Goal: Task Accomplishment & Management: Use online tool/utility

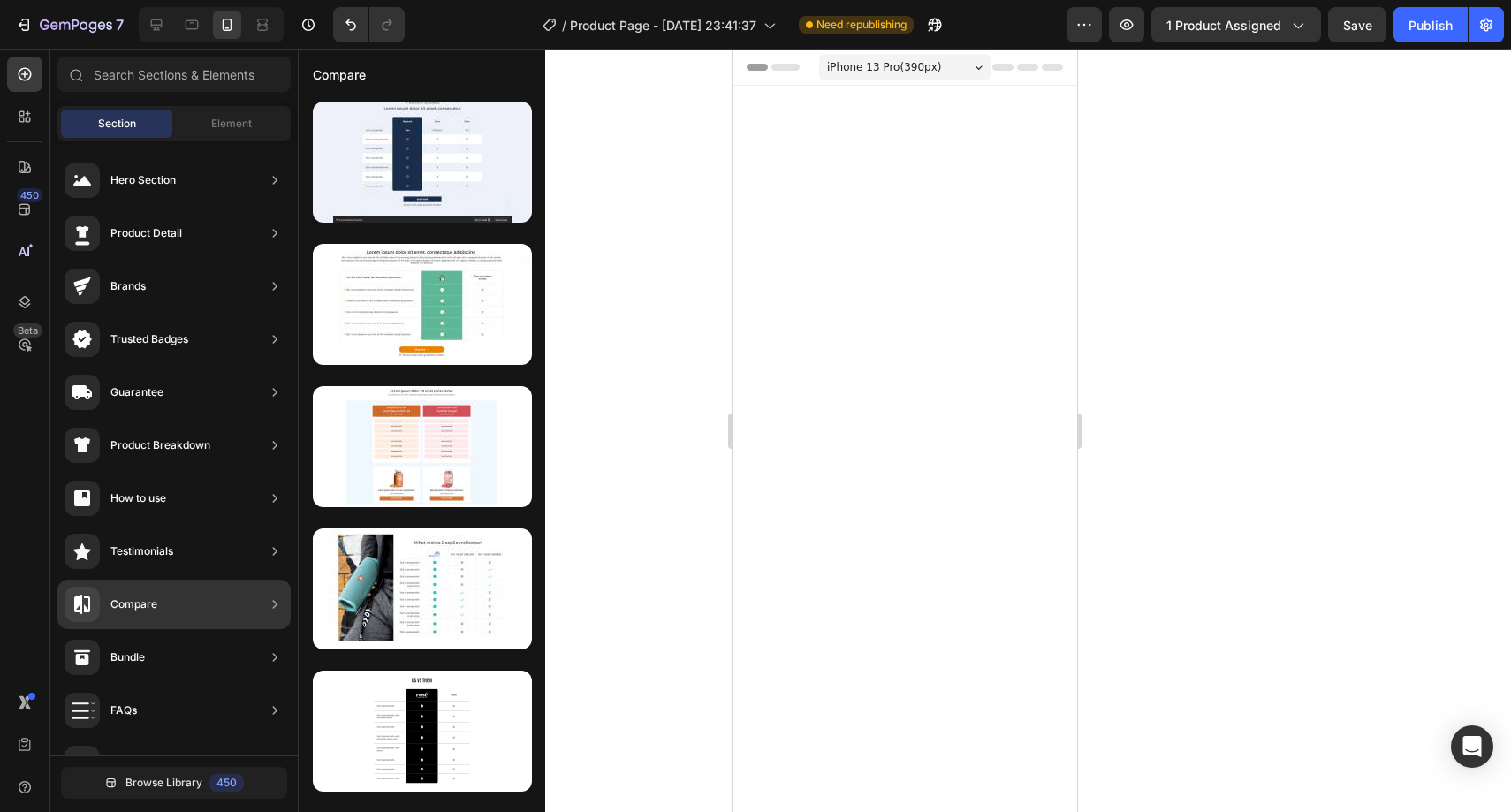
scroll to position [5430, 0]
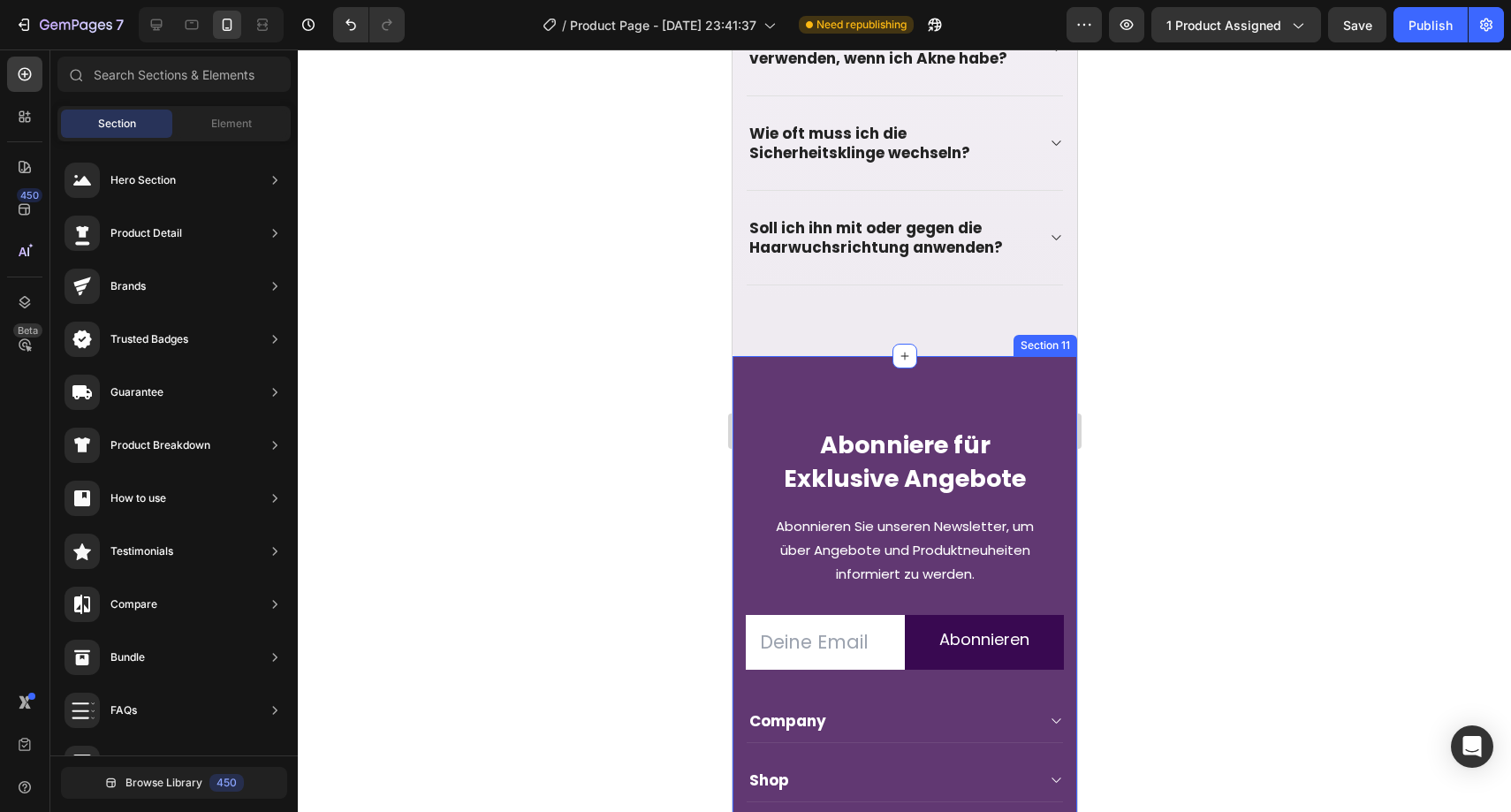
click at [789, 370] on div "Abonniere für Exklusive Angebote Heading Abonnieren Sie unseren Newsletter, um …" at bounding box center [903, 700] width 344 height 689
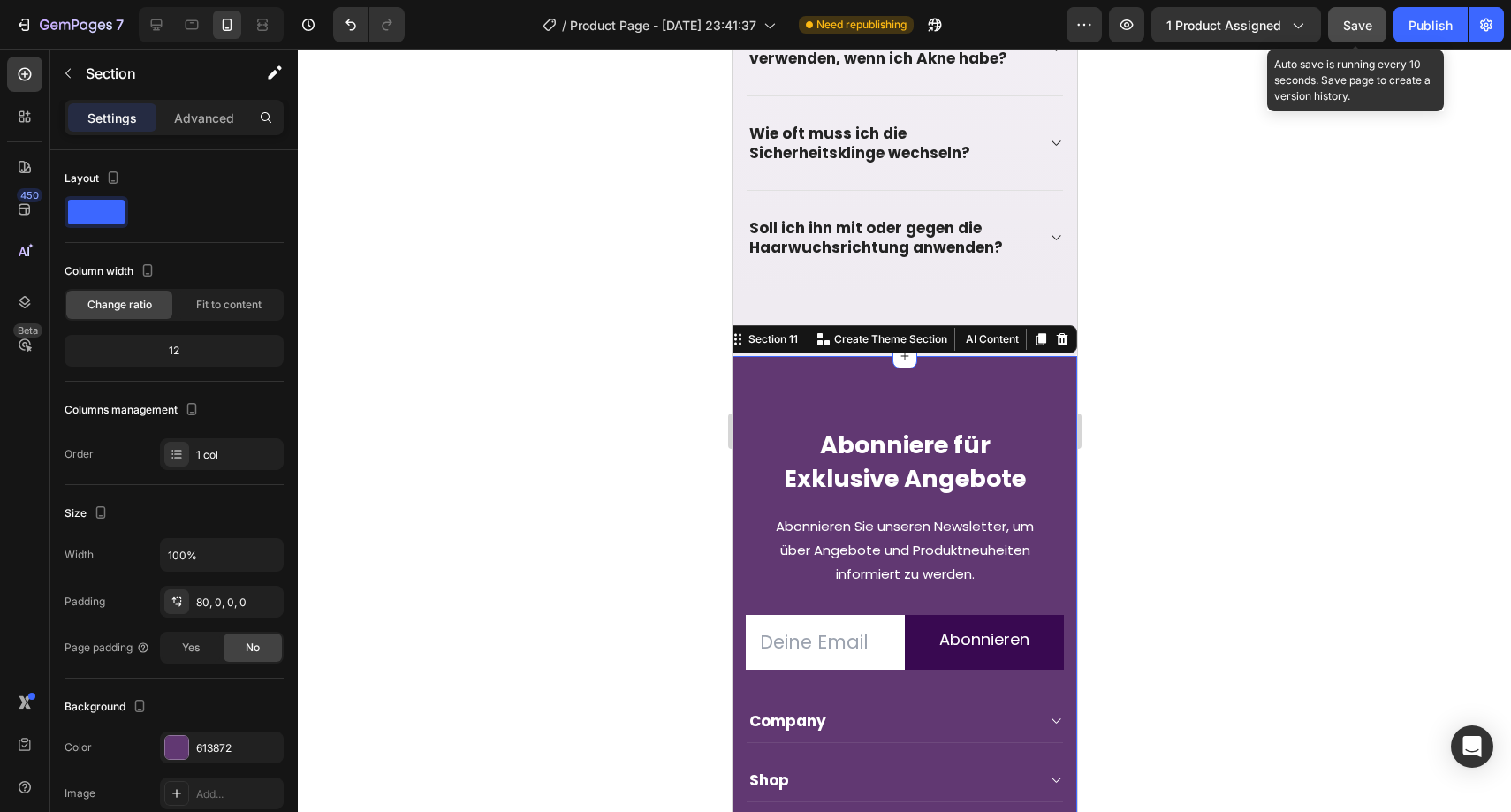
click at [1351, 37] on button "Save" at bounding box center [1357, 25] width 58 height 36
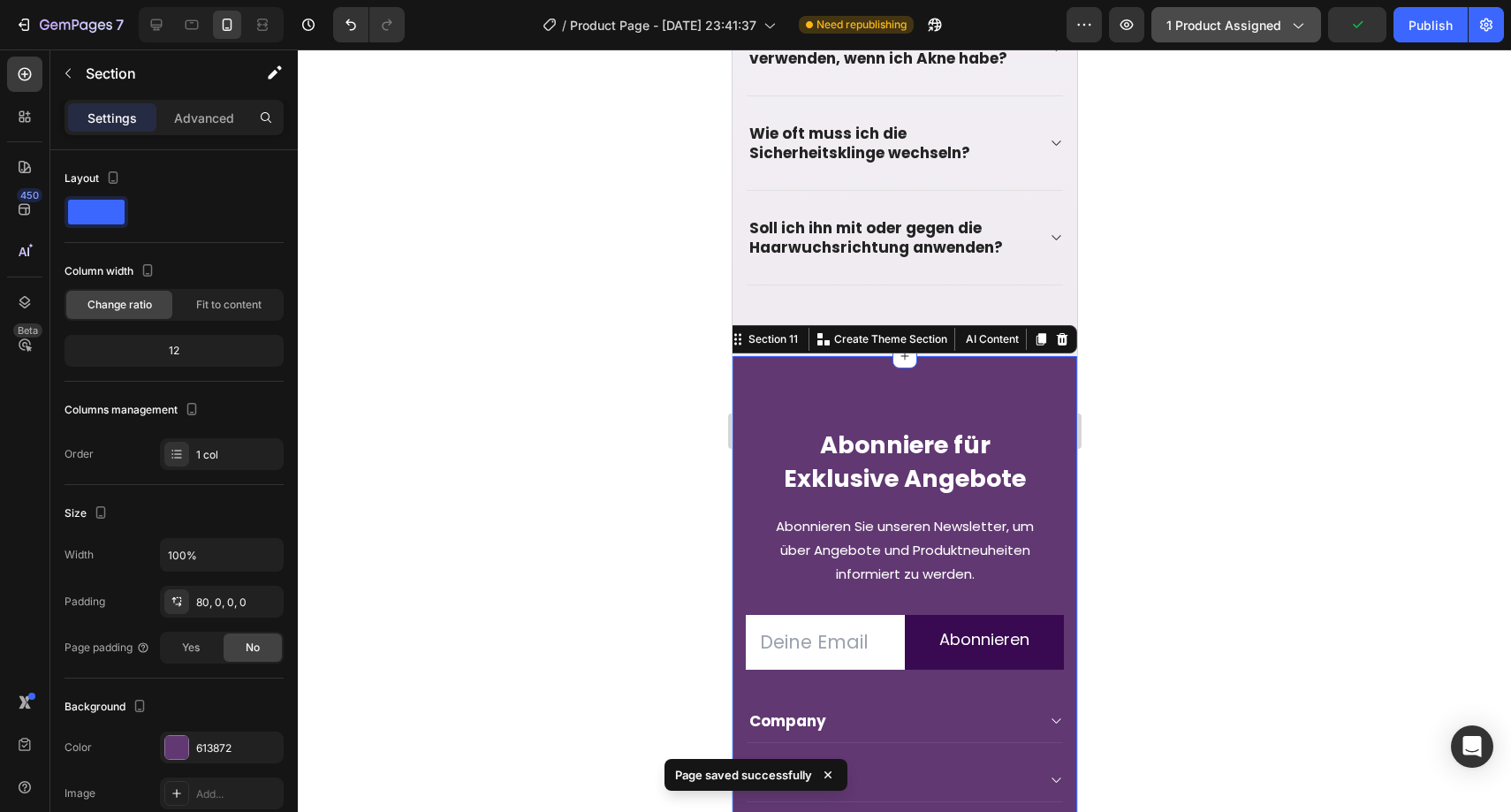
click at [1268, 25] on span "1 product assigned" at bounding box center [1224, 25] width 115 height 19
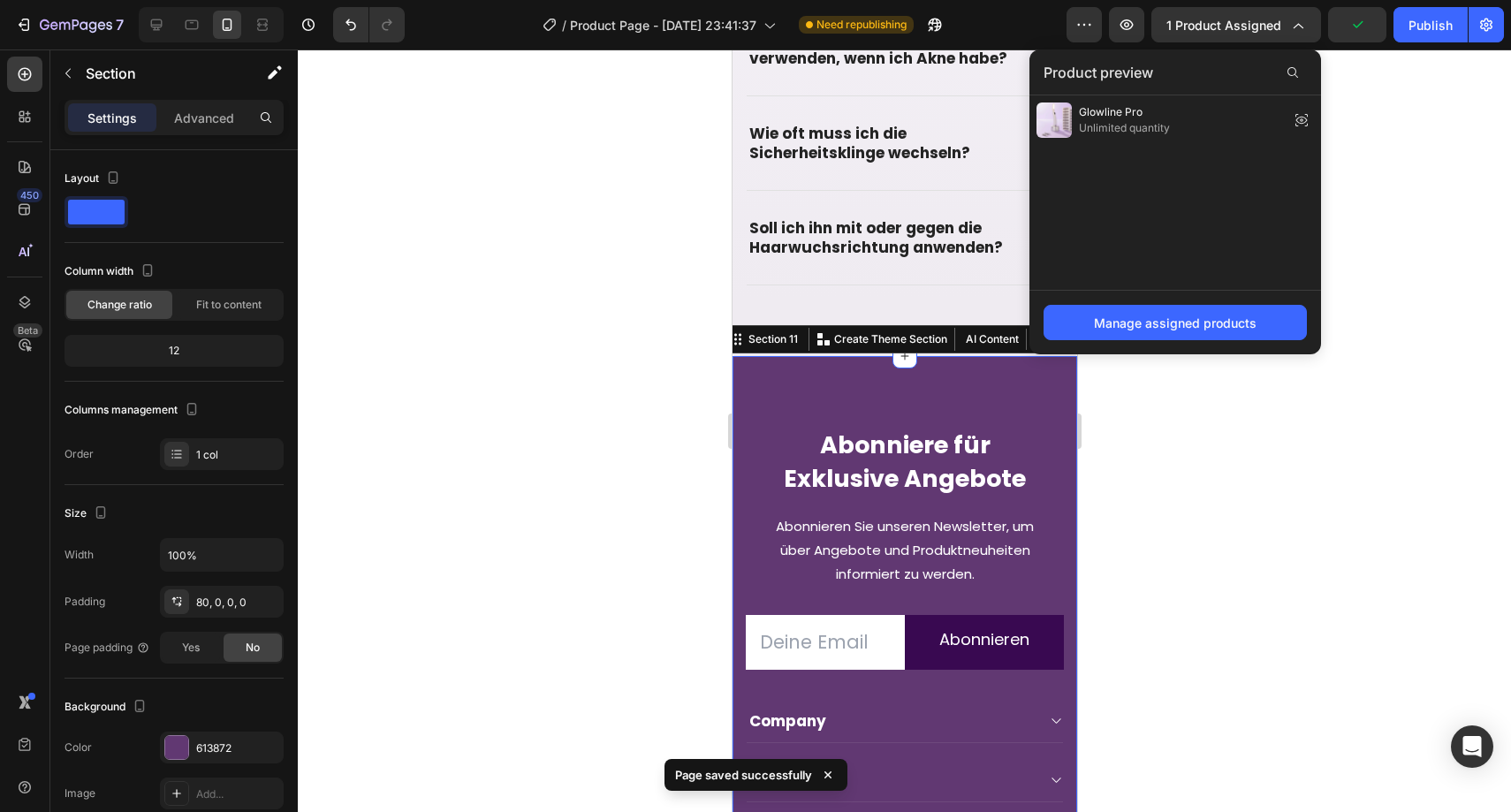
click at [1448, 167] on div at bounding box center [904, 430] width 1213 height 763
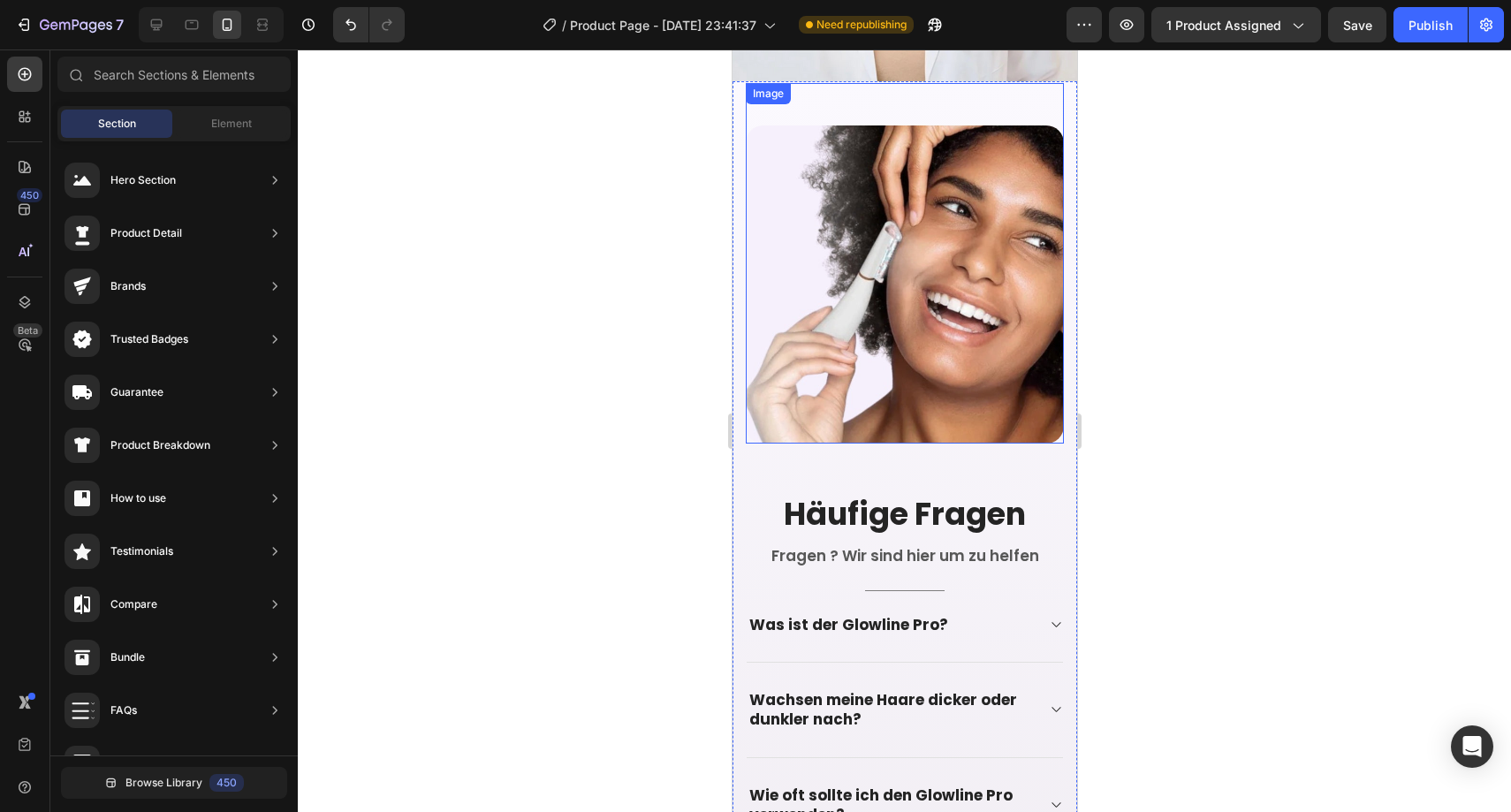
scroll to position [4569, 0]
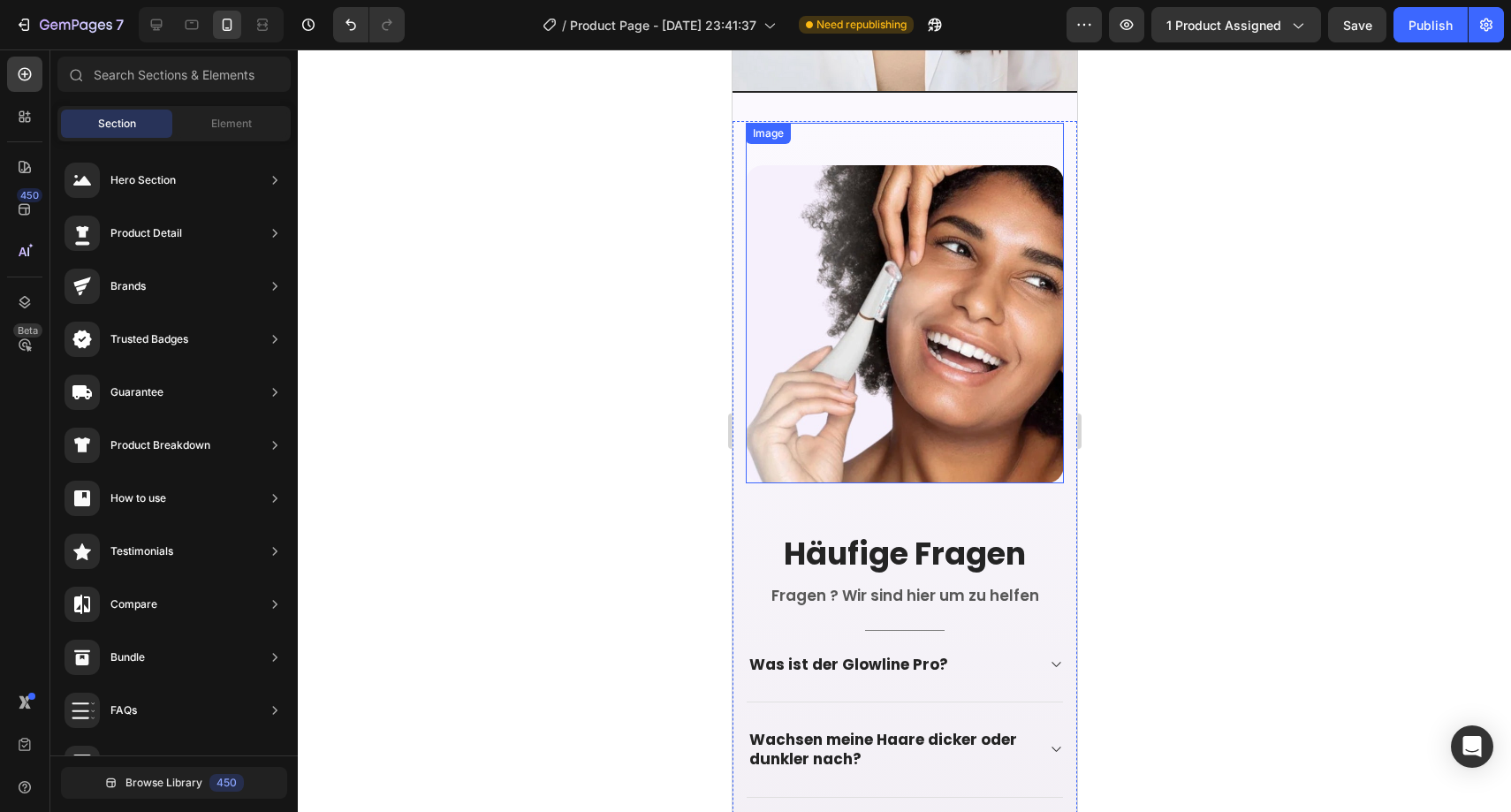
click at [830, 266] on img at bounding box center [903, 323] width 318 height 317
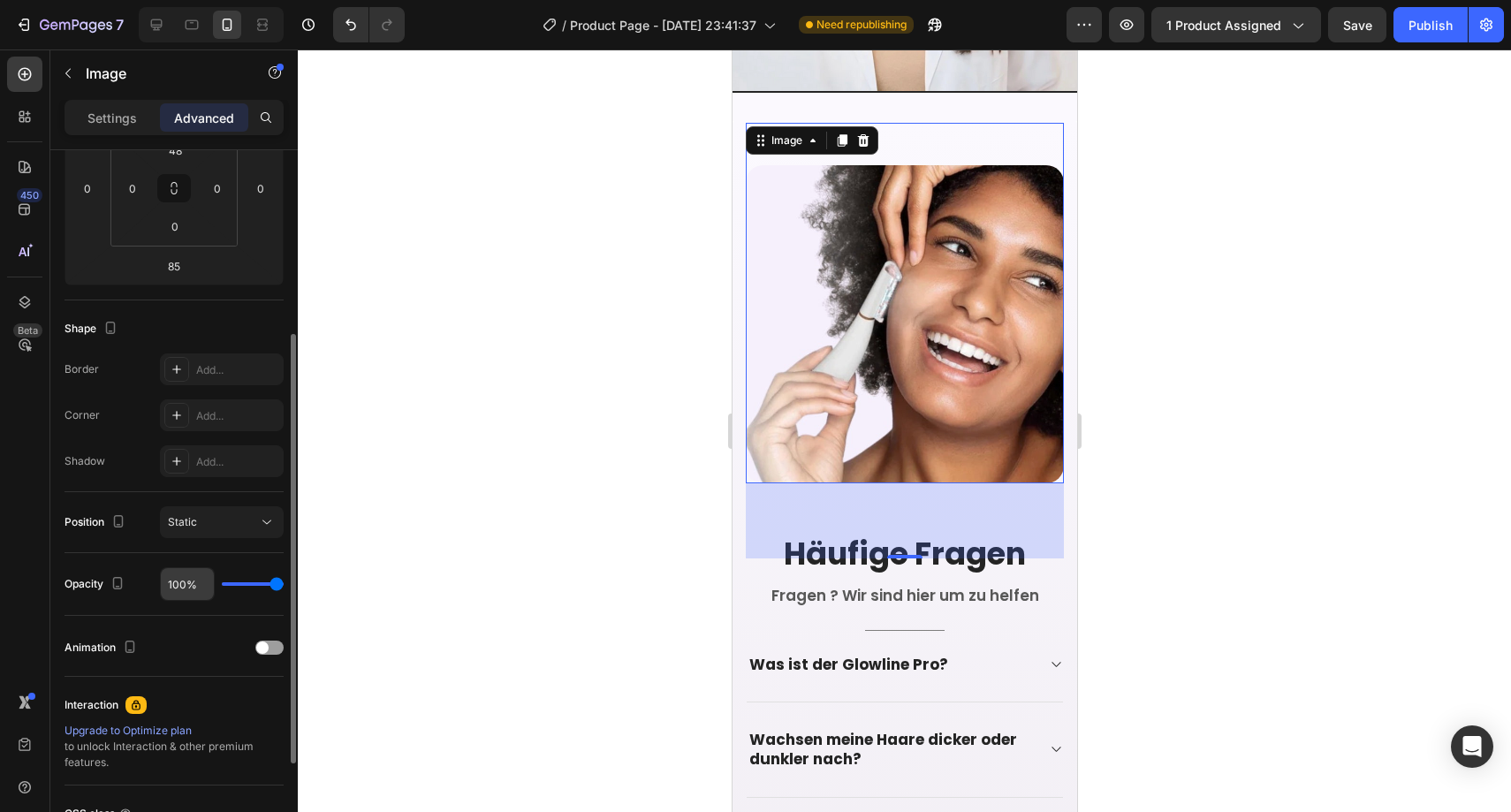
scroll to position [183, 0]
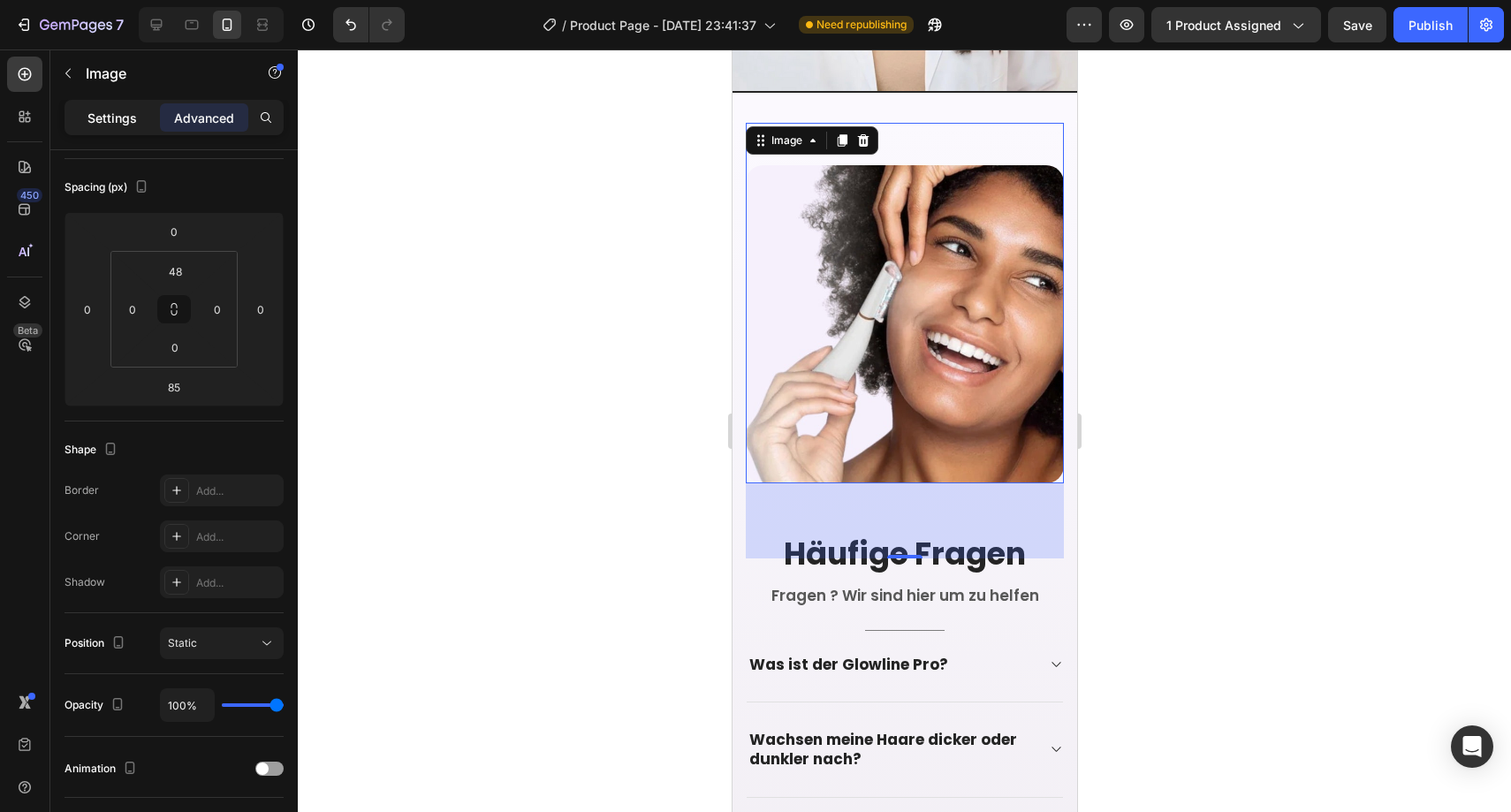
click at [132, 119] on p "Settings" at bounding box center [112, 118] width 49 height 19
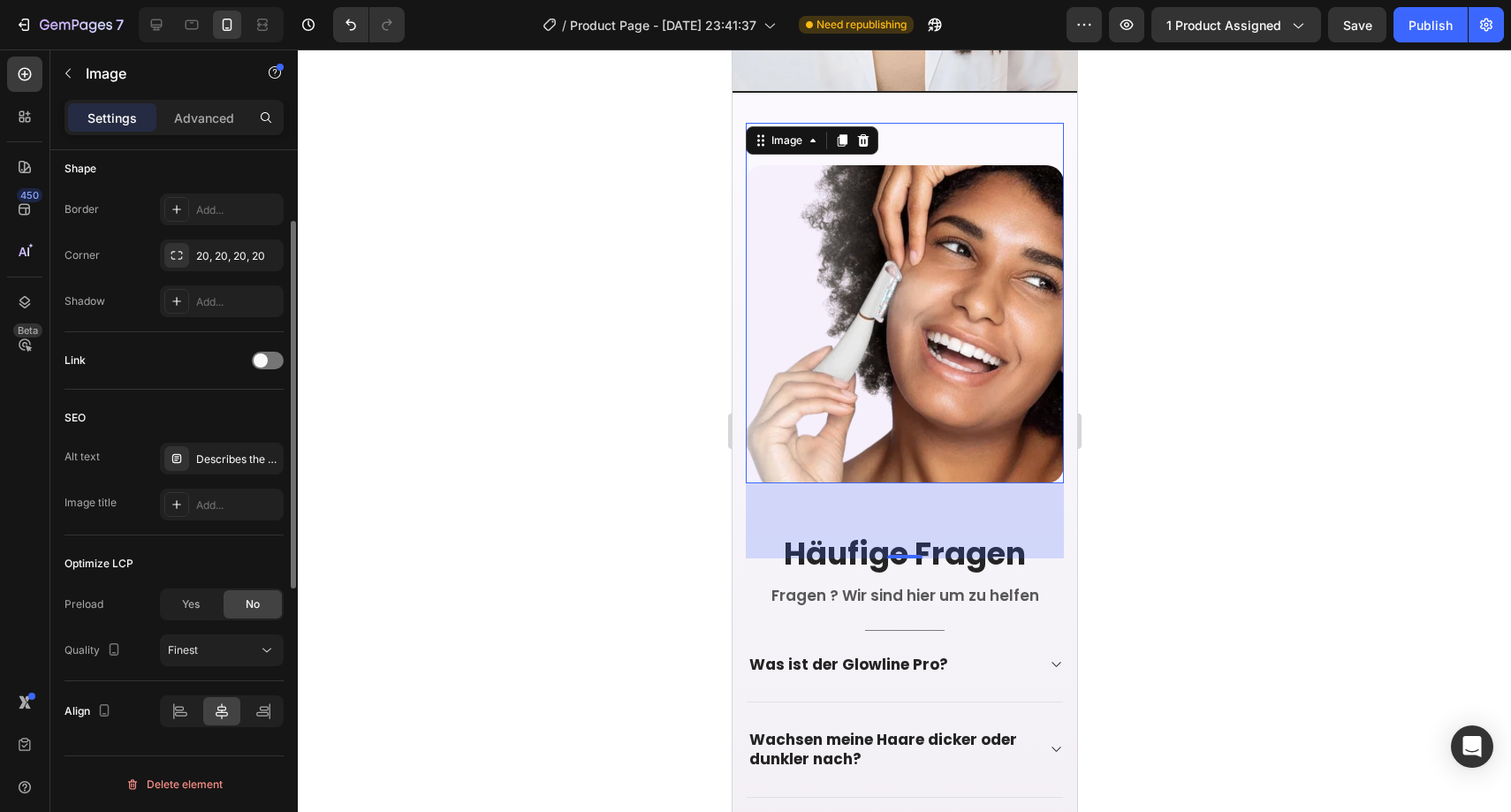
scroll to position [72, 0]
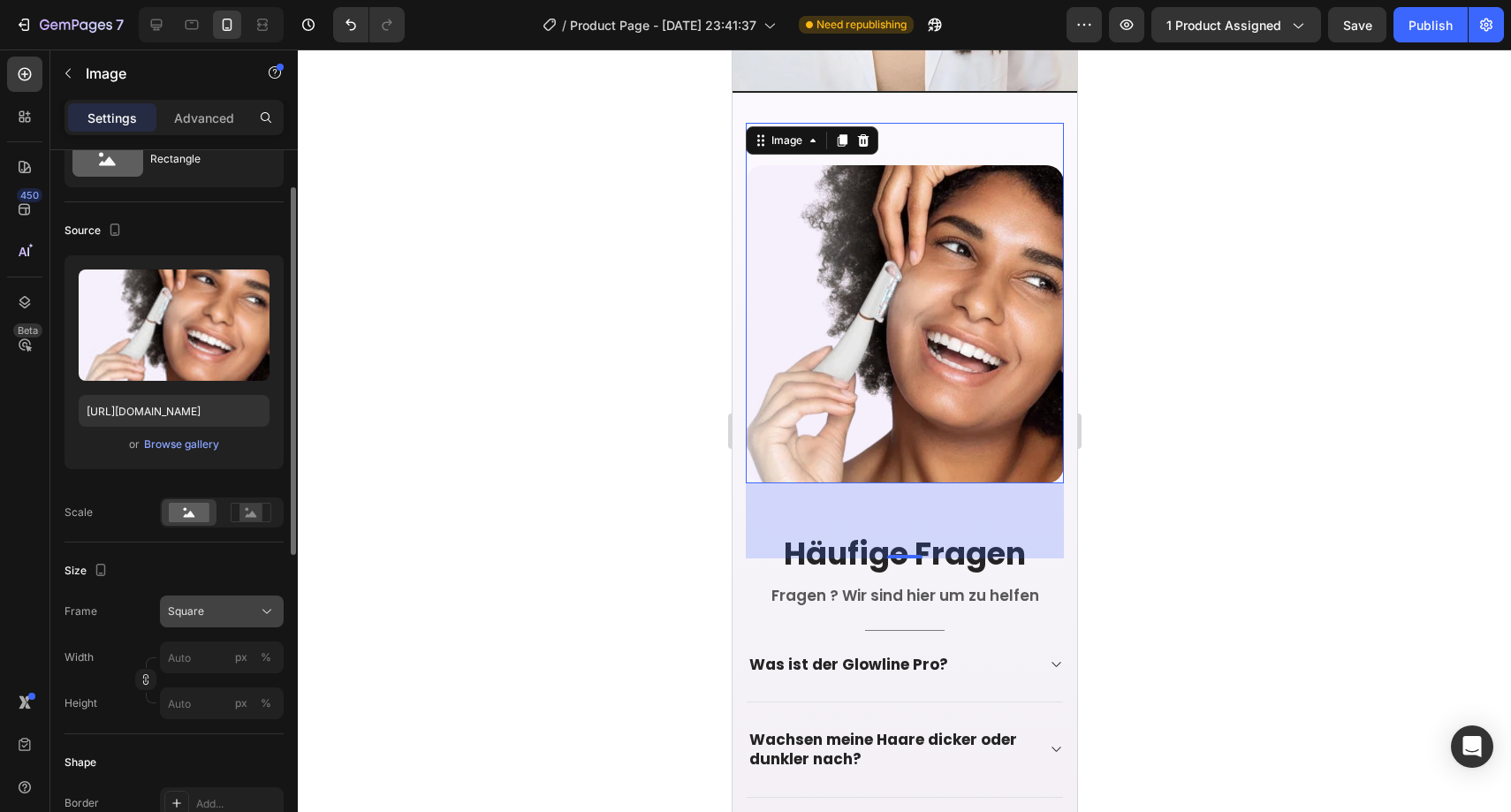
click at [216, 603] on div "Square" at bounding box center [212, 611] width 87 height 16
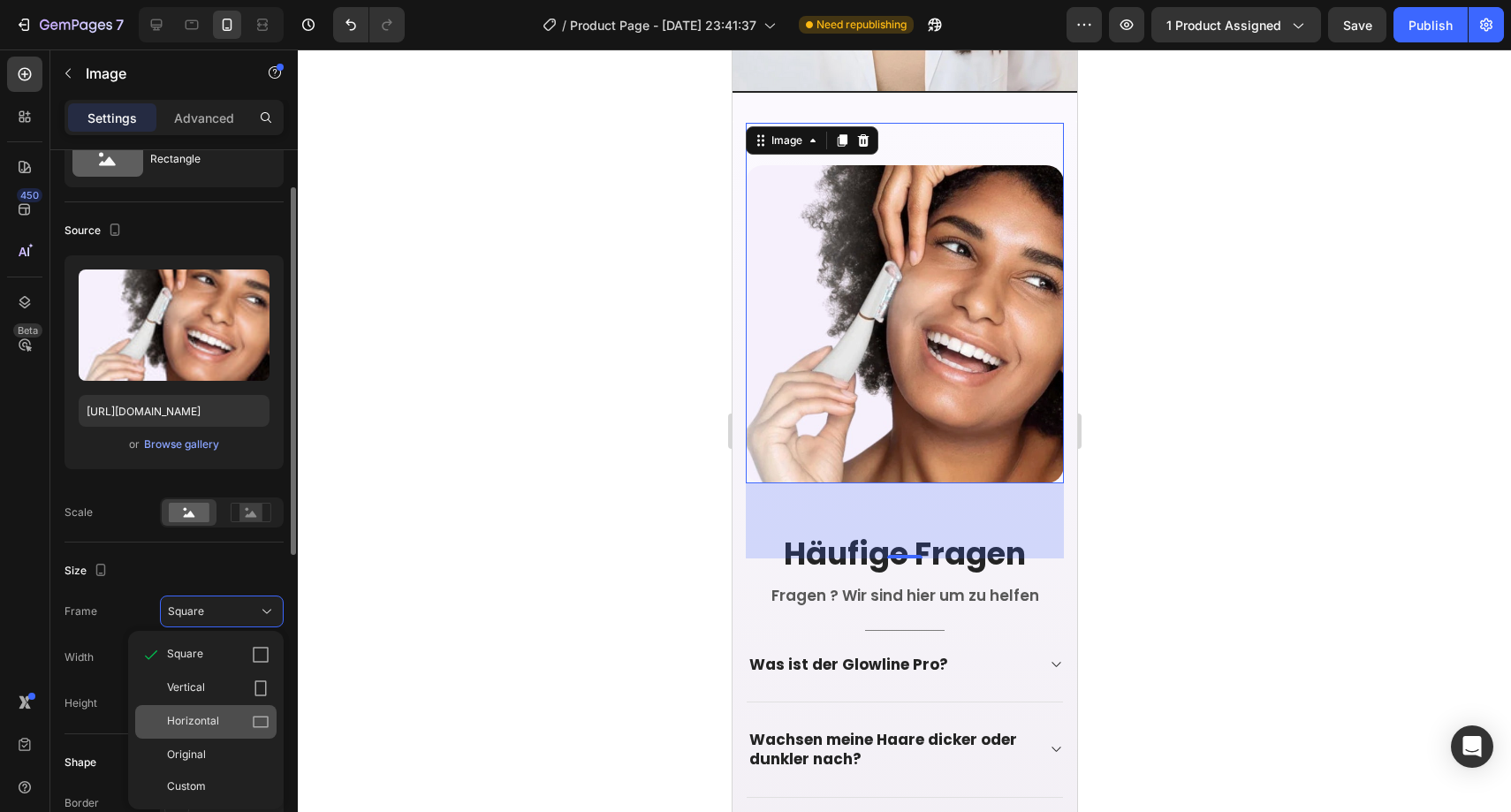
click at [221, 712] on div "Horizontal" at bounding box center [206, 722] width 142 height 34
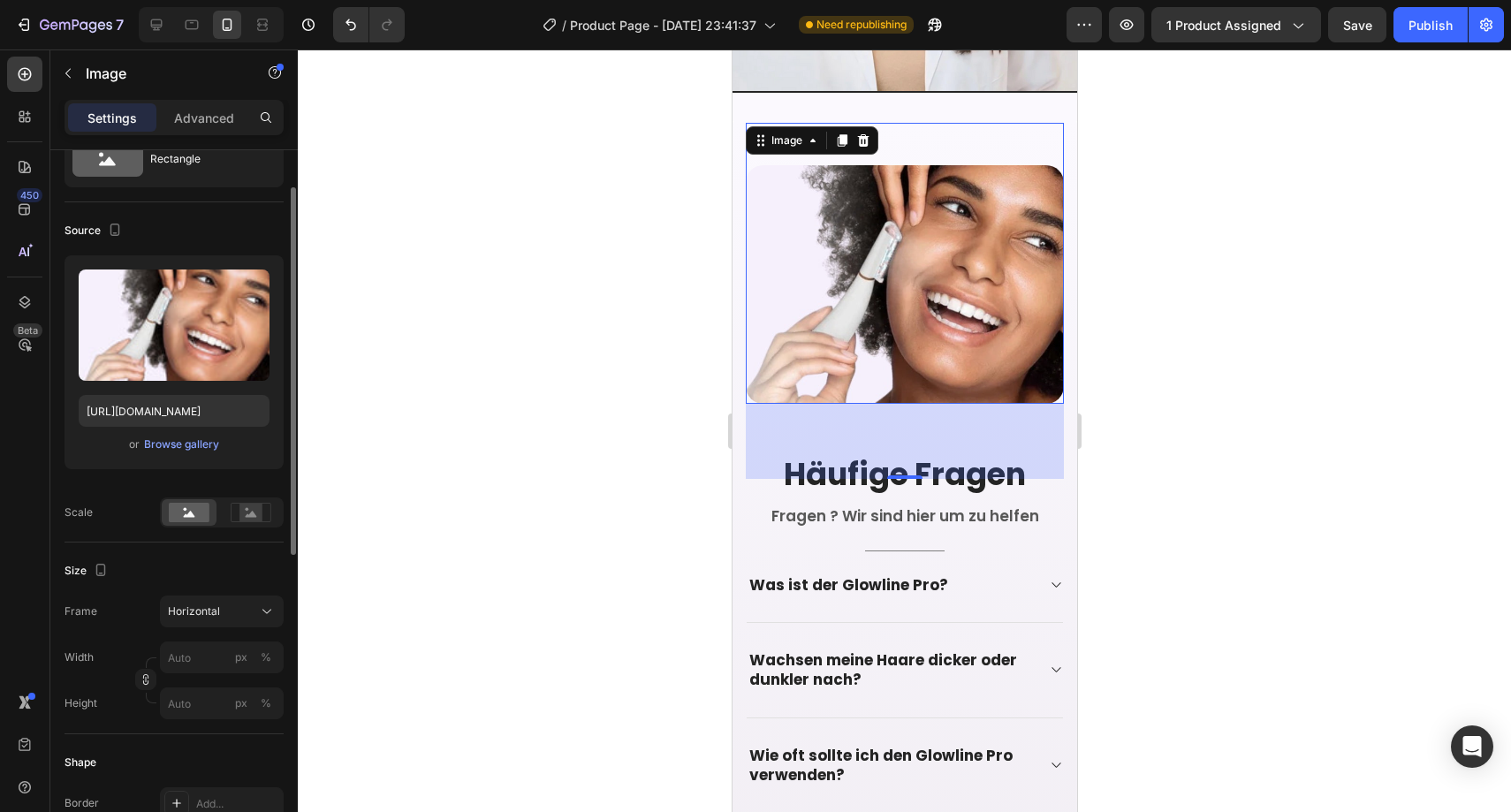
click at [453, 474] on div at bounding box center [904, 430] width 1213 height 763
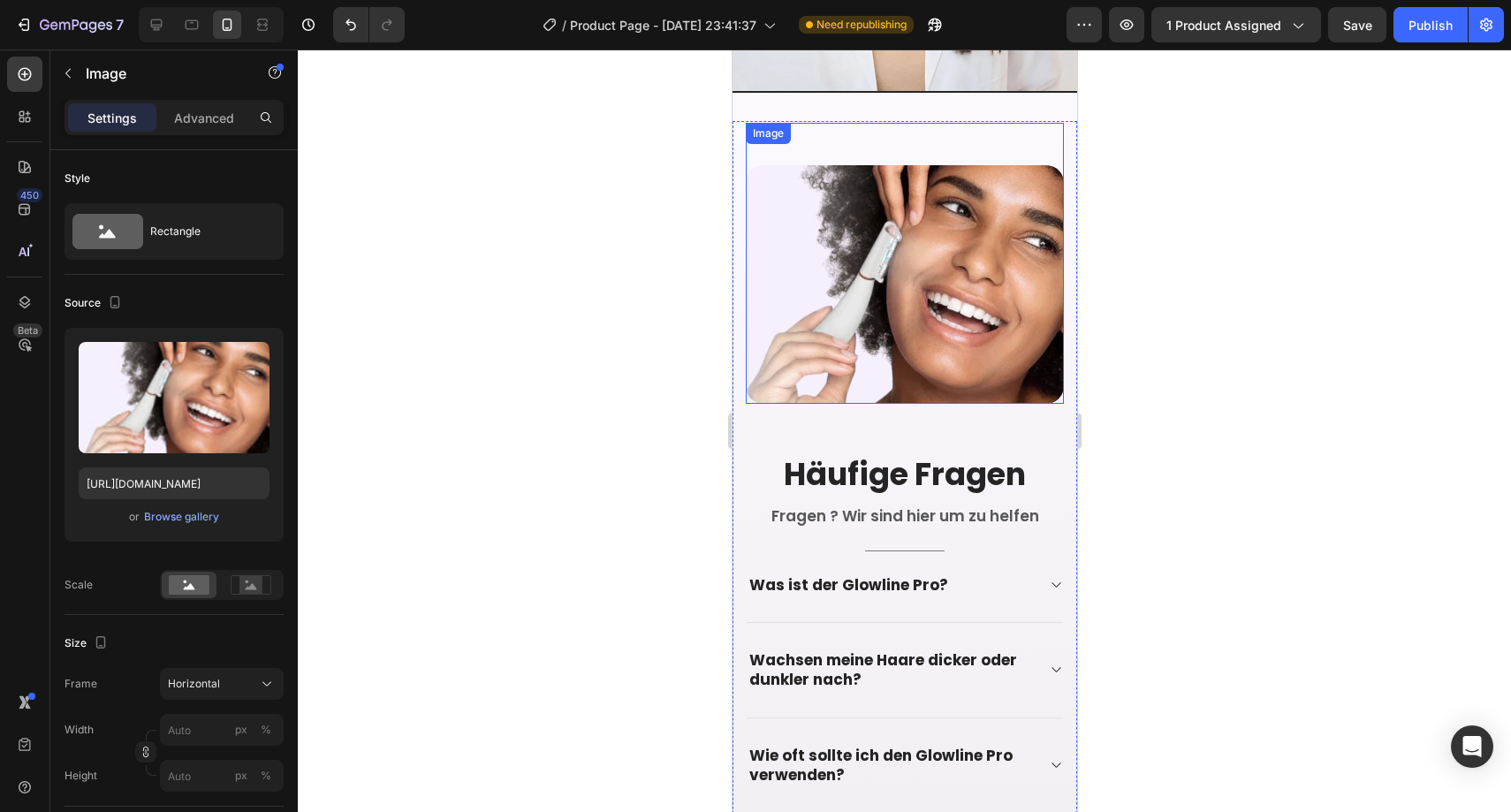
click at [912, 205] on img at bounding box center [903, 284] width 318 height 238
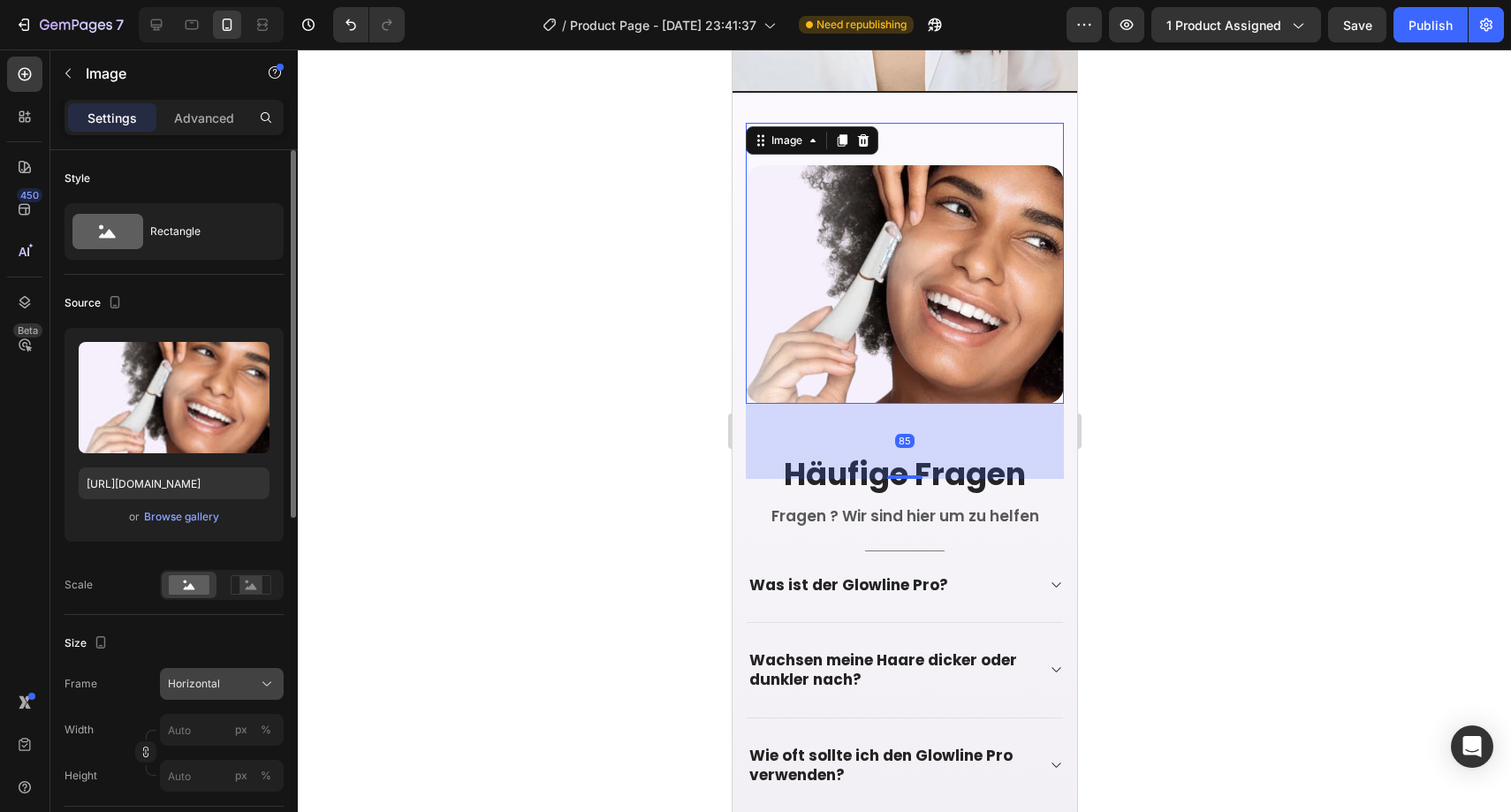
click at [225, 679] on div "Horizontal" at bounding box center [212, 683] width 87 height 16
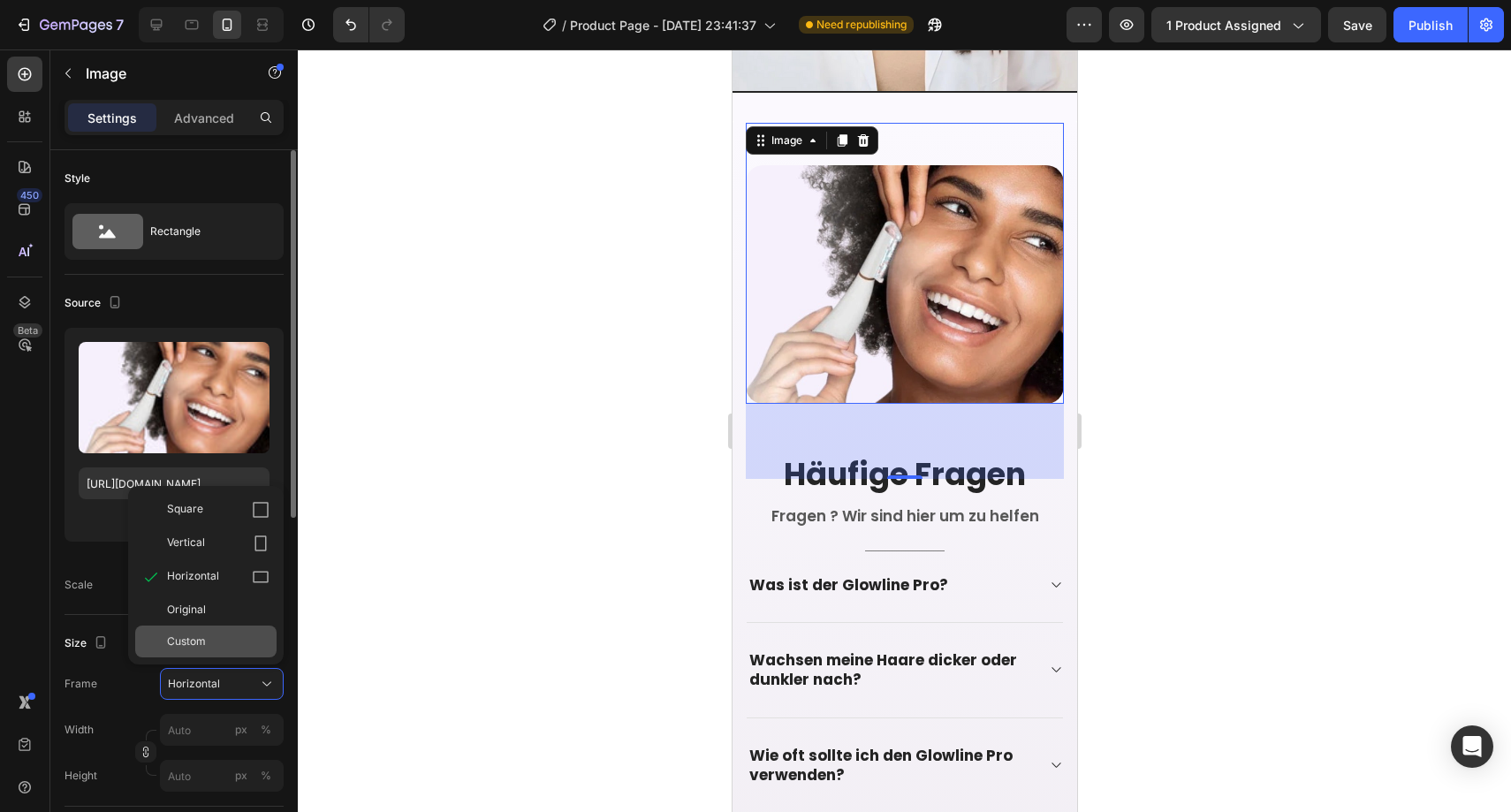
click at [222, 633] on div "Custom" at bounding box center [219, 641] width 103 height 16
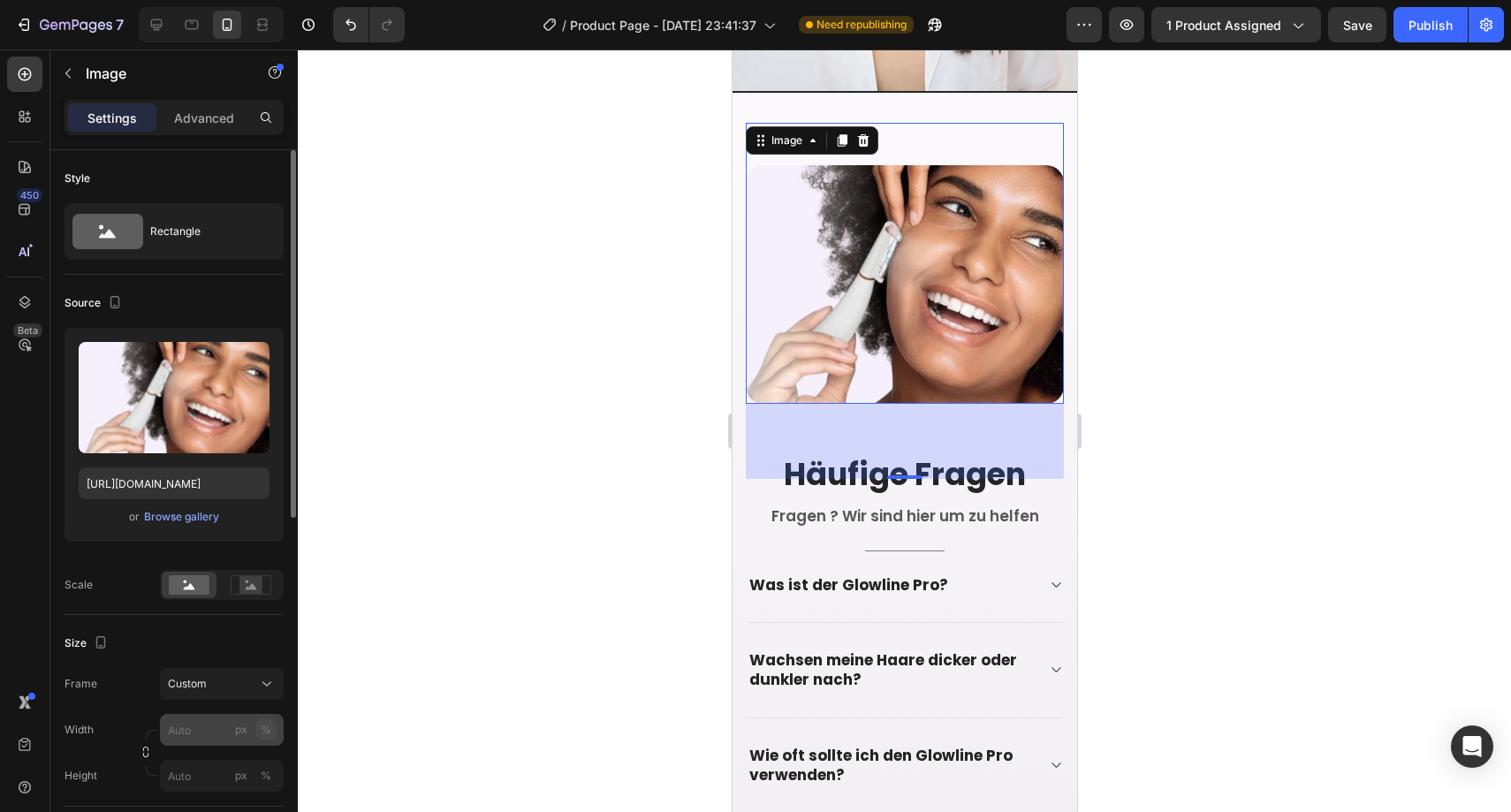
click at [260, 730] on div "%" at bounding box center [265, 730] width 11 height 16
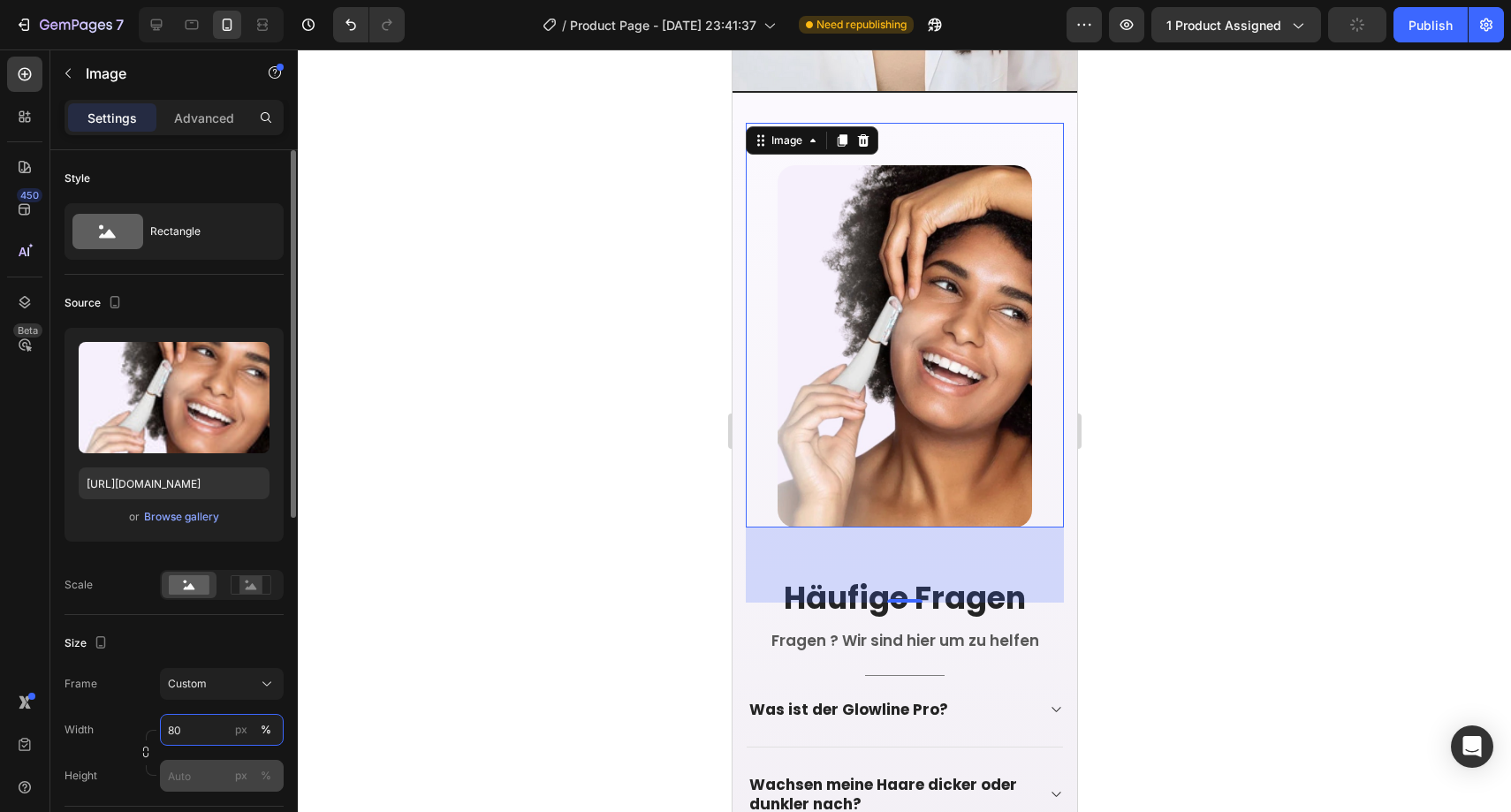
type input "80"
click at [202, 760] on input "px %" at bounding box center [222, 775] width 124 height 32
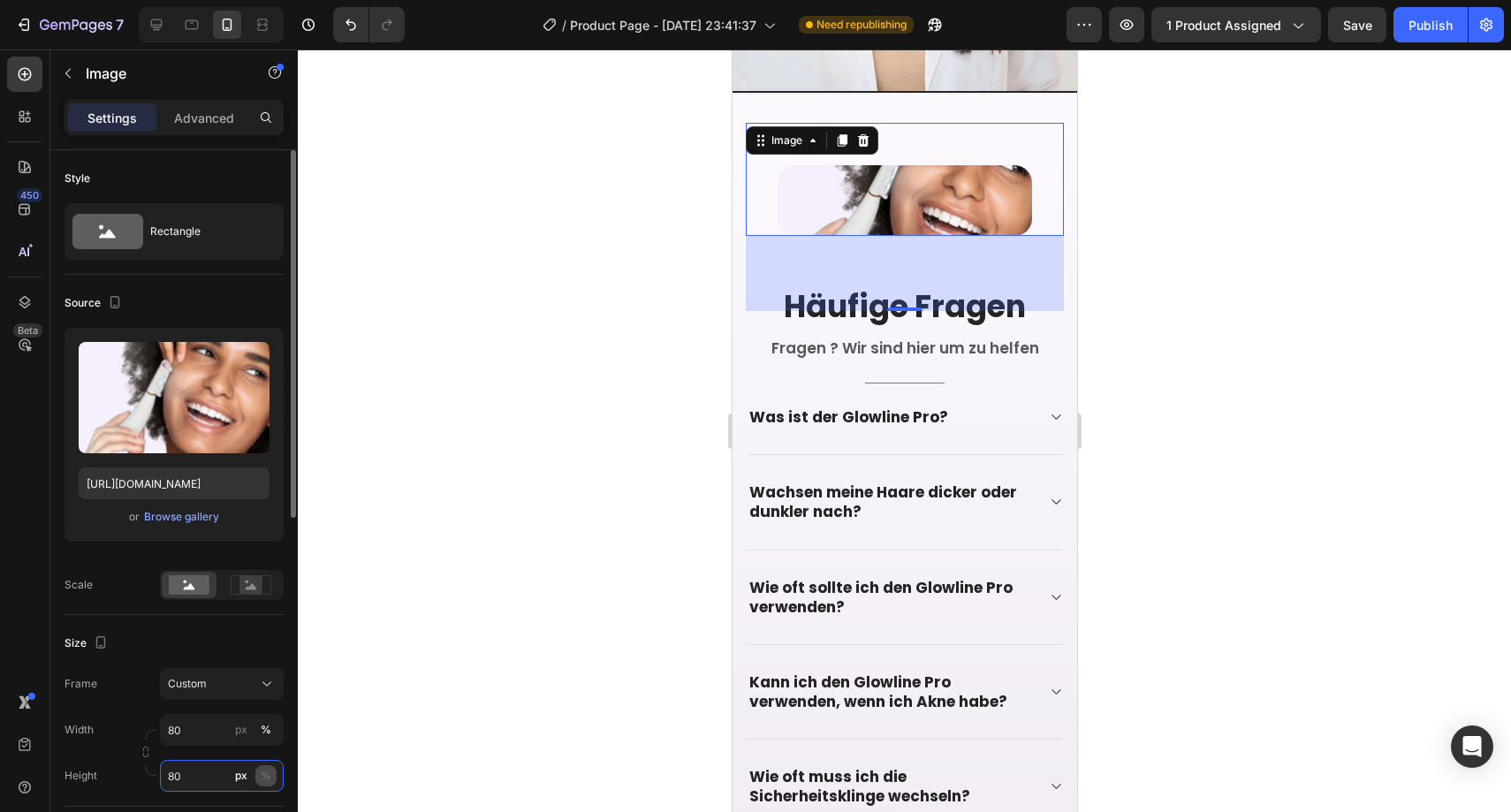
type input "80"
click at [261, 772] on div "%" at bounding box center [265, 775] width 11 height 16
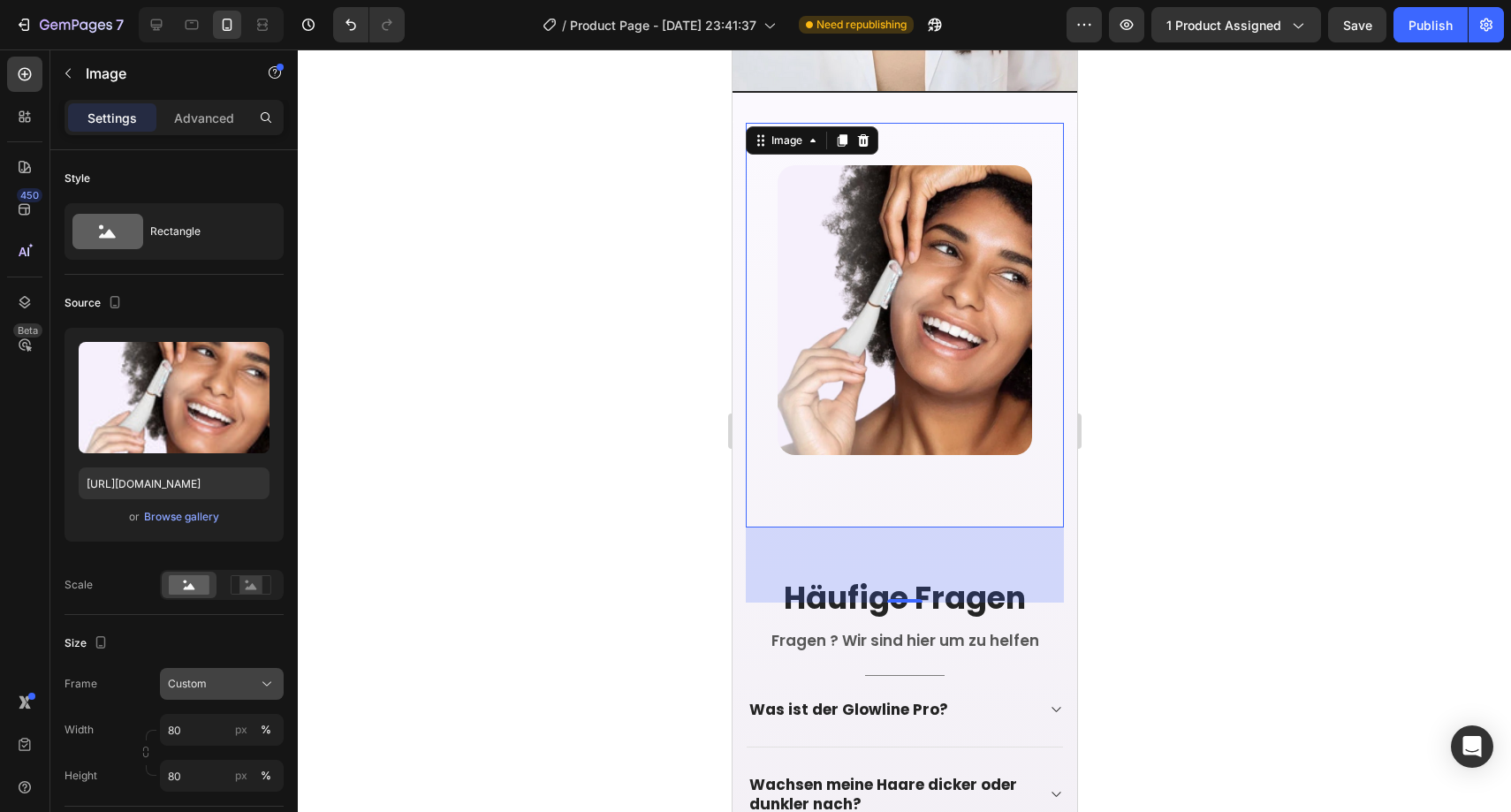
click at [240, 692] on button "Custom" at bounding box center [222, 683] width 124 height 32
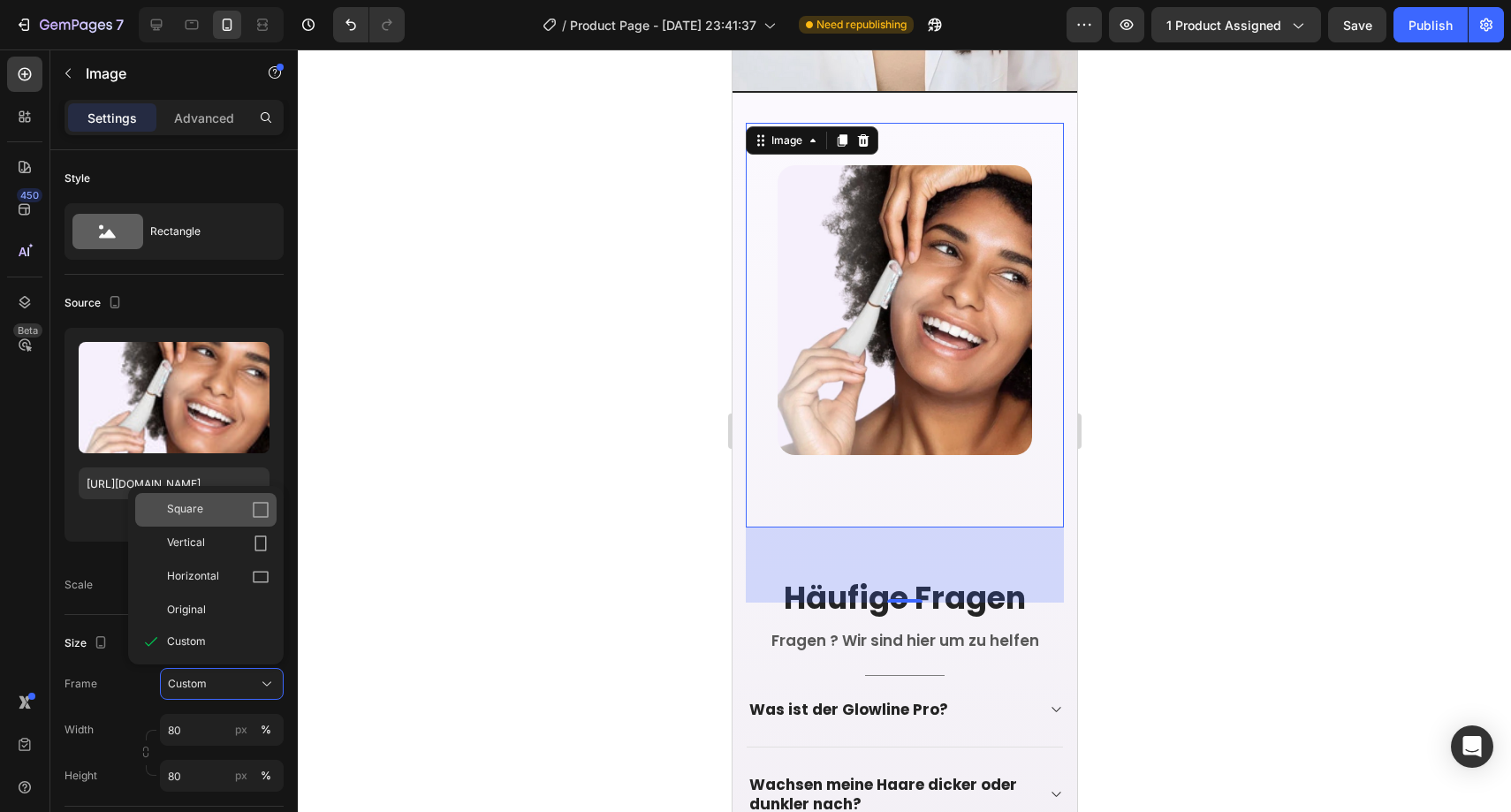
click at [223, 519] on div "Square" at bounding box center [206, 509] width 142 height 34
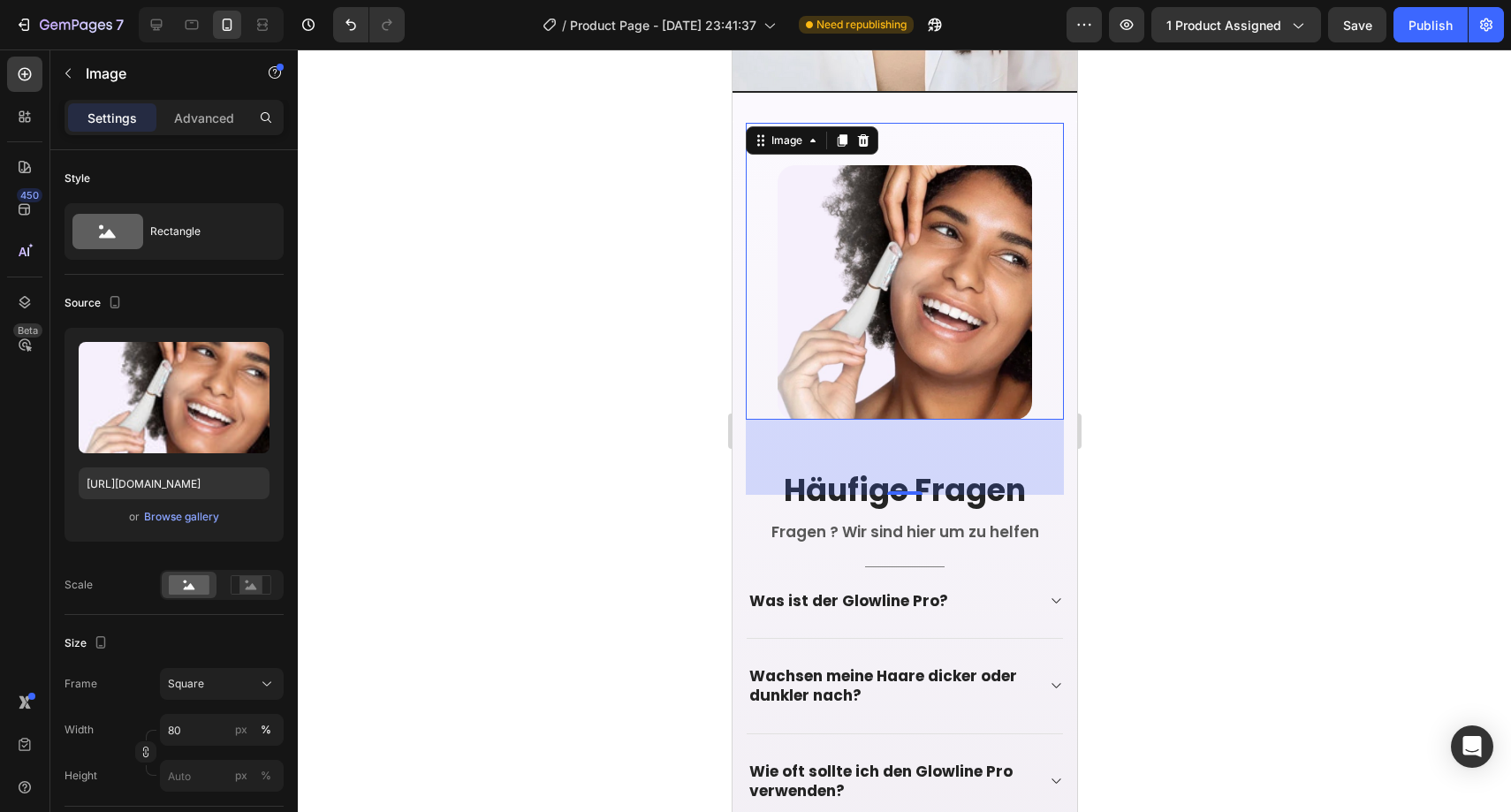
click at [576, 394] on div at bounding box center [904, 430] width 1213 height 763
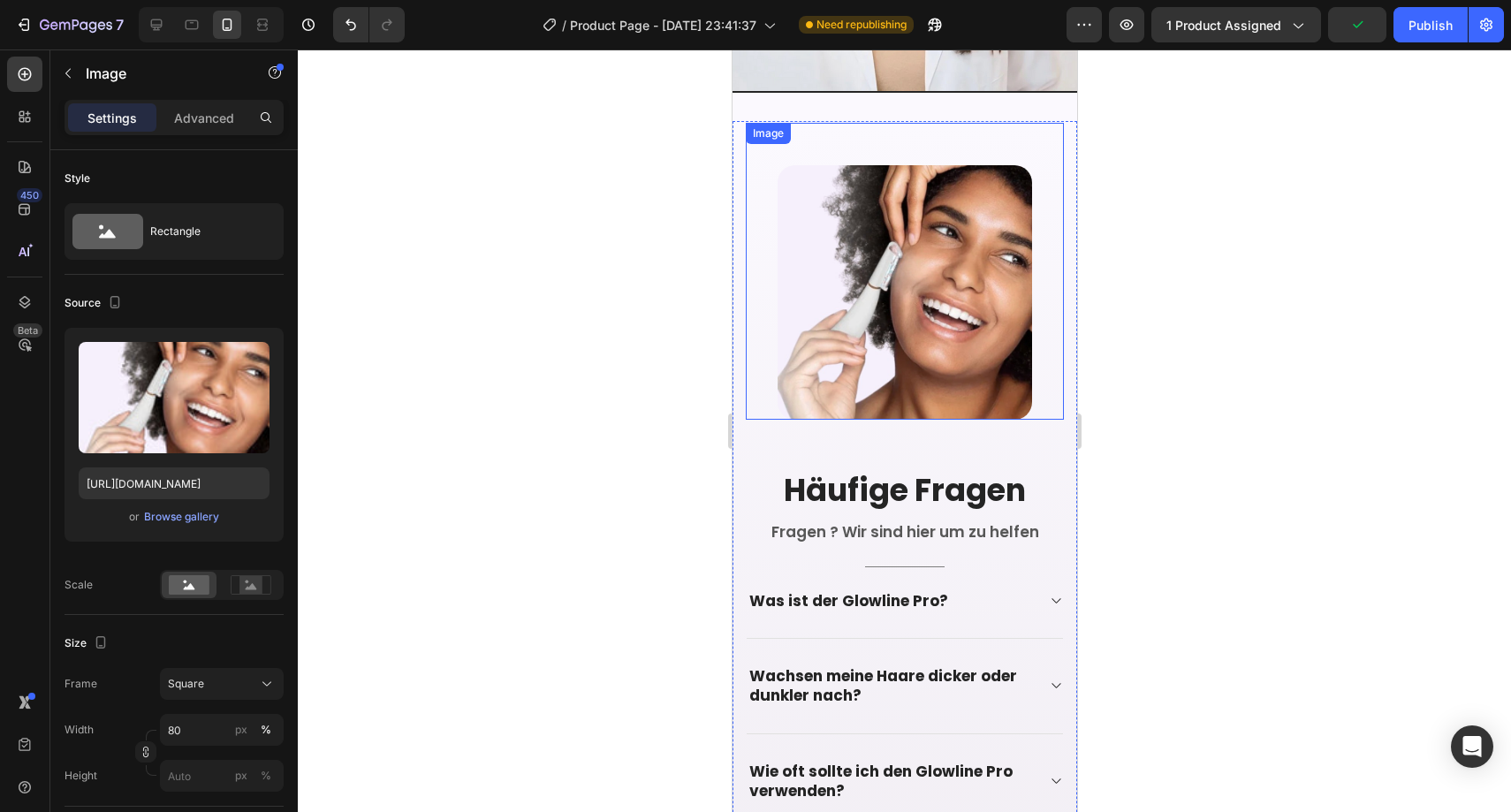
click at [834, 317] on img at bounding box center [903, 292] width 254 height 254
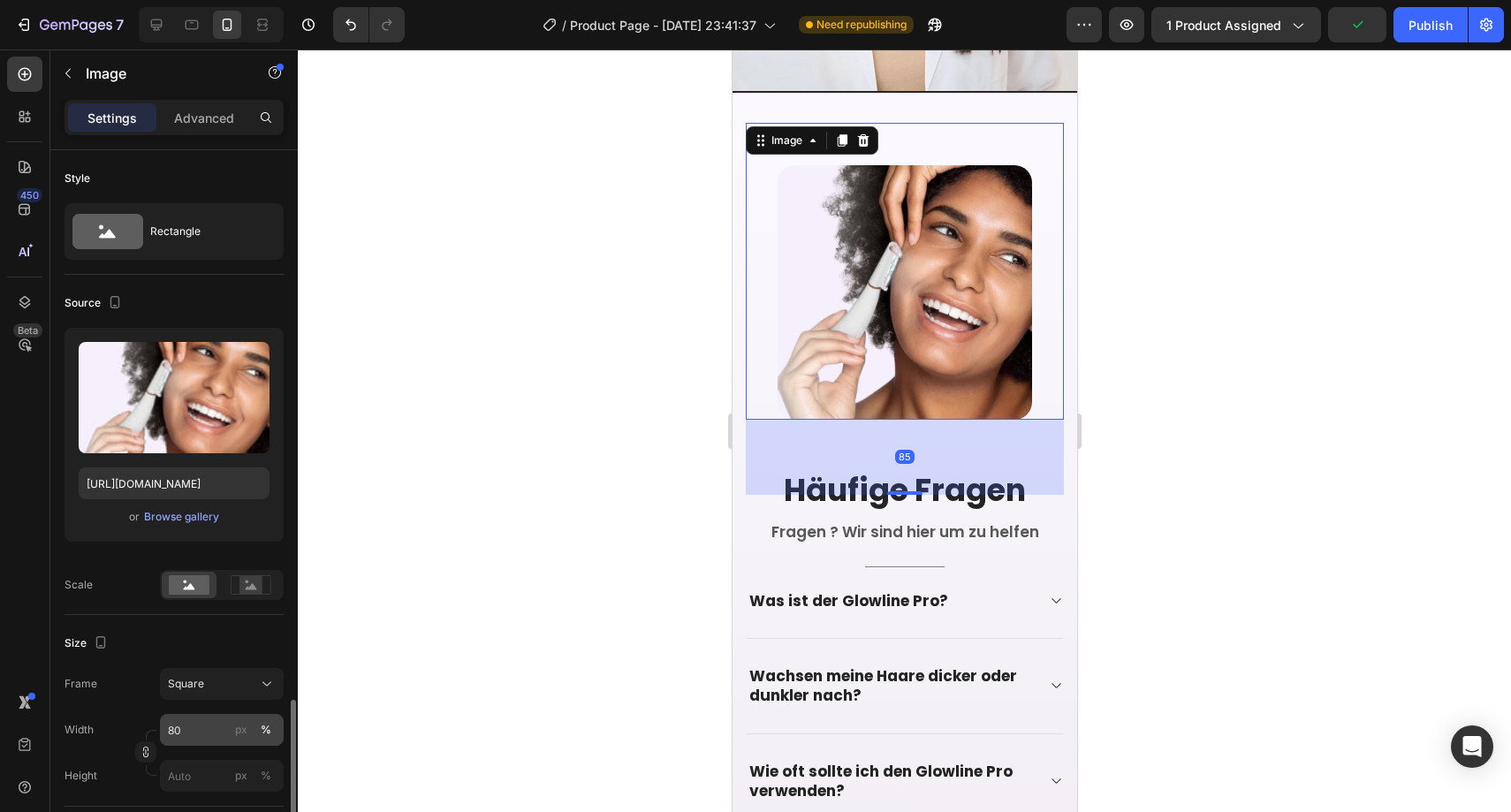
scroll to position [666, 0]
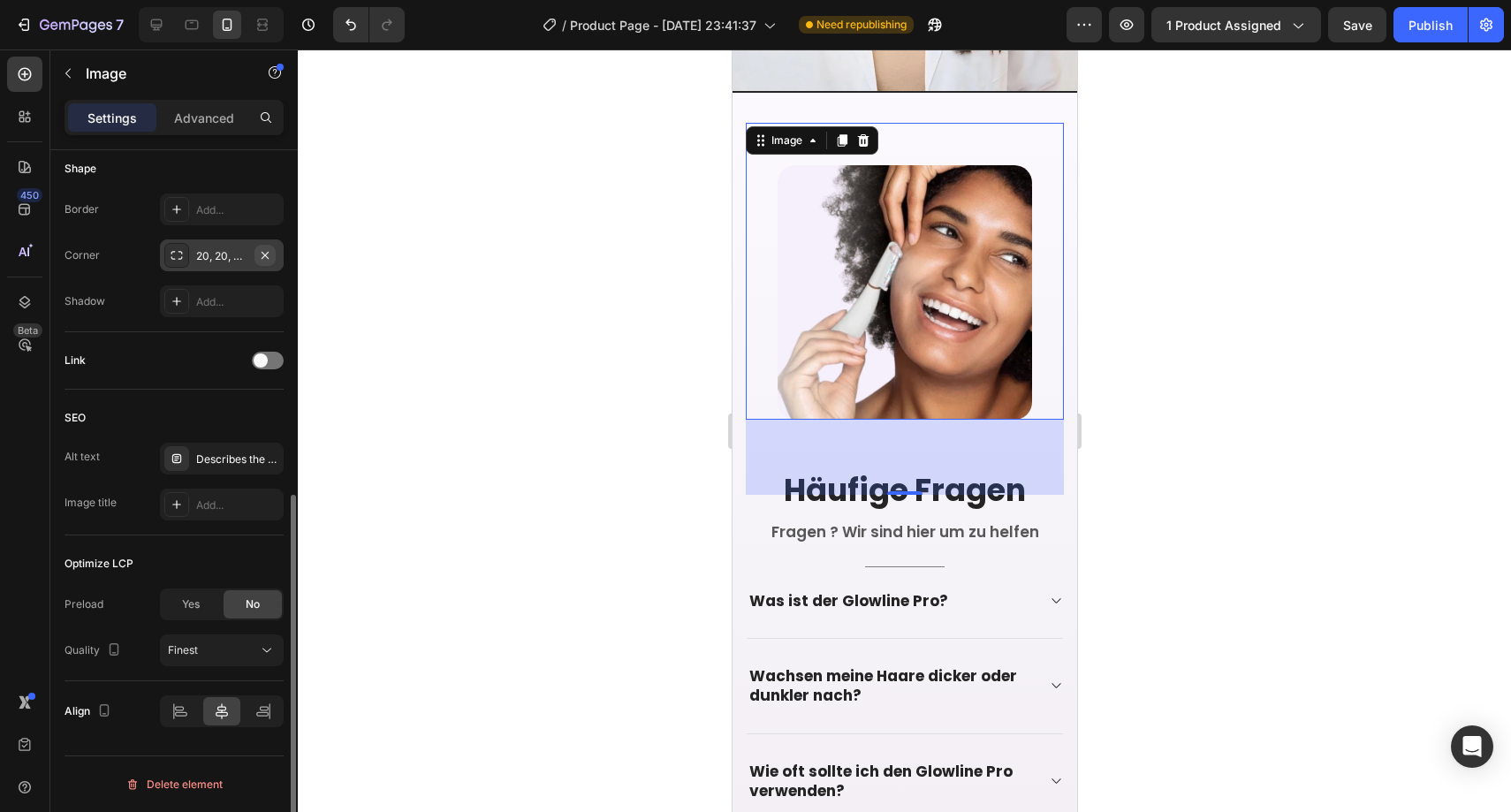
click at [273, 254] on button "button" at bounding box center [264, 254] width 21 height 21
click at [434, 236] on div at bounding box center [904, 430] width 1213 height 763
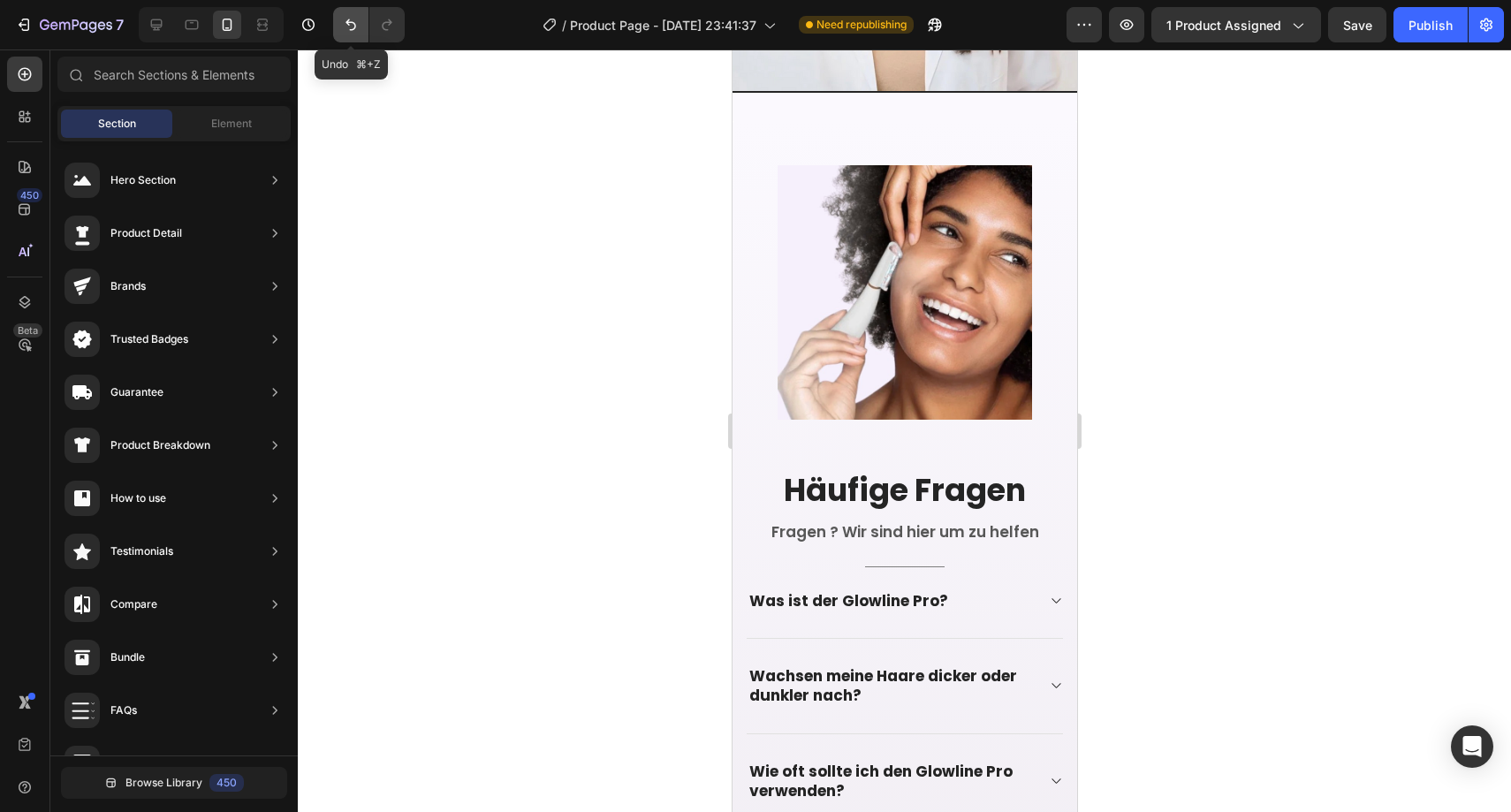
click at [362, 26] on button "Undo/Redo" at bounding box center [351, 25] width 36 height 36
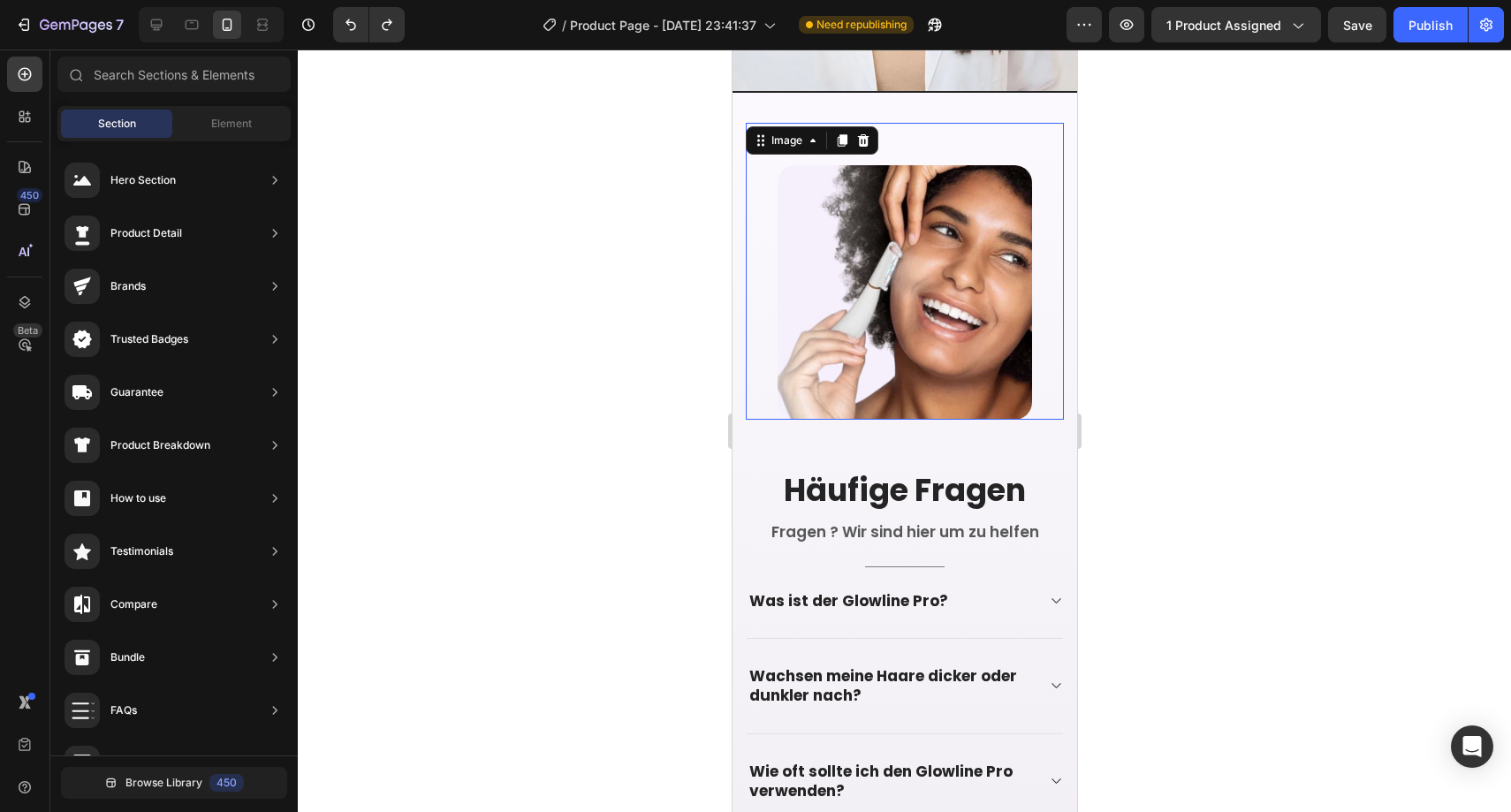
click at [888, 235] on img at bounding box center [903, 292] width 254 height 254
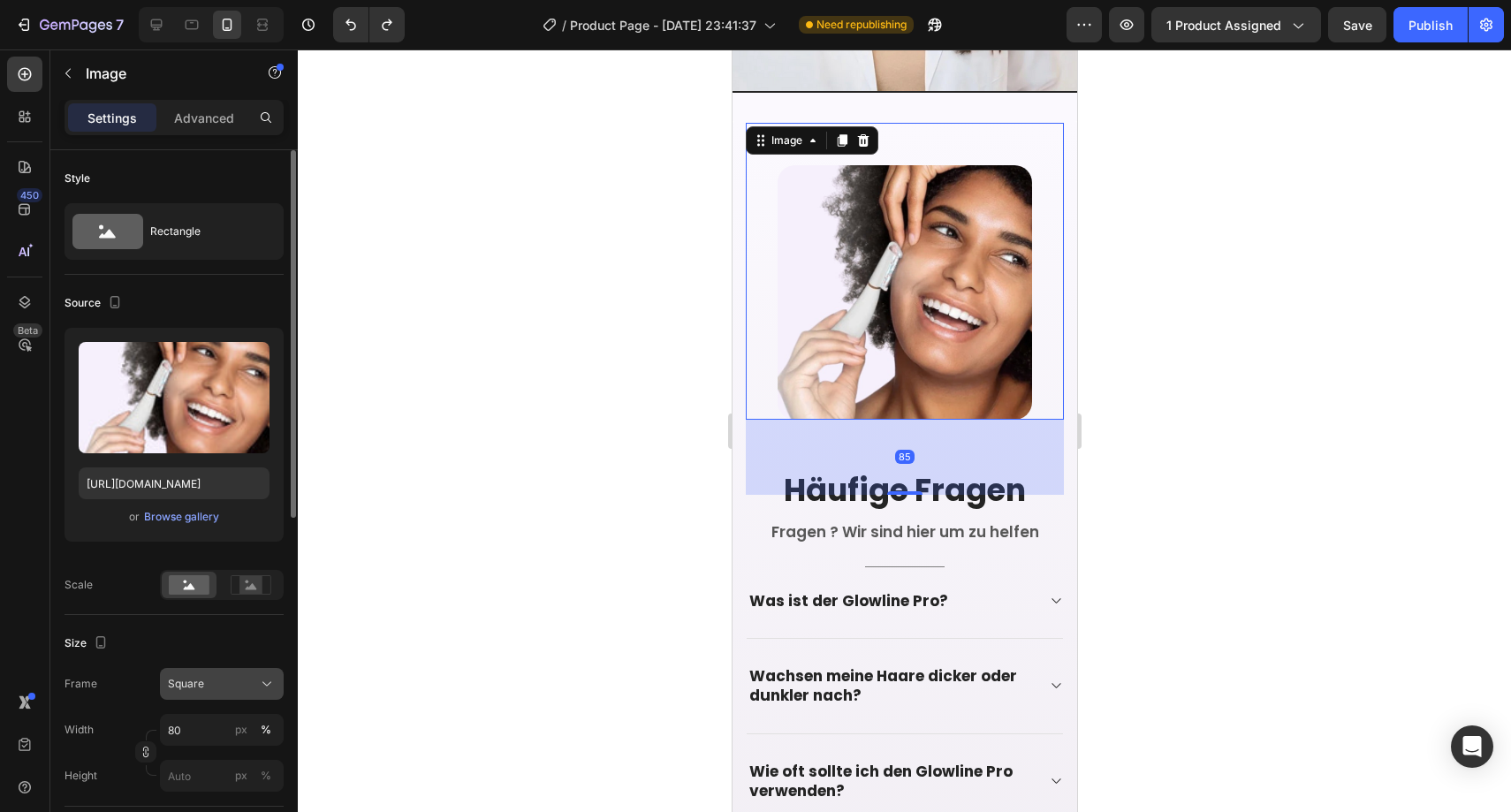
click at [259, 685] on icon at bounding box center [267, 683] width 18 height 18
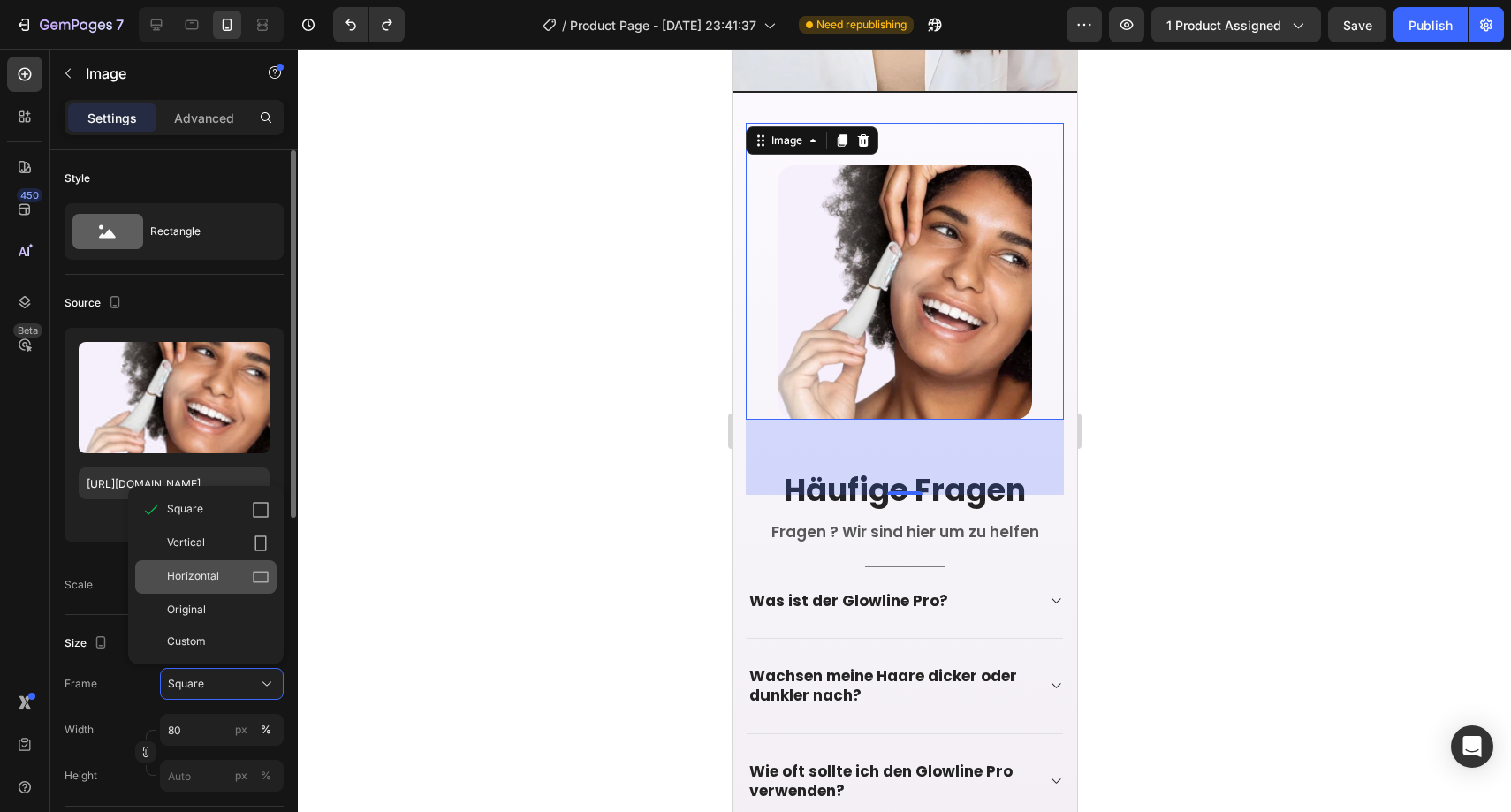
click at [235, 587] on div "Horizontal" at bounding box center [206, 577] width 142 height 34
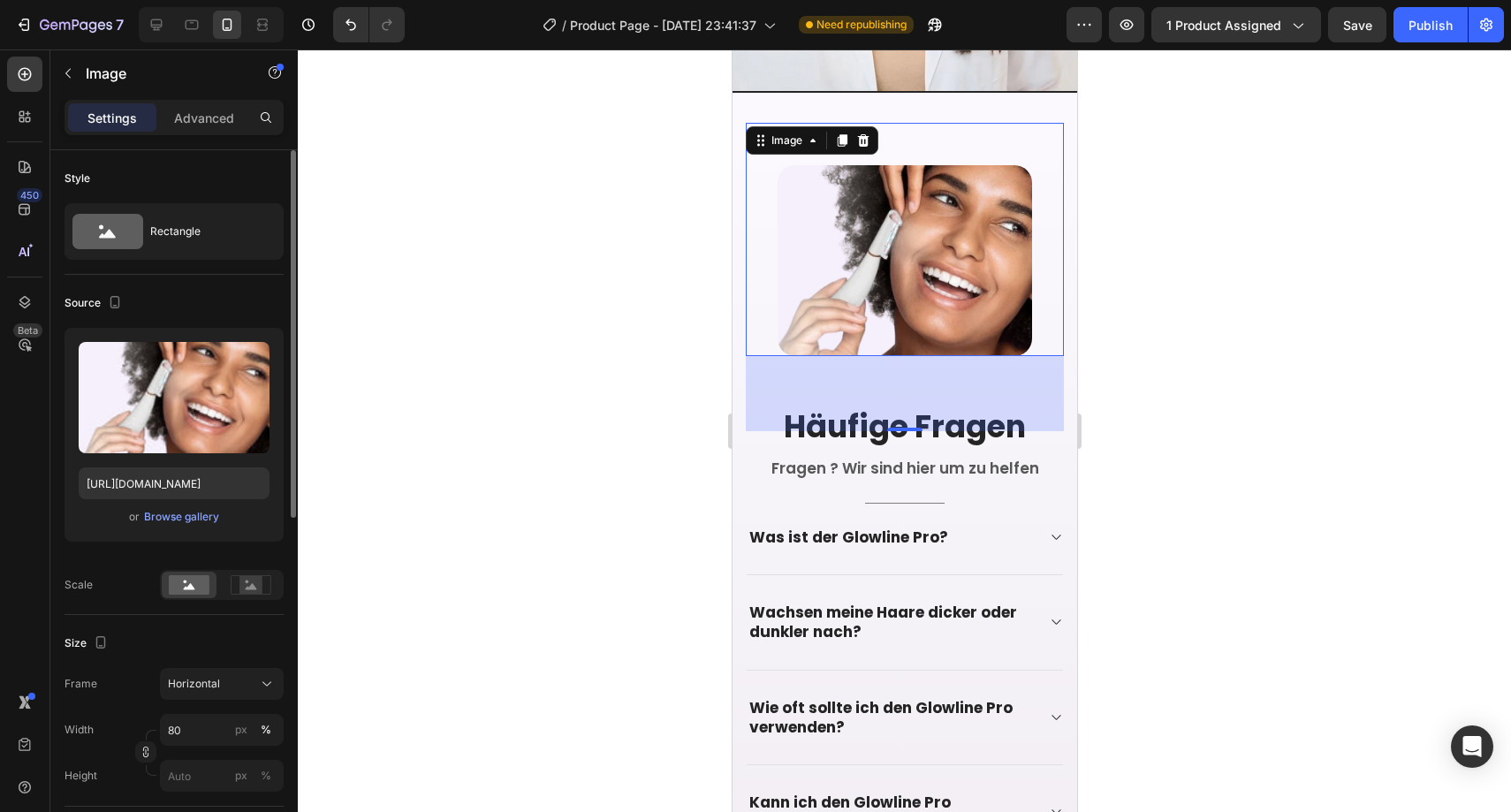
click at [541, 467] on div at bounding box center [904, 430] width 1213 height 763
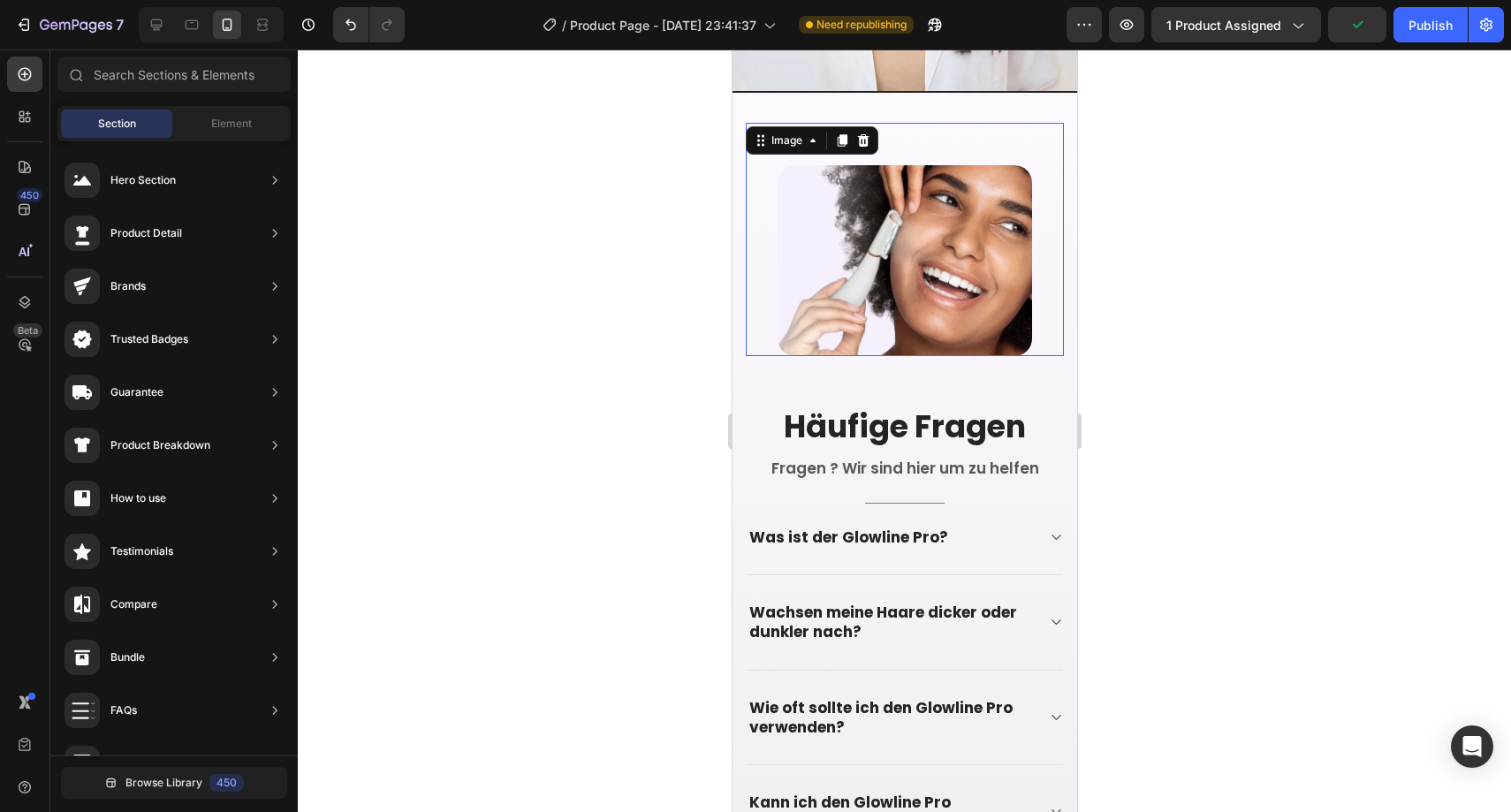
click at [869, 287] on img at bounding box center [903, 260] width 254 height 191
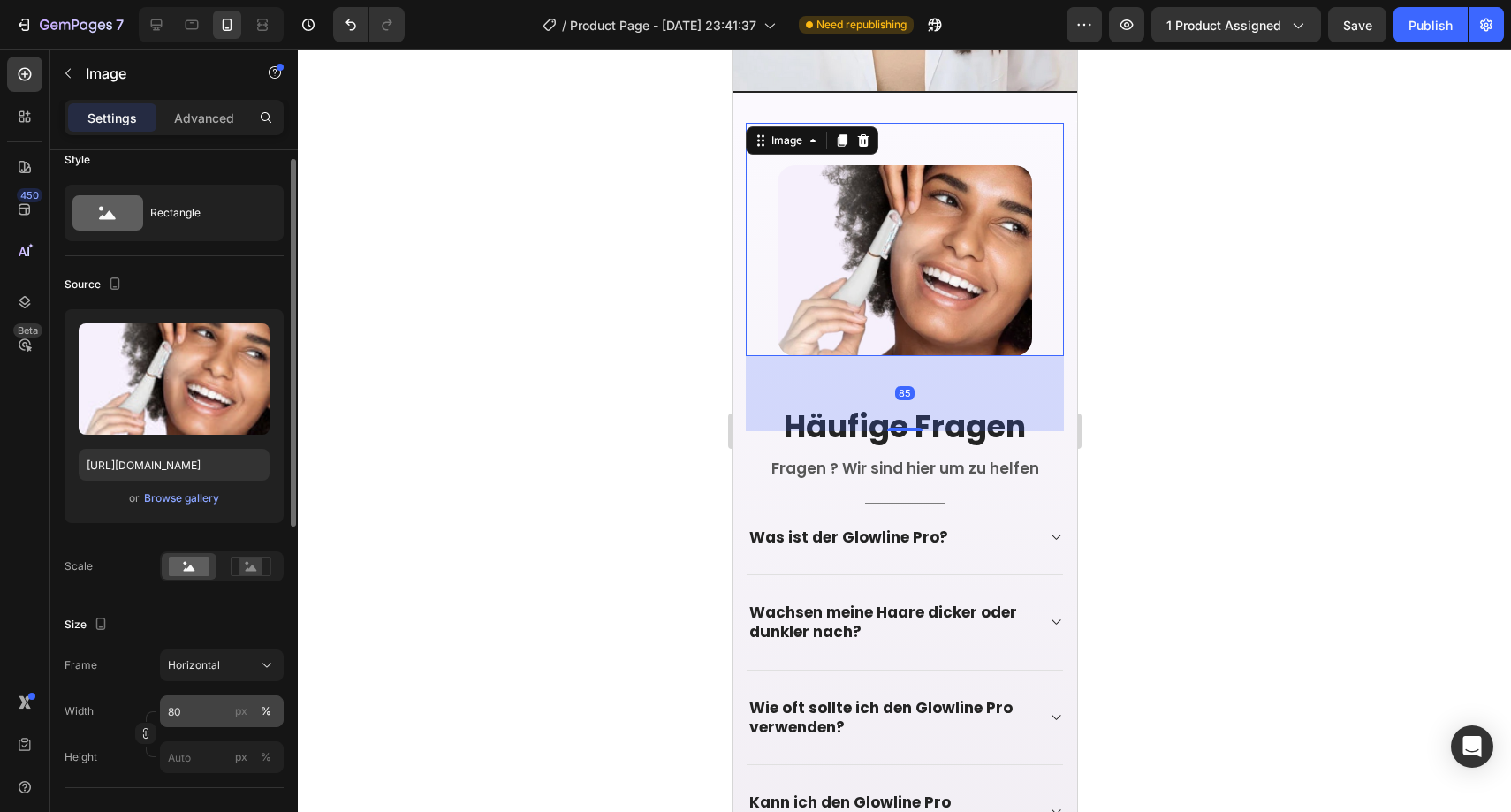
scroll to position [54, 0]
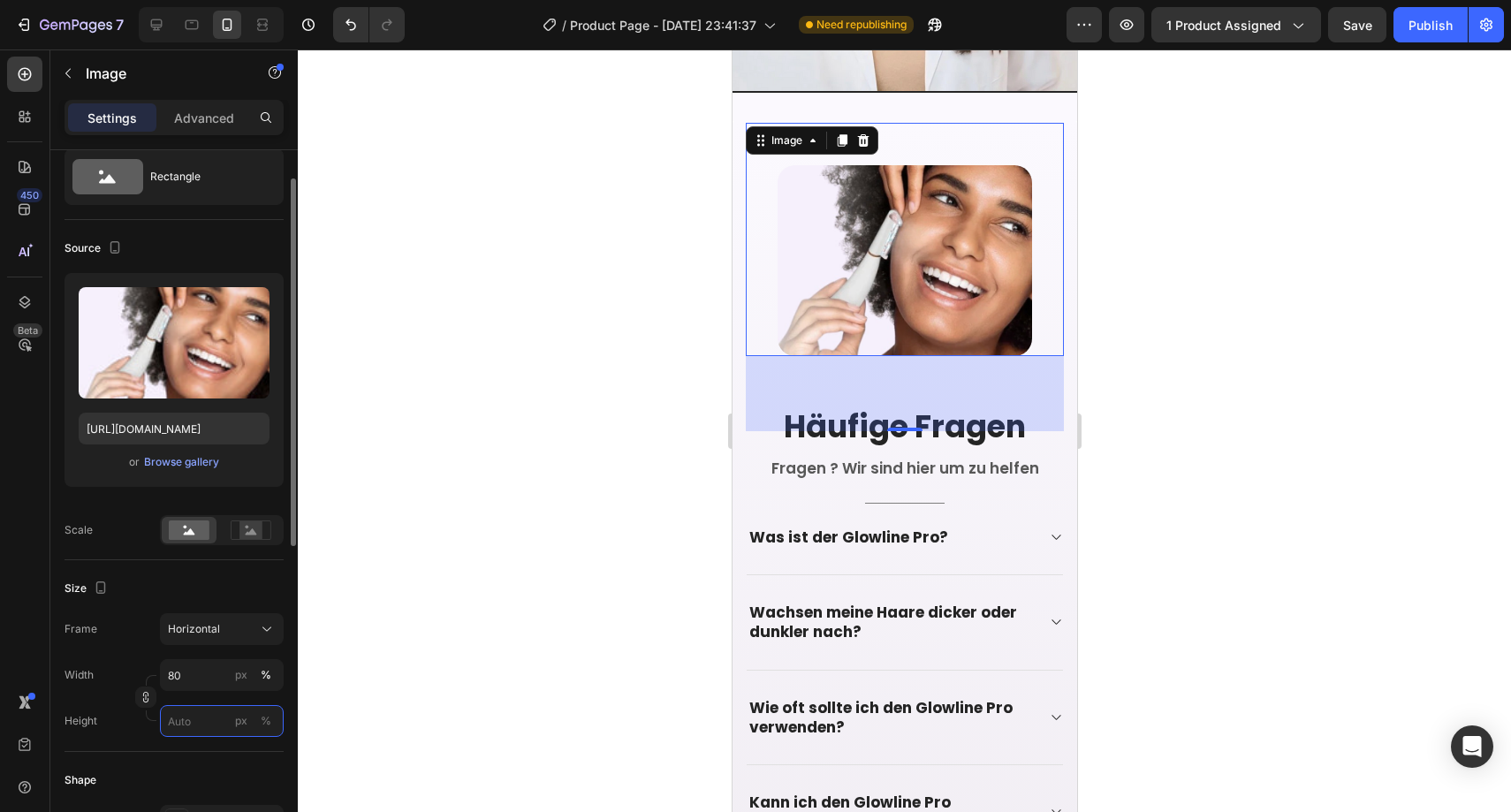
click at [190, 714] on input "px %" at bounding box center [222, 721] width 124 height 32
click at [214, 771] on div "Full 100%" at bounding box center [204, 763] width 144 height 32
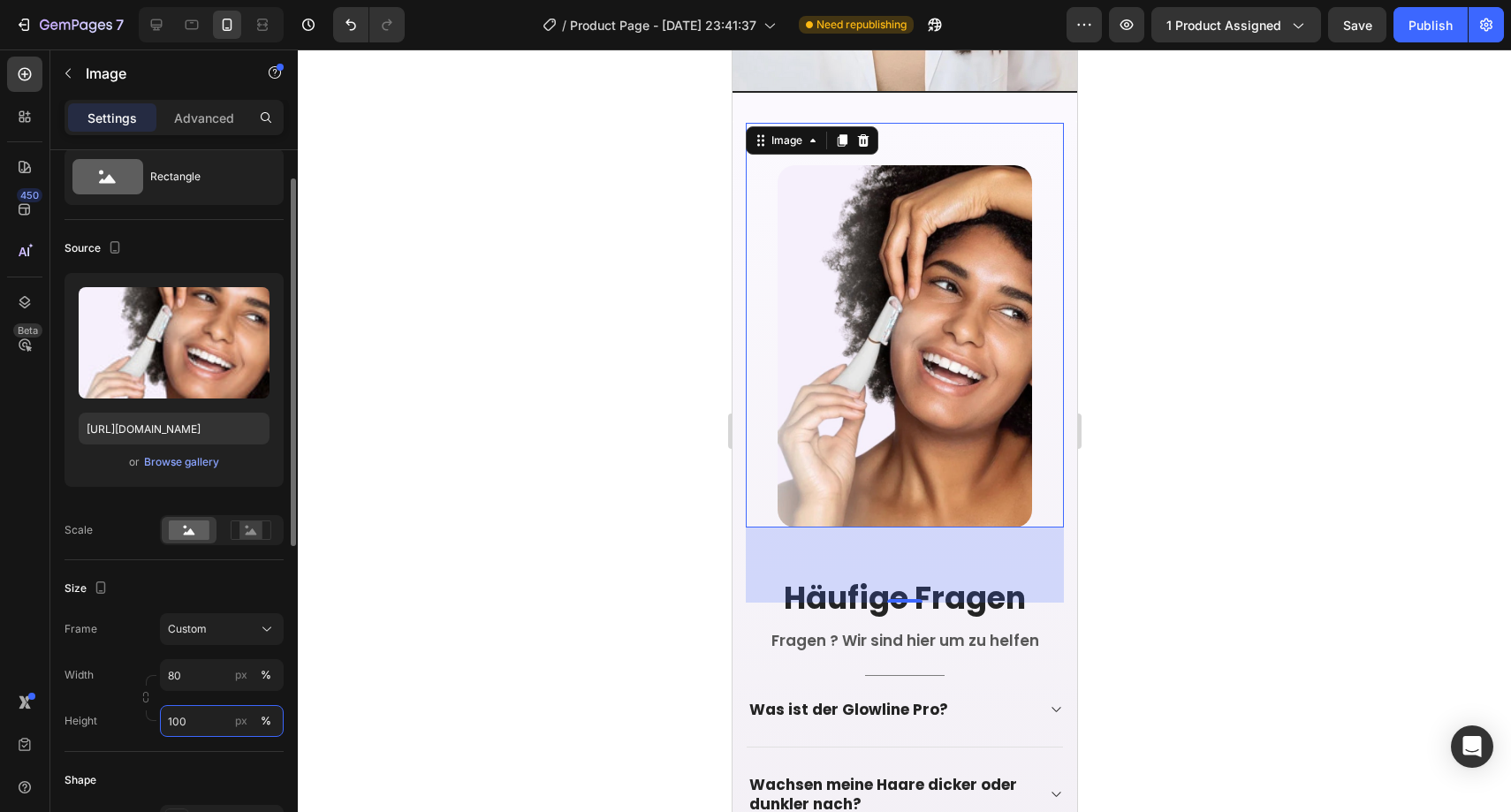
click at [202, 731] on input "100" at bounding box center [222, 721] width 124 height 32
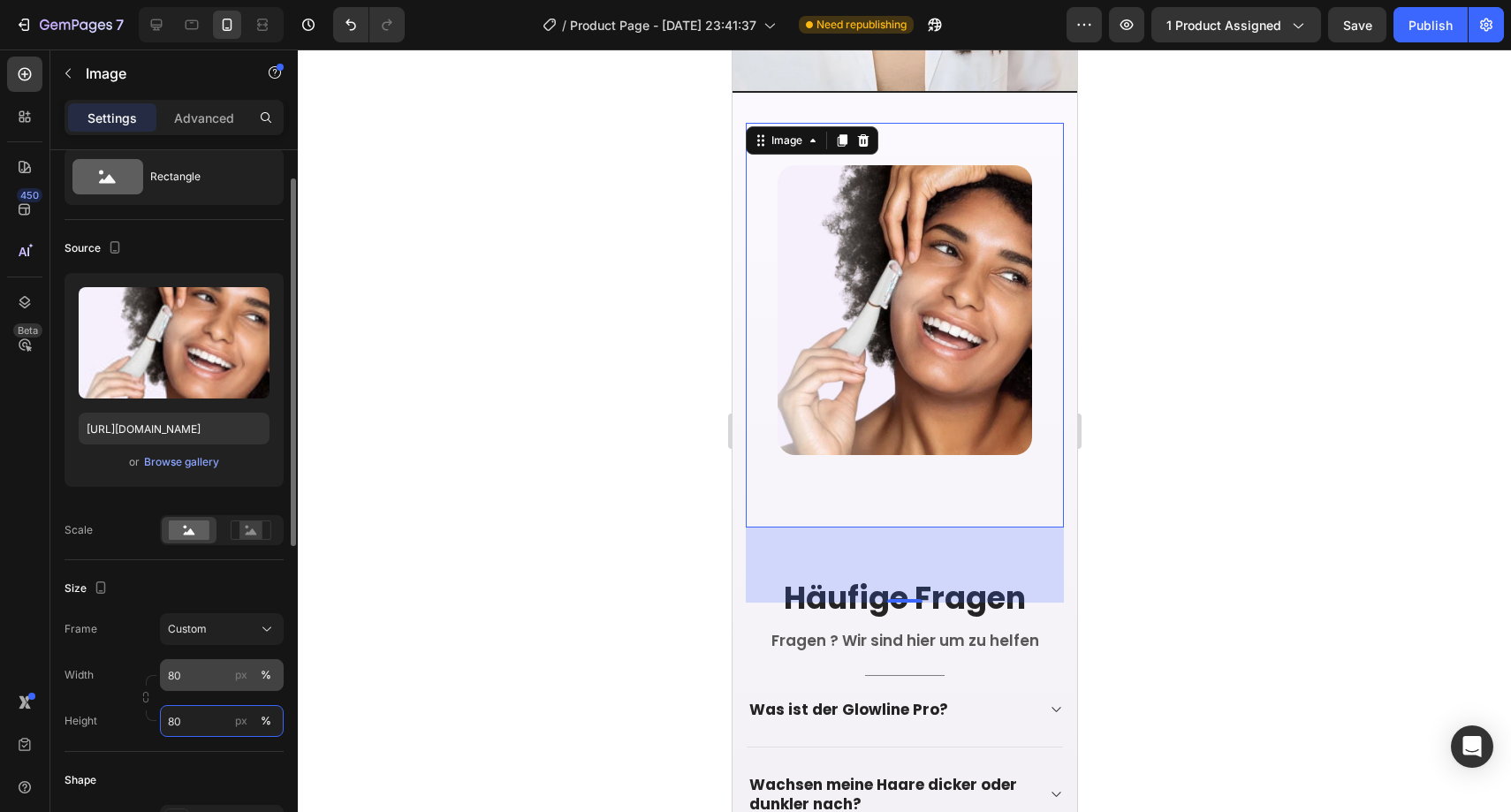
type input "80"
click at [202, 681] on input "80" at bounding box center [222, 675] width 124 height 32
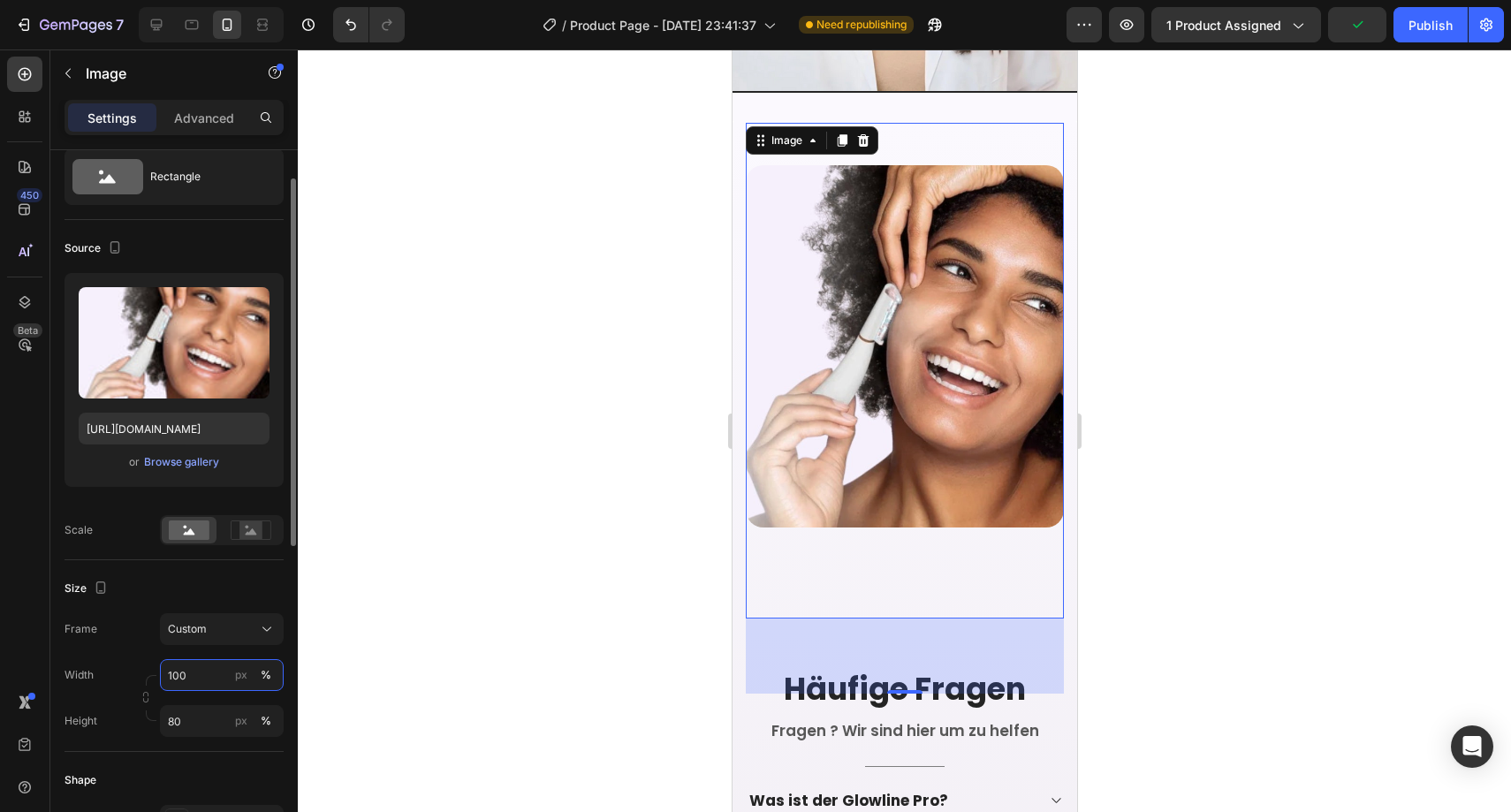
click at [205, 681] on input "100" at bounding box center [222, 675] width 124 height 32
click at [206, 681] on input "100" at bounding box center [222, 675] width 124 height 32
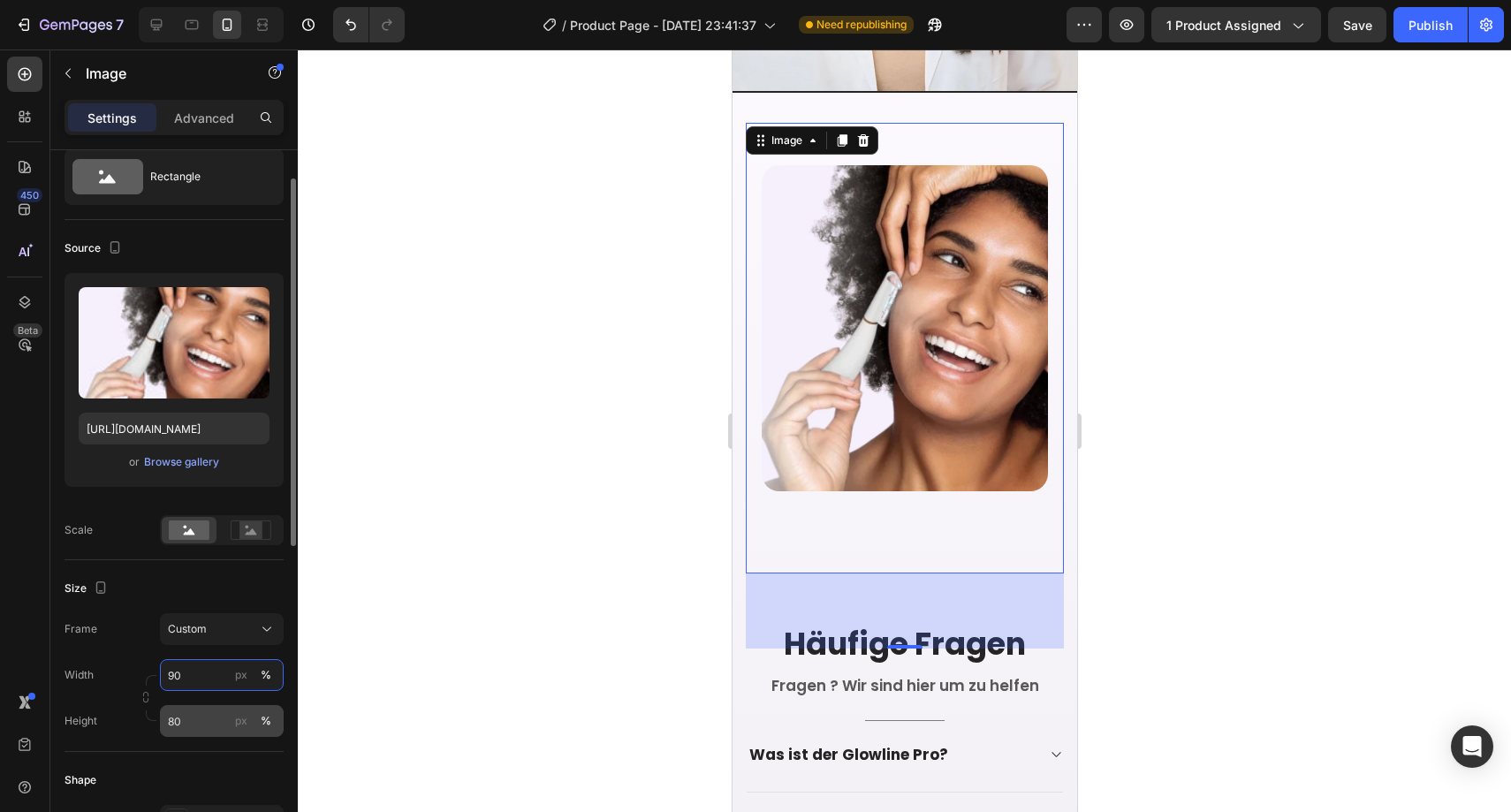
type input "90"
click at [211, 714] on input "80" at bounding box center [222, 721] width 124 height 32
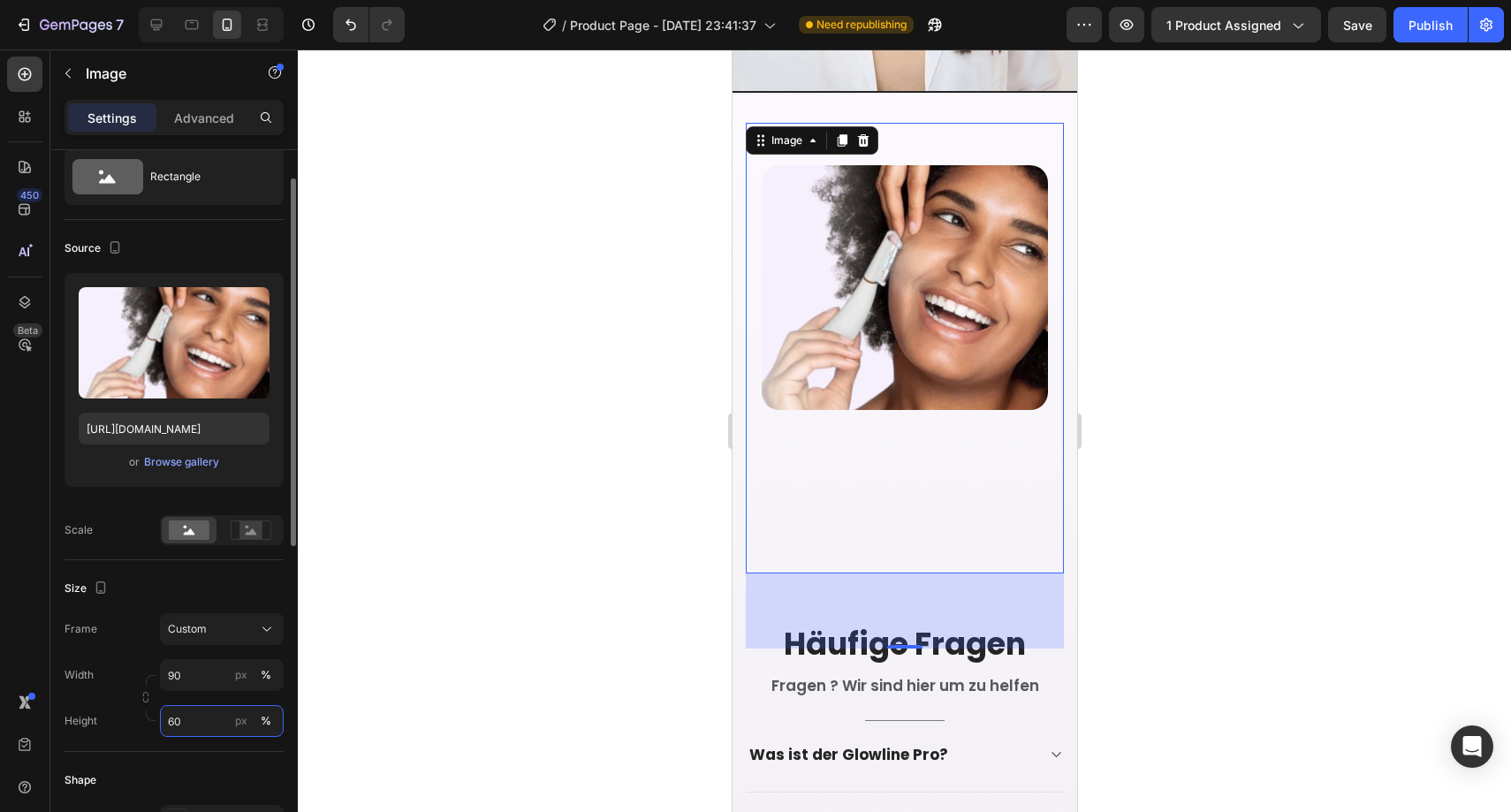
type input "6"
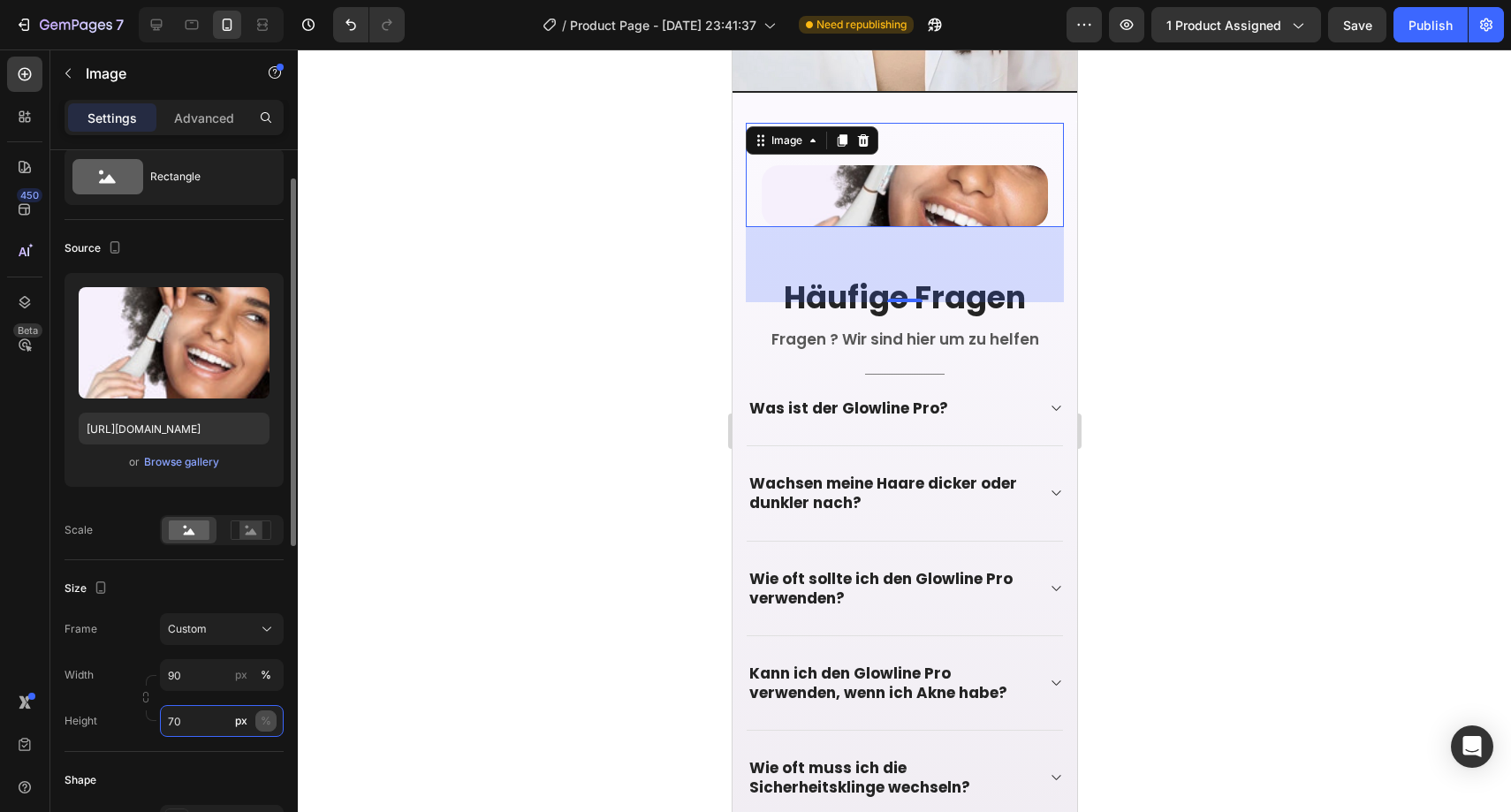
type input "70"
click at [265, 715] on div "%" at bounding box center [265, 721] width 11 height 16
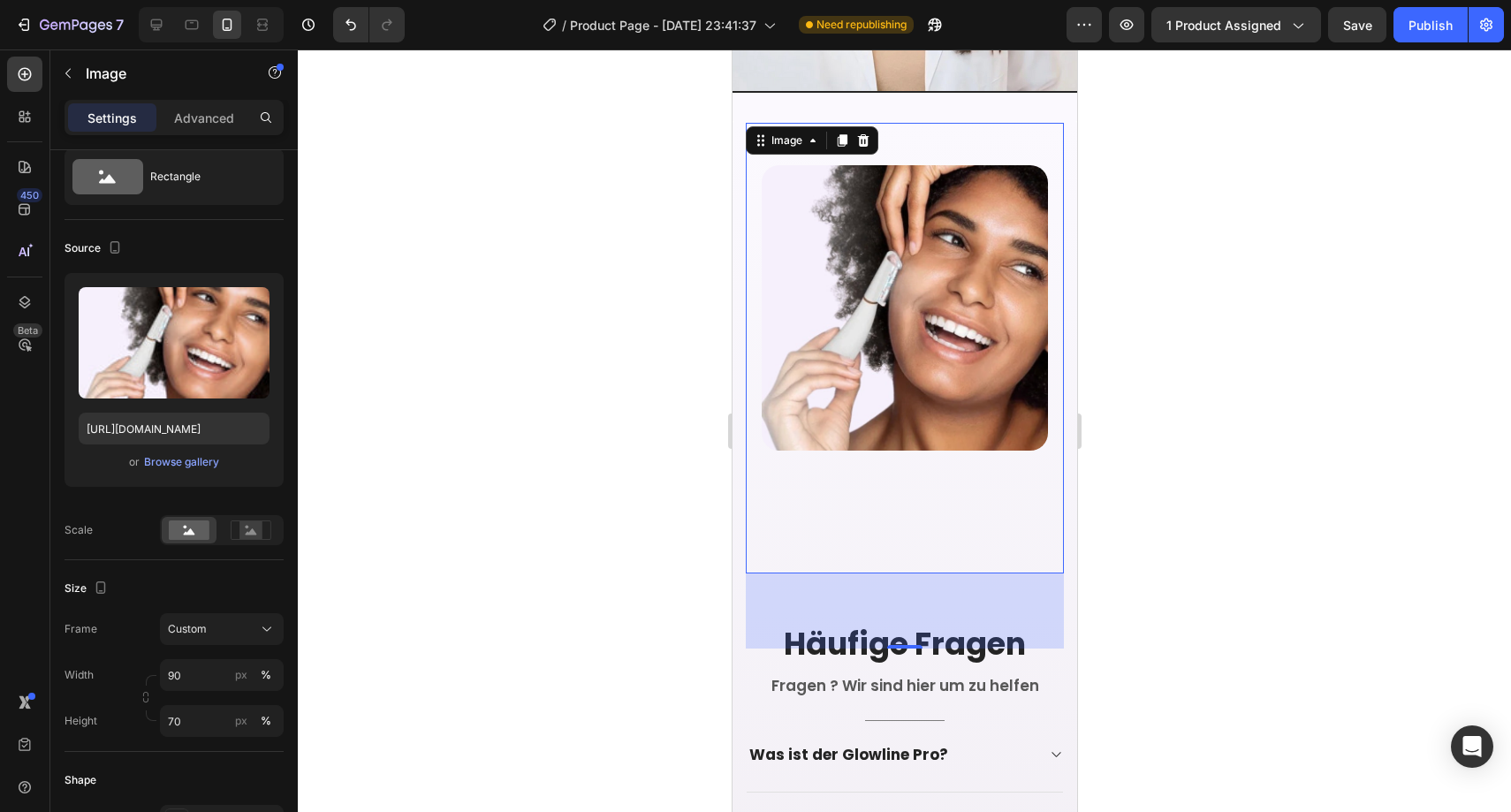
click at [425, 585] on div at bounding box center [904, 430] width 1213 height 763
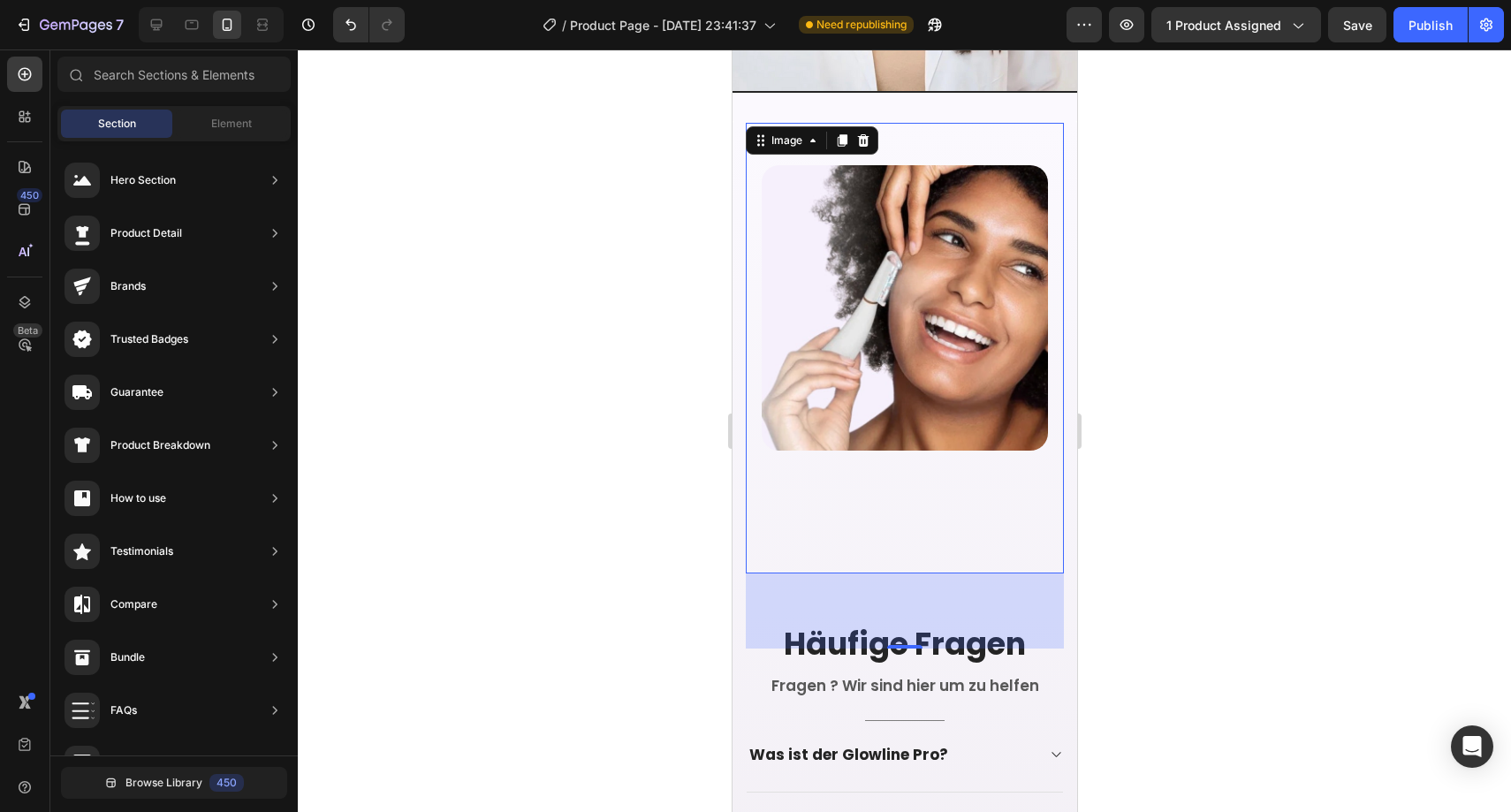
click at [855, 383] on img at bounding box center [903, 308] width 286 height 285
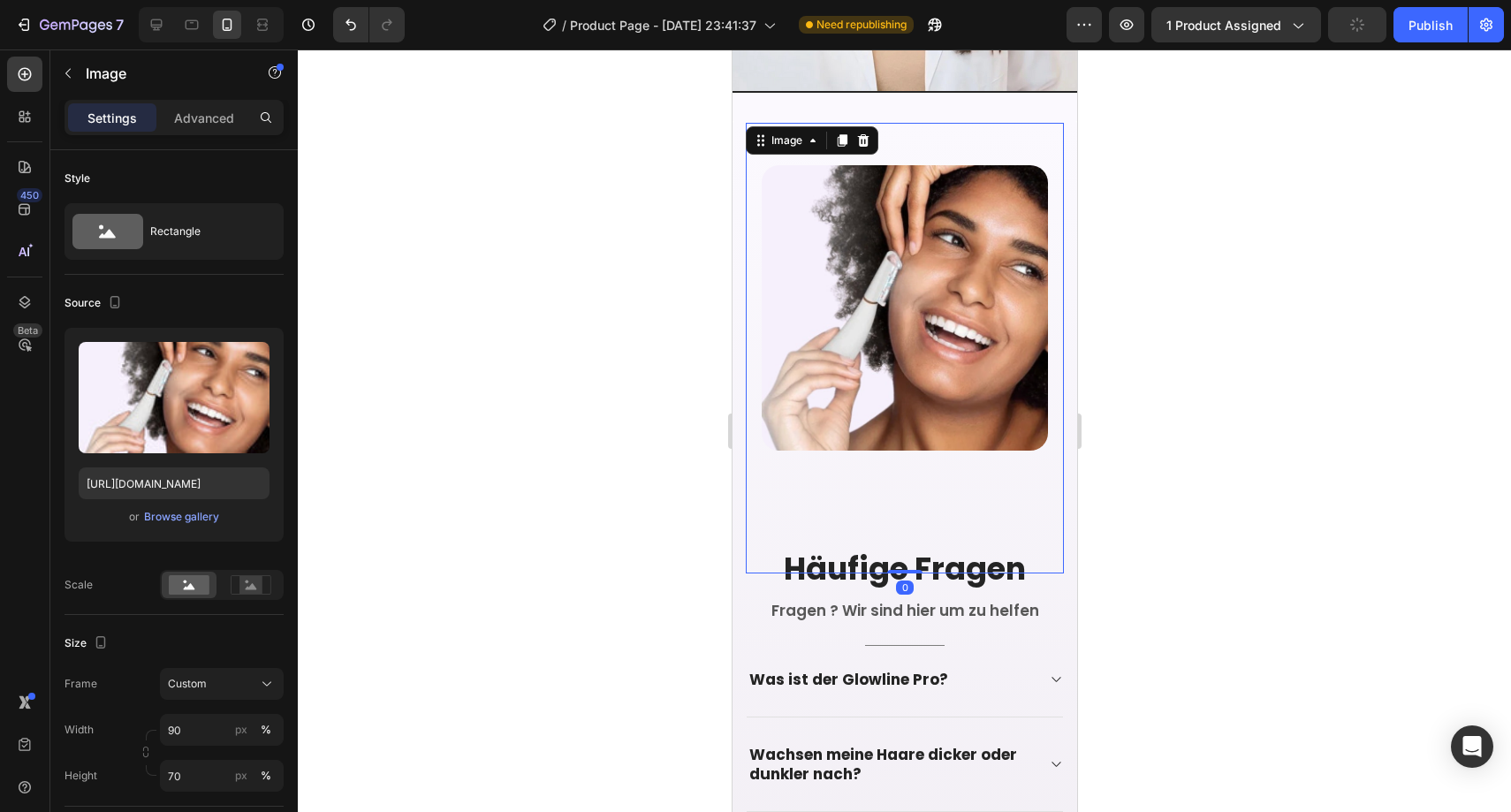
drag, startPoint x: 904, startPoint y: 597, endPoint x: 894, endPoint y: 460, distance: 137.4
click at [894, 460] on div "Image 0" at bounding box center [903, 347] width 318 height 450
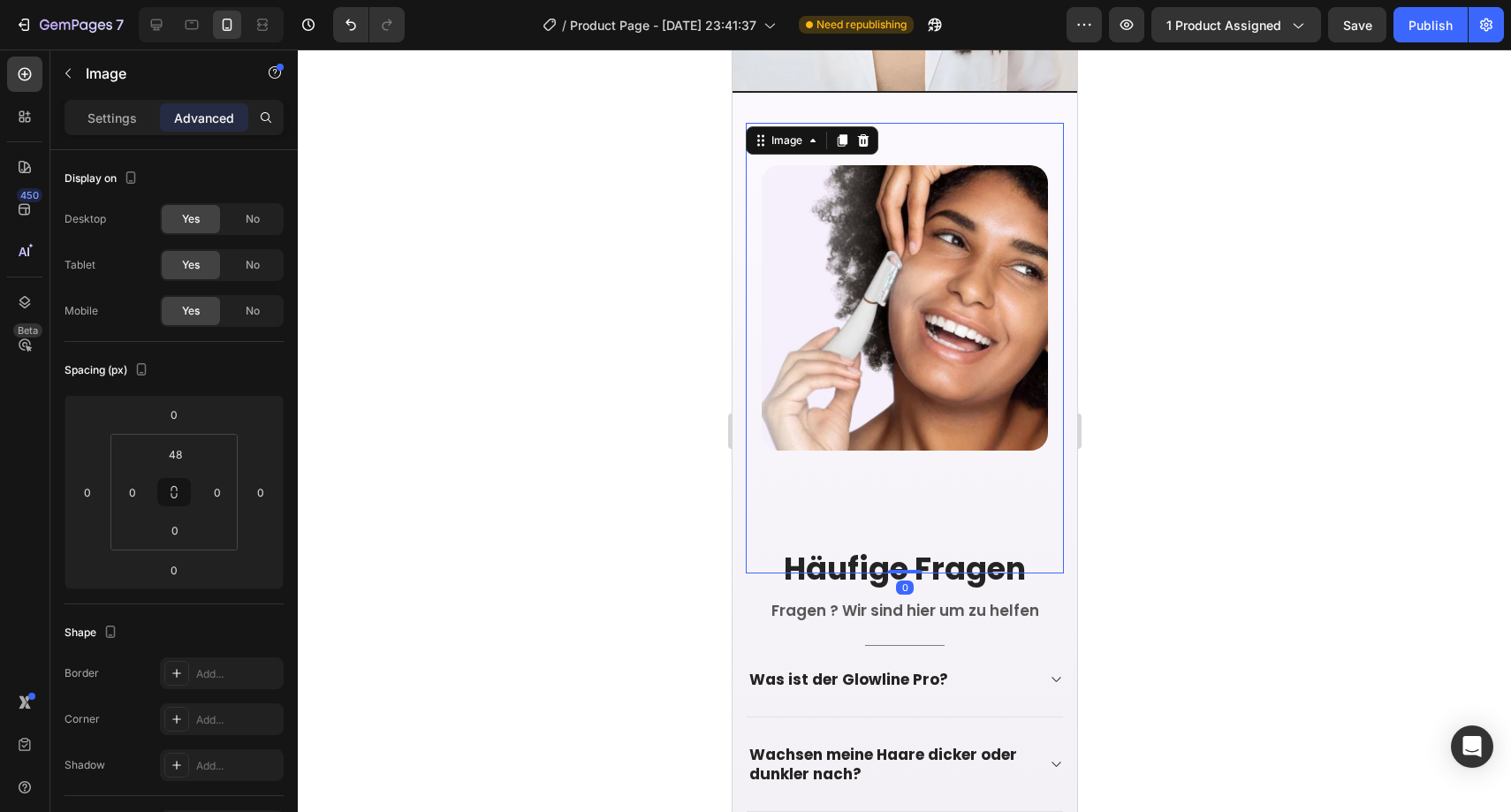
click at [888, 438] on div at bounding box center [903, 369] width 318 height 408
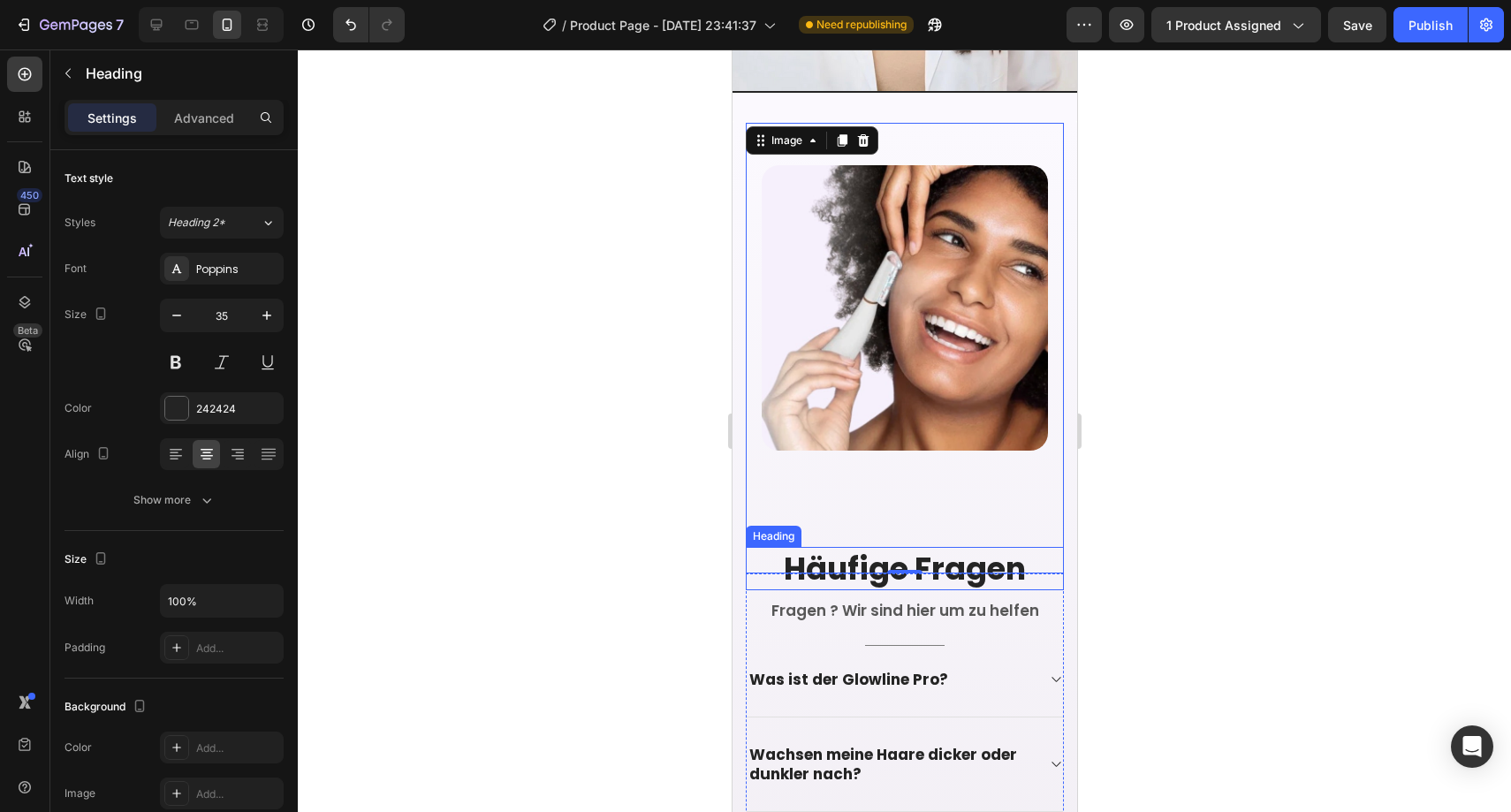
click at [860, 547] on h2 "Häufige Fragen" at bounding box center [903, 569] width 318 height 45
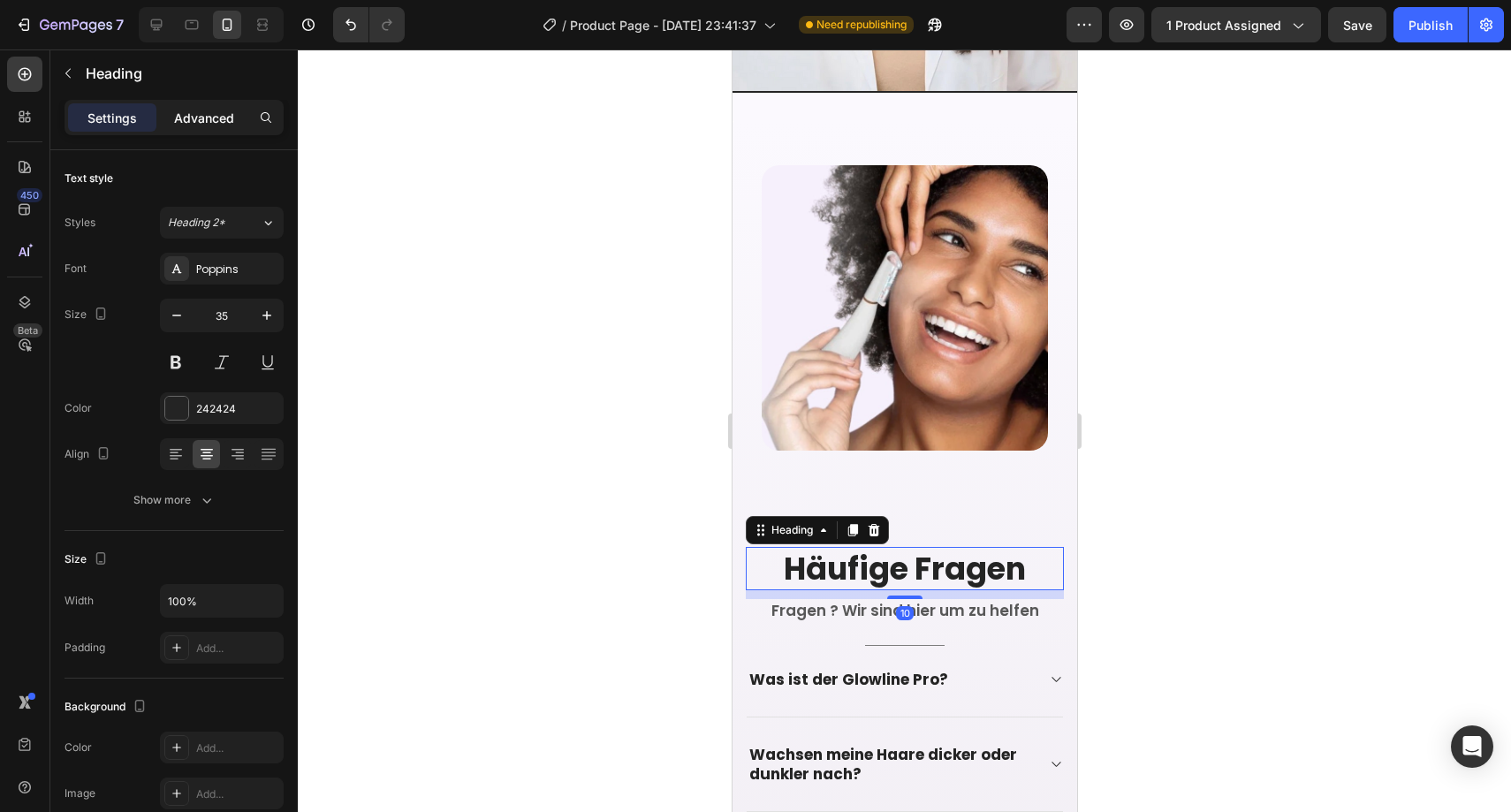
click at [203, 119] on p "Advanced" at bounding box center [204, 118] width 60 height 19
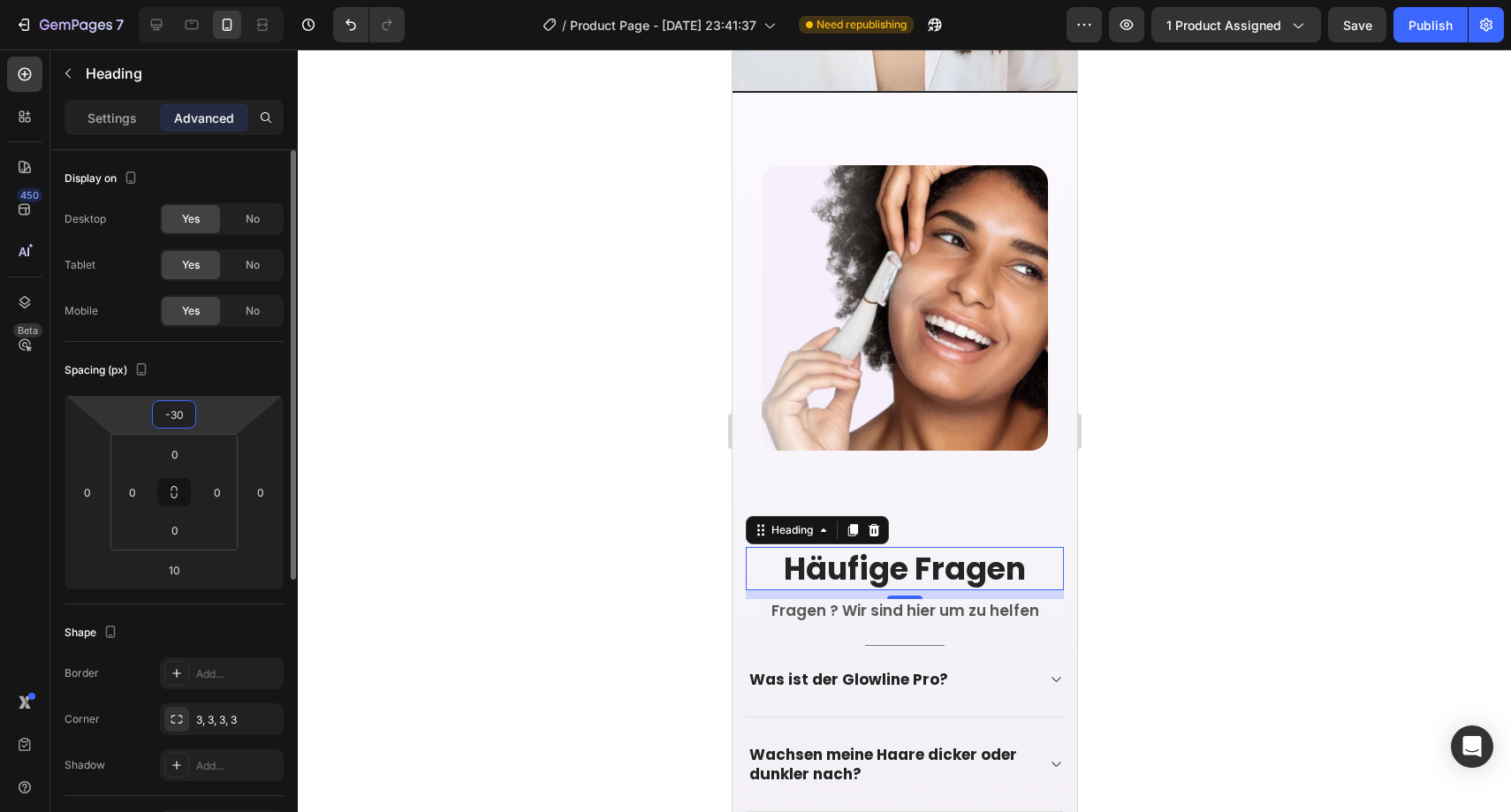
click at [165, 414] on input "-30" at bounding box center [174, 413] width 36 height 27
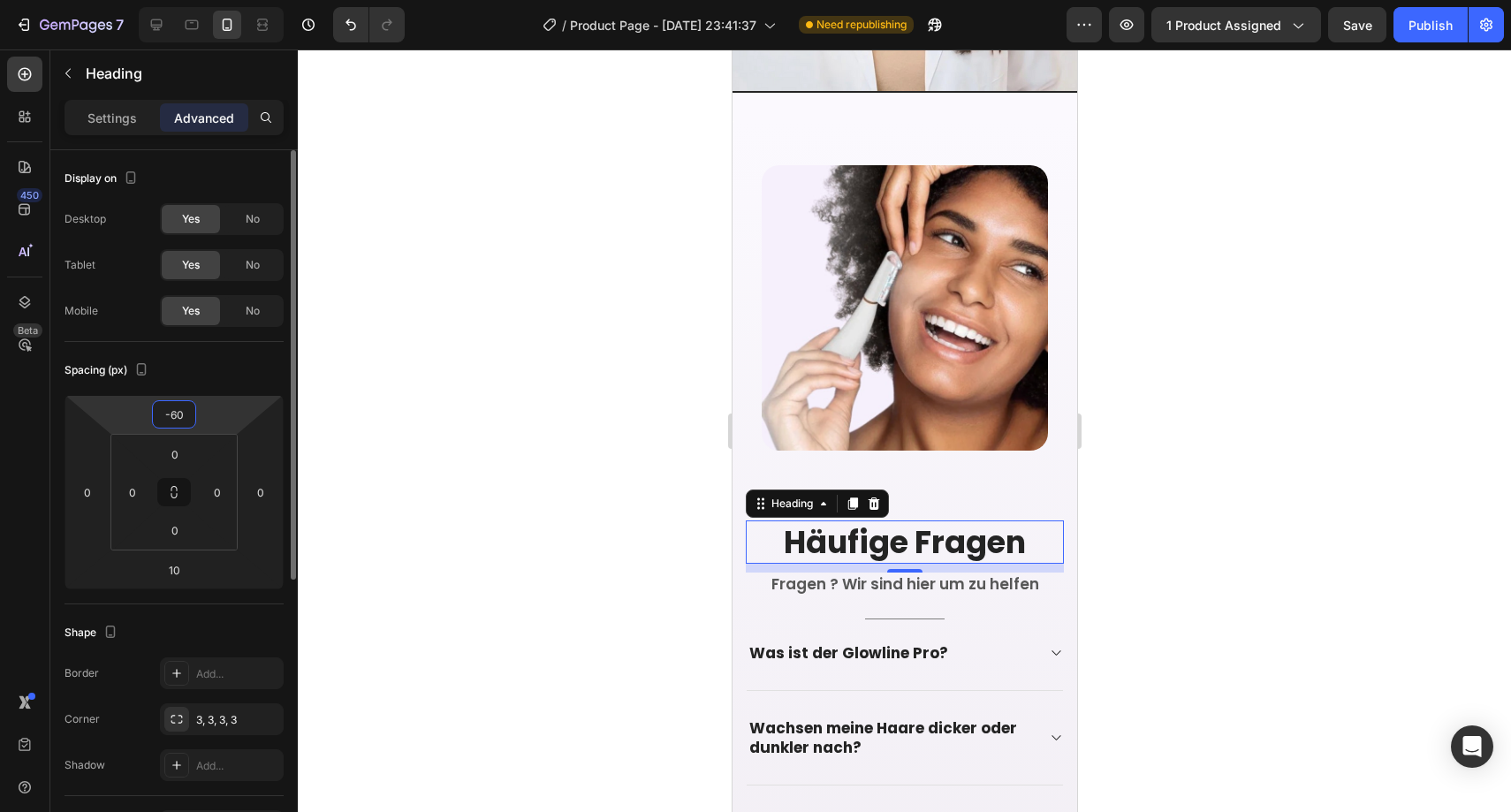
type input "-6"
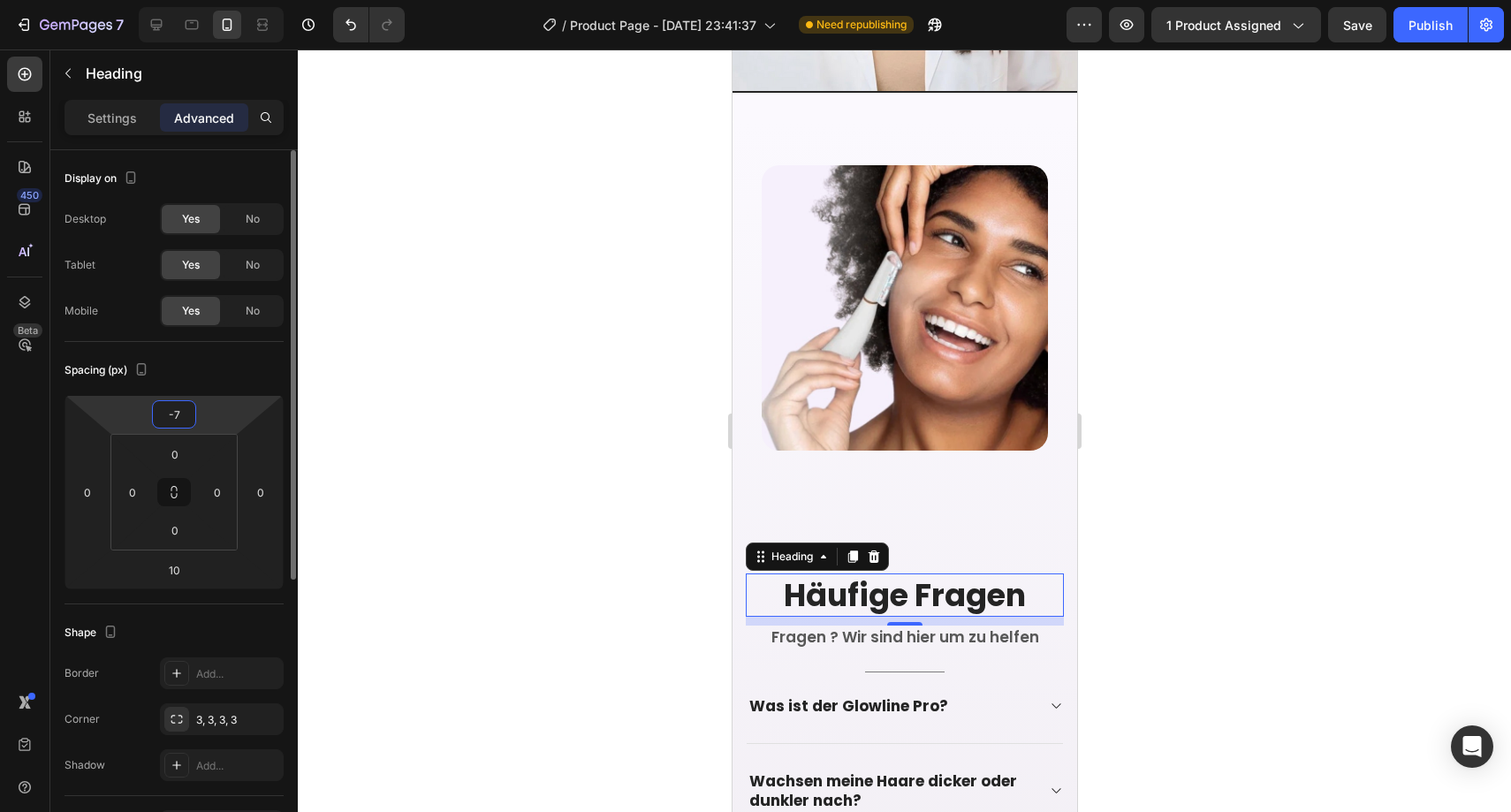
type input "-70"
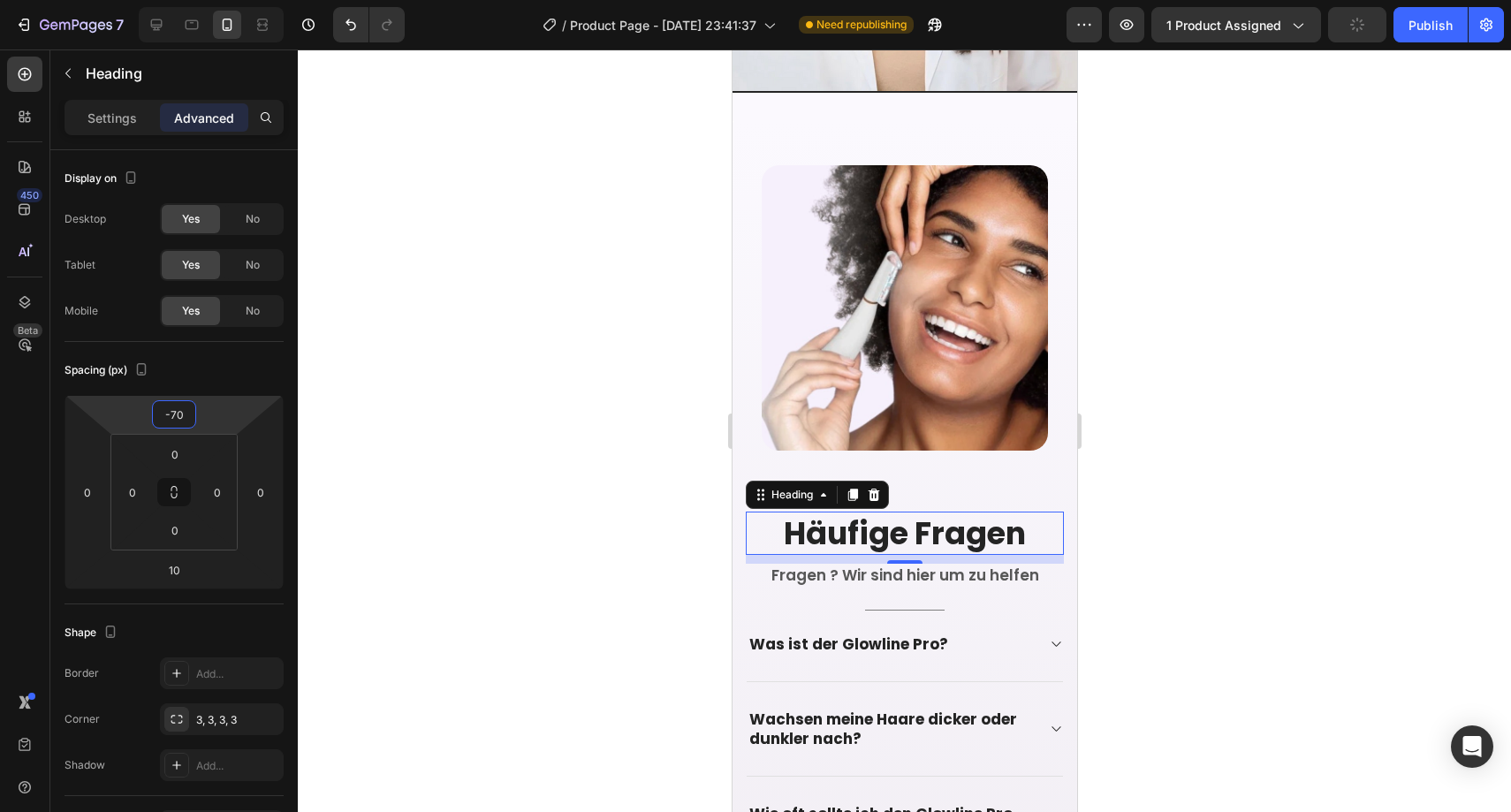
click at [487, 450] on div at bounding box center [904, 430] width 1213 height 763
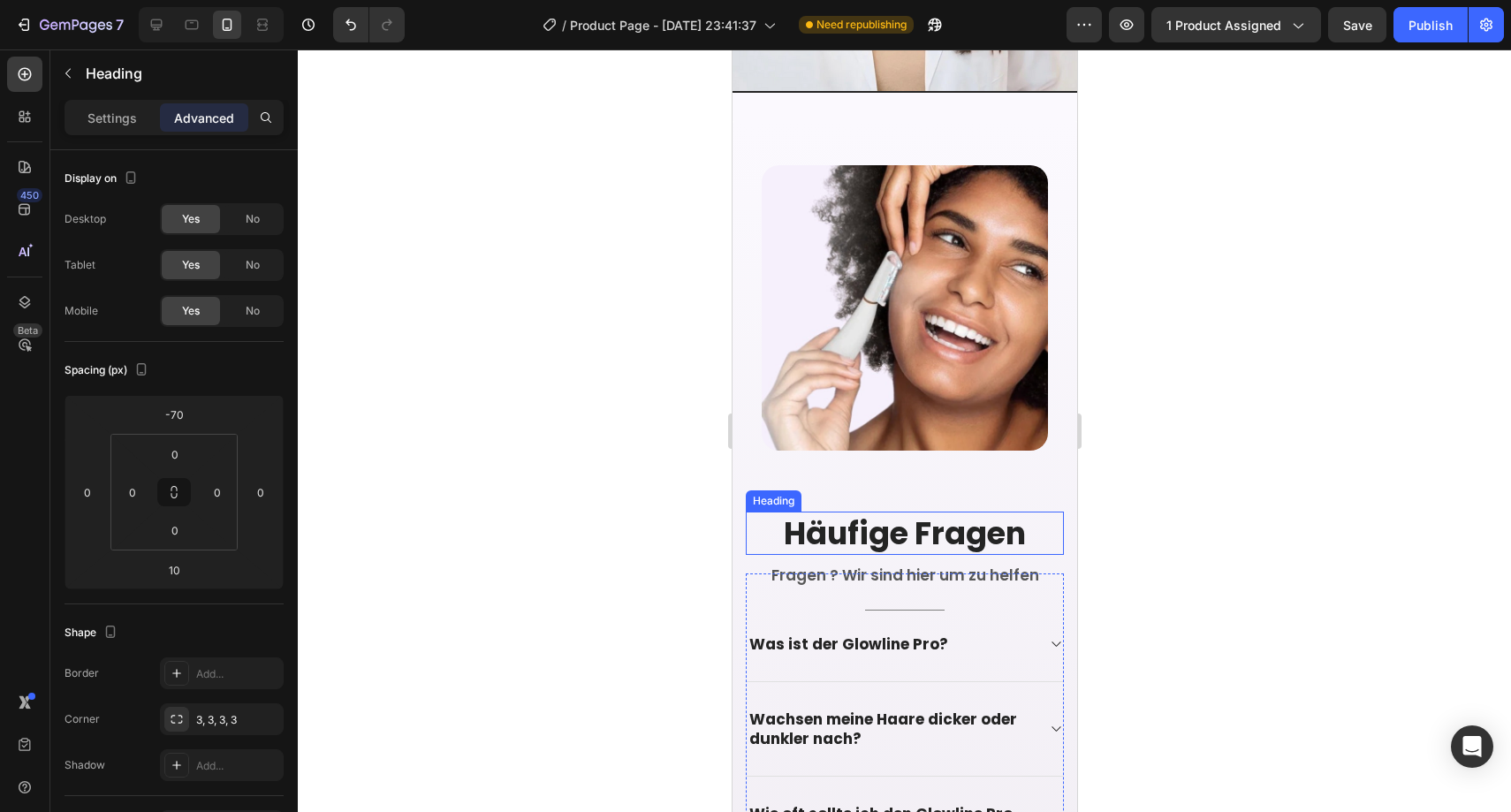
click at [845, 511] on h2 "Häufige Fragen" at bounding box center [903, 533] width 318 height 45
click at [846, 511] on h2 "Häufige Fragen" at bounding box center [903, 533] width 318 height 45
click at [846, 513] on p "Häufige Fragen" at bounding box center [904, 533] width 315 height 41
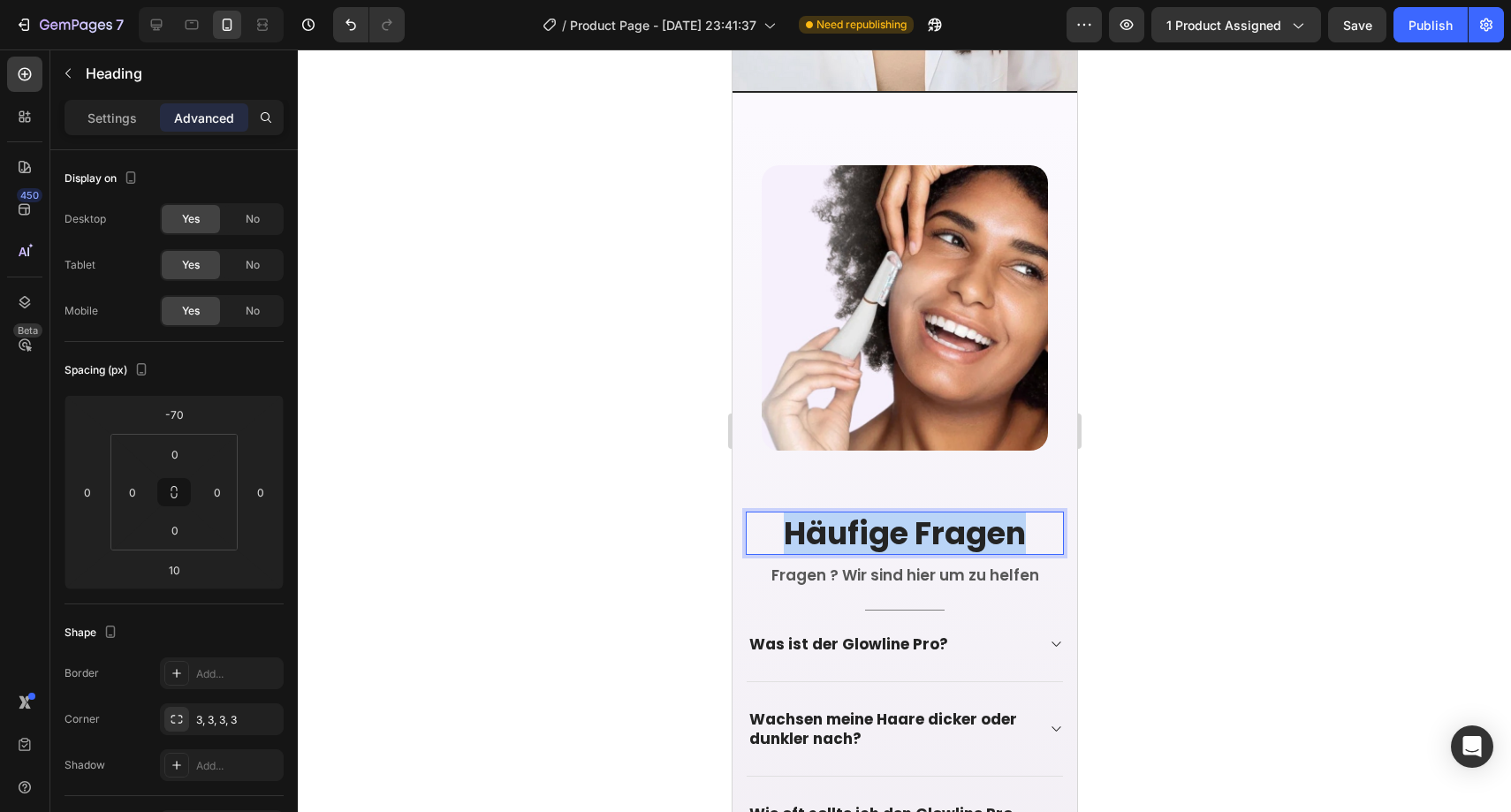
click at [846, 513] on p "Häufige Fragen" at bounding box center [904, 533] width 315 height 41
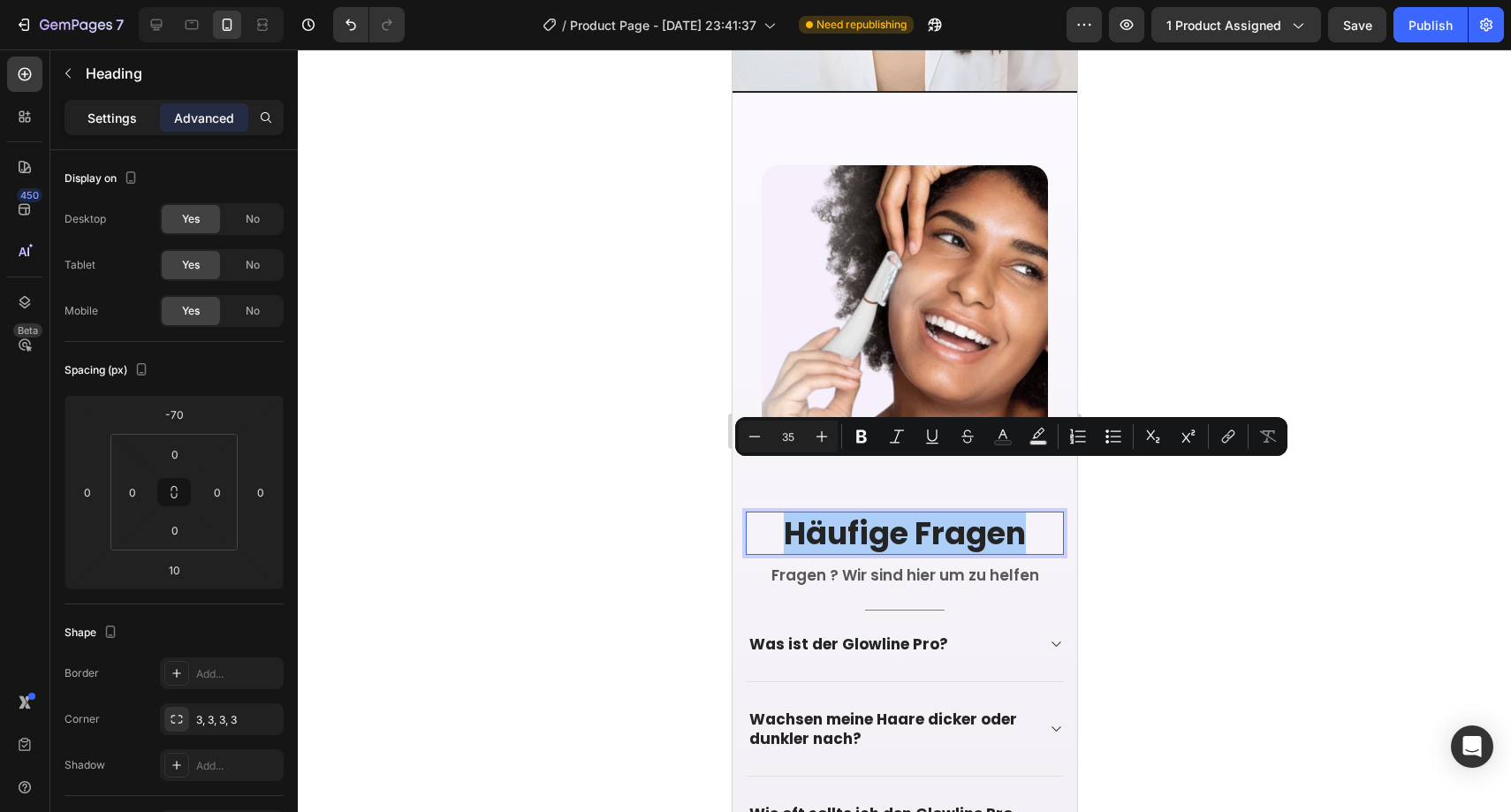
click at [126, 117] on p "Settings" at bounding box center [112, 118] width 49 height 19
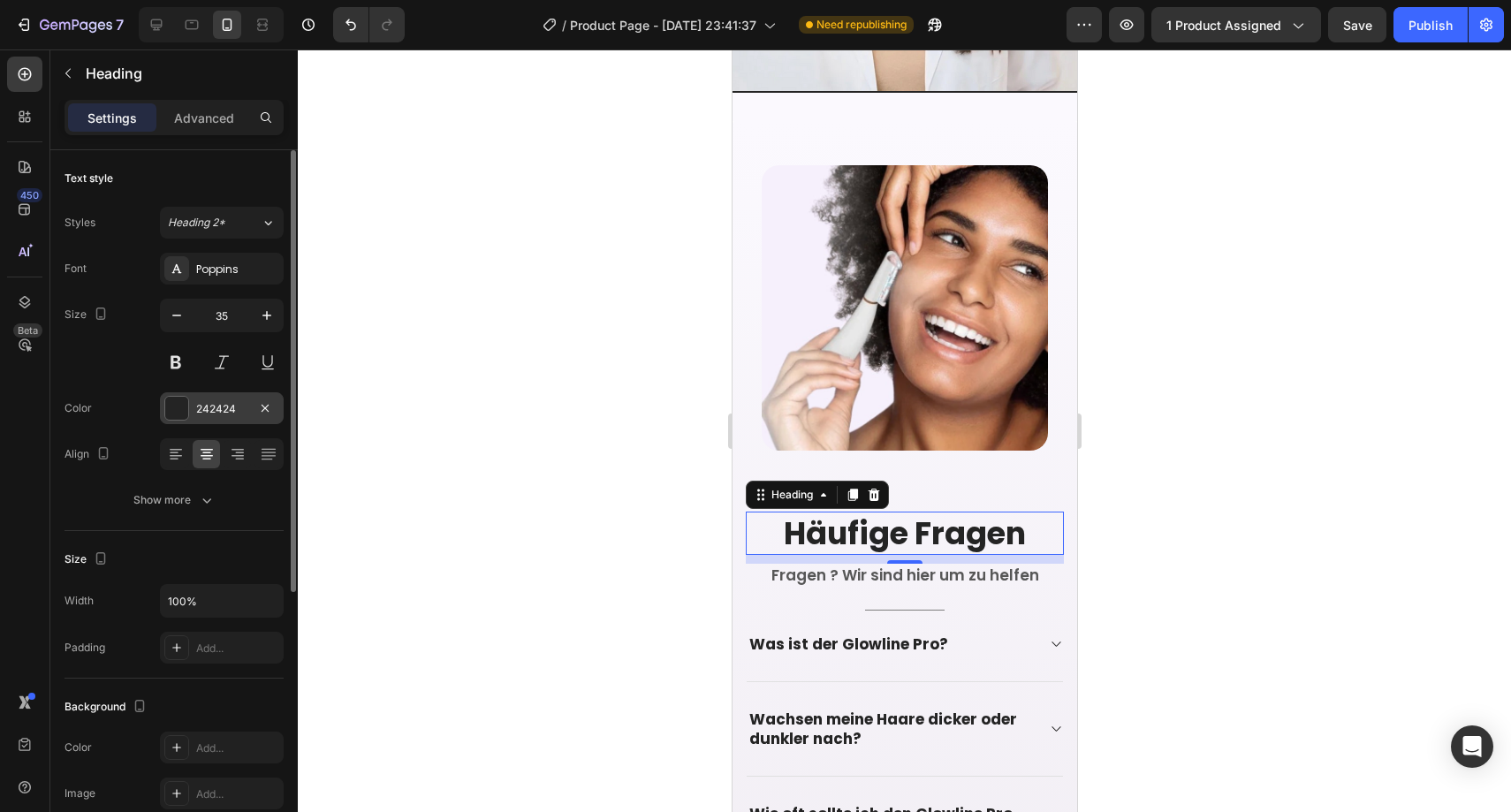
click at [216, 406] on div "242424" at bounding box center [222, 408] width 51 height 16
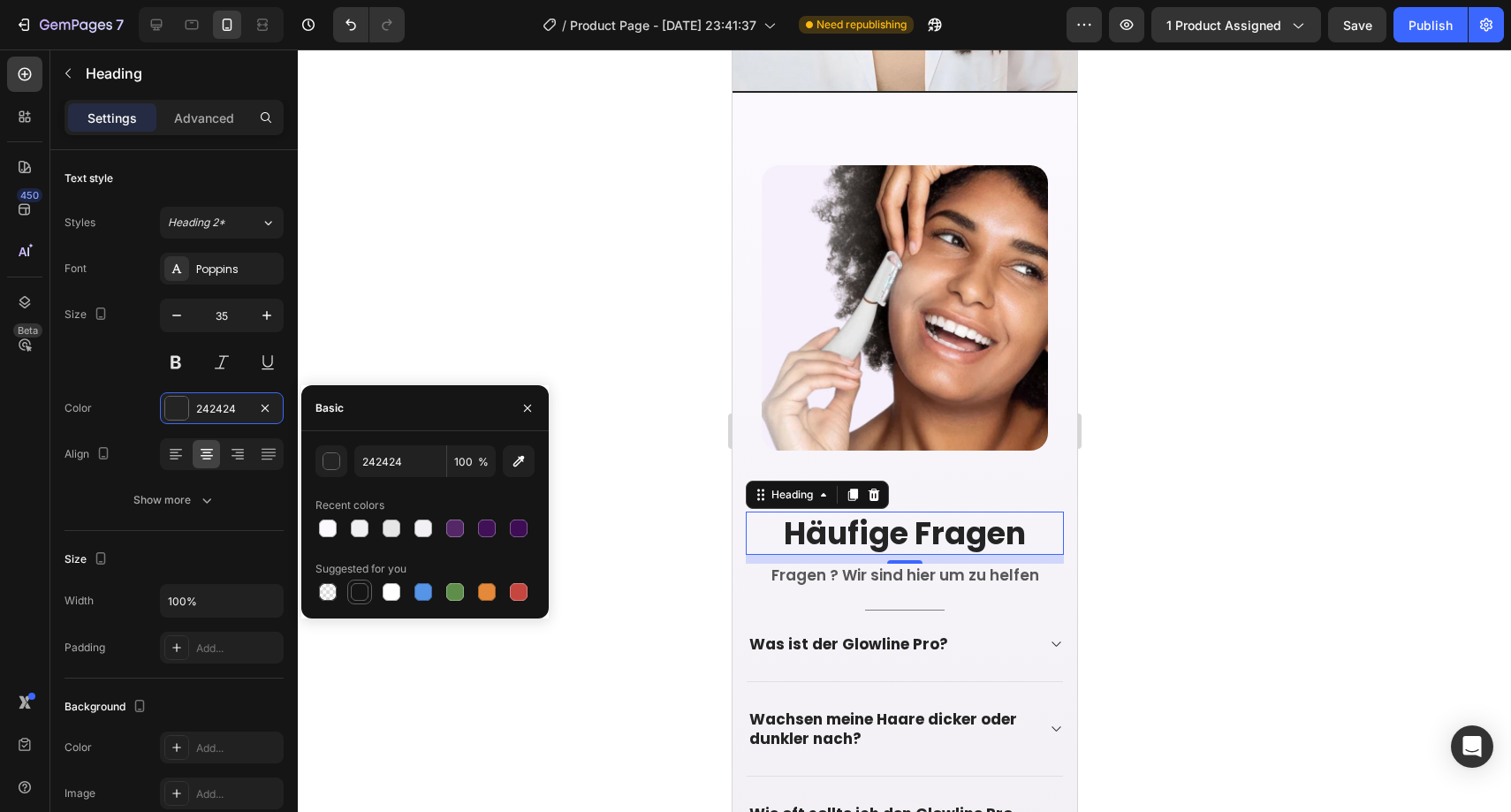
click at [363, 585] on div at bounding box center [360, 591] width 18 height 18
click at [484, 531] on div at bounding box center [487, 528] width 18 height 18
type input "401156"
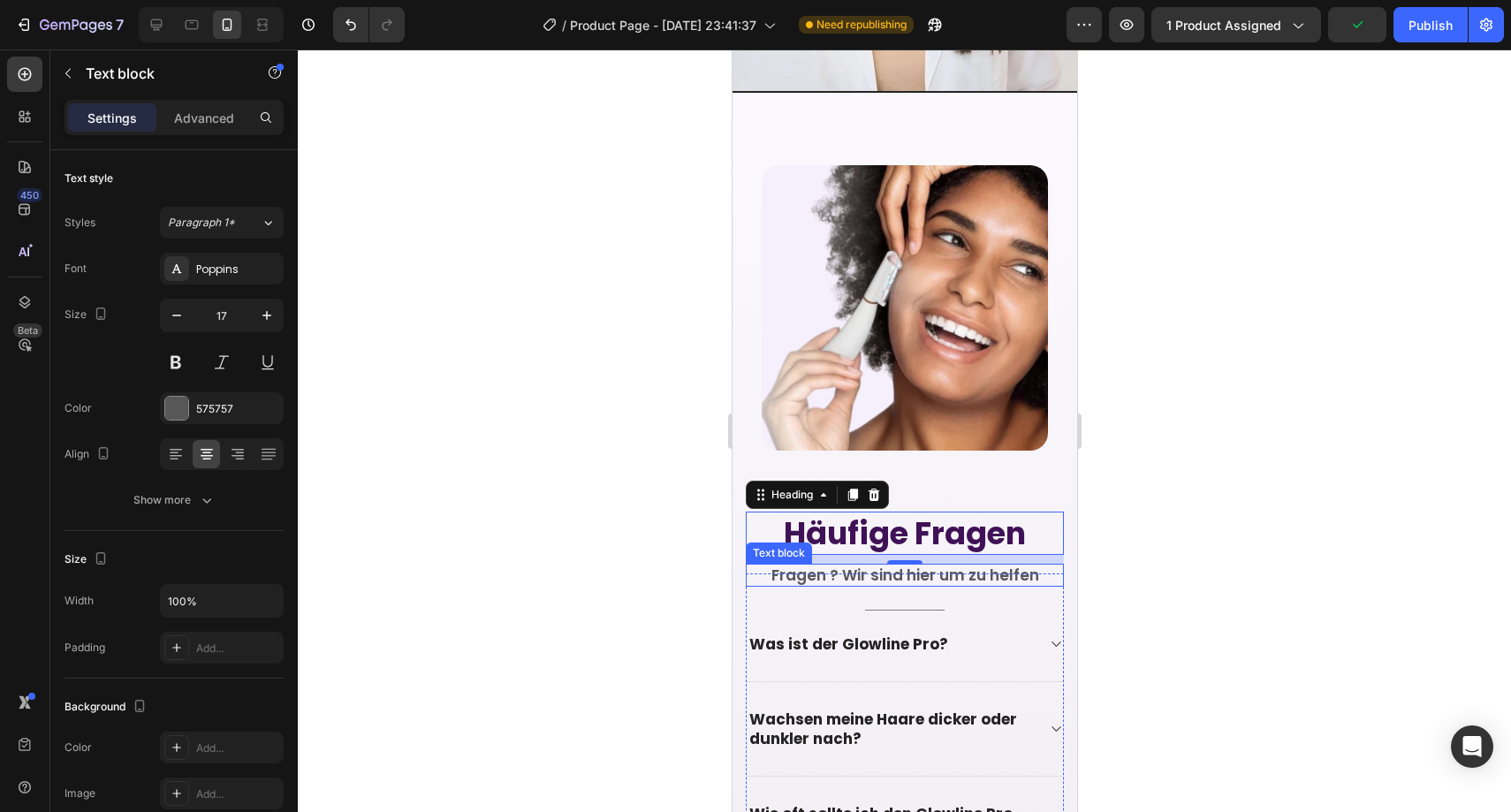
click at [767, 566] on p "Fragen ? Wir sind hier um zu helfen" at bounding box center [904, 576] width 315 height 20
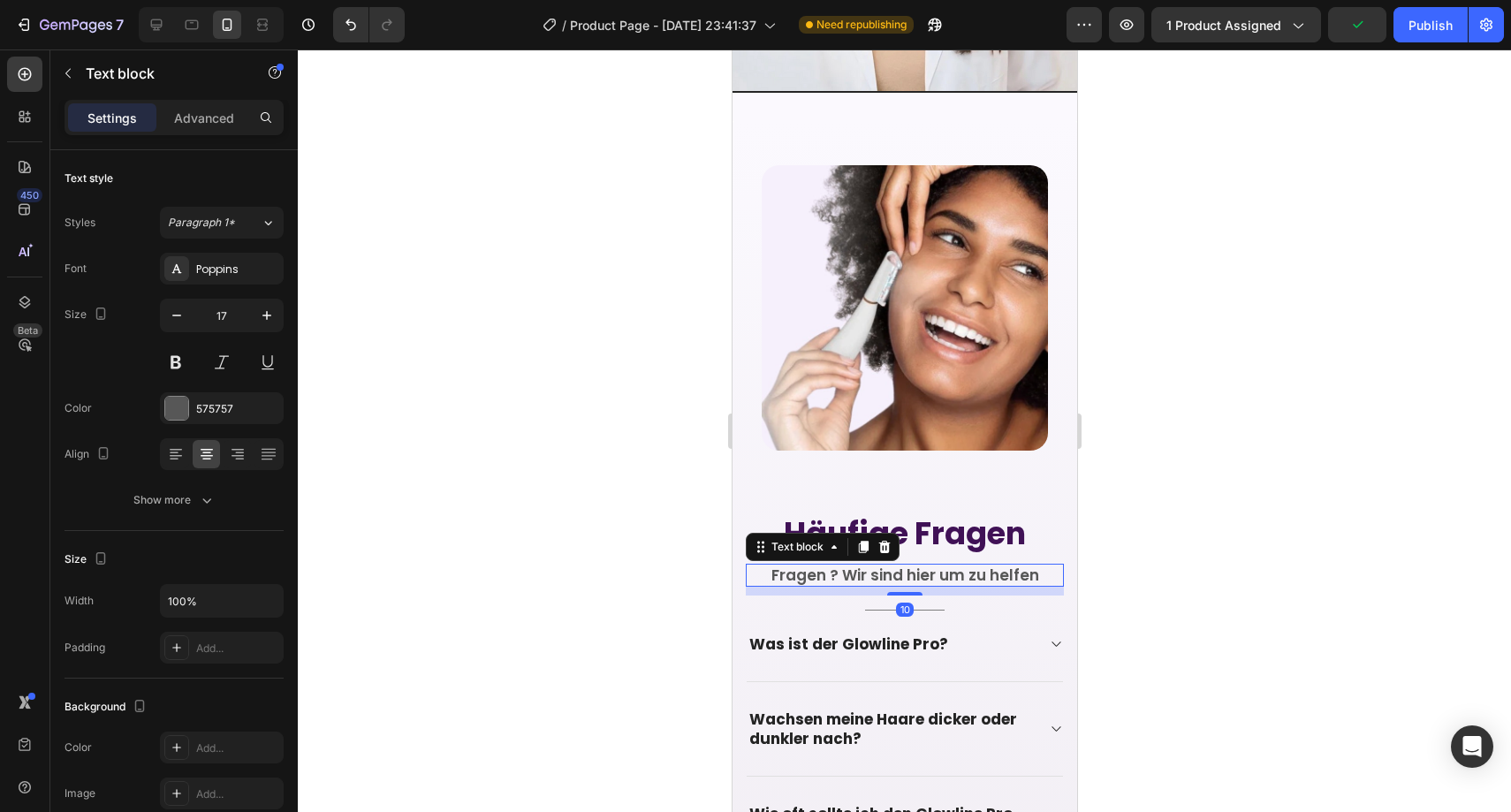
click at [777, 566] on p "Fragen ? Wir sind hier um zu helfen" at bounding box center [904, 576] width 315 height 20
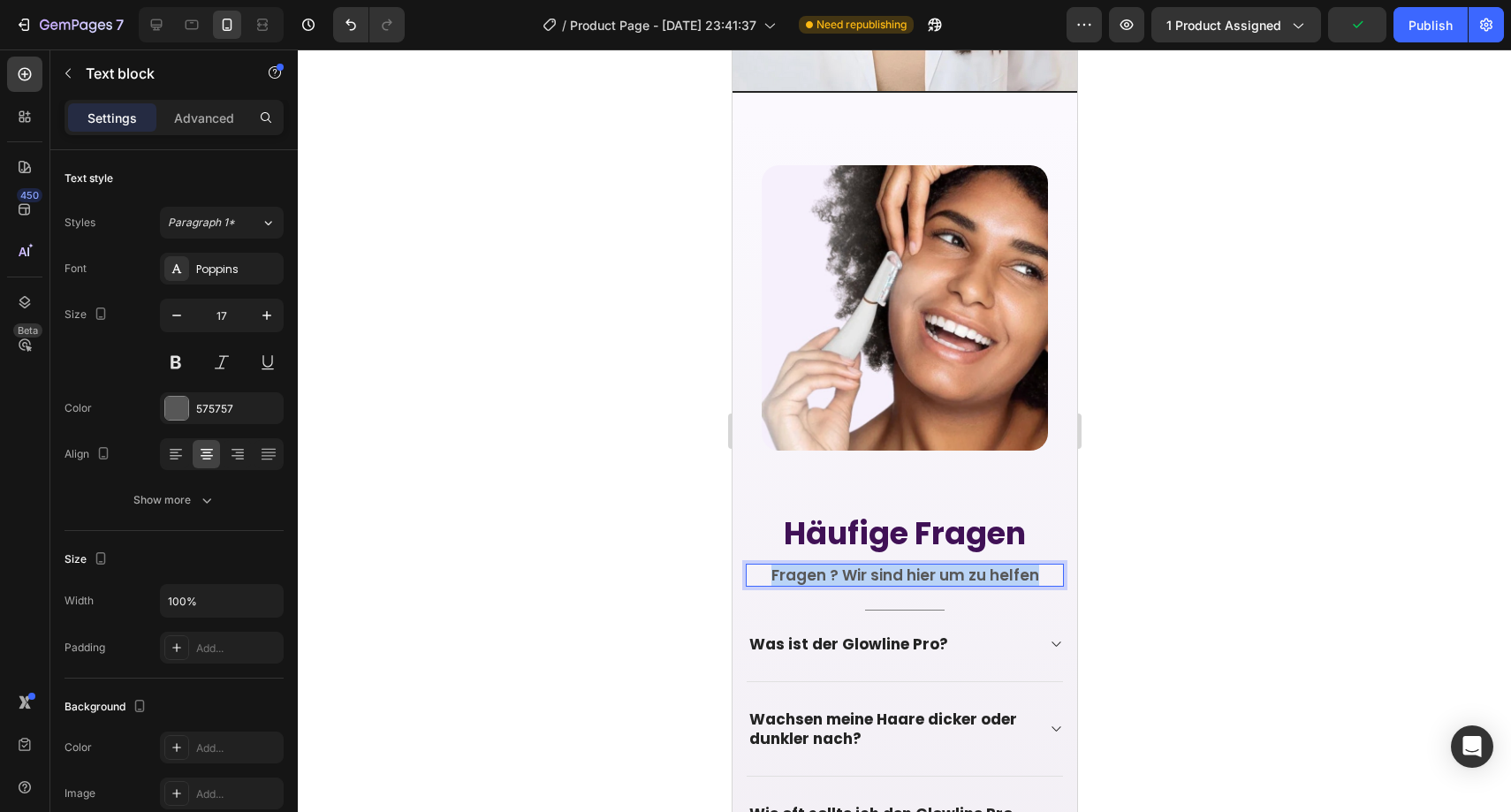
click at [777, 566] on p "Fragen ? Wir sind hier um zu helfen" at bounding box center [904, 576] width 315 height 20
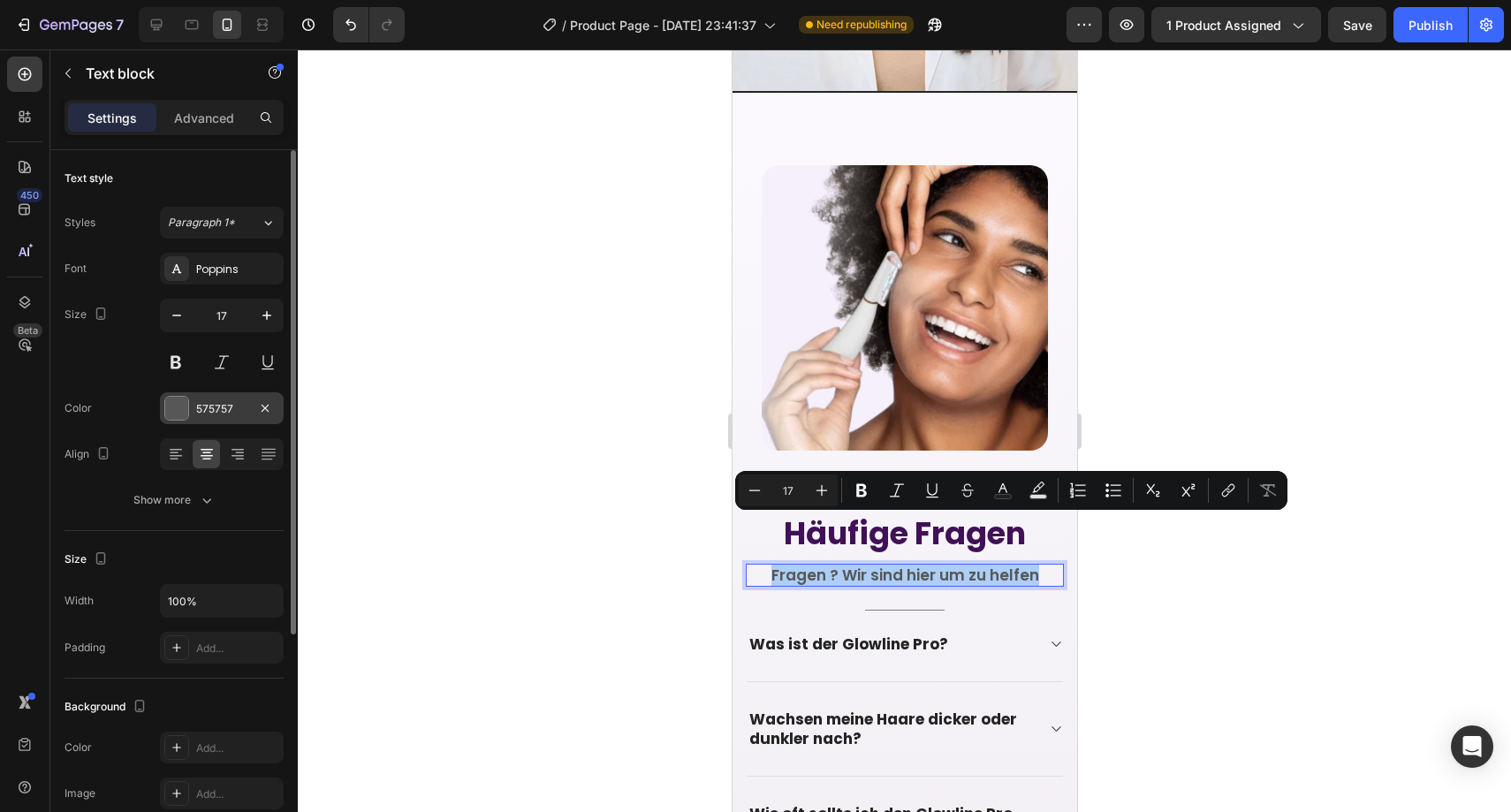
click at [236, 406] on div "575757" at bounding box center [222, 408] width 51 height 16
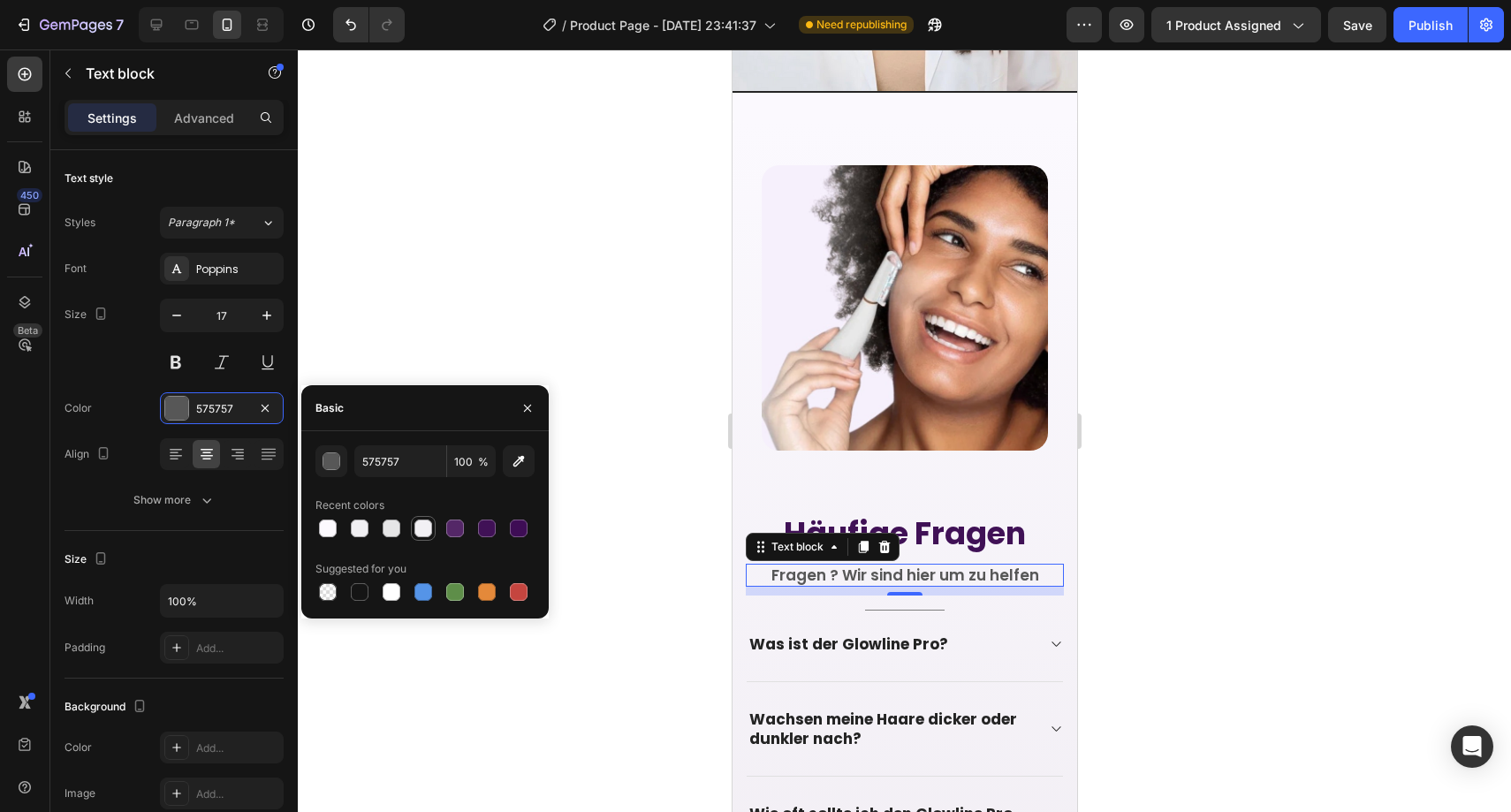
click at [425, 526] on div at bounding box center [424, 528] width 18 height 18
click at [449, 526] on div at bounding box center [455, 528] width 18 height 18
click at [518, 525] on div at bounding box center [519, 528] width 18 height 18
type input "3E0D55"
click at [658, 492] on div at bounding box center [904, 430] width 1213 height 763
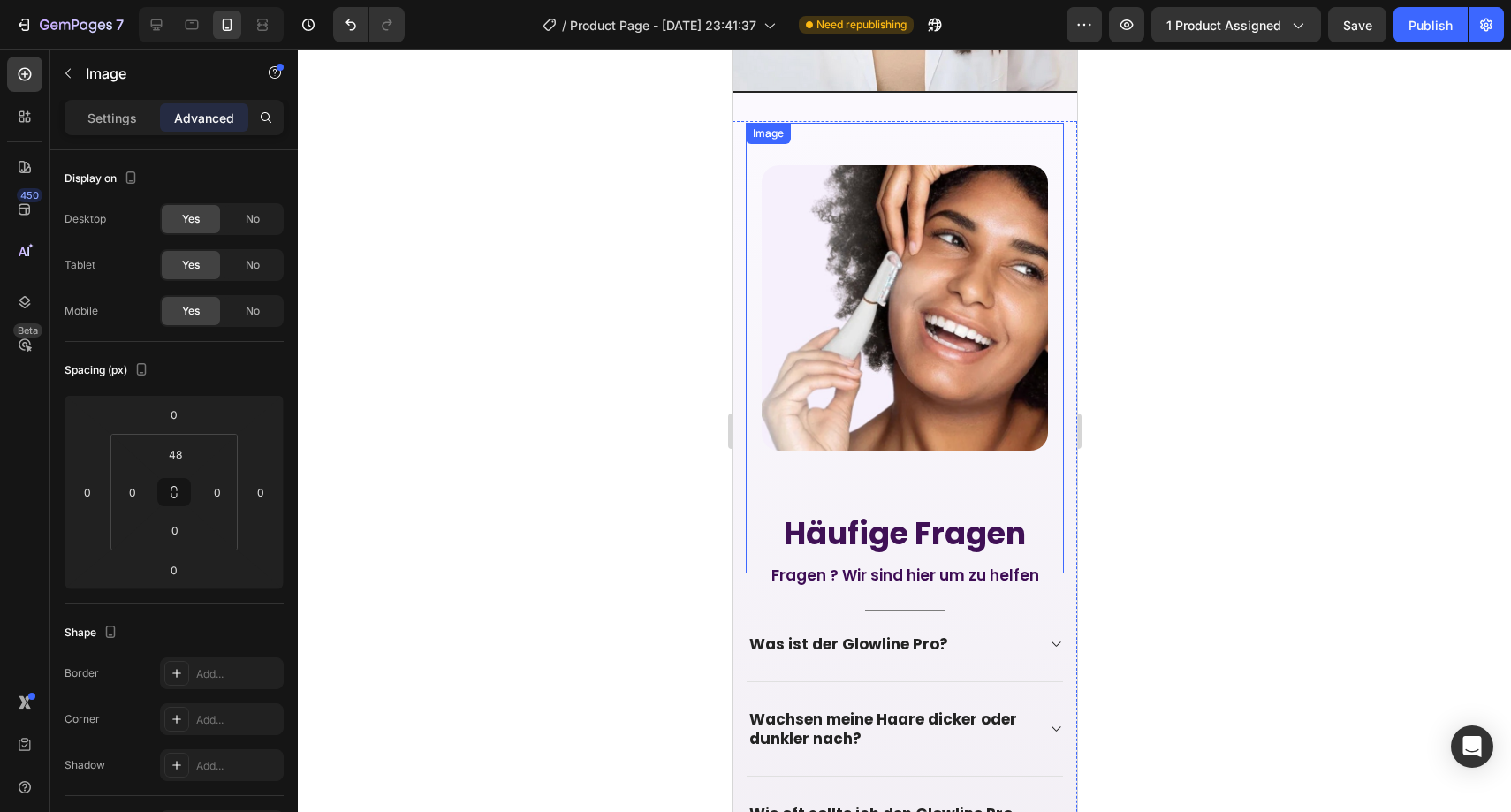
click at [860, 396] on img at bounding box center [903, 308] width 286 height 285
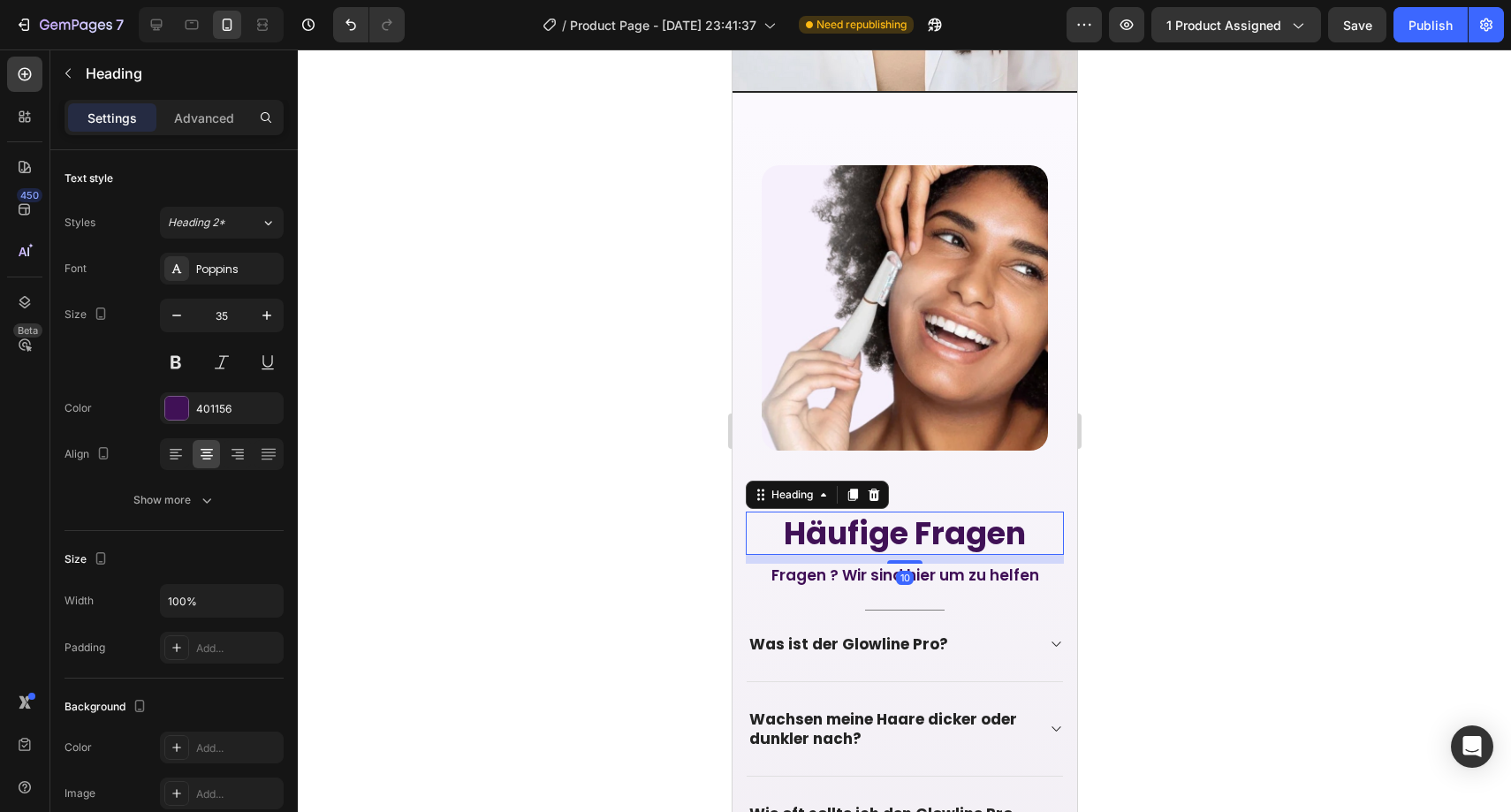
click at [889, 513] on p "Häufige Fragen" at bounding box center [904, 533] width 315 height 41
click at [220, 123] on p "Advanced" at bounding box center [204, 118] width 60 height 19
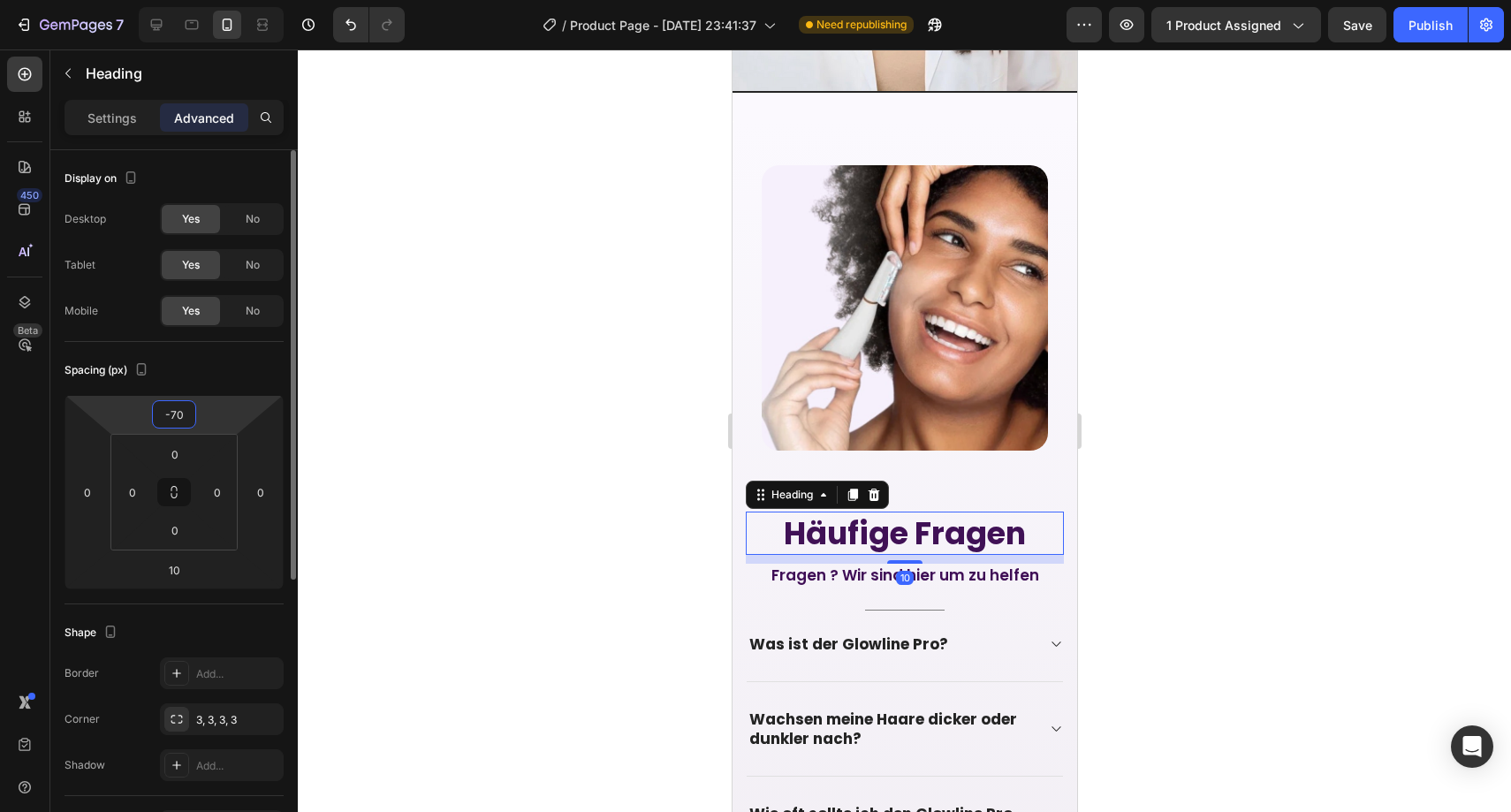
click at [187, 417] on input "-70" at bounding box center [174, 413] width 36 height 27
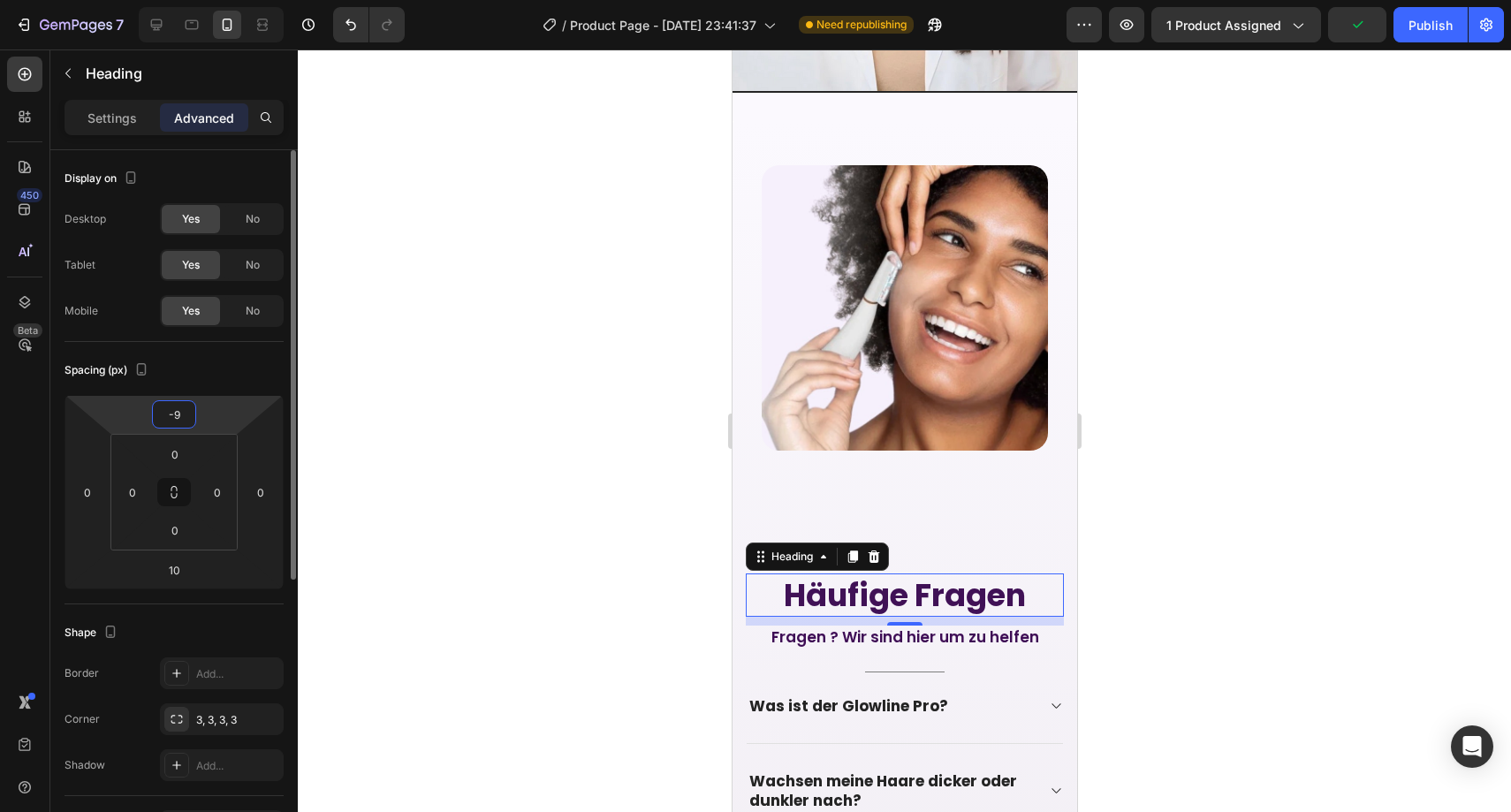
type input "-90"
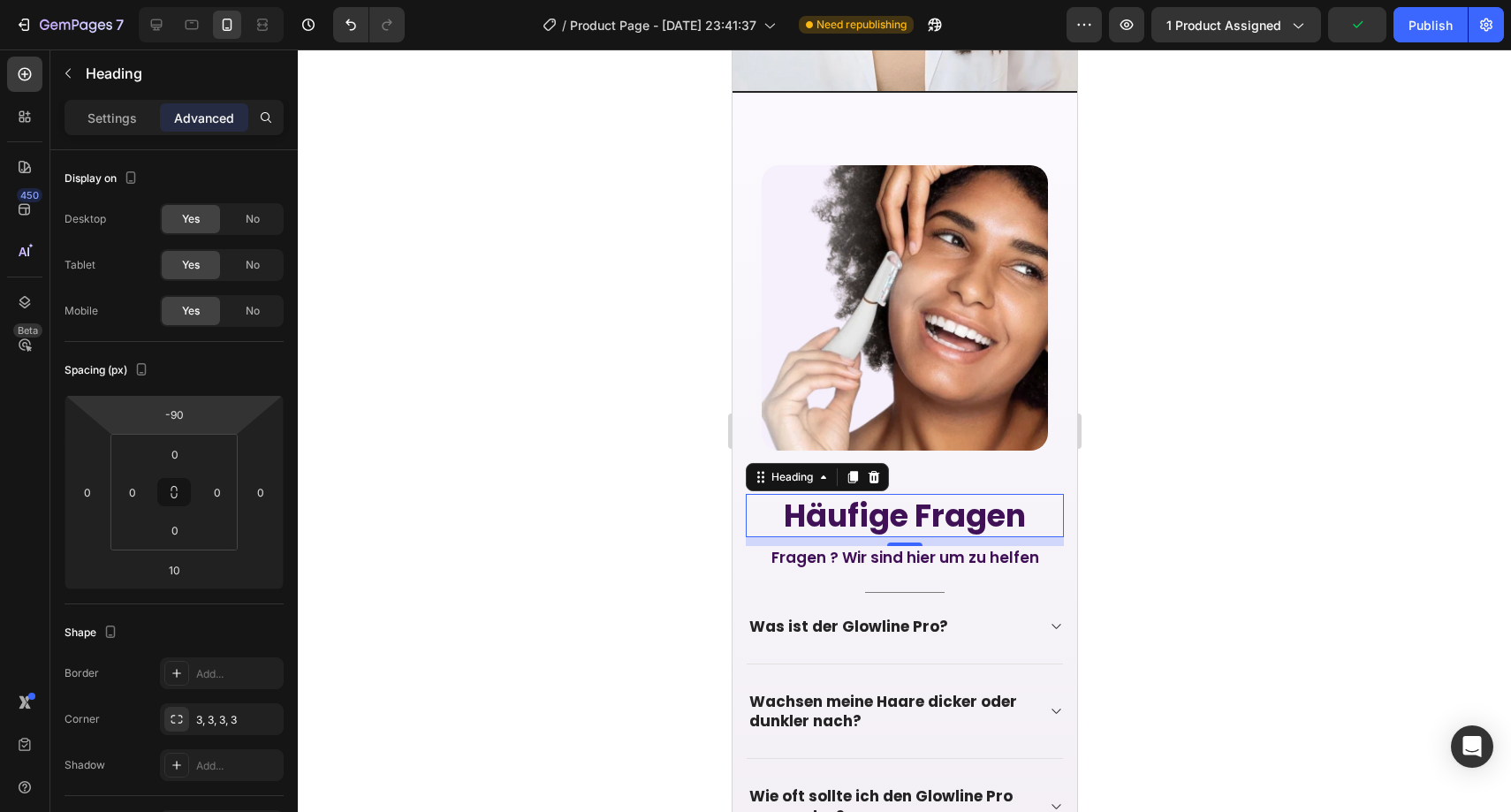
click at [590, 329] on div at bounding box center [904, 430] width 1213 height 763
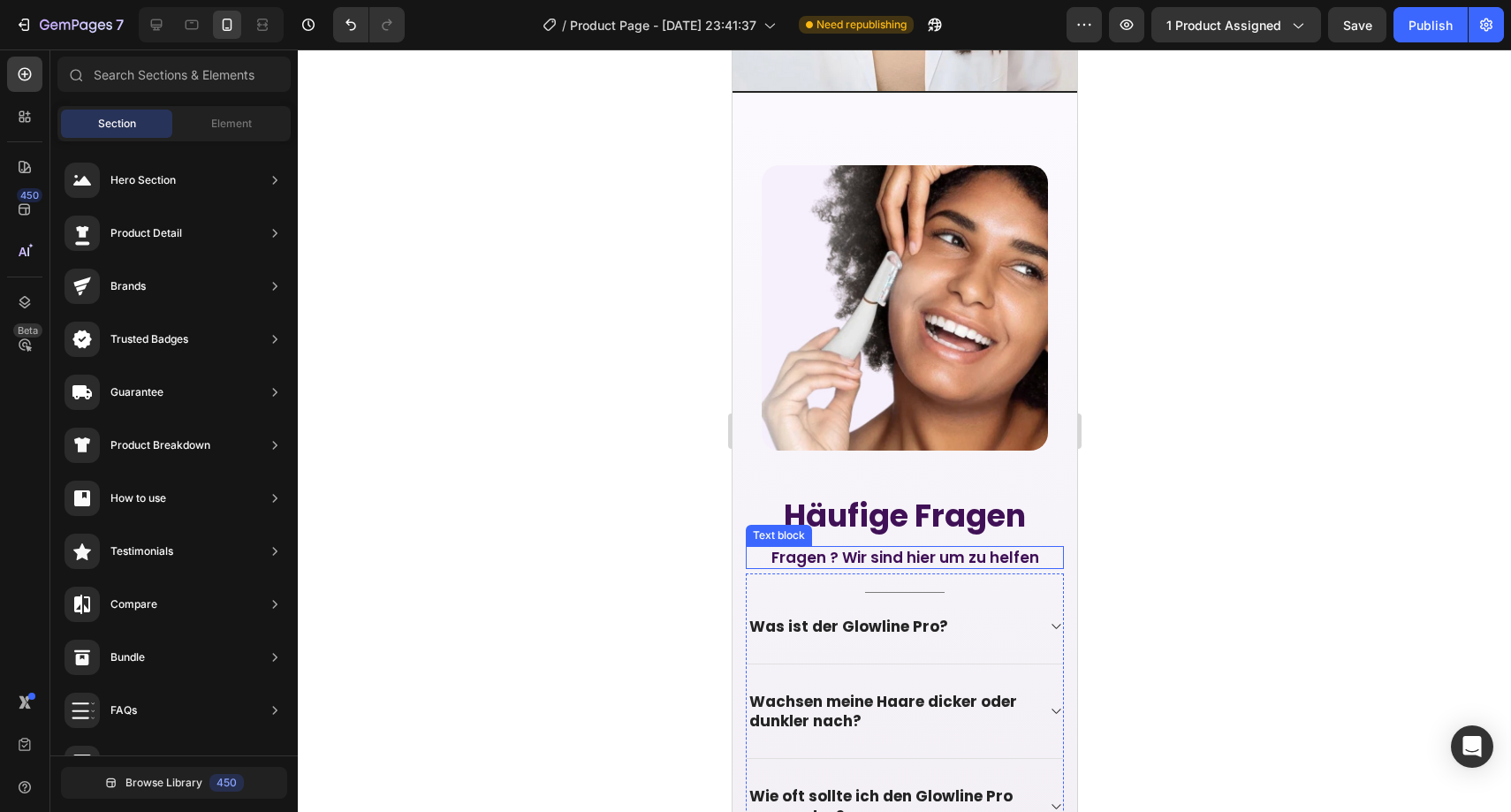
click at [805, 548] on p "Fragen ? Wir sind hier um zu helfen" at bounding box center [904, 558] width 315 height 20
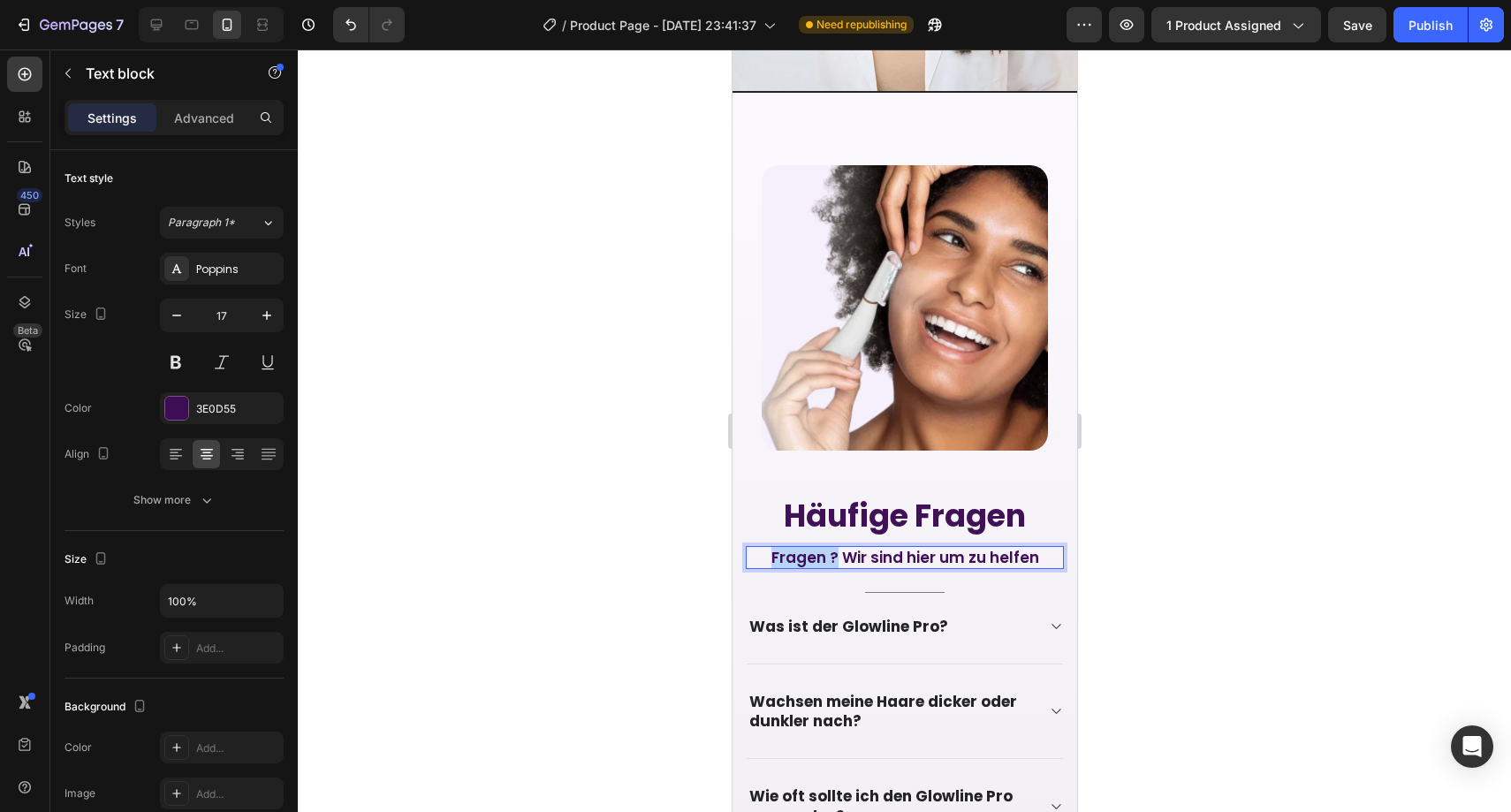
drag, startPoint x: 828, startPoint y: 507, endPoint x: 743, endPoint y: 504, distance: 85.1
click at [743, 504] on div "Image Häufige Fragen Heading Fragen ? Wir sind hier um zu helfen Text block 10 …" at bounding box center [903, 665] width 344 height 1088
click at [628, 431] on div at bounding box center [904, 430] width 1213 height 763
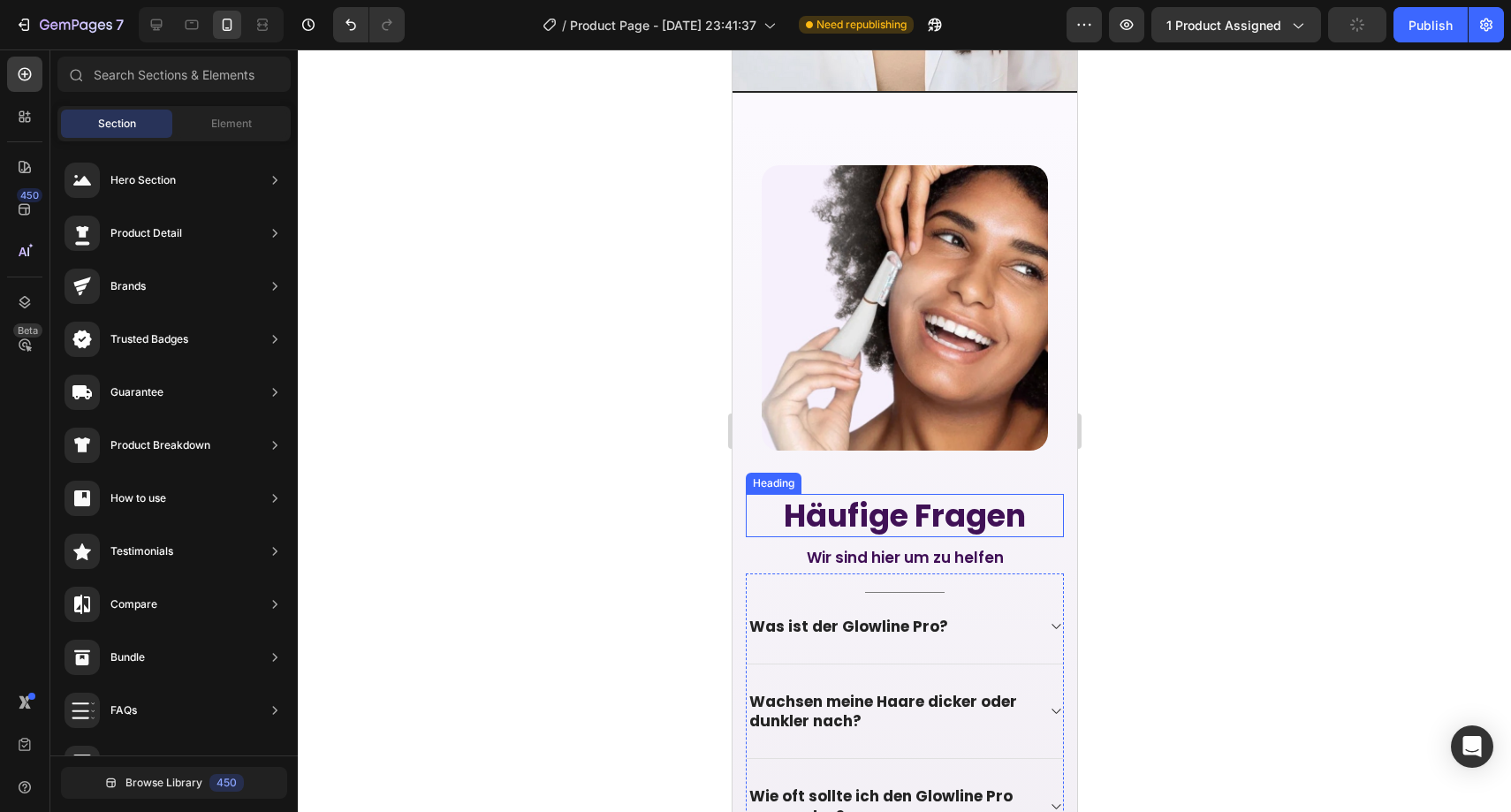
click at [886, 496] on p "Häufige Fragen" at bounding box center [904, 515] width 315 height 41
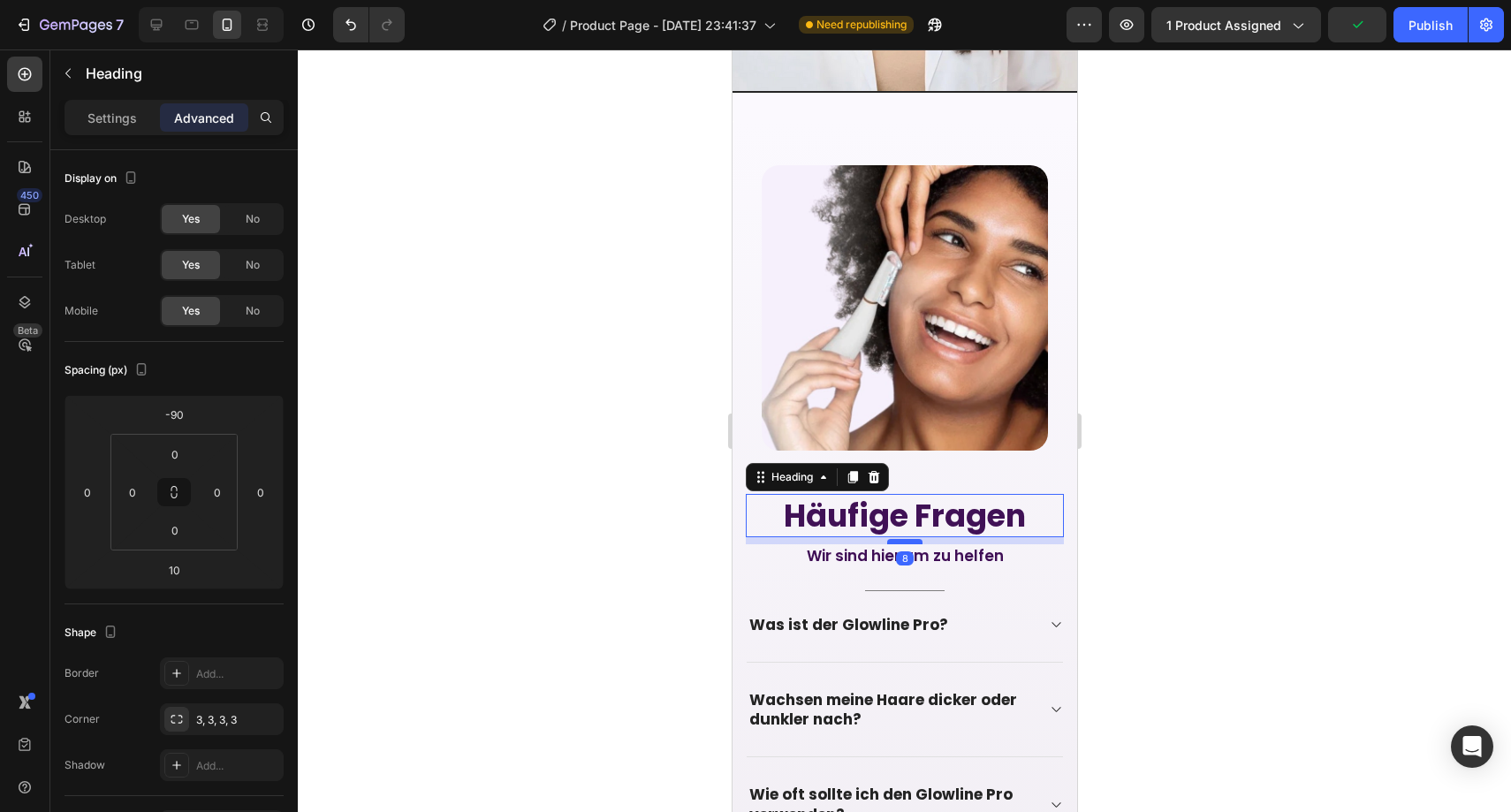
click at [895, 539] on div at bounding box center [904, 541] width 36 height 5
type input "8"
click at [1291, 476] on div at bounding box center [904, 430] width 1213 height 763
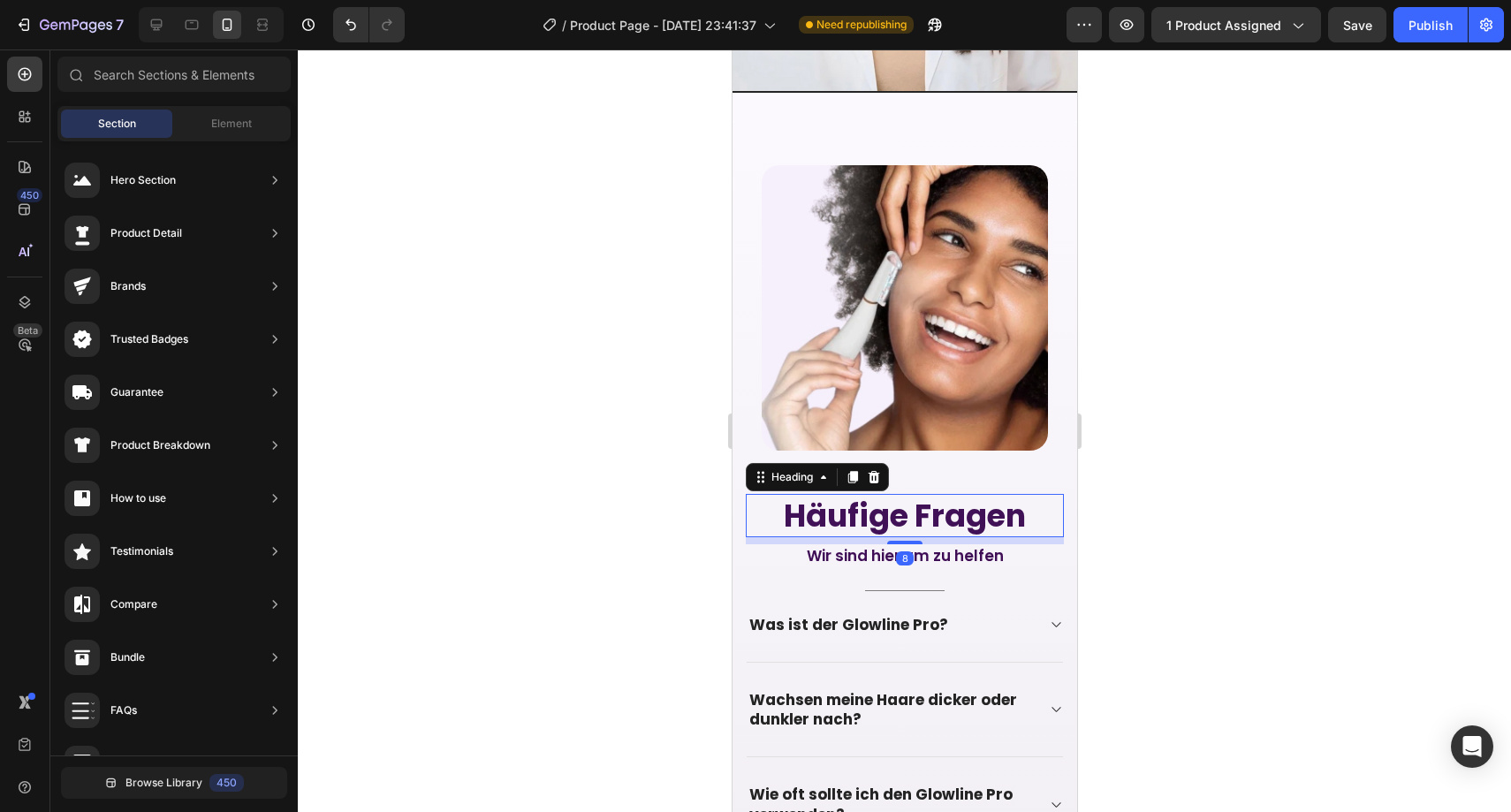
click at [912, 496] on p "Häufige Fragen" at bounding box center [904, 515] width 315 height 41
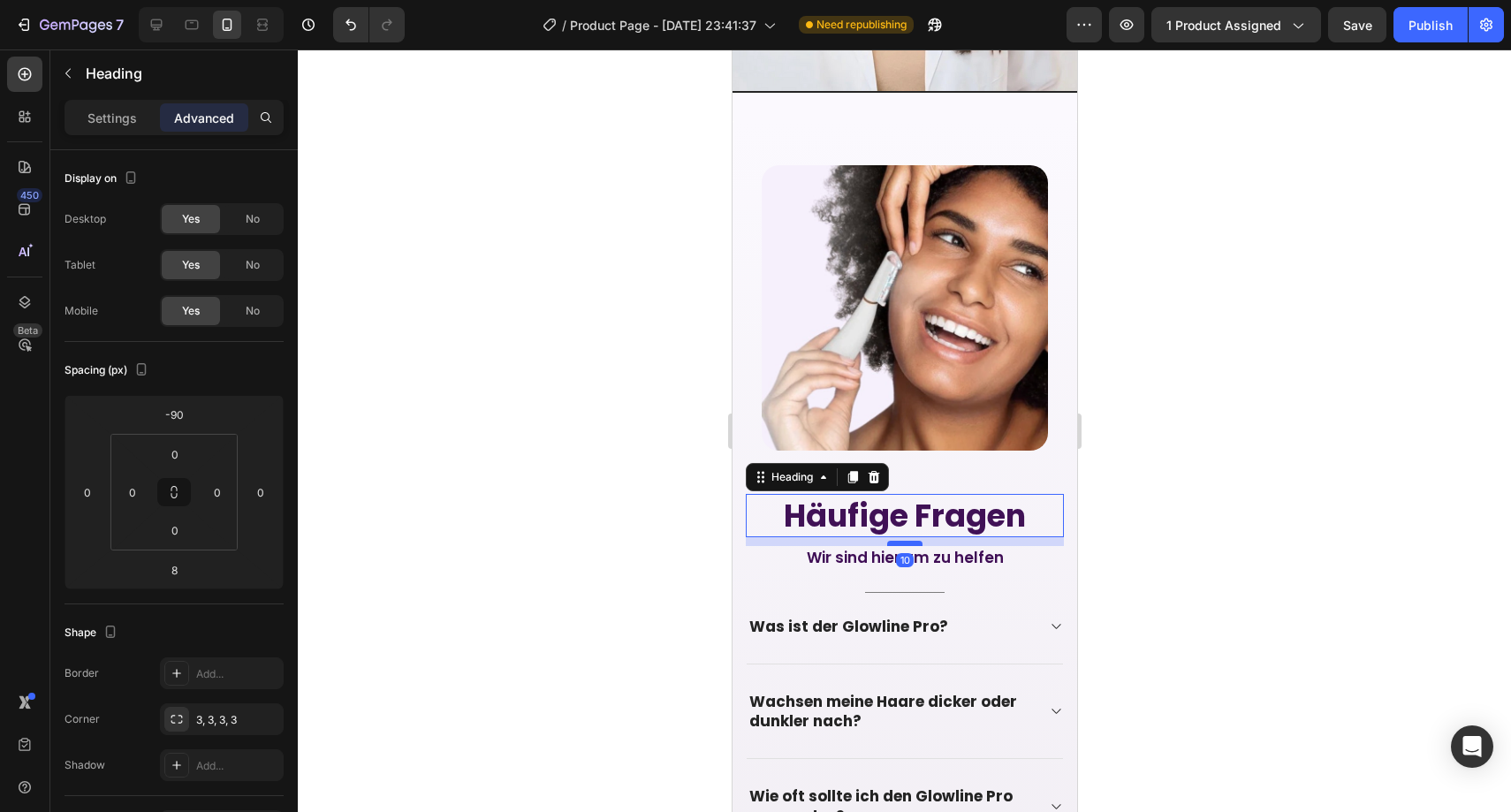
click at [905, 541] on div at bounding box center [904, 543] width 36 height 5
type input "12"
click at [1256, 484] on div at bounding box center [904, 430] width 1213 height 763
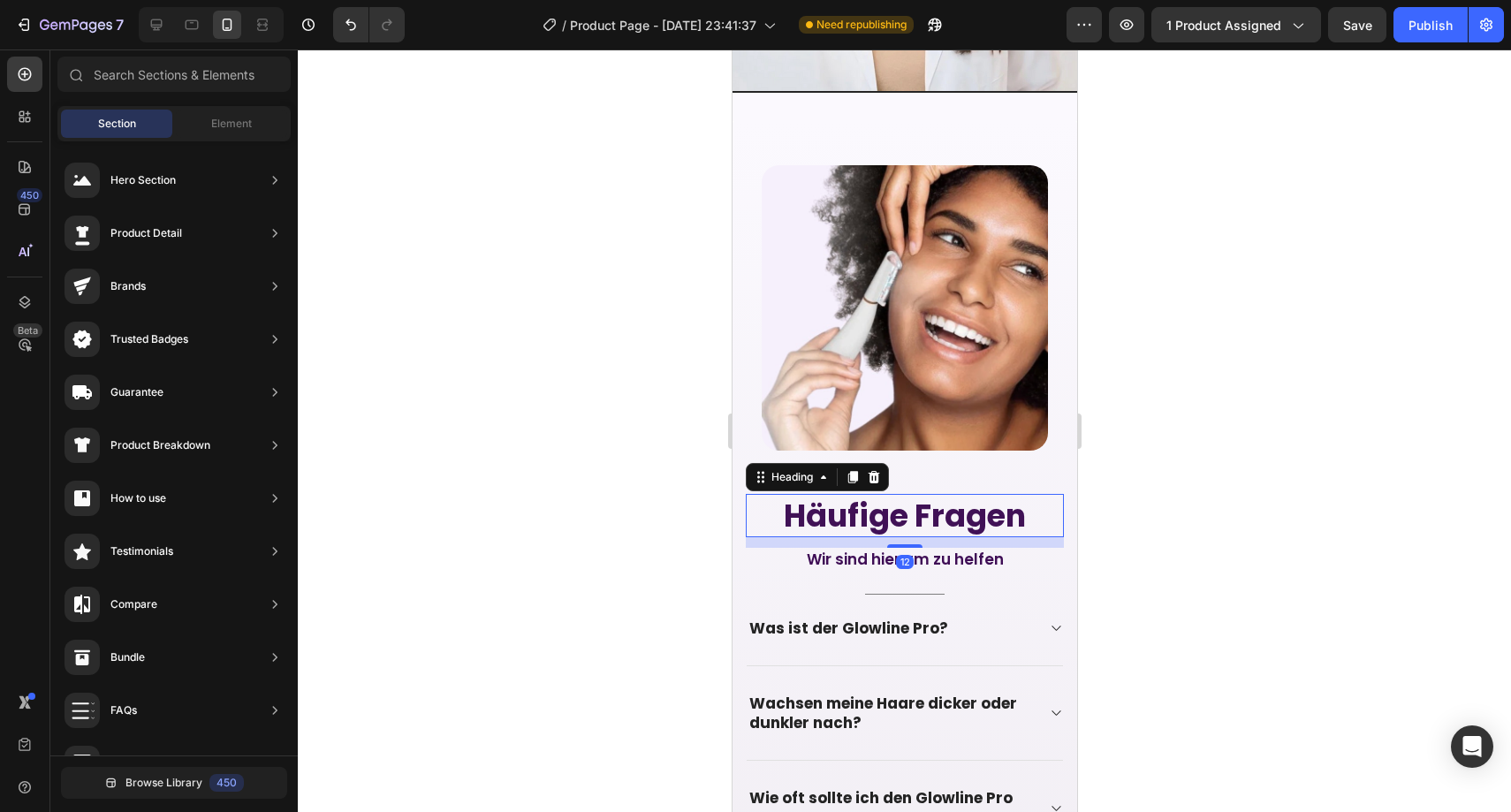
click at [949, 496] on p "Häufige Fragen" at bounding box center [904, 515] width 315 height 41
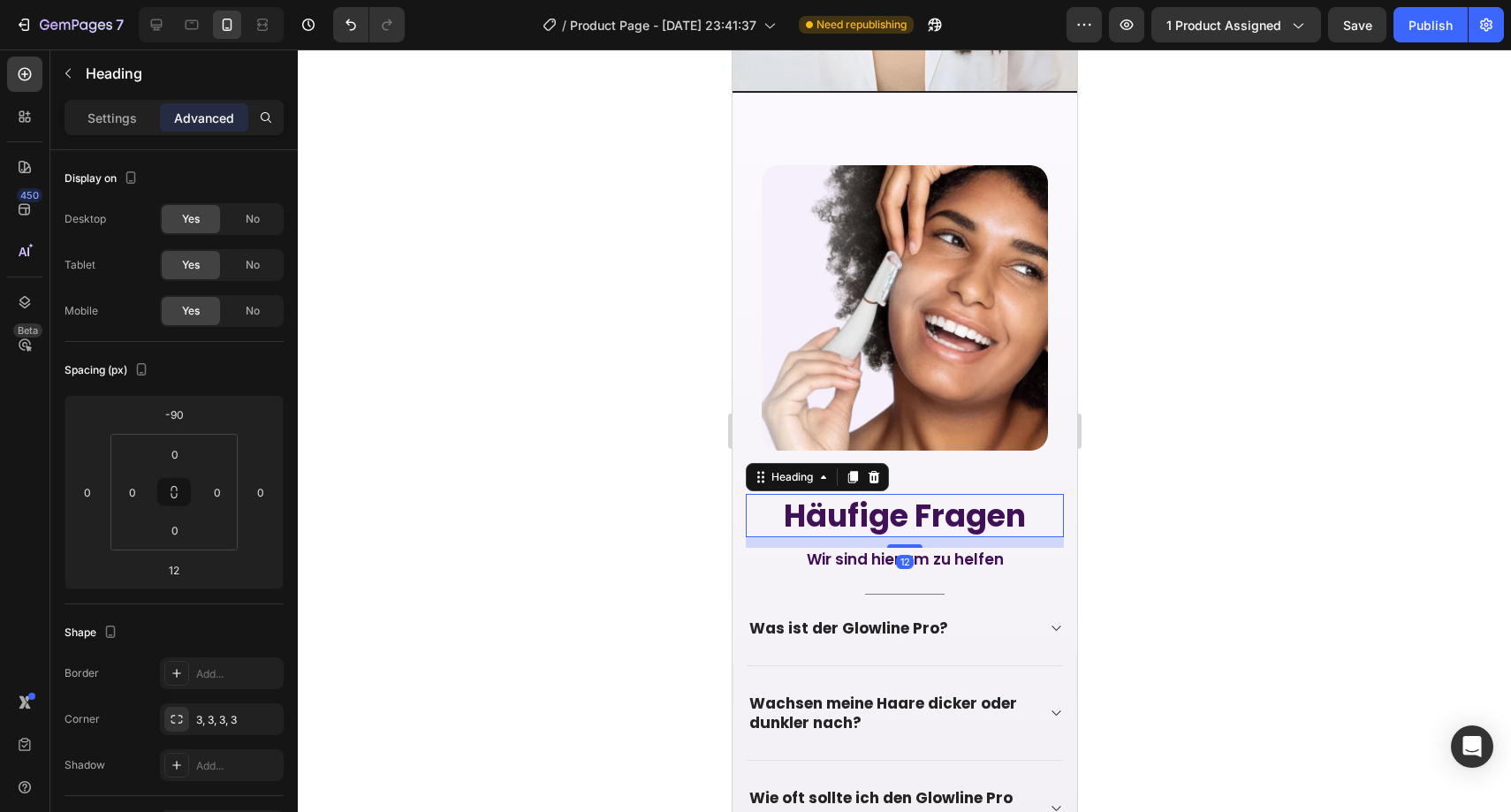
drag, startPoint x: 900, startPoint y: 497, endPoint x: 910, endPoint y: 484, distance: 16.4
click at [899, 544] on div at bounding box center [904, 546] width 36 height 4
type input "8"
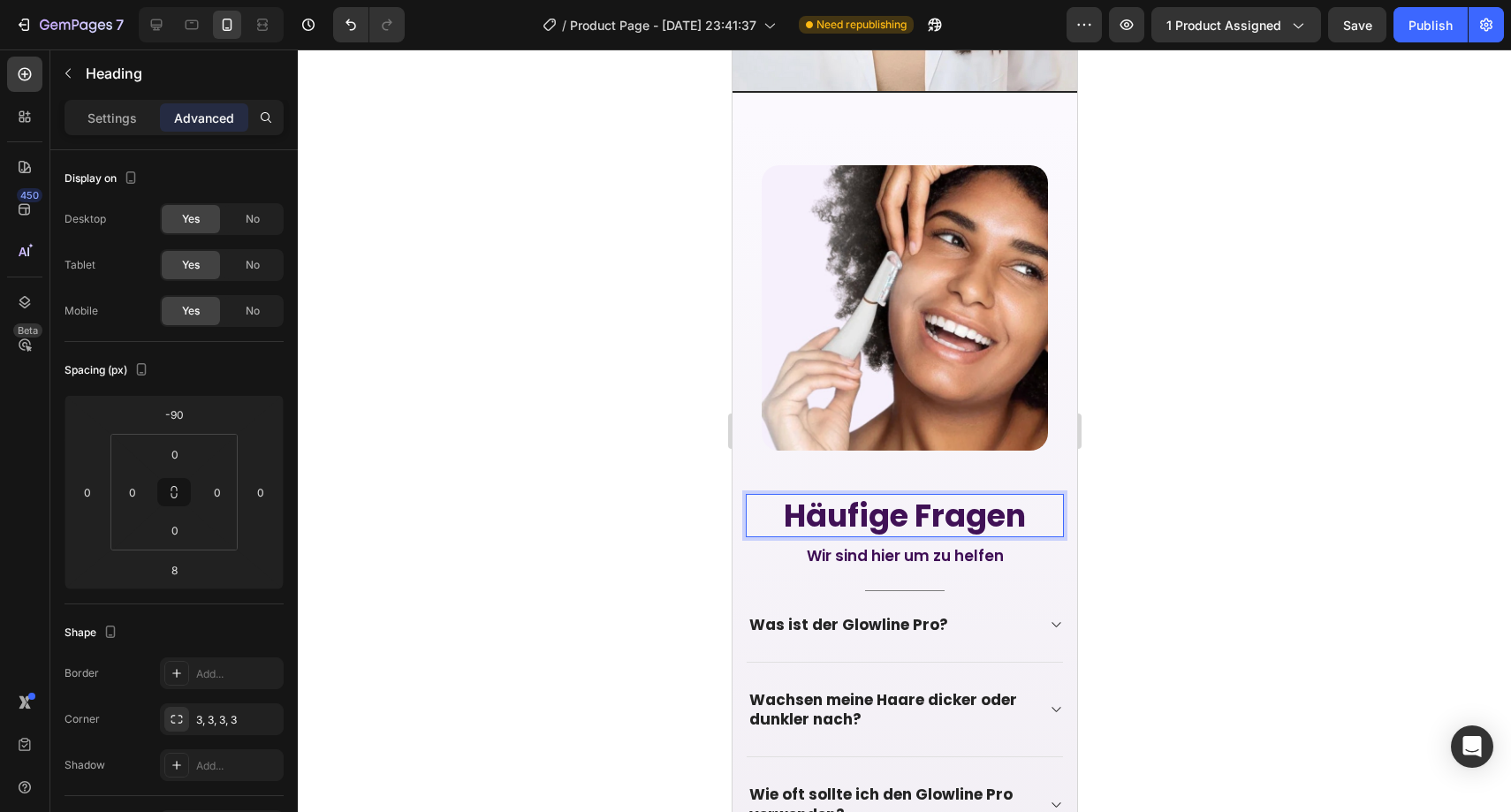
click at [925, 496] on p "Häufige Fragen" at bounding box center [904, 515] width 315 height 41
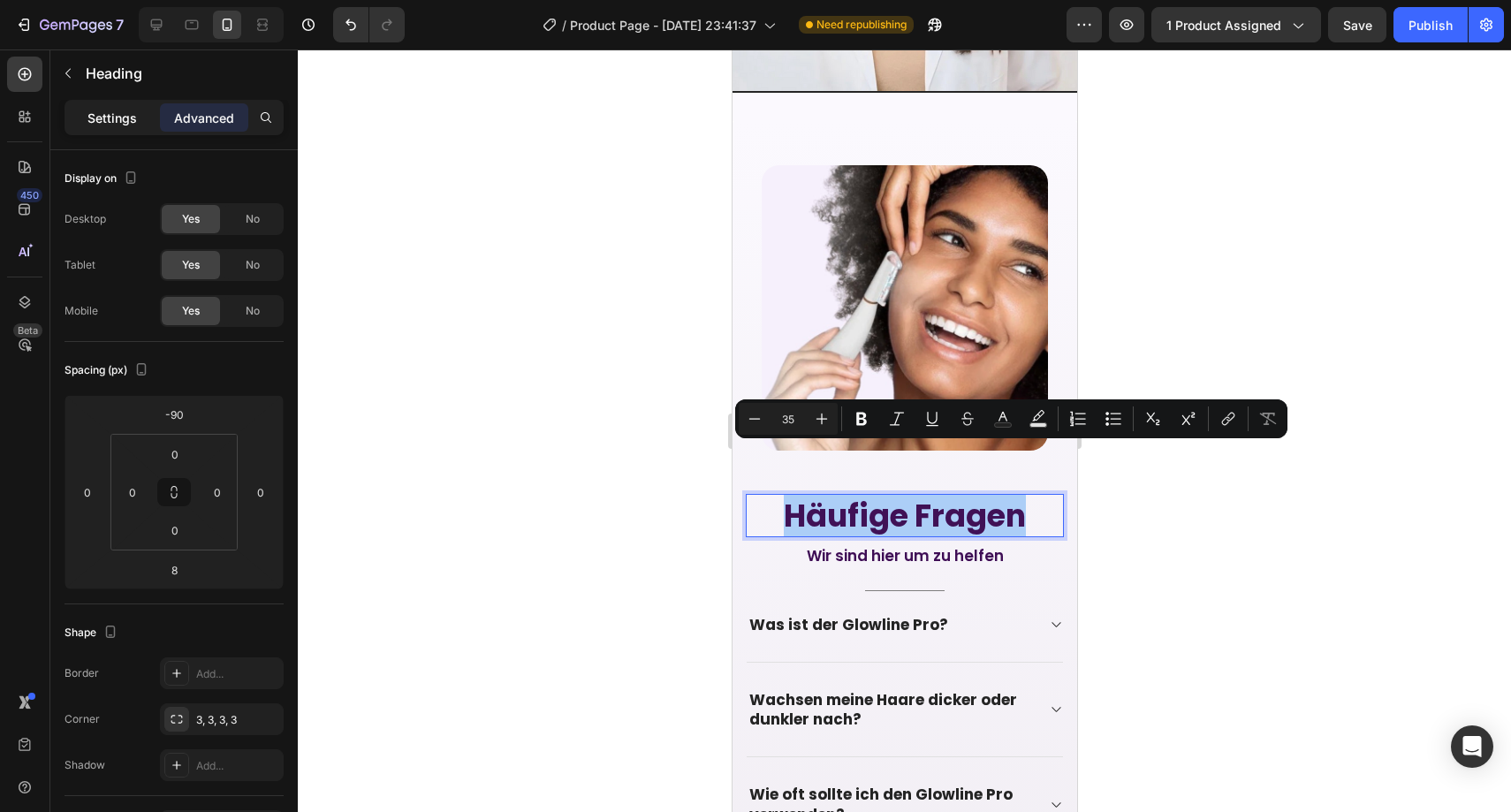
click at [116, 116] on p "Settings" at bounding box center [112, 118] width 49 height 19
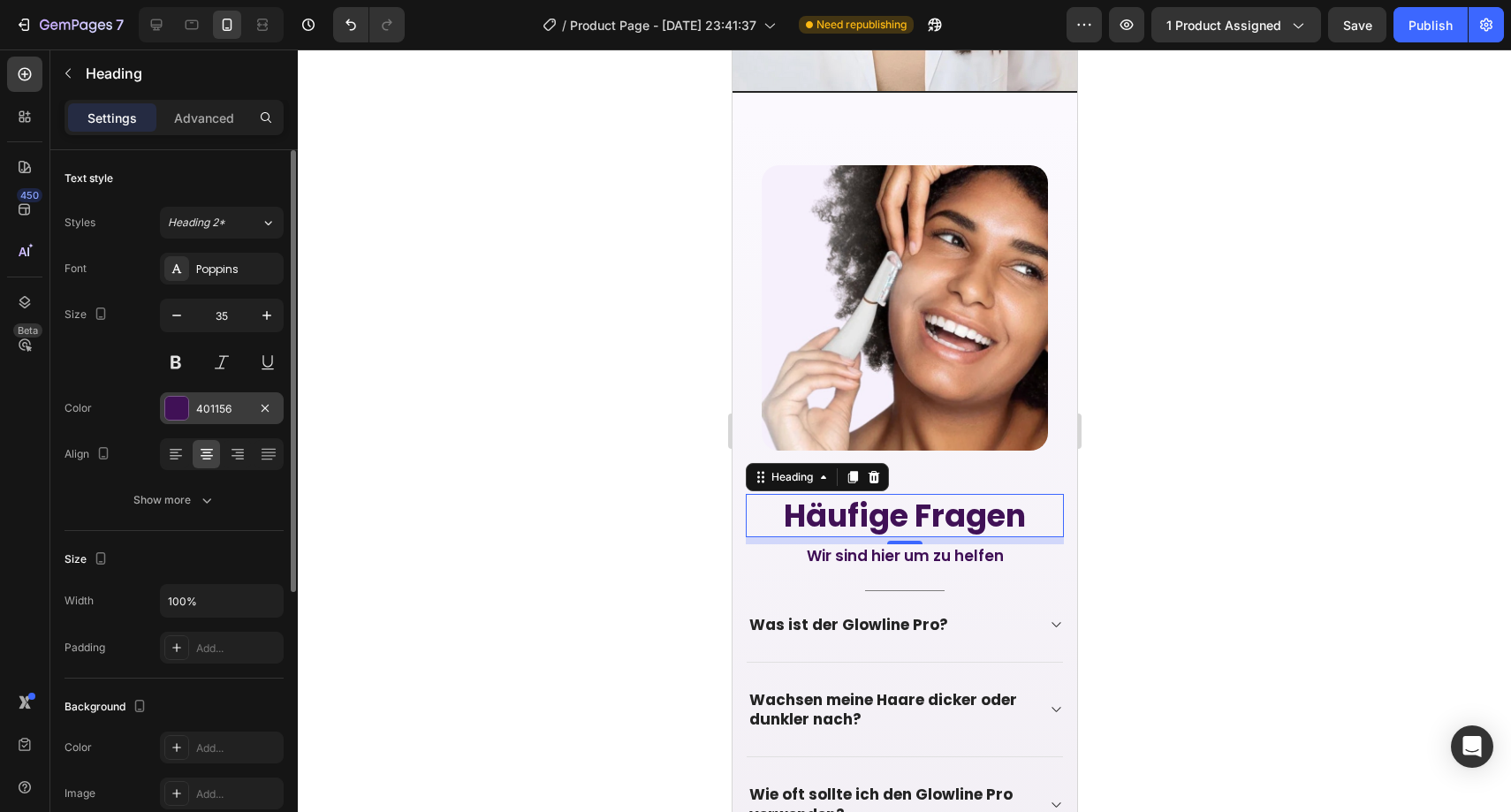
click at [212, 409] on div "401156" at bounding box center [222, 408] width 51 height 16
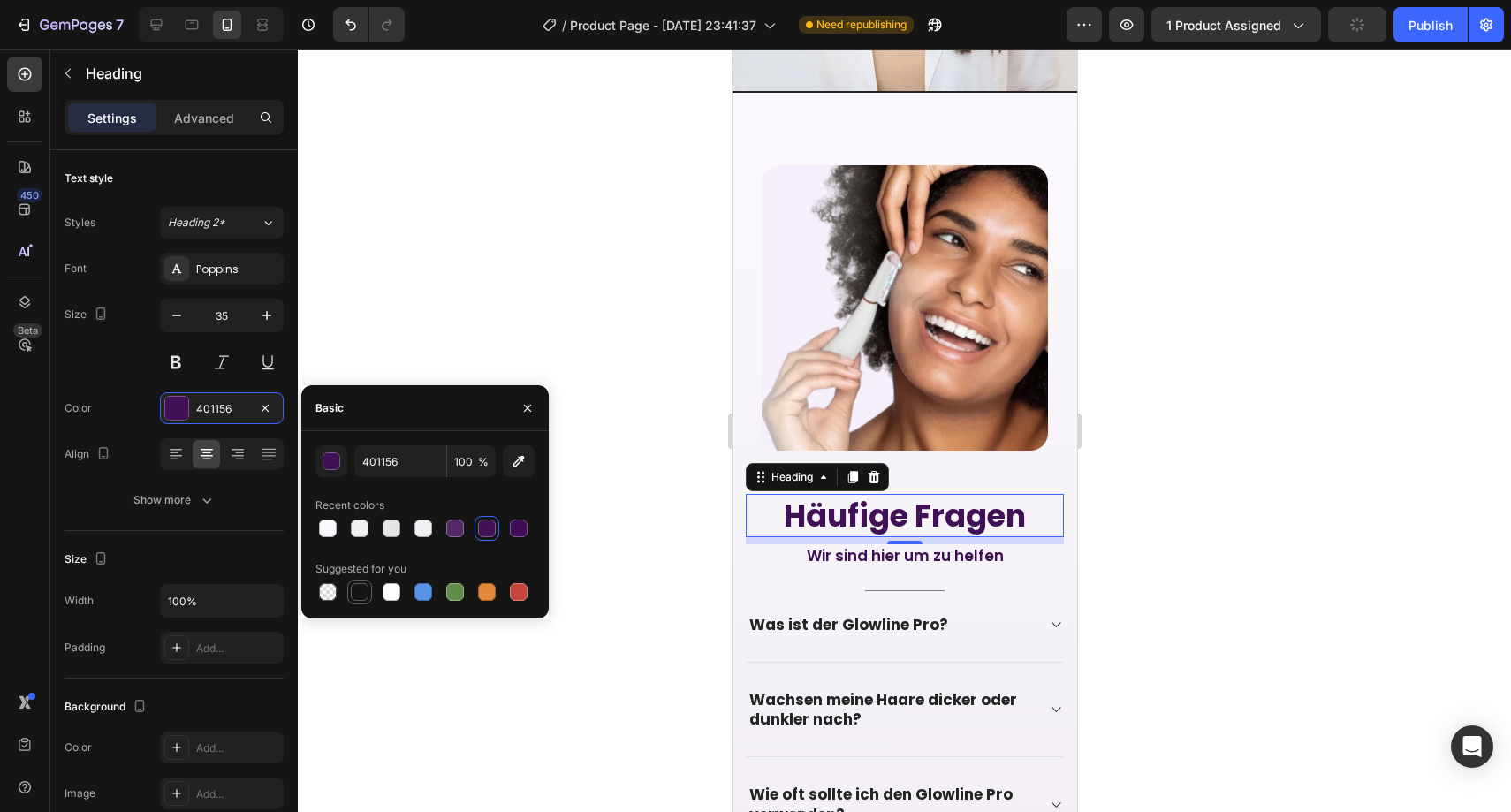
click at [367, 589] on div at bounding box center [360, 591] width 18 height 18
type input "151515"
click at [545, 492] on div "151515 100 % Recent colors Suggested for you" at bounding box center [425, 524] width 247 height 159
click at [638, 491] on div at bounding box center [904, 430] width 1213 height 763
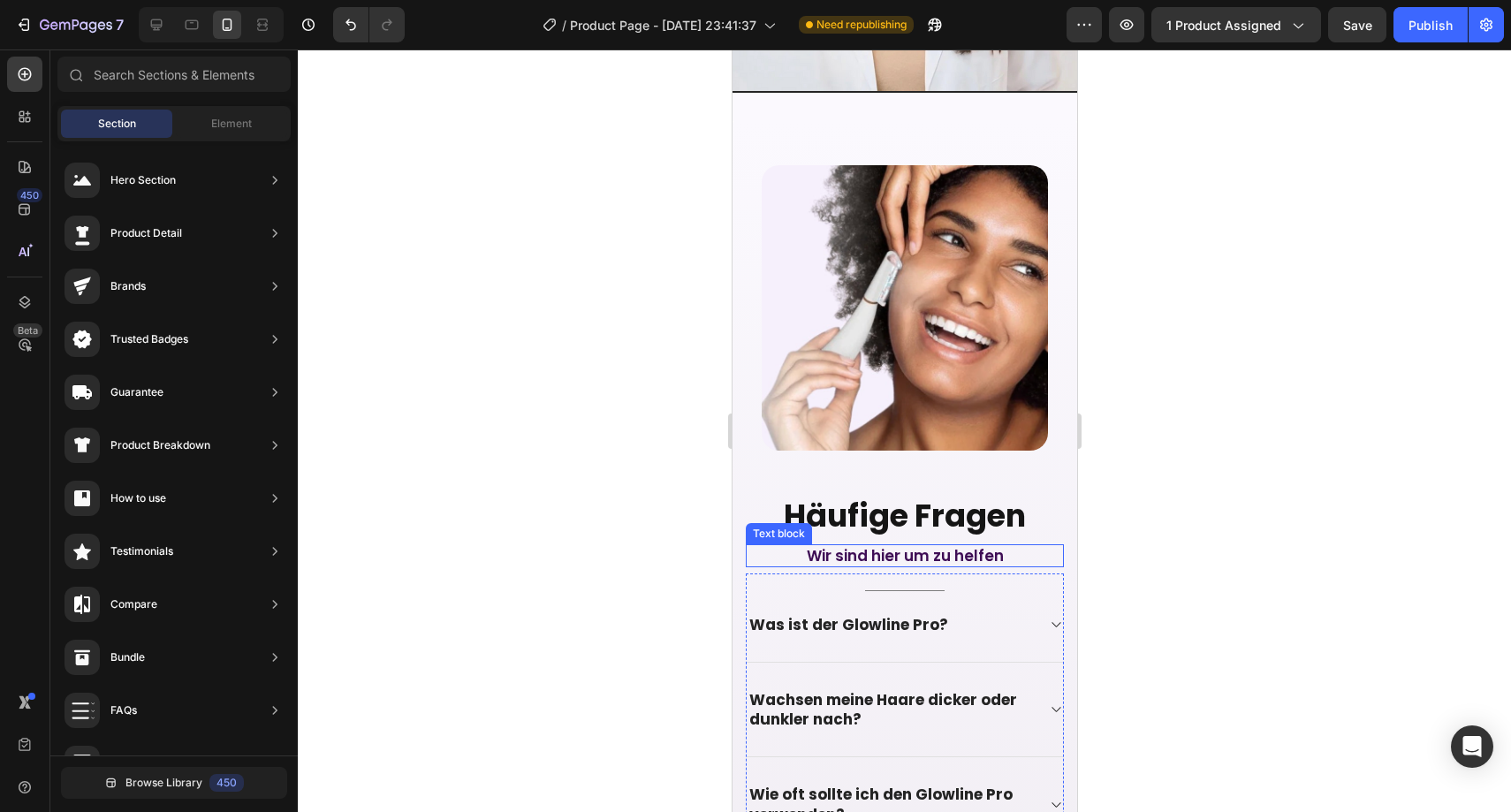
click at [873, 546] on p "Wir sind hier um zu helfen" at bounding box center [904, 556] width 315 height 20
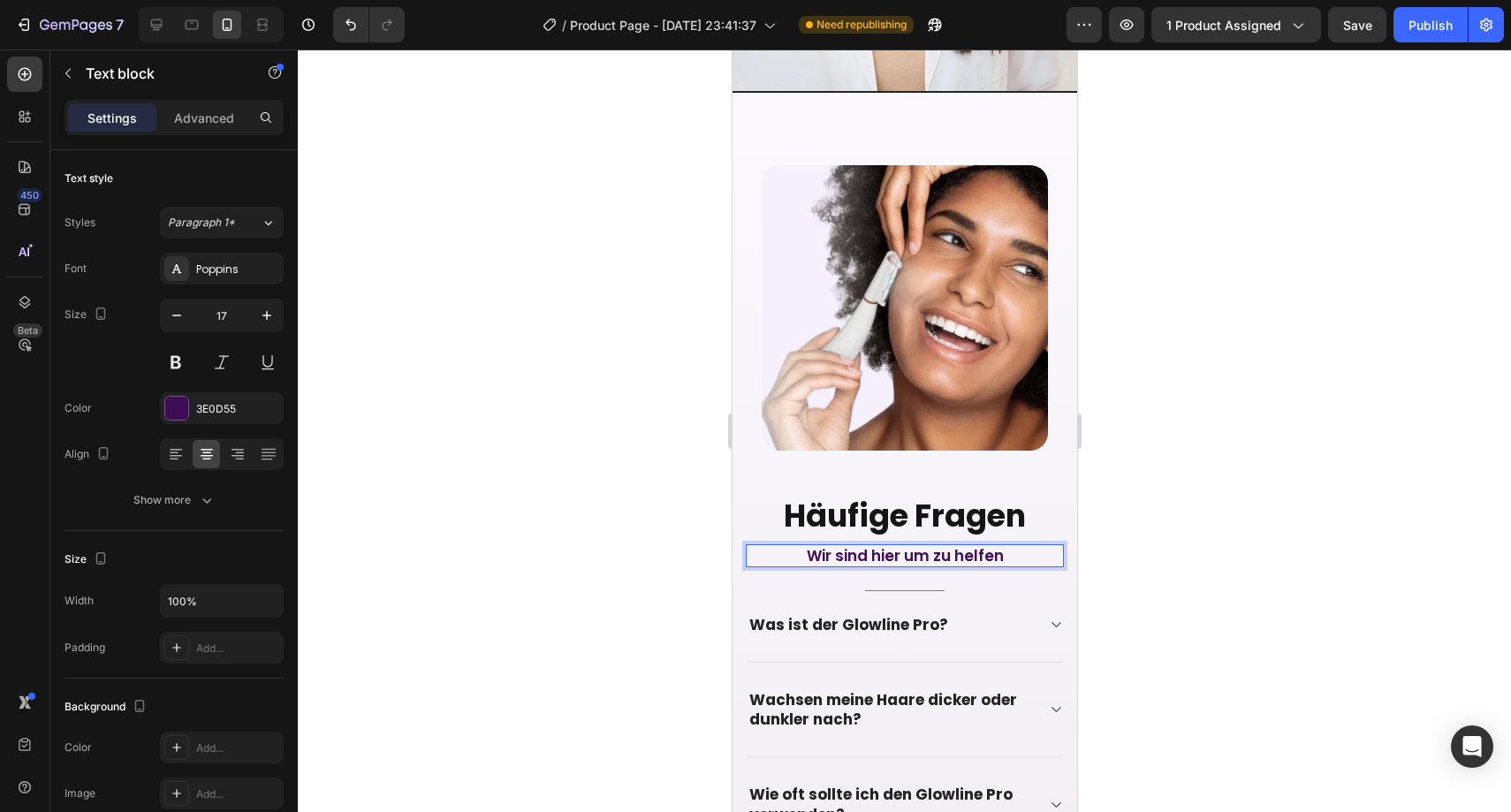
click at [872, 546] on p "Wir sind hier um zu helfen" at bounding box center [904, 556] width 315 height 20
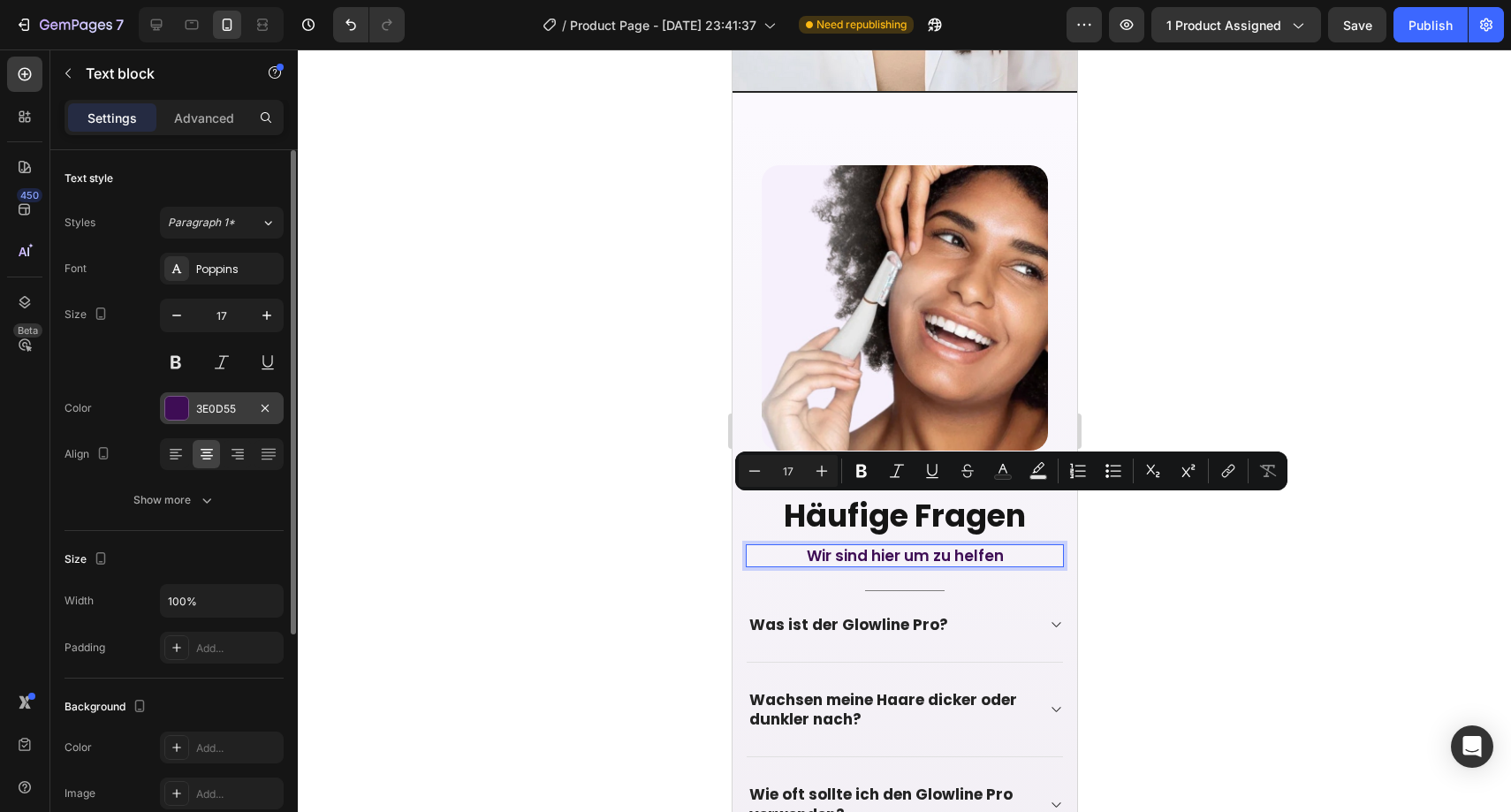
click at [234, 406] on div "3E0D55" at bounding box center [222, 408] width 51 height 16
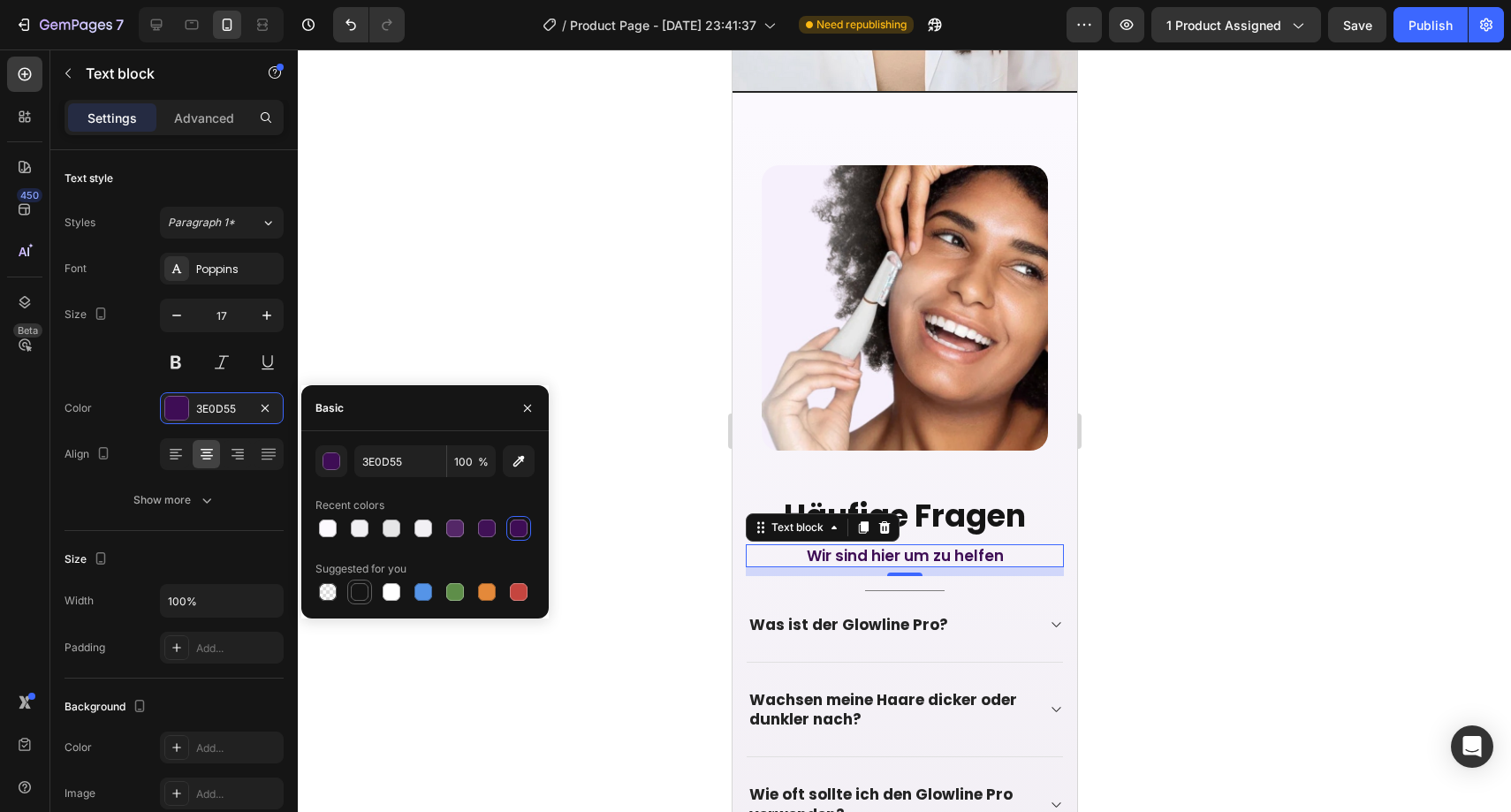
click at [368, 580] on div at bounding box center [359, 591] width 25 height 25
click at [405, 460] on input "151515" at bounding box center [400, 461] width 92 height 32
click at [340, 458] on button "button" at bounding box center [331, 461] width 32 height 32
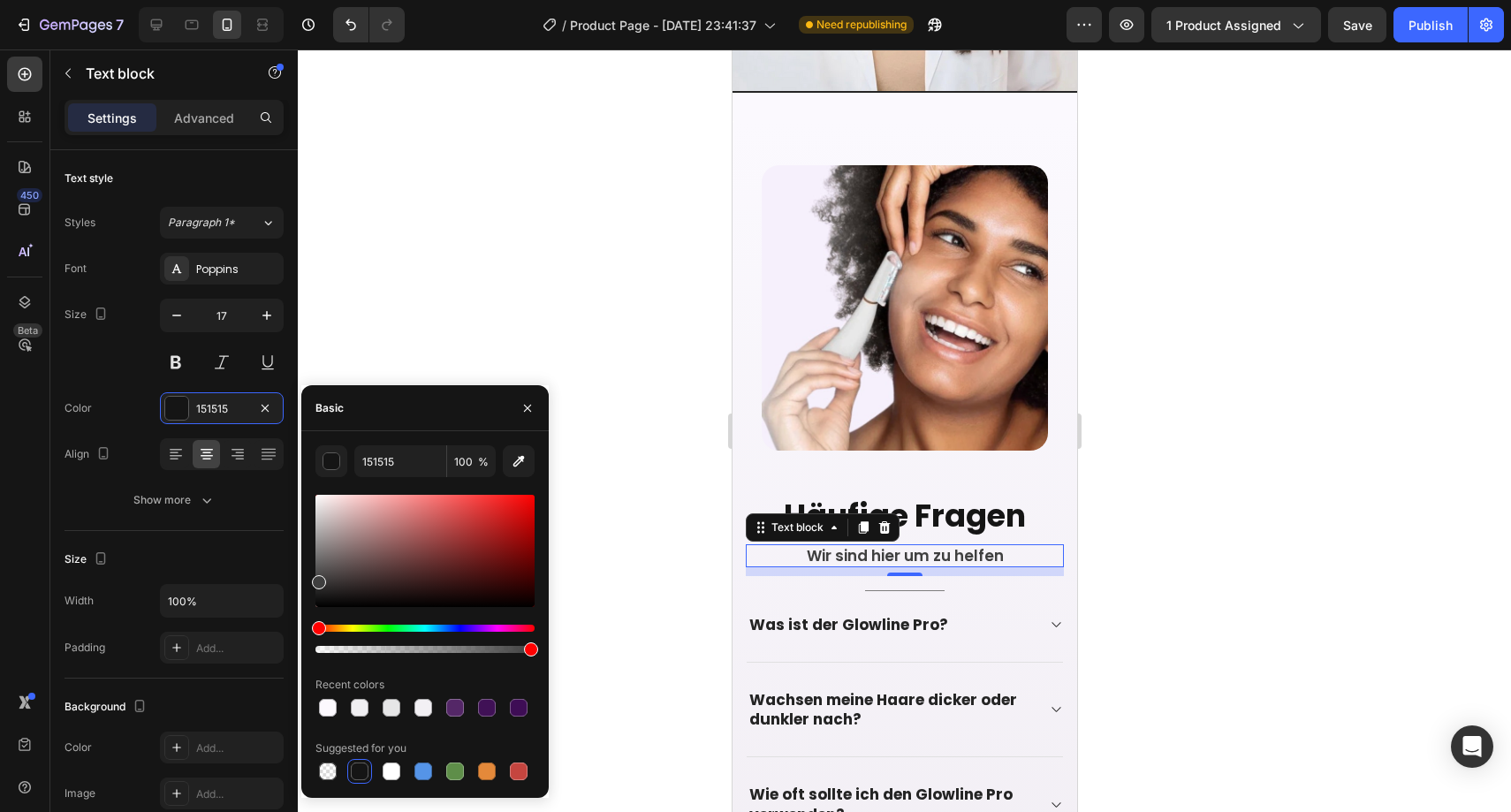
drag, startPoint x: 325, startPoint y: 596, endPoint x: 314, endPoint y: 578, distance: 21.1
click at [314, 578] on div at bounding box center [319, 582] width 14 height 14
type input "3F3F3F"
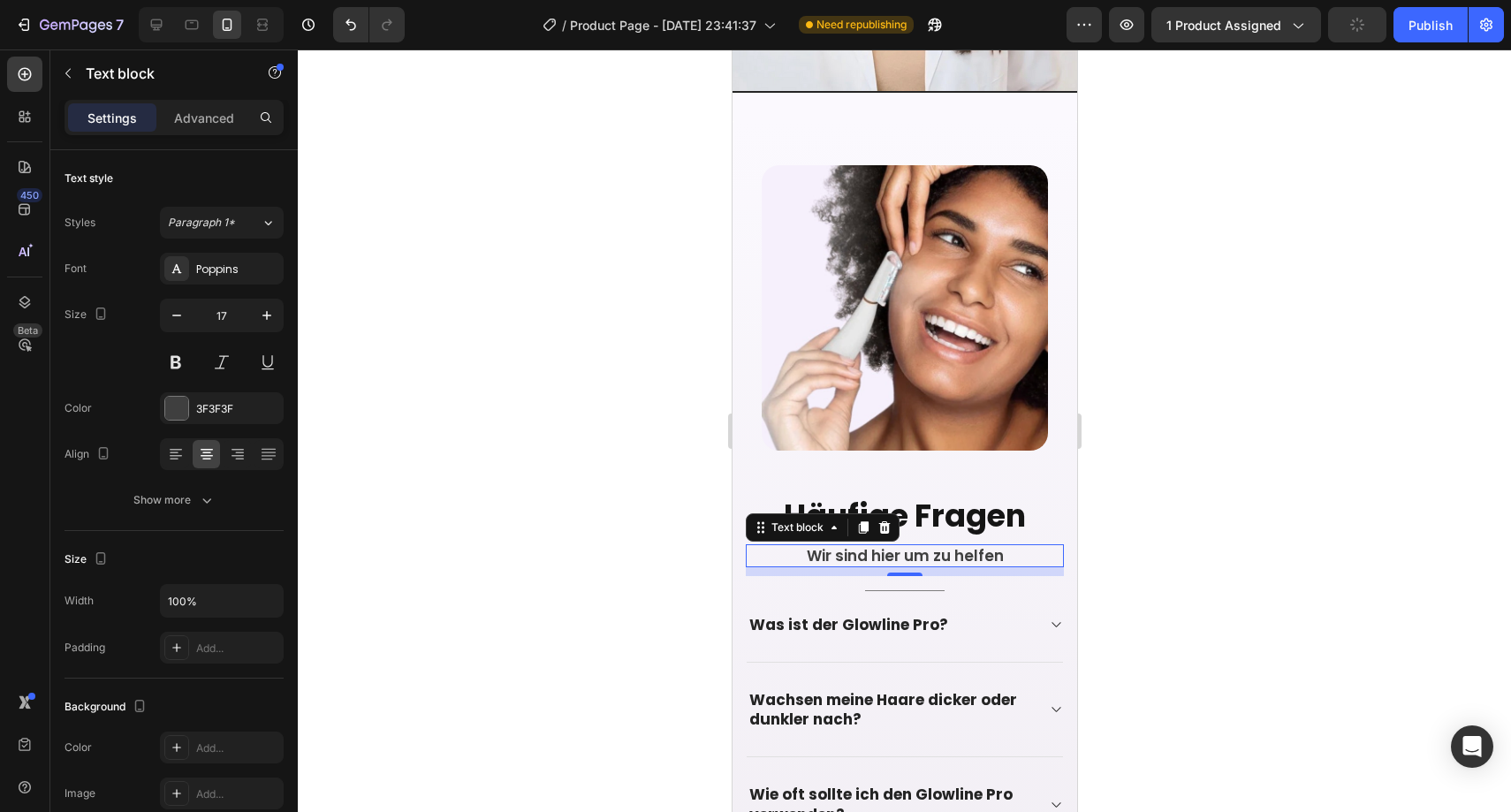
click at [621, 485] on div at bounding box center [904, 430] width 1213 height 763
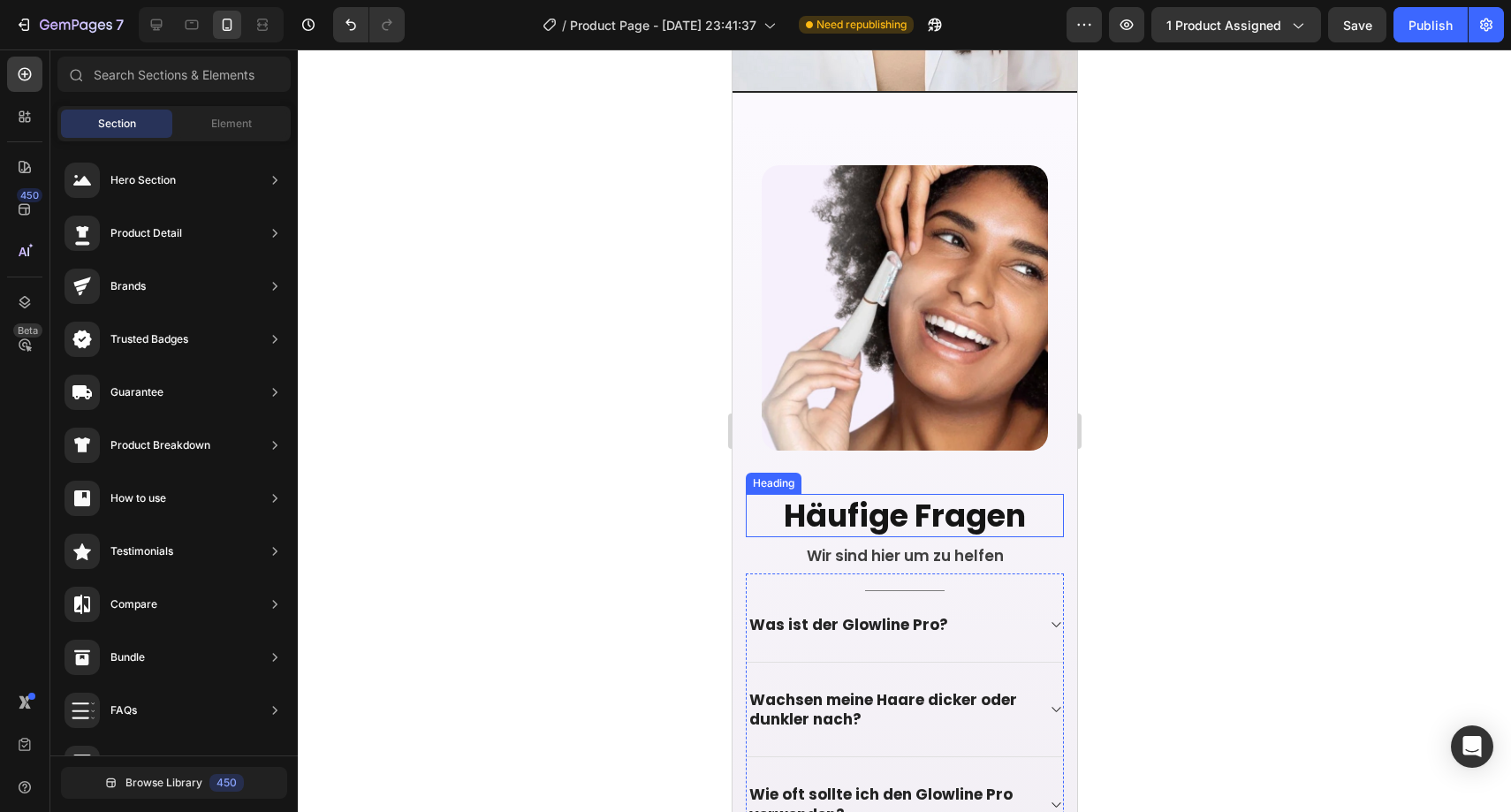
click at [809, 496] on p "Häufige Fragen" at bounding box center [904, 515] width 315 height 41
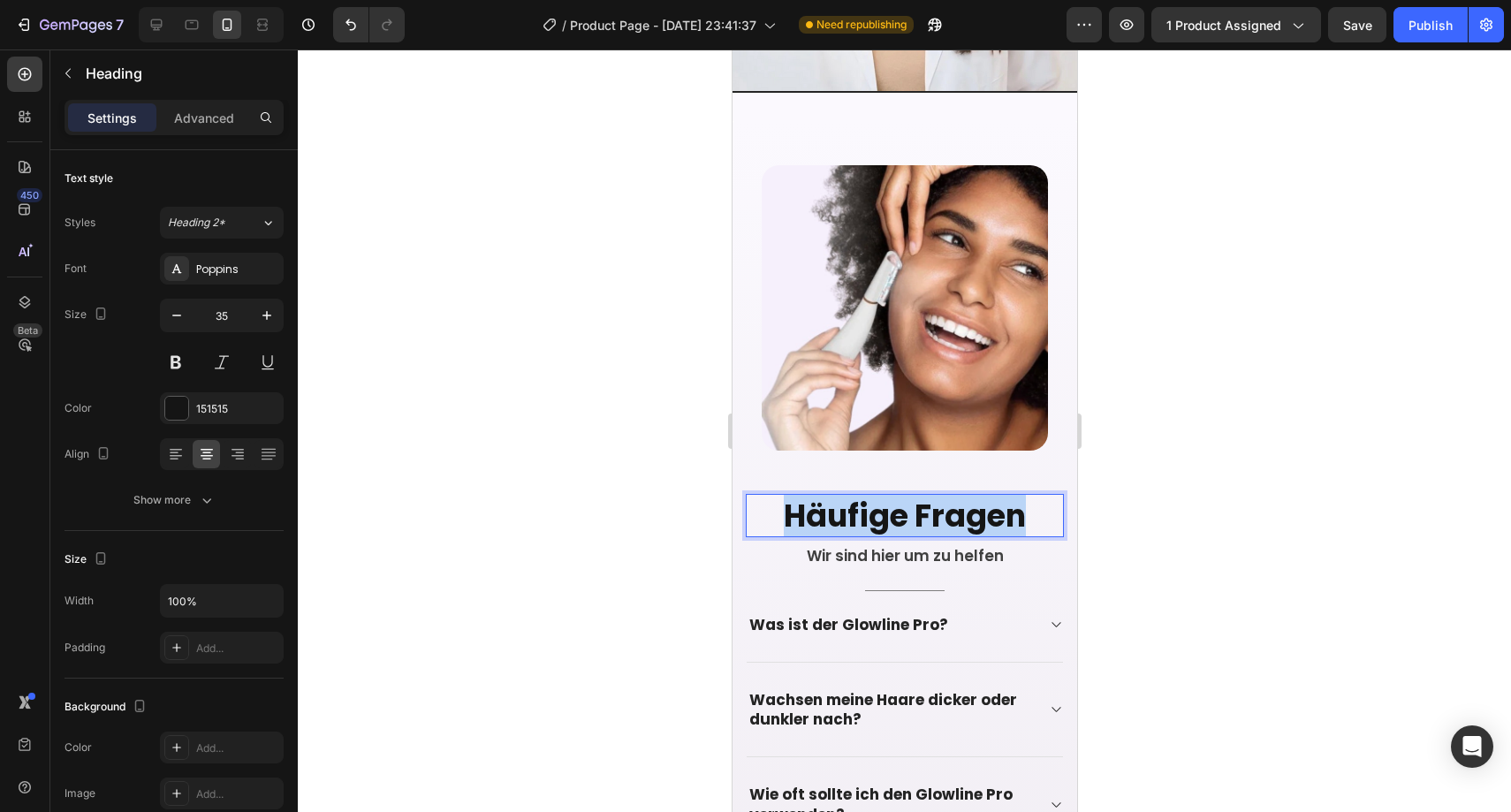
click at [809, 496] on p "Häufige Fragen" at bounding box center [904, 515] width 315 height 41
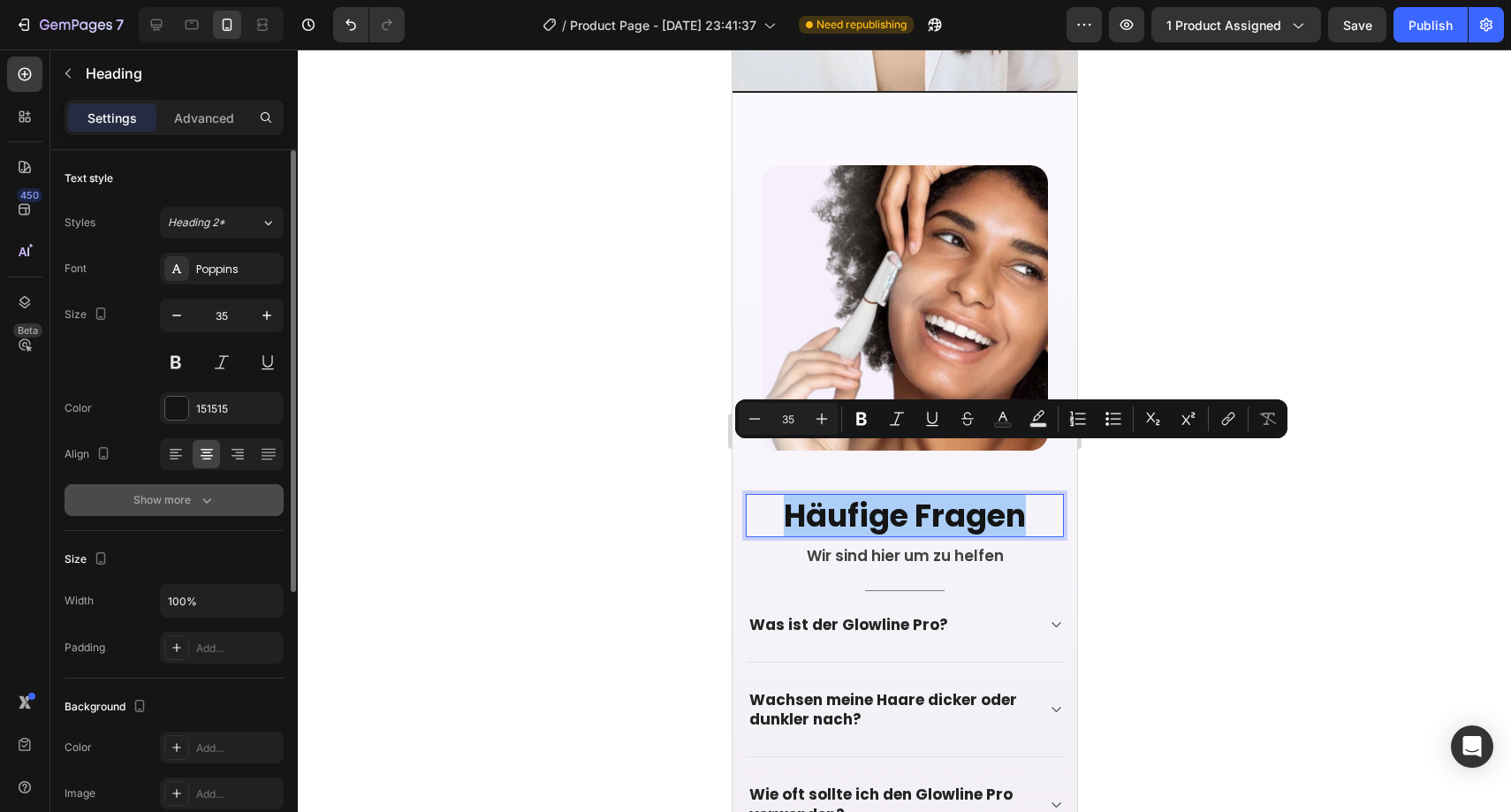
click at [189, 483] on div "Font Poppins Size 35 Color 151515 Align Show more" at bounding box center [173, 384] width 219 height 263
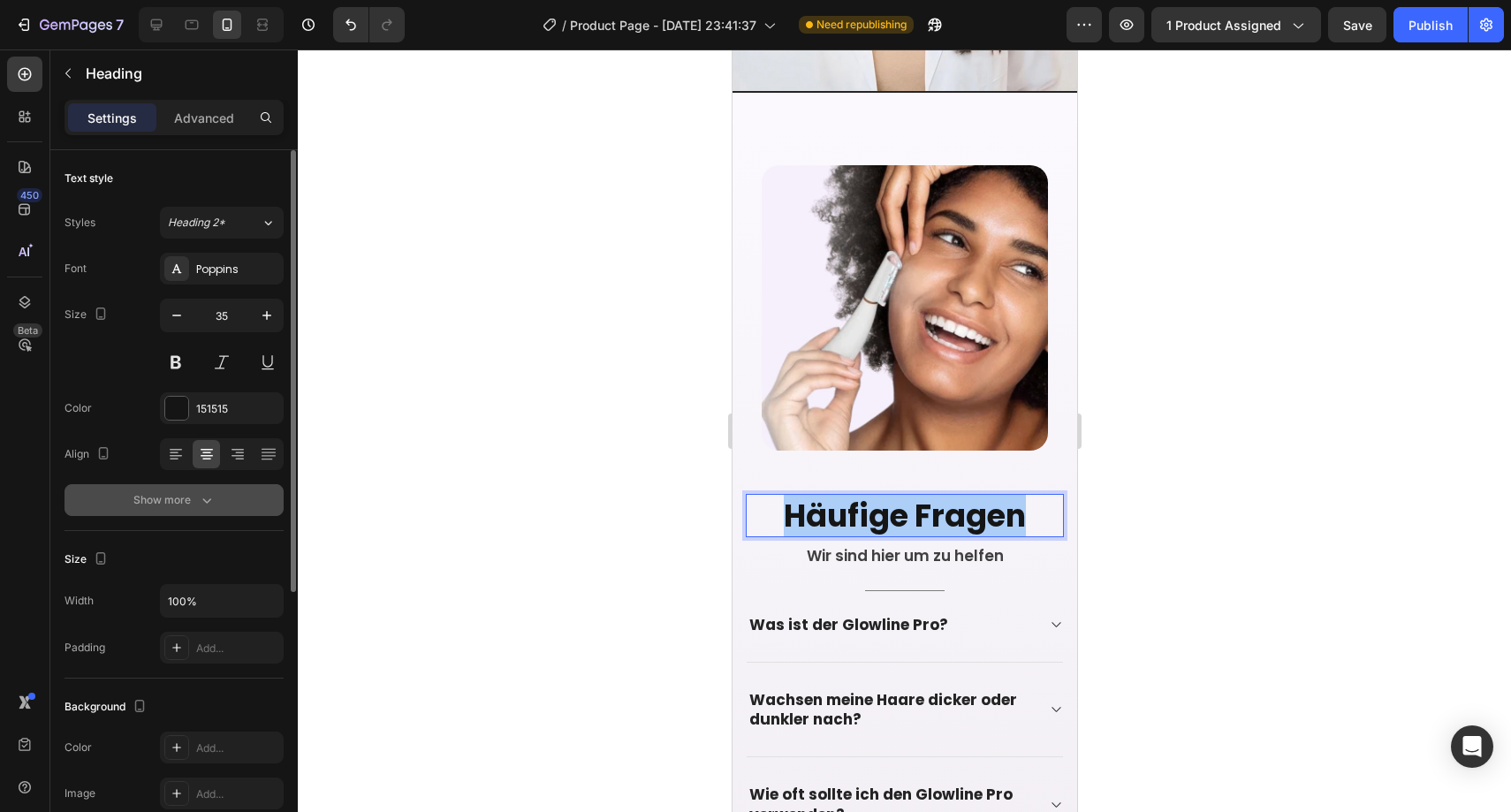
click at [192, 489] on button "Show more" at bounding box center [173, 499] width 219 height 32
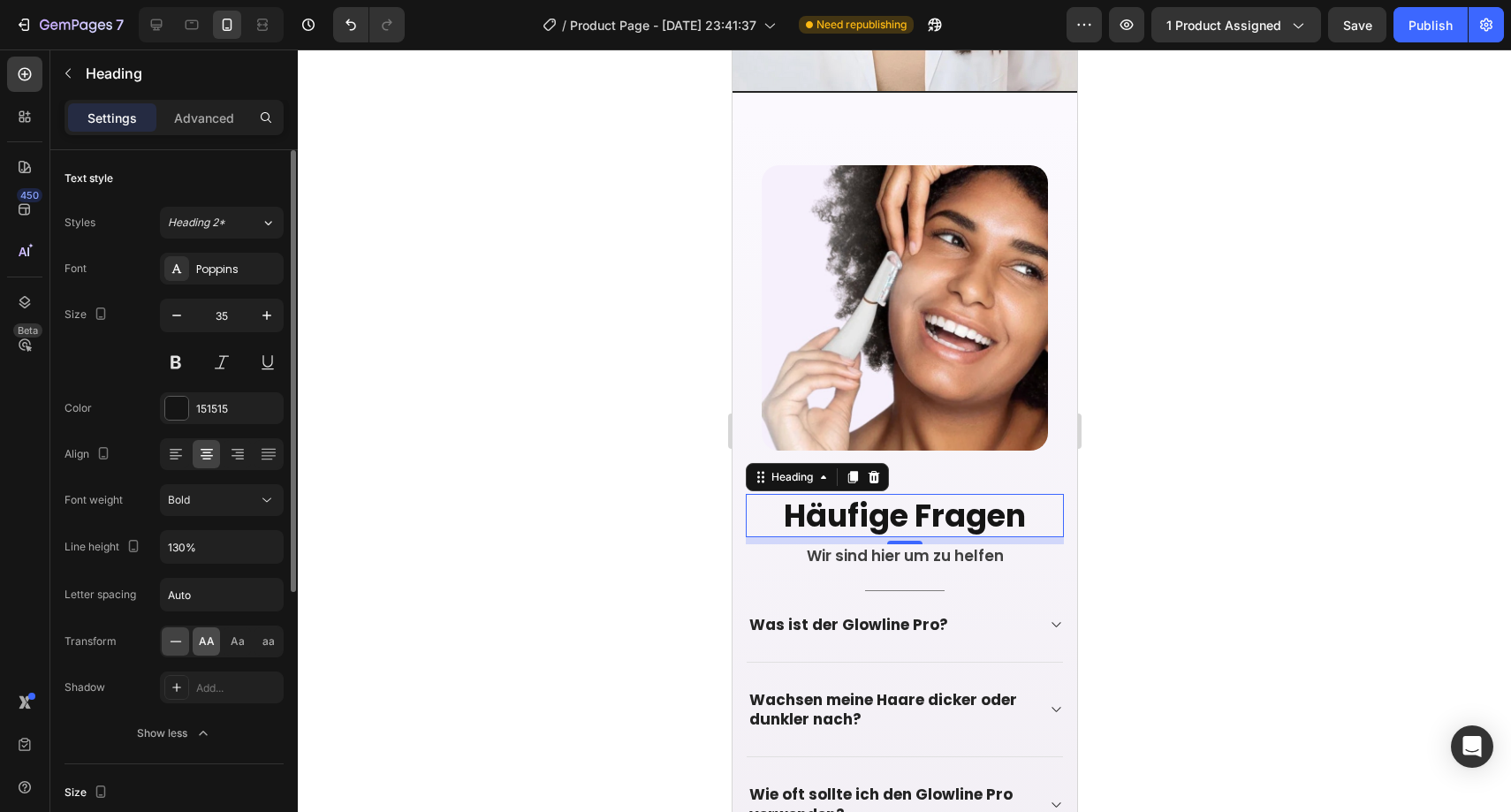
click at [212, 633] on span "AA" at bounding box center [207, 641] width 16 height 16
click at [433, 484] on div at bounding box center [904, 430] width 1213 height 763
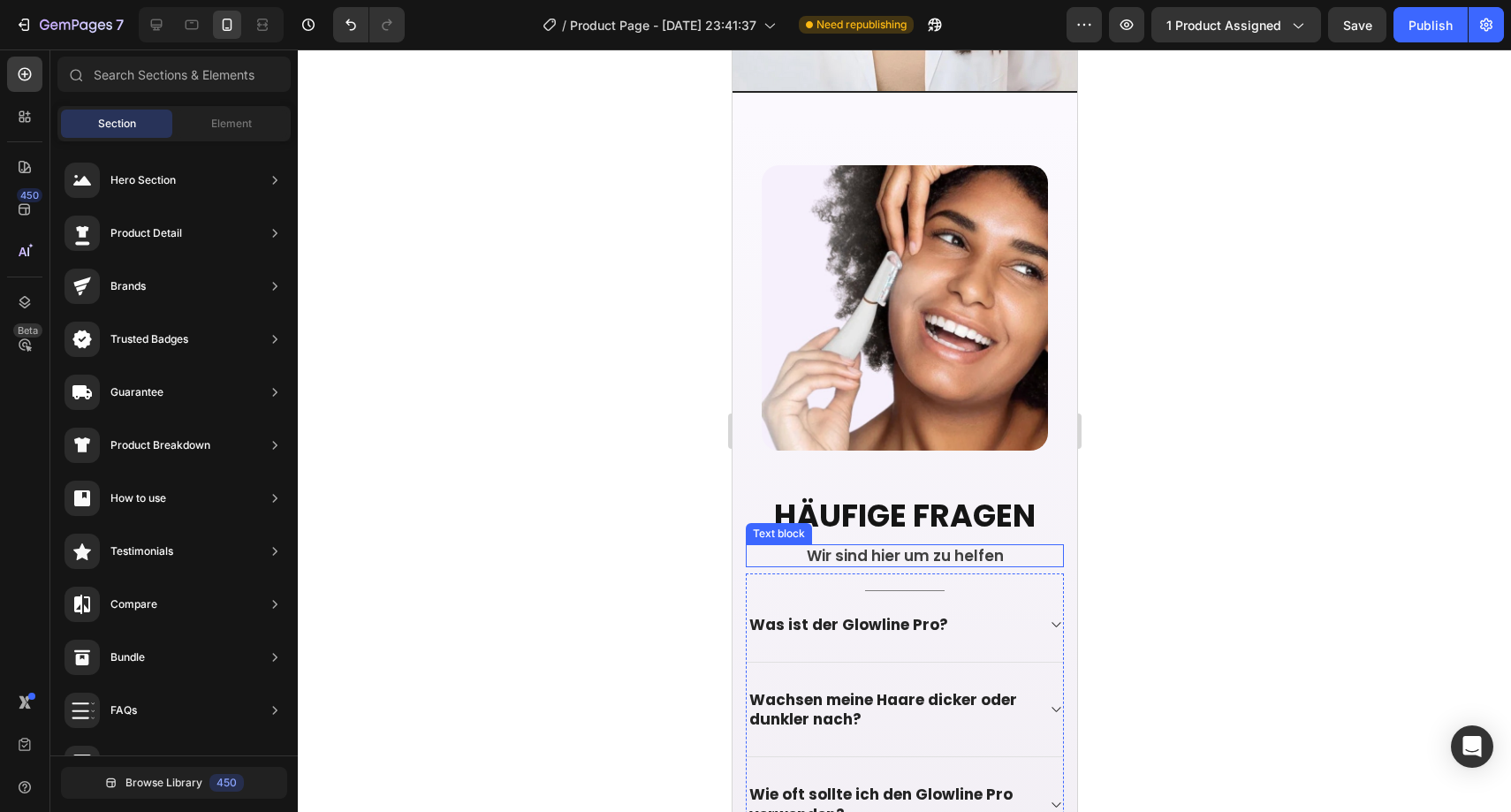
click at [825, 546] on p "Wir sind hier um zu helfen" at bounding box center [904, 556] width 315 height 20
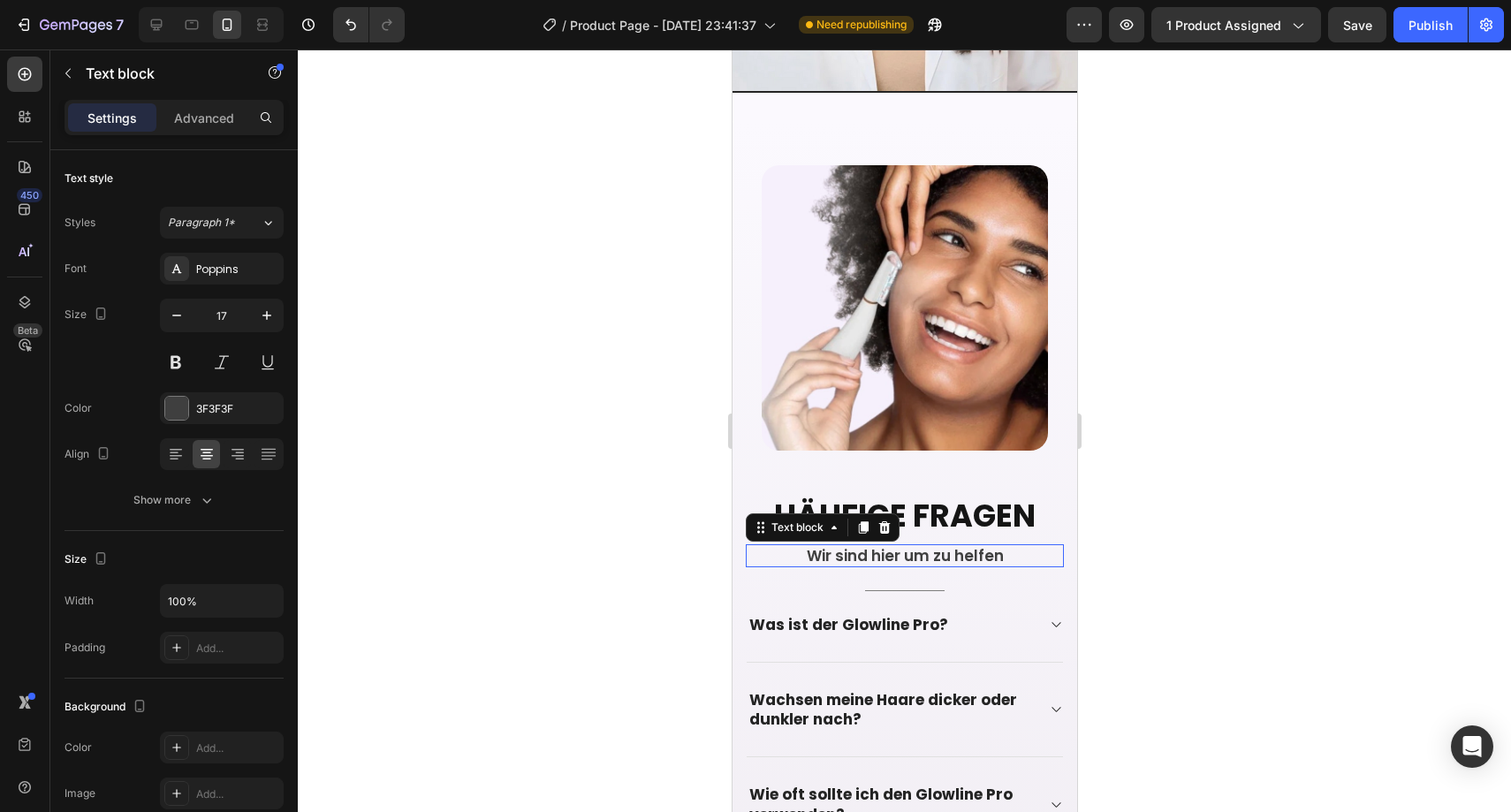
click at [824, 546] on p "Wir sind hier um zu helfen" at bounding box center [904, 556] width 315 height 20
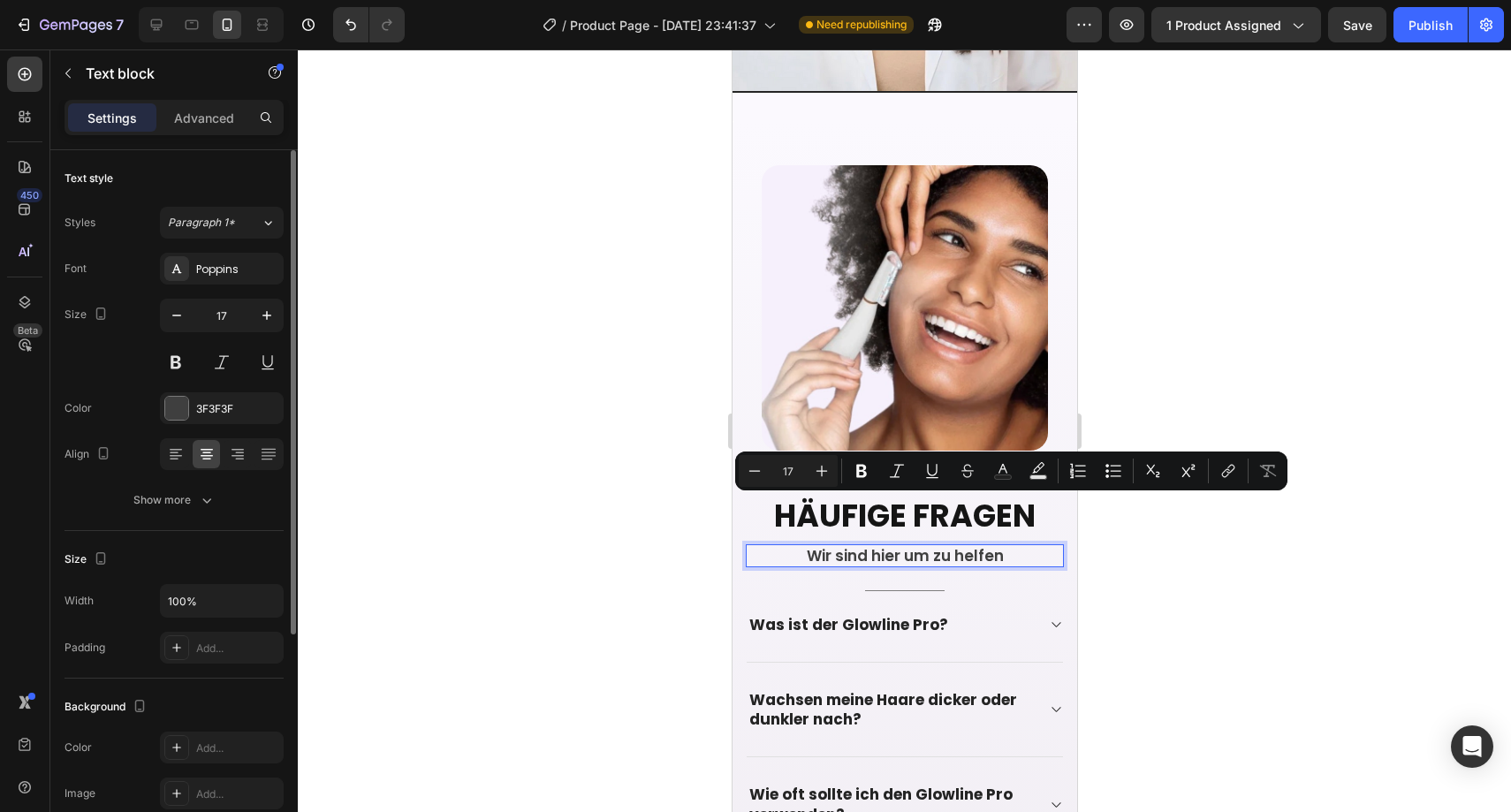
drag, startPoint x: 208, startPoint y: 493, endPoint x: 223, endPoint y: 522, distance: 32.6
click at [208, 493] on icon "button" at bounding box center [207, 500] width 18 height 18
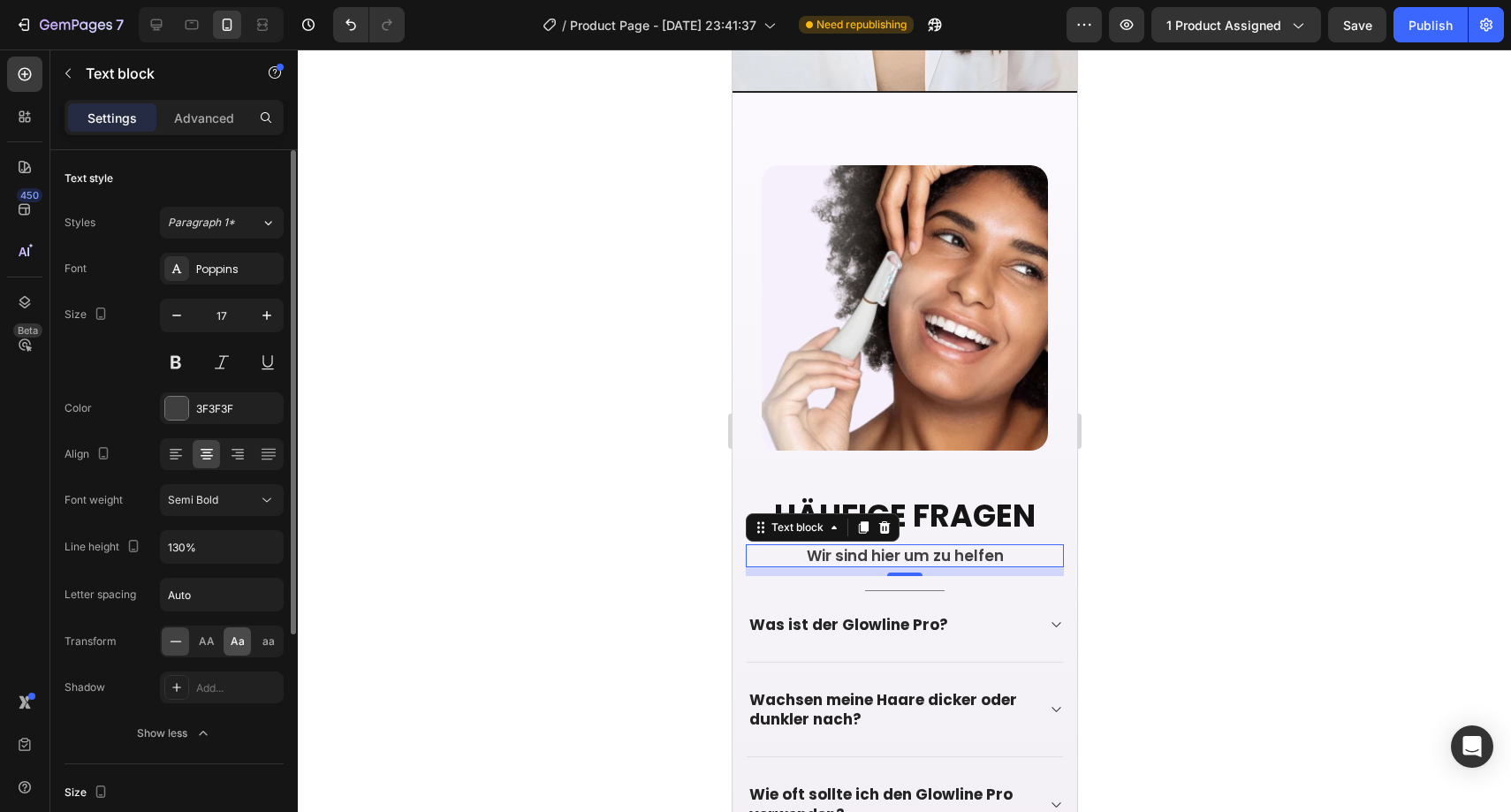
click at [236, 634] on span "Aa" at bounding box center [237, 641] width 14 height 16
click at [193, 646] on div "AA" at bounding box center [207, 641] width 28 height 29
click at [270, 652] on div "aa" at bounding box center [268, 641] width 28 height 29
click at [183, 643] on icon at bounding box center [176, 641] width 18 height 18
click at [435, 478] on div at bounding box center [904, 430] width 1213 height 763
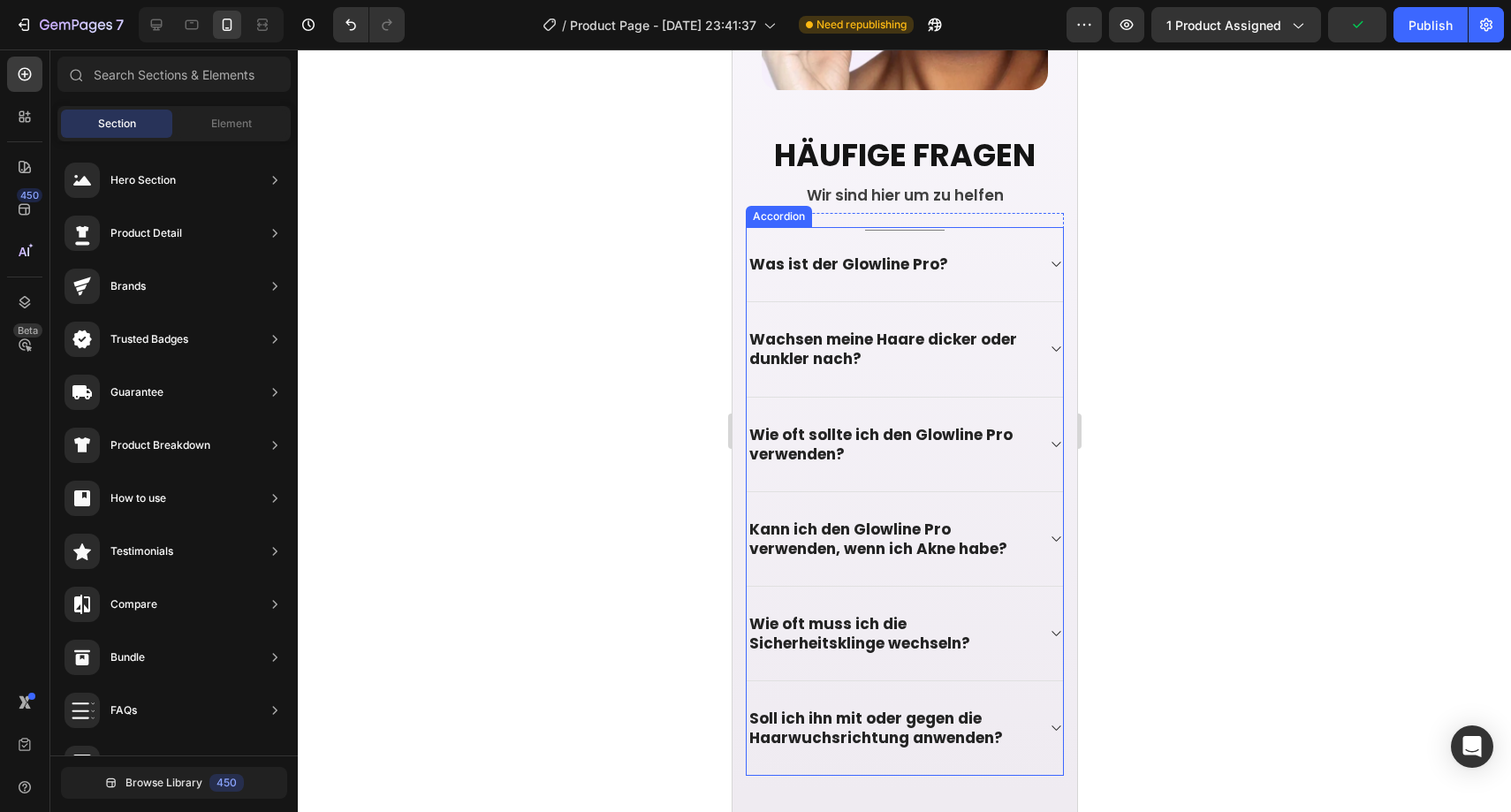
scroll to position [4995, 0]
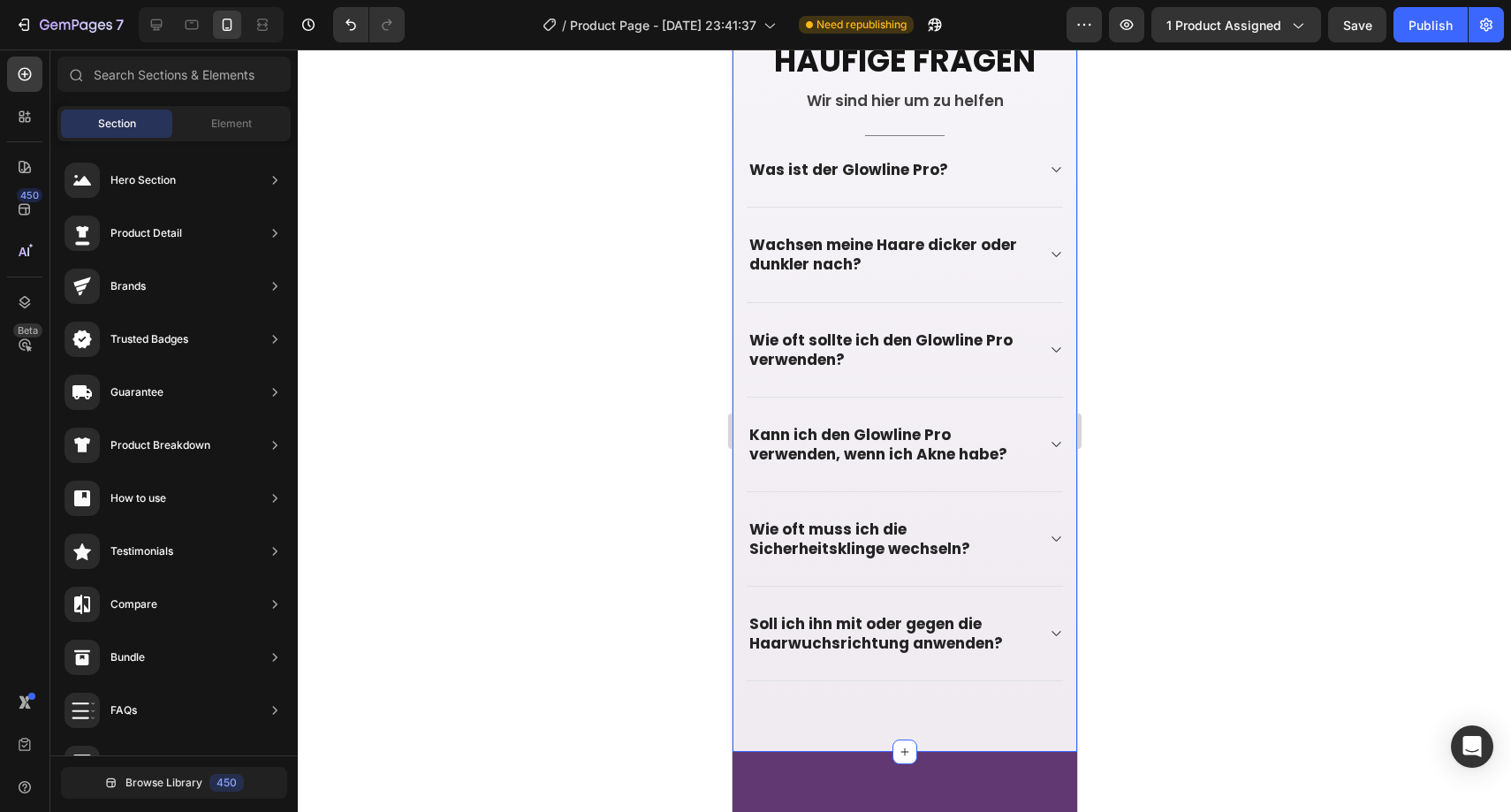
click at [902, 684] on div "Image Häufige Fragen Heading Wir sind hier um zu helfen Text block Title Line W…" at bounding box center [903, 209] width 344 height 1086
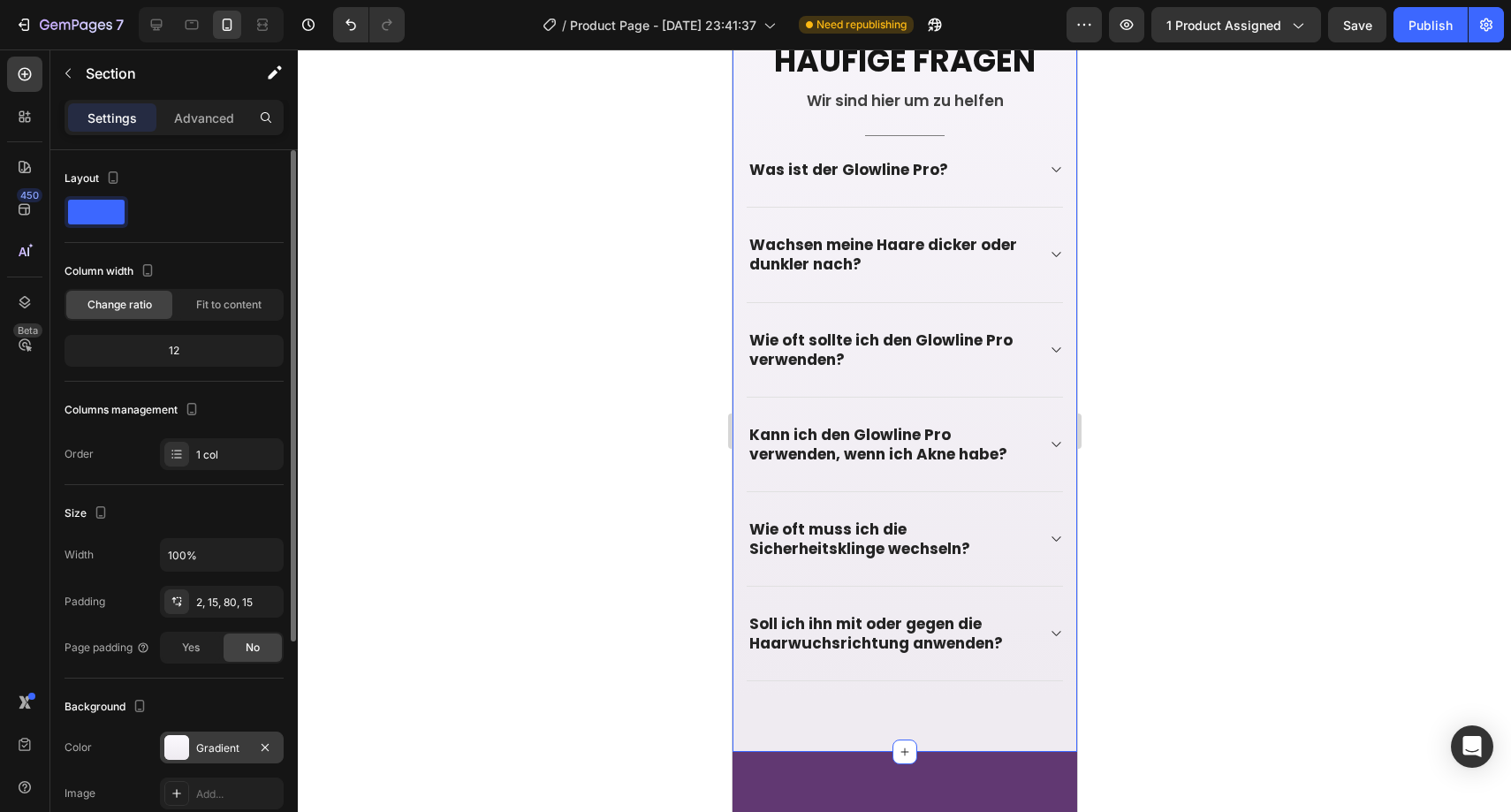
click at [220, 731] on div "Background The changes might be hidden by the video. Color Gradient Image Add..…" at bounding box center [173, 774] width 219 height 192
click at [222, 739] on div "Gradient" at bounding box center [222, 747] width 124 height 32
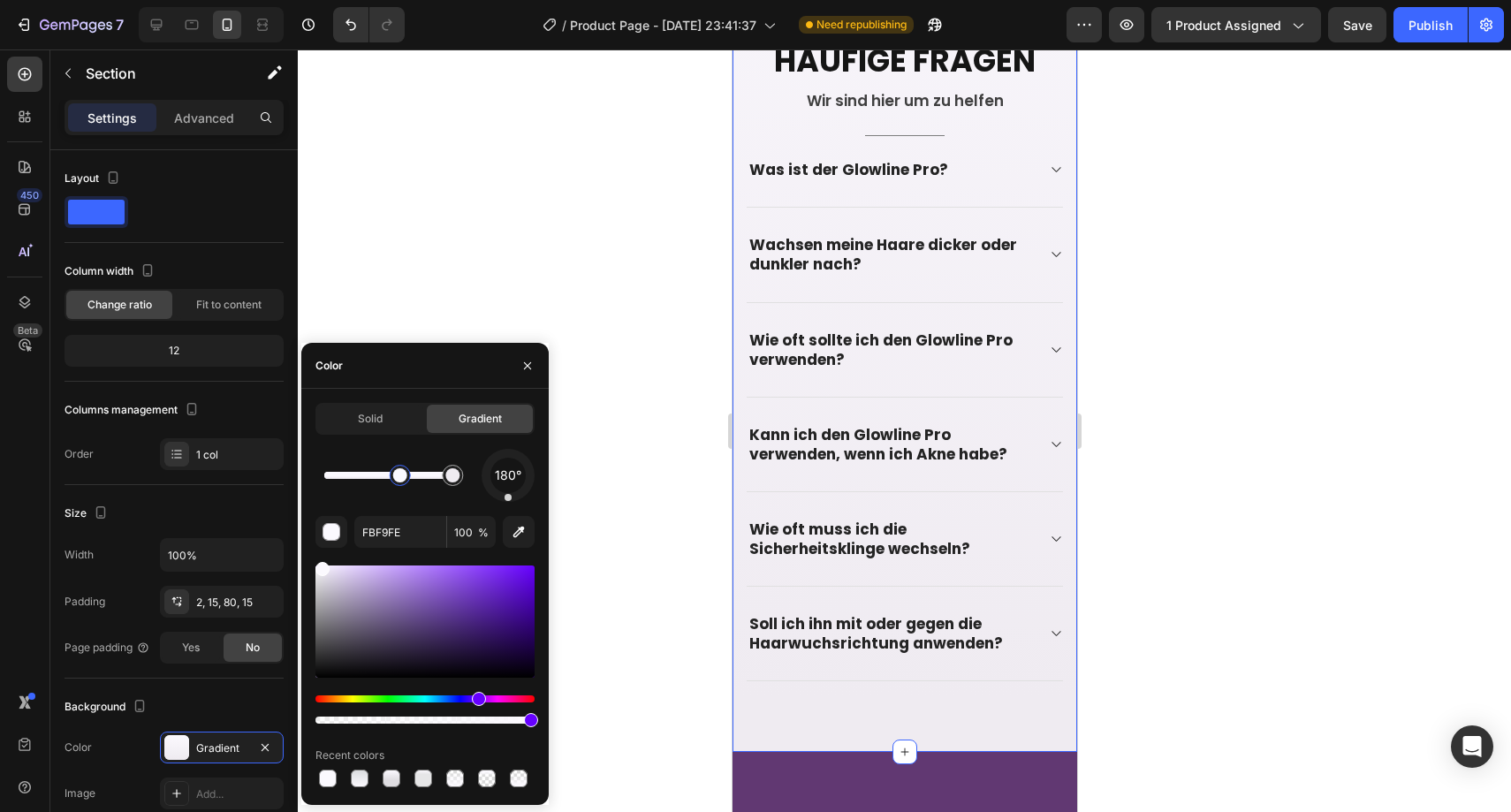
drag, startPoint x: 327, startPoint y: 471, endPoint x: 404, endPoint y: 470, distance: 77.0
click at [404, 470] on div at bounding box center [400, 475] width 14 height 14
drag, startPoint x: 404, startPoint y: 470, endPoint x: 318, endPoint y: 469, distance: 86.0
click at [334, 469] on div at bounding box center [341, 475] width 14 height 14
click at [448, 480] on div at bounding box center [452, 475] width 14 height 14
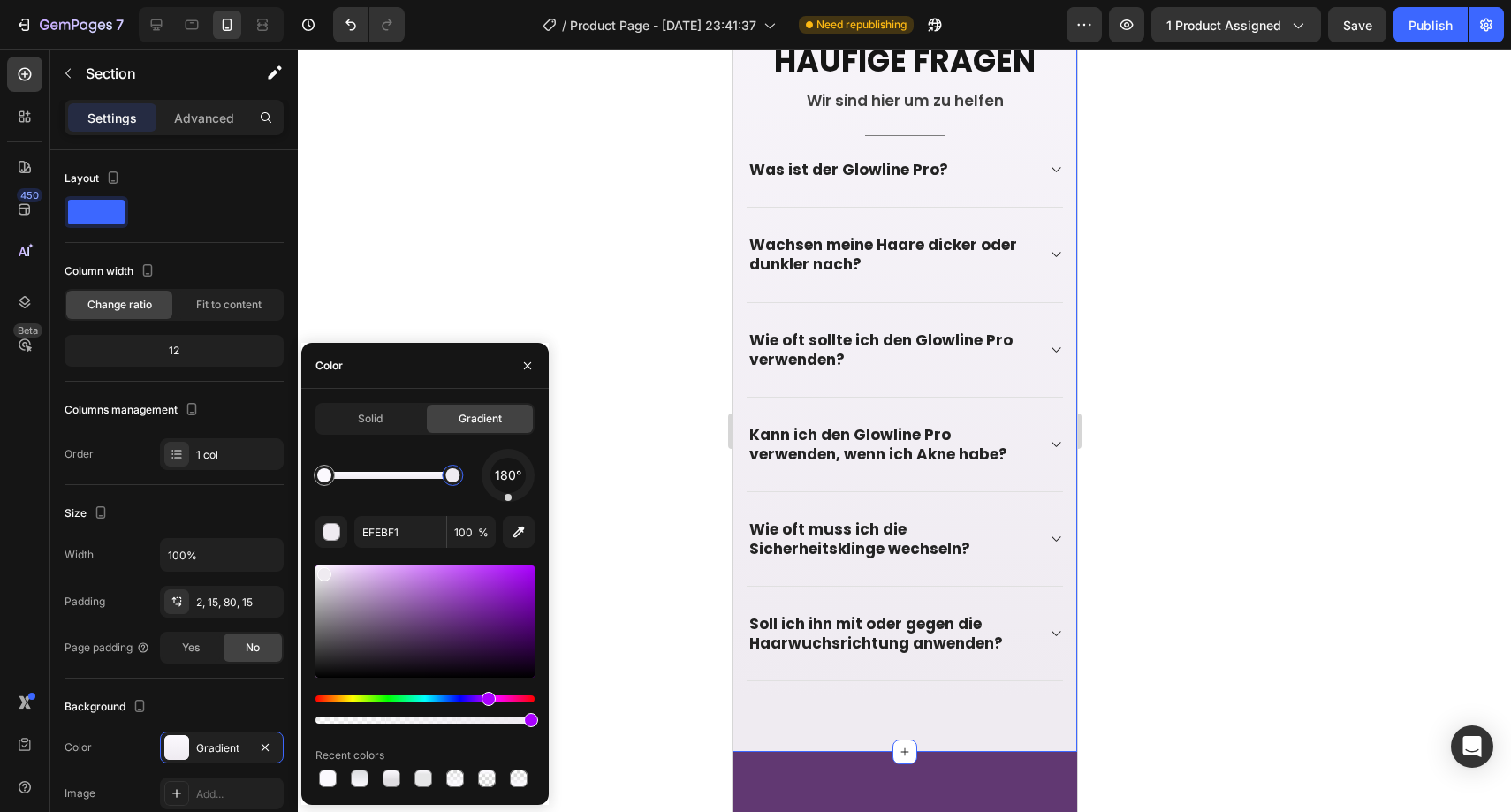
click at [524, 574] on div at bounding box center [425, 621] width 219 height 112
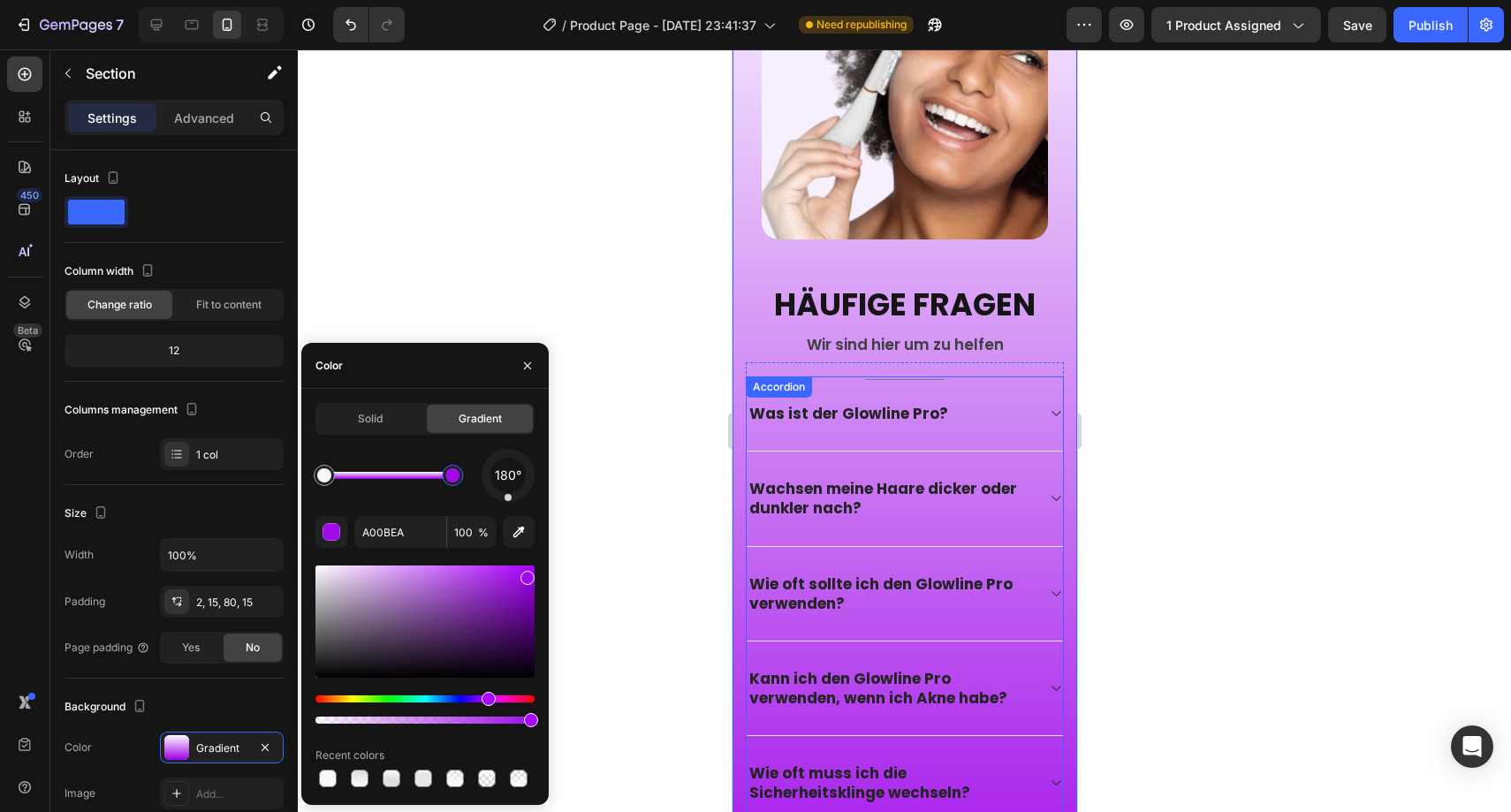
scroll to position [5121, 0]
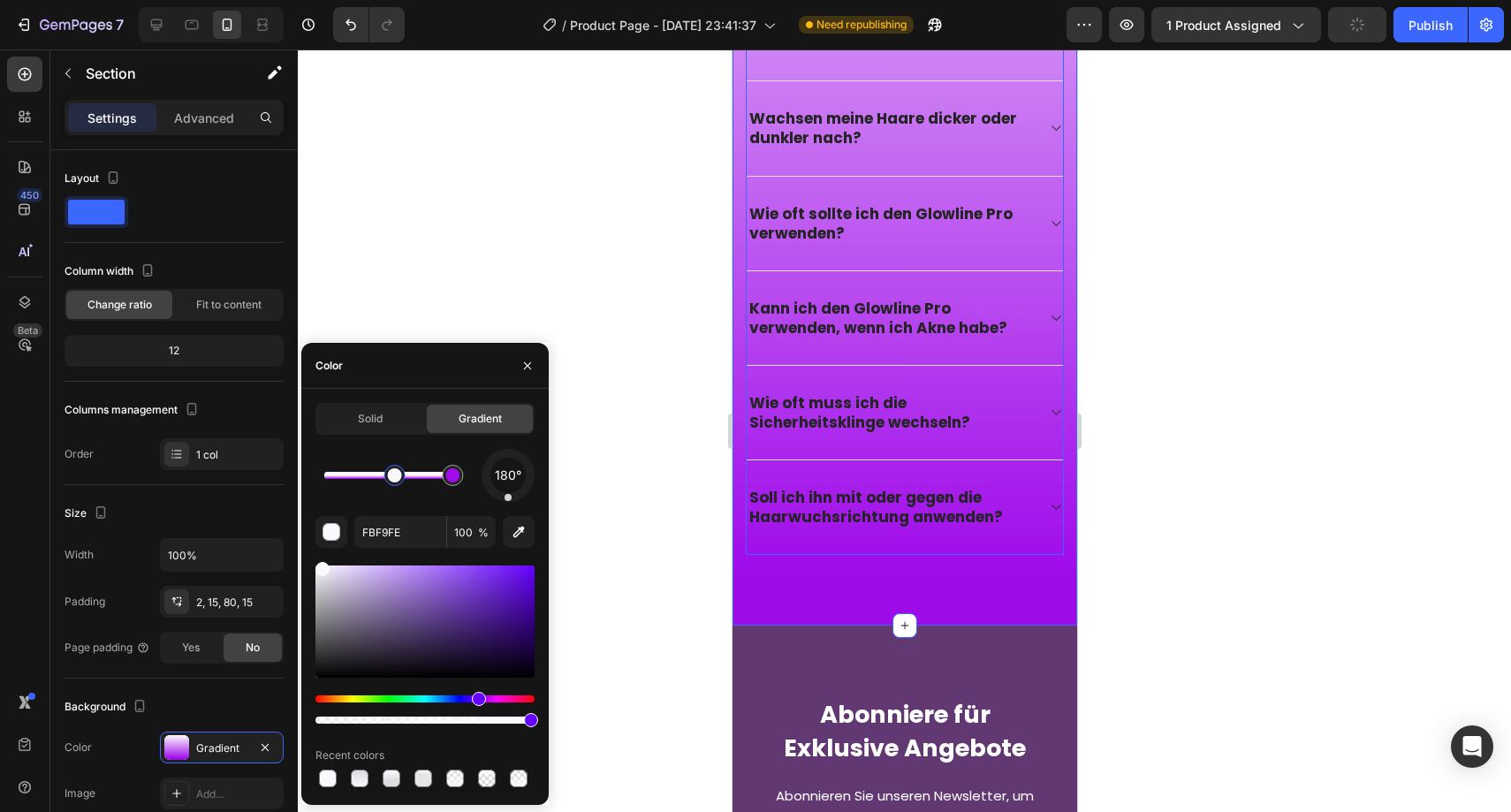
drag, startPoint x: 320, startPoint y: 474, endPoint x: 395, endPoint y: 474, distance: 75.0
click at [395, 474] on div at bounding box center [395, 475] width 14 height 14
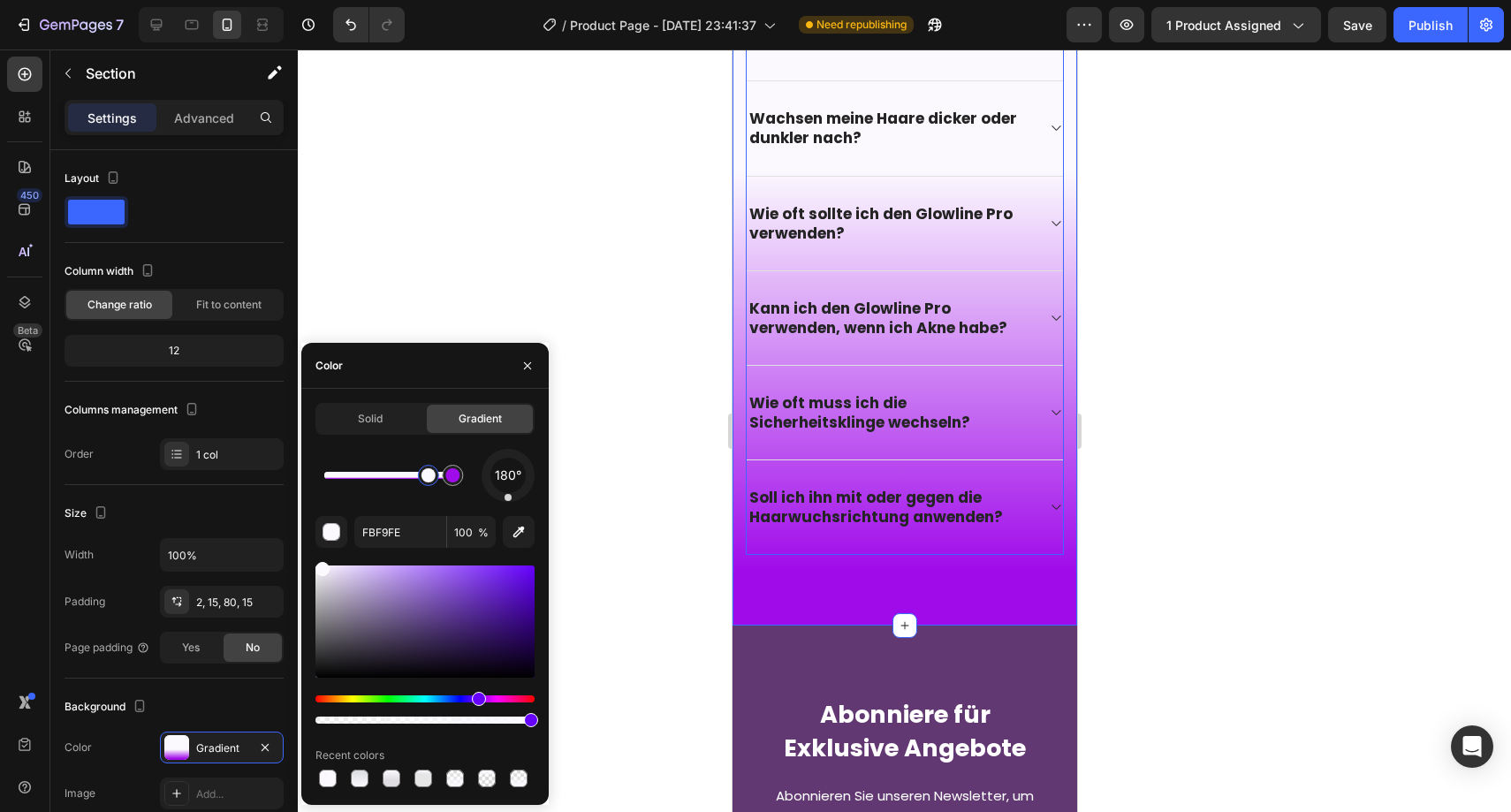
drag, startPoint x: 407, startPoint y: 474, endPoint x: 428, endPoint y: 471, distance: 21.2
click at [428, 471] on div at bounding box center [428, 475] width 14 height 14
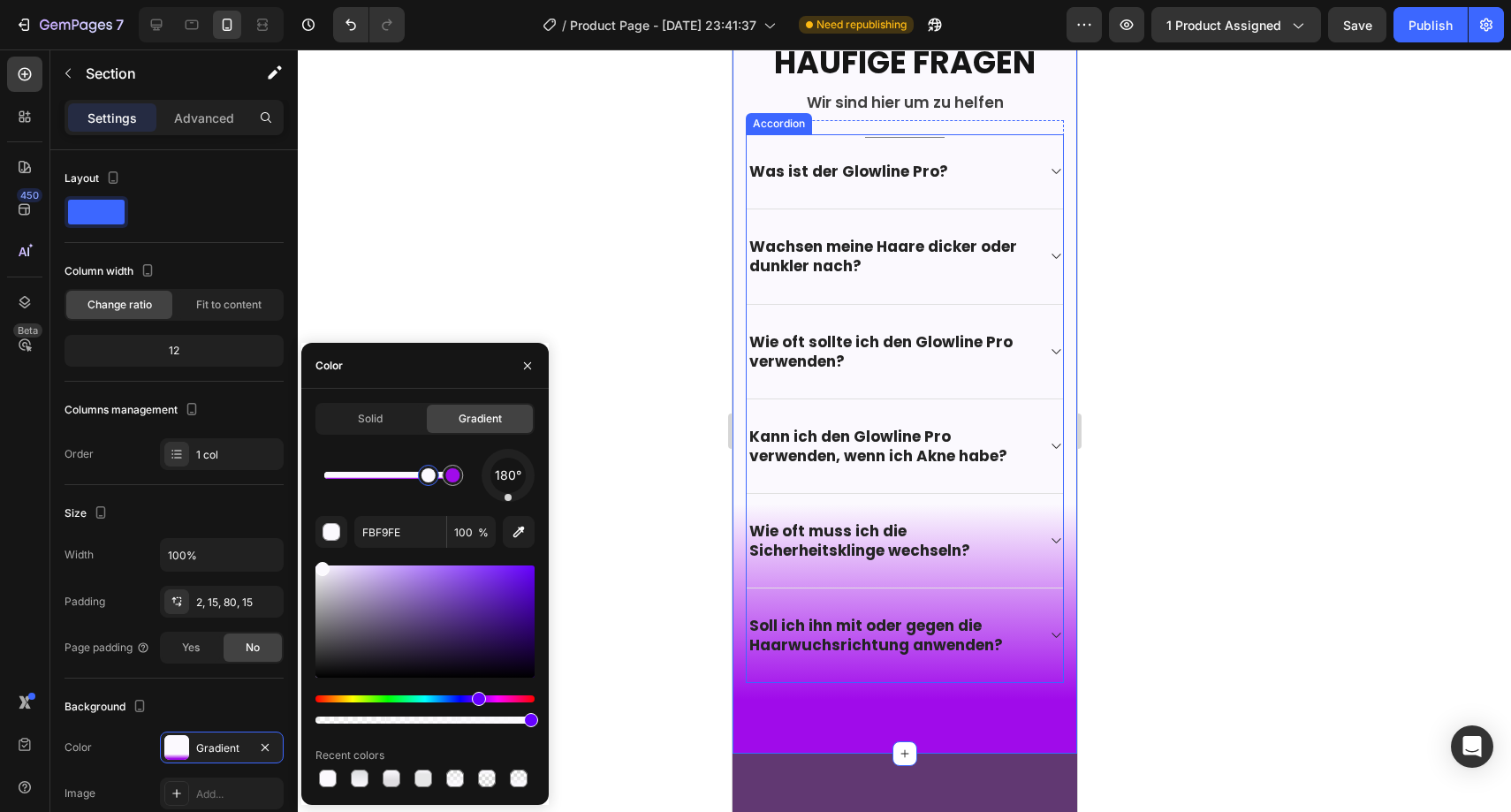
scroll to position [4997, 0]
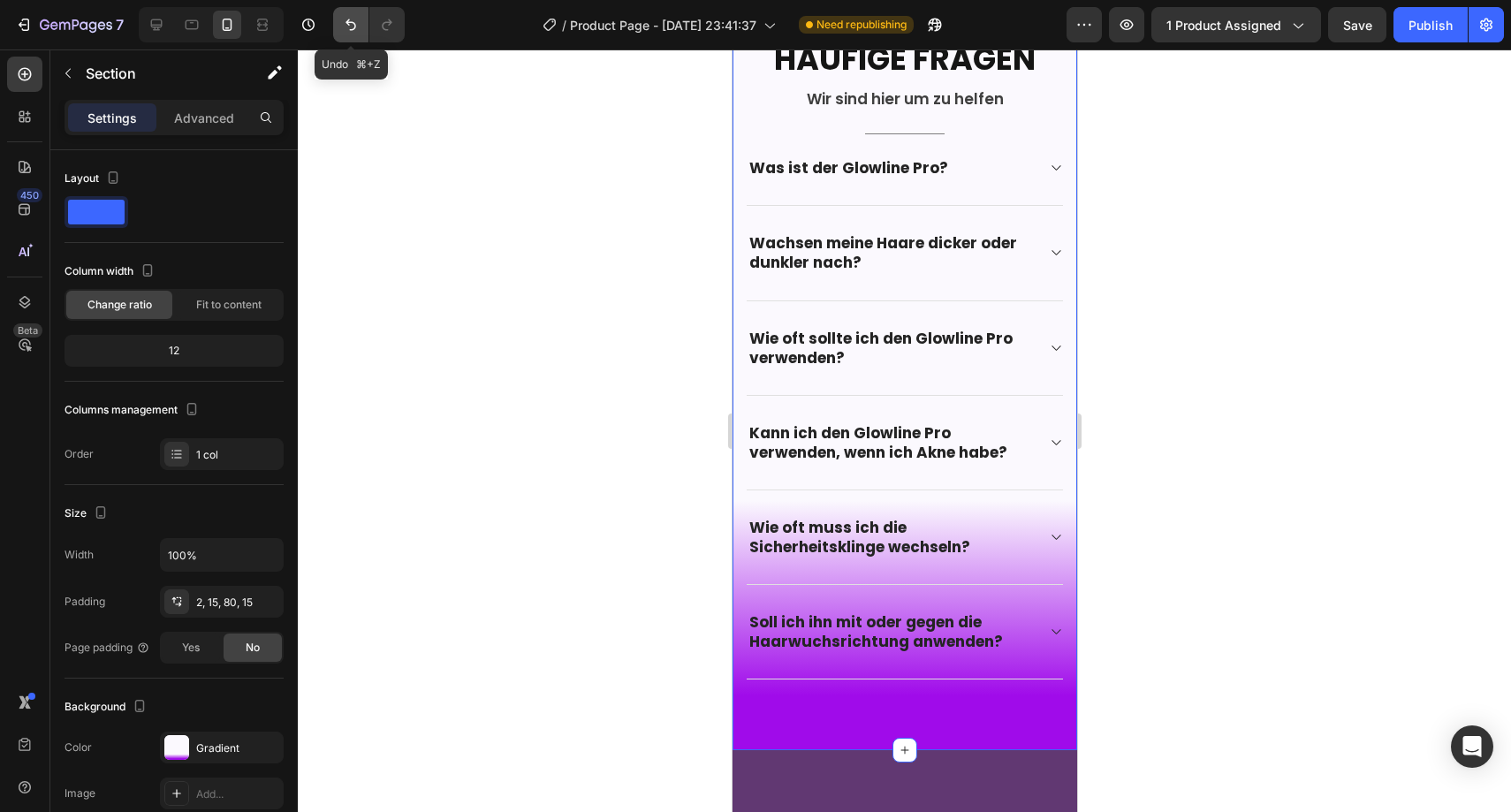
click at [354, 19] on icon "Undo/Redo" at bounding box center [351, 25] width 18 height 18
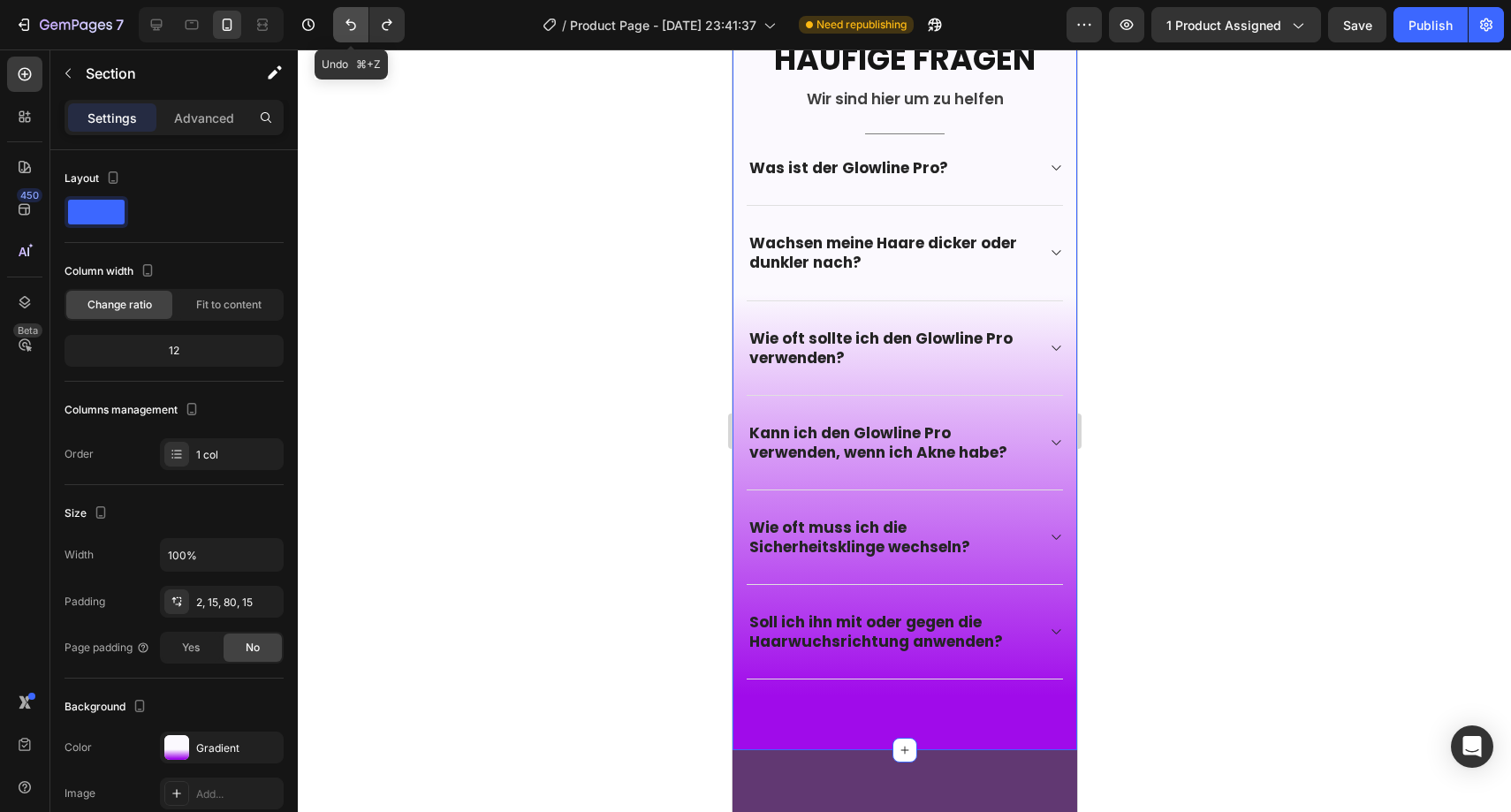
click at [354, 19] on icon "Undo/Redo" at bounding box center [351, 25] width 18 height 18
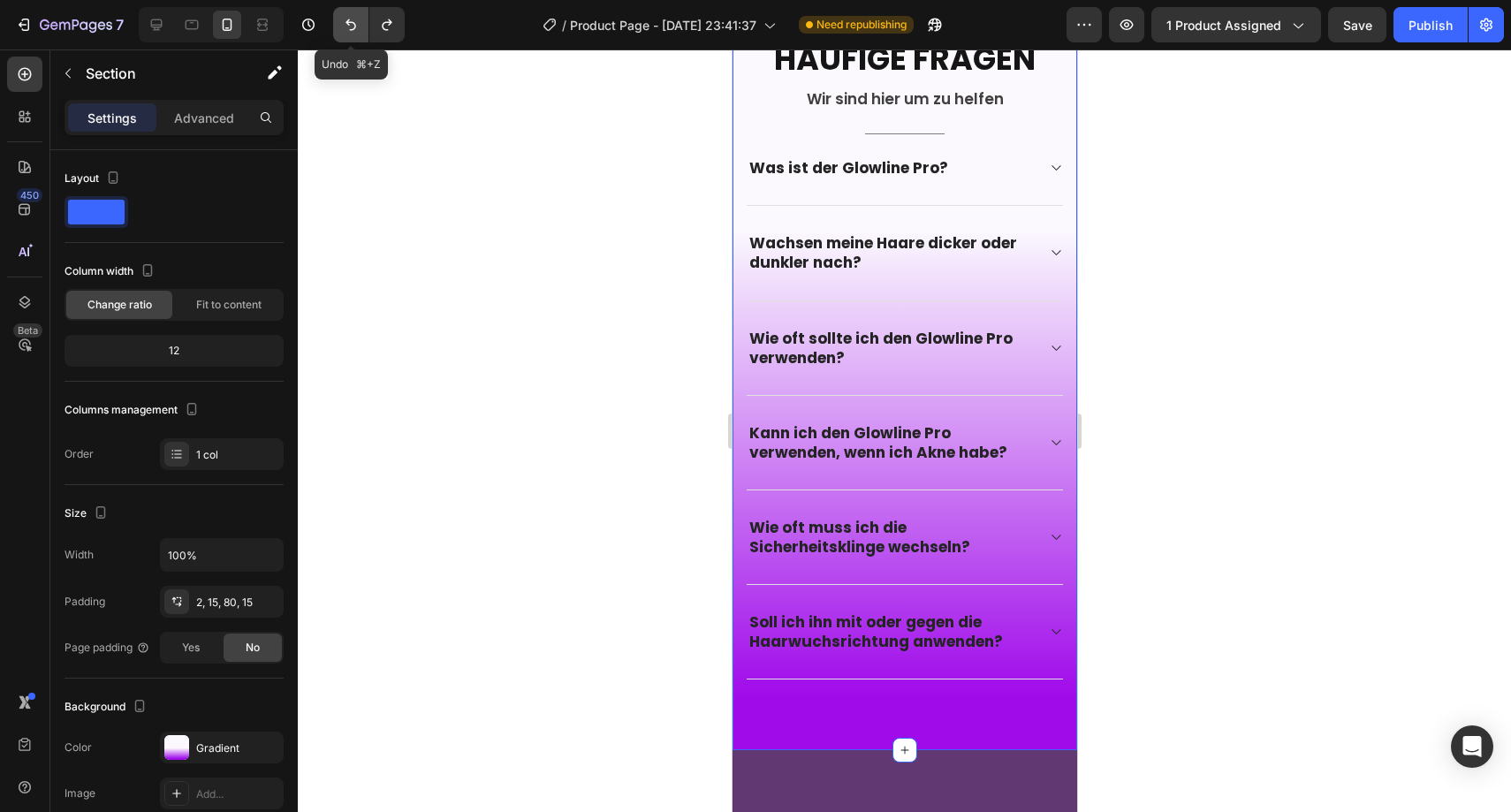
click at [354, 19] on icon "Undo/Redo" at bounding box center [351, 25] width 18 height 18
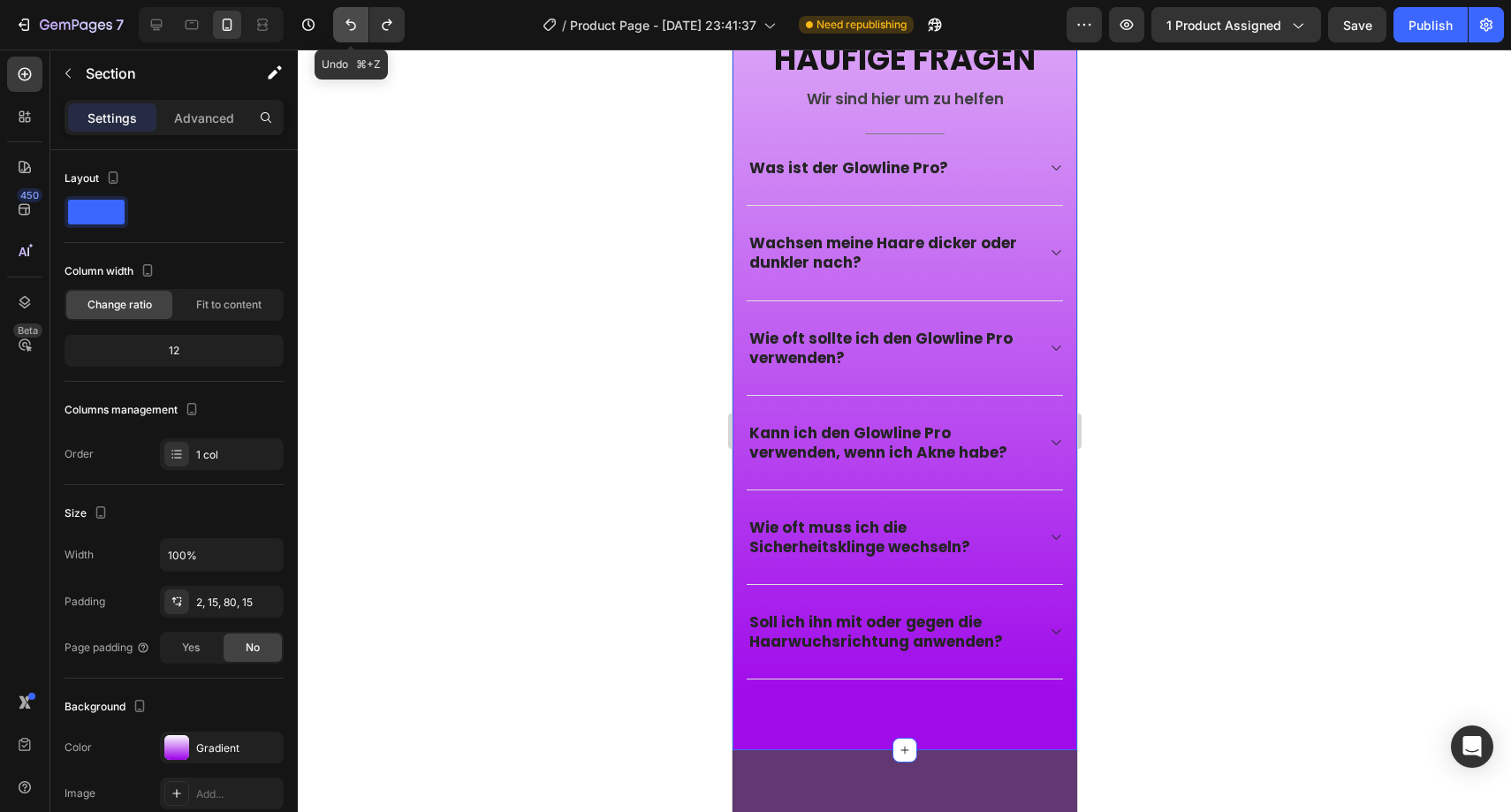
click at [354, 19] on icon "Undo/Redo" at bounding box center [351, 25] width 18 height 18
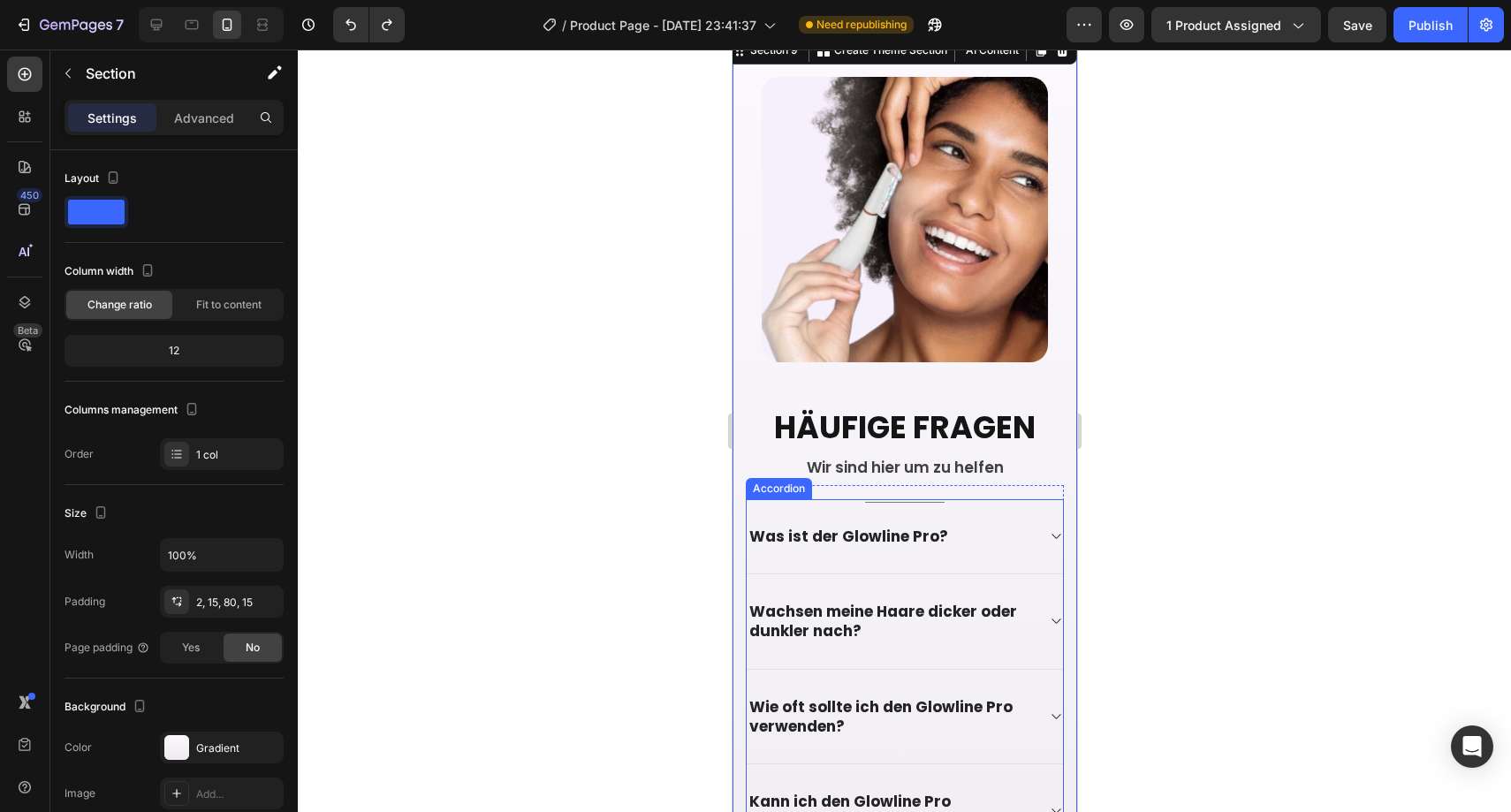
scroll to position [4948, 0]
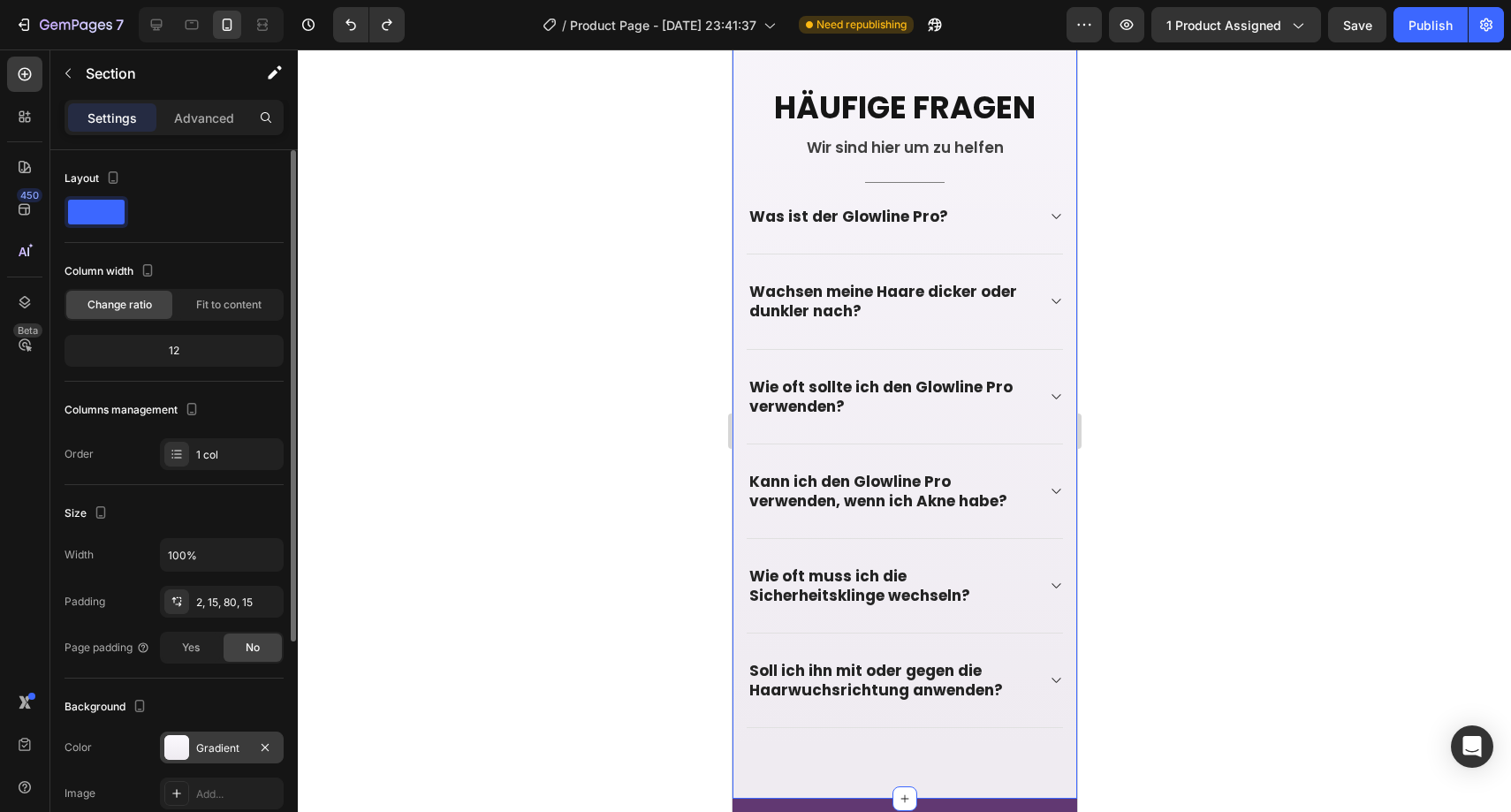
click at [225, 748] on div "Gradient" at bounding box center [222, 748] width 51 height 16
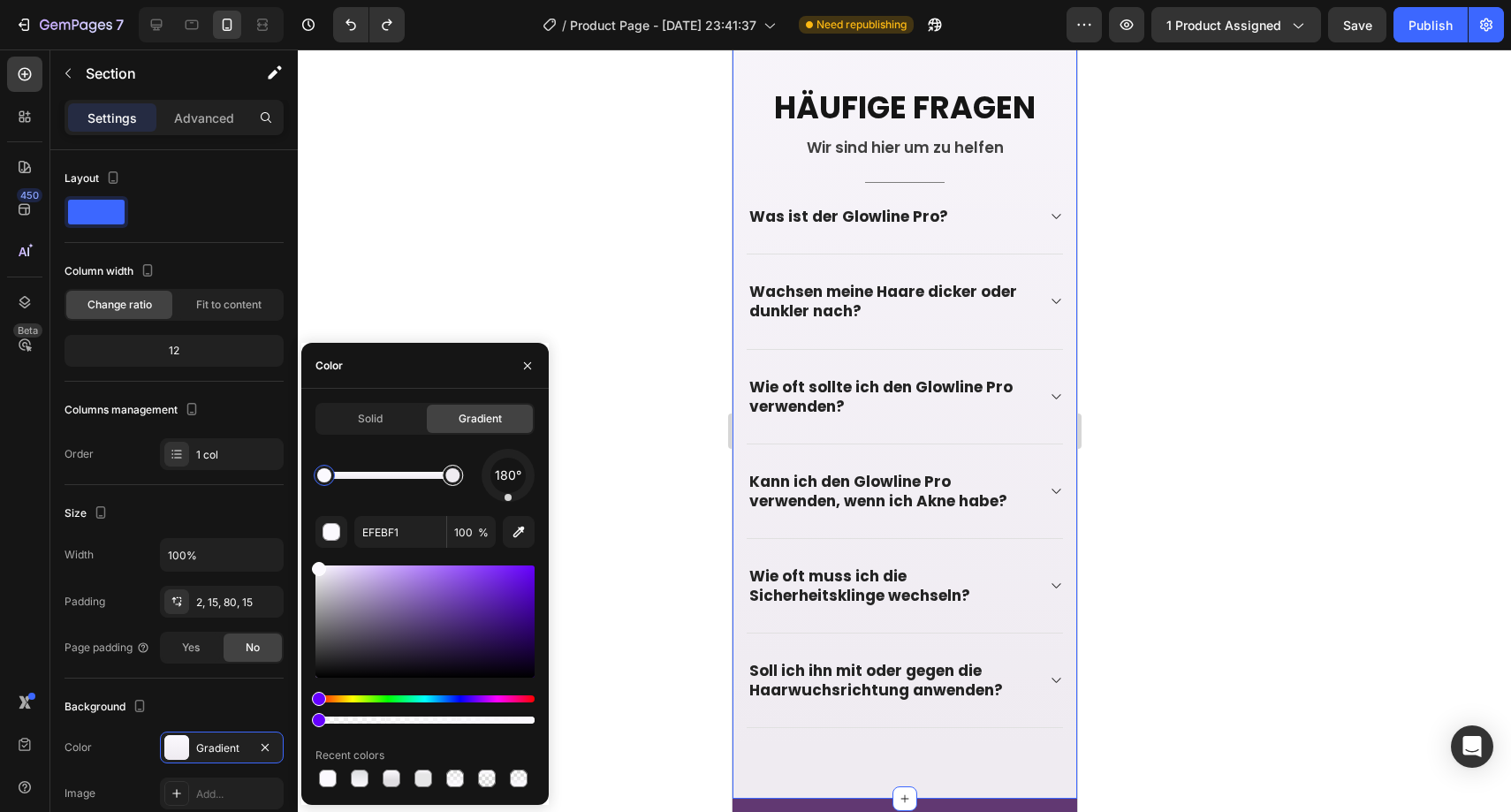
click at [457, 478] on div at bounding box center [452, 475] width 14 height 14
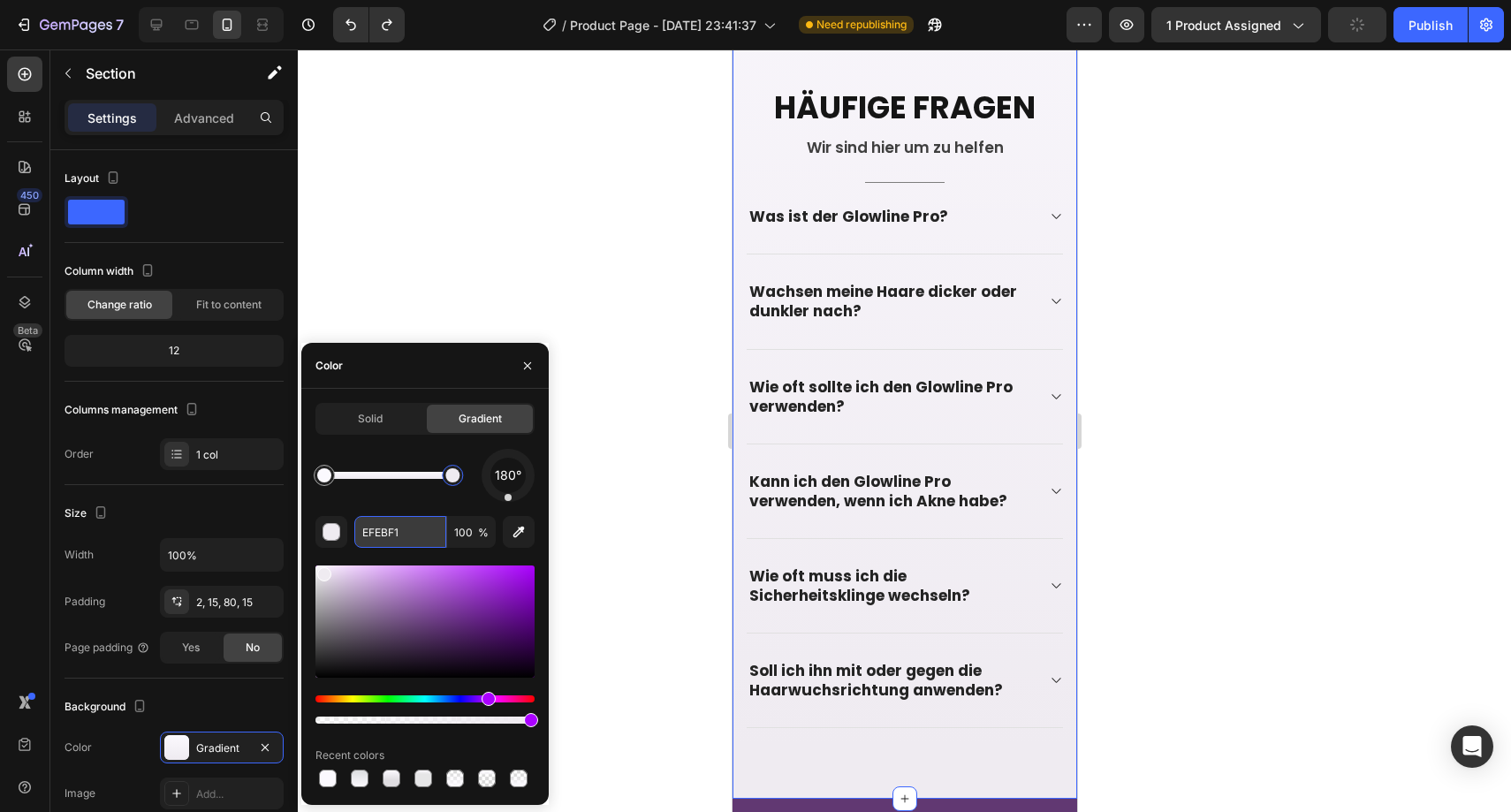
click at [400, 541] on input "EFEBF1" at bounding box center [400, 532] width 92 height 32
click at [327, 483] on div at bounding box center [324, 475] width 21 height 21
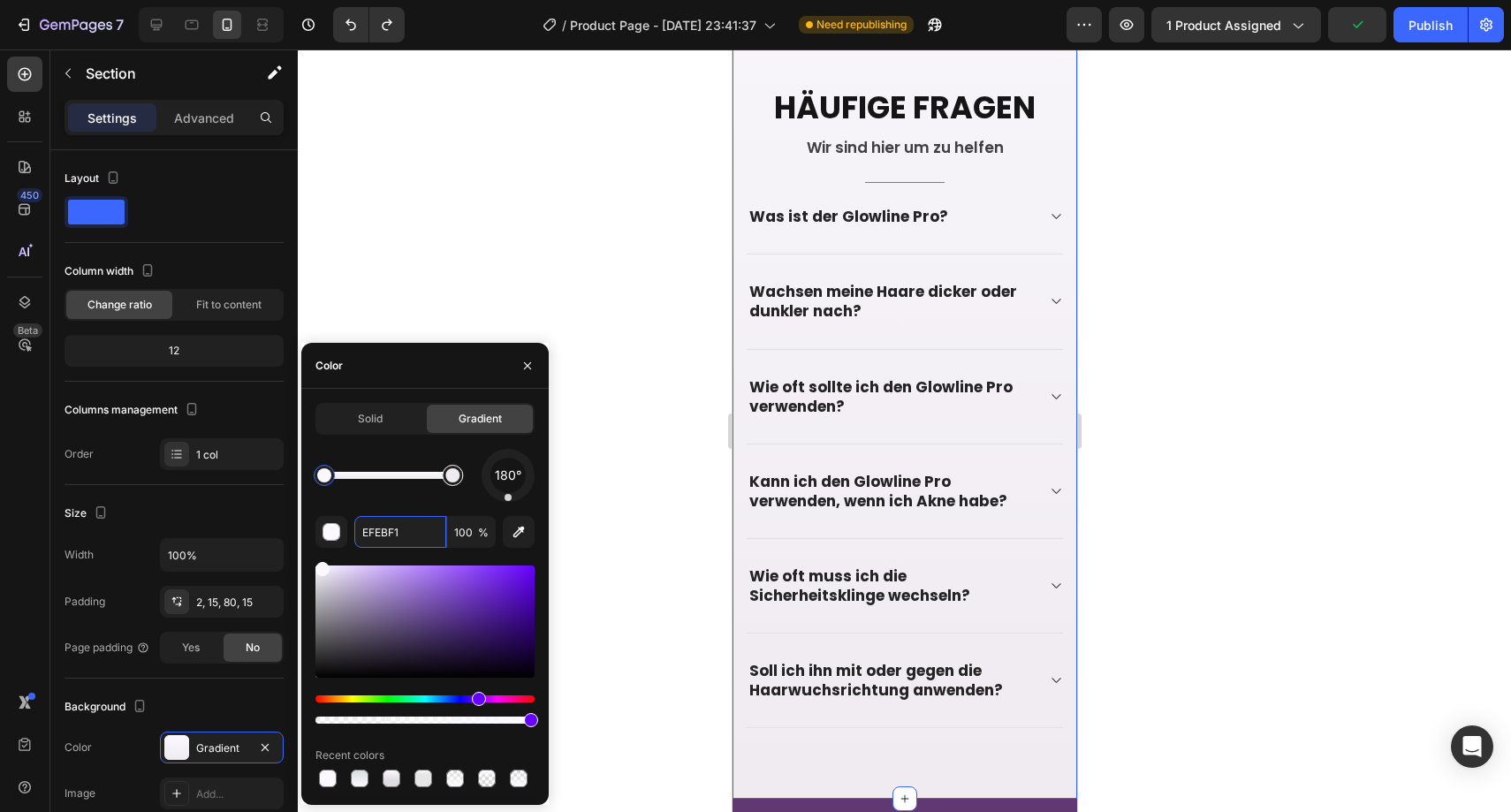
click at [445, 478] on div at bounding box center [452, 475] width 21 height 21
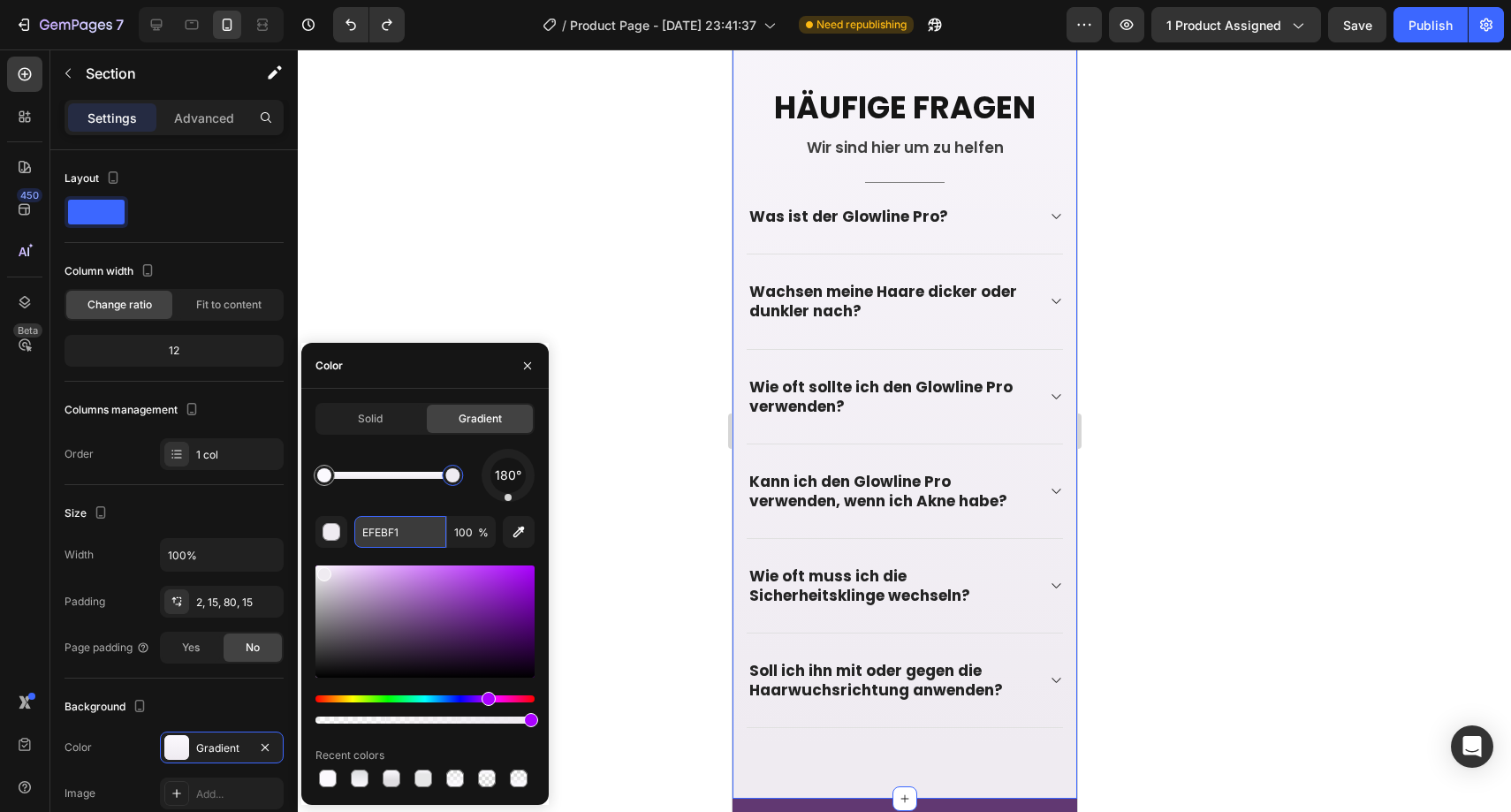
click at [407, 526] on input "EFEBF1" at bounding box center [400, 532] width 92 height 32
click at [402, 528] on input "EFEBF1" at bounding box center [400, 532] width 92 height 32
click at [325, 482] on div at bounding box center [325, 475] width 14 height 14
click at [382, 541] on input "FBF9FE" at bounding box center [400, 532] width 92 height 32
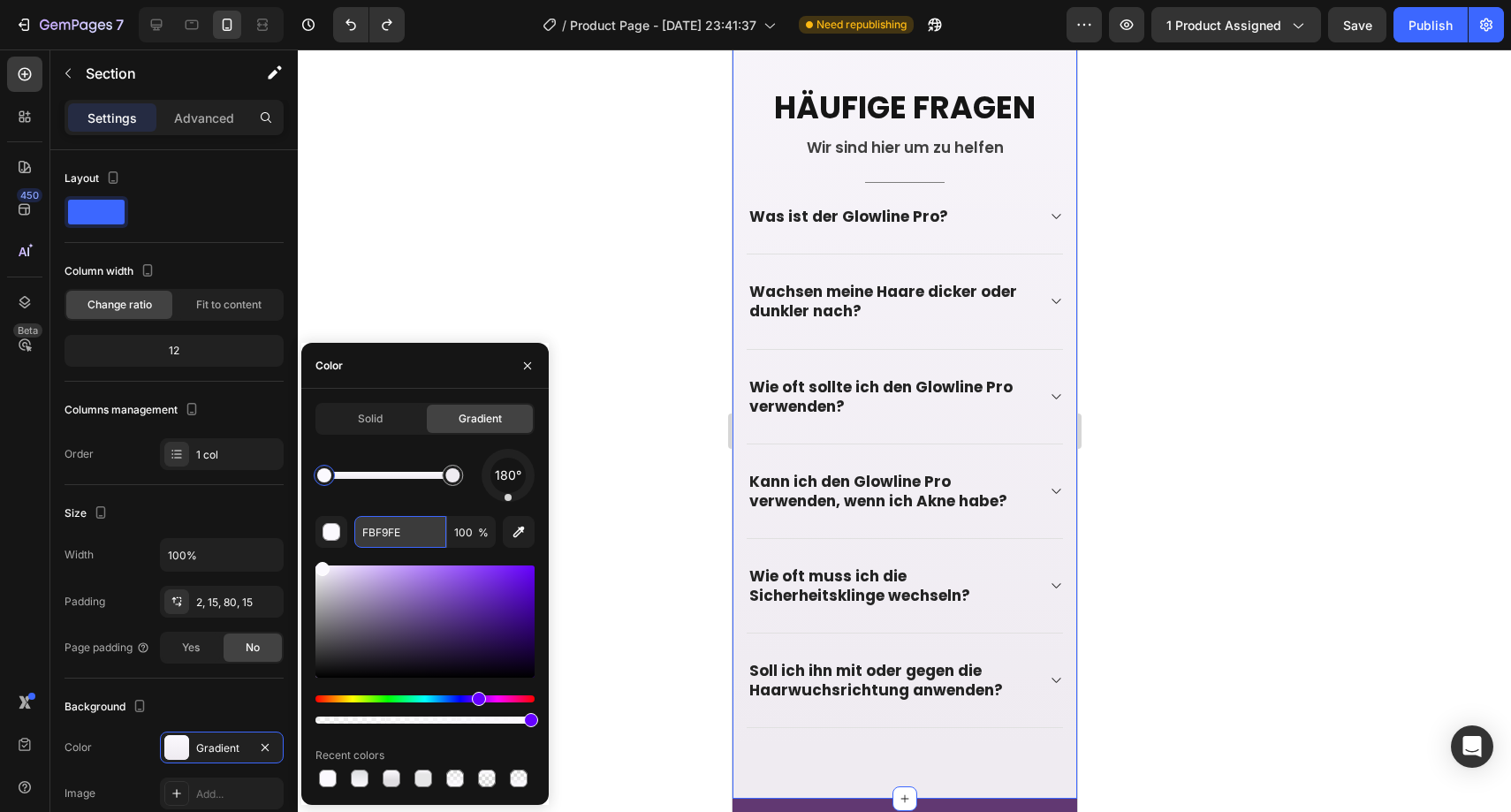
click at [382, 541] on input "FBF9FE" at bounding box center [400, 532] width 92 height 32
paste input "EFEBF1"
click at [452, 476] on div at bounding box center [452, 475] width 14 height 14
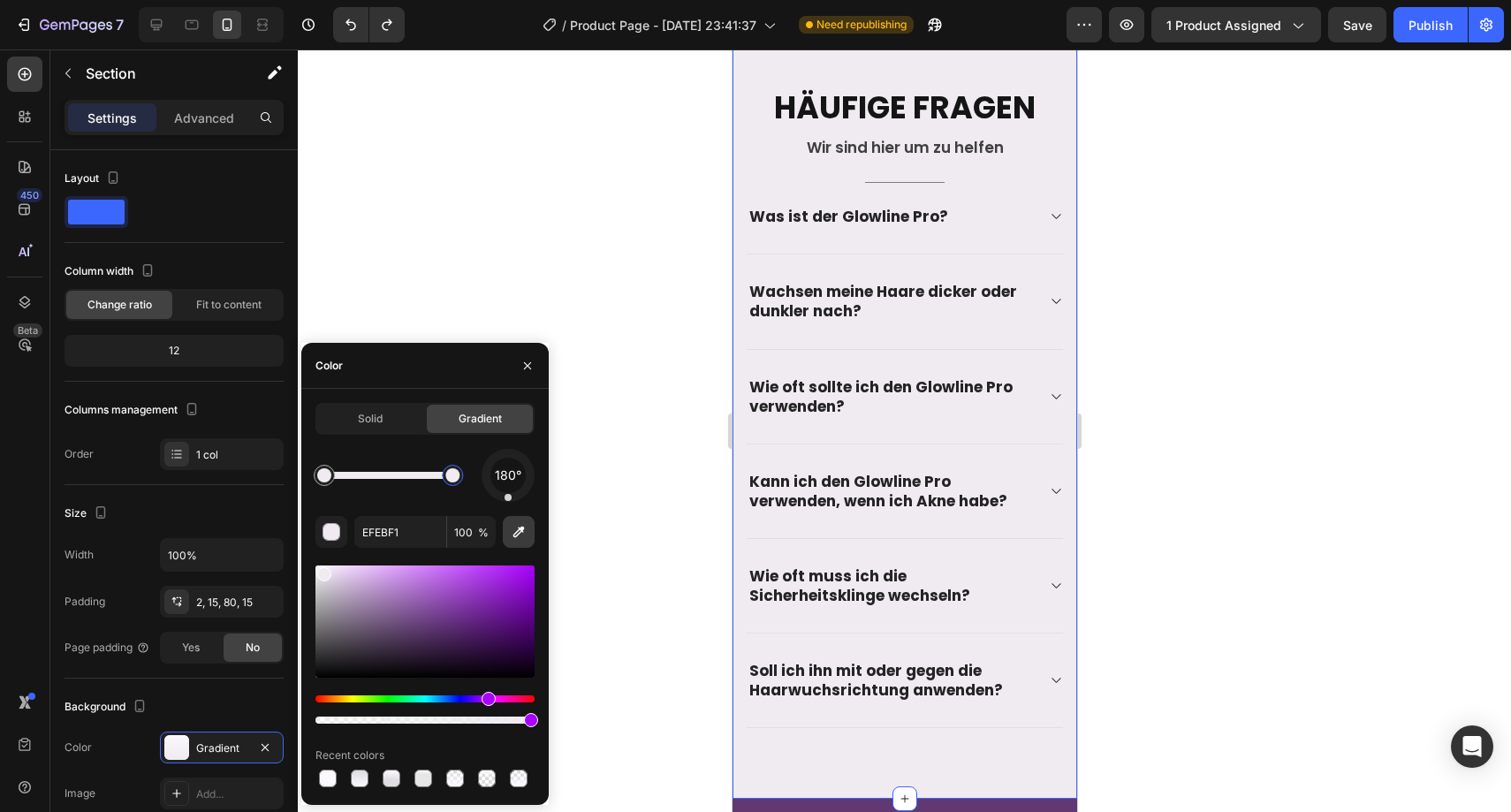
click at [510, 527] on icon "button" at bounding box center [519, 532] width 18 height 18
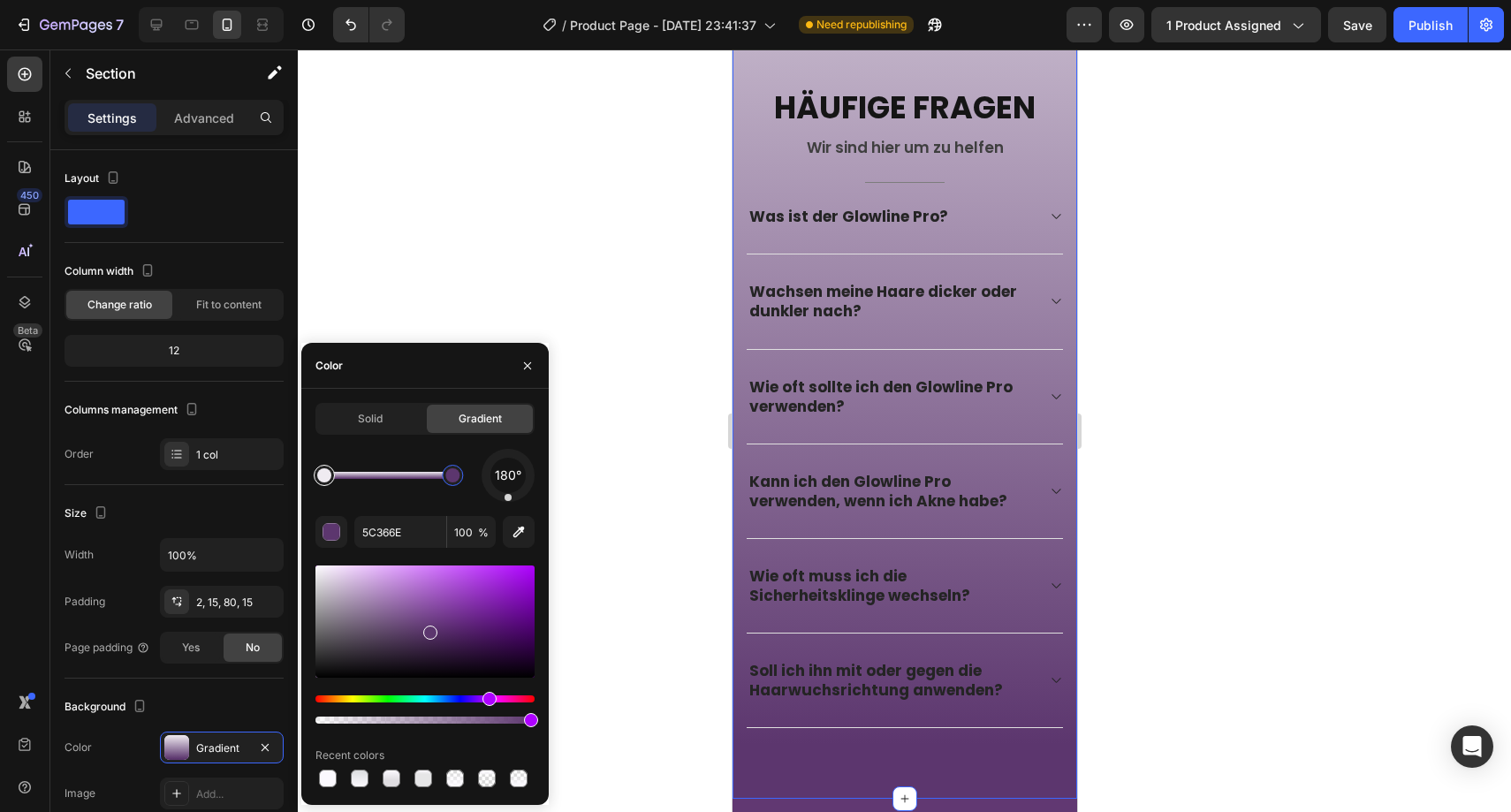
type input "EFEBF1"
drag, startPoint x: 330, startPoint y: 479, endPoint x: 425, endPoint y: 486, distance: 95.3
click at [425, 486] on div at bounding box center [424, 475] width 32 height 32
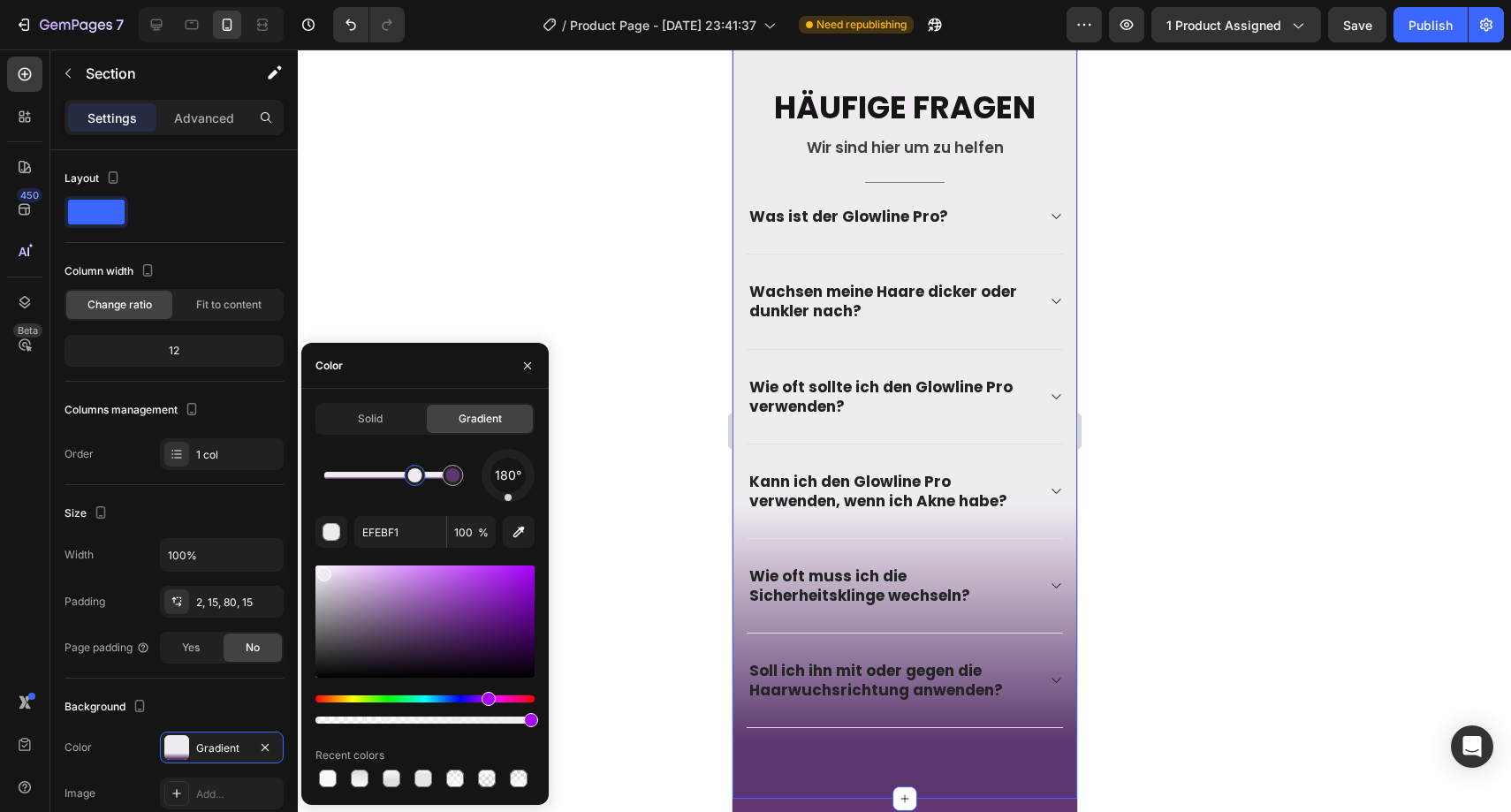
drag, startPoint x: 425, startPoint y: 486, endPoint x: 415, endPoint y: 486, distance: 10.0
click at [415, 486] on div at bounding box center [416, 475] width 32 height 32
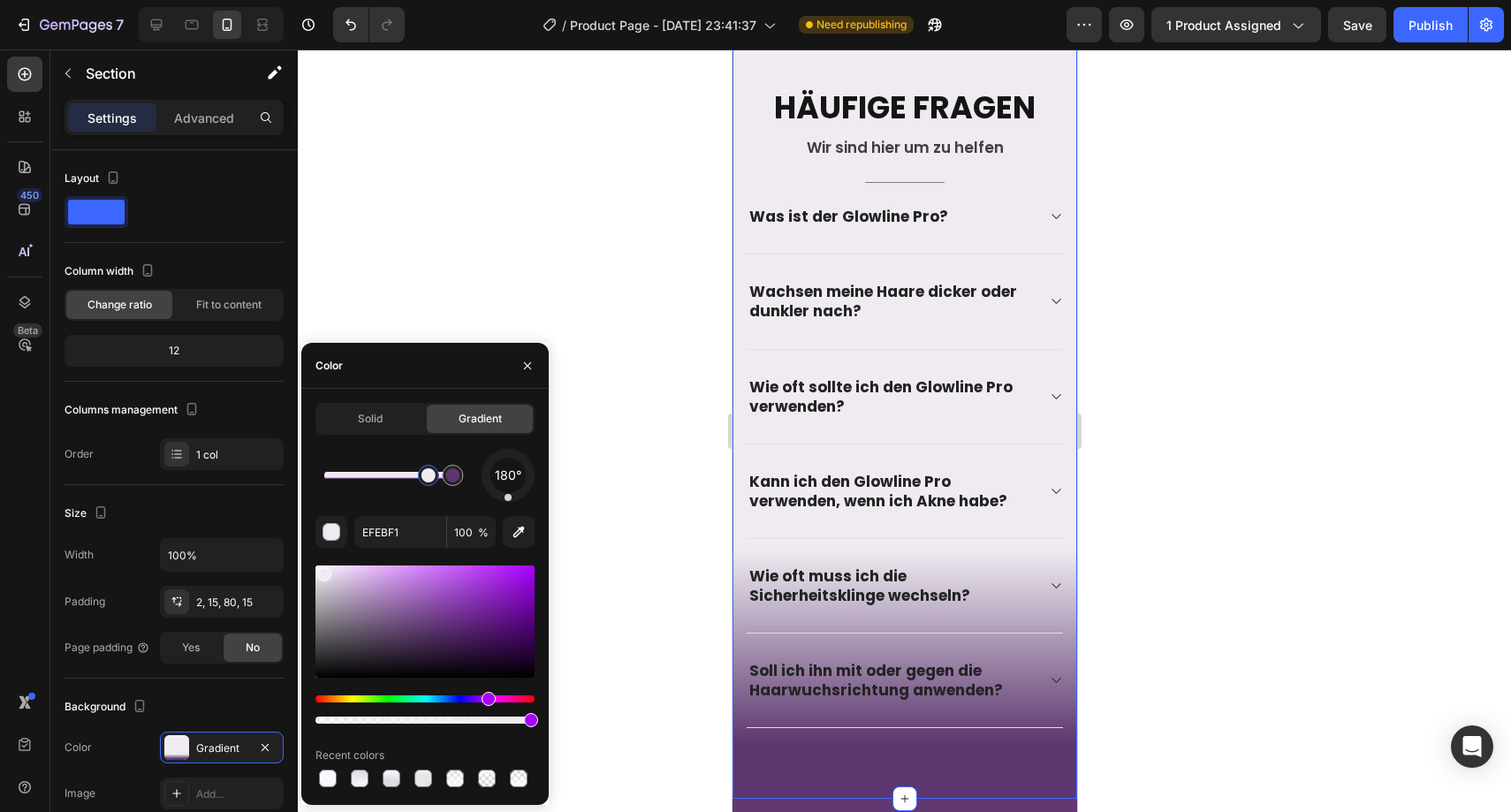
click at [650, 461] on div at bounding box center [904, 430] width 1213 height 763
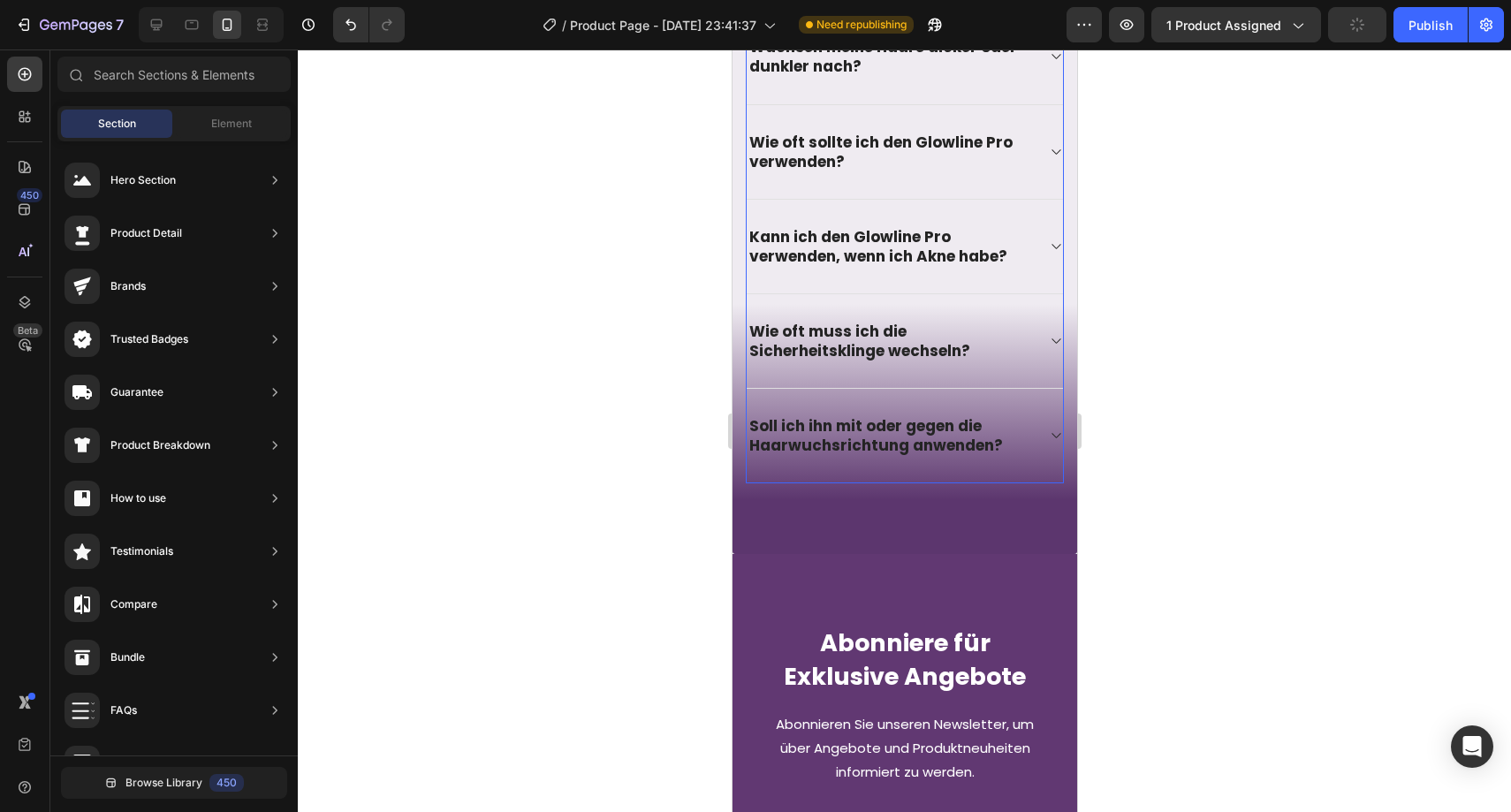
scroll to position [5198, 0]
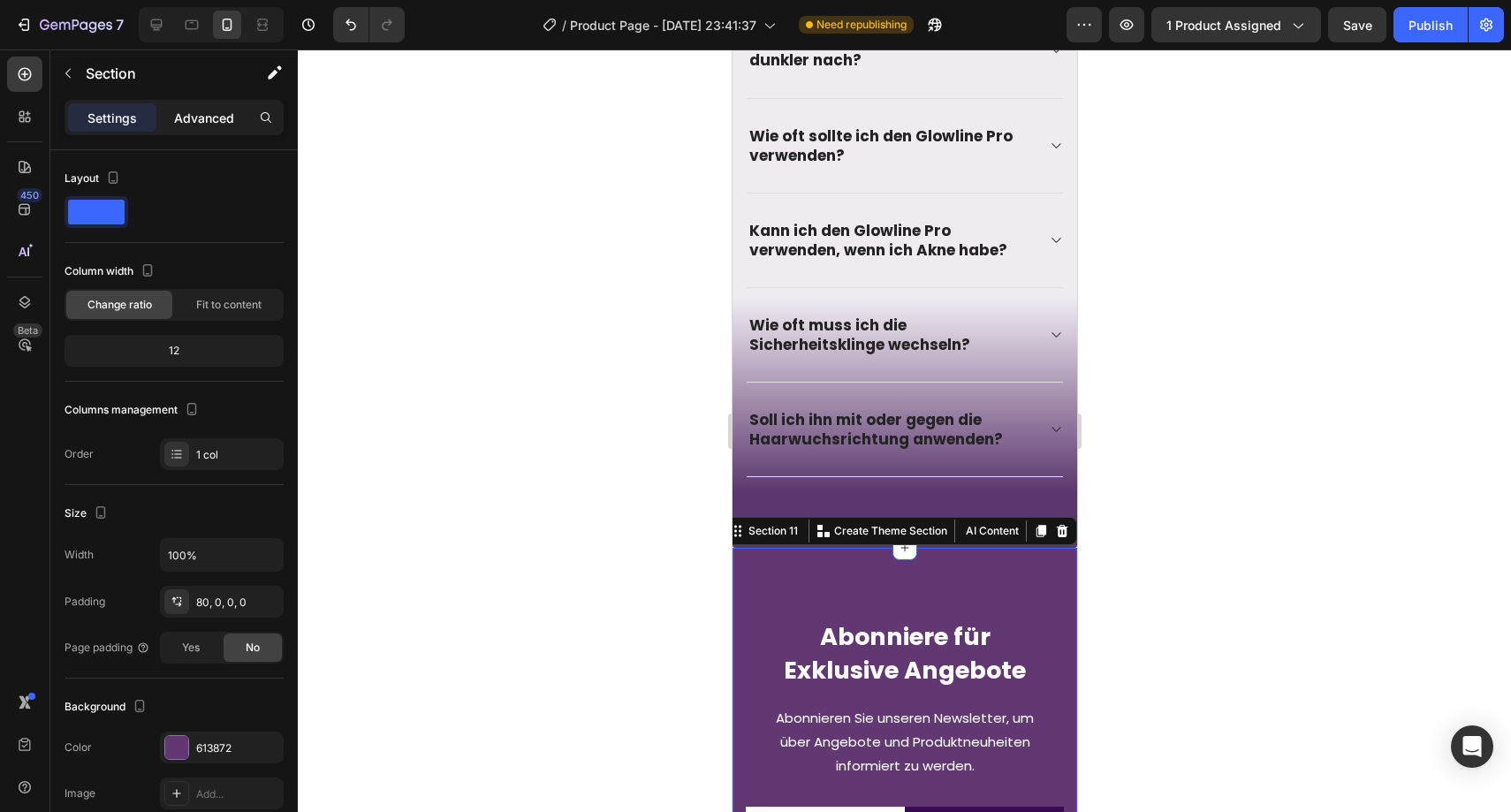
click at [218, 122] on p "Advanced" at bounding box center [204, 118] width 60 height 19
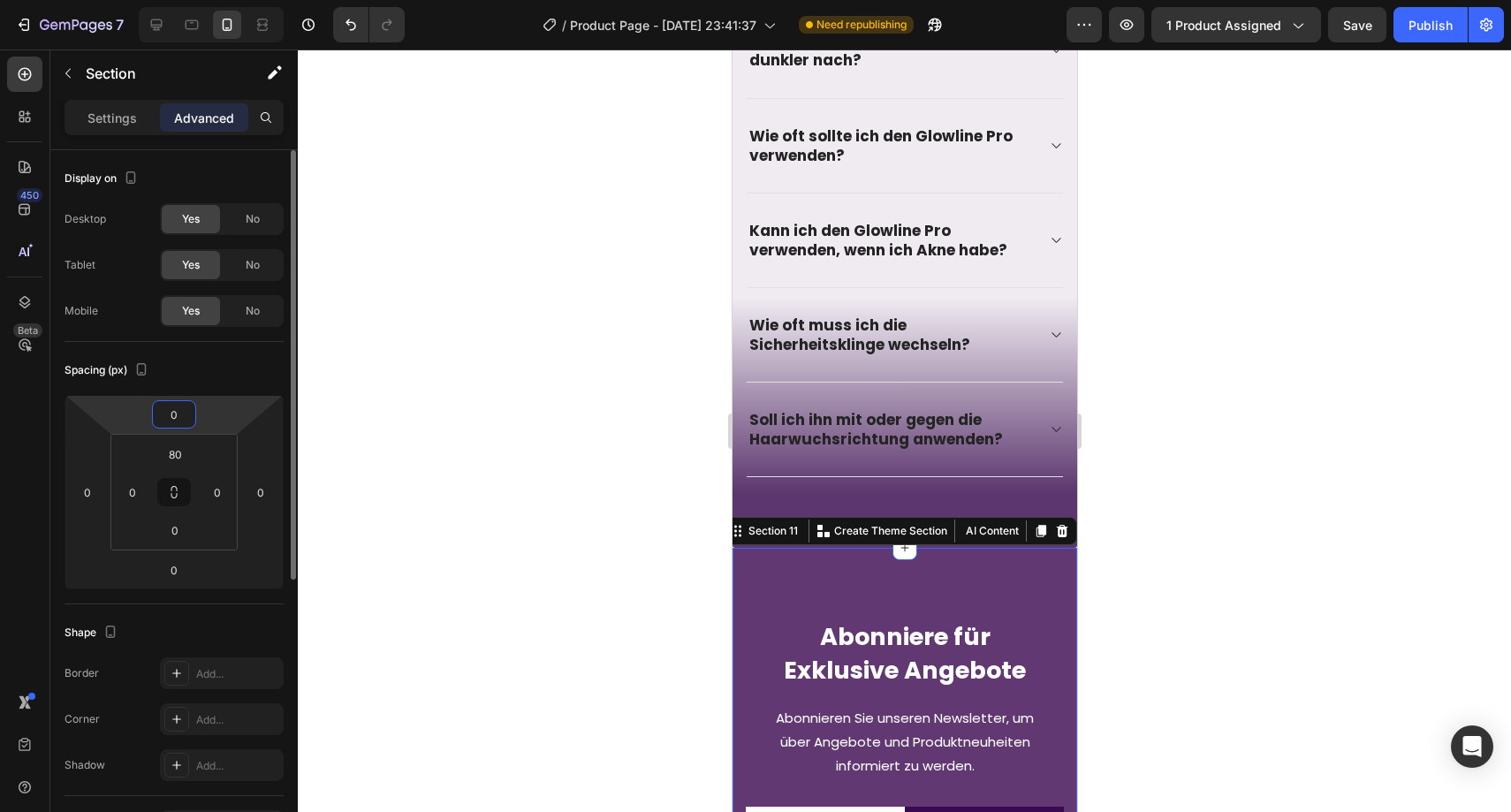
click at [177, 420] on input "0" at bounding box center [174, 413] width 36 height 27
type input "-10"
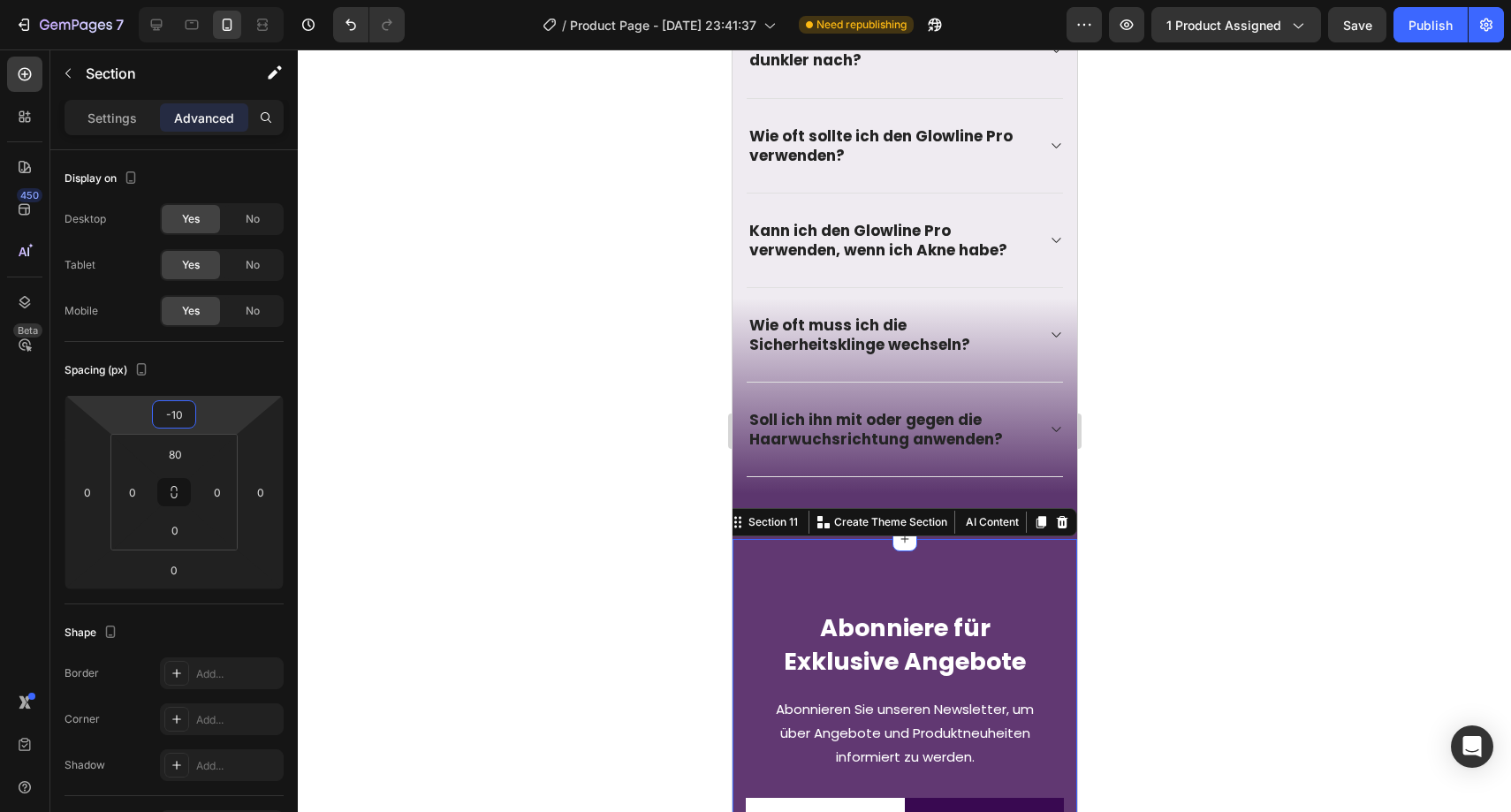
click at [406, 367] on div at bounding box center [904, 430] width 1213 height 763
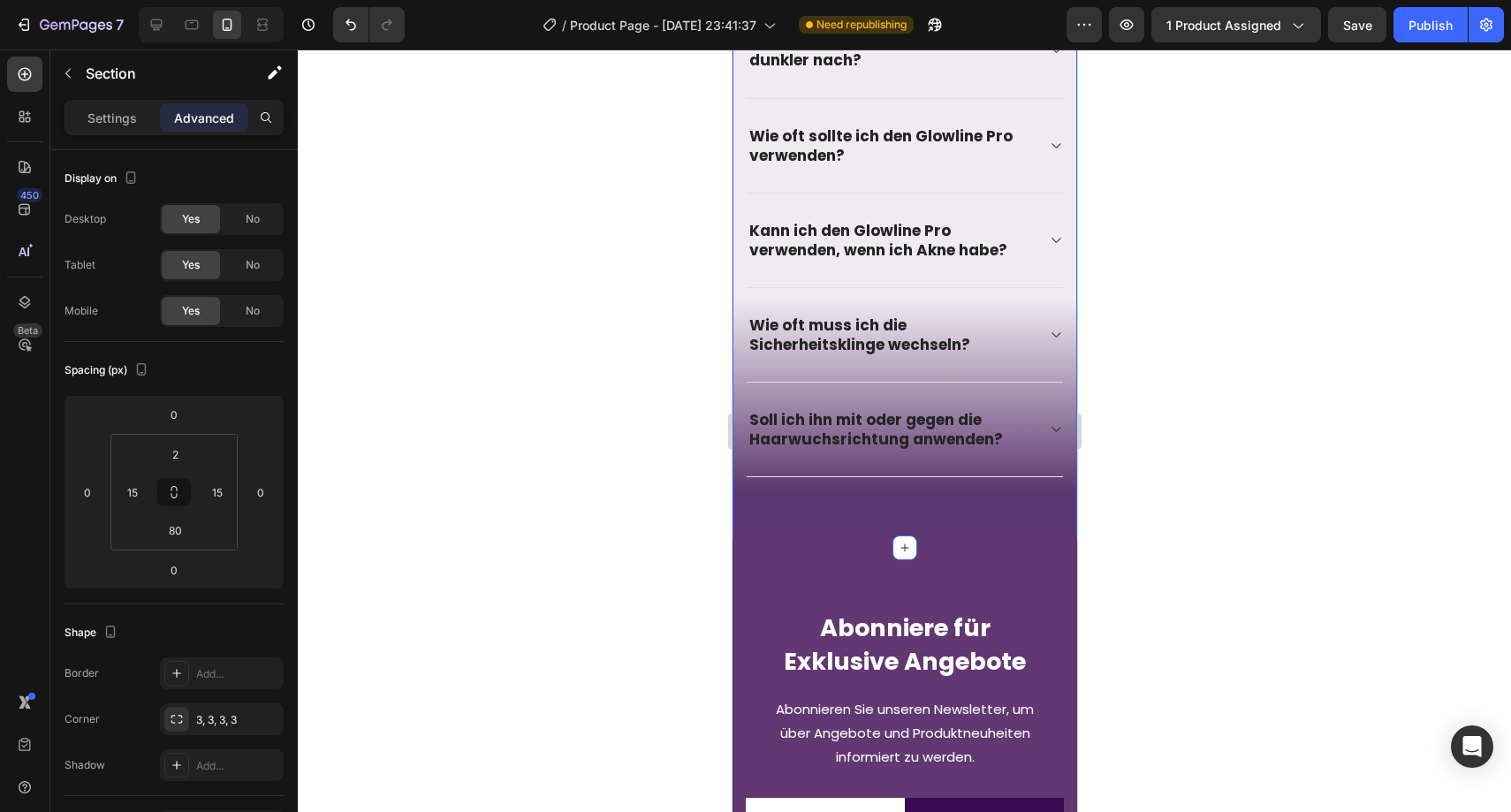
click at [762, 484] on div "Image Häufige Fragen Heading Wir sind hier um zu helfen Text block Title Line W…" at bounding box center [903, 5] width 344 height 1086
click at [133, 112] on p "Settings" at bounding box center [112, 118] width 49 height 19
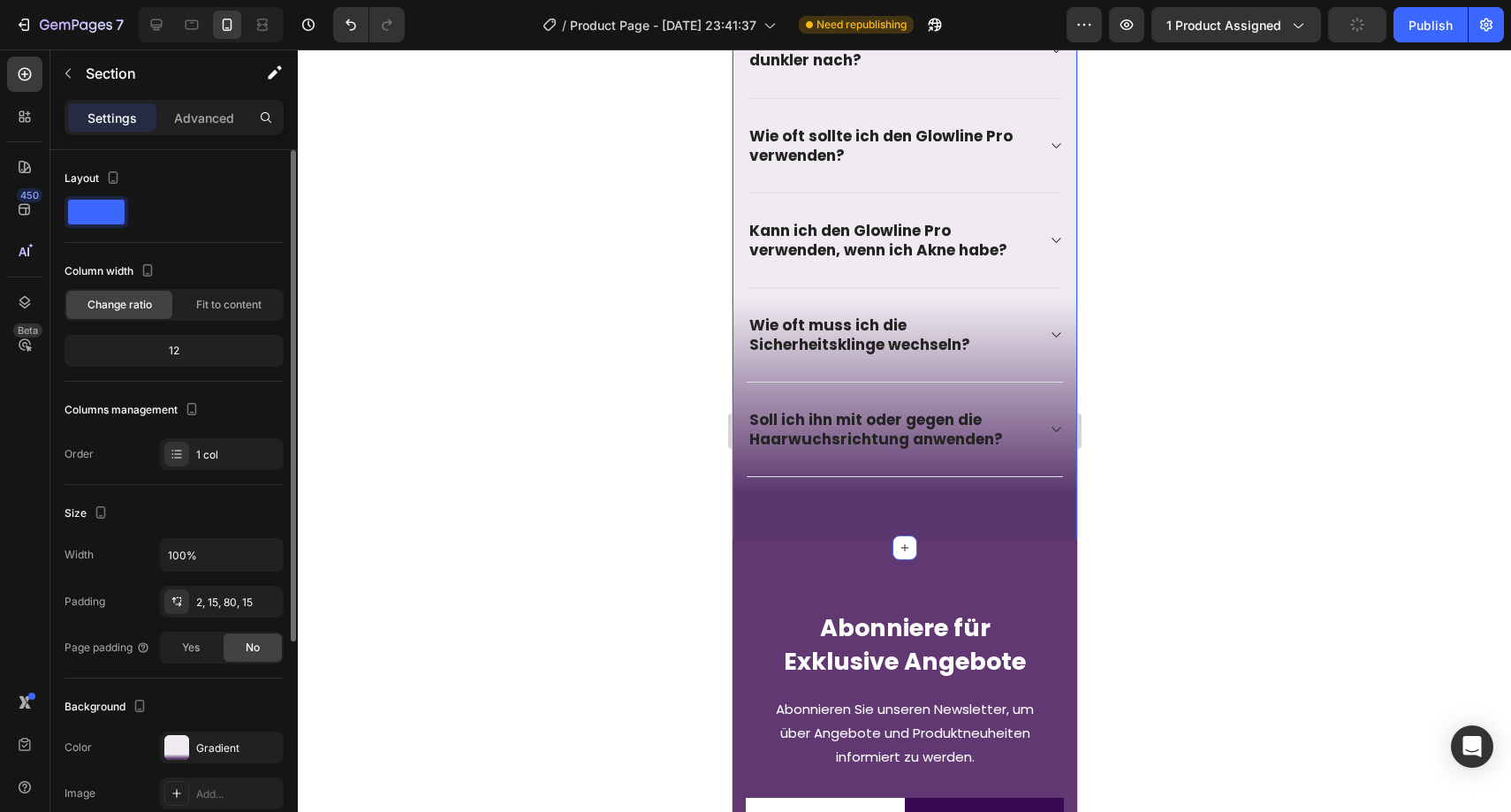
drag, startPoint x: 212, startPoint y: 743, endPoint x: 227, endPoint y: 731, distance: 19.2
click at [212, 743] on div "Gradient" at bounding box center [237, 748] width 83 height 16
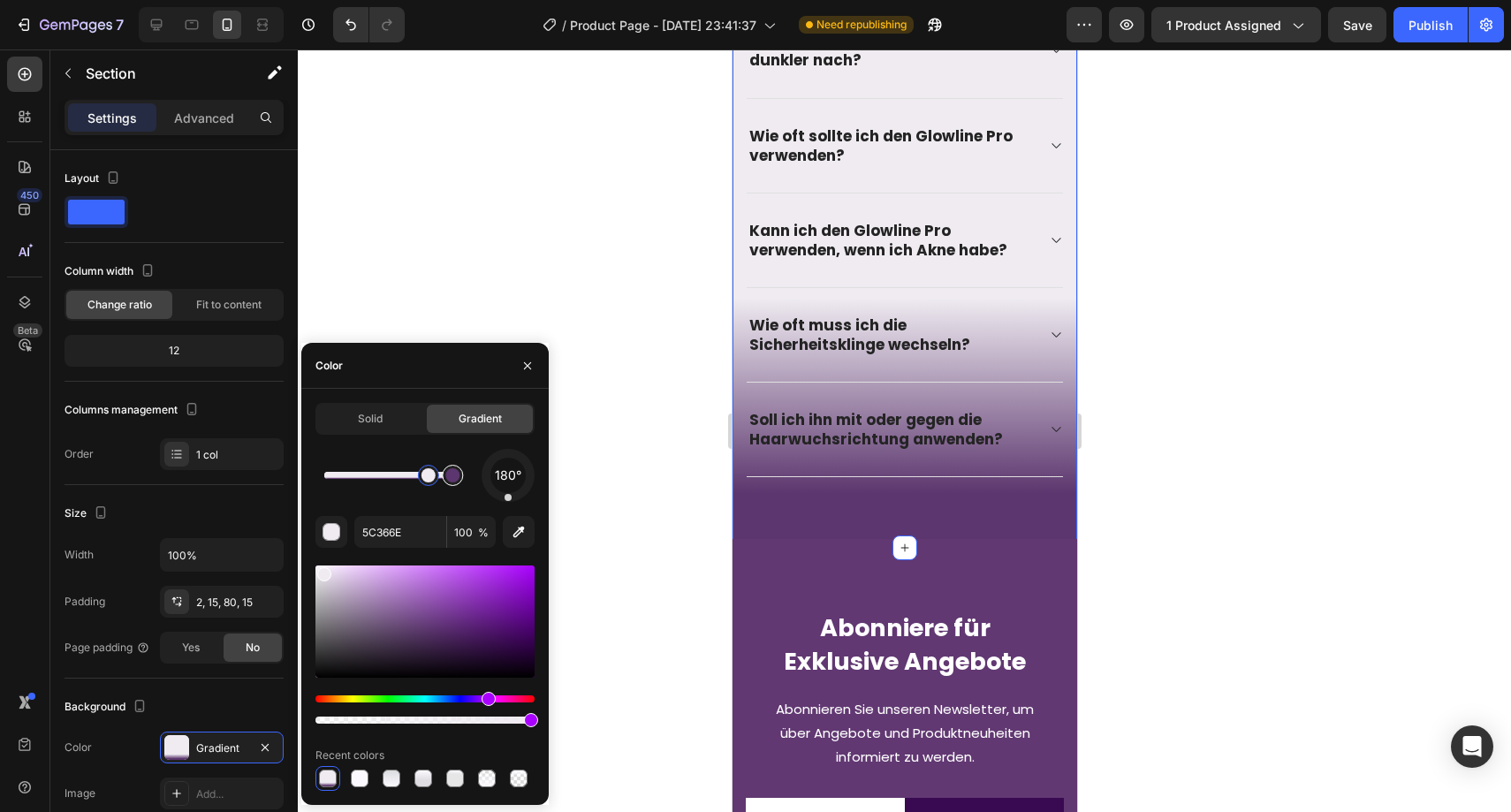
click at [452, 478] on div at bounding box center [452, 475] width 14 height 14
click at [460, 482] on div at bounding box center [451, 475] width 32 height 32
click at [519, 538] on icon "button" at bounding box center [519, 532] width 18 height 18
type input "613872"
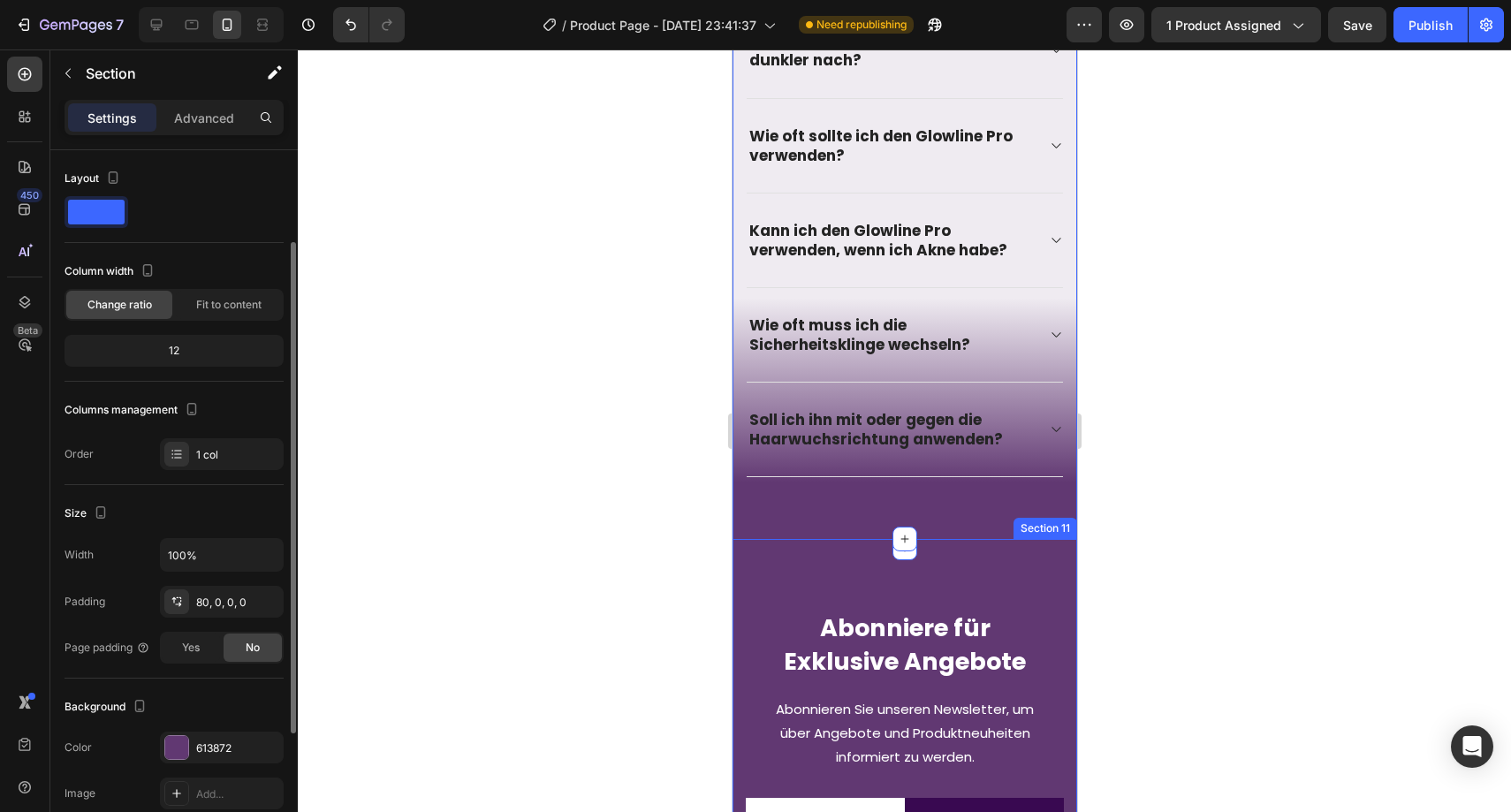
scroll to position [54, 0]
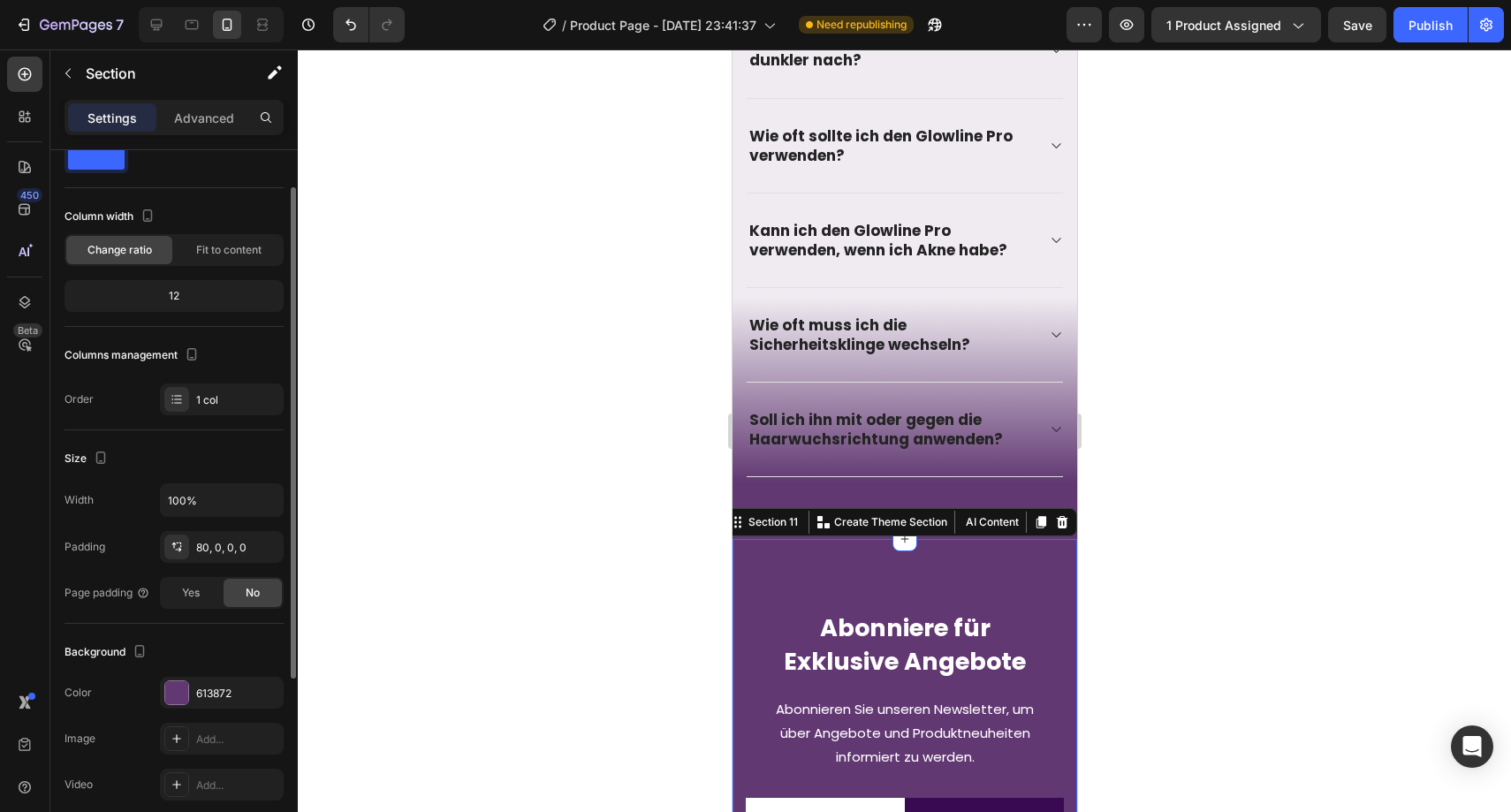
click at [673, 561] on div at bounding box center [904, 430] width 1213 height 763
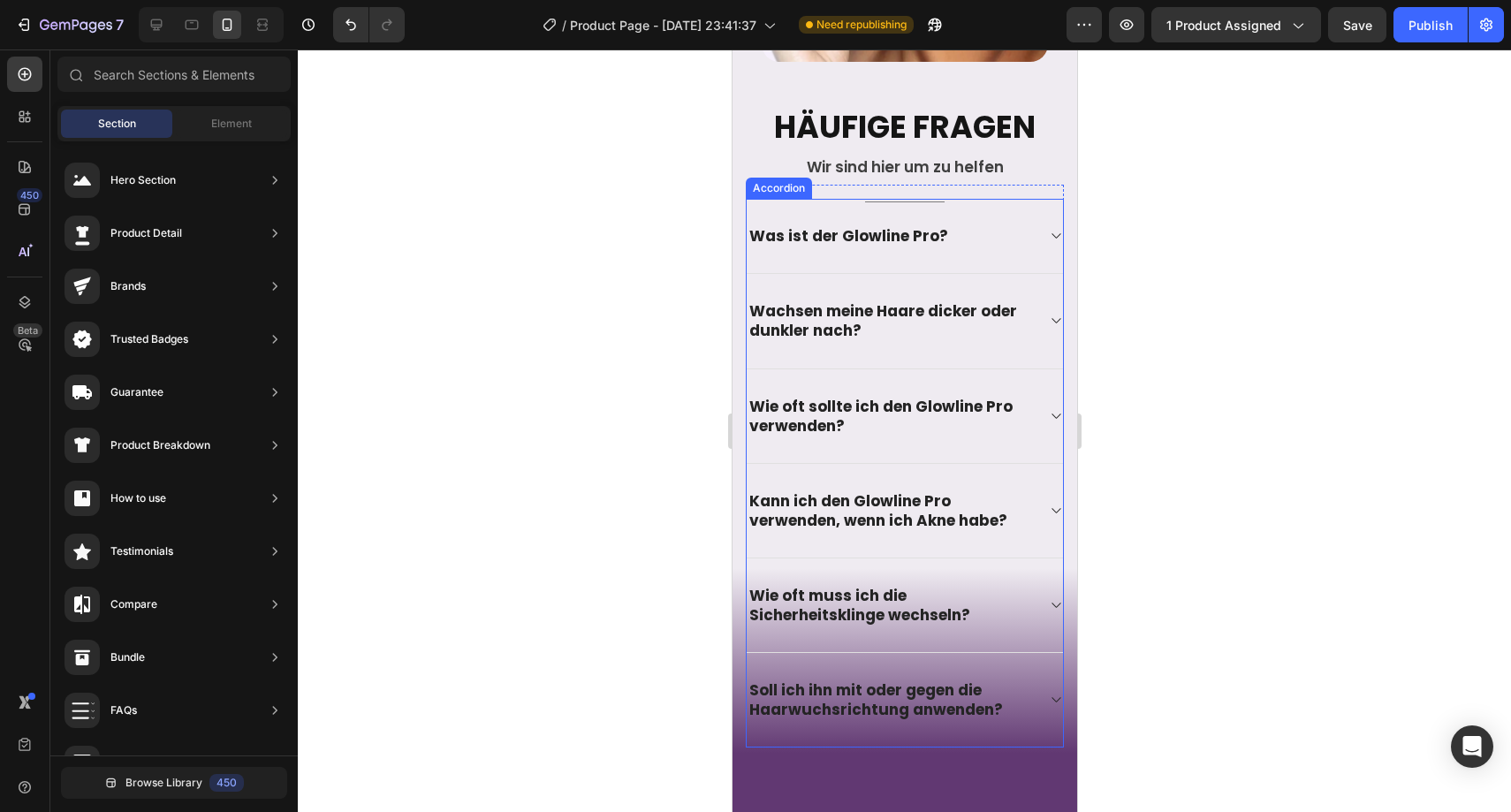
scroll to position [5079, 0]
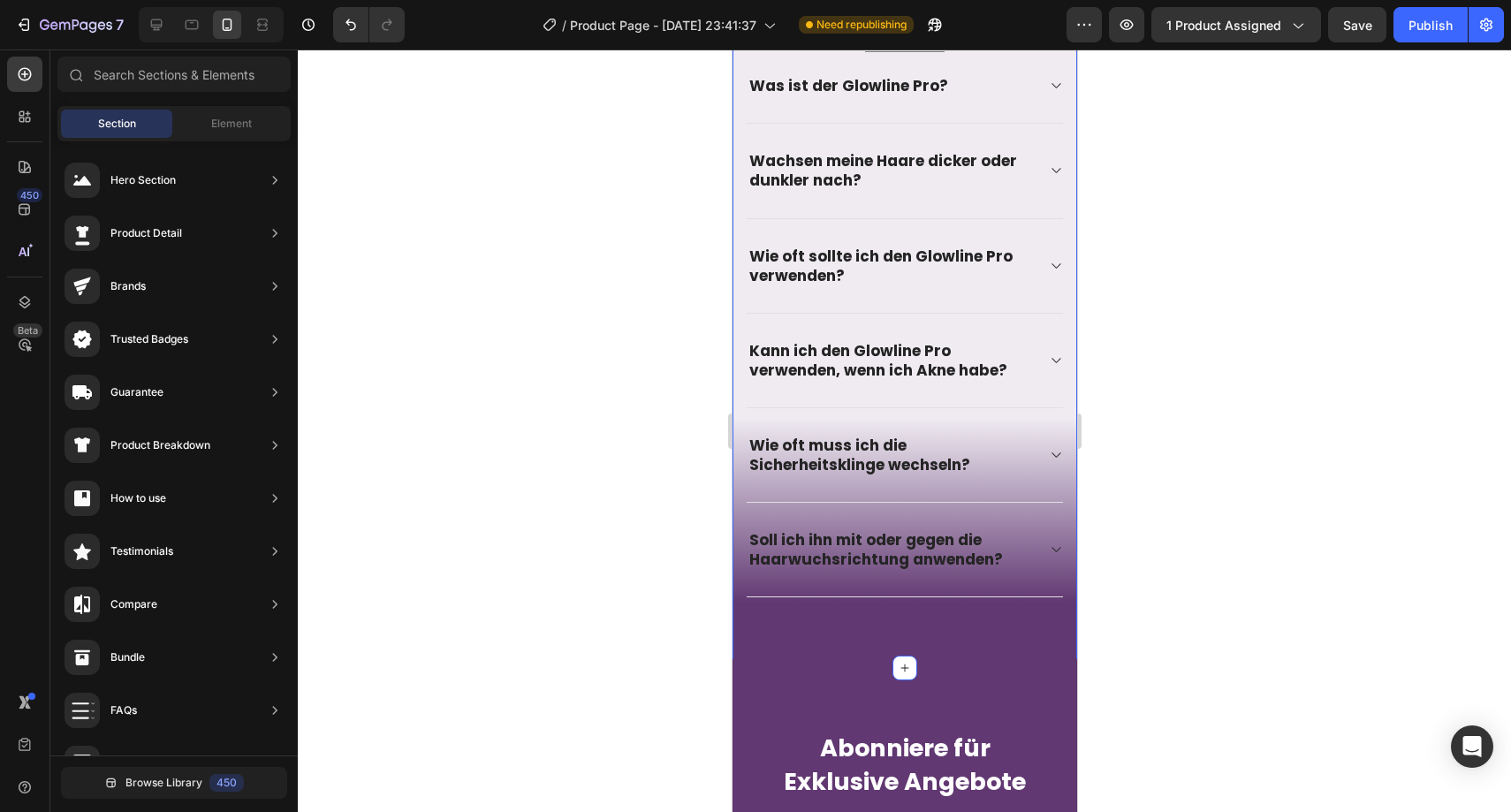
click at [738, 491] on div "Image Häufige Fragen Heading Wir sind hier um zu helfen Text block Title Line W…" at bounding box center [903, 126] width 344 height 1086
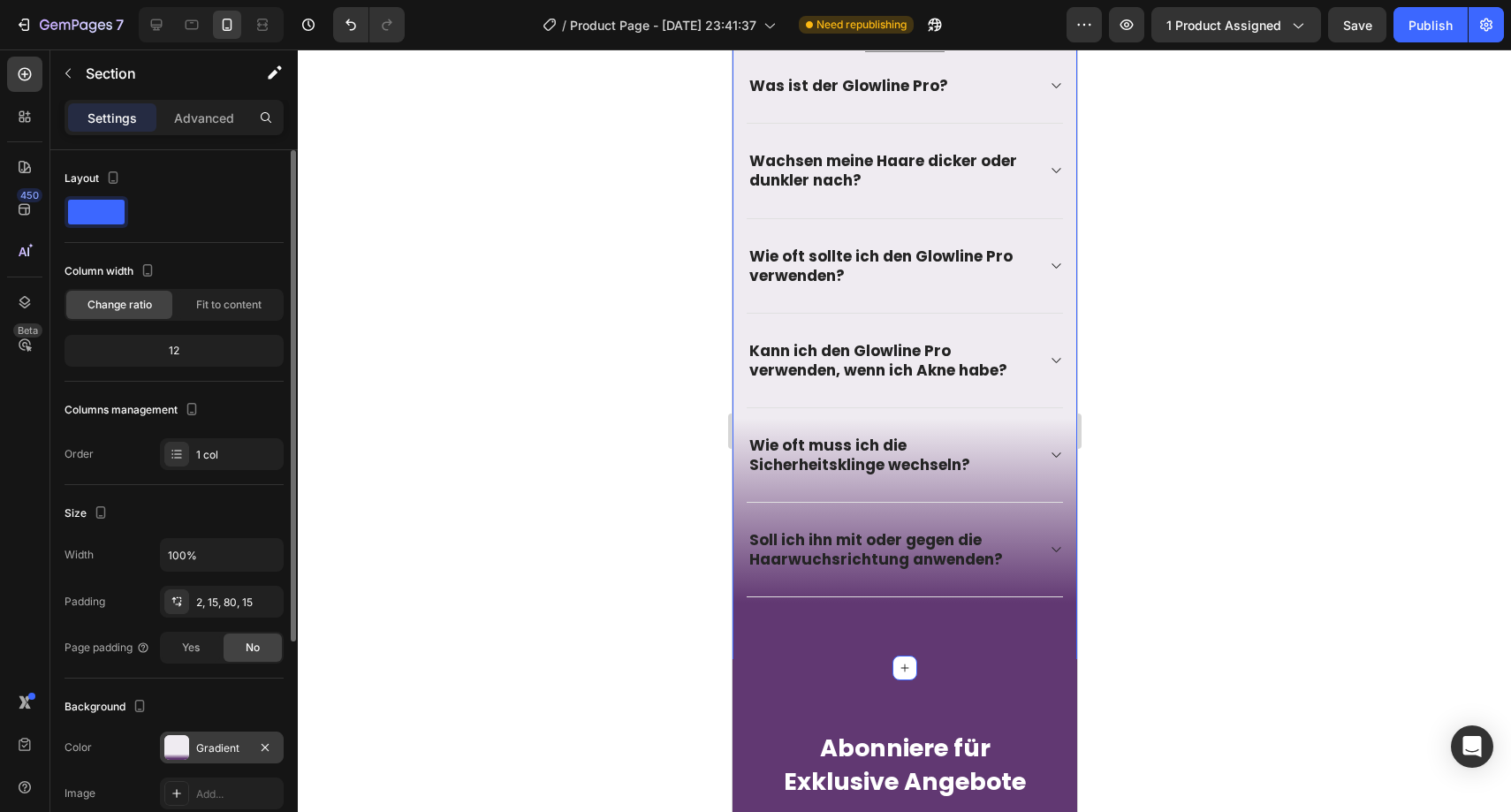
click at [217, 740] on div "Gradient" at bounding box center [222, 748] width 51 height 16
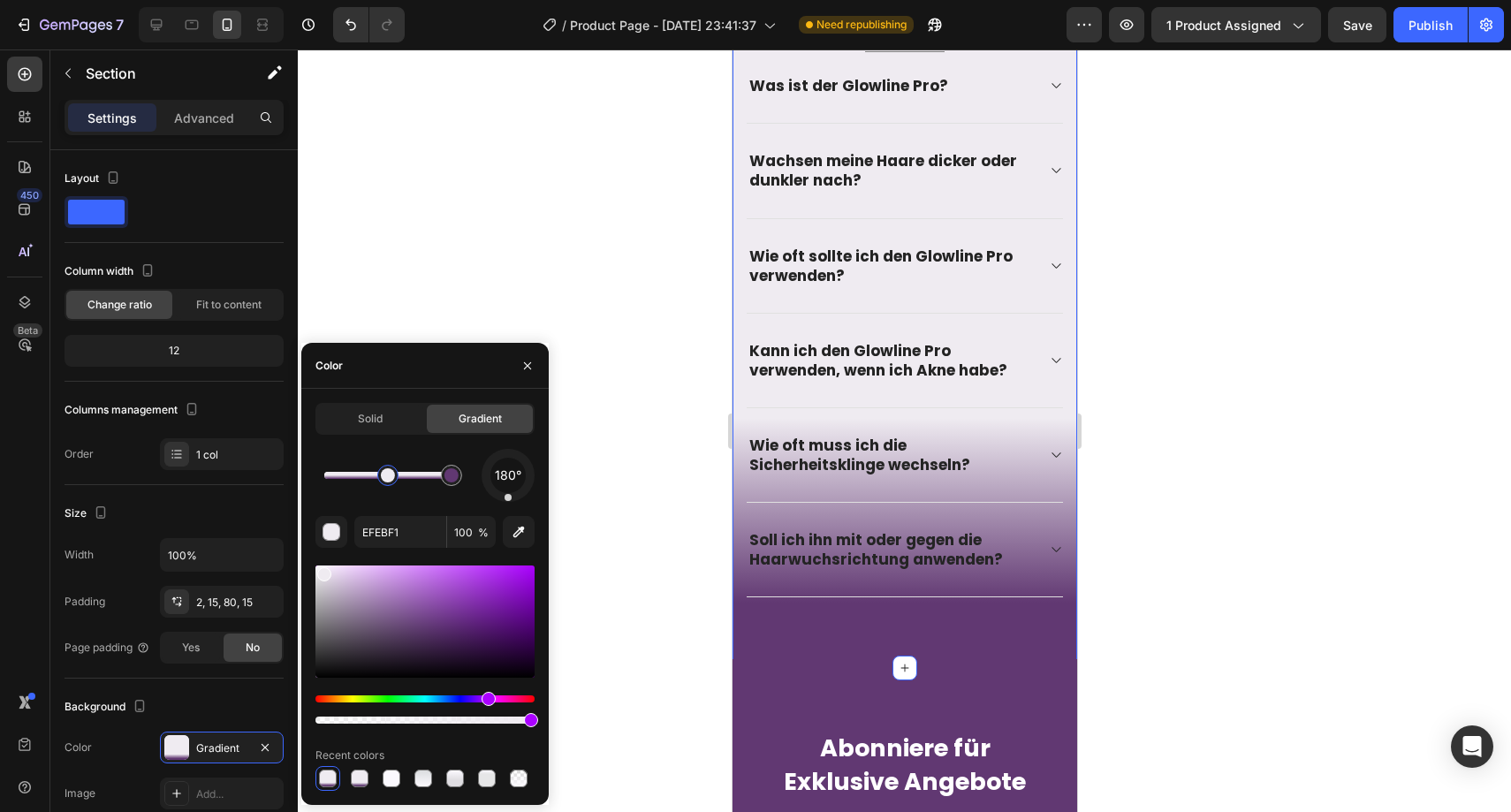
drag, startPoint x: 426, startPoint y: 480, endPoint x: 389, endPoint y: 475, distance: 37.3
click at [389, 475] on div at bounding box center [388, 475] width 14 height 14
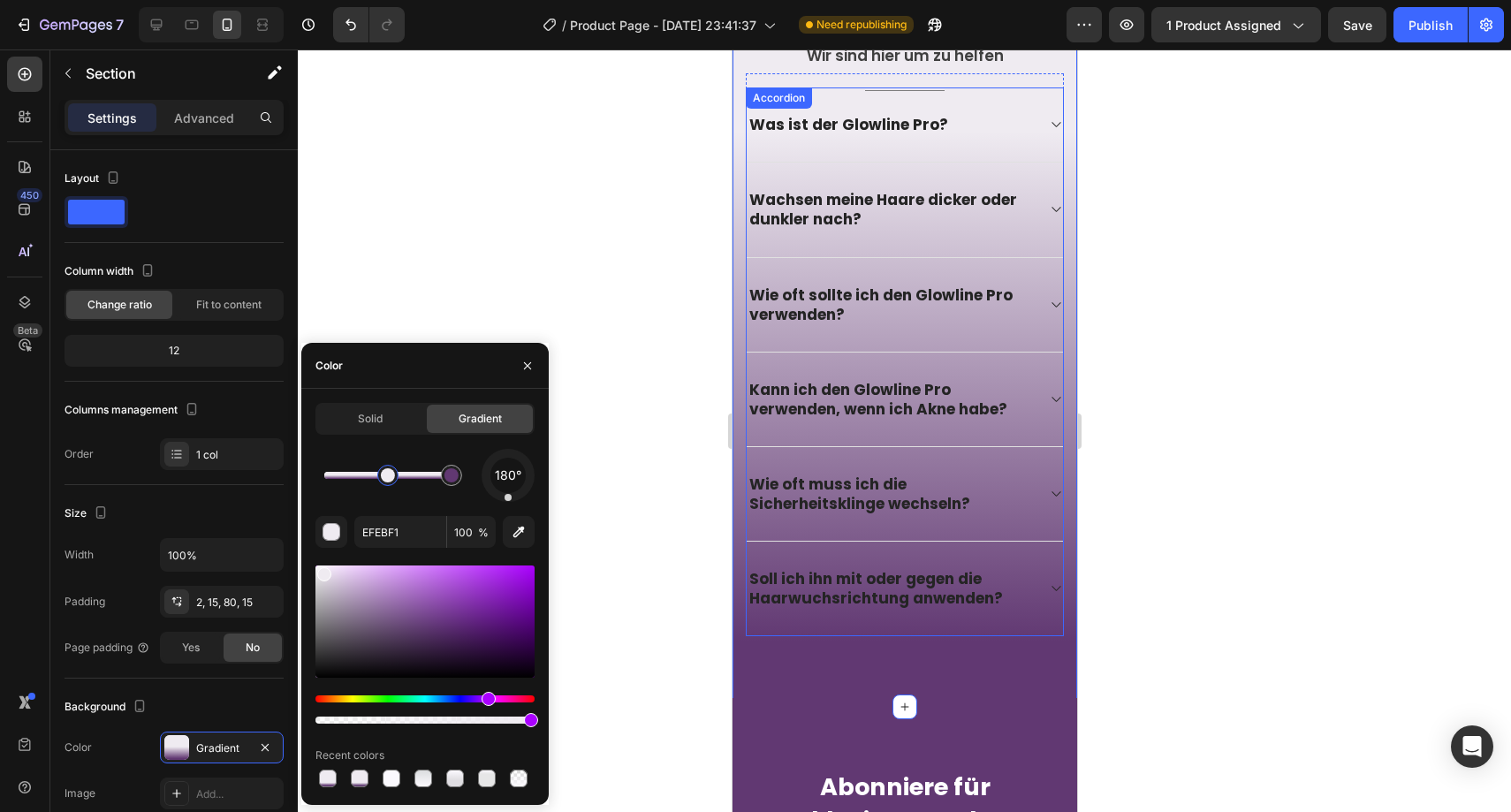
scroll to position [4933, 0]
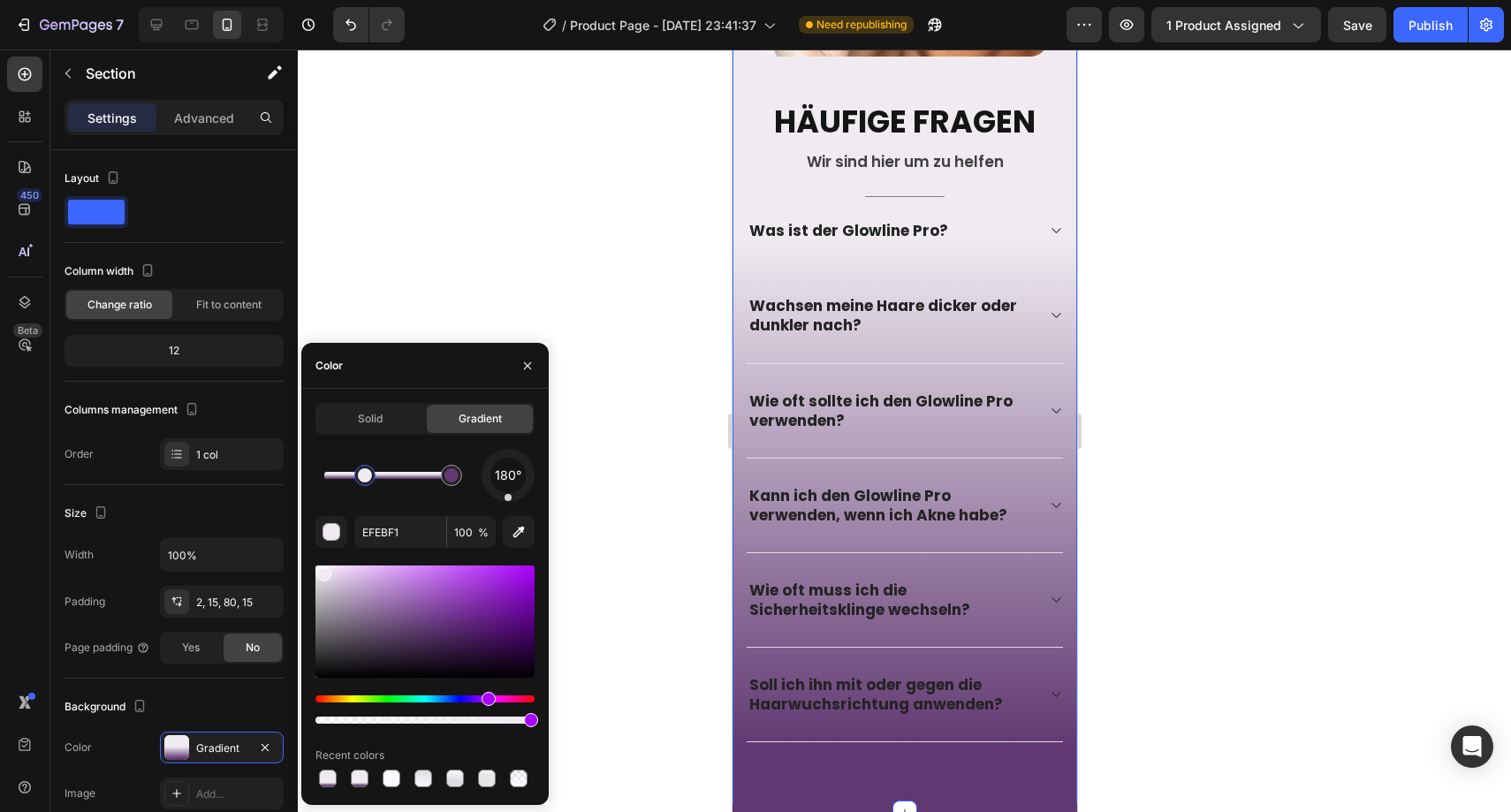
drag, startPoint x: 389, startPoint y: 469, endPoint x: 365, endPoint y: 467, distance: 24.1
click at [365, 468] on div at bounding box center [365, 475] width 14 height 14
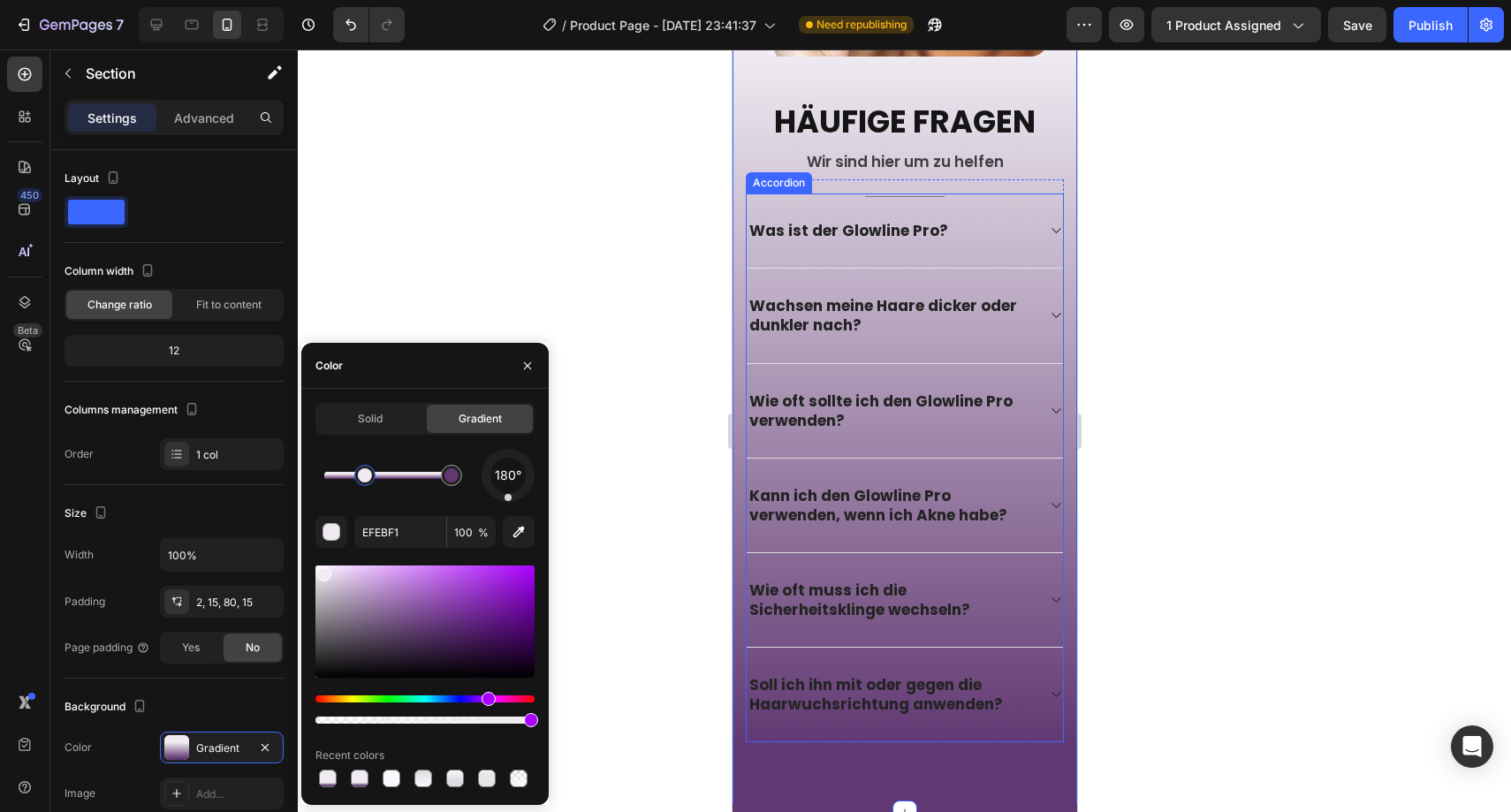
click at [821, 221] on p "Was ist der Glowline Pro?" at bounding box center [847, 230] width 199 height 20
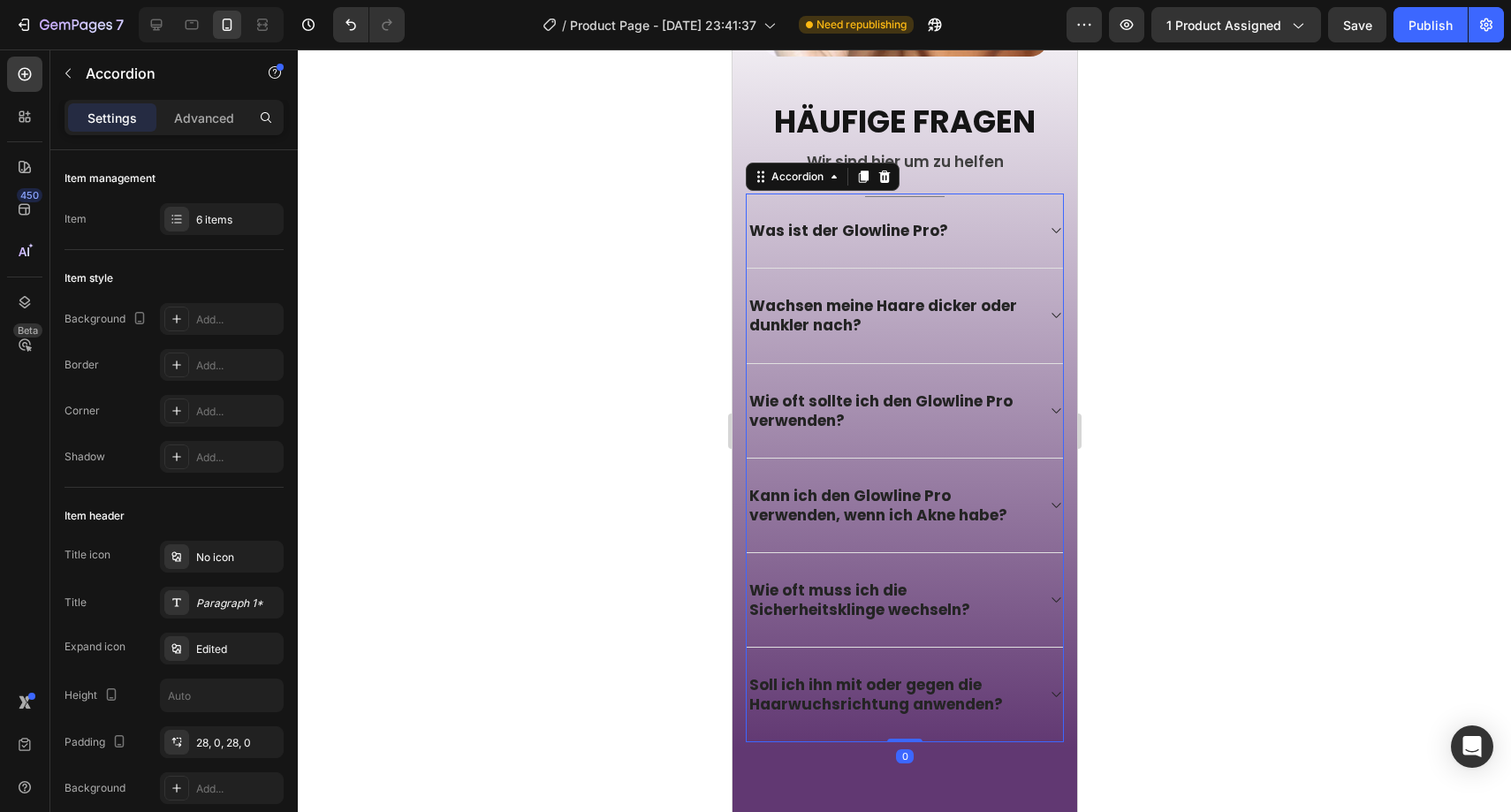
click at [821, 221] on p "Was ist der Glowline Pro?" at bounding box center [847, 230] width 199 height 20
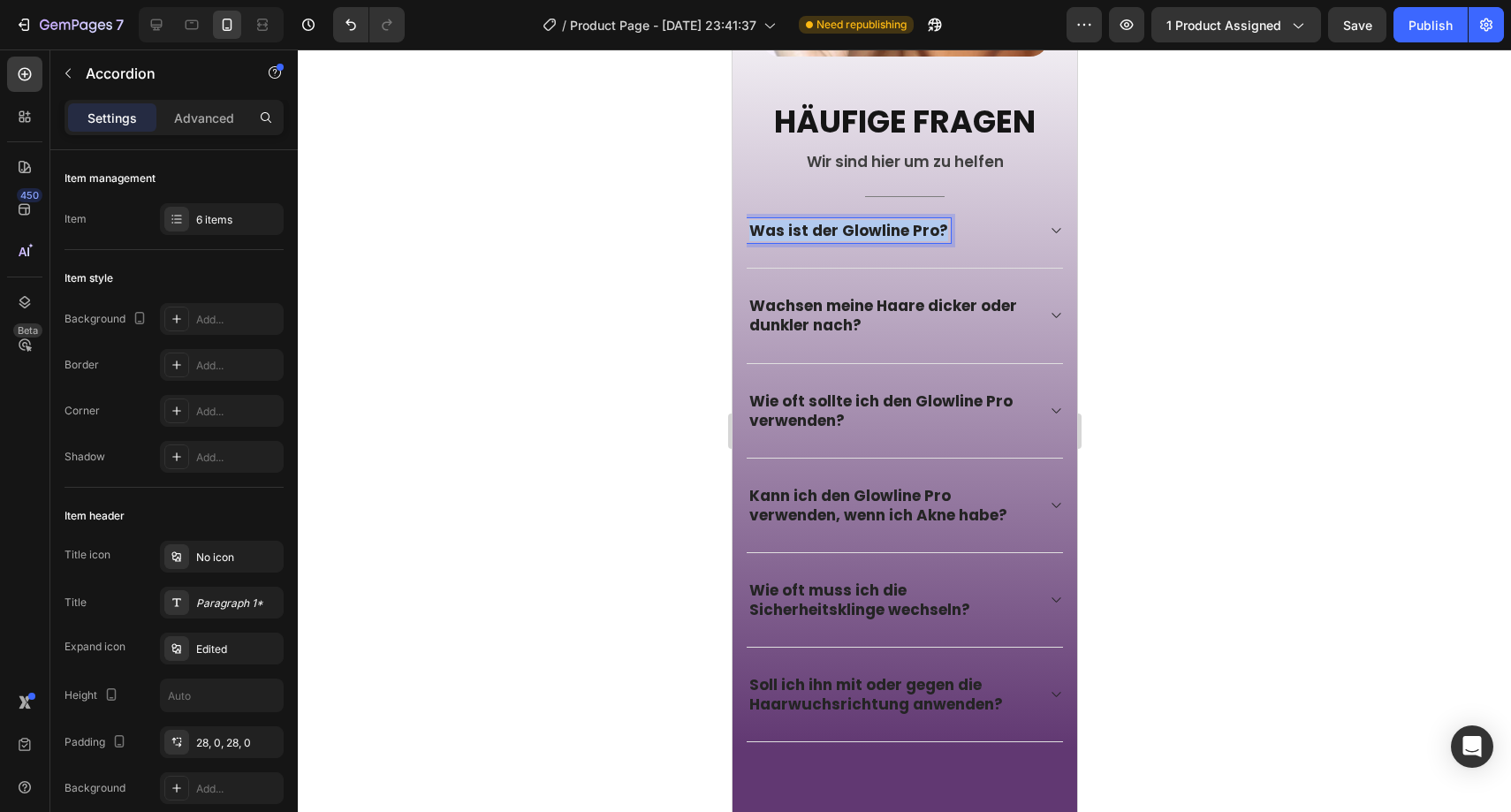
click at [821, 221] on p "Was ist der Glowline Pro?" at bounding box center [847, 230] width 199 height 20
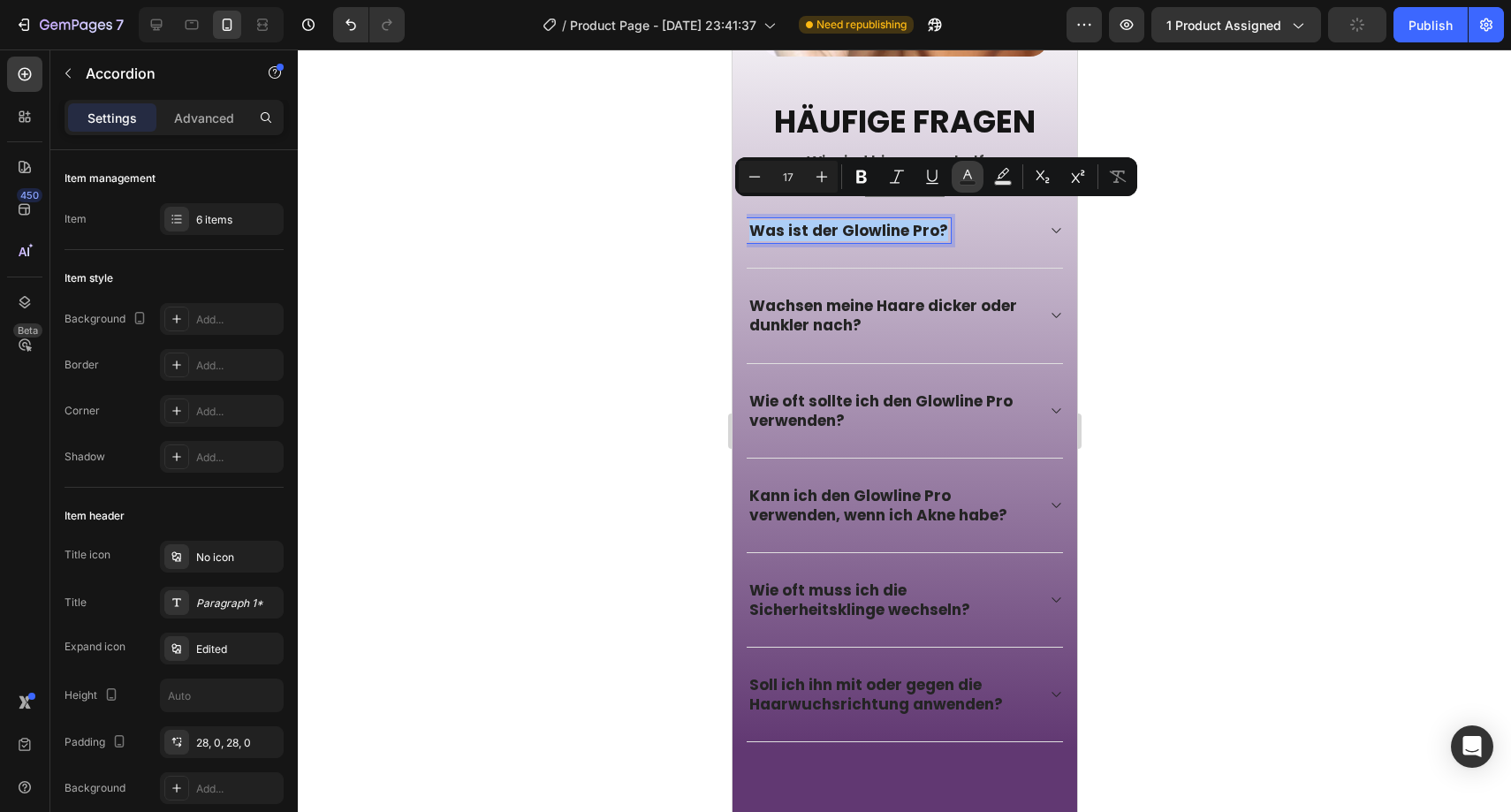
click at [959, 174] on icon "Editor contextual toolbar" at bounding box center [968, 177] width 18 height 18
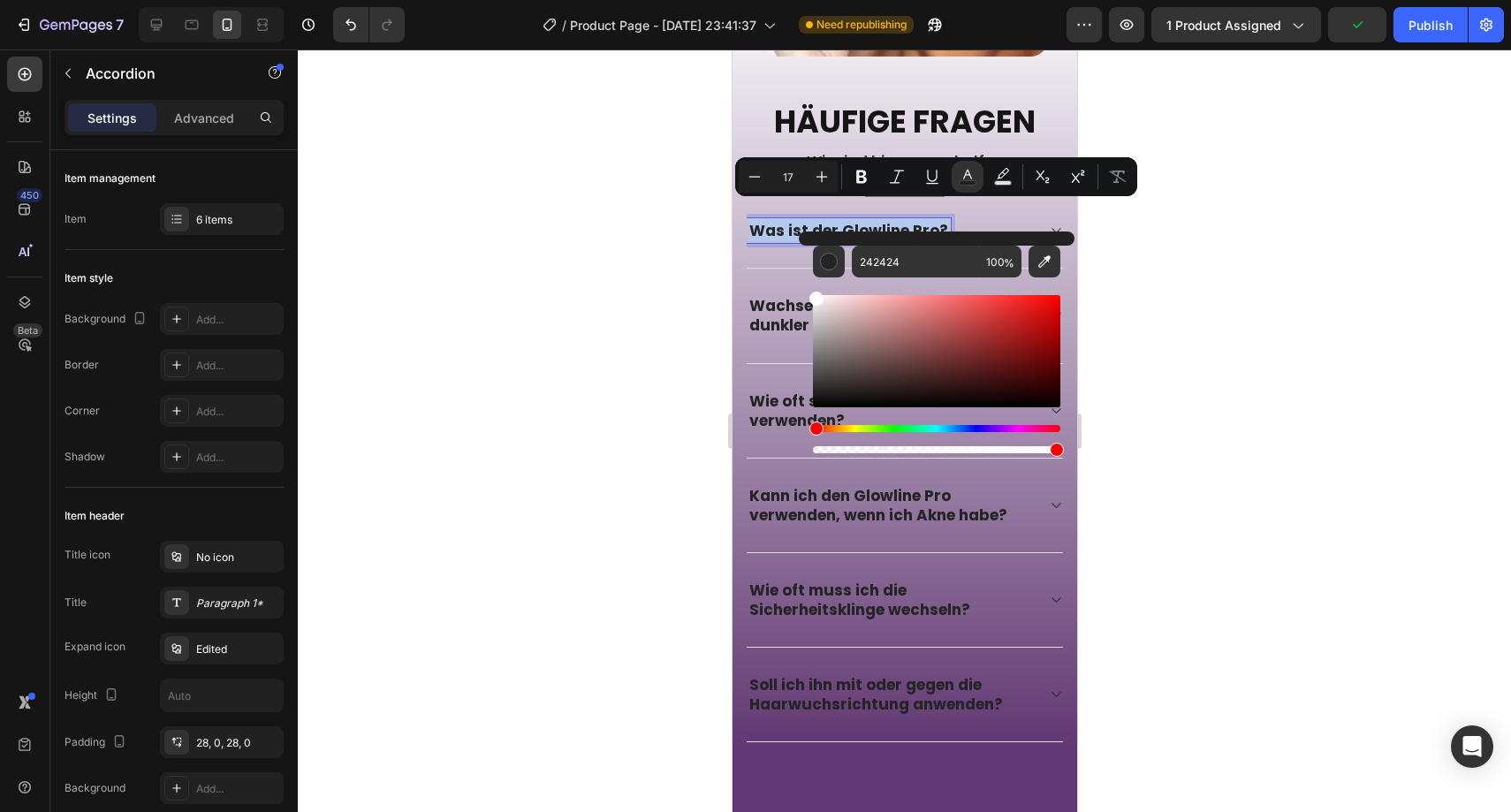
type input "FFFFFF"
drag, startPoint x: 1549, startPoint y: 442, endPoint x: 789, endPoint y: 240, distance: 786.4
click at [613, 238] on div at bounding box center [904, 430] width 1213 height 763
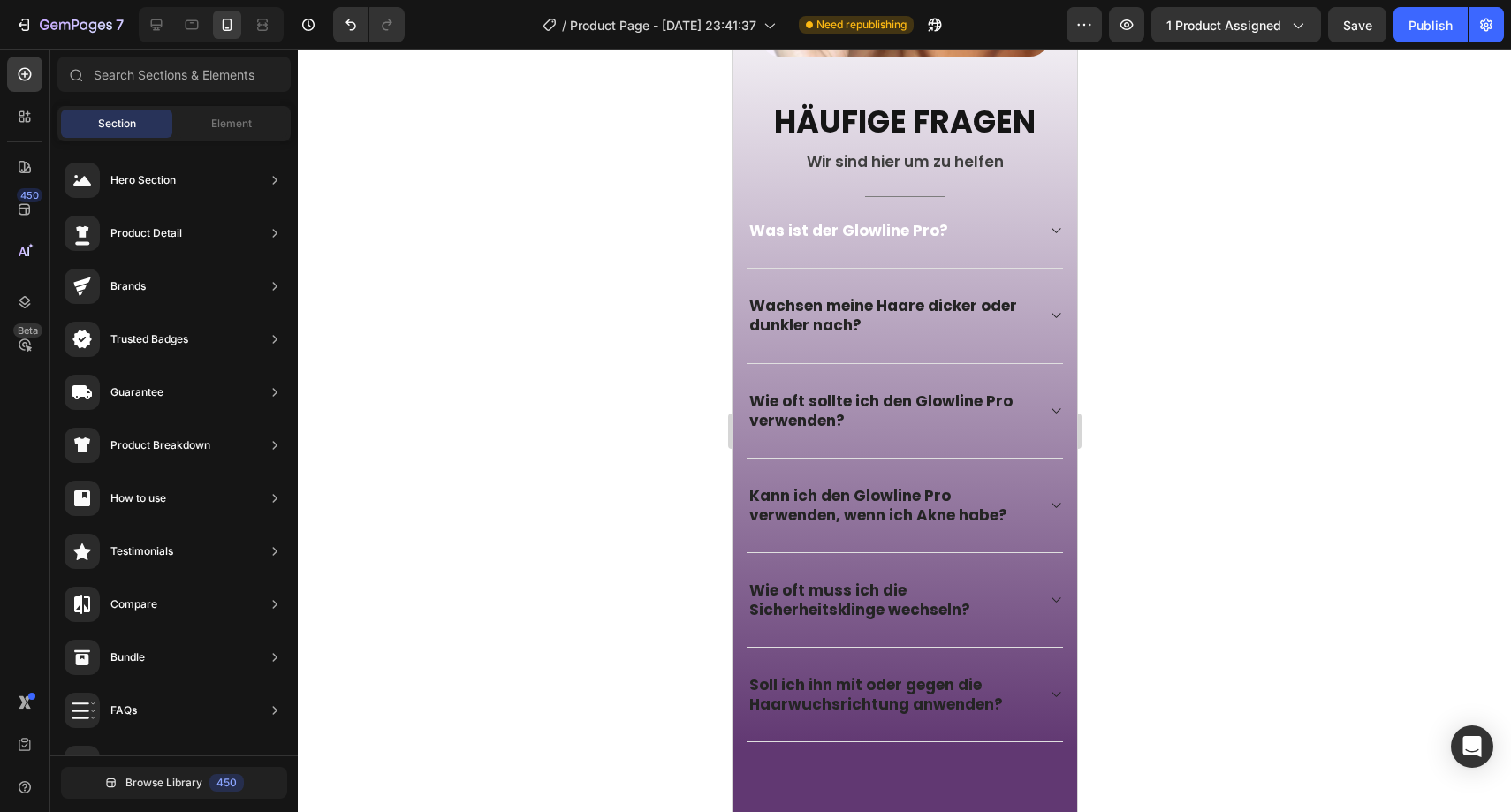
click at [611, 239] on div at bounding box center [904, 430] width 1213 height 763
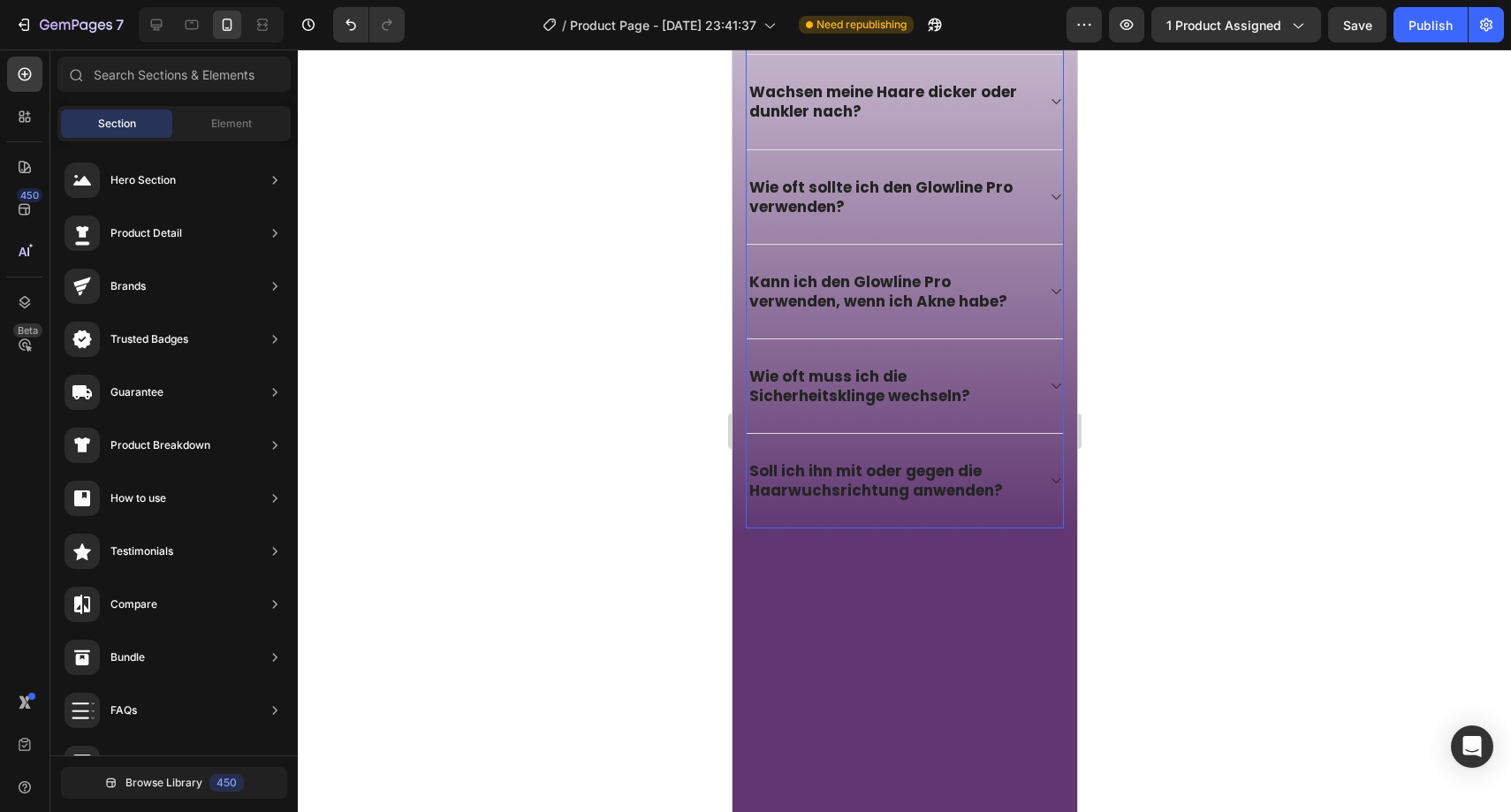
scroll to position [4783, 0]
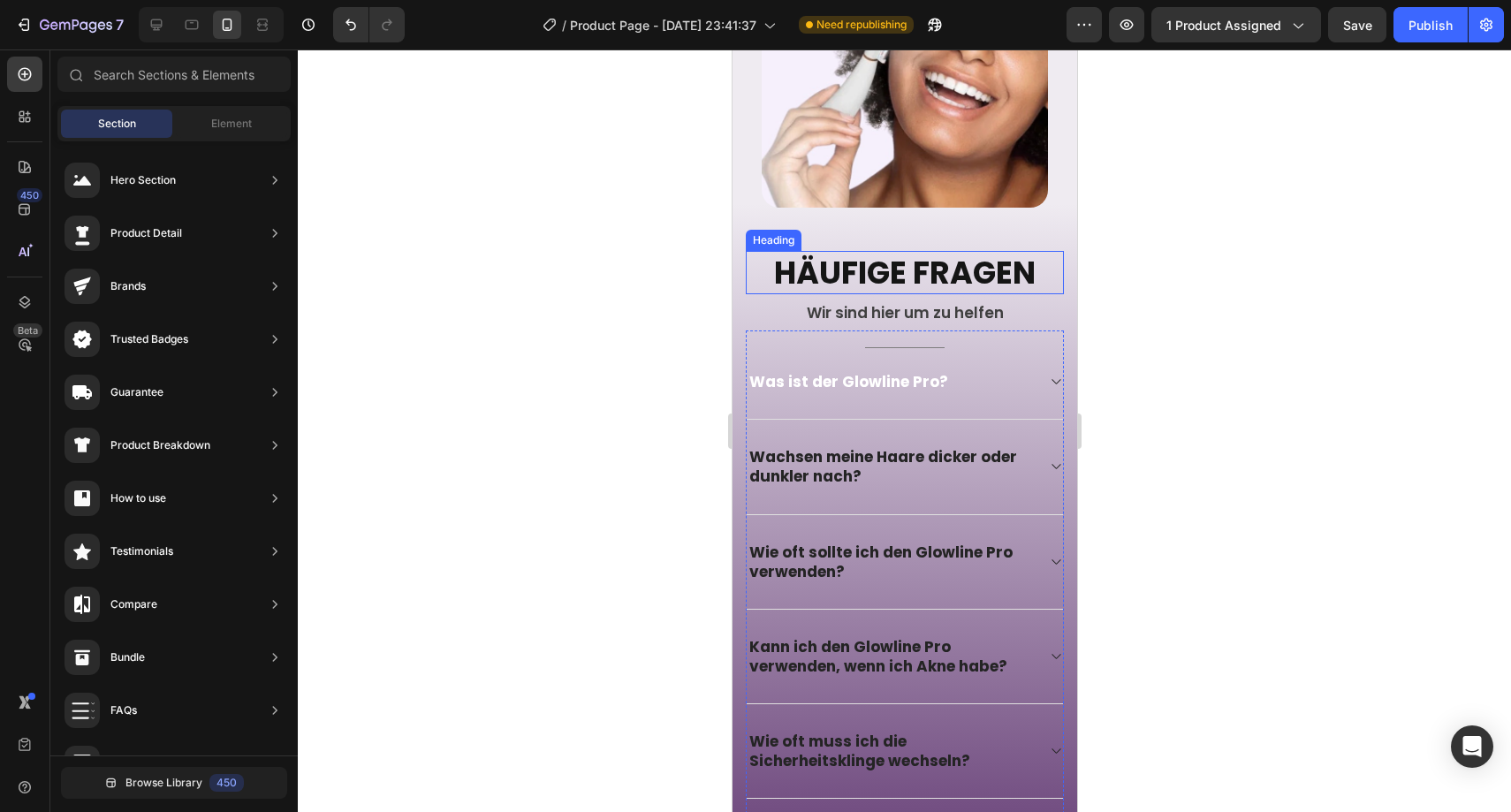
click at [793, 260] on p "Häufige Fragen" at bounding box center [904, 272] width 315 height 41
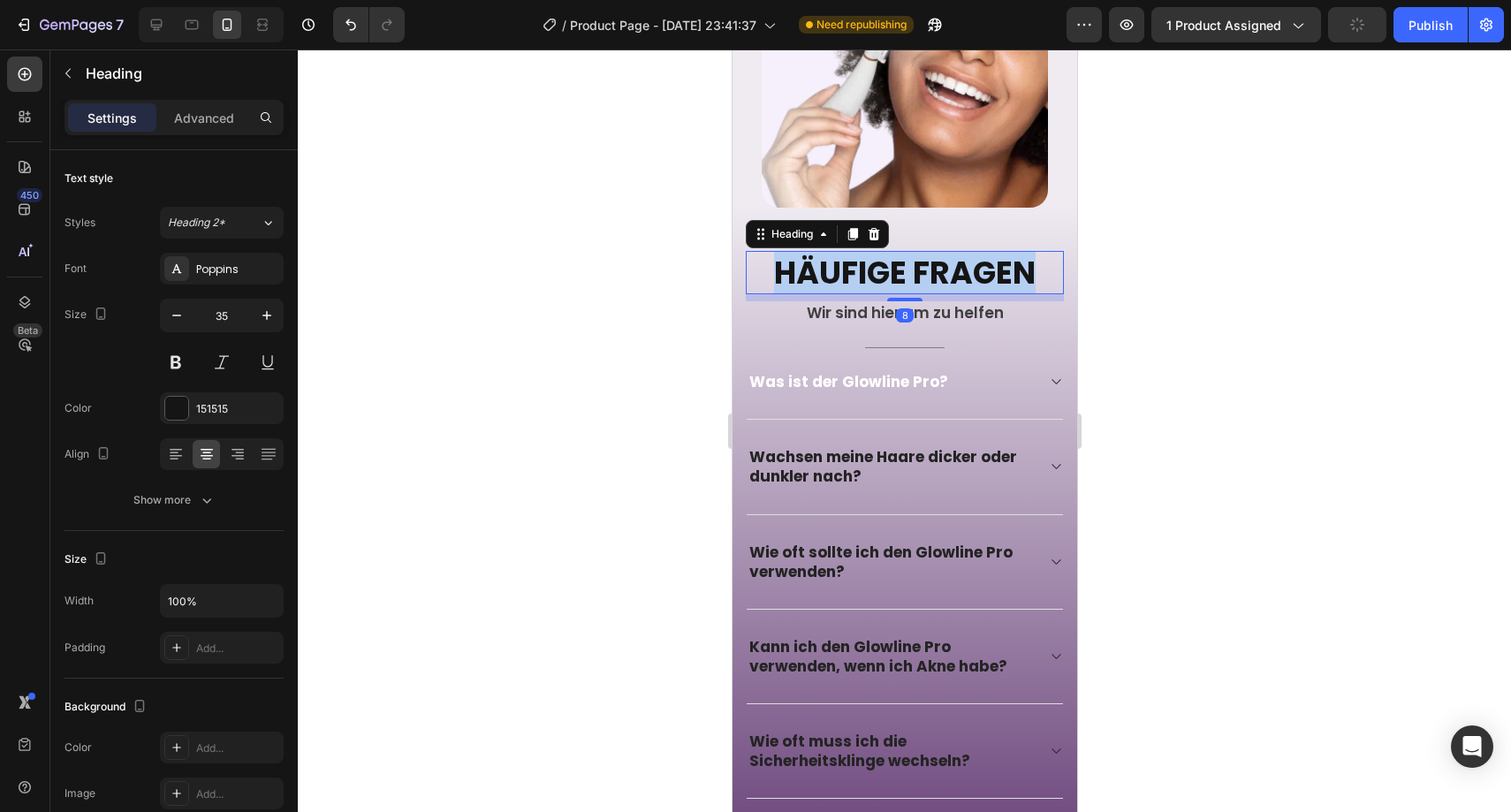
click at [793, 260] on p "Häufige Fragen" at bounding box center [904, 272] width 315 height 41
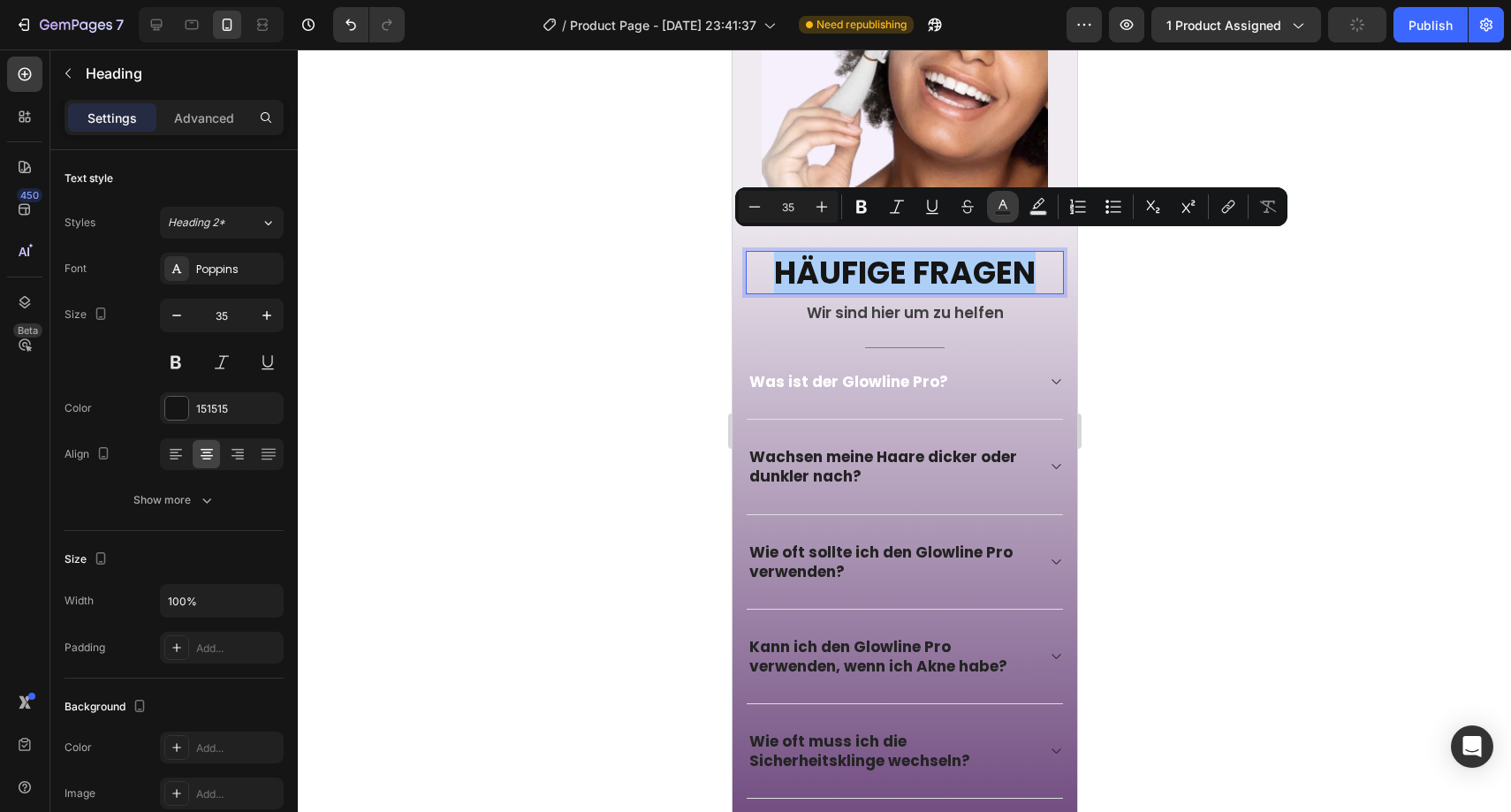
click at [1017, 206] on button "Text Color" at bounding box center [1002, 207] width 32 height 32
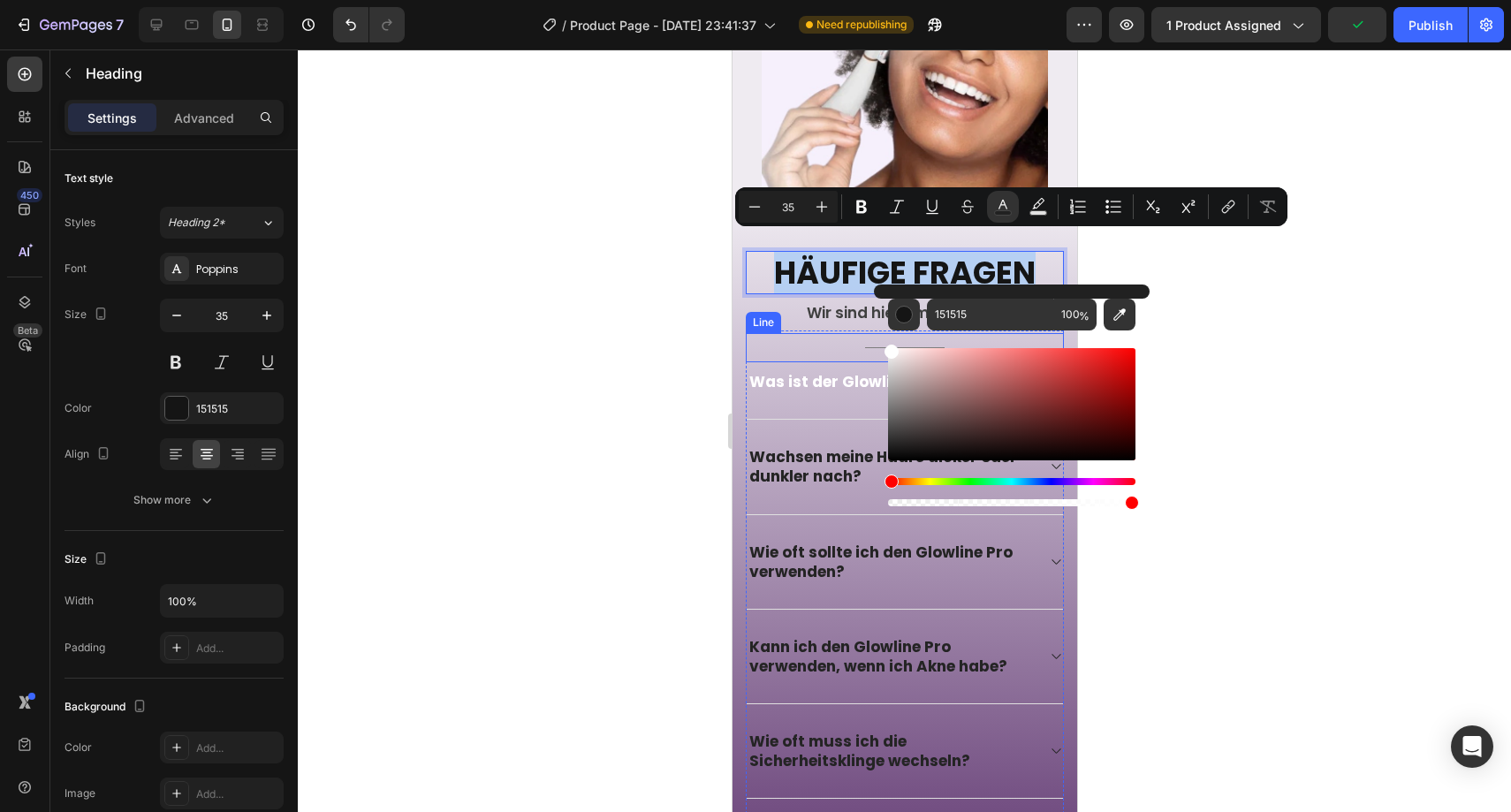
type input "FFFFFF"
drag, startPoint x: 1631, startPoint y: 498, endPoint x: 870, endPoint y: 323, distance: 780.9
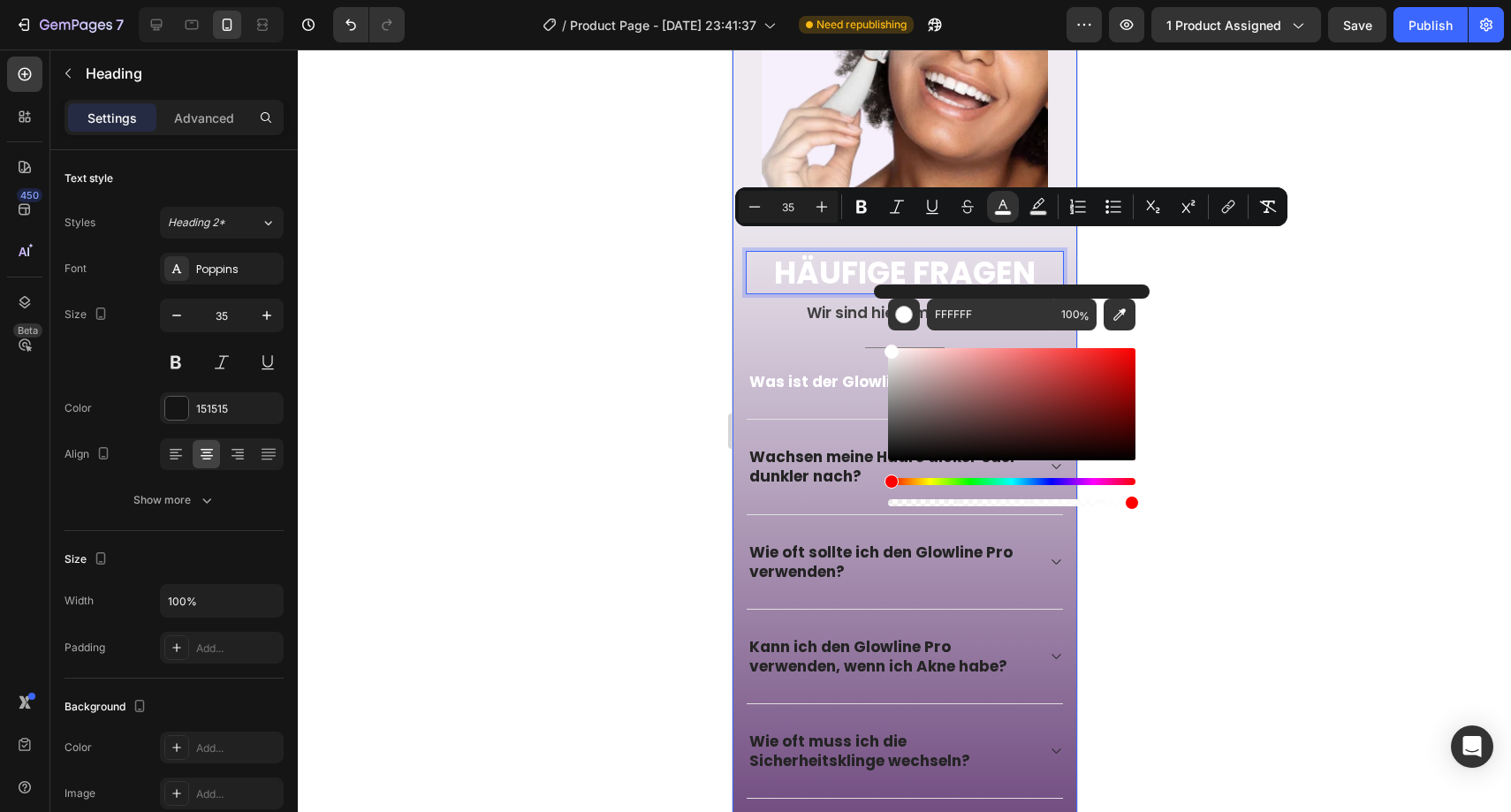
click at [582, 325] on div at bounding box center [904, 430] width 1213 height 763
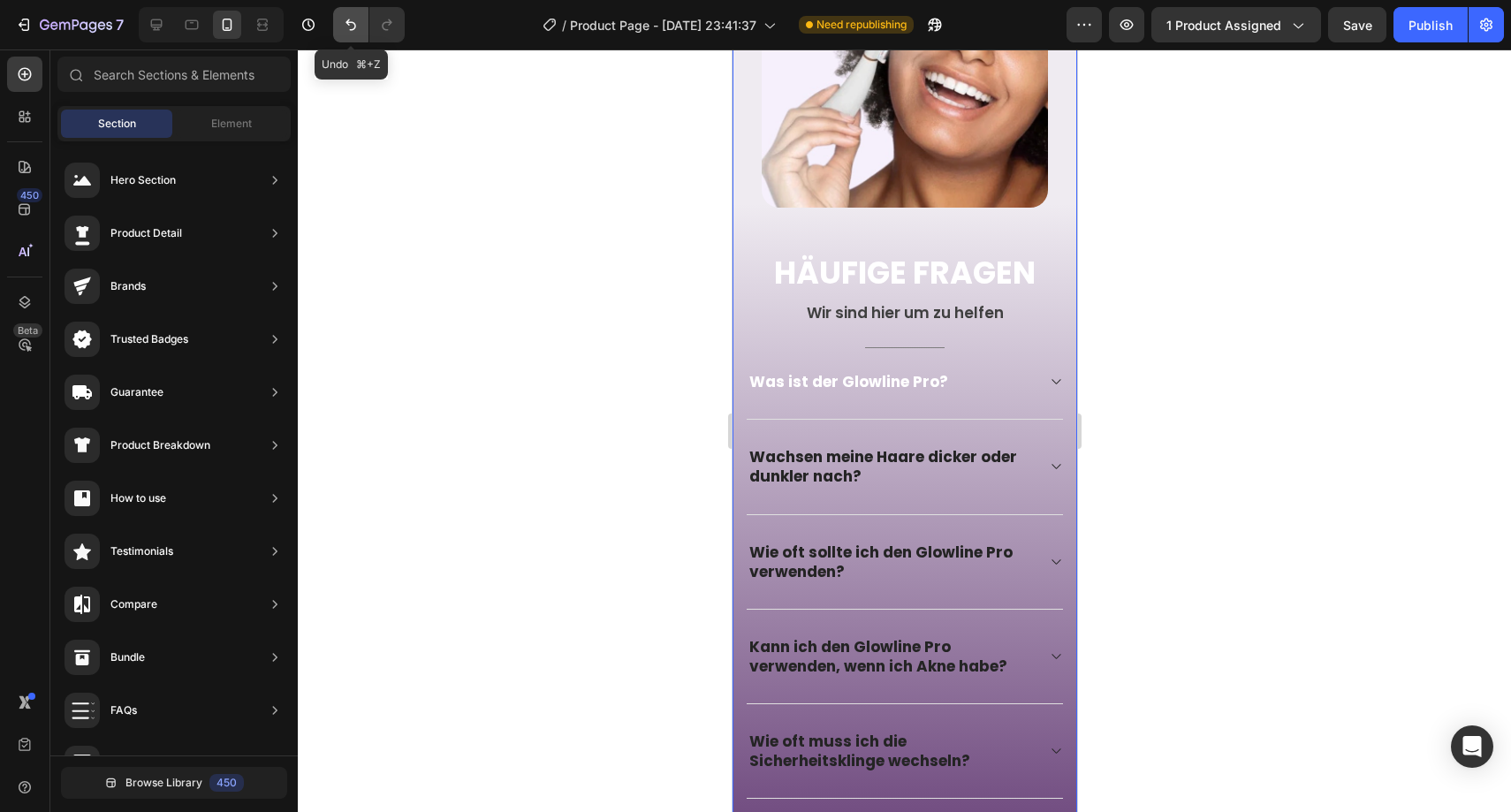
click at [352, 20] on icon "Undo/Redo" at bounding box center [351, 25] width 18 height 18
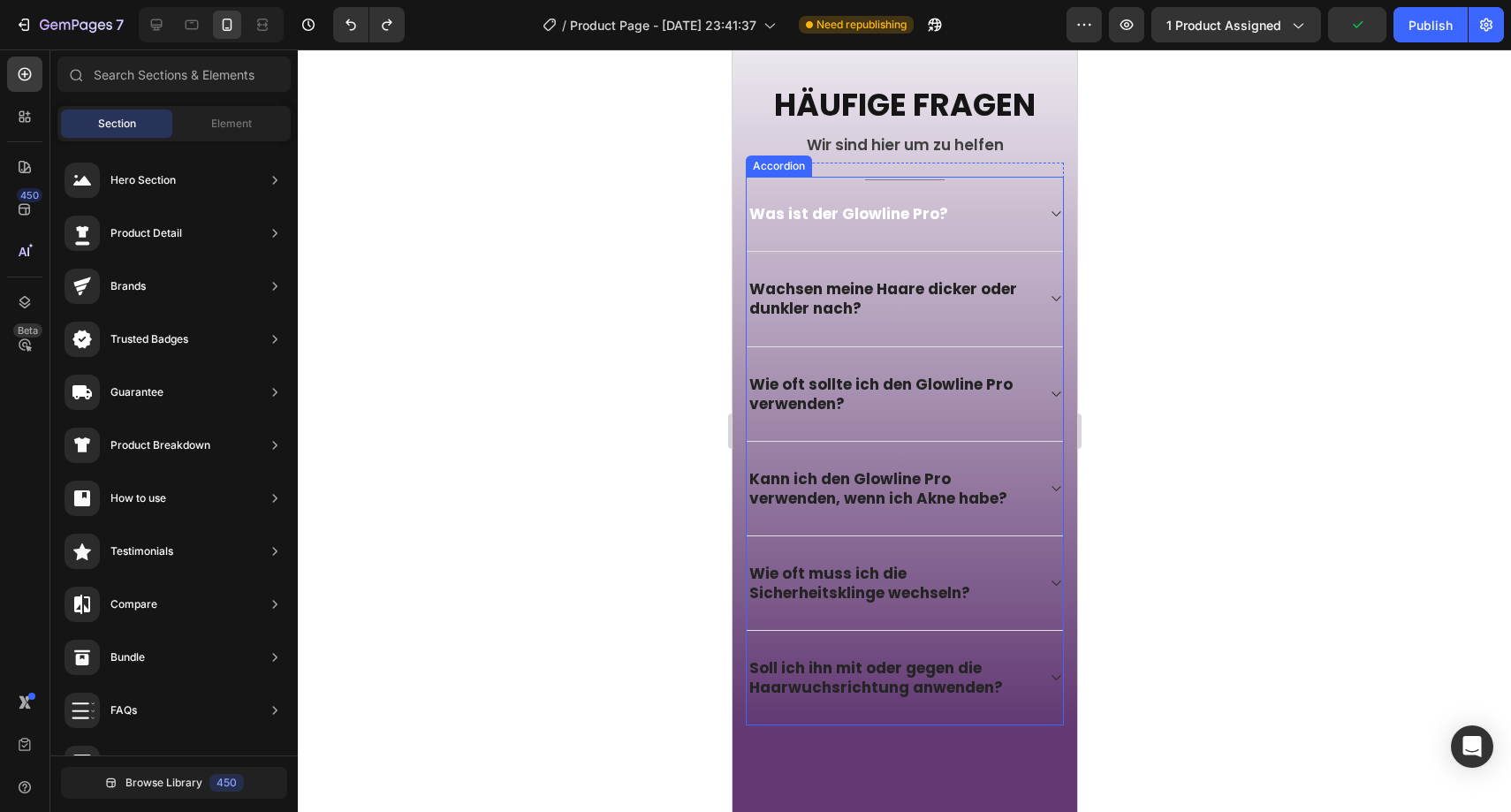
scroll to position [5091, 0]
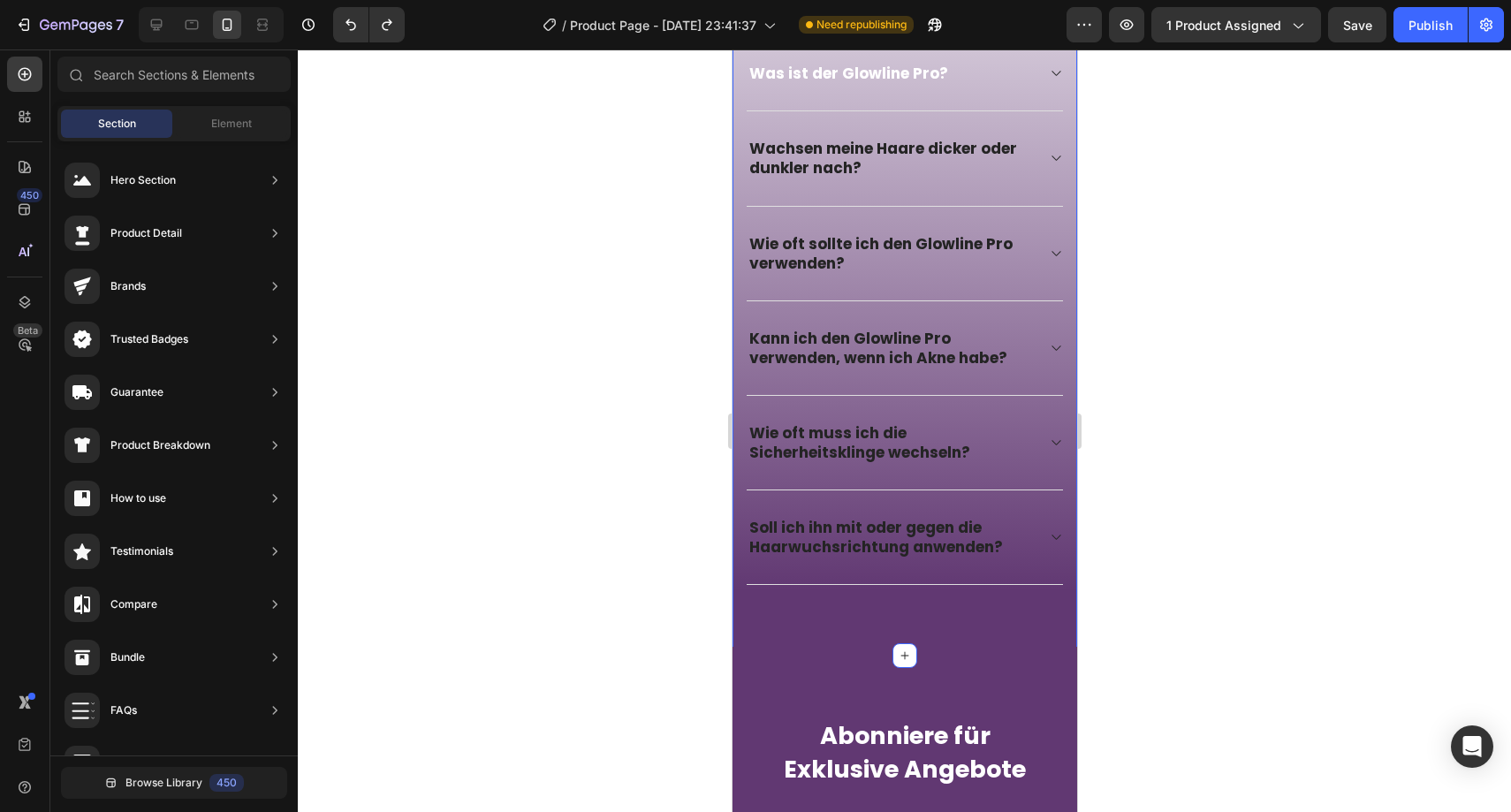
click at [750, 579] on div "Image Häufige Fragen Heading Wir sind hier um zu helfen Text block Title Line W…" at bounding box center [903, 113] width 344 height 1086
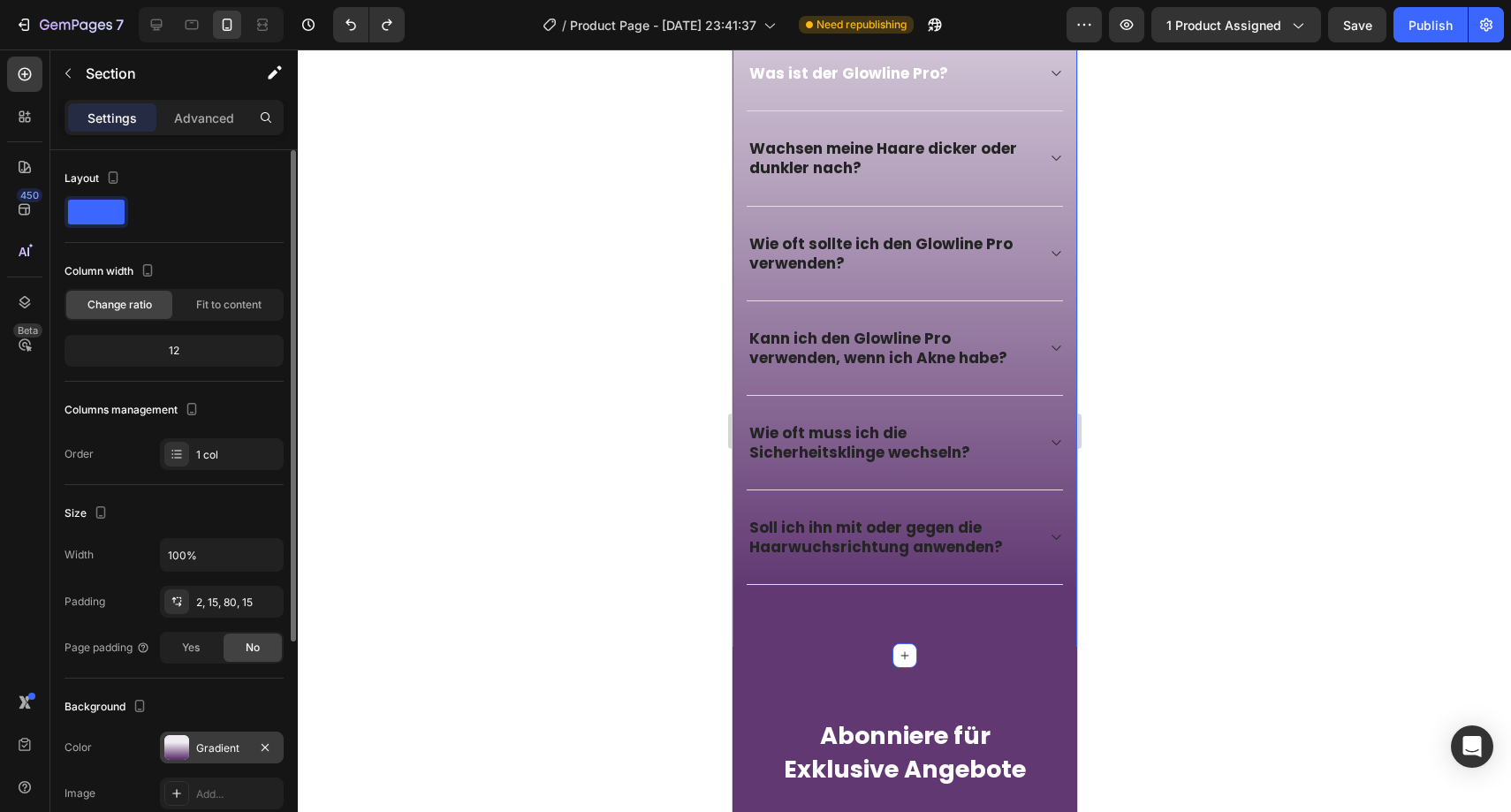
click at [196, 747] on div "Gradient" at bounding box center [222, 748] width 51 height 16
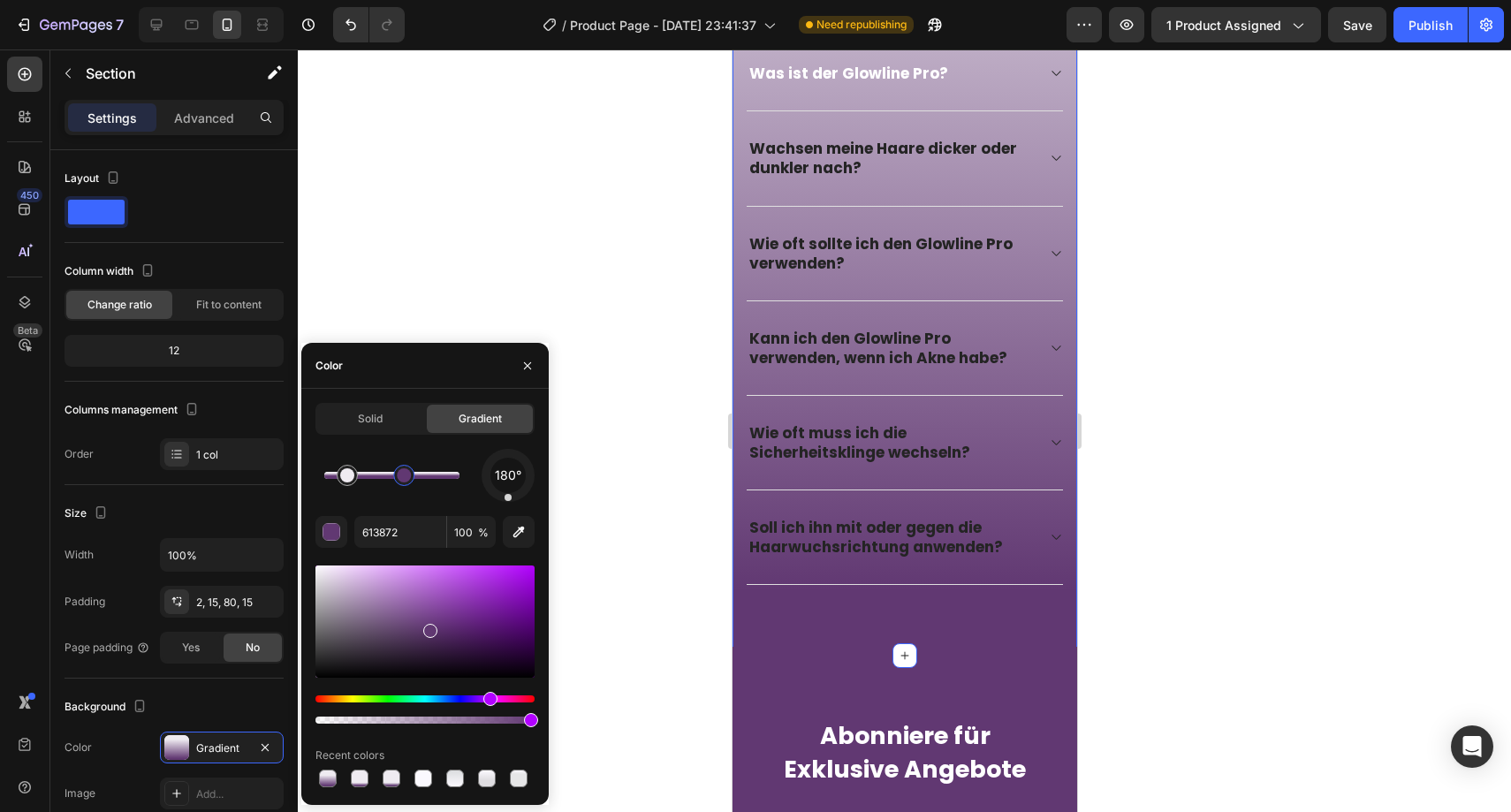
drag, startPoint x: 444, startPoint y: 471, endPoint x: 405, endPoint y: 473, distance: 39.1
click at [405, 473] on div at bounding box center [404, 475] width 14 height 14
type input "EFEBF1"
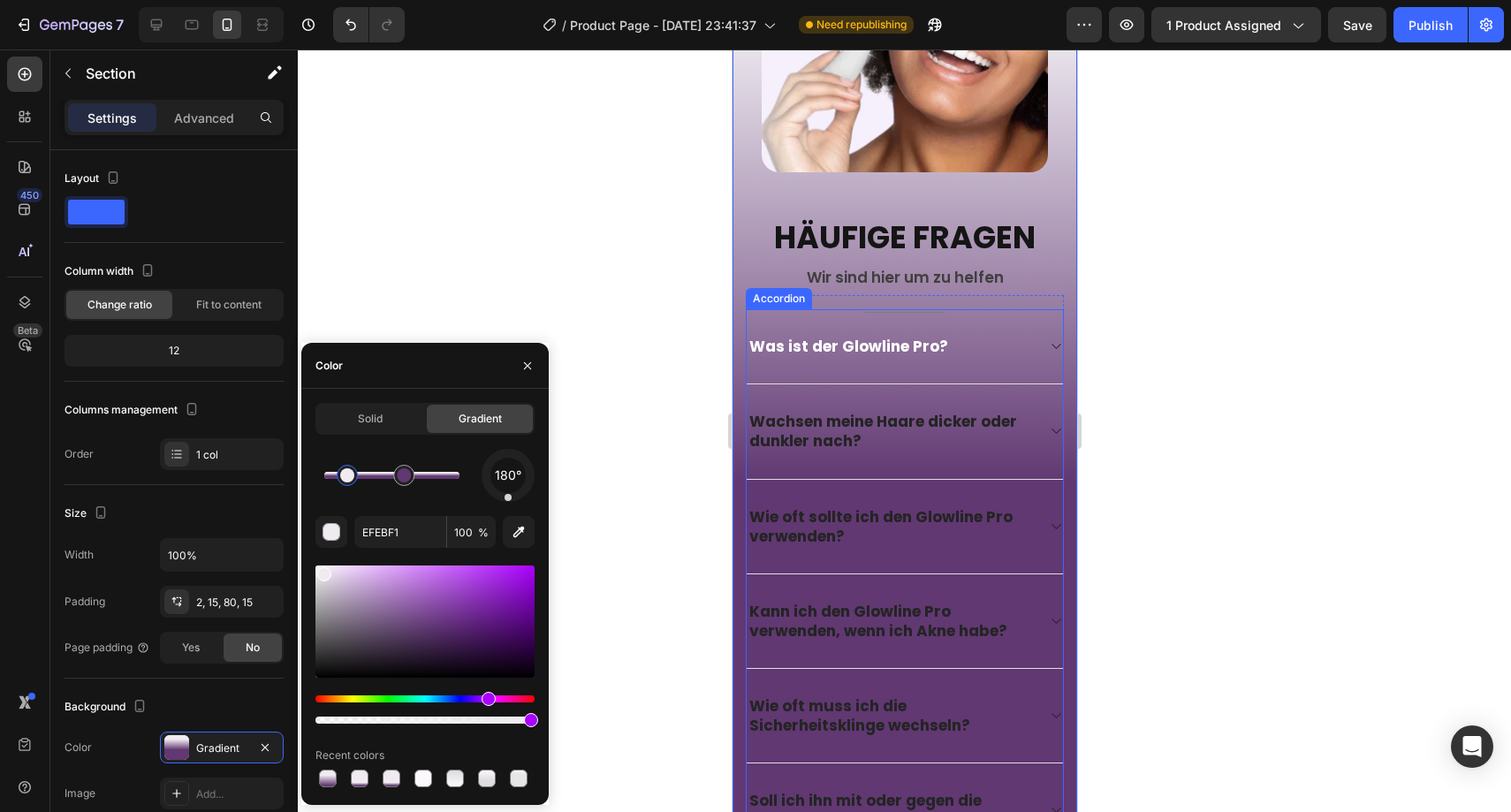
scroll to position [4817, 0]
click at [881, 227] on h2 "Häufige Fragen" at bounding box center [903, 239] width 318 height 45
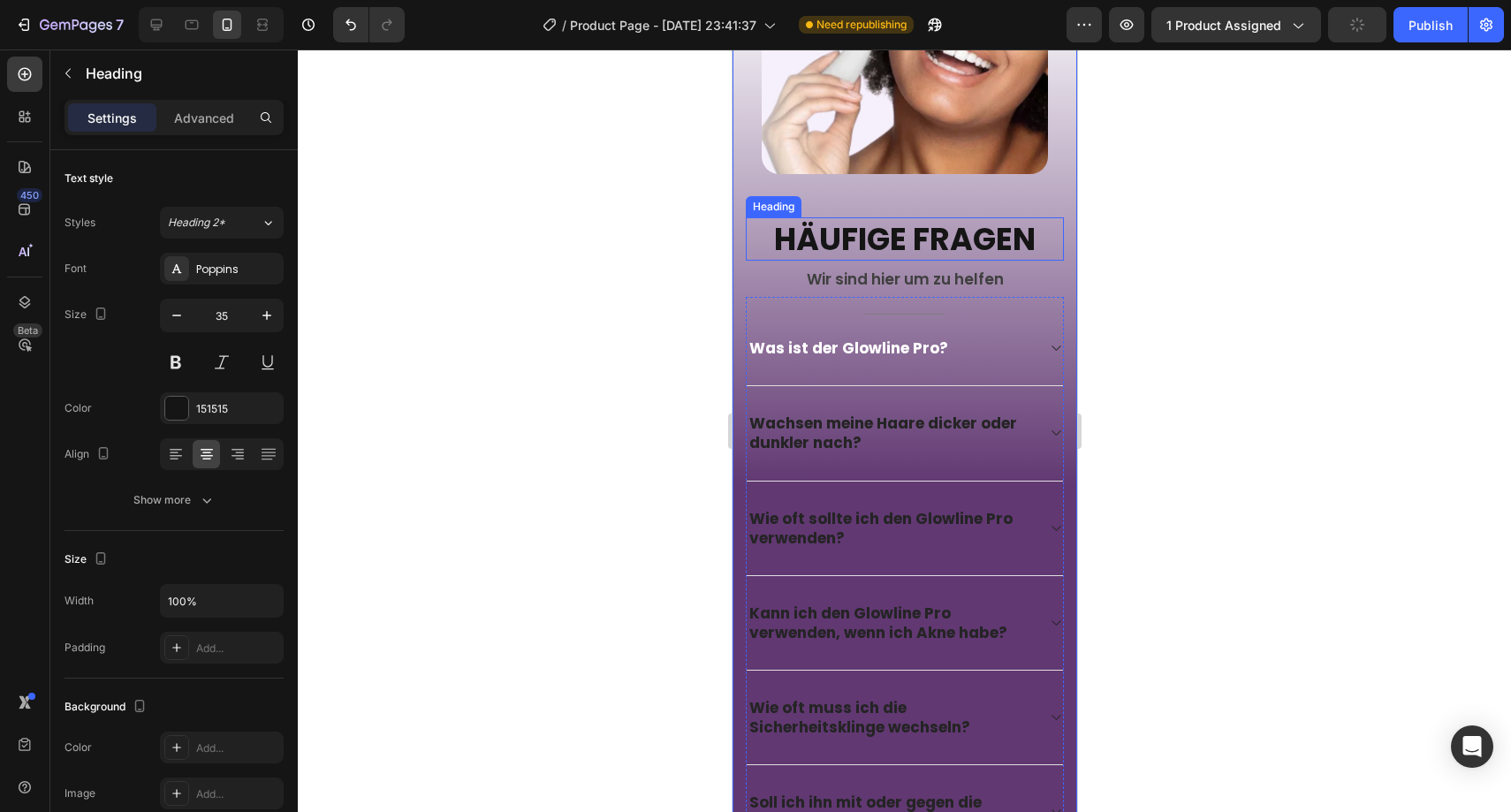
click at [881, 227] on h2 "Häufige Fragen" at bounding box center [903, 239] width 318 height 45
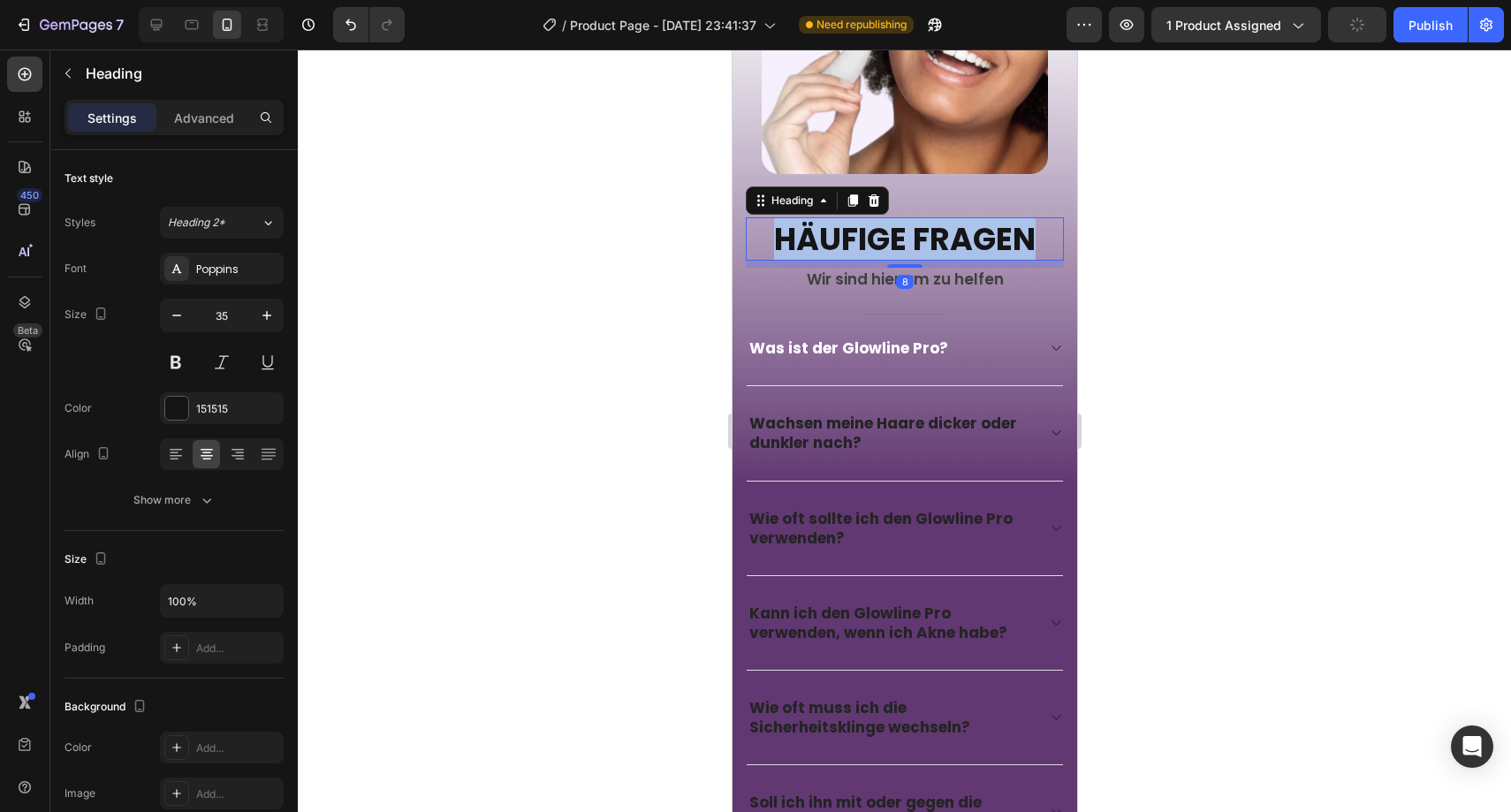
click at [881, 227] on p "Häufige Fragen" at bounding box center [904, 238] width 315 height 41
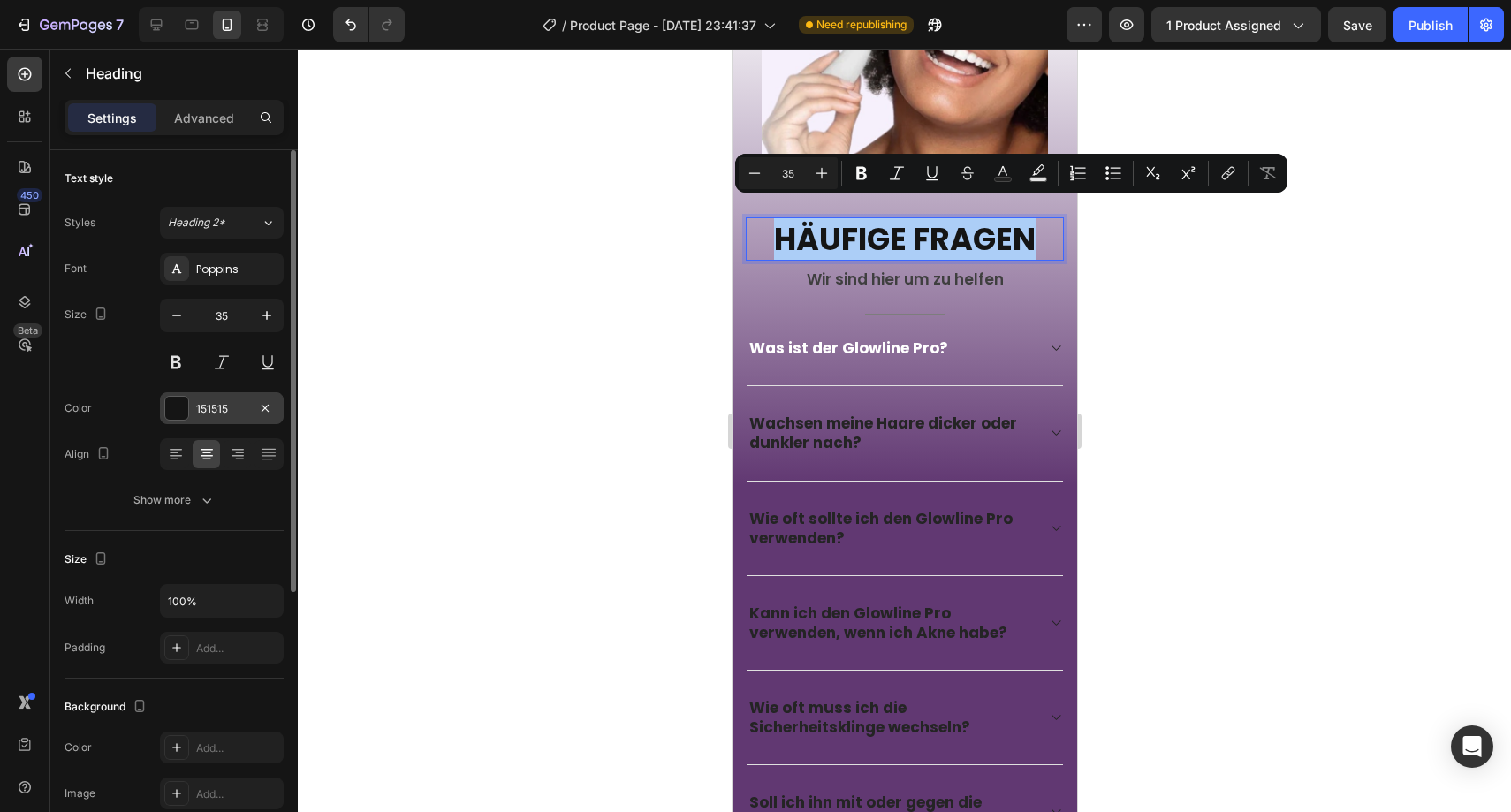
click at [222, 398] on div "151515" at bounding box center [222, 407] width 124 height 32
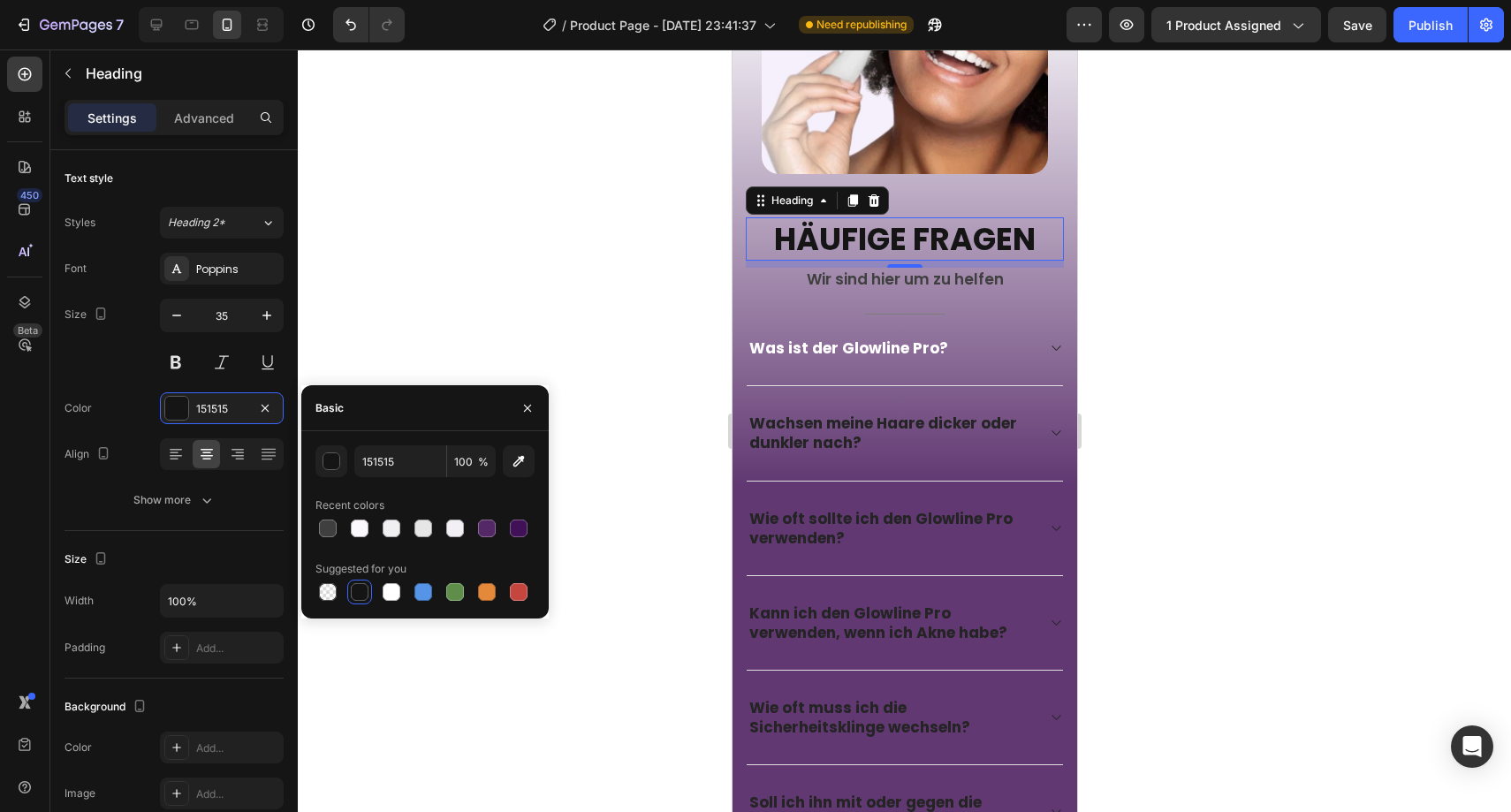
drag, startPoint x: 385, startPoint y: 586, endPoint x: 390, endPoint y: 575, distance: 12.1
click at [386, 586] on div at bounding box center [392, 591] width 18 height 18
type input "FFFFFF"
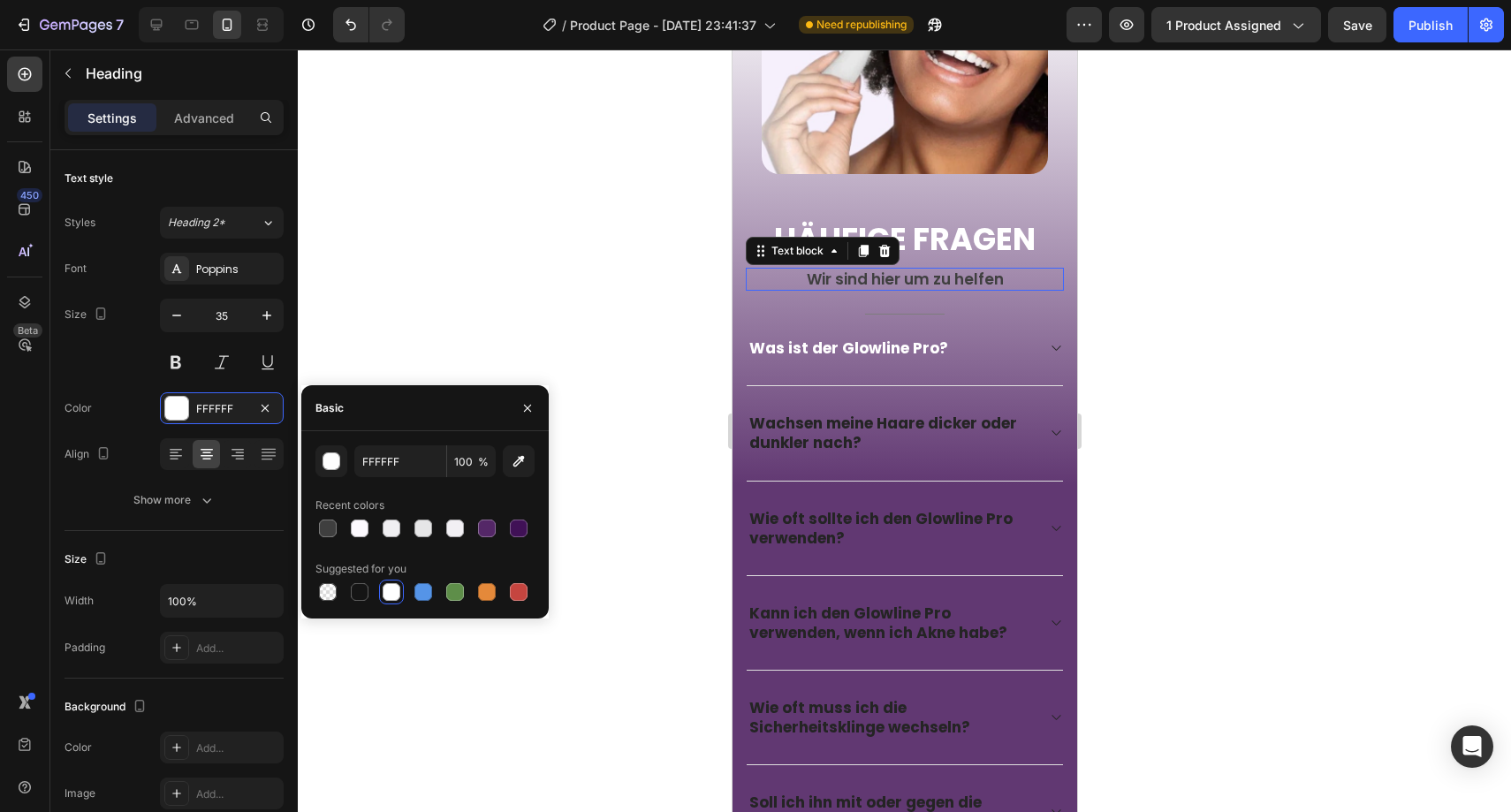
click at [830, 269] on p "Wir sind hier um zu helfen" at bounding box center [904, 279] width 315 height 20
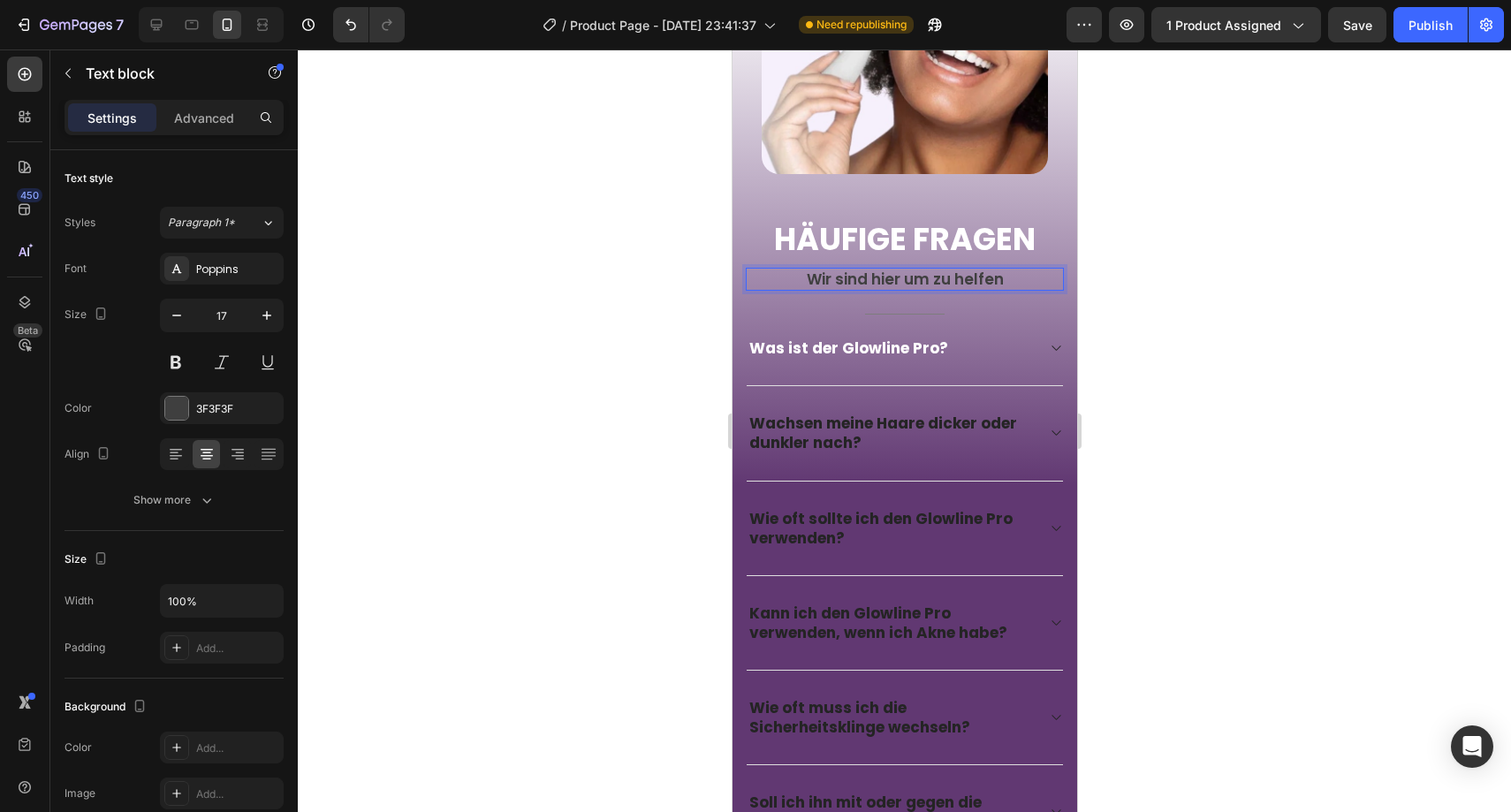
click at [830, 269] on p "Wir sind hier um zu helfen" at bounding box center [904, 279] width 315 height 20
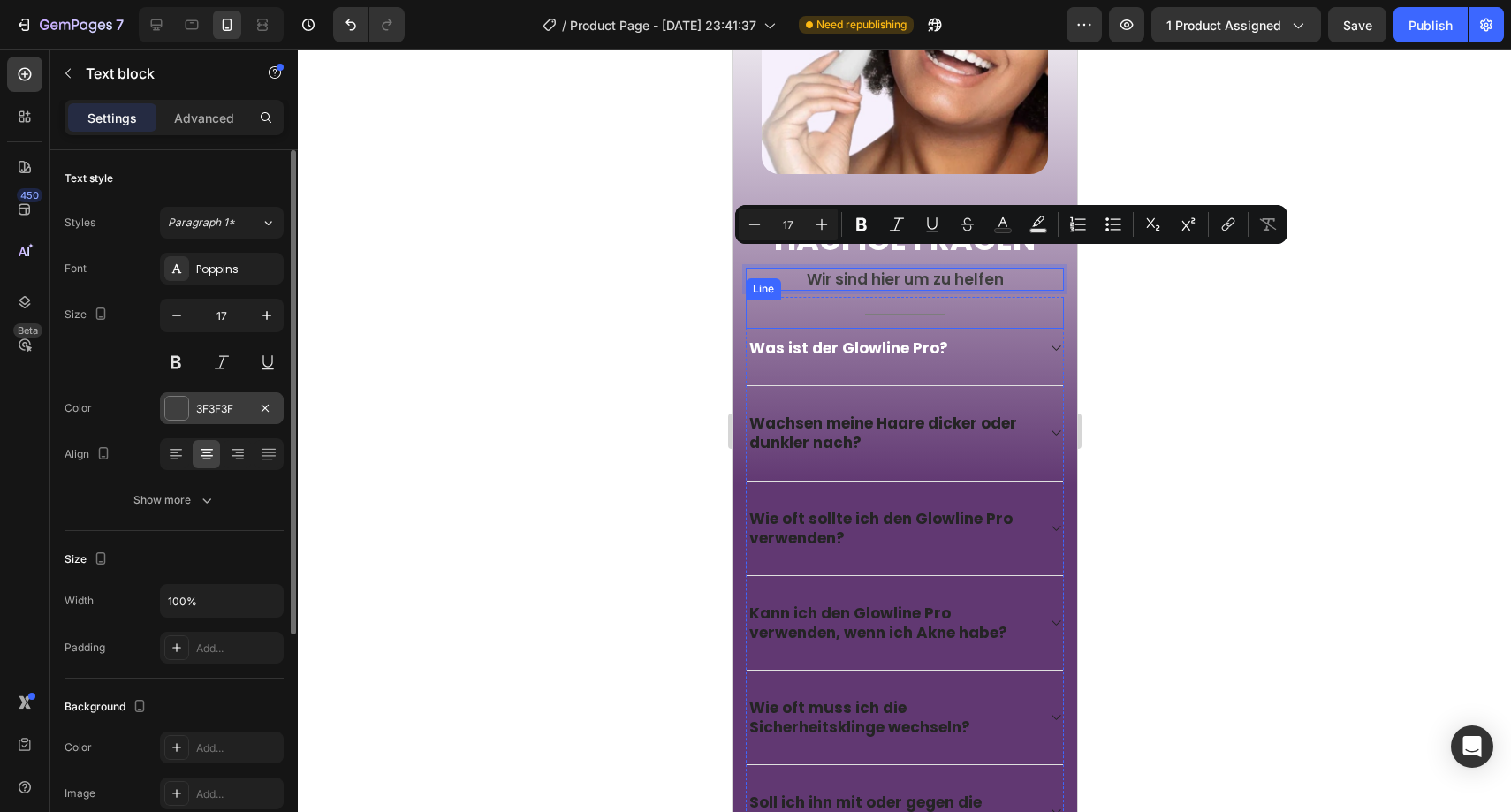
click at [234, 408] on div "3F3F3F" at bounding box center [222, 408] width 51 height 16
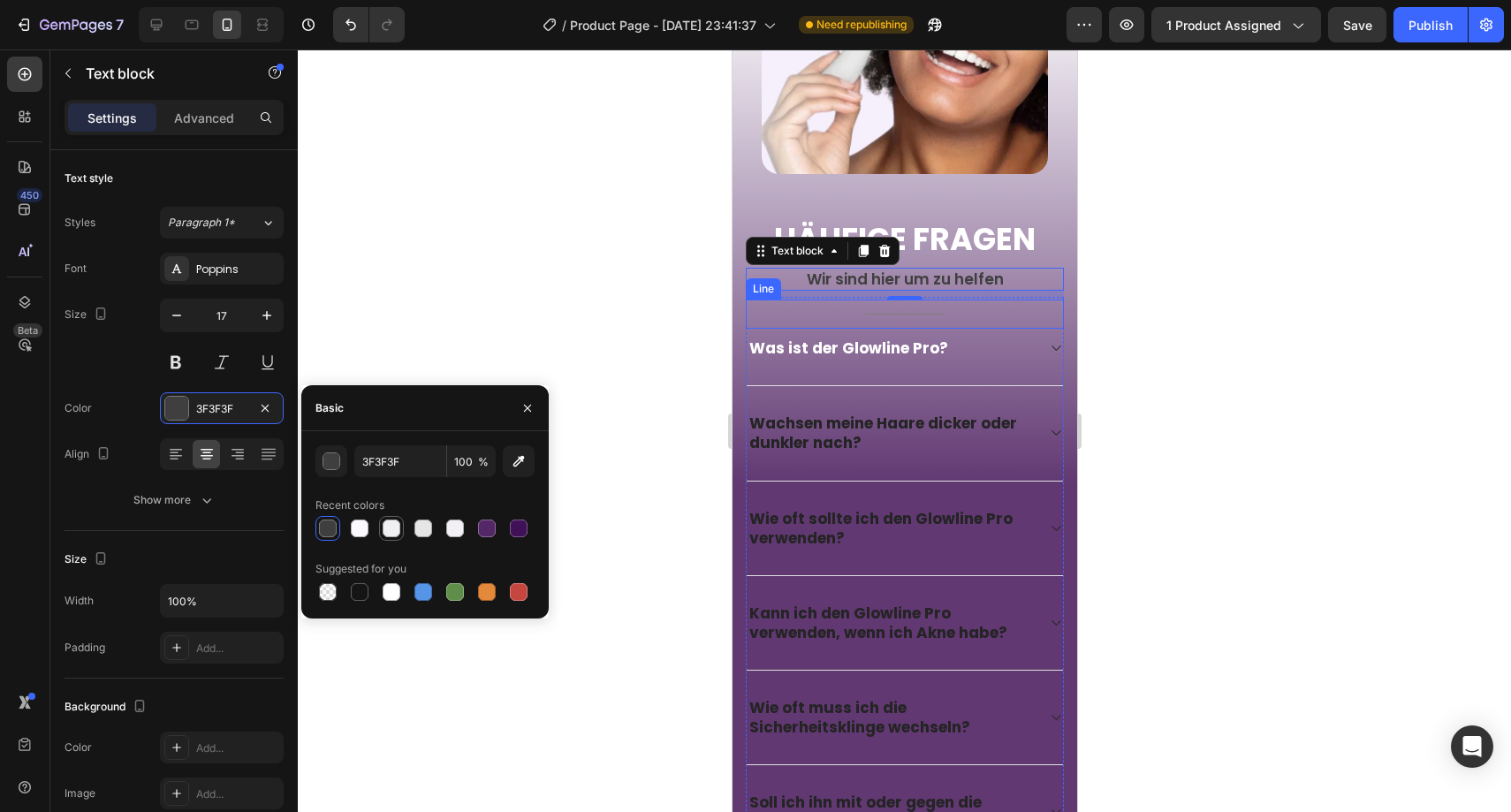
click at [392, 531] on div at bounding box center [392, 528] width 18 height 18
type input "F0EFF2"
click at [932, 224] on p "Häufige Fragen" at bounding box center [904, 238] width 315 height 41
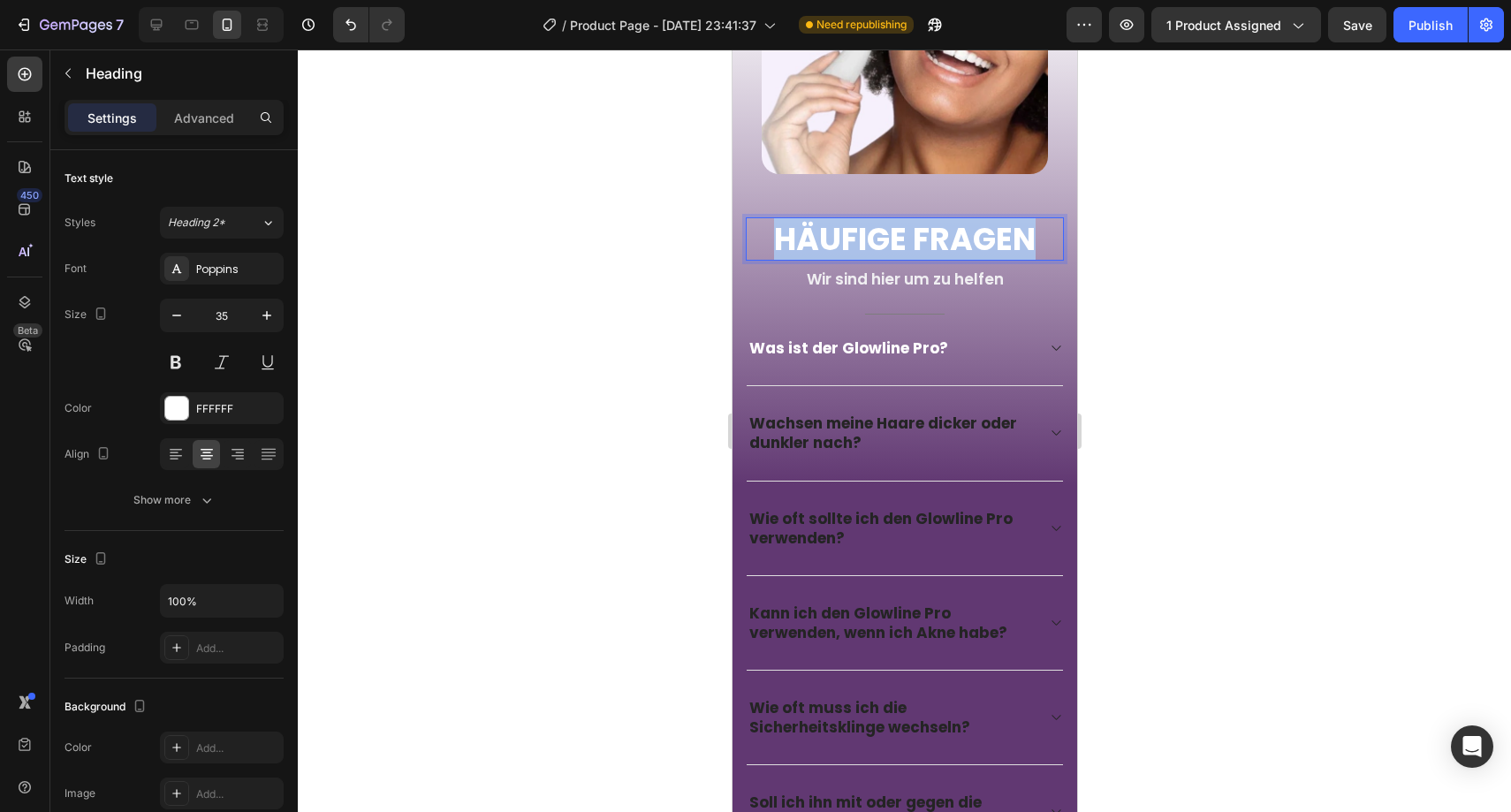
click at [932, 224] on p "Häufige Fragen" at bounding box center [904, 238] width 315 height 41
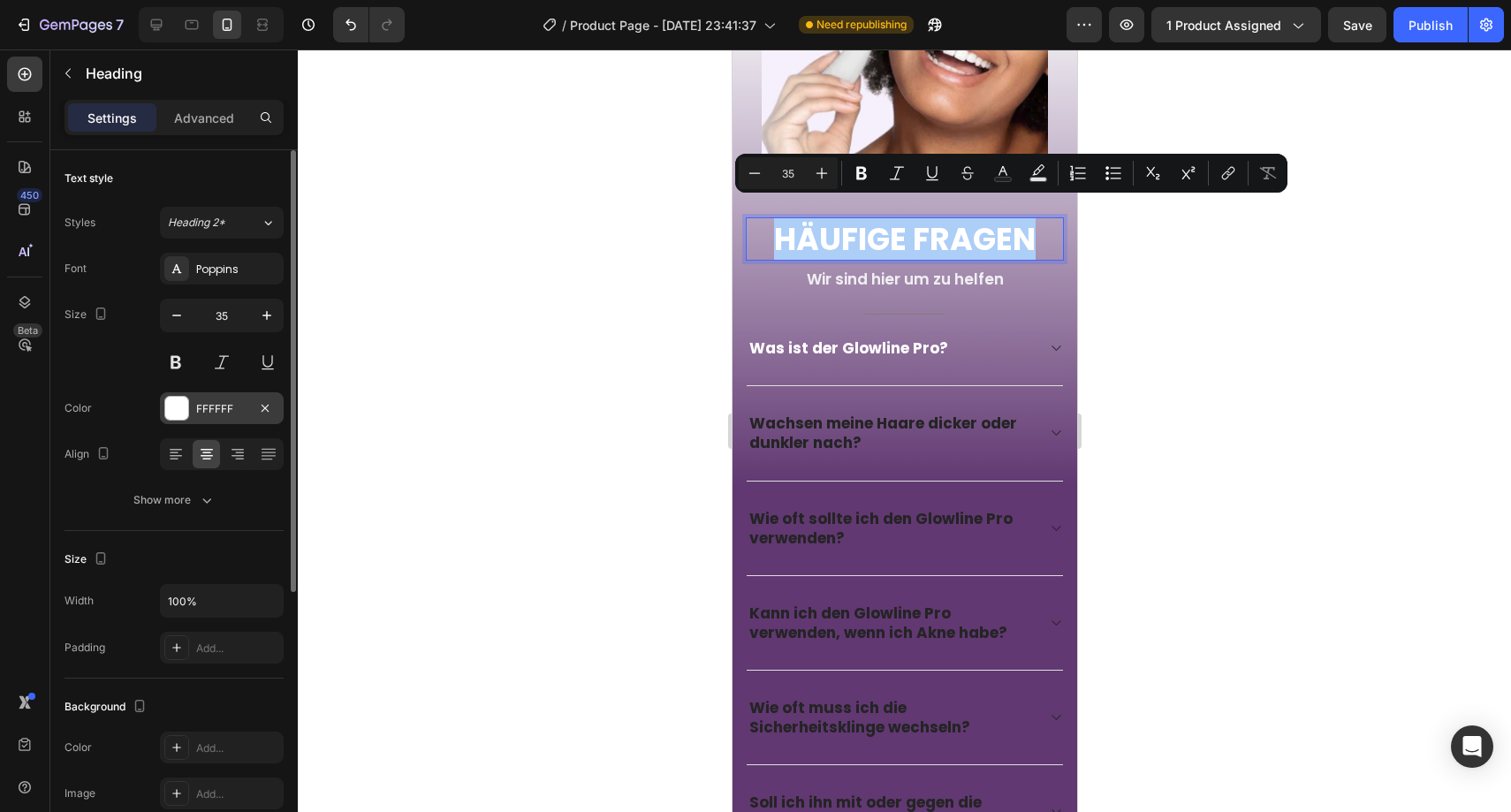
drag, startPoint x: 227, startPoint y: 401, endPoint x: 261, endPoint y: 409, distance: 34.9
click at [227, 401] on div "FFFFFF" at bounding box center [222, 408] width 51 height 16
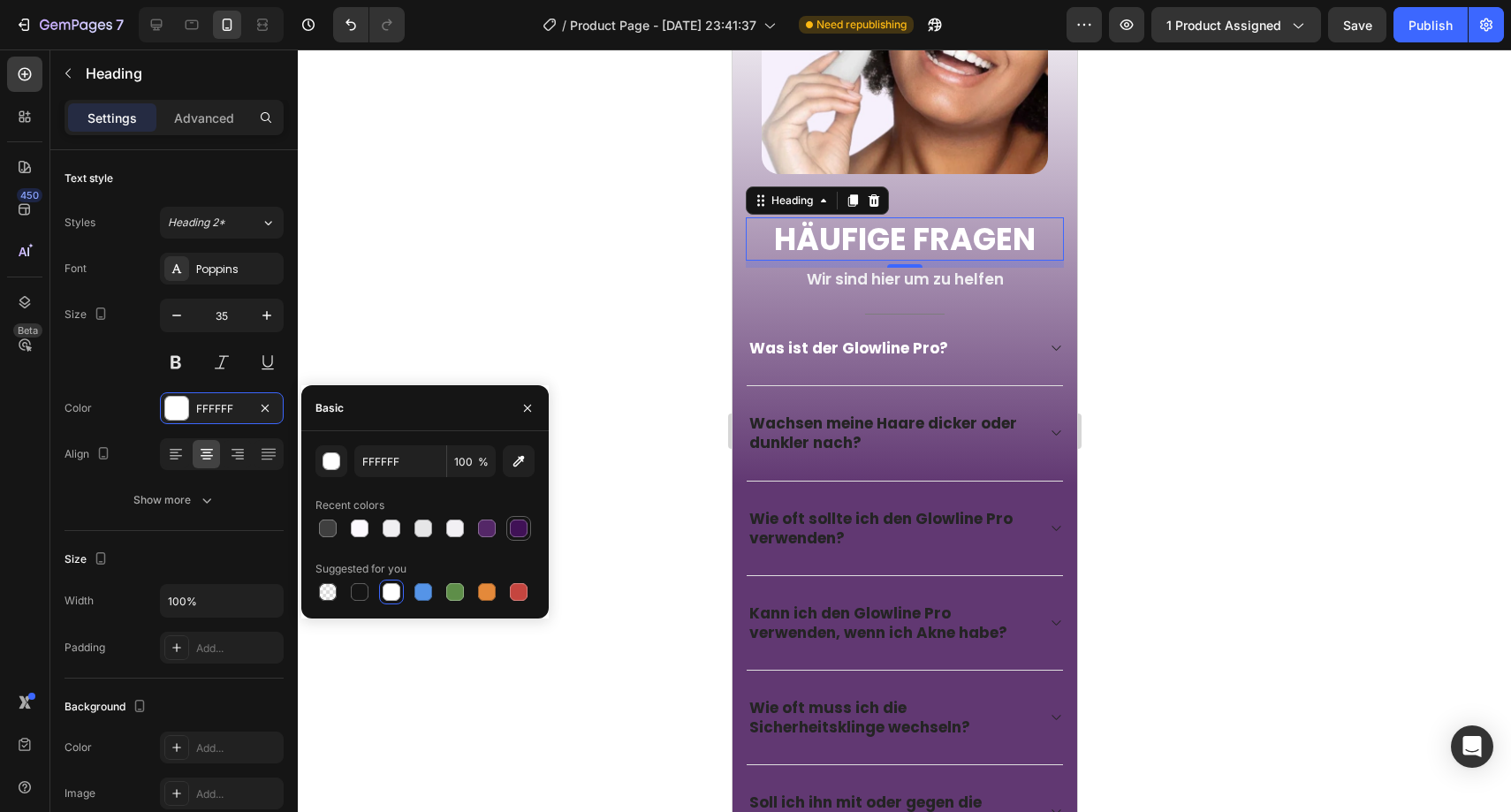
click at [524, 524] on div at bounding box center [519, 528] width 18 height 18
click at [485, 528] on div at bounding box center [487, 528] width 18 height 18
click at [517, 525] on div at bounding box center [519, 528] width 18 height 18
type input "401156"
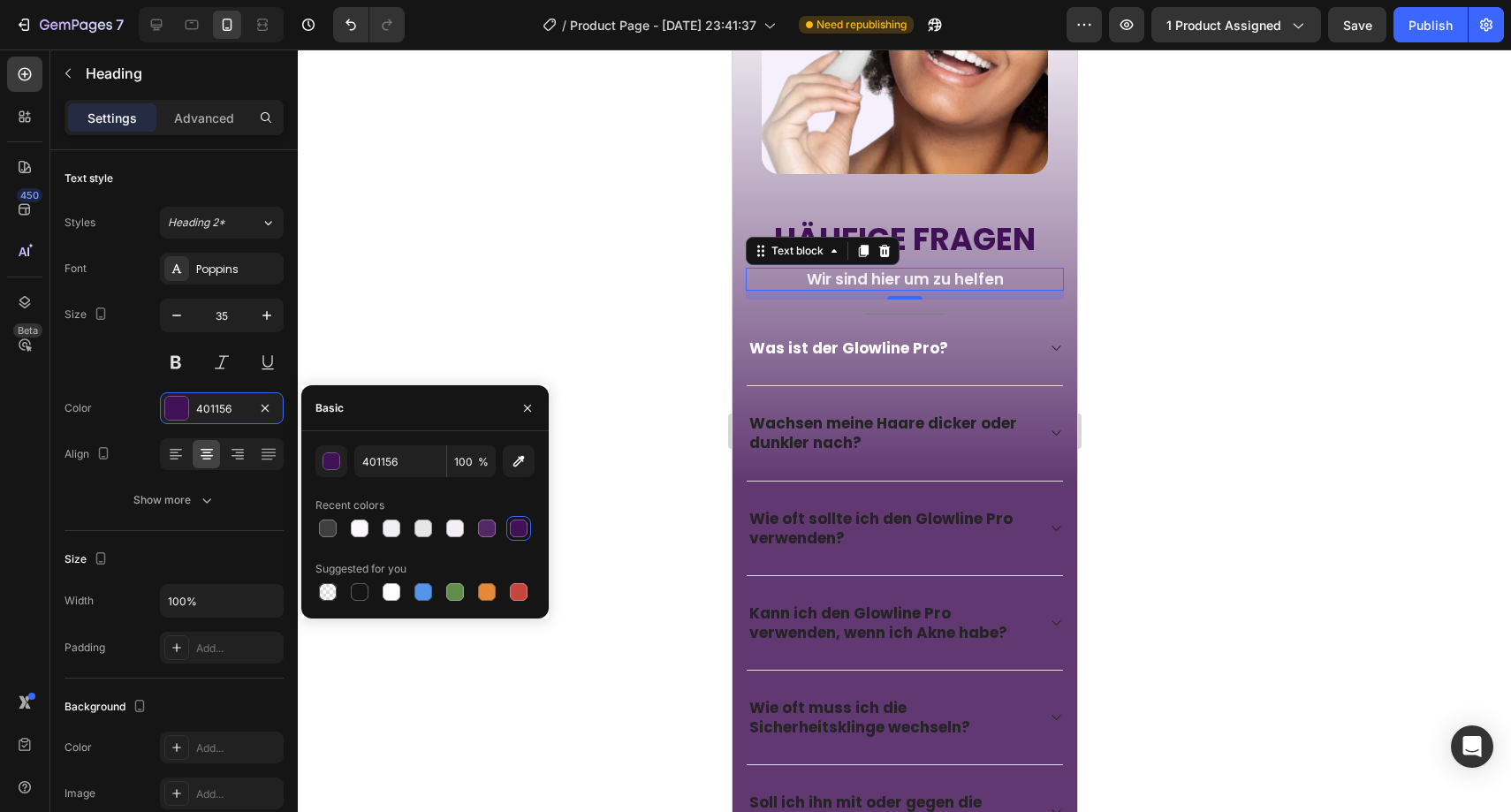
click at [847, 269] on p "Wir sind hier um zu helfen" at bounding box center [904, 279] width 315 height 20
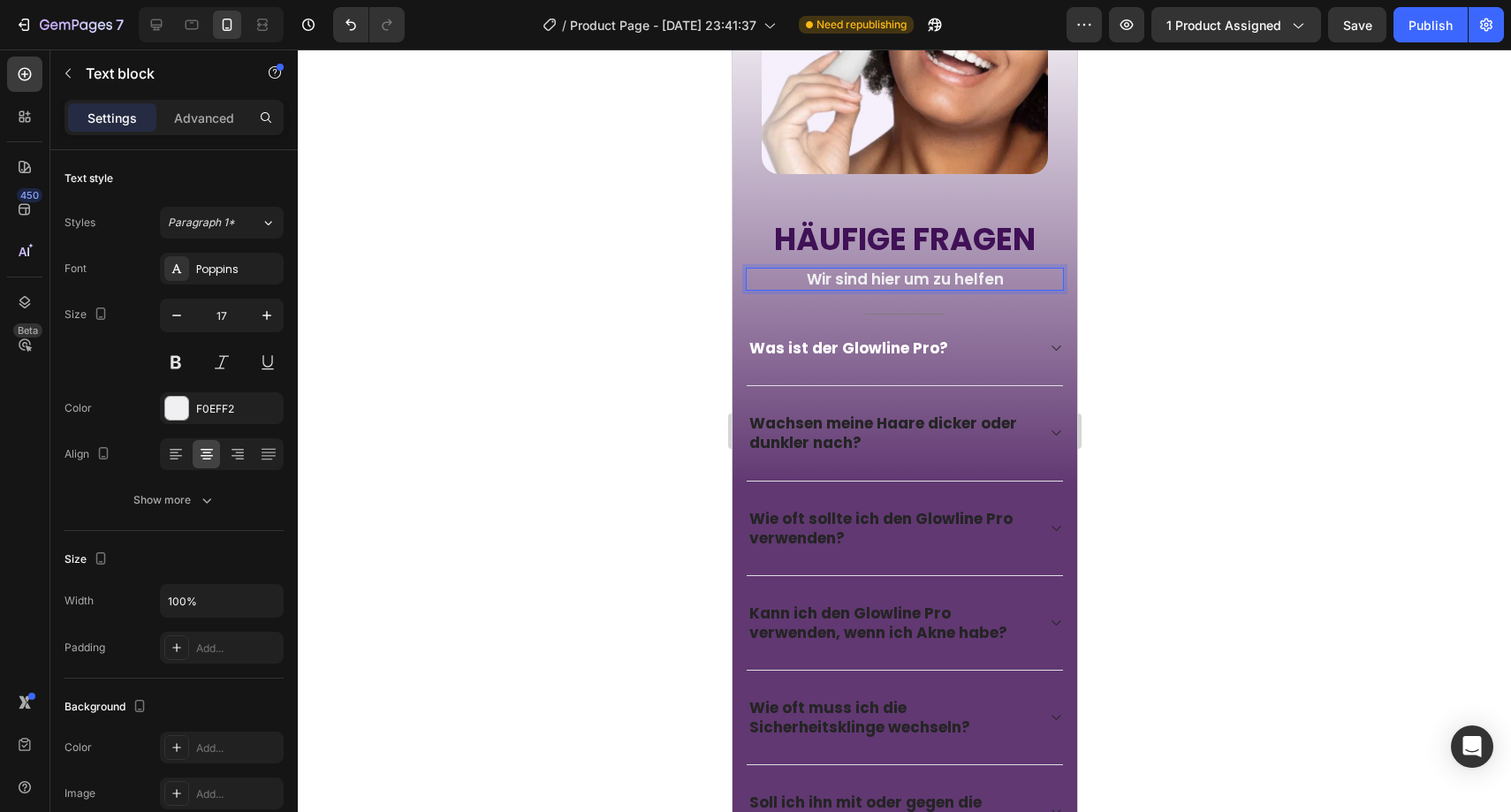
click at [847, 269] on p "Wir sind hier um zu helfen" at bounding box center [904, 279] width 315 height 20
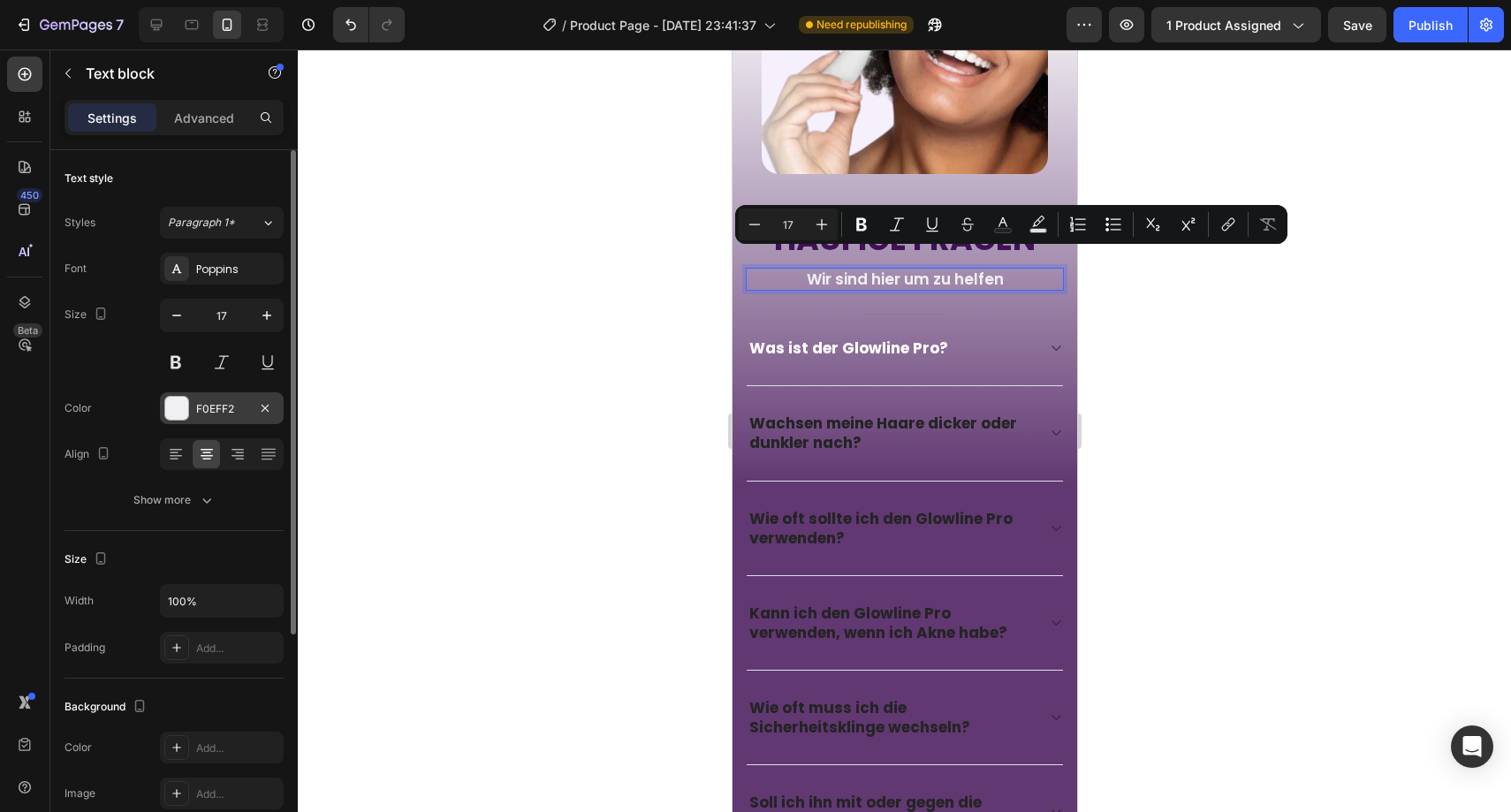
click at [228, 406] on div "F0EFF2" at bounding box center [222, 408] width 51 height 16
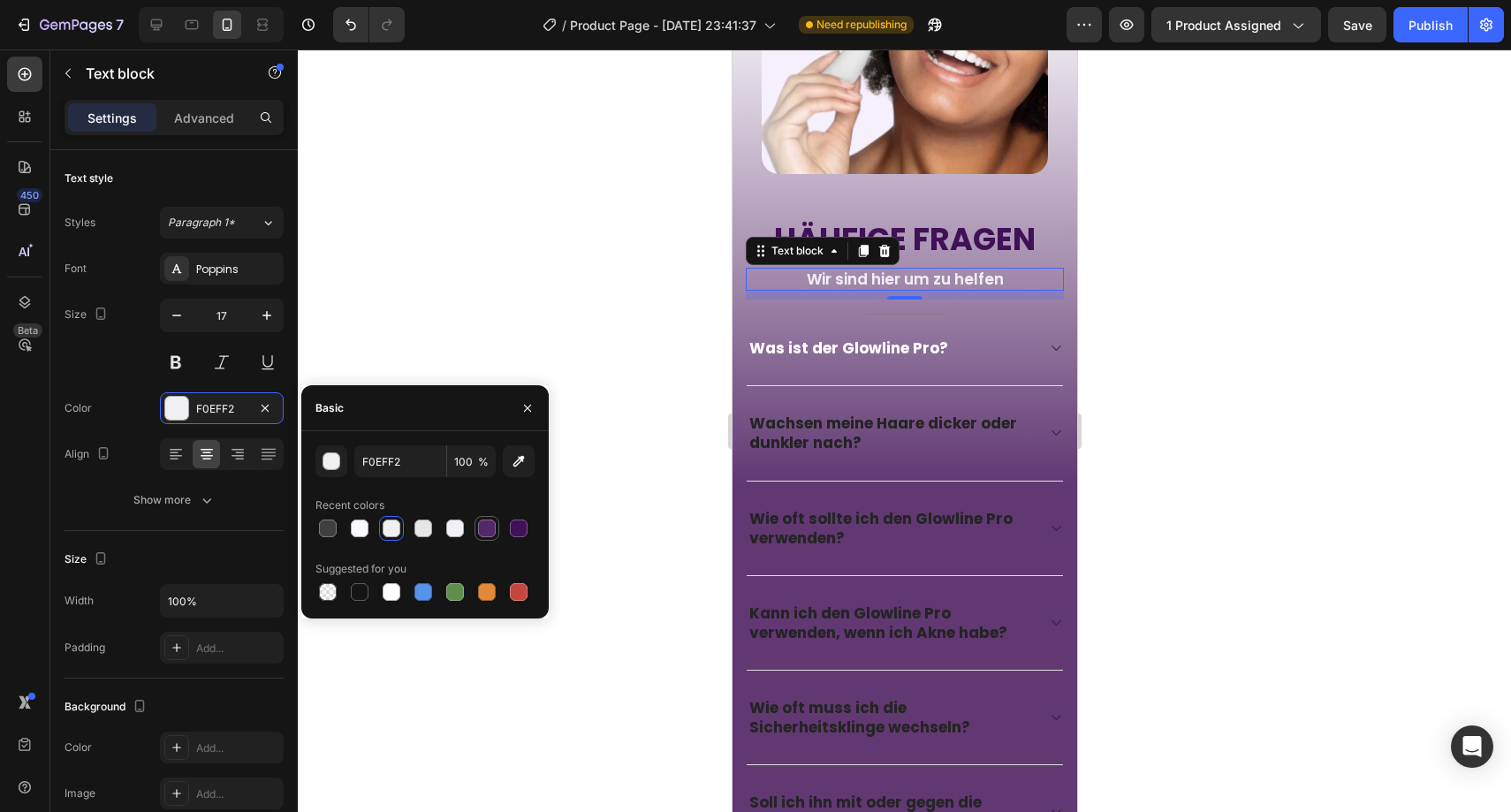
click at [483, 520] on div at bounding box center [487, 528] width 18 height 18
type input "542767"
click at [595, 294] on div at bounding box center [904, 430] width 1213 height 763
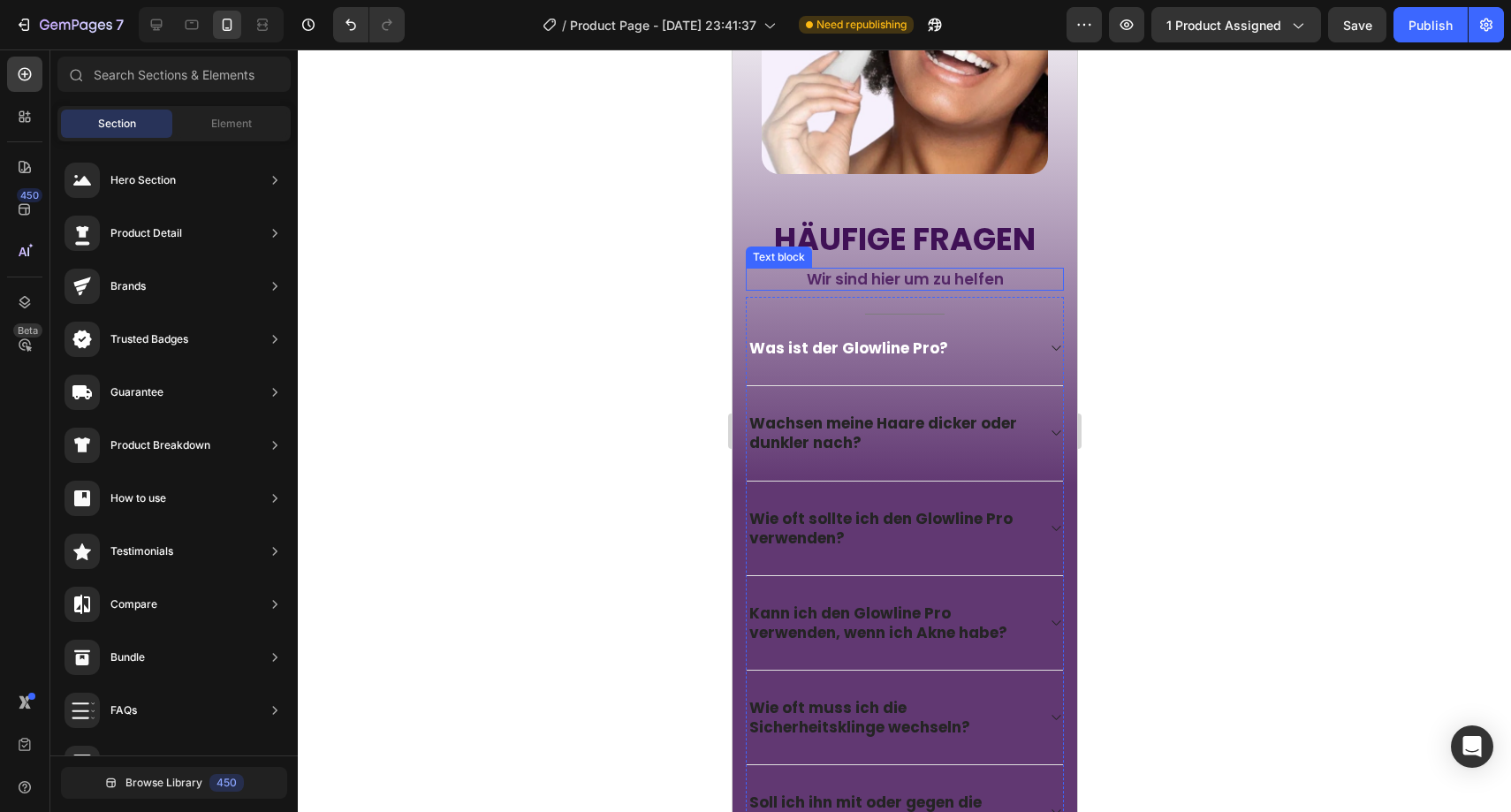
click at [897, 269] on p "Wir sind hier um zu helfen" at bounding box center [904, 279] width 315 height 20
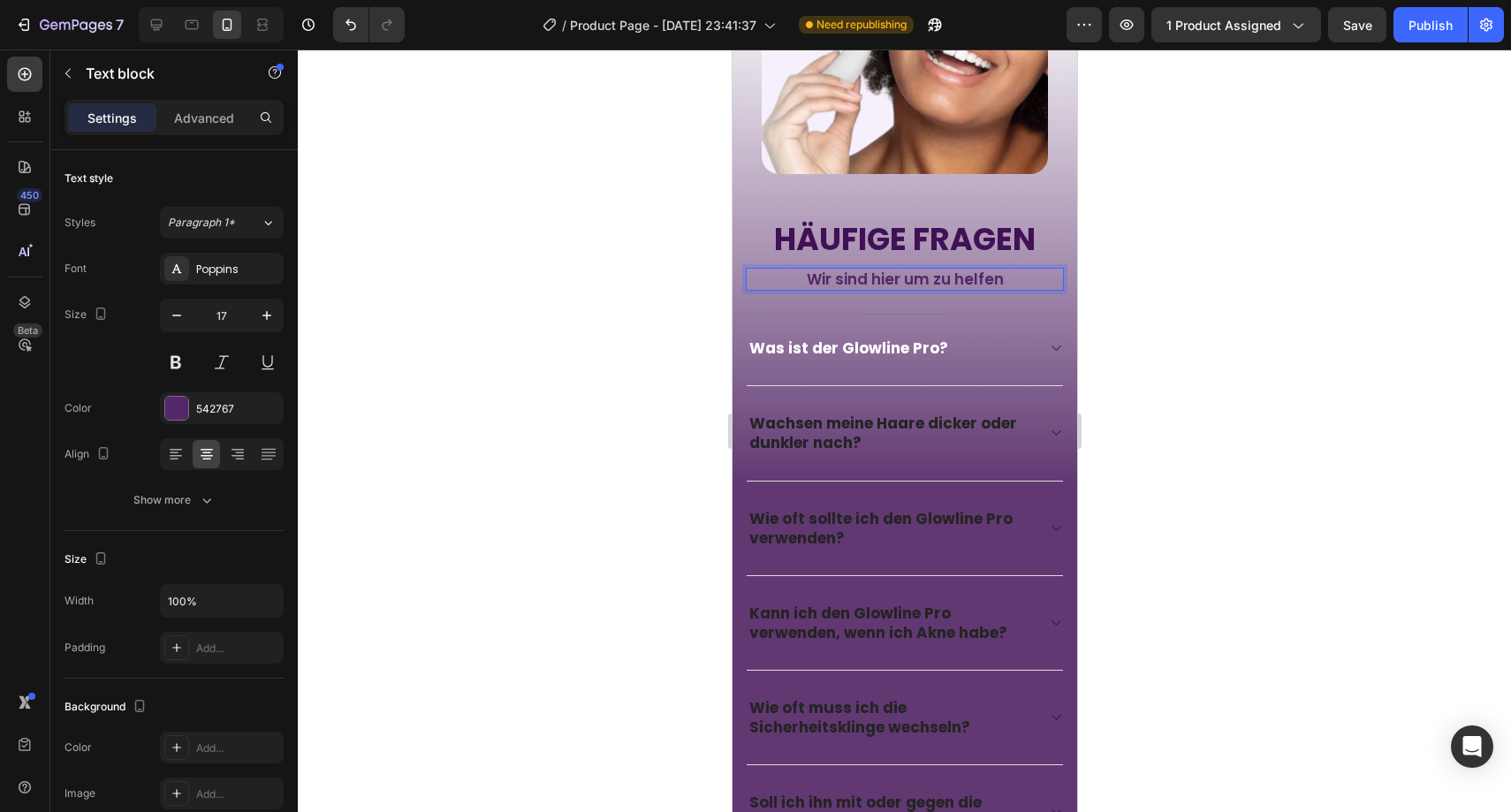
click at [897, 269] on p "Wir sind hier um zu helfen" at bounding box center [904, 279] width 315 height 20
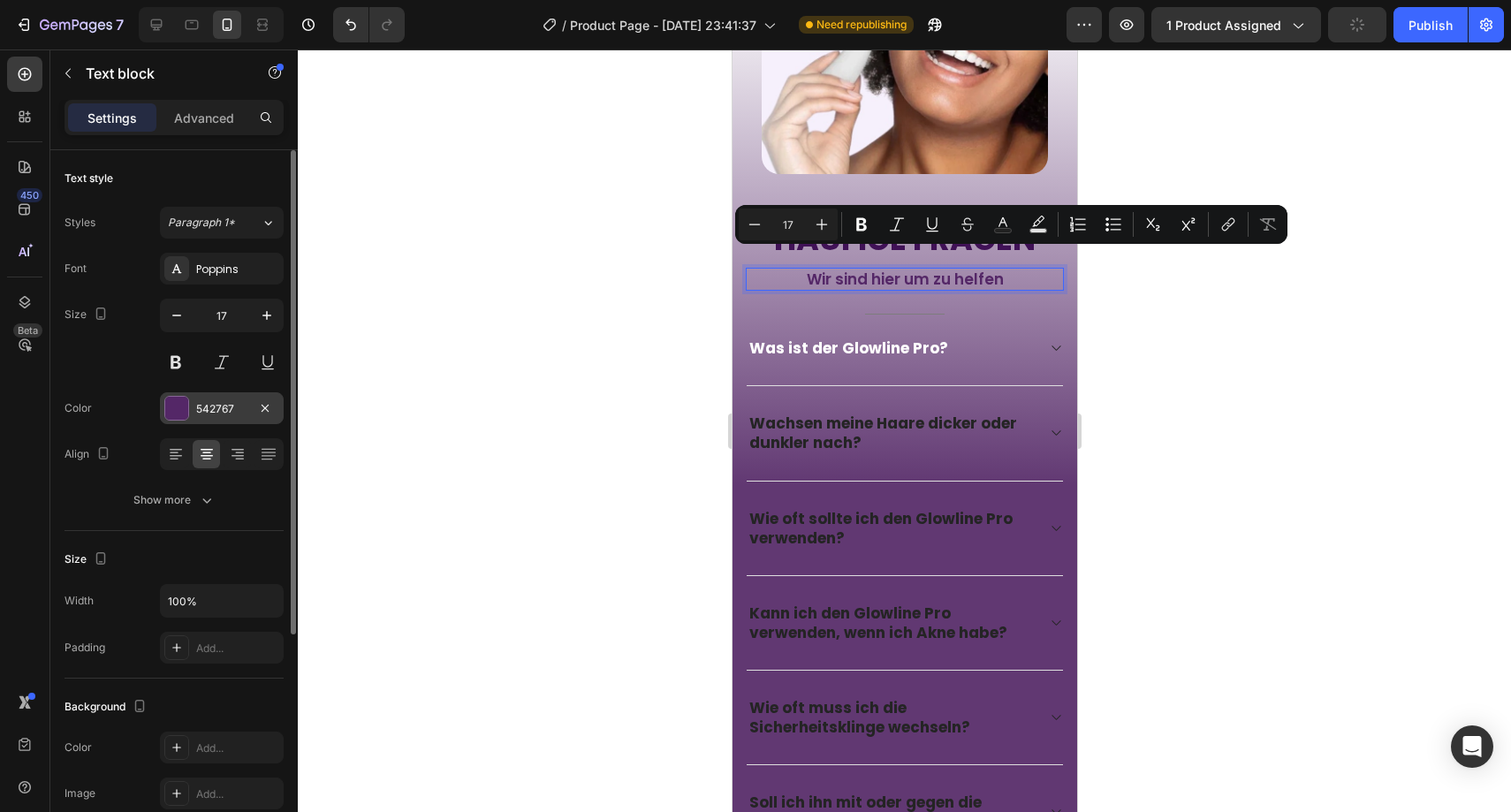
click at [235, 405] on div "542767" at bounding box center [222, 408] width 51 height 16
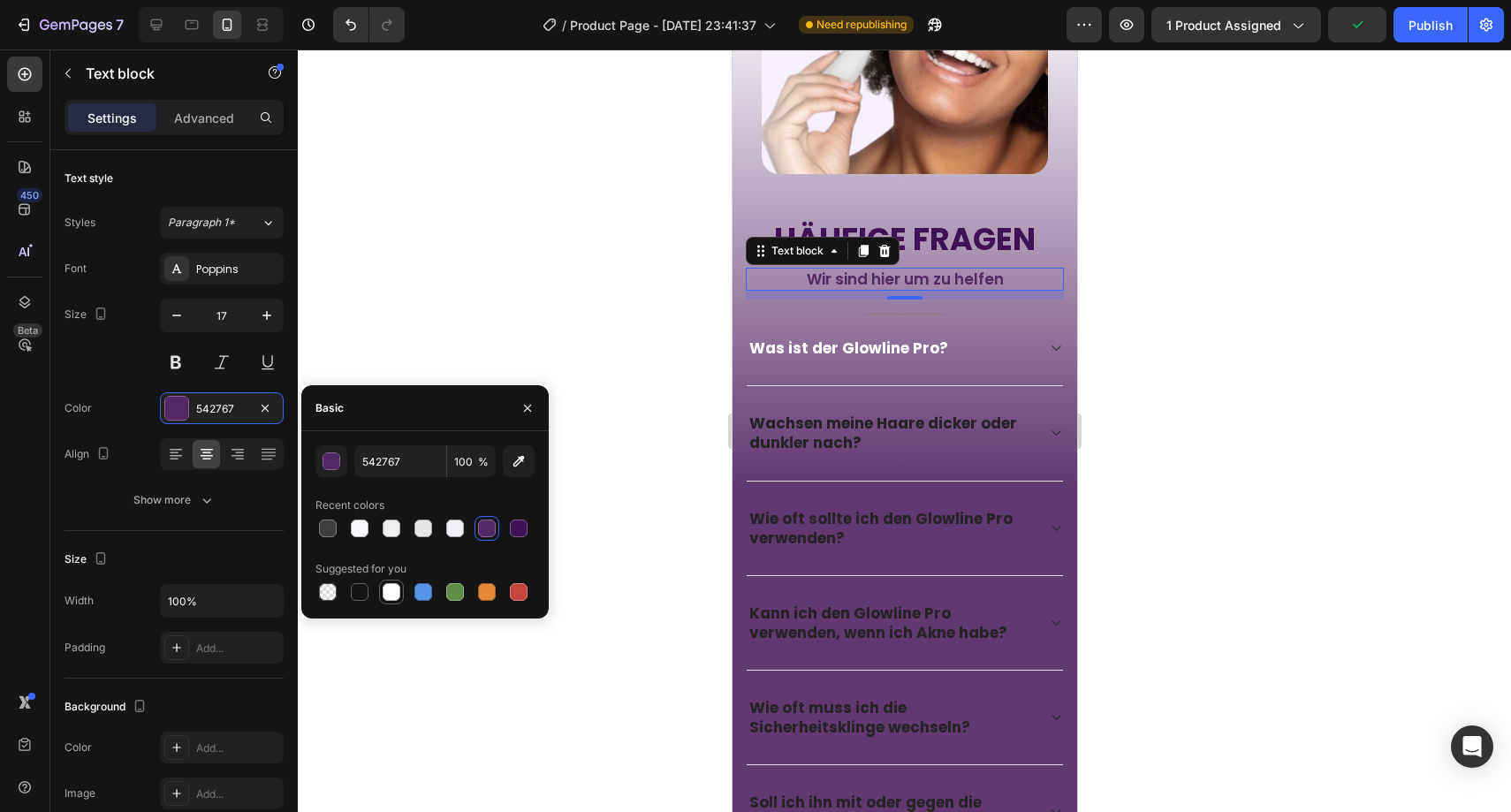
click at [401, 600] on div at bounding box center [391, 591] width 25 height 25
type input "FFFFFF"
click at [533, 408] on icon "button" at bounding box center [527, 407] width 14 height 14
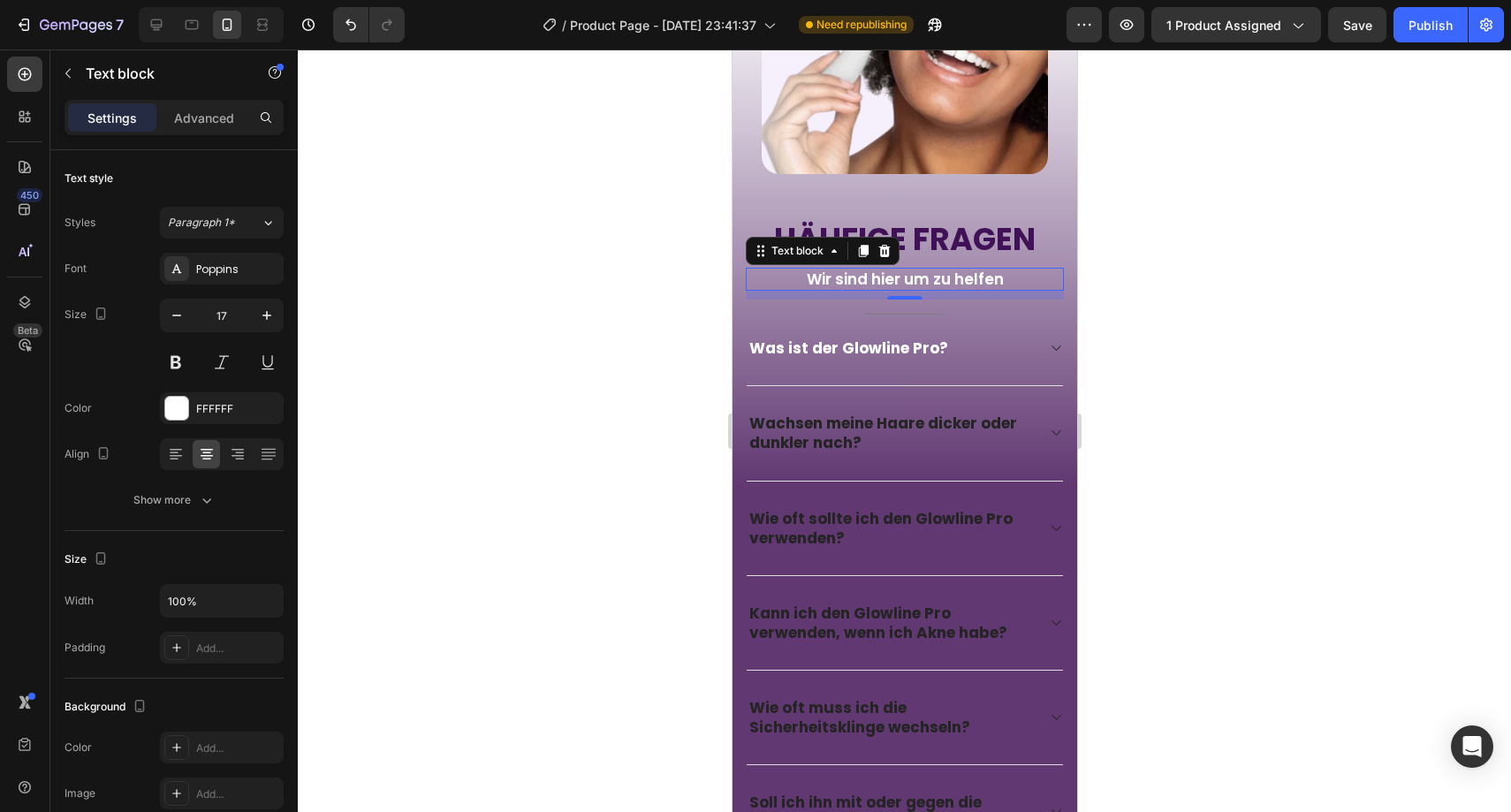
click at [633, 345] on div at bounding box center [904, 430] width 1213 height 763
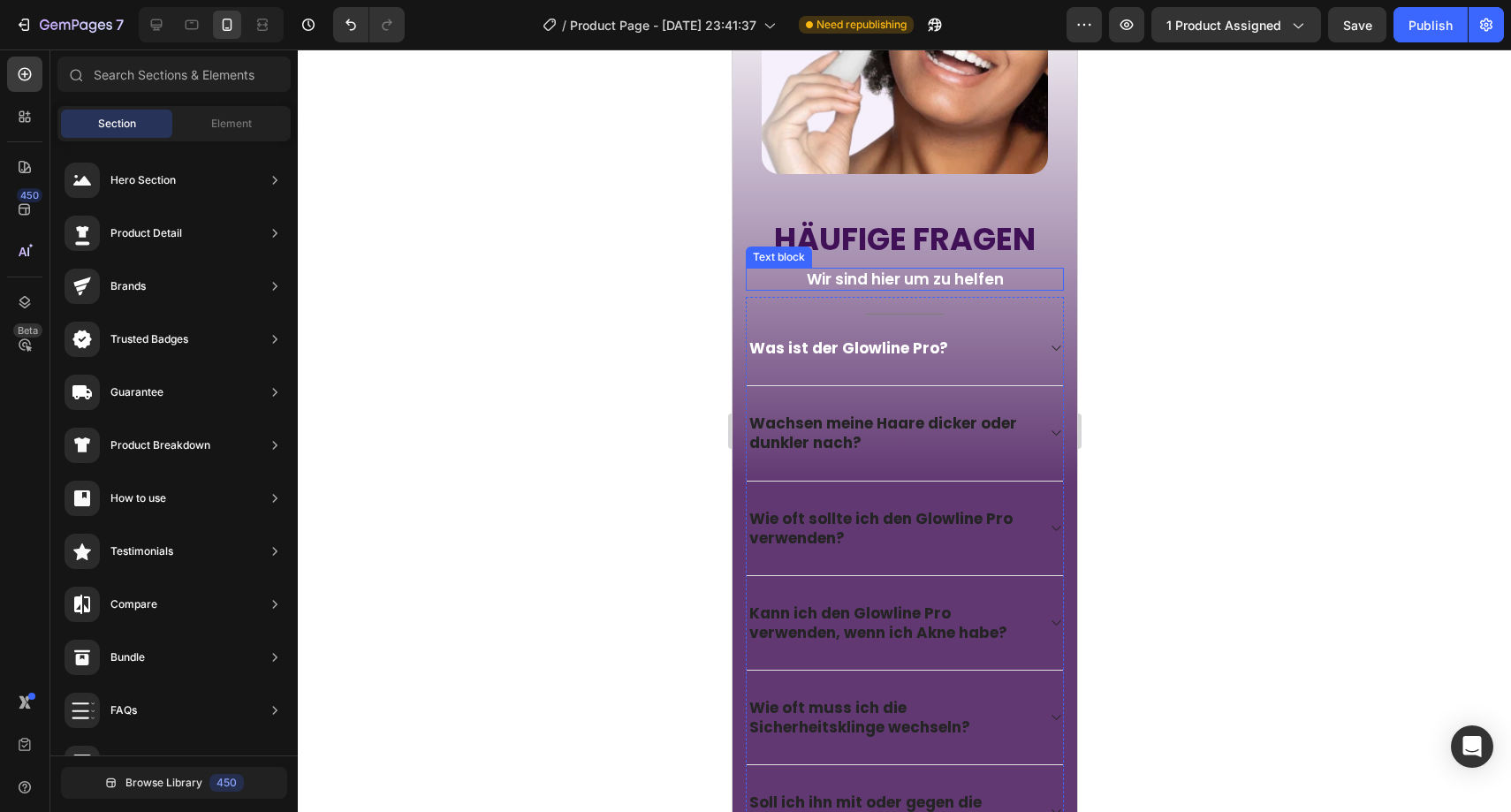
click at [866, 269] on p "Wir sind hier um zu helfen" at bounding box center [904, 279] width 315 height 20
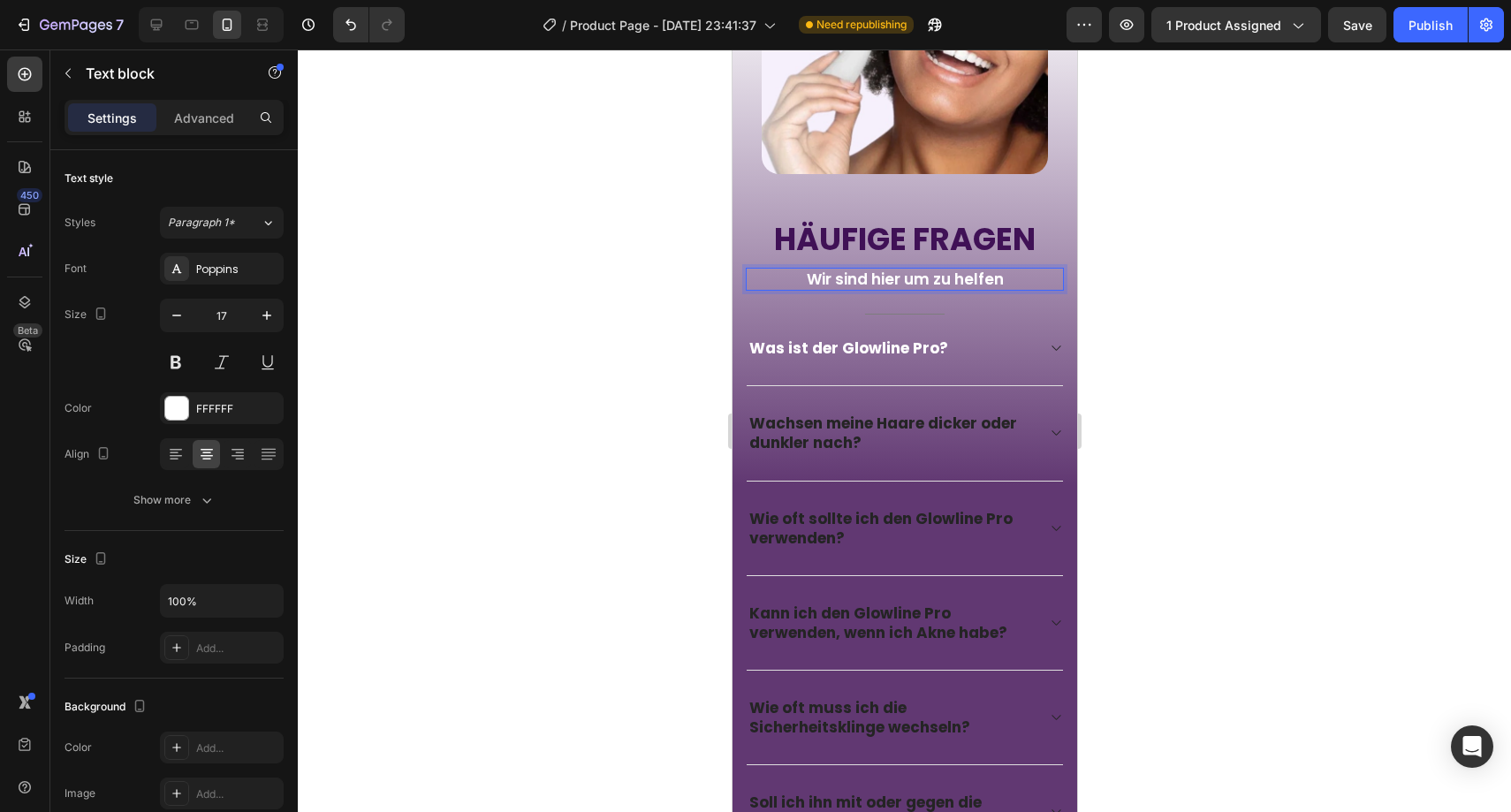
click at [866, 269] on p "Wir sind hier um zu helfen" at bounding box center [904, 279] width 315 height 20
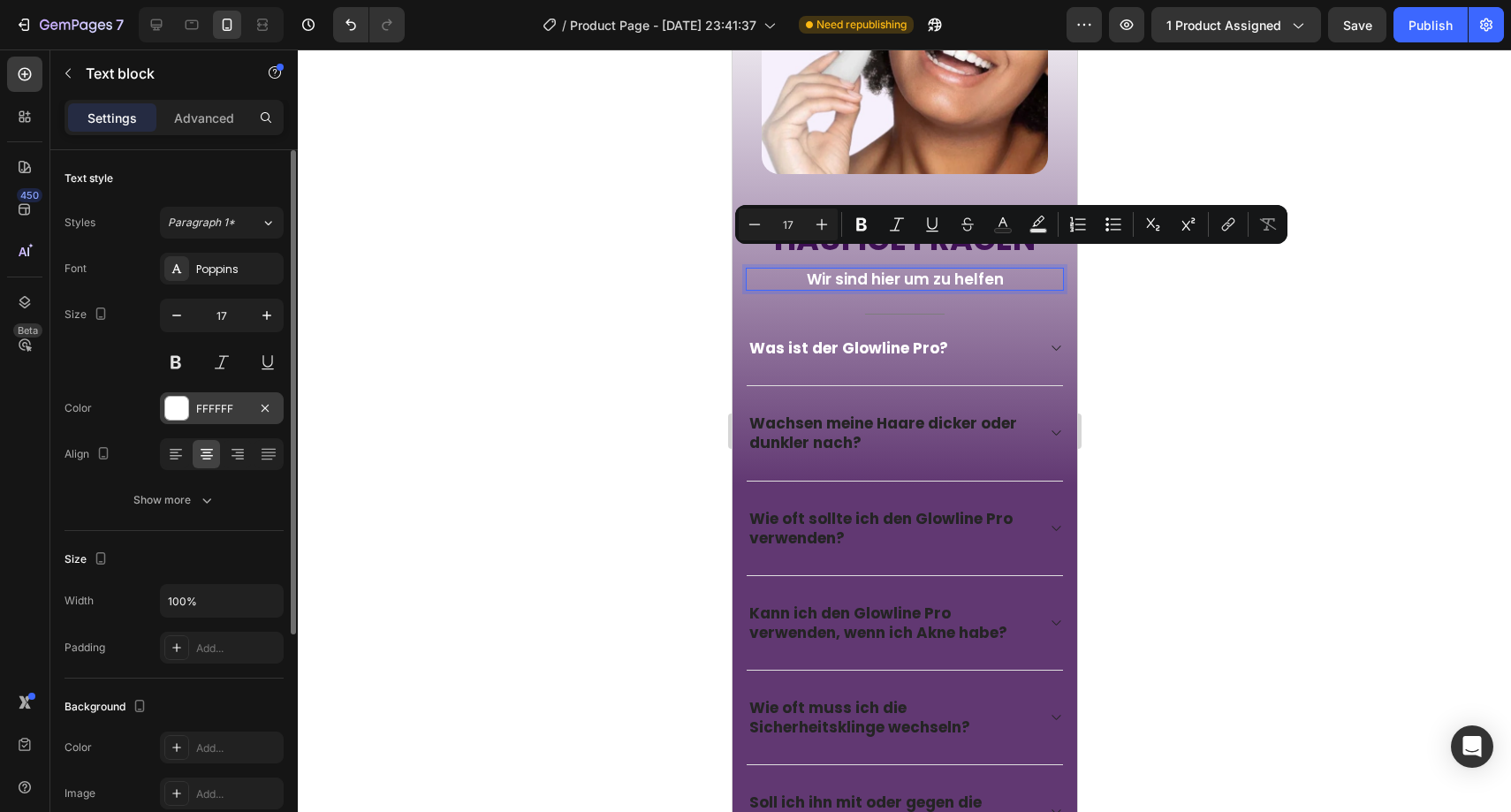
click at [212, 406] on div "FFFFFF" at bounding box center [222, 408] width 51 height 16
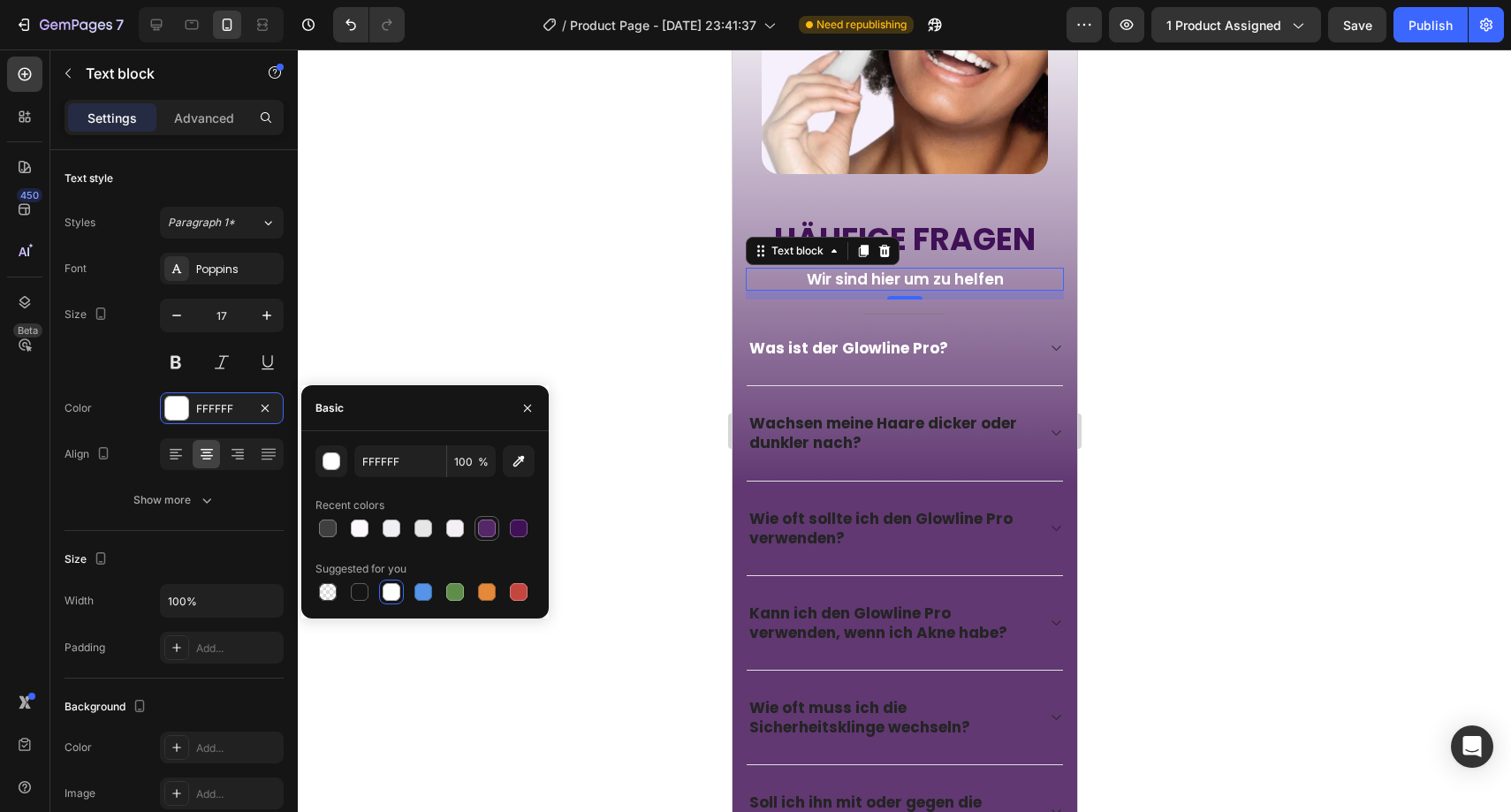
drag, startPoint x: 483, startPoint y: 524, endPoint x: 383, endPoint y: 462, distance: 117.7
click at [483, 524] on div at bounding box center [487, 528] width 18 height 18
click at [335, 452] on div "button" at bounding box center [331, 461] width 18 height 18
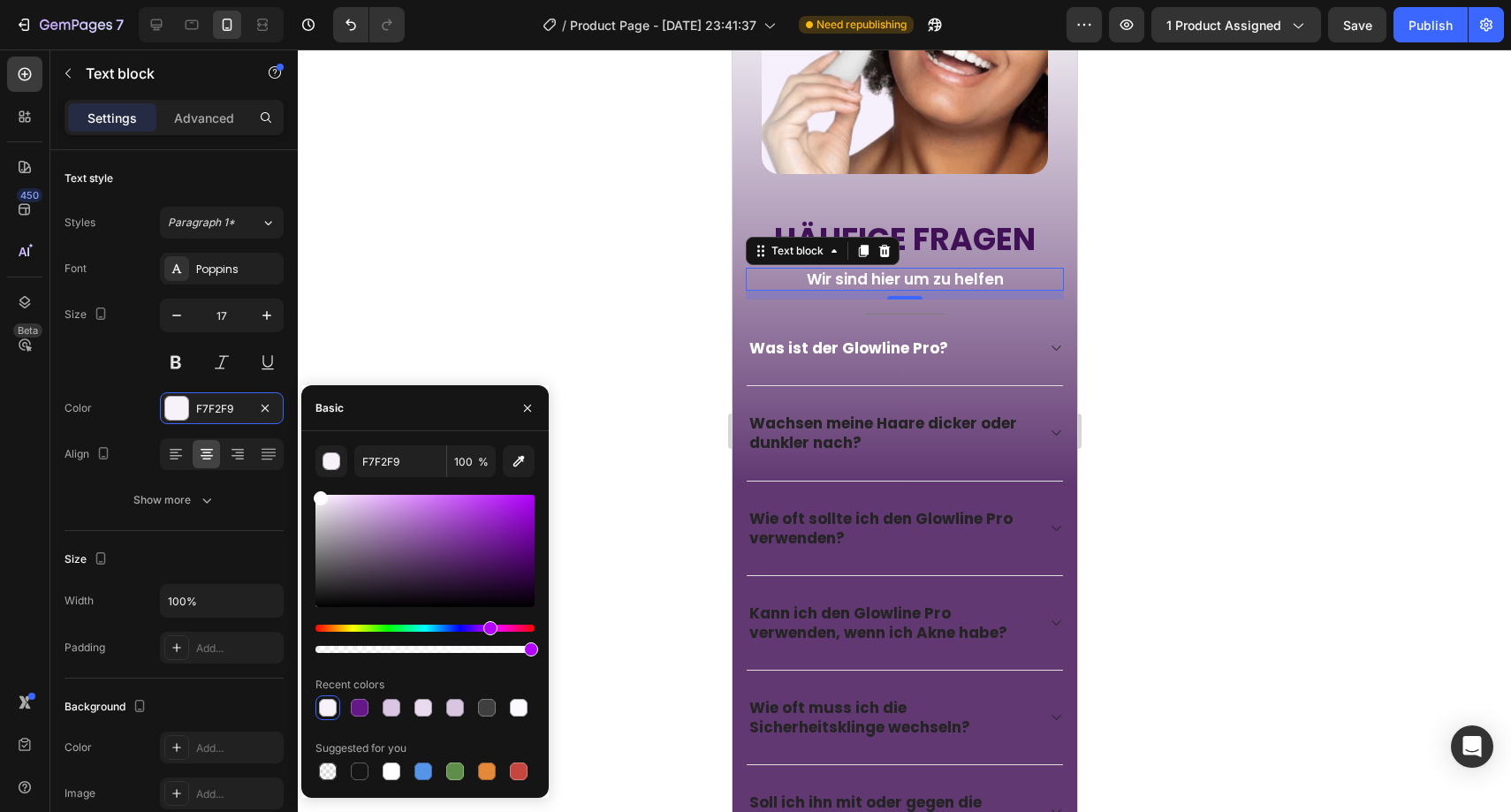
type input "FEFCFF"
drag, startPoint x: 433, startPoint y: 548, endPoint x: 319, endPoint y: 492, distance: 127.0
click at [319, 495] on div at bounding box center [425, 550] width 219 height 112
click at [599, 316] on div at bounding box center [904, 430] width 1213 height 763
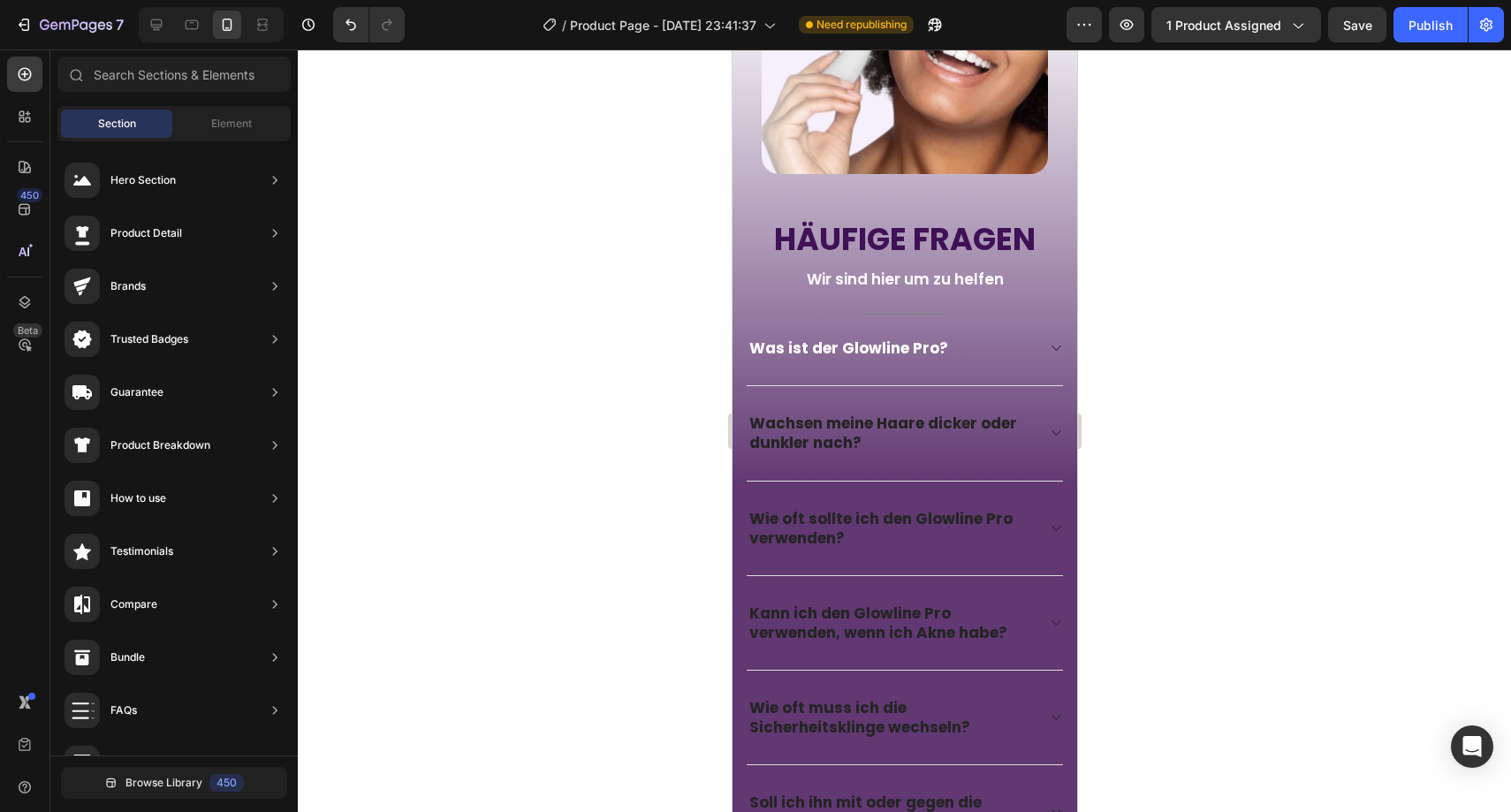
click at [599, 316] on div at bounding box center [904, 430] width 1213 height 763
click at [813, 225] on p "Häufige Fragen" at bounding box center [904, 238] width 315 height 41
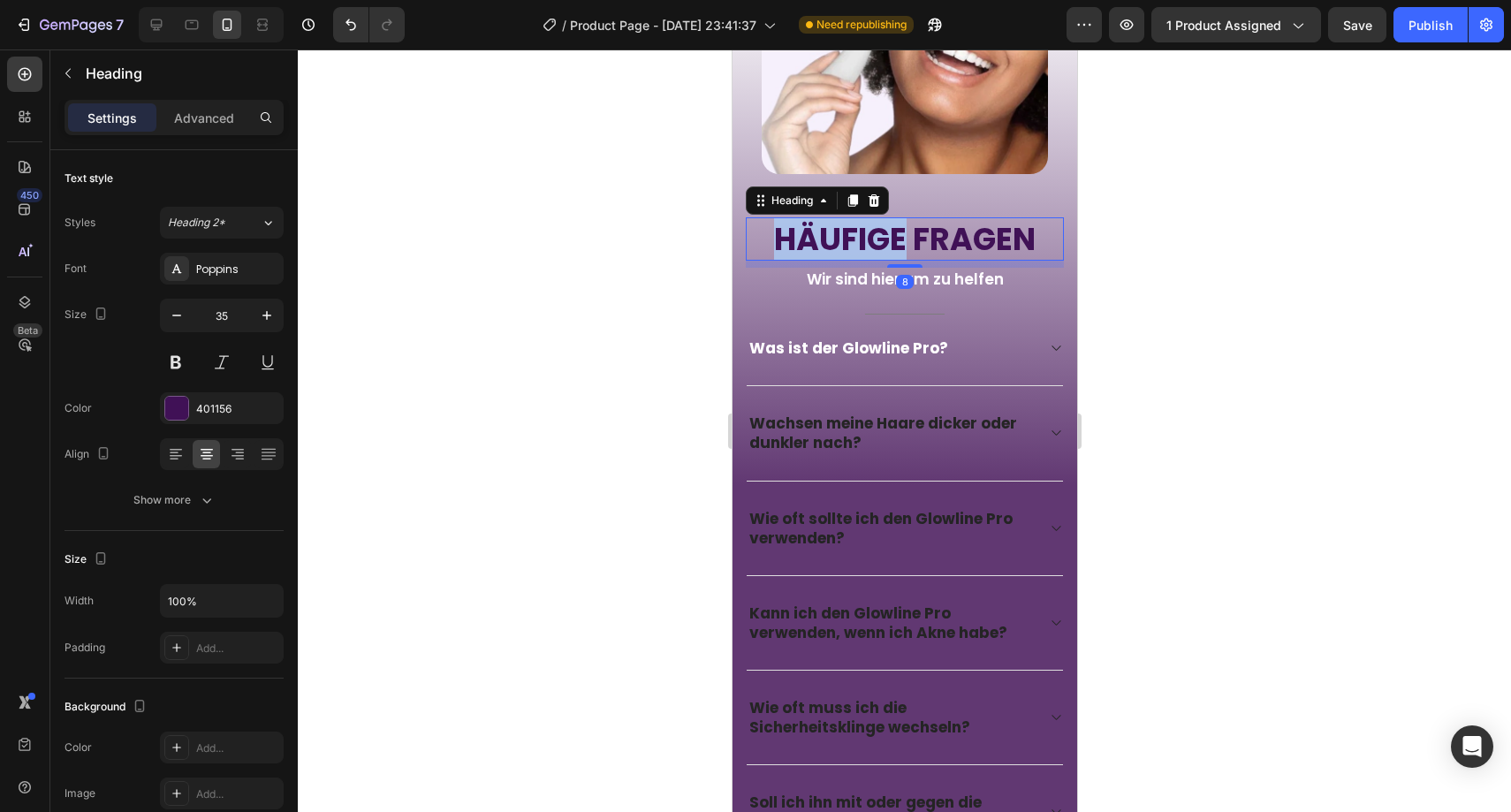
click at [816, 225] on p "Häufige Fragen" at bounding box center [904, 238] width 315 height 41
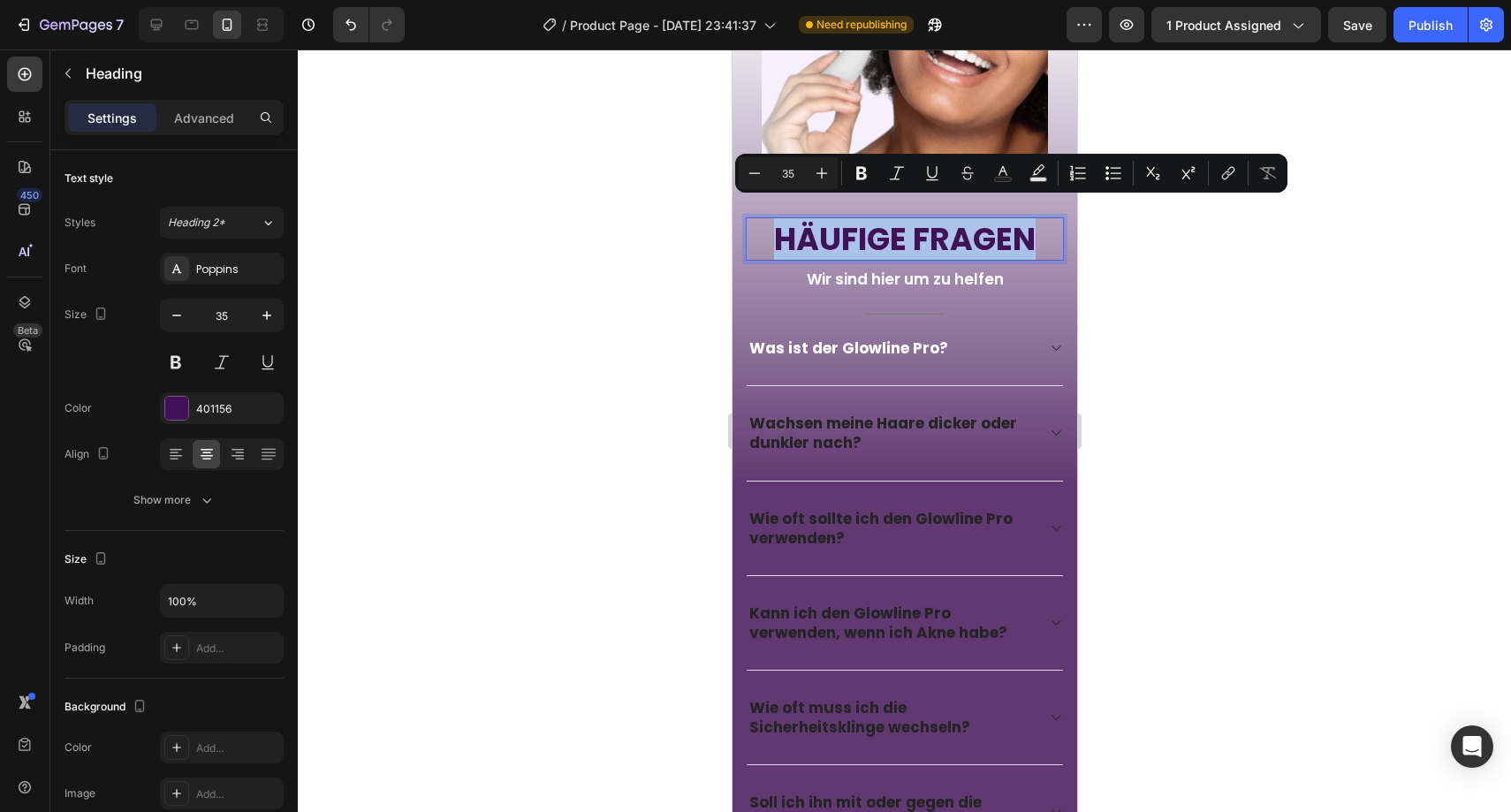
click at [816, 225] on p "Häufige Fragen" at bounding box center [904, 238] width 315 height 41
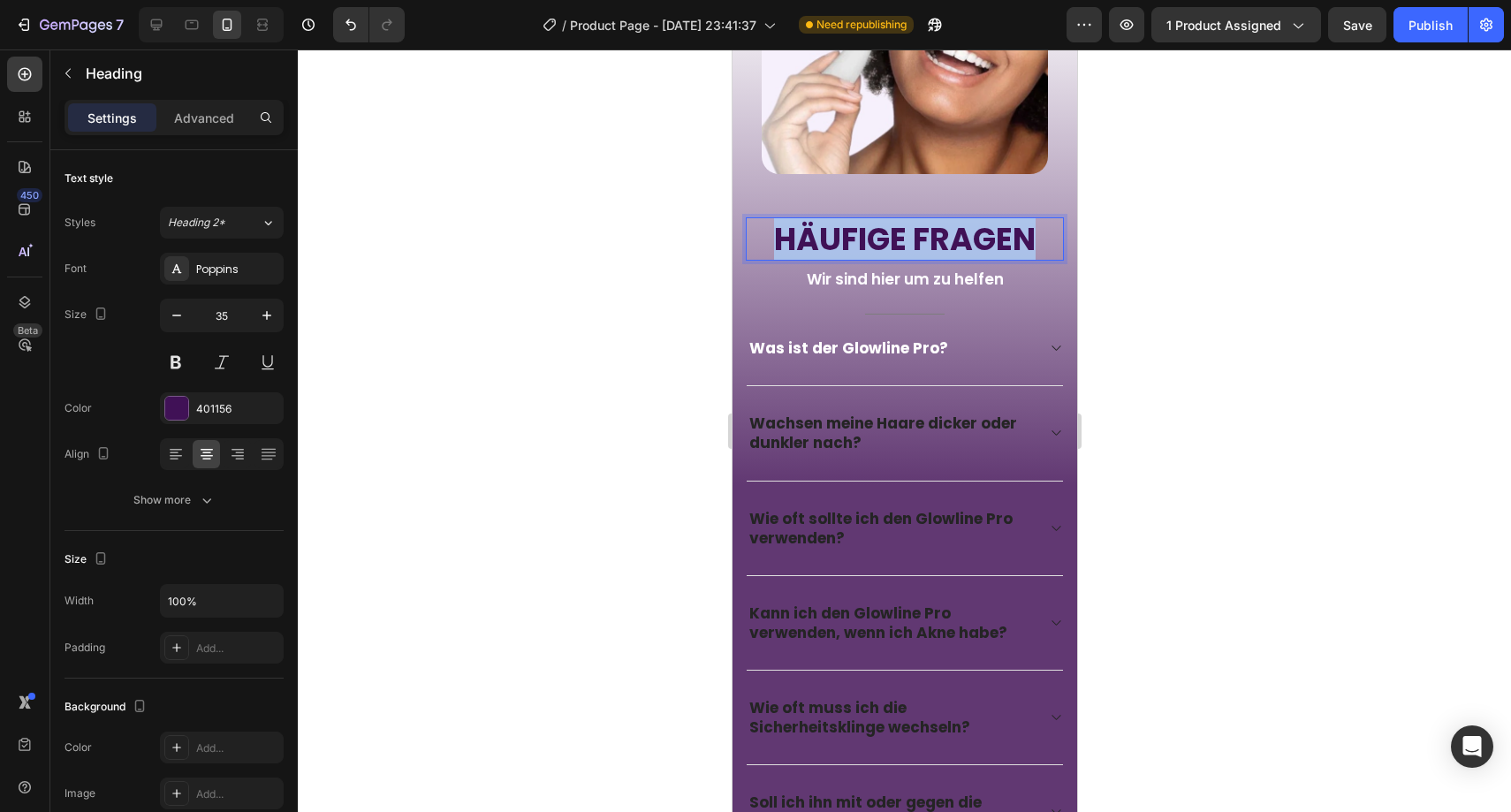
click at [816, 225] on p "Häufige Fragen" at bounding box center [904, 238] width 315 height 41
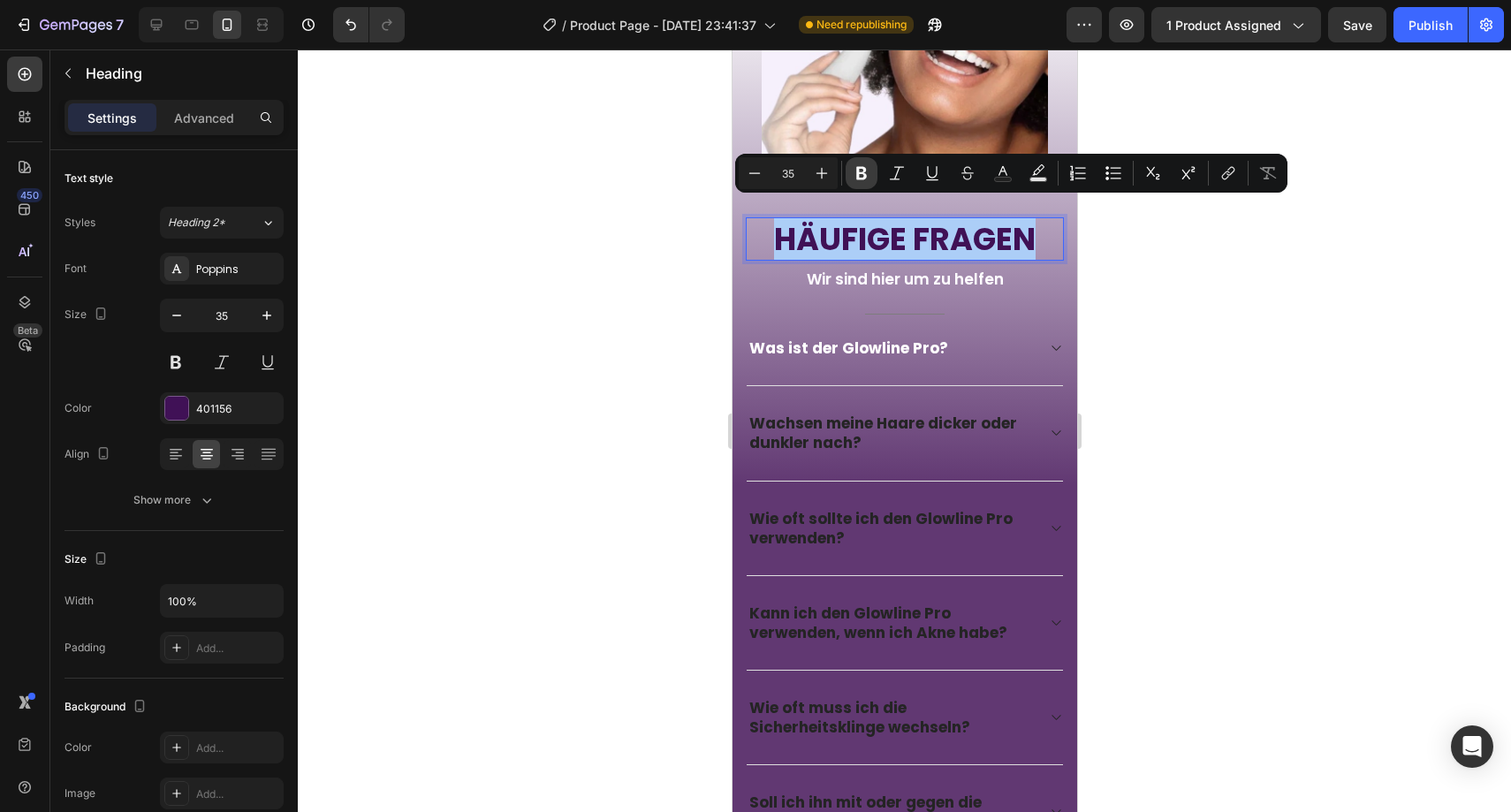
click at [856, 172] on icon "Editor contextual toolbar" at bounding box center [861, 173] width 11 height 13
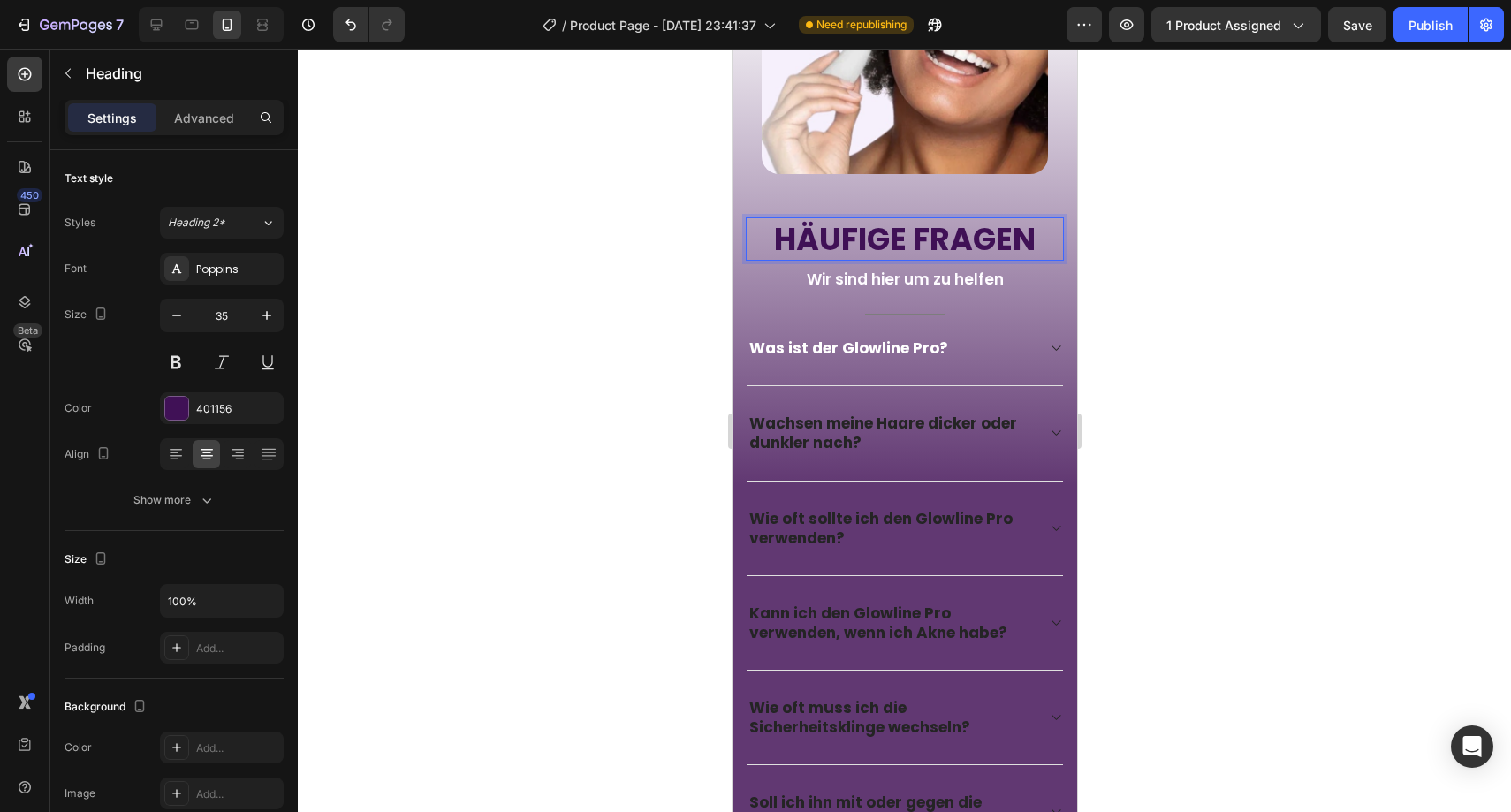
click at [810, 227] on strong "Häufige Fragen" at bounding box center [903, 239] width 261 height 44
click at [811, 227] on strong "Häufige Fragen" at bounding box center [903, 239] width 261 height 44
click at [811, 226] on strong "Häufige Fragen" at bounding box center [903, 239] width 261 height 44
click at [648, 249] on div at bounding box center [904, 430] width 1213 height 763
click at [828, 269] on p "Wir sind hier um zu helfen" at bounding box center [904, 279] width 315 height 20
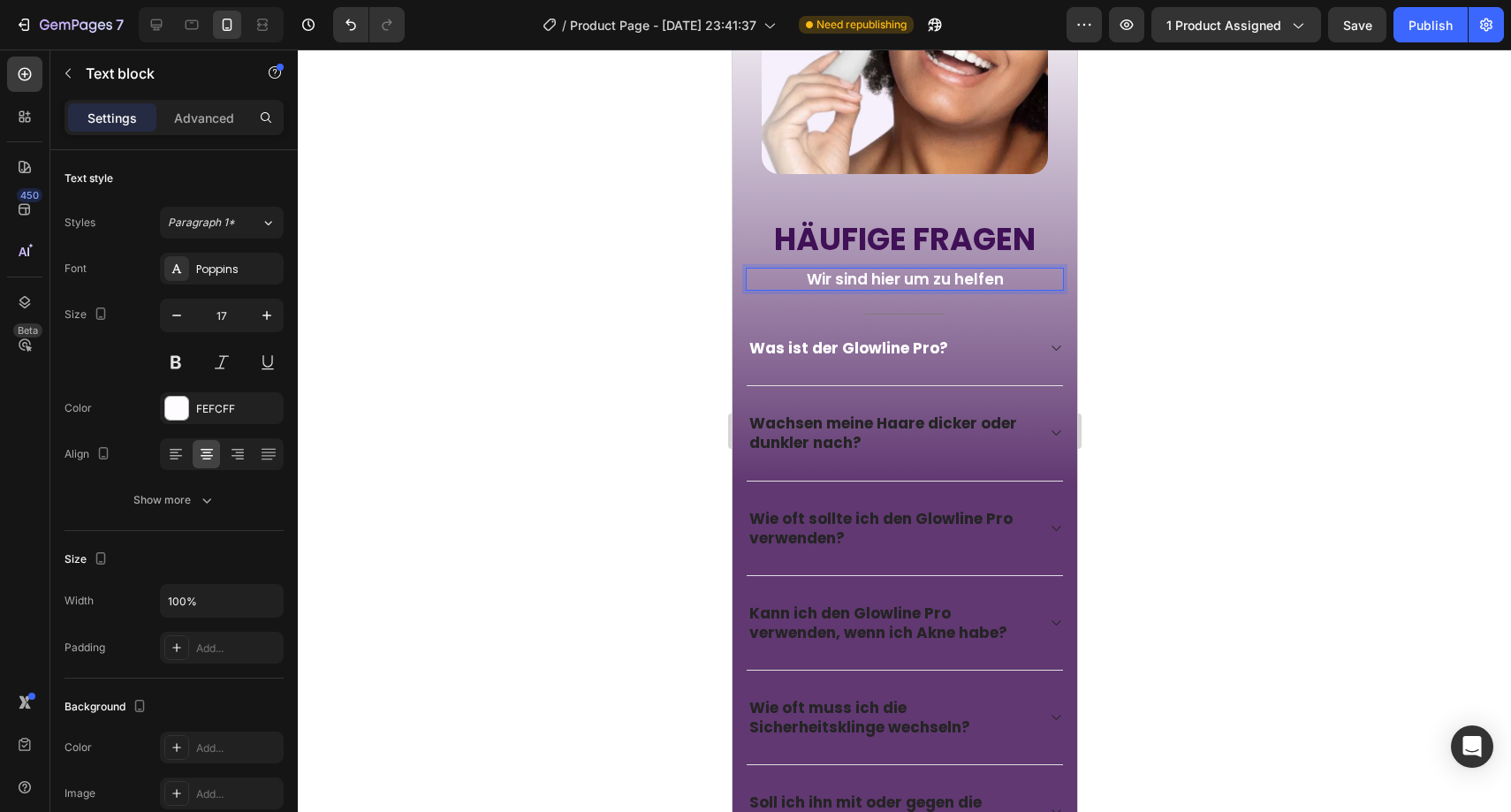
click at [828, 269] on p "Wir sind hier um zu helfen" at bounding box center [904, 279] width 315 height 20
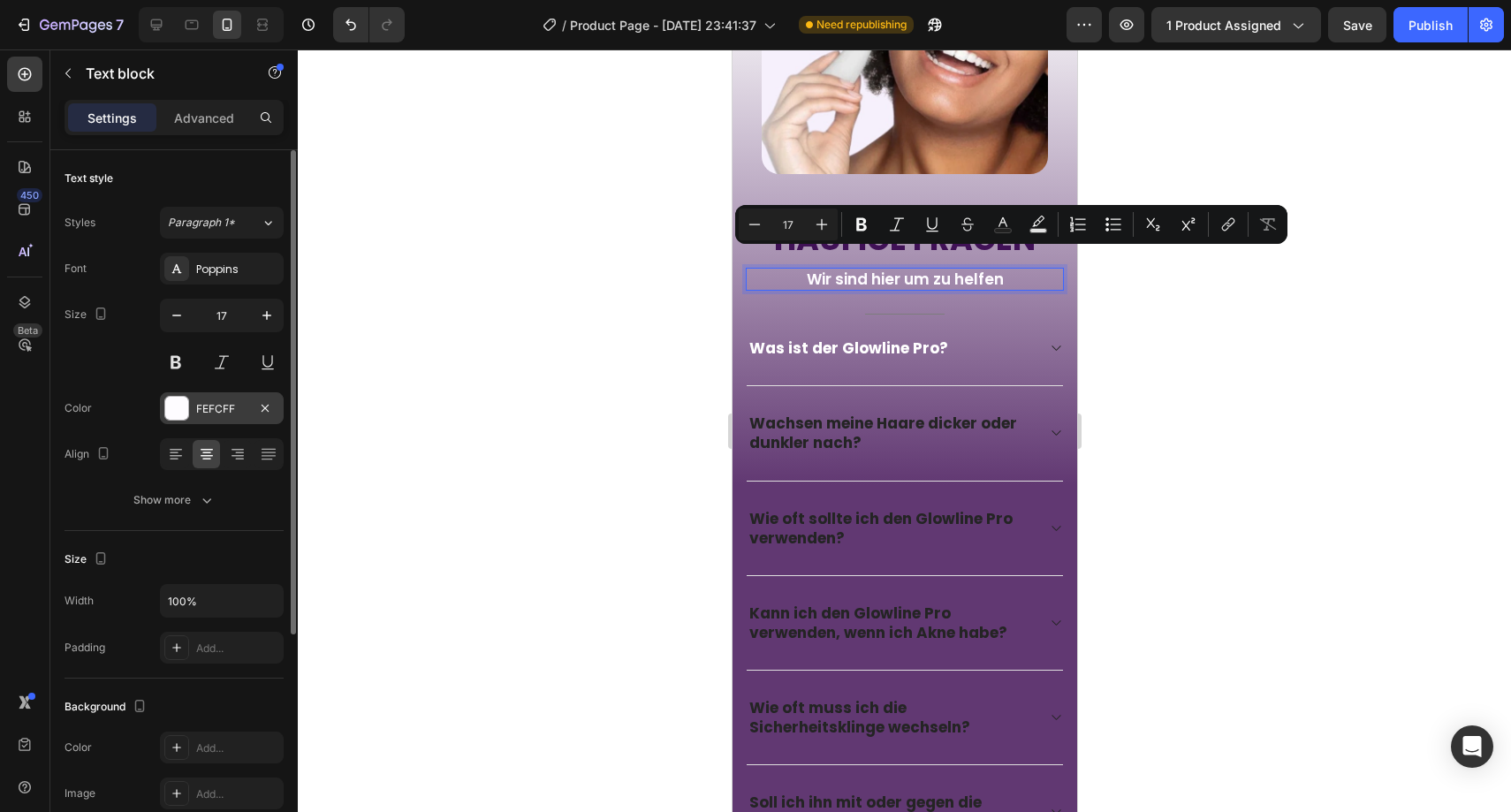
click at [226, 409] on div "FEFCFF" at bounding box center [222, 408] width 51 height 16
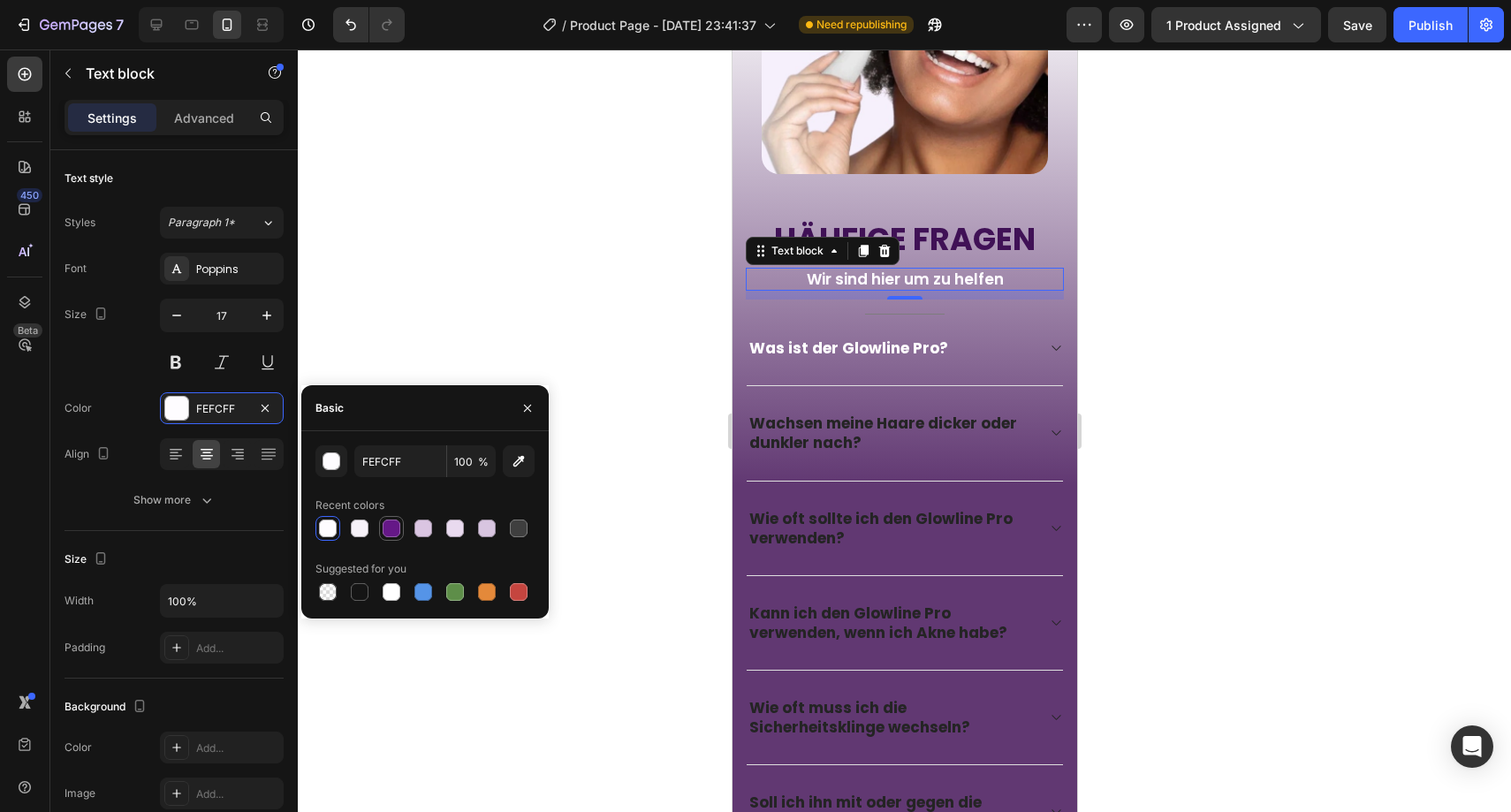
click at [394, 524] on div at bounding box center [392, 528] width 18 height 18
click at [517, 460] on icon "button" at bounding box center [519, 462] width 12 height 12
type input "401156"
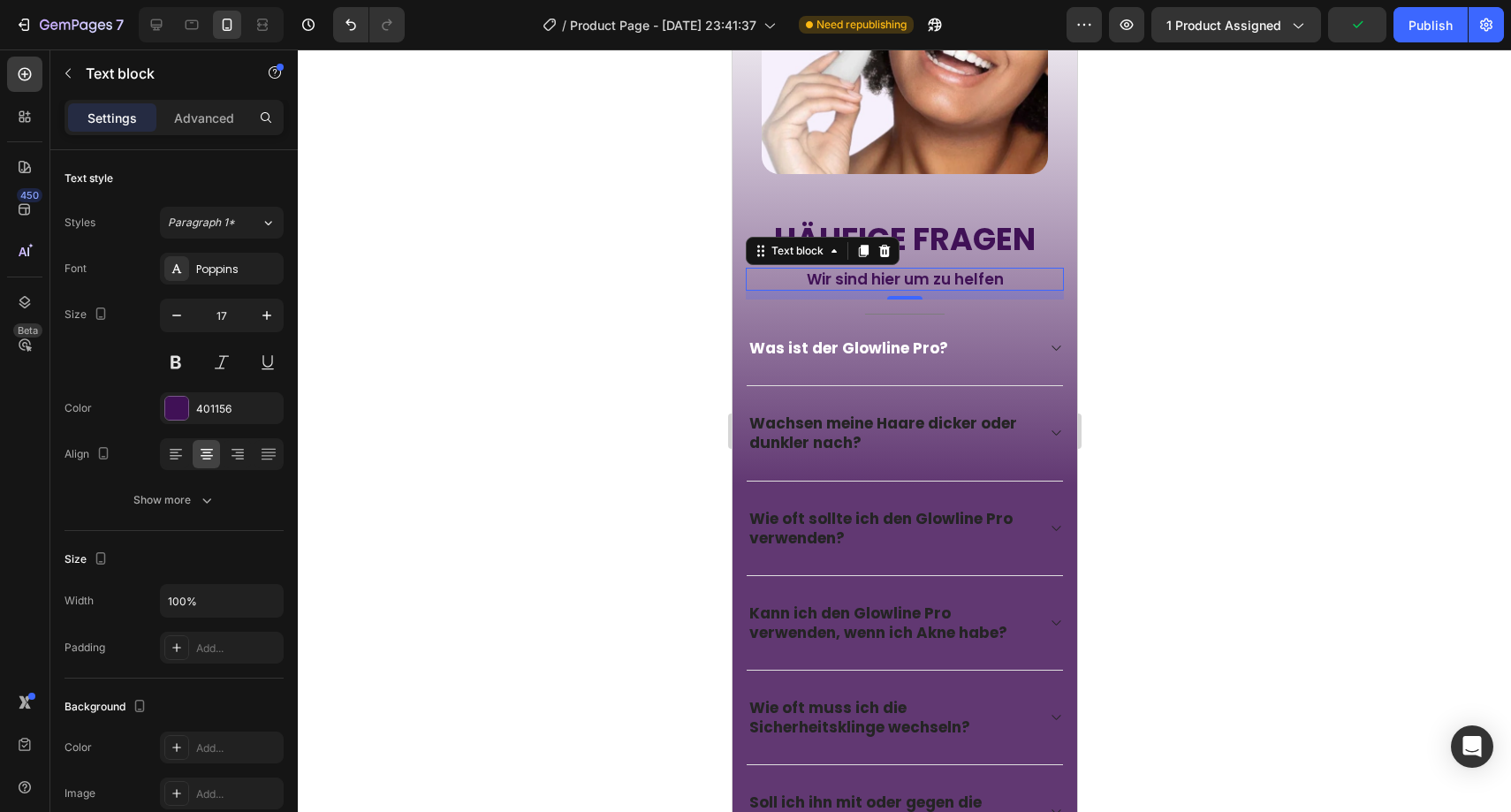
click at [641, 250] on div at bounding box center [904, 430] width 1213 height 763
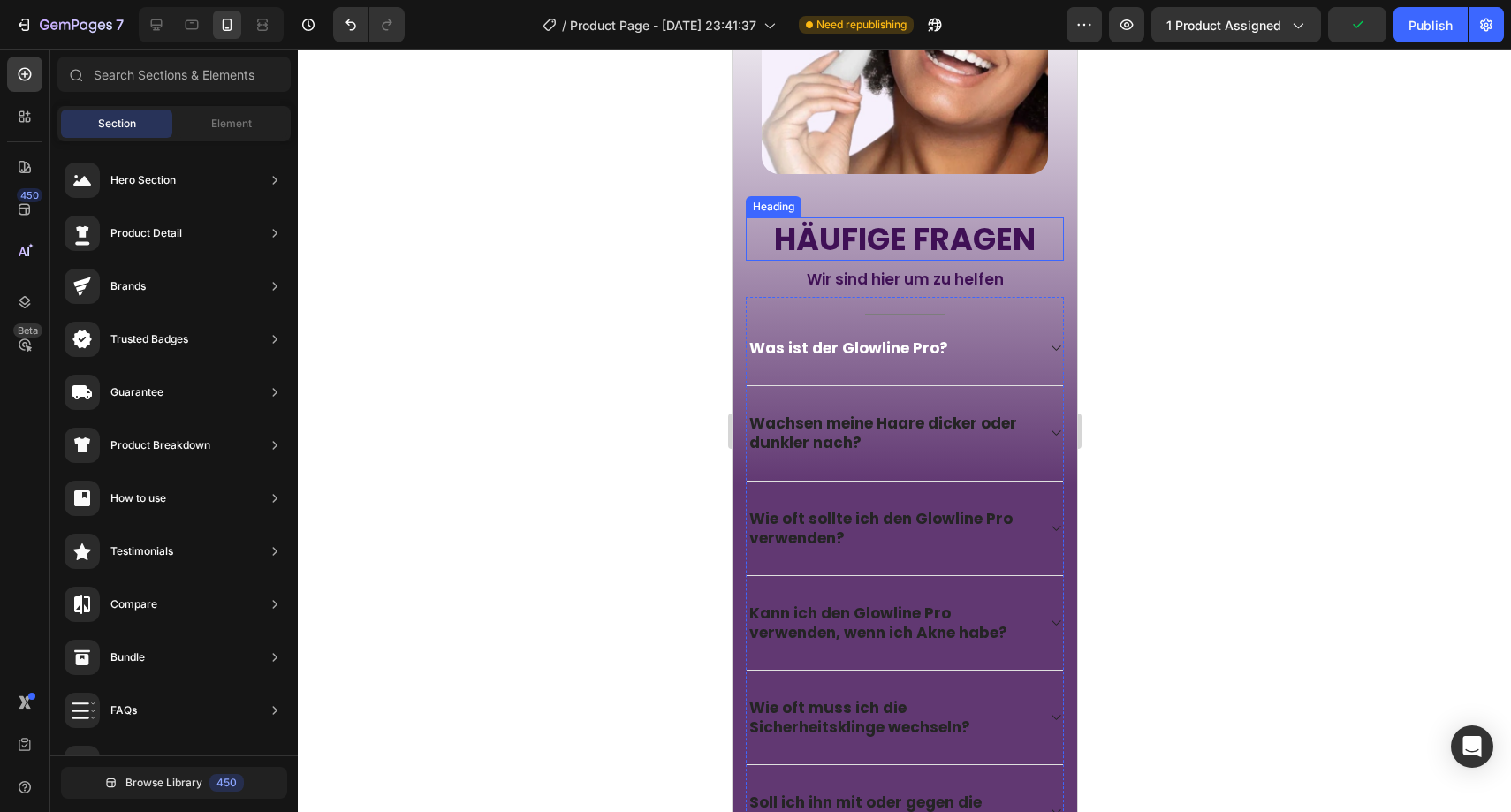
click at [852, 231] on strong "Häufige Fragen" at bounding box center [903, 239] width 261 height 44
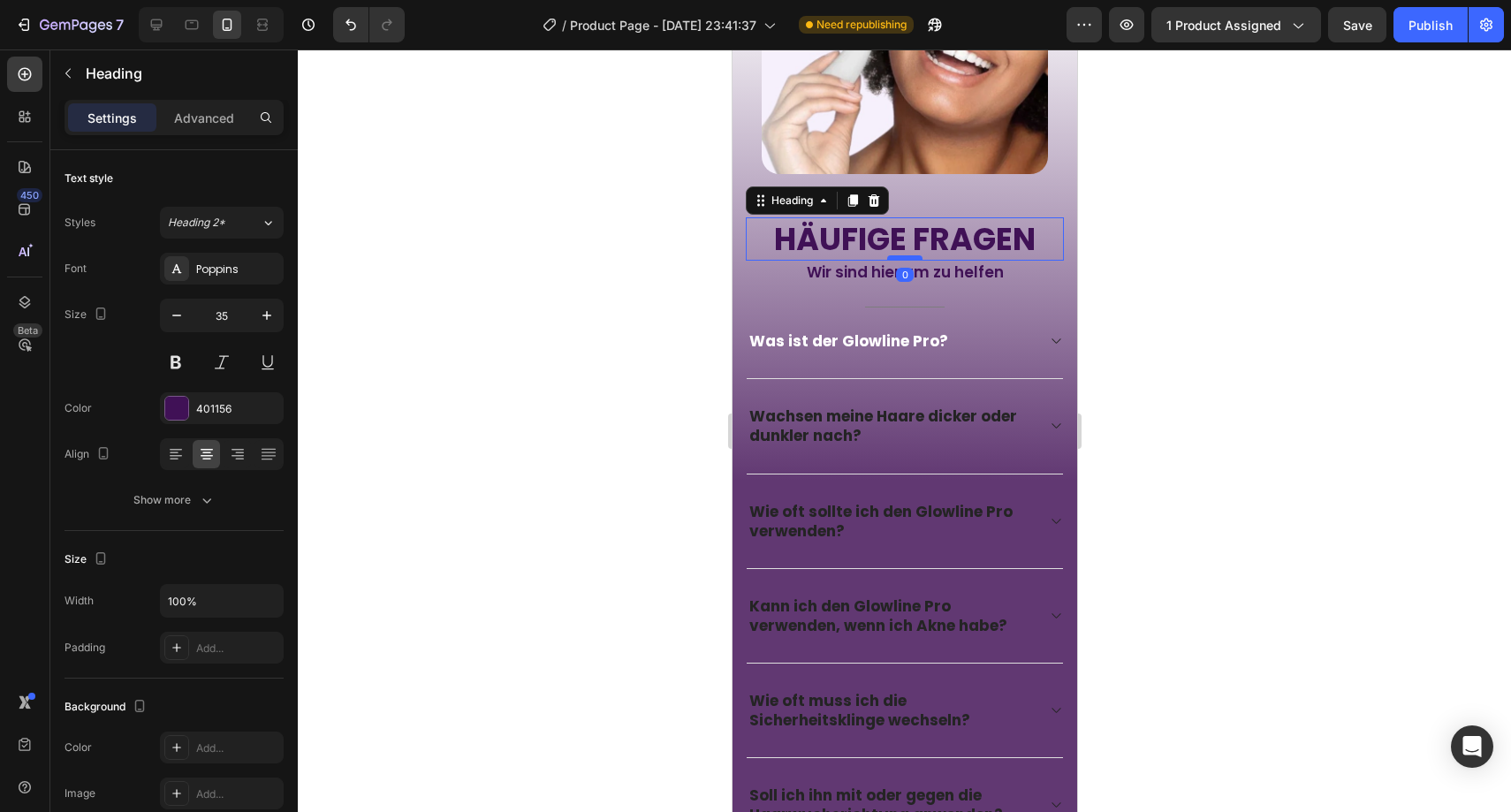
drag, startPoint x: 886, startPoint y: 249, endPoint x: 1425, endPoint y: 322, distance: 543.9
click at [887, 255] on div at bounding box center [904, 257] width 36 height 5
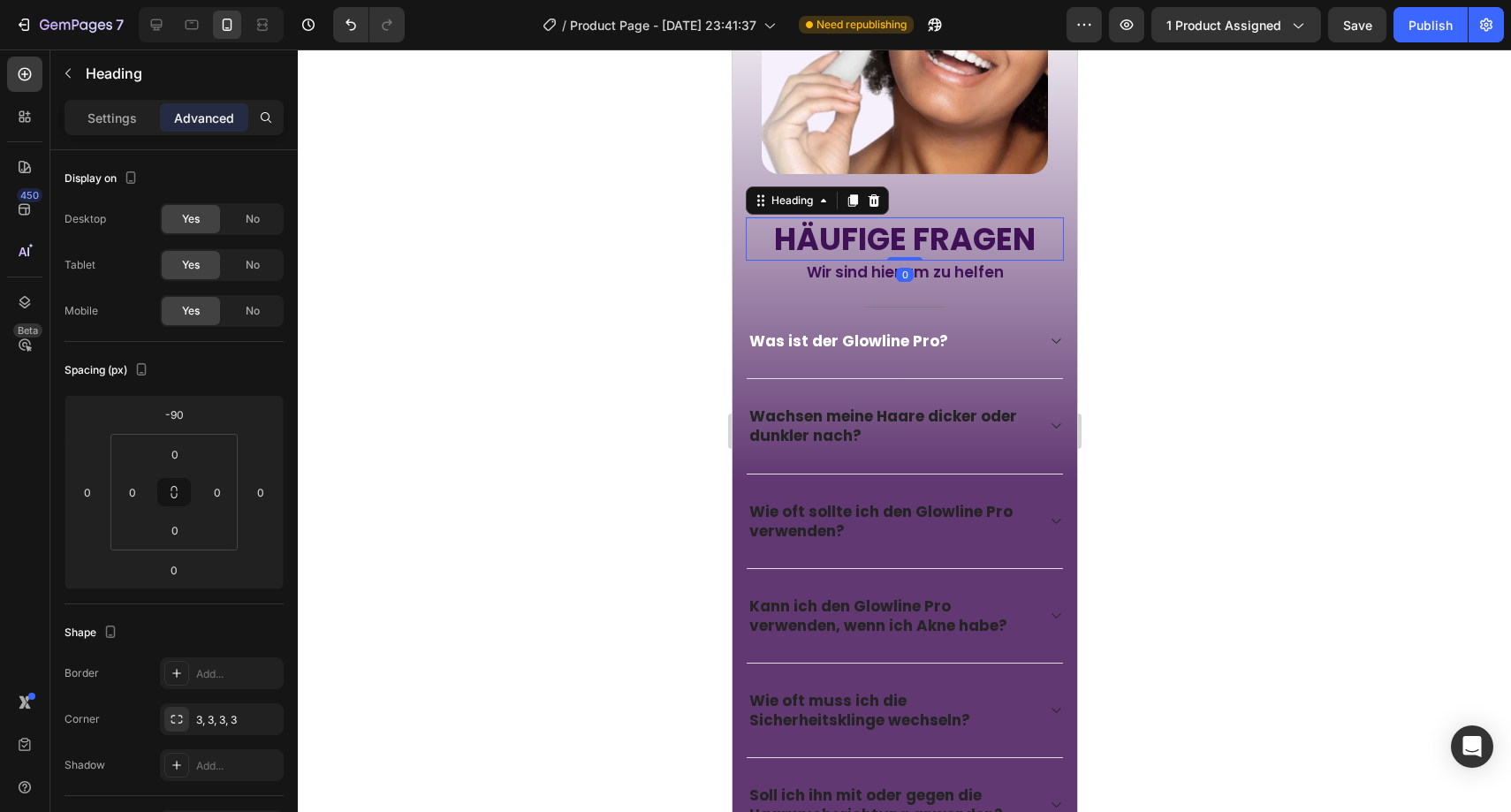
click at [644, 279] on div at bounding box center [904, 430] width 1213 height 763
click at [861, 268] on div at bounding box center [903, 92] width 318 height 408
click at [869, 262] on p "Wir sind hier um zu helfen" at bounding box center [904, 272] width 315 height 20
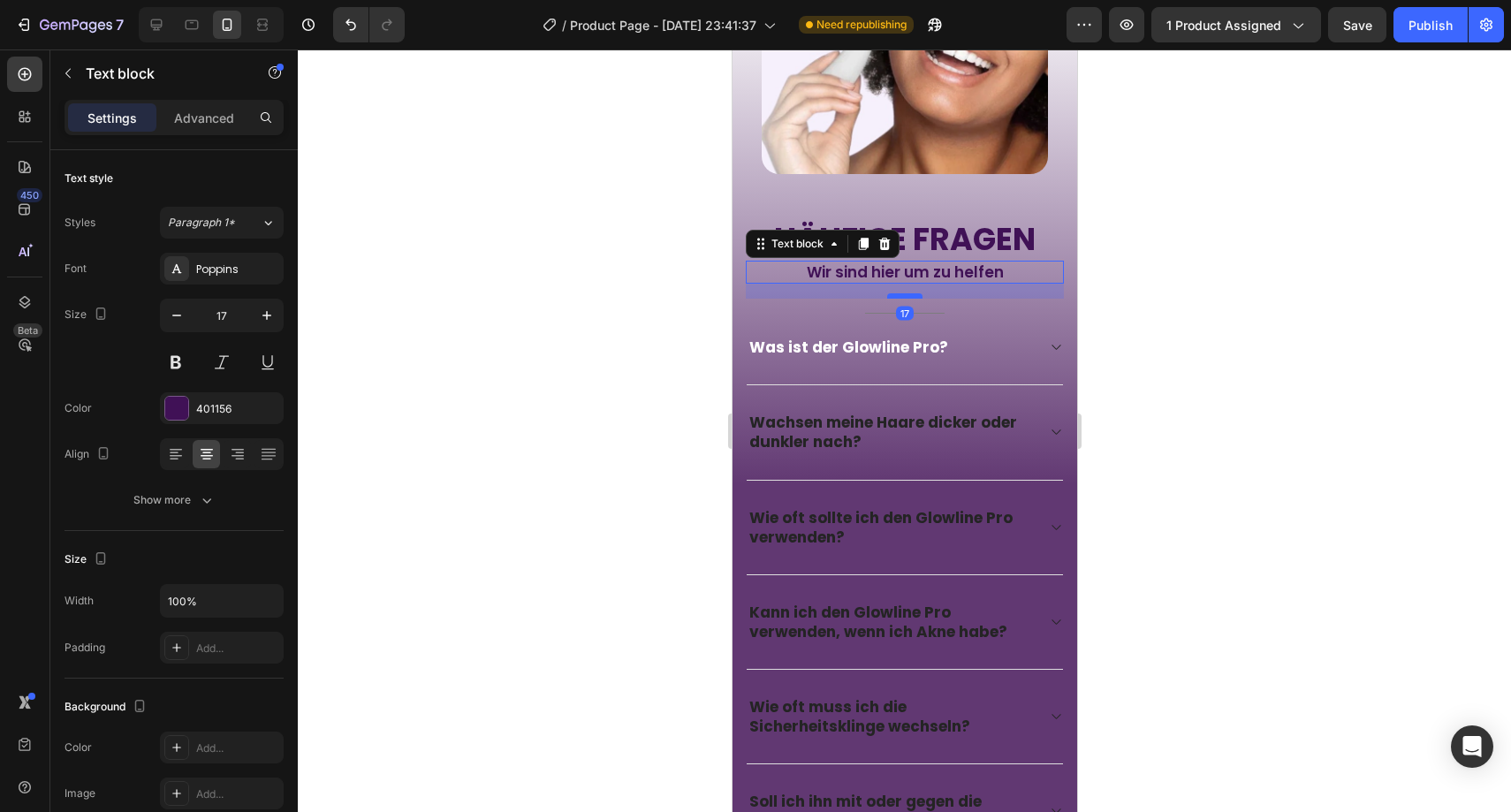
click at [888, 293] on div at bounding box center [904, 295] width 36 height 5
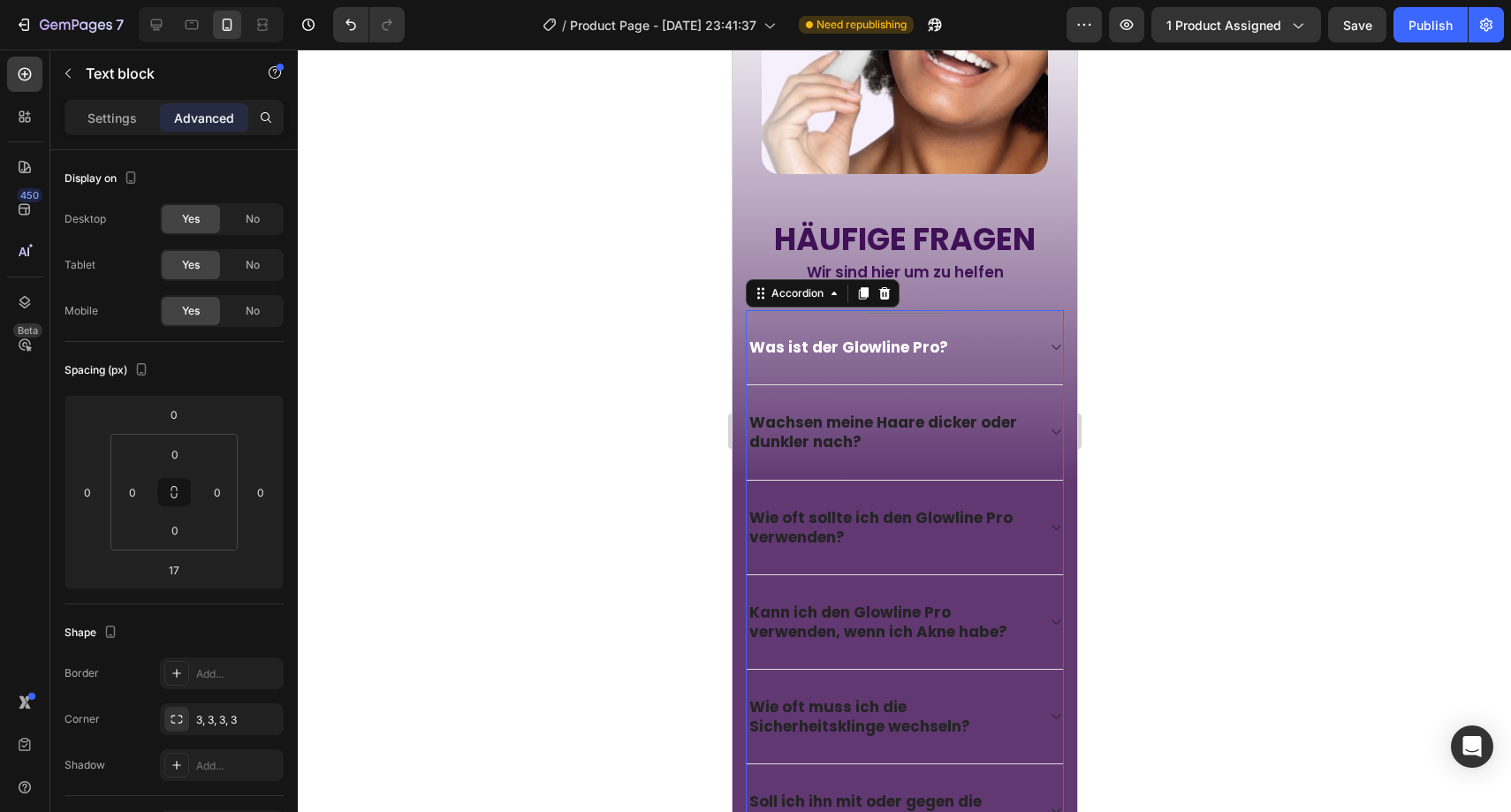
click at [874, 310] on div "Was ist der Glowline Pro?" at bounding box center [904, 347] width 317 height 75
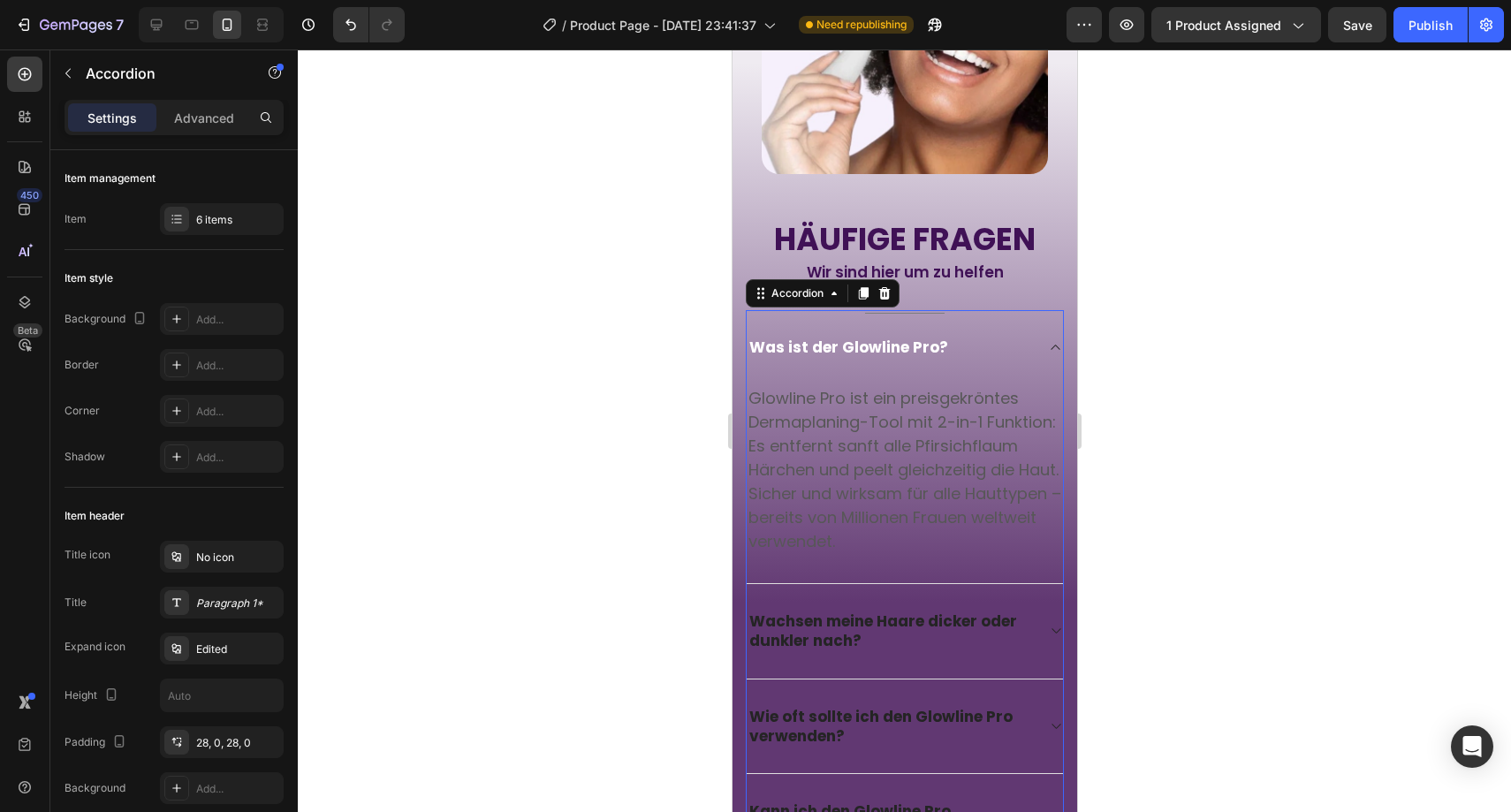
click at [879, 310] on div "Was ist der Glowline Pro?" at bounding box center [904, 346] width 317 height 74
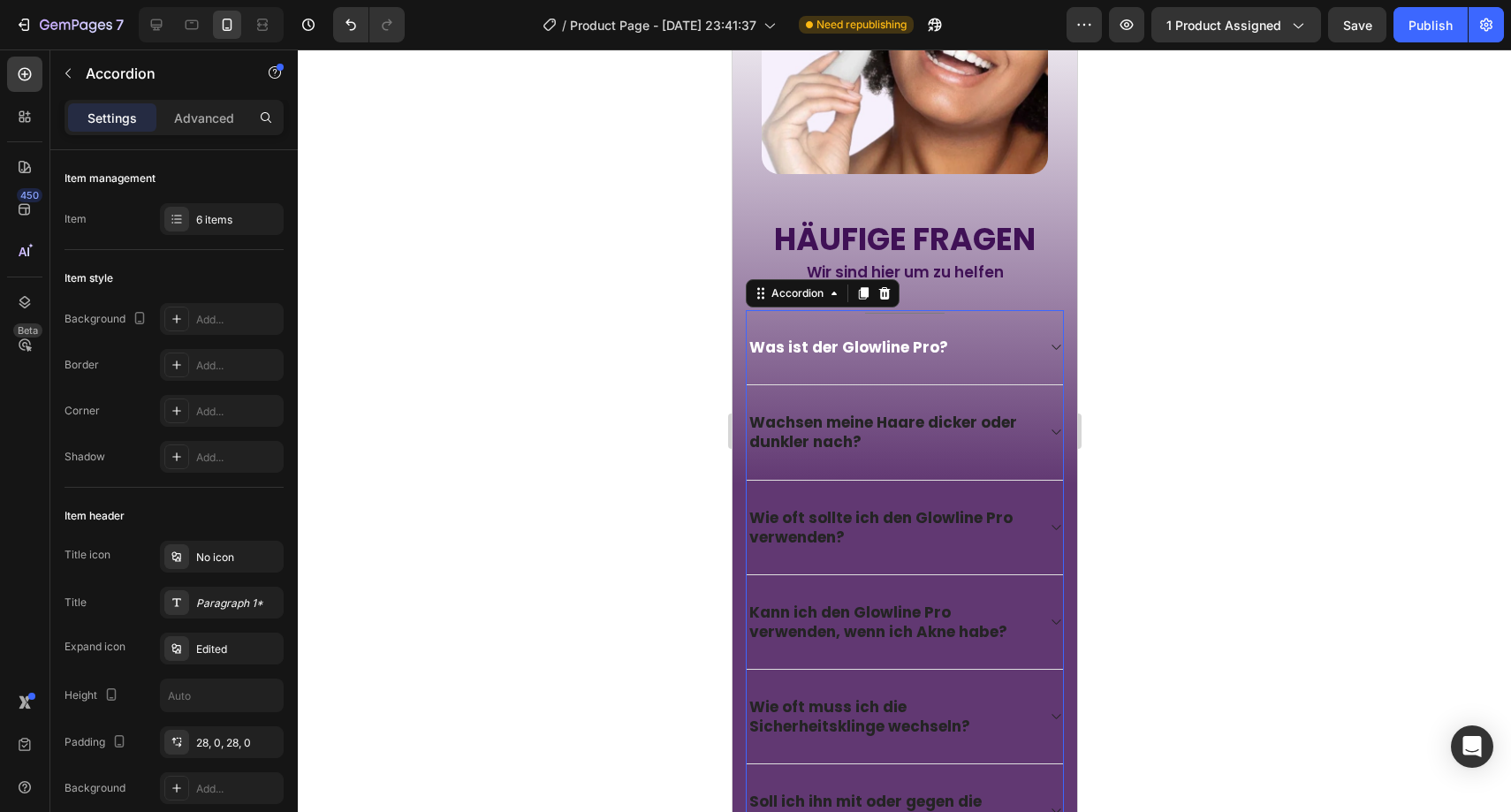
click at [879, 310] on div "Was ist der Glowline Pro?" at bounding box center [904, 347] width 317 height 75
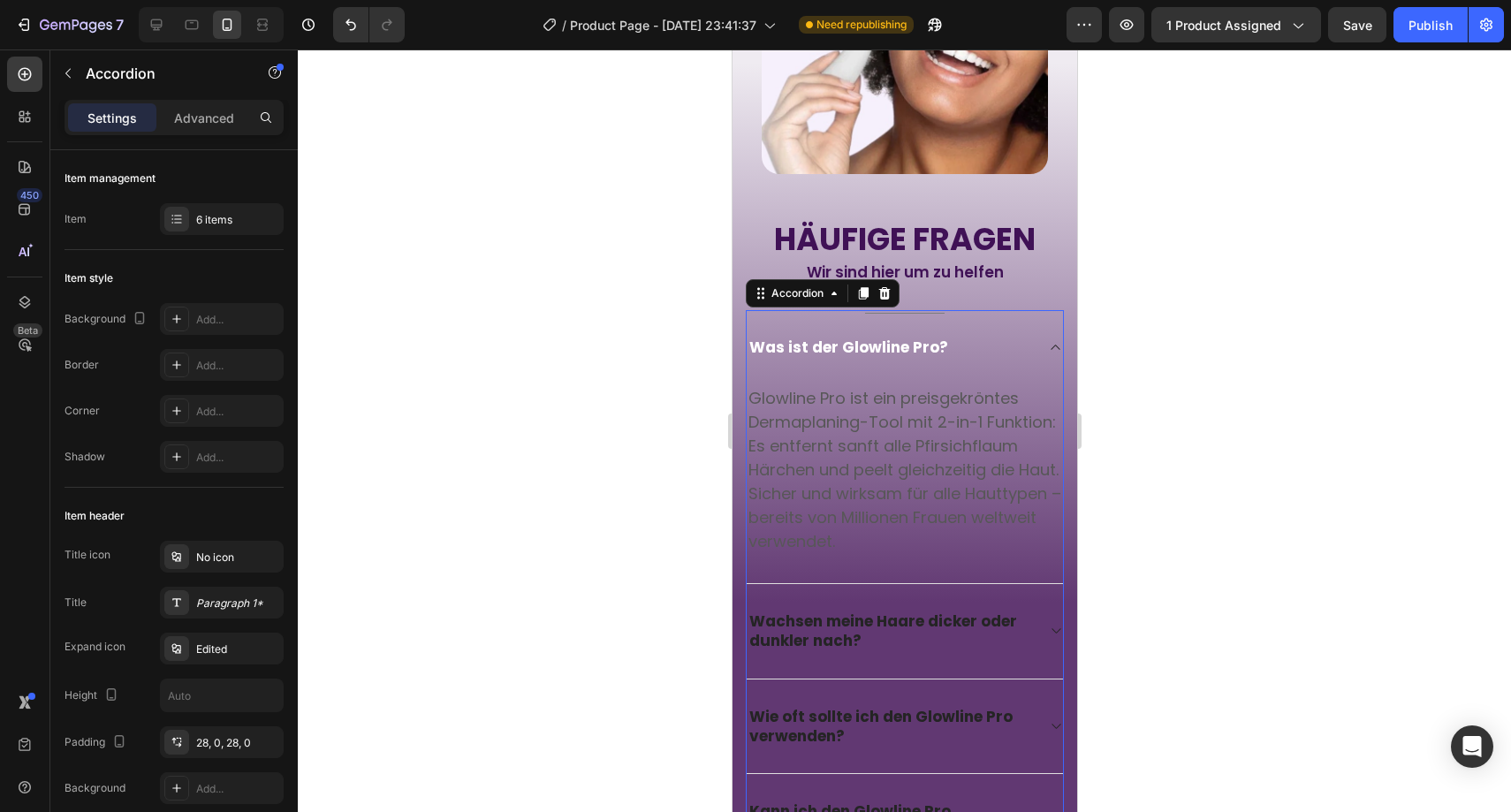
click at [879, 310] on div "Was ist der Glowline Pro?" at bounding box center [904, 346] width 317 height 74
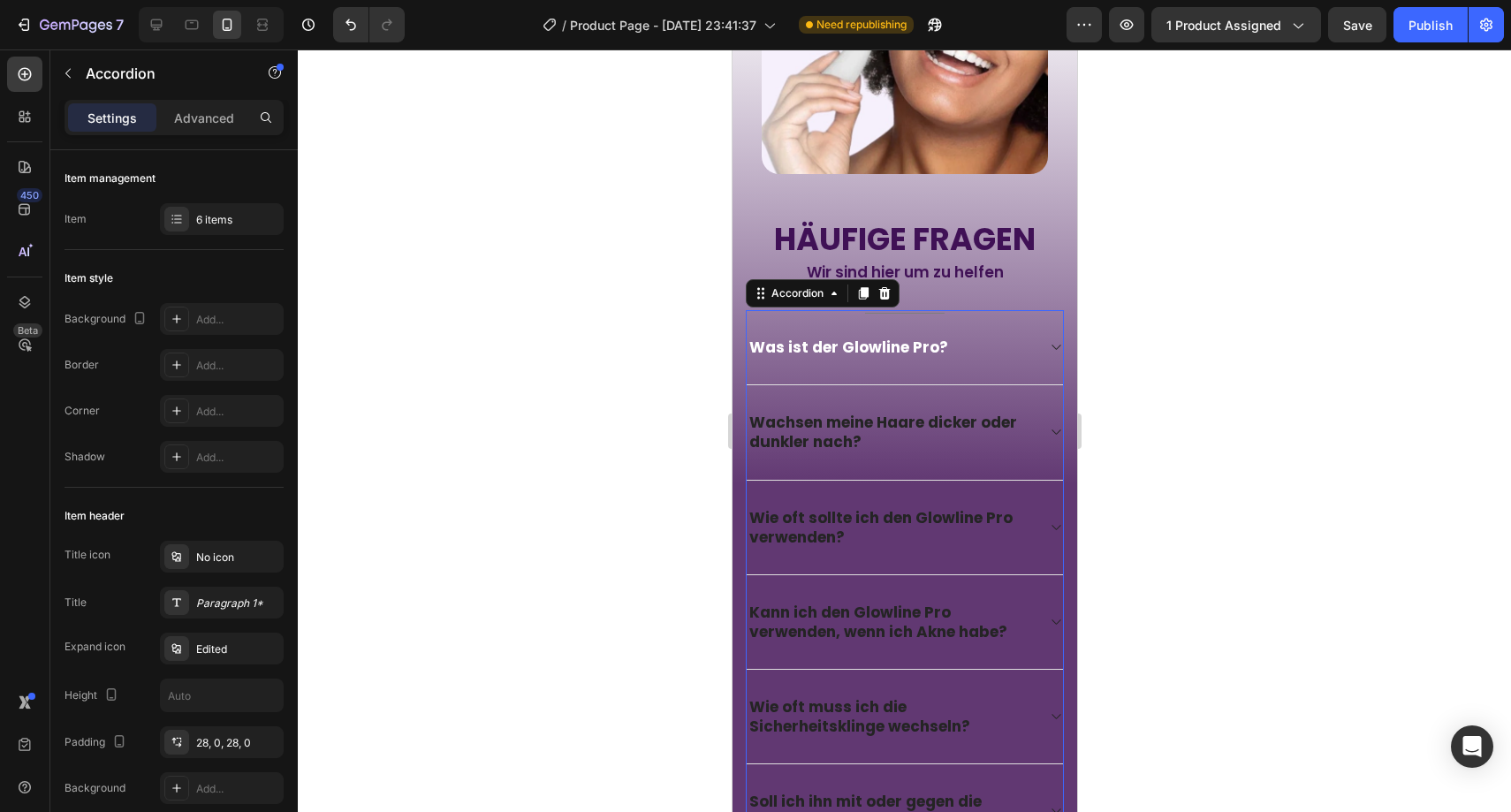
click at [879, 310] on div "Was ist der Glowline Pro?" at bounding box center [904, 347] width 317 height 75
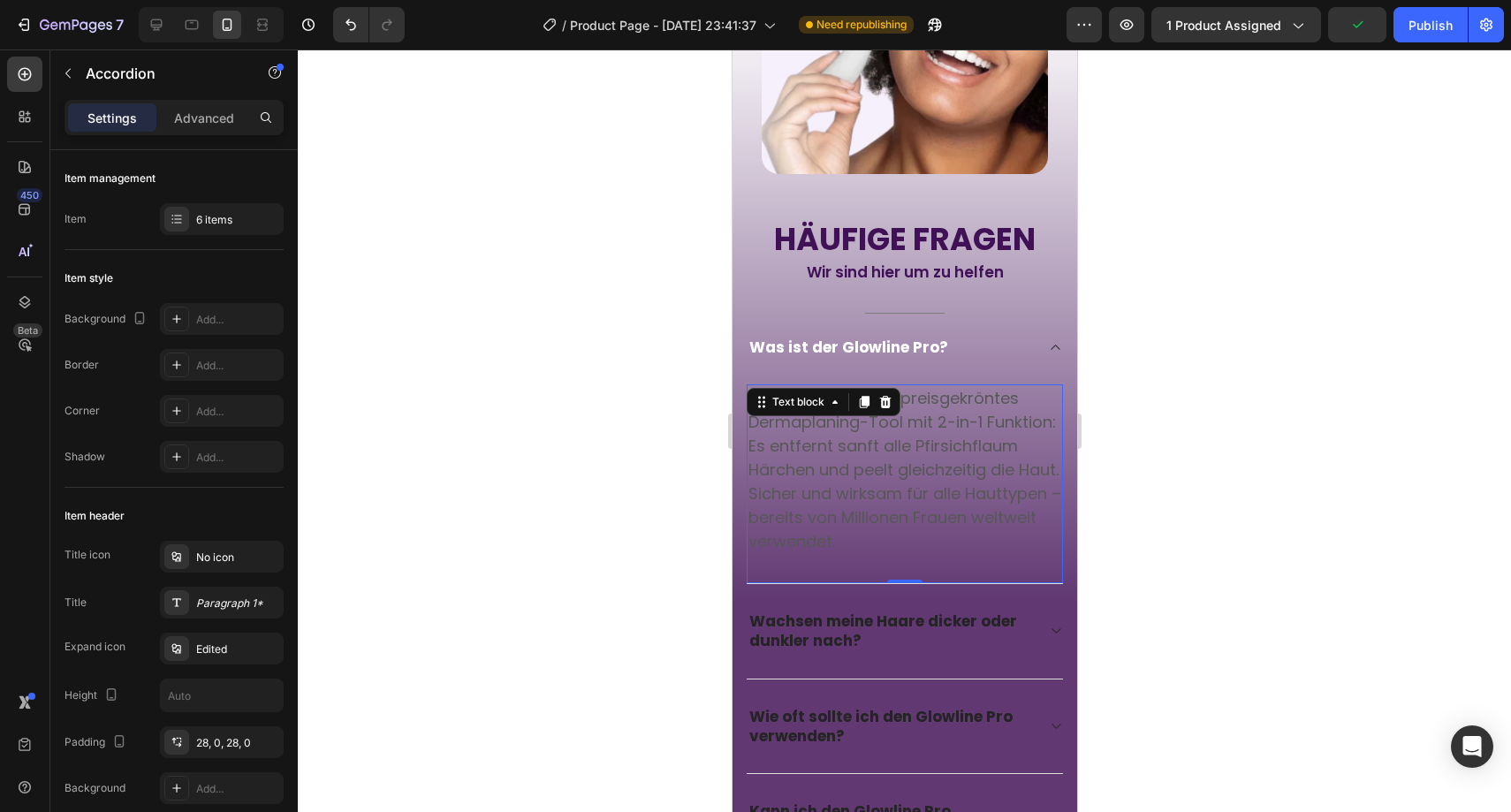
click at [822, 438] on p "Glowline Pro ist ein preisgekröntes Dermaplaning-Tool mit 2-in-1 Funktion: Es e…" at bounding box center [903, 469] width 313 height 167
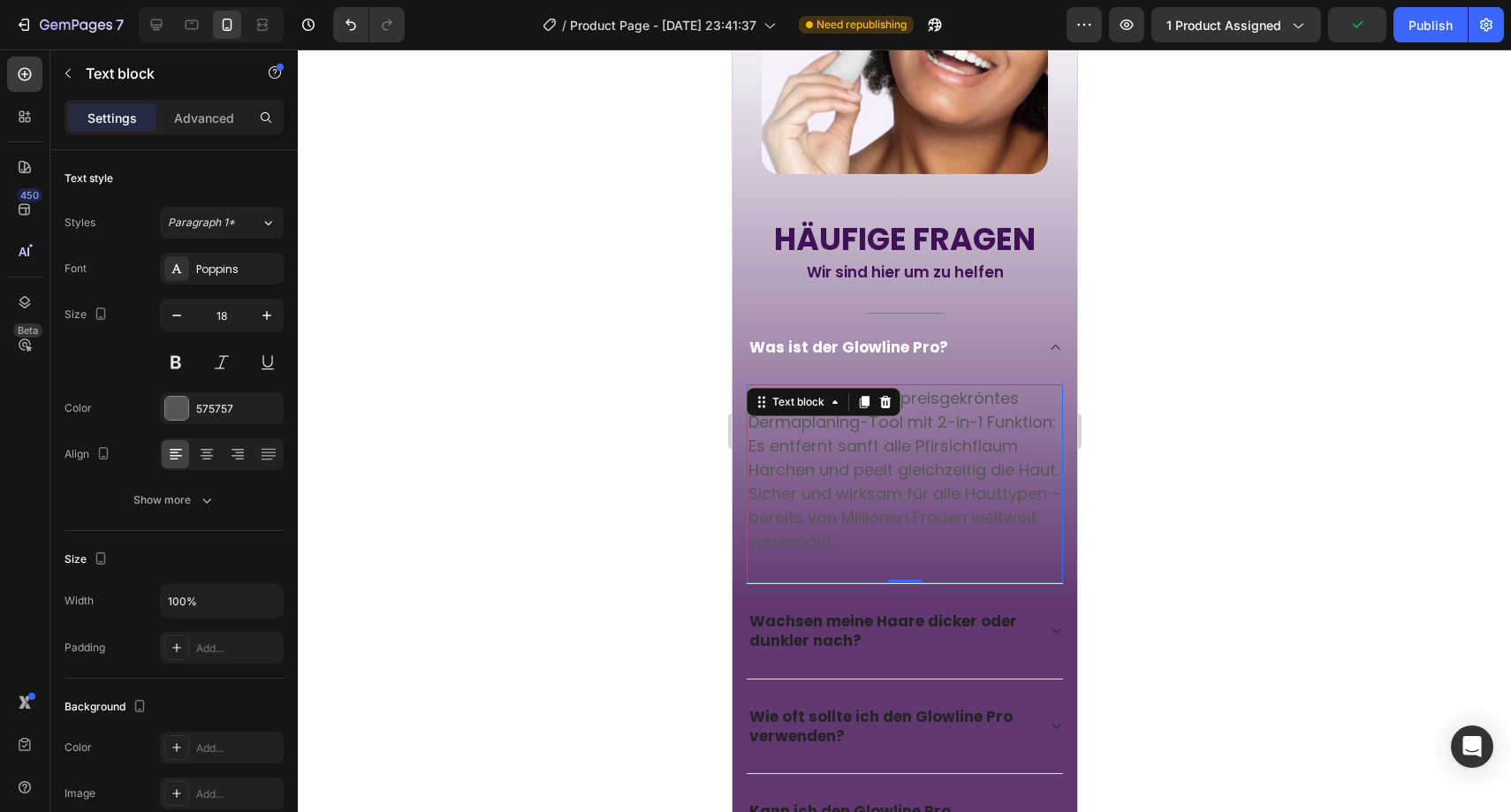
click at [823, 437] on p "Glowline Pro ist ein preisgekröntes Dermaplaning-Tool mit 2-in-1 Funktion: Es e…" at bounding box center [903, 469] width 313 height 167
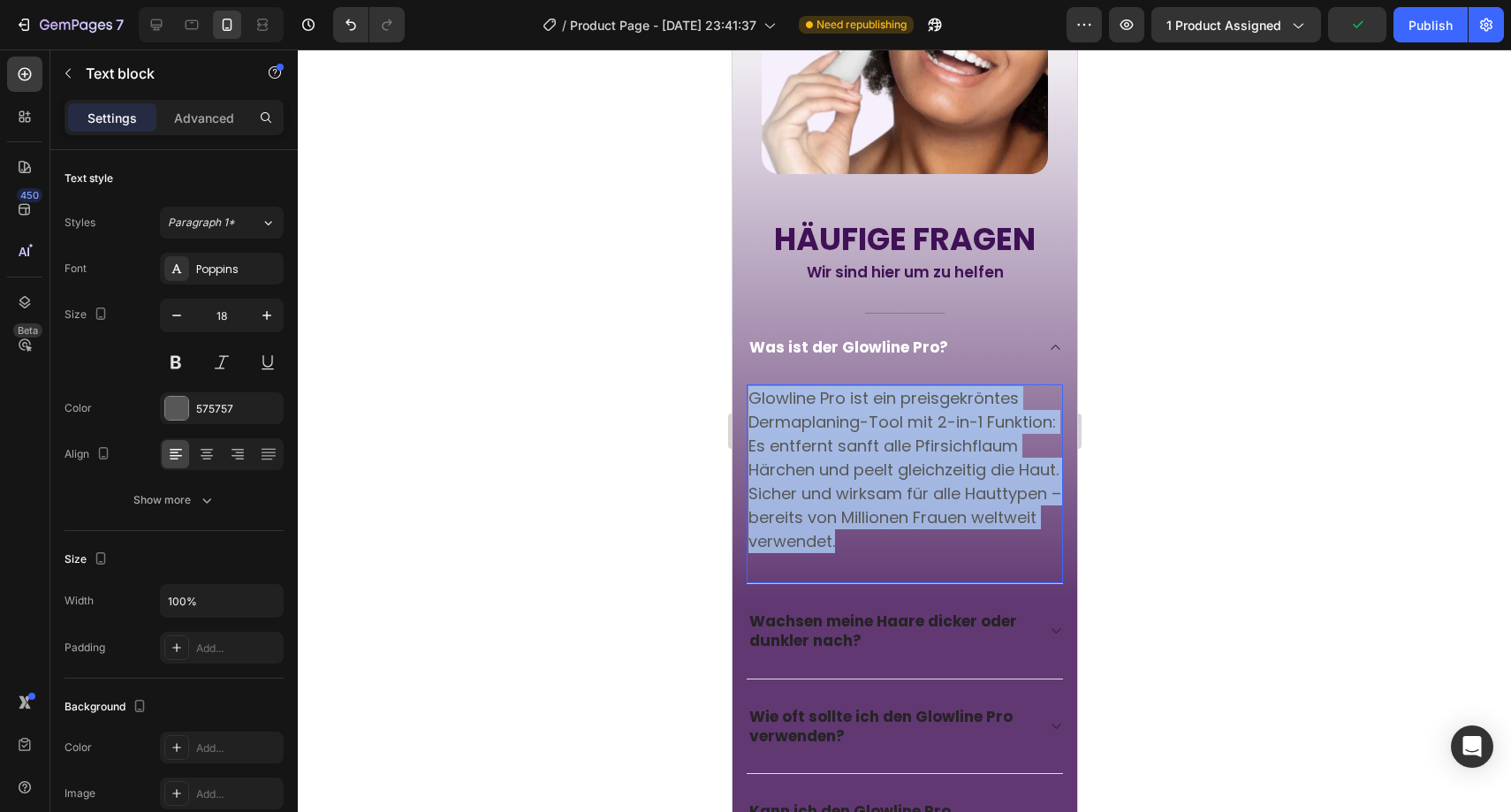
click at [823, 437] on p "Glowline Pro ist ein preisgekröntes Dermaplaning-Tool mit 2-in-1 Funktion: Es e…" at bounding box center [903, 469] width 313 height 167
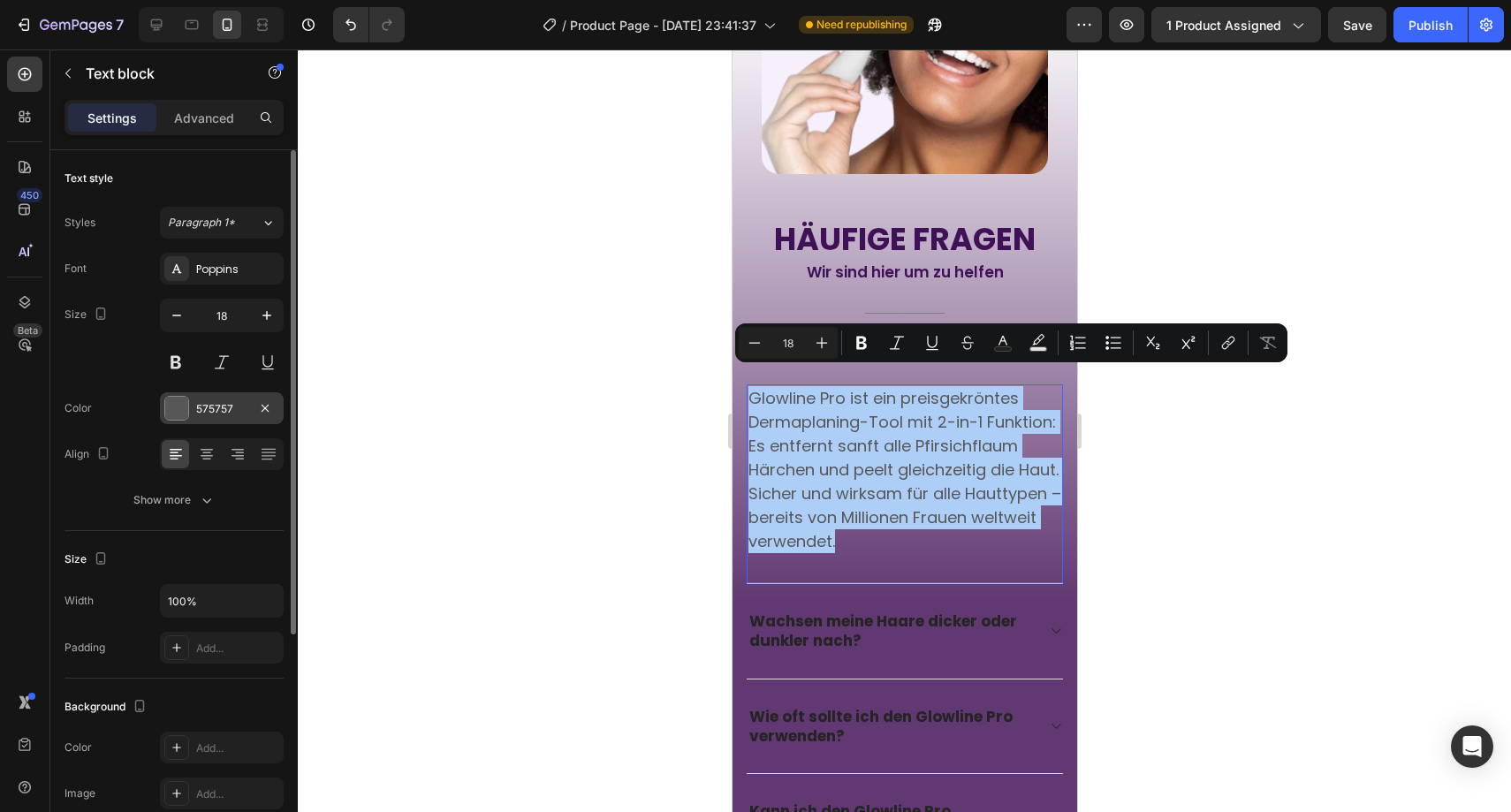
click at [221, 418] on div "575757" at bounding box center [222, 407] width 124 height 32
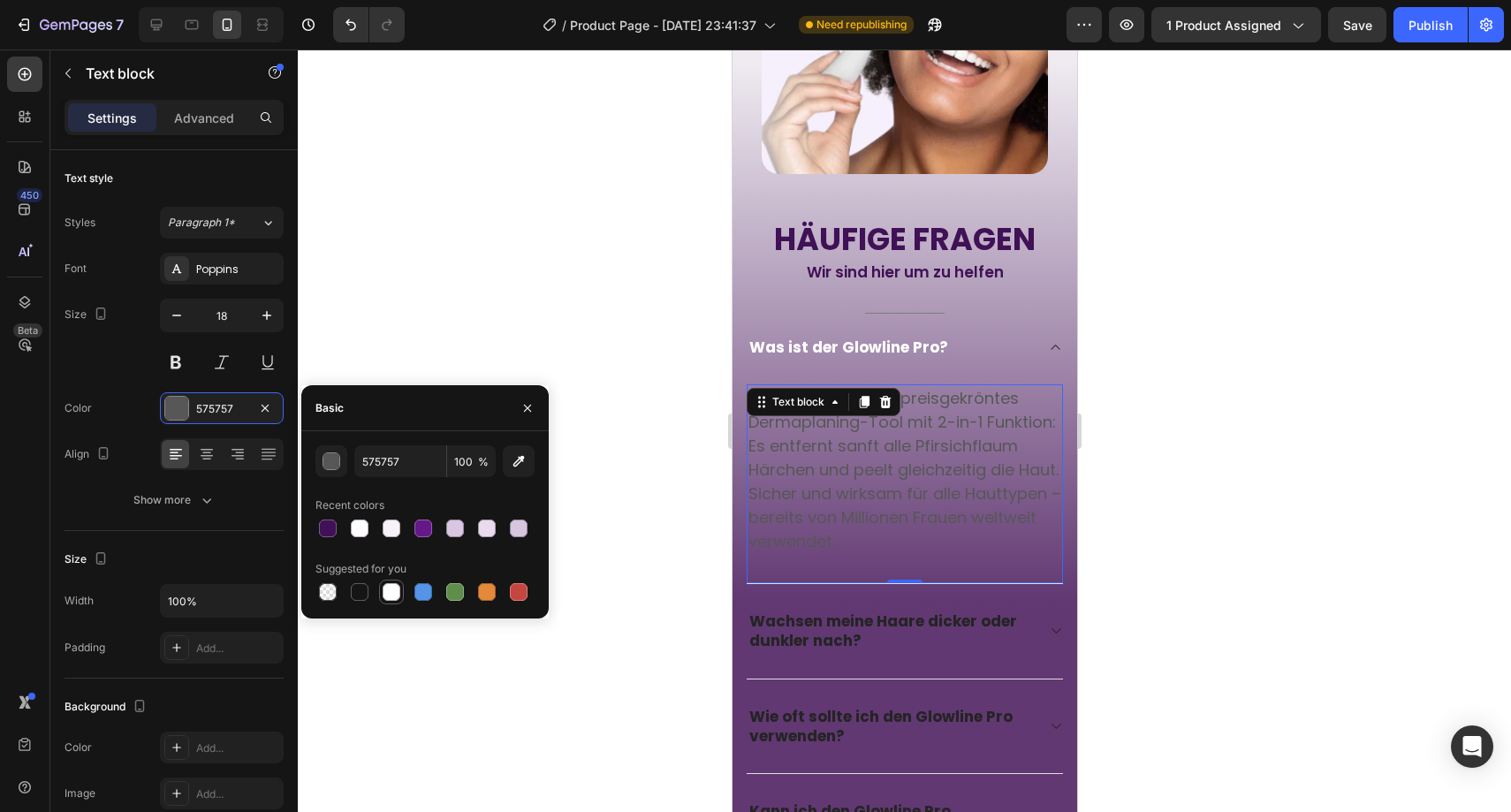
click at [379, 591] on div at bounding box center [391, 591] width 25 height 25
type input "FFFFFF"
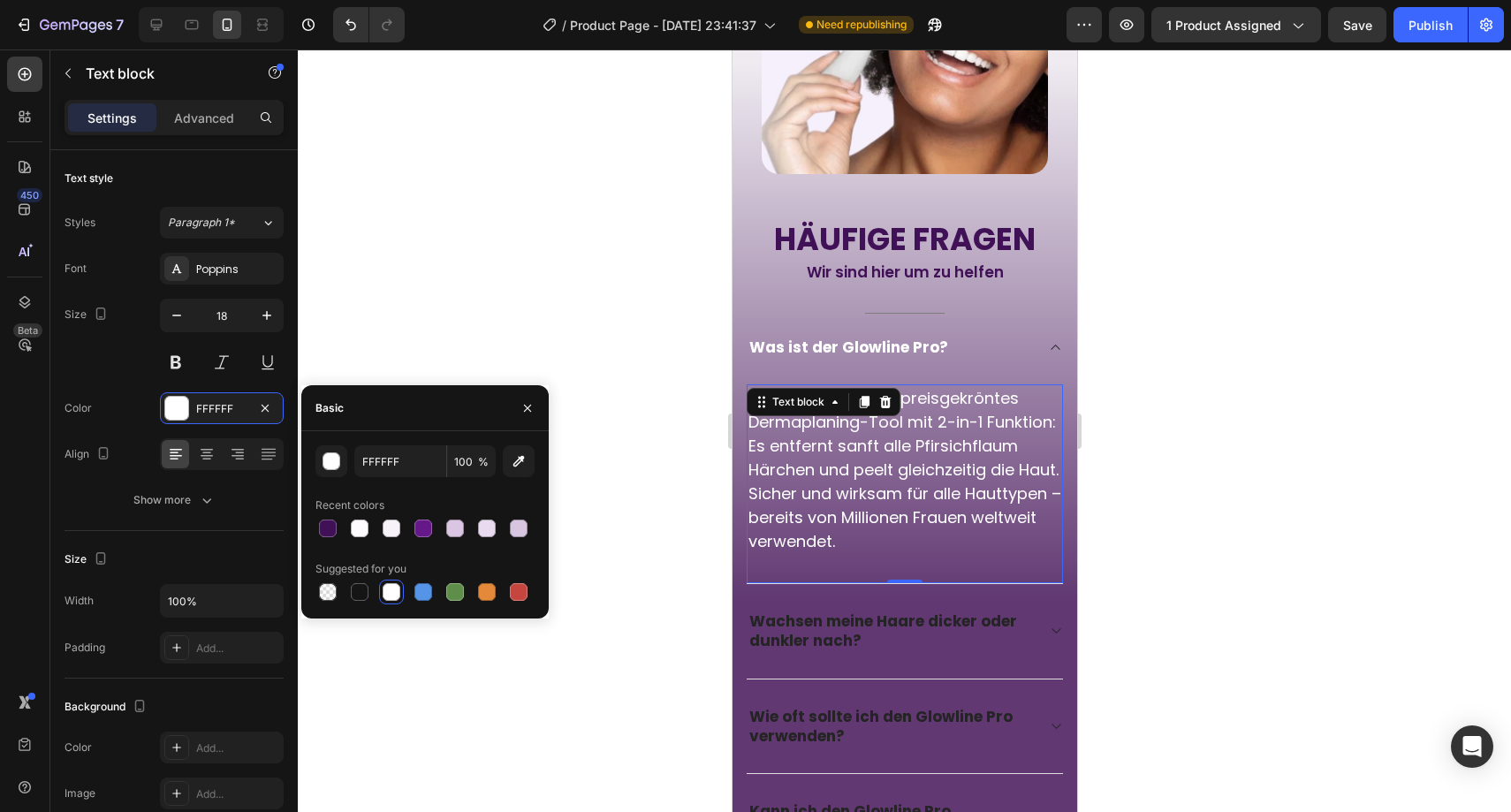
click at [386, 590] on div at bounding box center [392, 591] width 18 height 18
click at [603, 448] on div at bounding box center [904, 430] width 1213 height 763
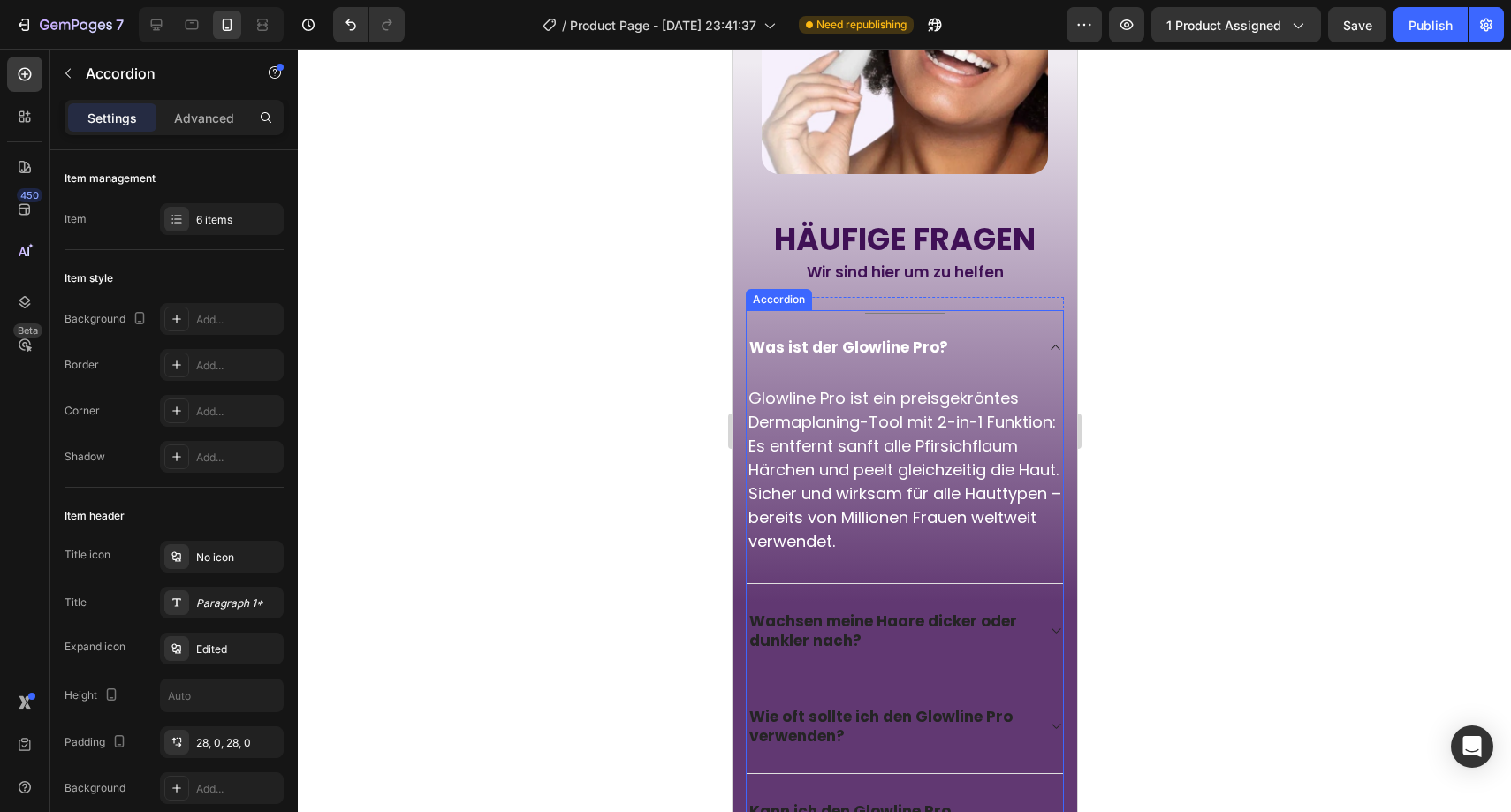
click at [1048, 340] on icon at bounding box center [1054, 347] width 13 height 14
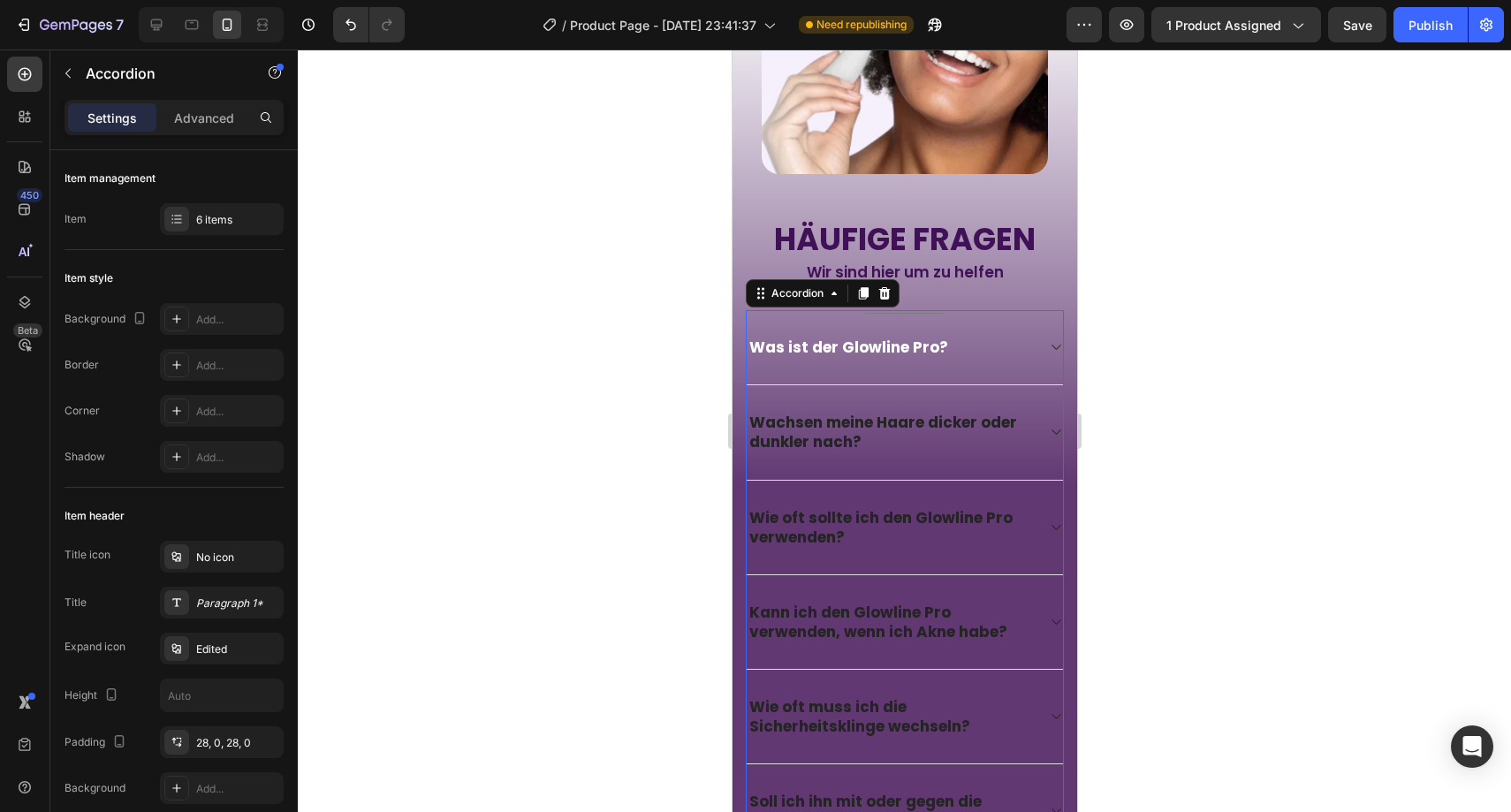
click at [1146, 312] on div at bounding box center [904, 430] width 1213 height 763
click at [876, 412] on p "Wachsen meine Haare dicker oder dunkler nach?" at bounding box center [890, 431] width 283 height 39
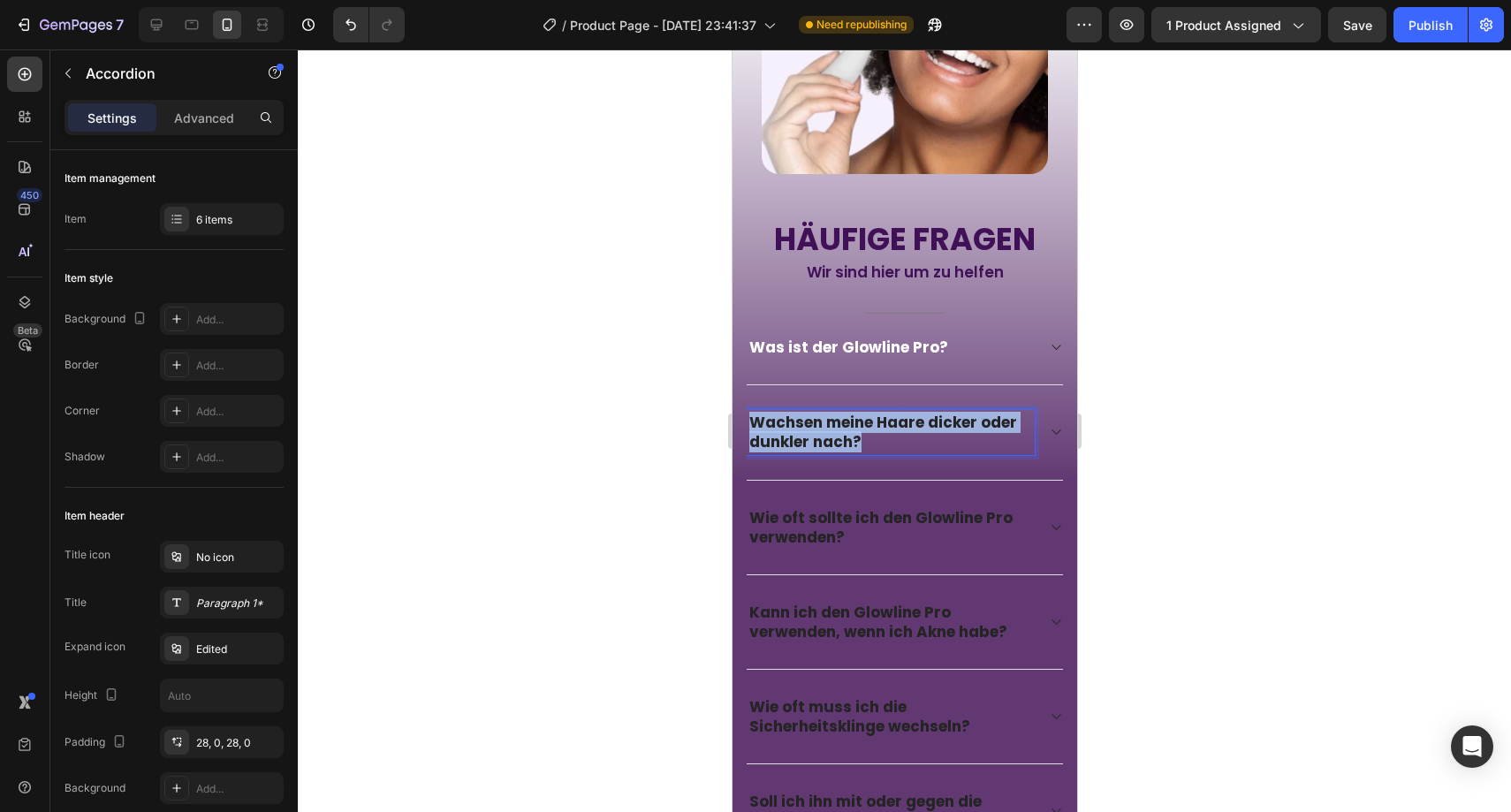
click at [876, 412] on p "Wachsen meine Haare dicker oder dunkler nach?" at bounding box center [890, 431] width 283 height 39
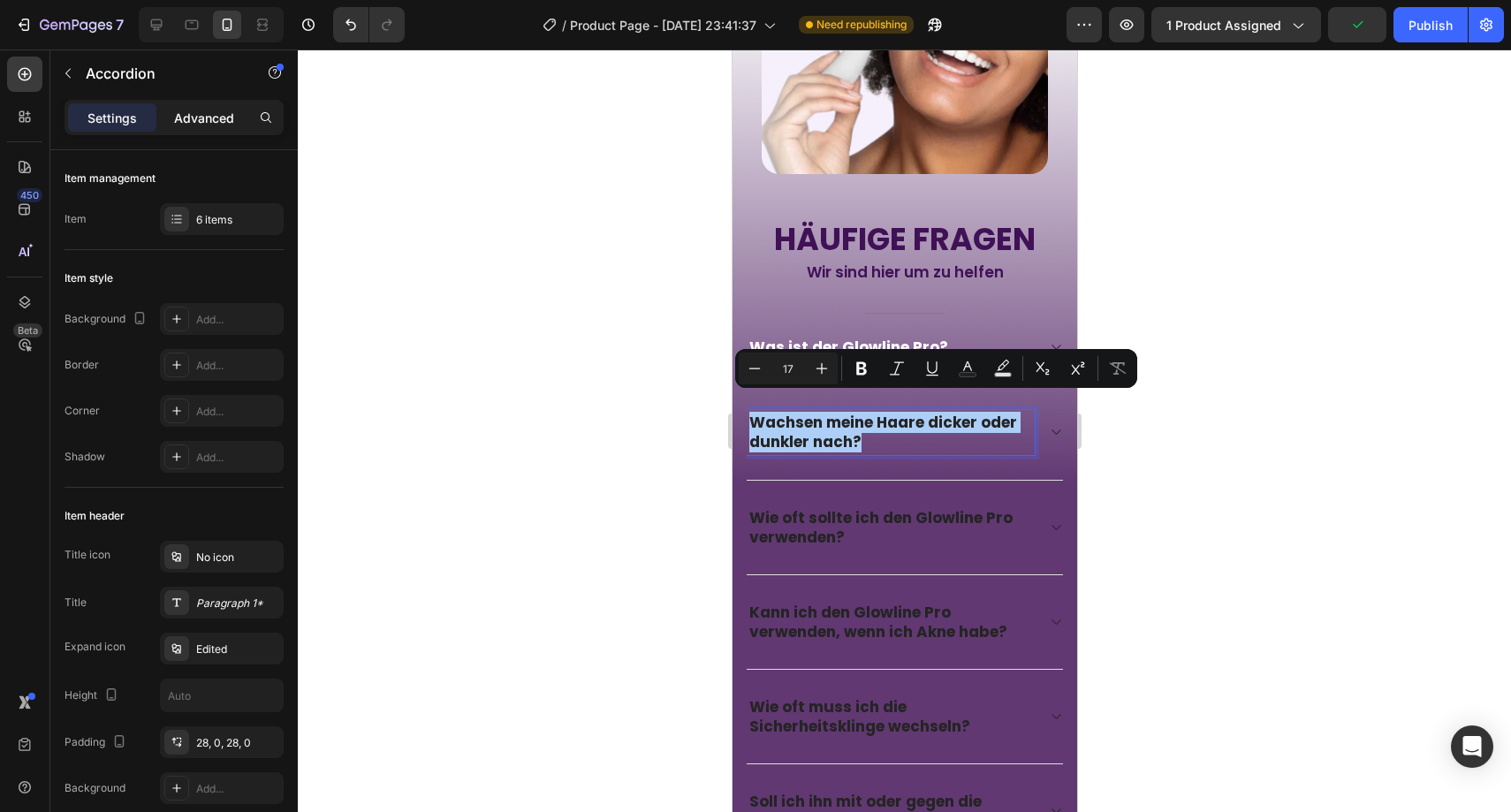
click at [213, 127] on div "Advanced" at bounding box center [204, 117] width 88 height 29
type input "100%"
type input "100"
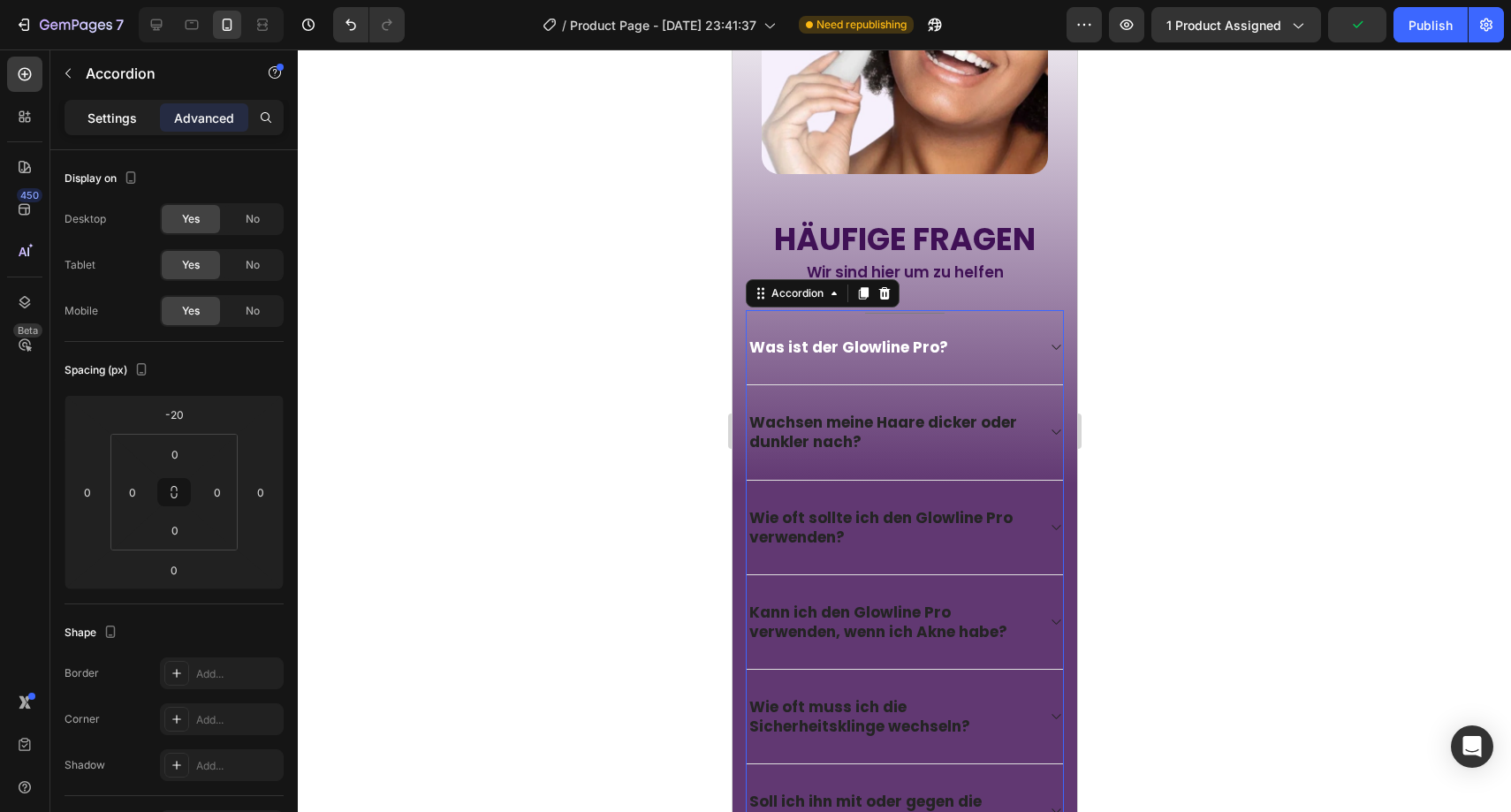
click at [128, 121] on p "Settings" at bounding box center [112, 118] width 49 height 19
type input "0"
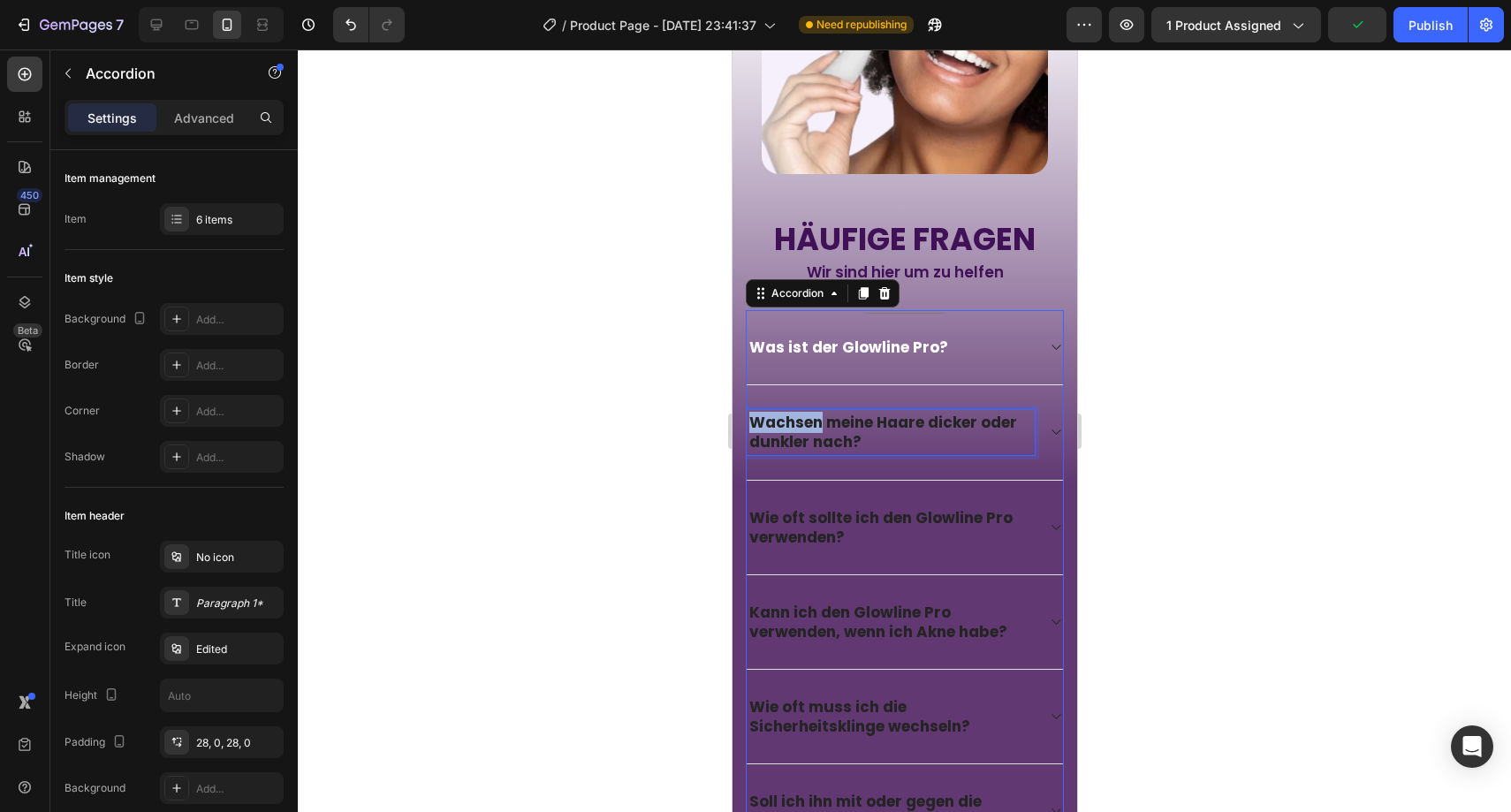
click at [803, 412] on p "Wachsen meine Haare dicker oder dunkler nach?" at bounding box center [890, 431] width 283 height 39
click at [804, 412] on p "Wachsen meine Haare dicker oder dunkler nach?" at bounding box center [890, 431] width 283 height 39
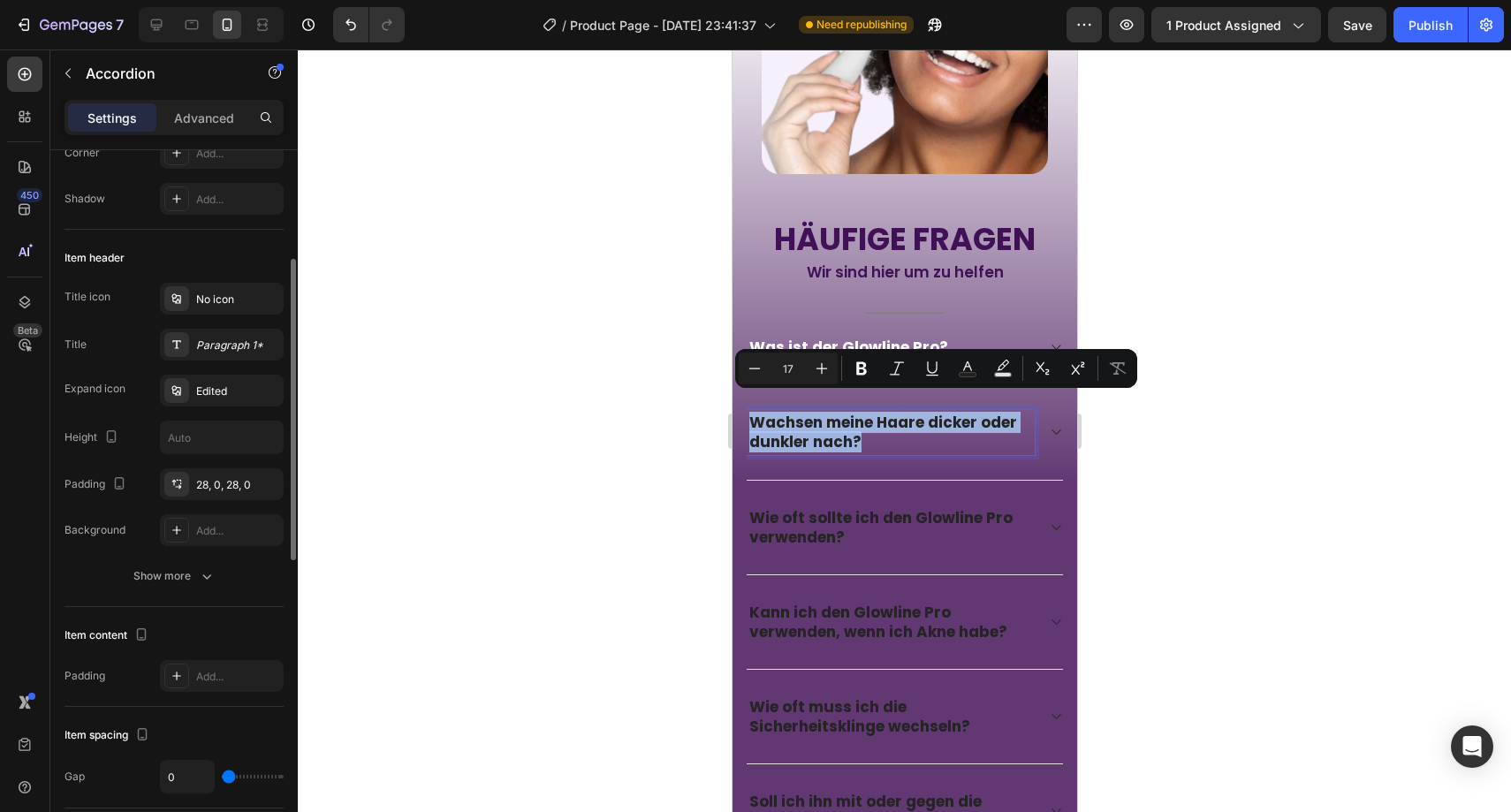
scroll to position [294, 0]
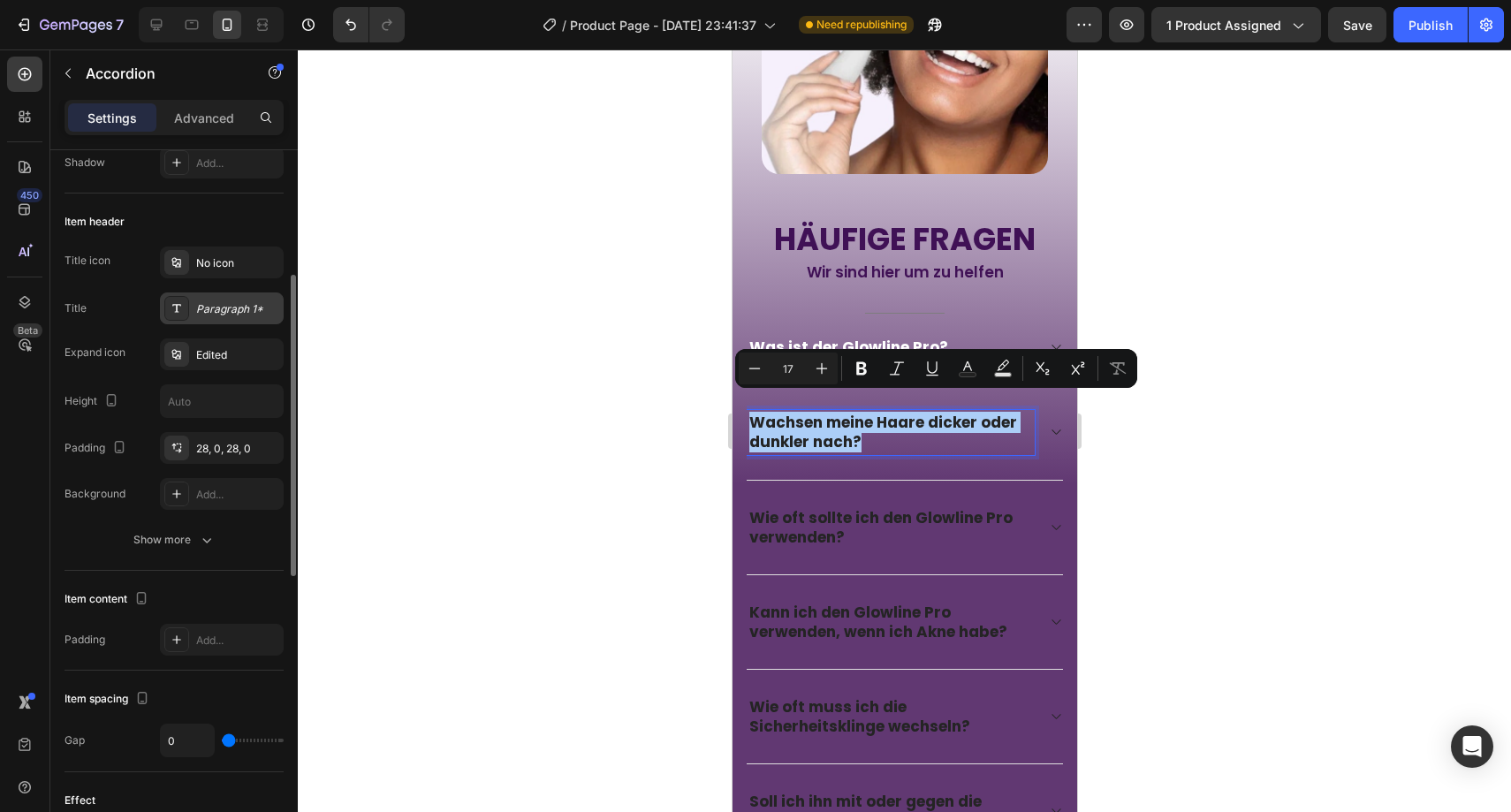
click at [201, 317] on div "Paragraph 1*" at bounding box center [222, 309] width 124 height 32
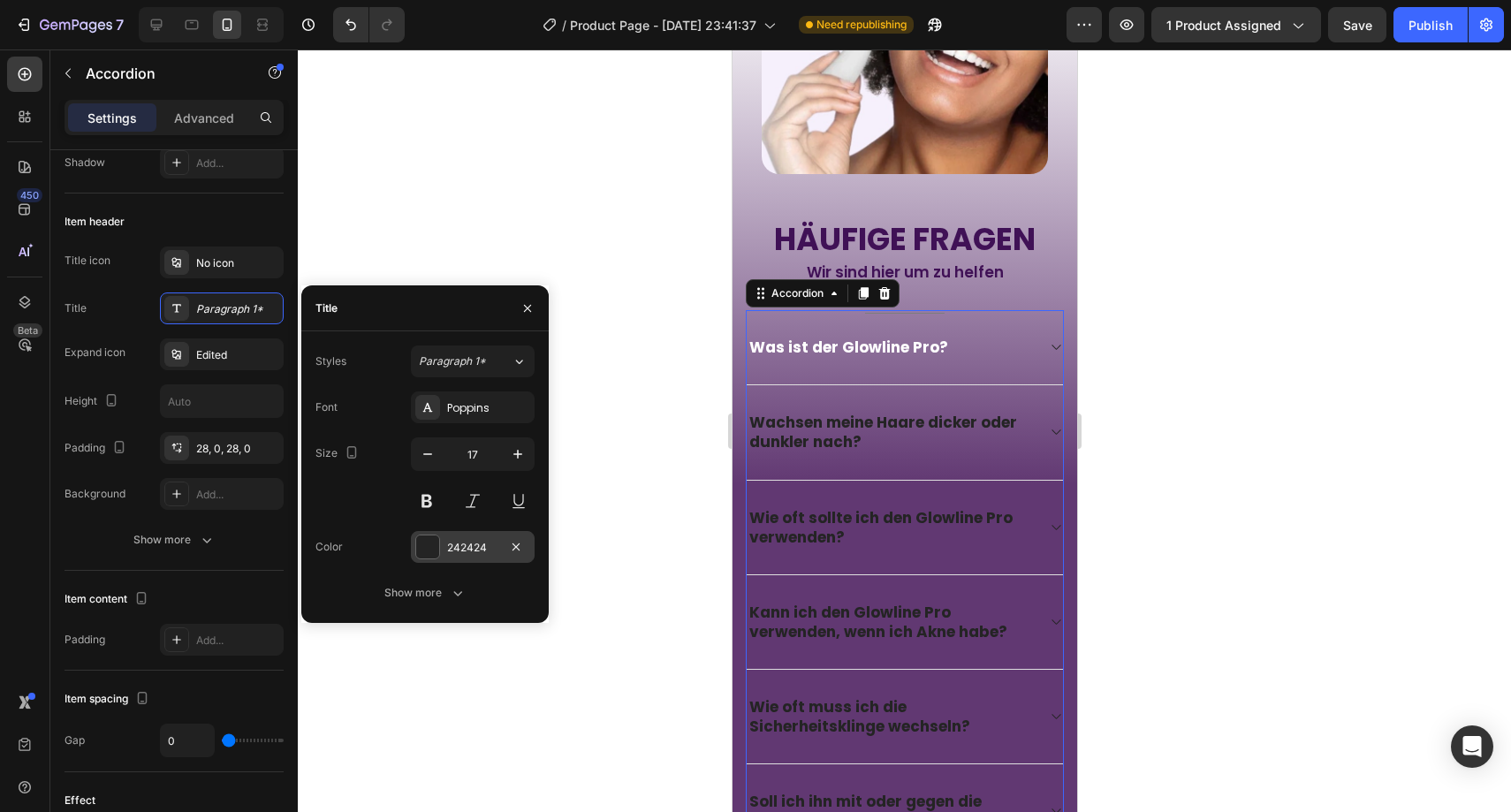
click at [433, 545] on div at bounding box center [427, 546] width 23 height 23
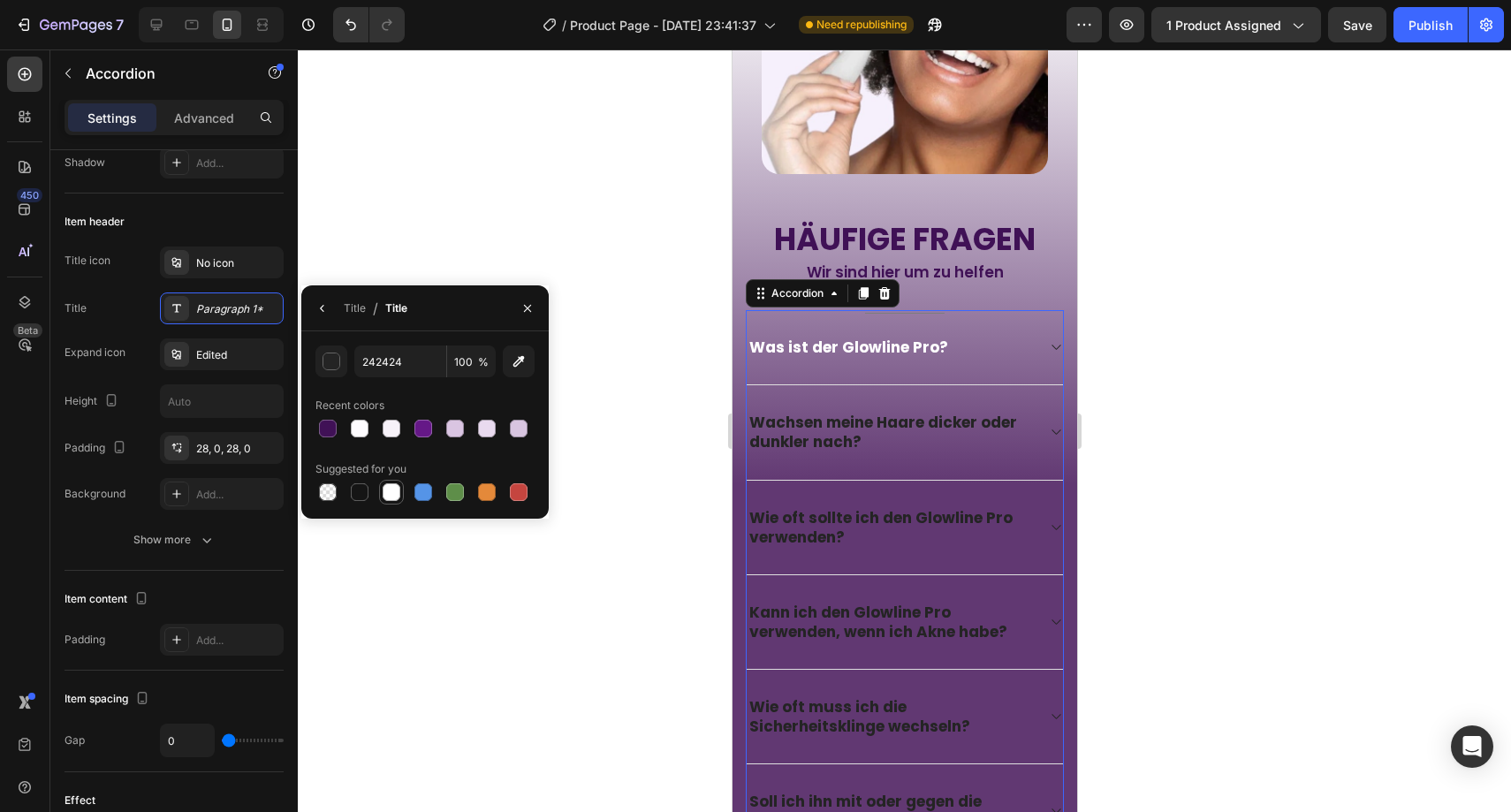
click at [394, 484] on div at bounding box center [392, 492] width 18 height 18
type input "FFFFFF"
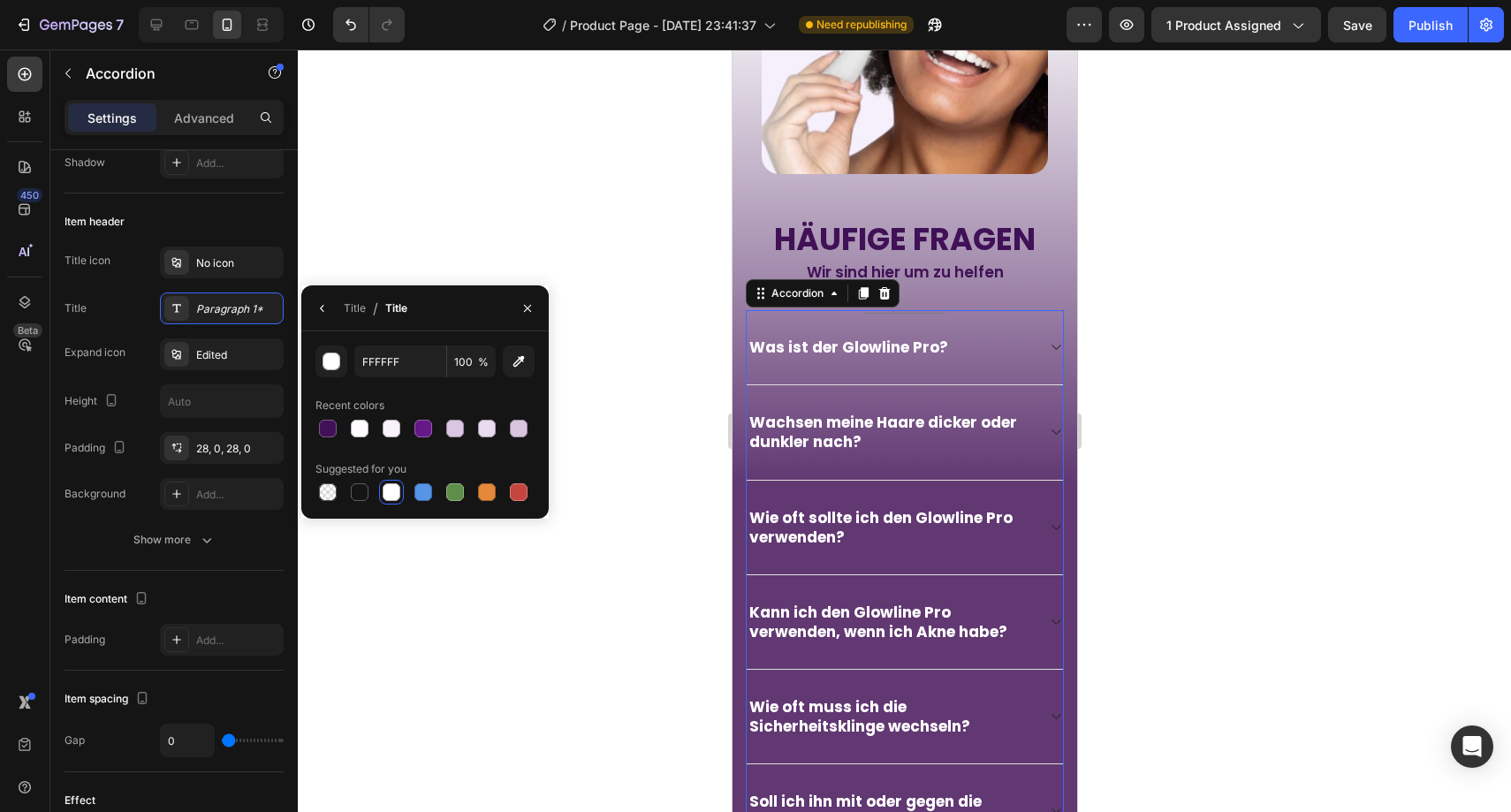
click at [660, 354] on div at bounding box center [904, 430] width 1213 height 763
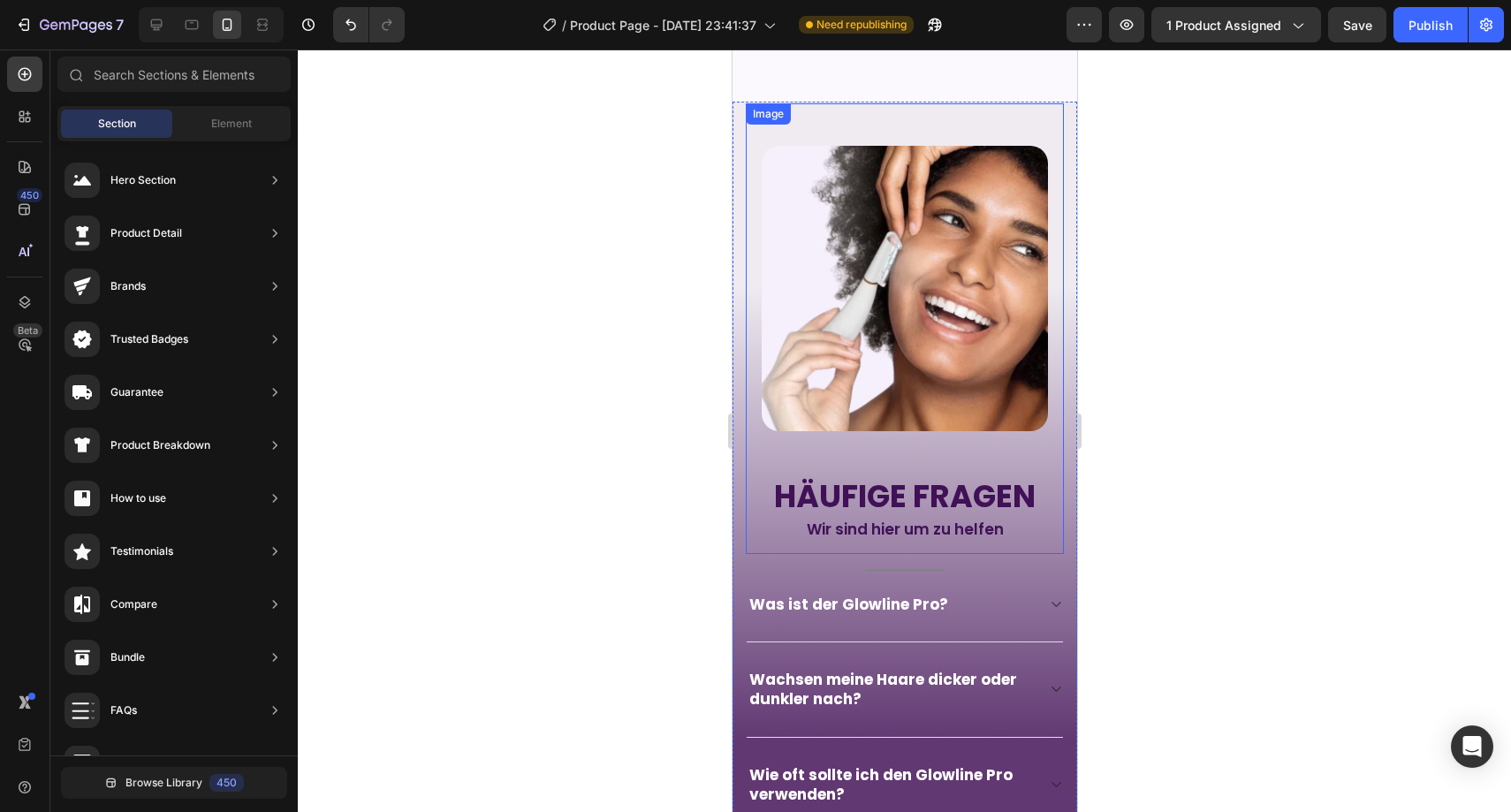
scroll to position [4336, 0]
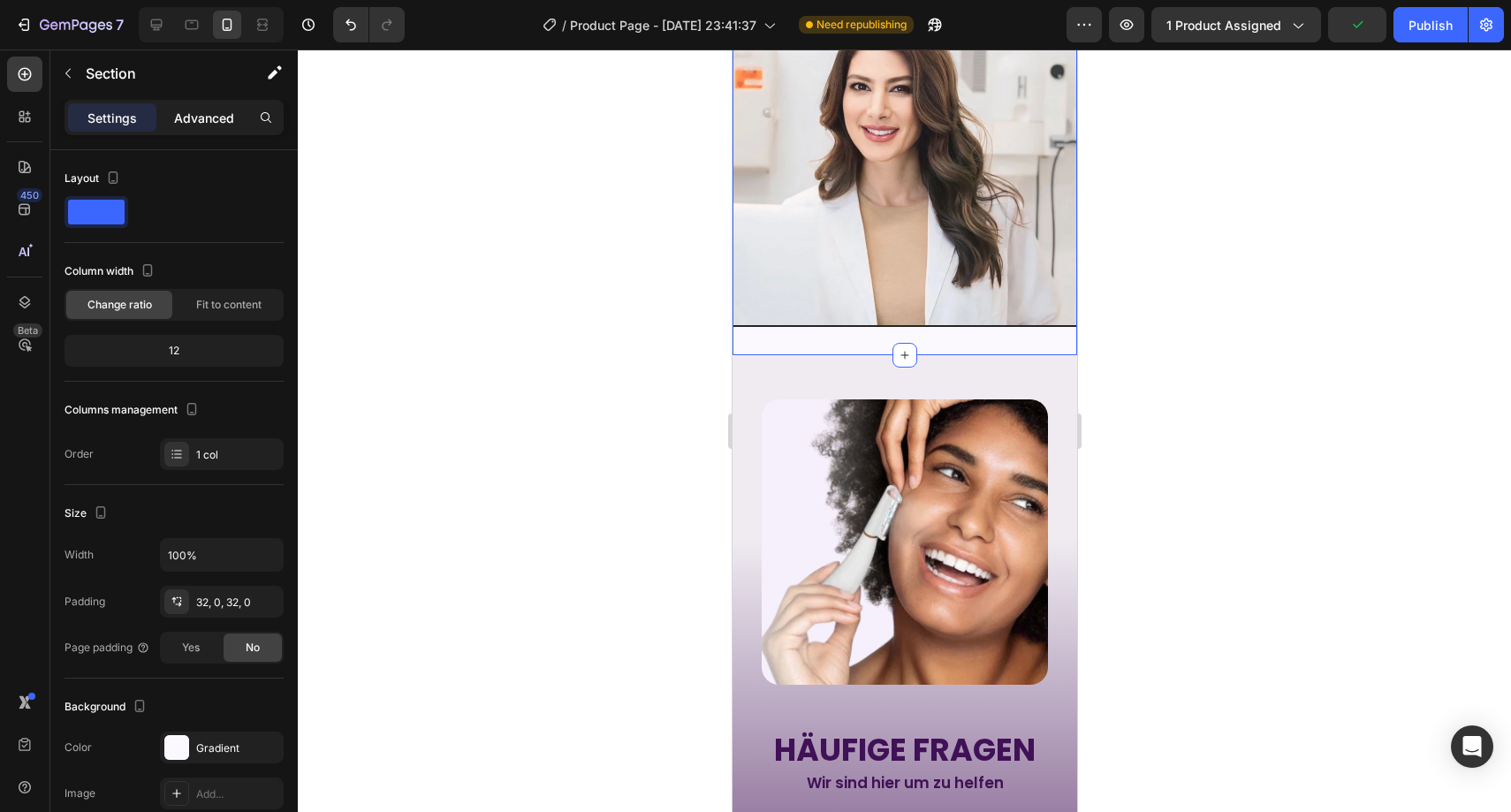
click at [216, 122] on p "Advanced" at bounding box center [204, 118] width 60 height 19
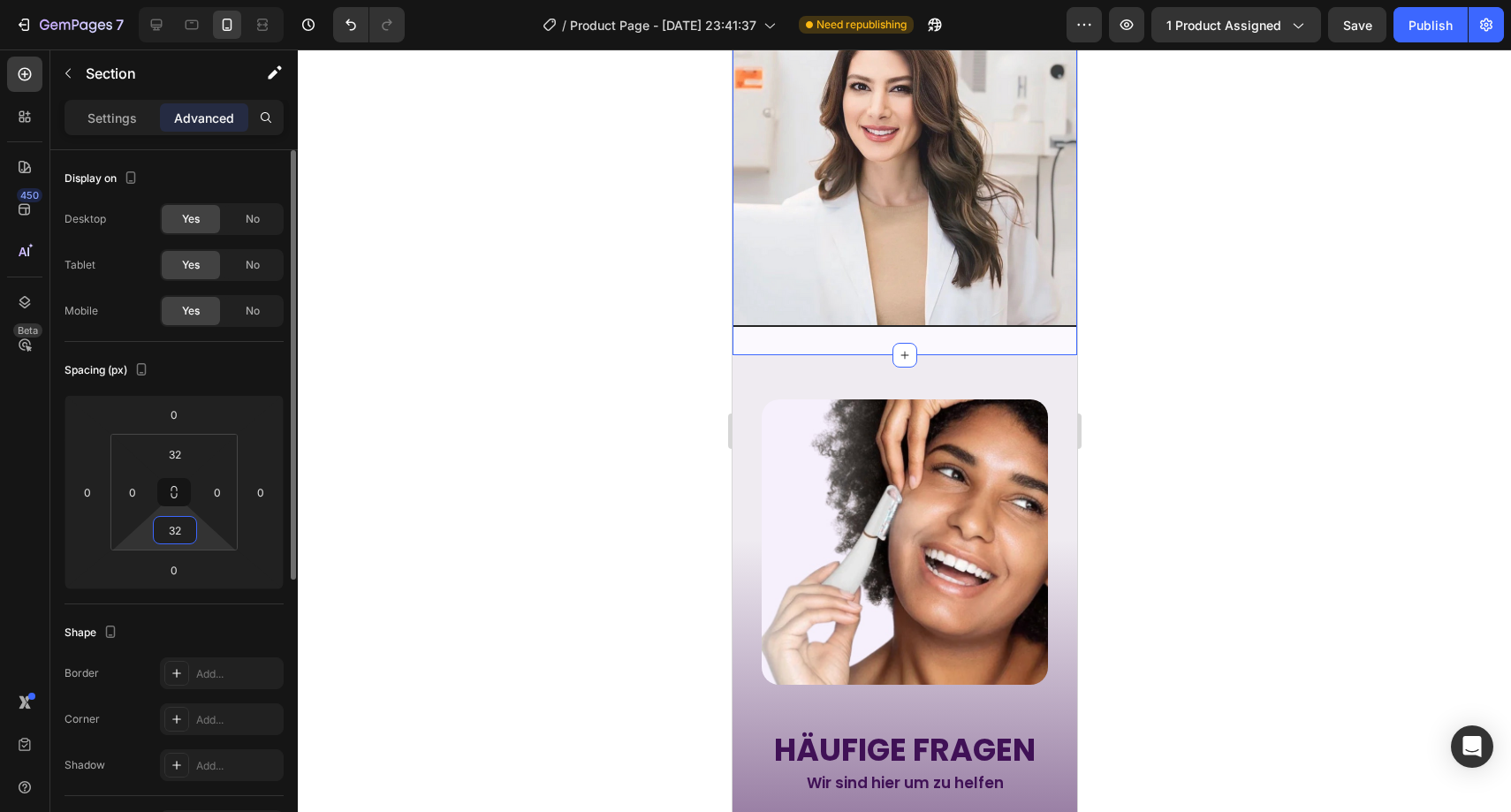
click at [185, 524] on input "32" at bounding box center [175, 529] width 36 height 27
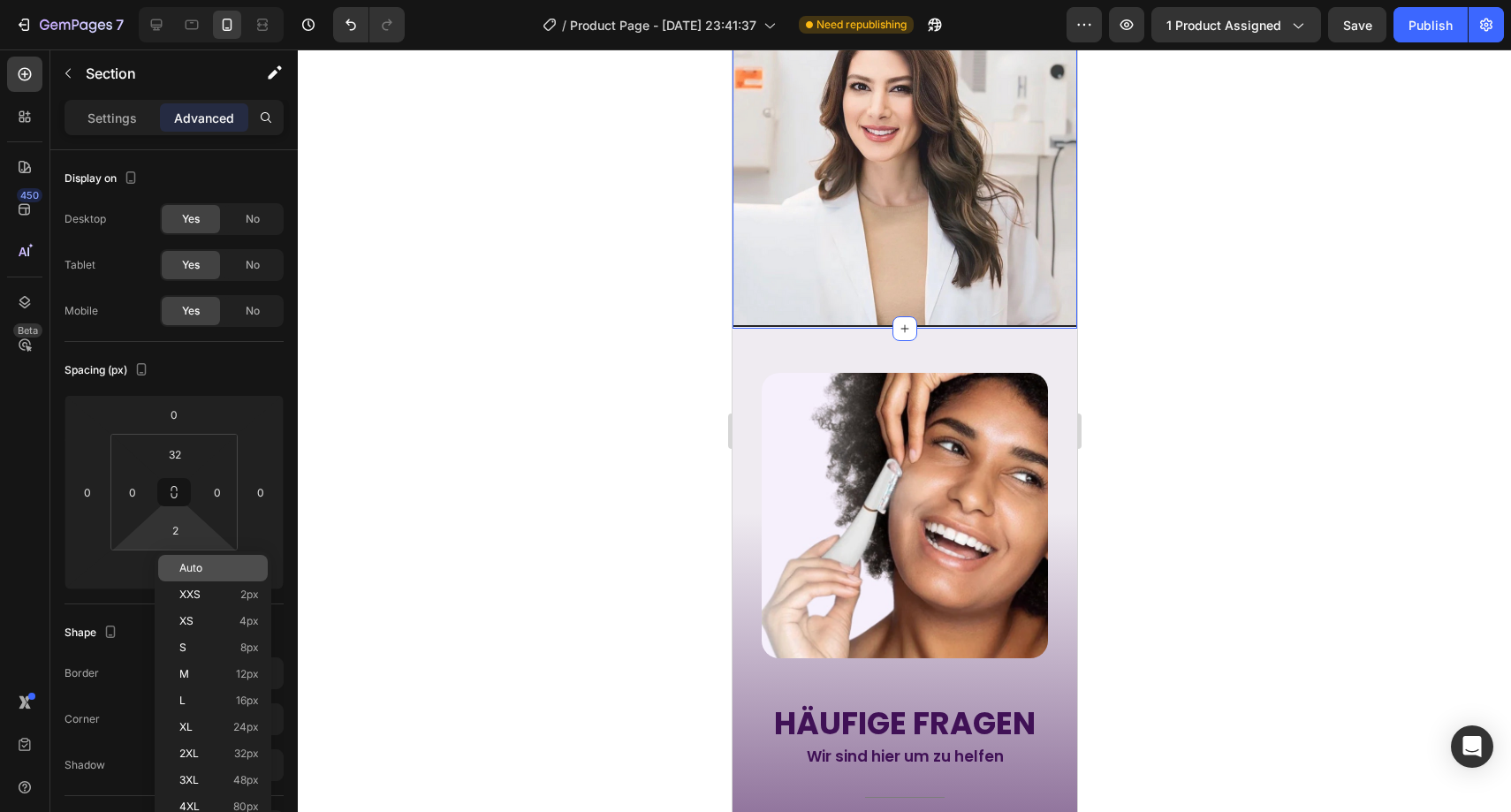
click at [199, 564] on span "Auto" at bounding box center [190, 568] width 23 height 13
type input "Auto"
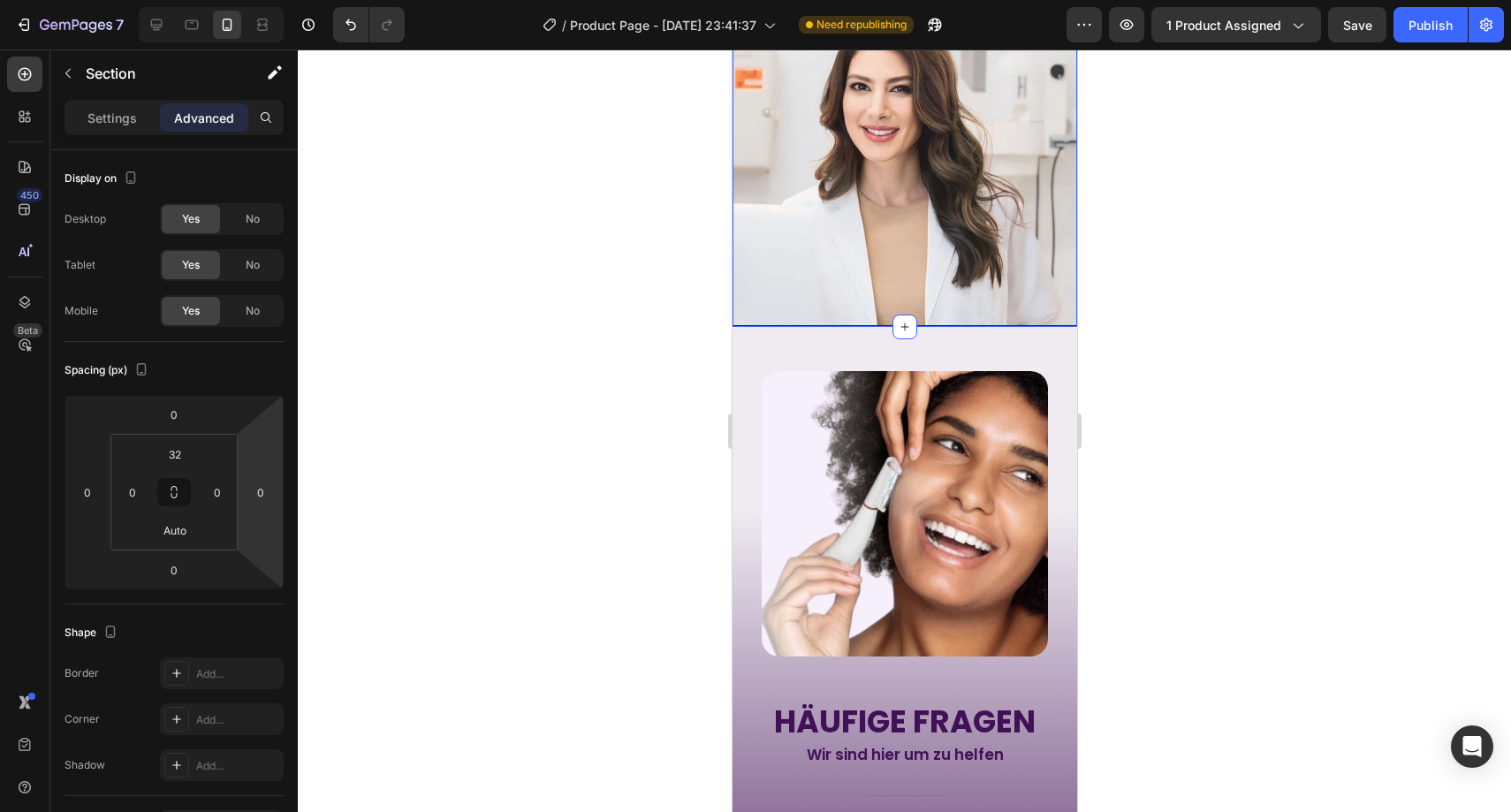
click at [405, 445] on div at bounding box center [904, 430] width 1213 height 763
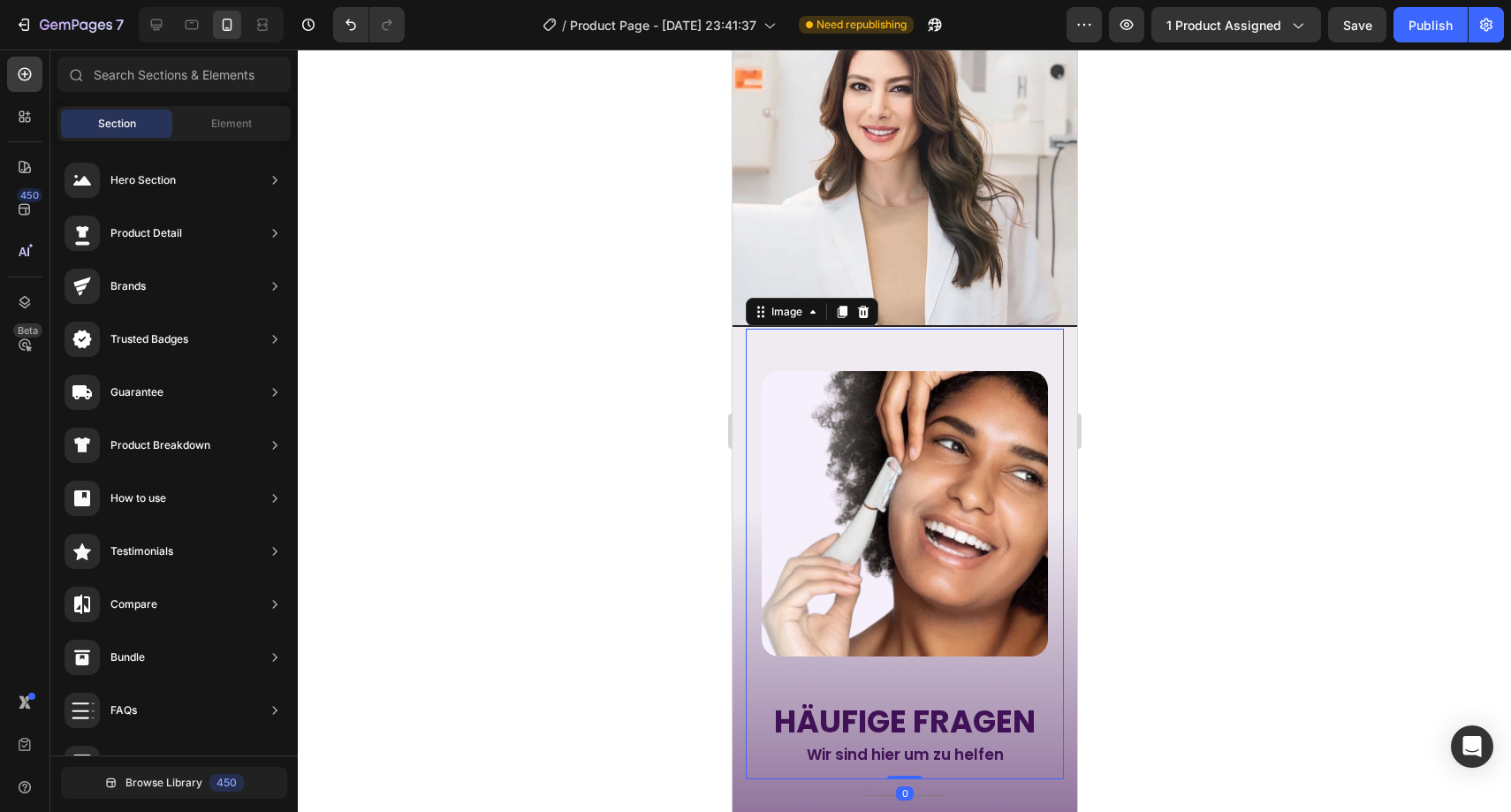
click at [821, 424] on img at bounding box center [903, 513] width 286 height 285
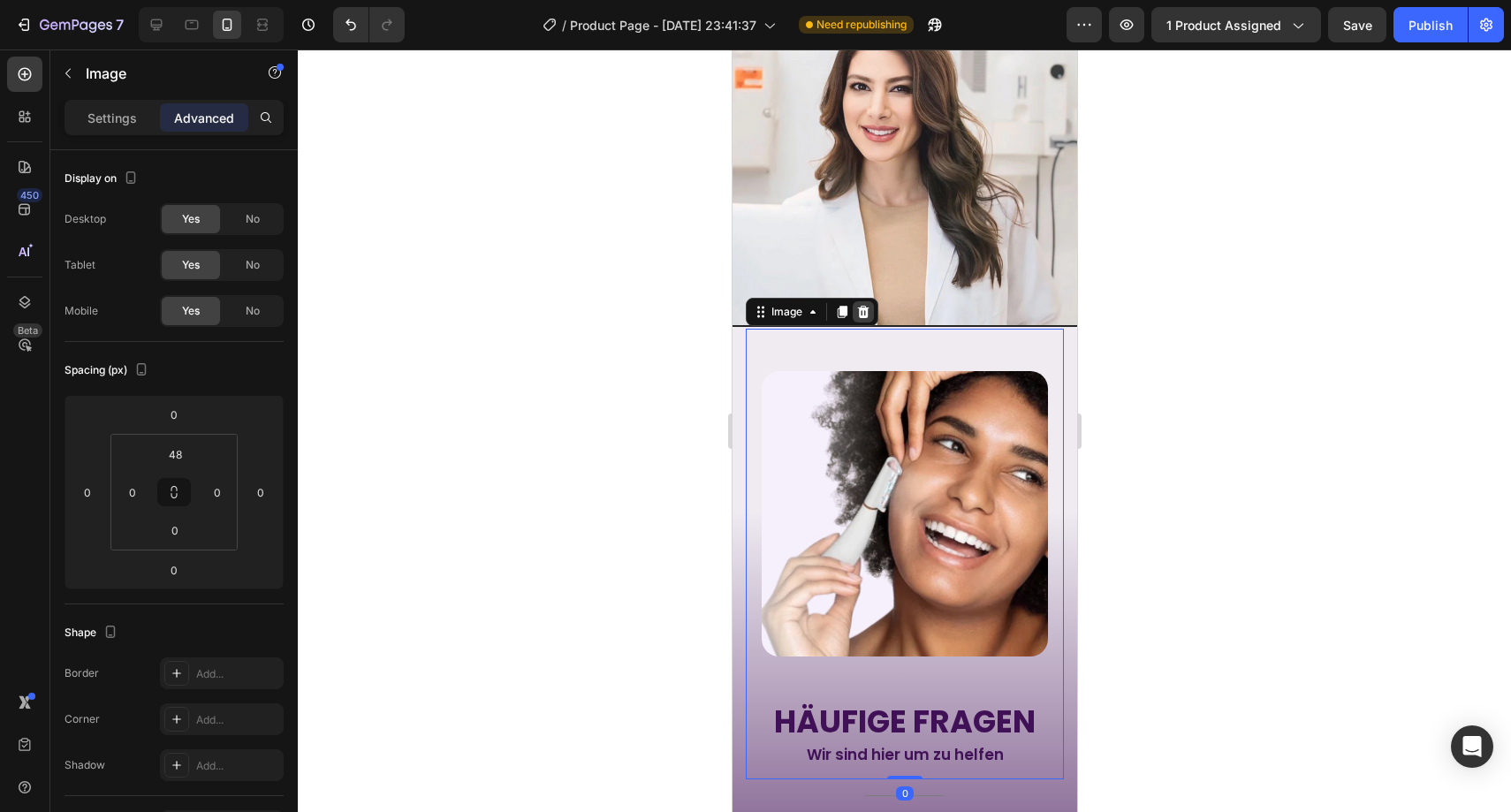
click at [862, 305] on icon at bounding box center [862, 312] width 14 height 14
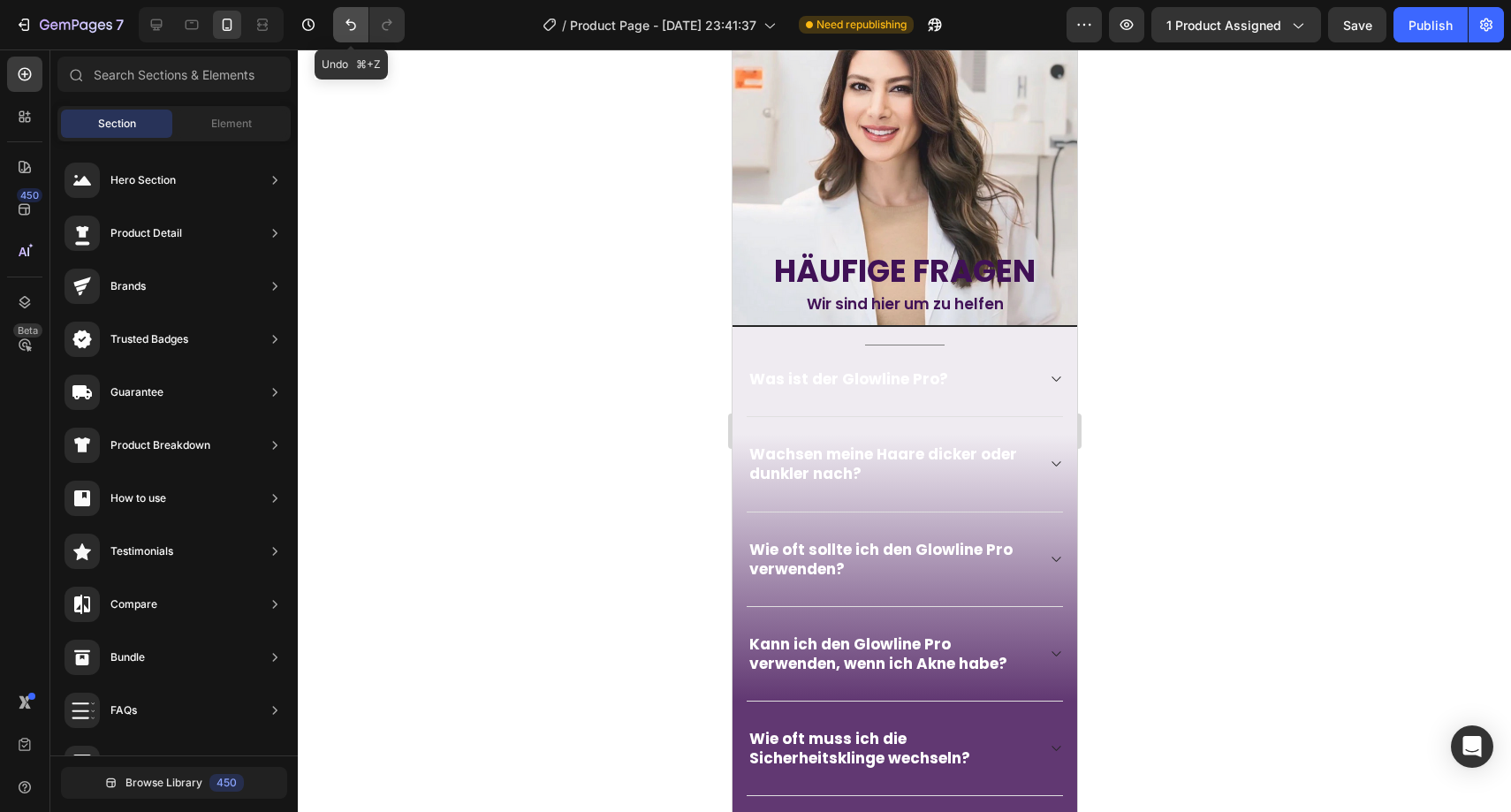
click at [350, 26] on icon "Undo/Redo" at bounding box center [351, 25] width 18 height 18
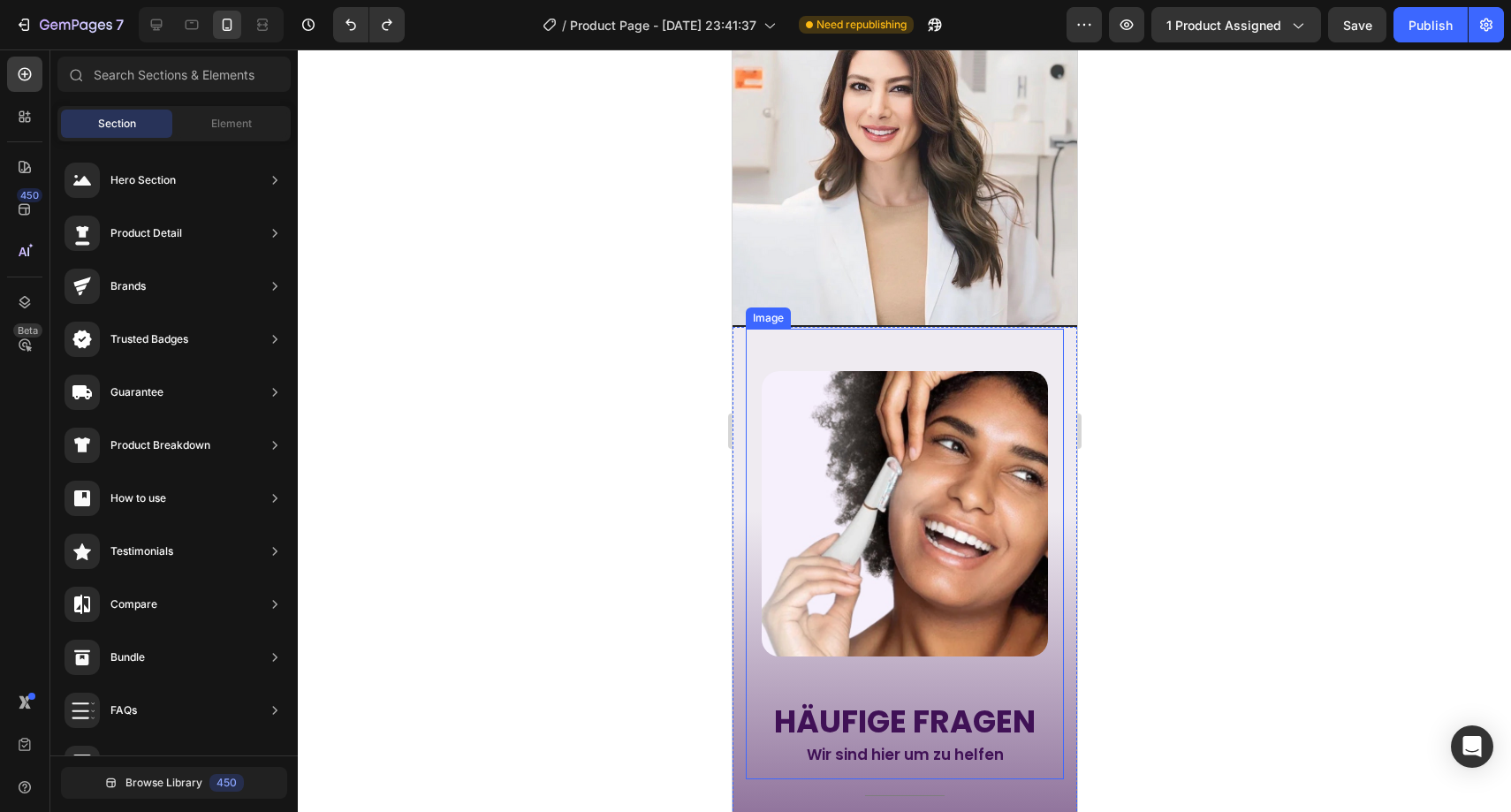
click at [970, 487] on img at bounding box center [903, 513] width 286 height 285
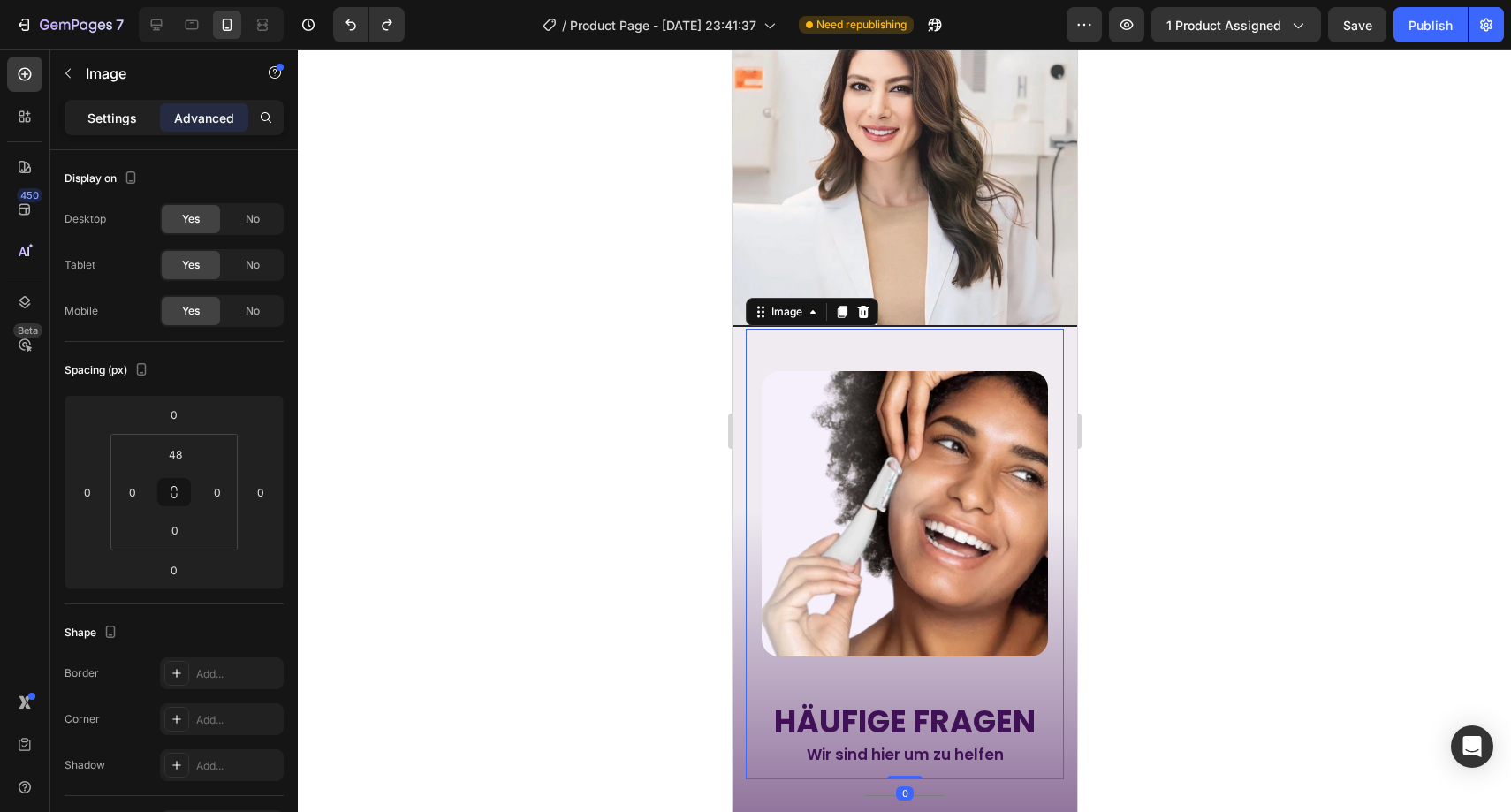
click at [116, 114] on p "Settings" at bounding box center [112, 118] width 49 height 19
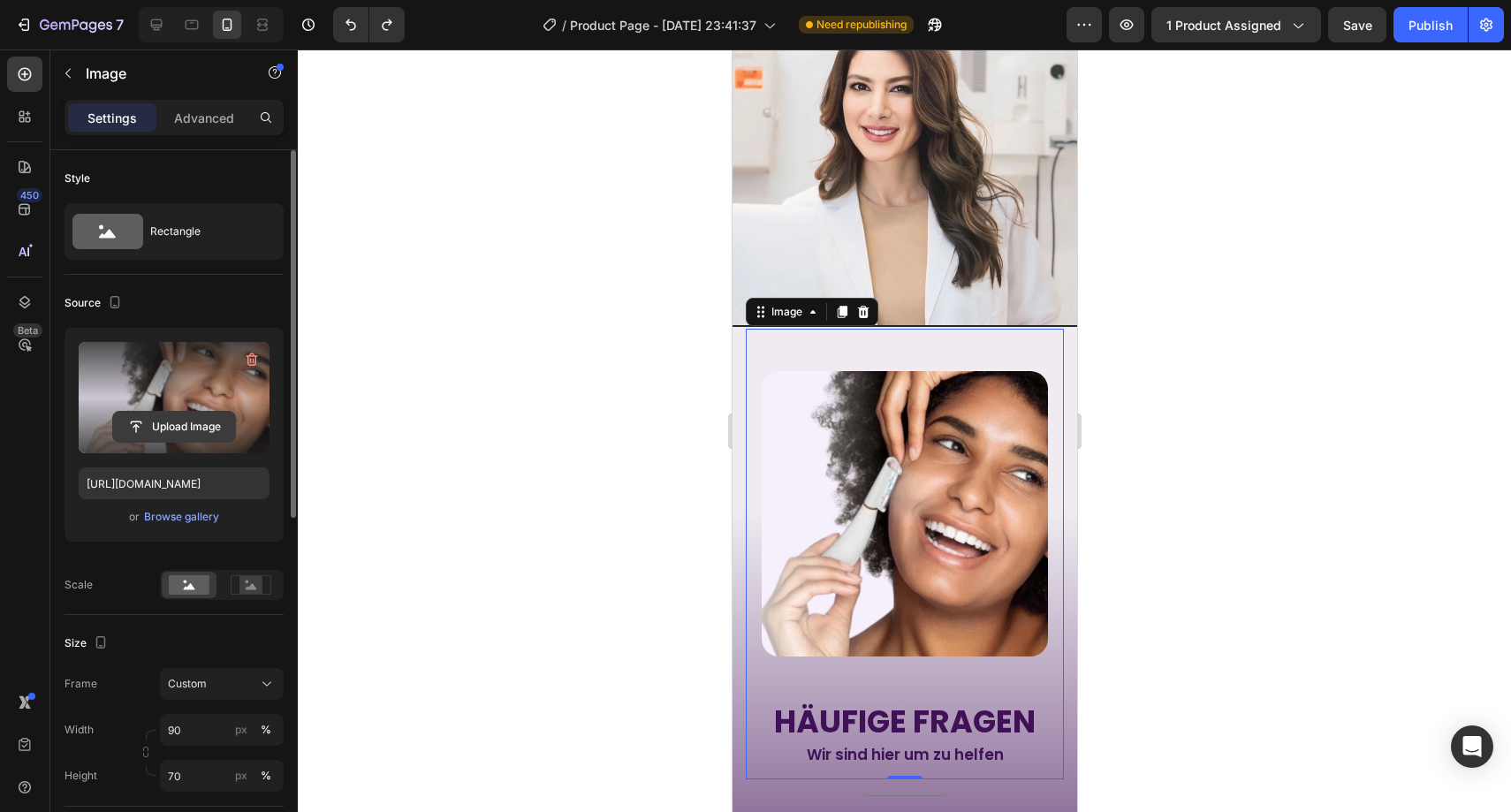
click at [181, 421] on input "file" at bounding box center [173, 426] width 122 height 30
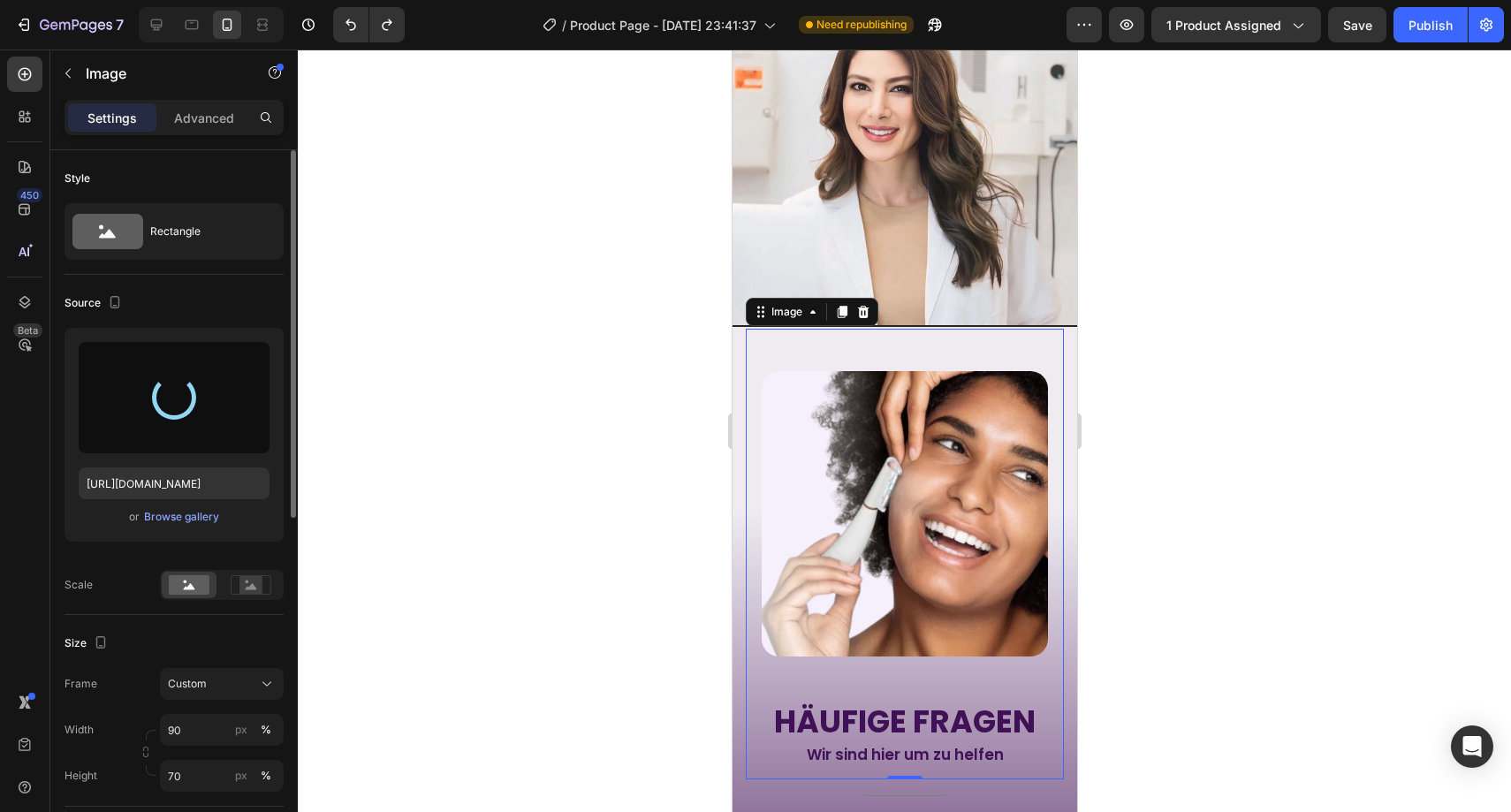
type input "https://cdn.shopify.com/s/files/1/0977/0955/6058/files/gempages_585444094575117…"
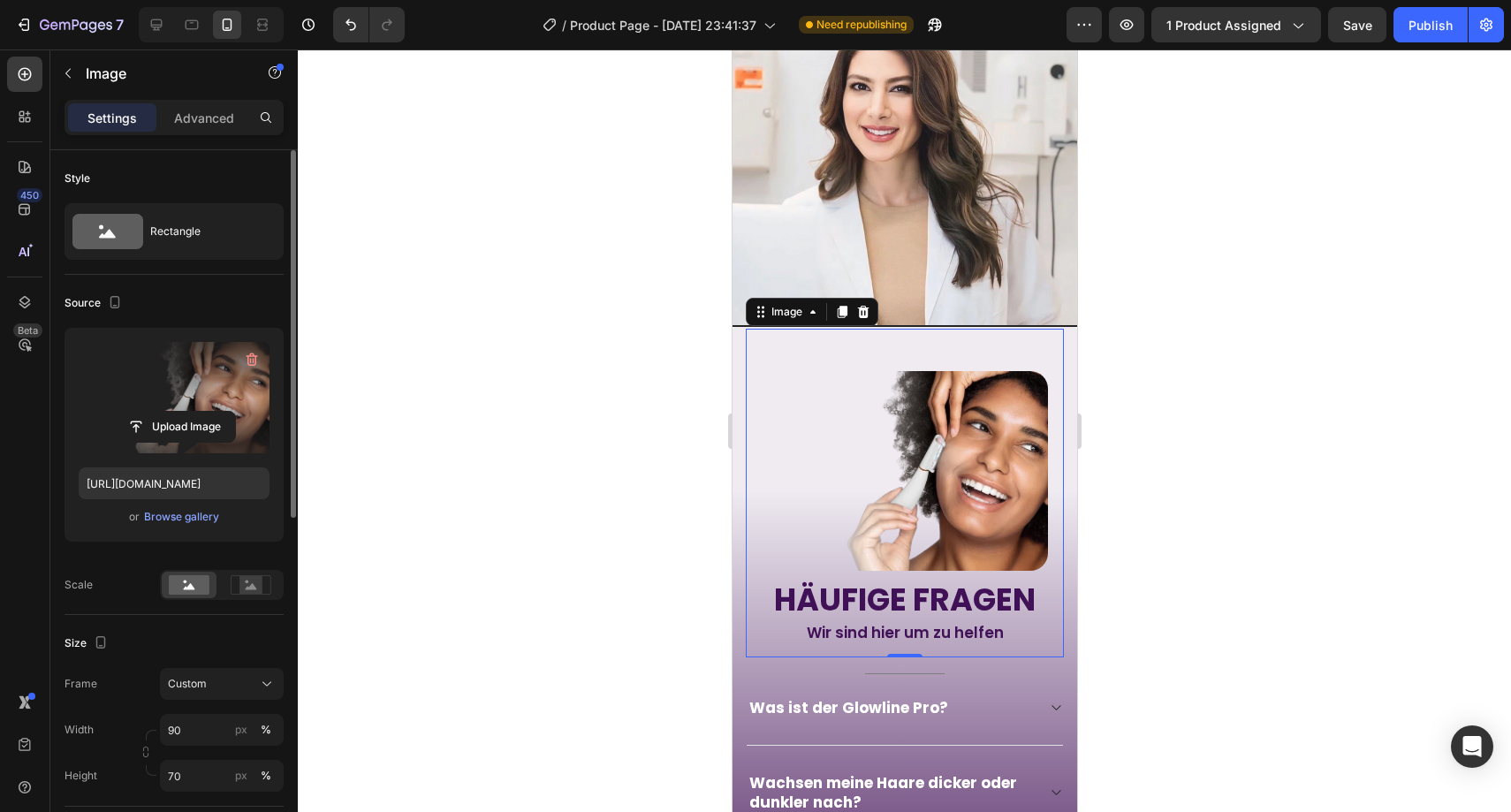
click at [1150, 307] on div at bounding box center [904, 430] width 1213 height 763
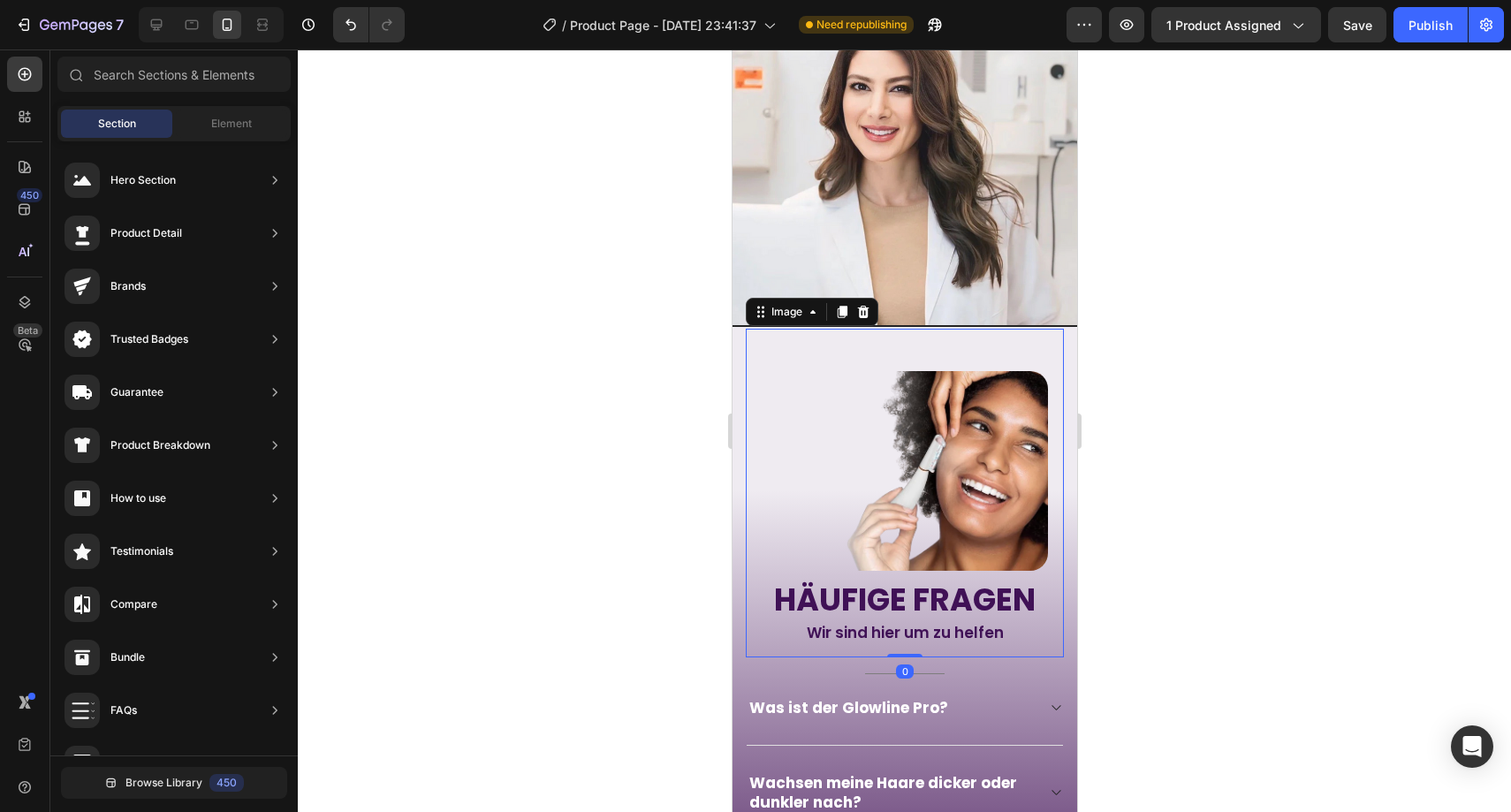
drag, startPoint x: 928, startPoint y: 400, endPoint x: 918, endPoint y: 405, distance: 11.2
click at [928, 400] on img at bounding box center [903, 471] width 286 height 201
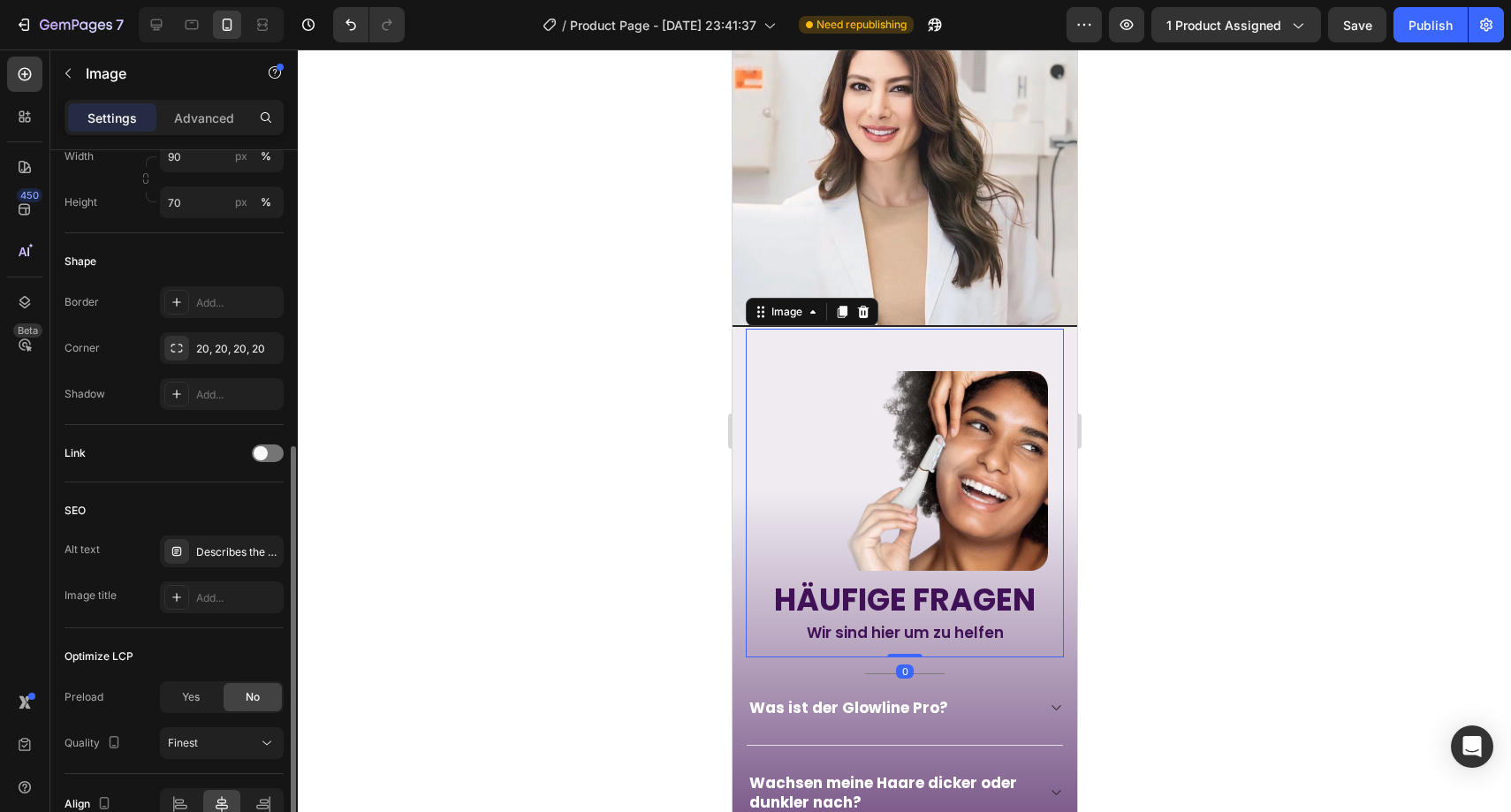
scroll to position [666, 0]
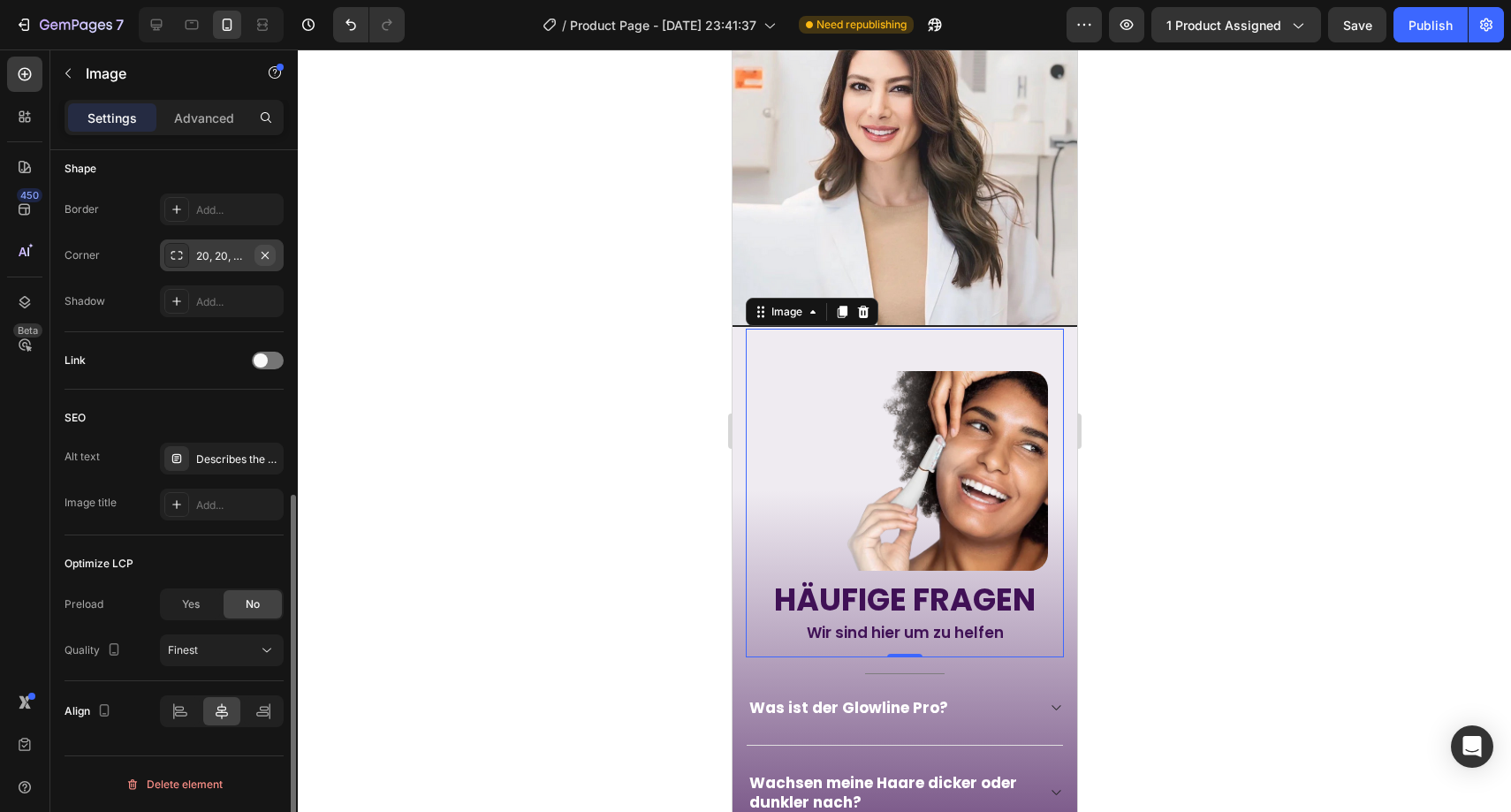
click at [266, 257] on icon "button" at bounding box center [265, 255] width 14 height 14
click at [483, 290] on div at bounding box center [904, 430] width 1213 height 763
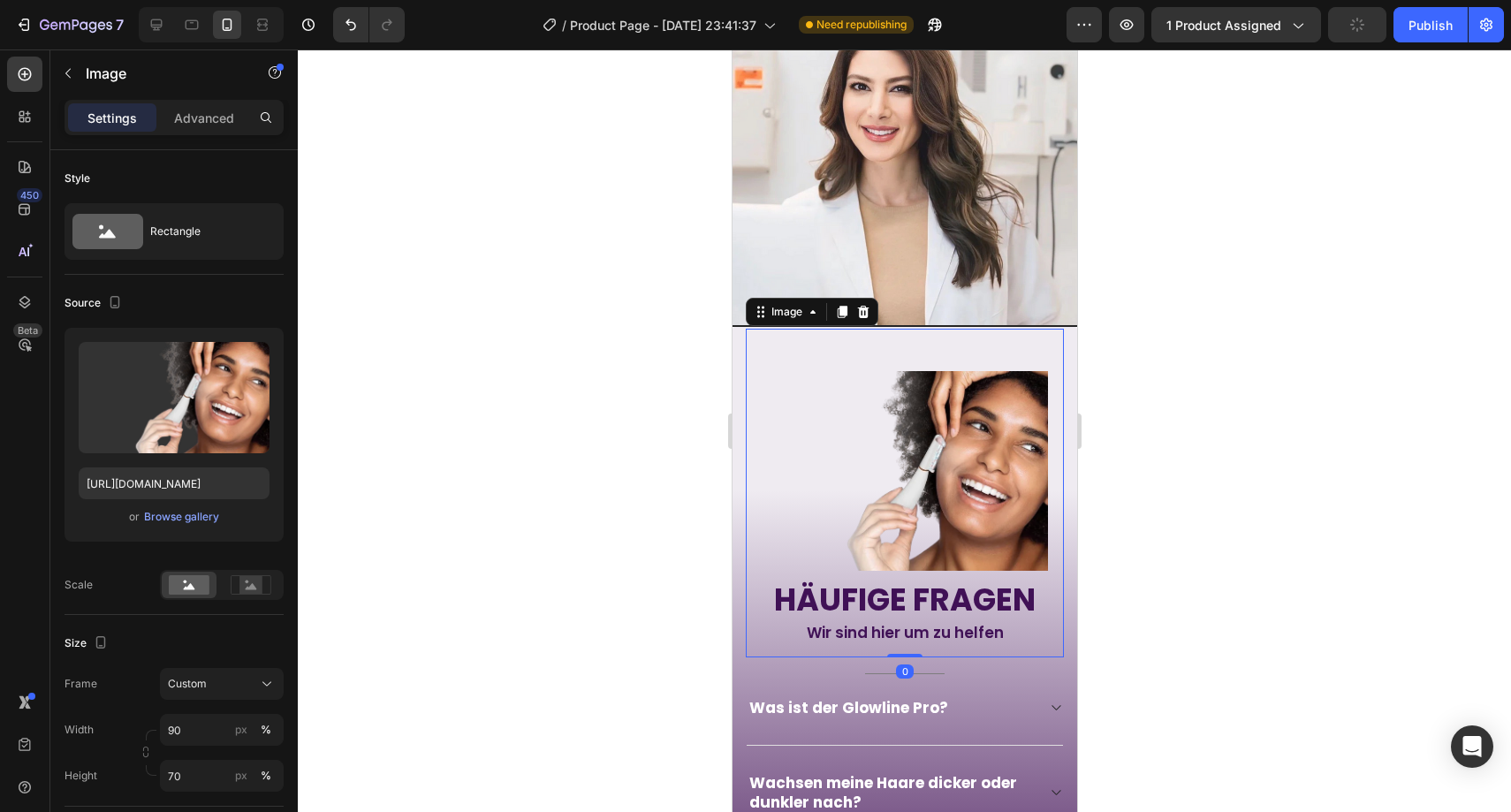
click at [912, 422] on img at bounding box center [903, 471] width 286 height 201
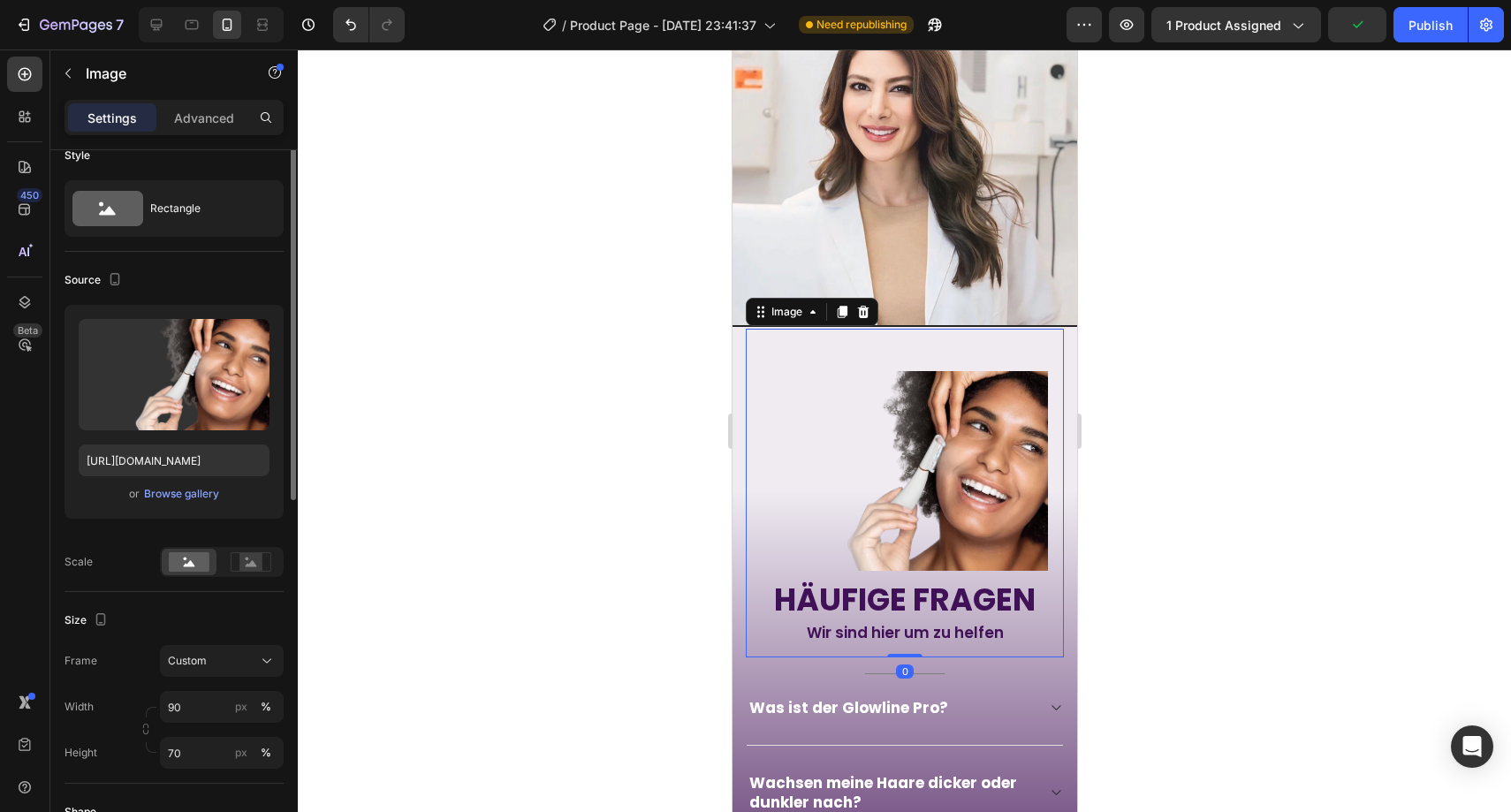
scroll to position [162, 0]
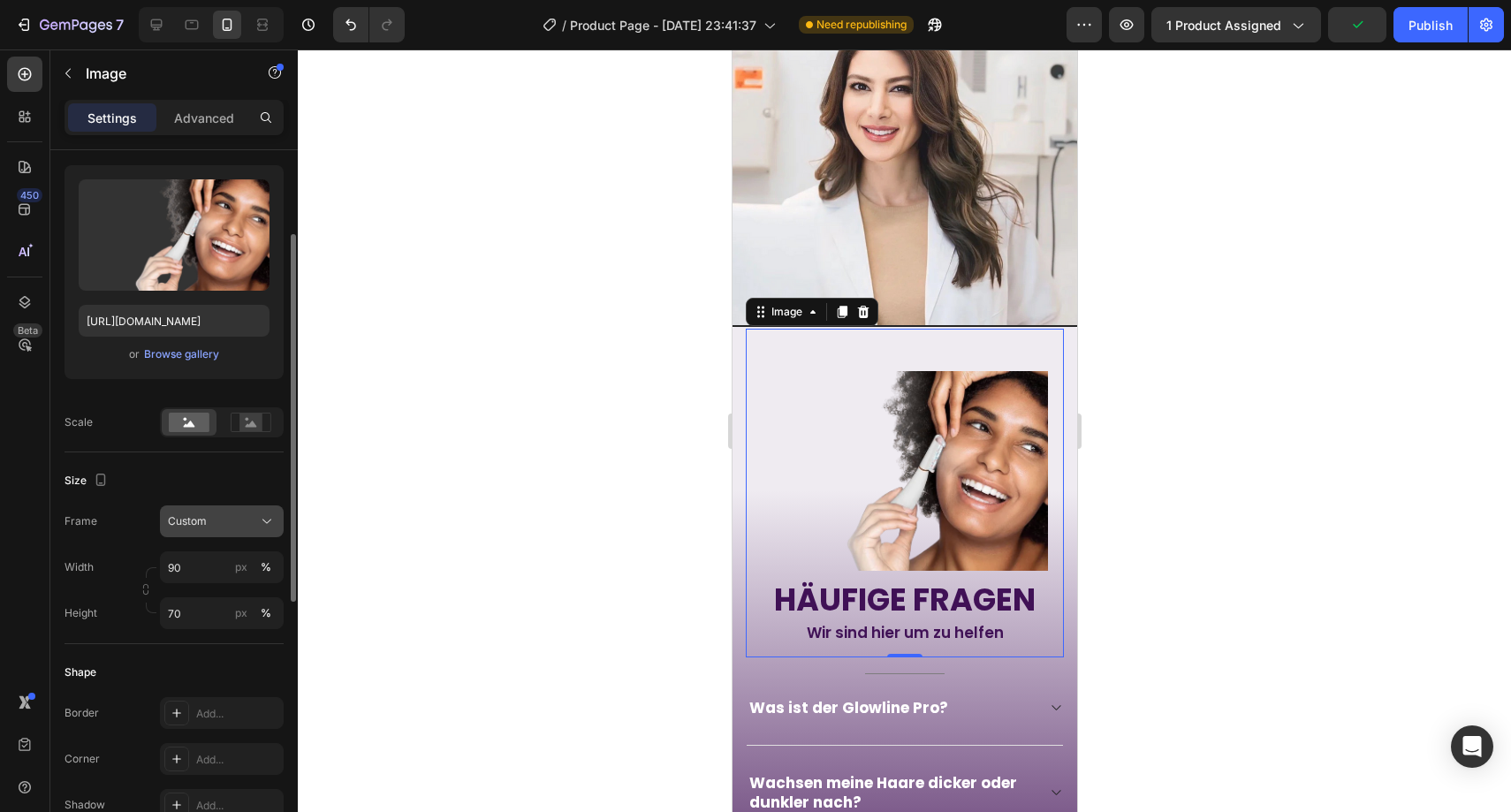
click at [263, 514] on icon at bounding box center [267, 521] width 18 height 18
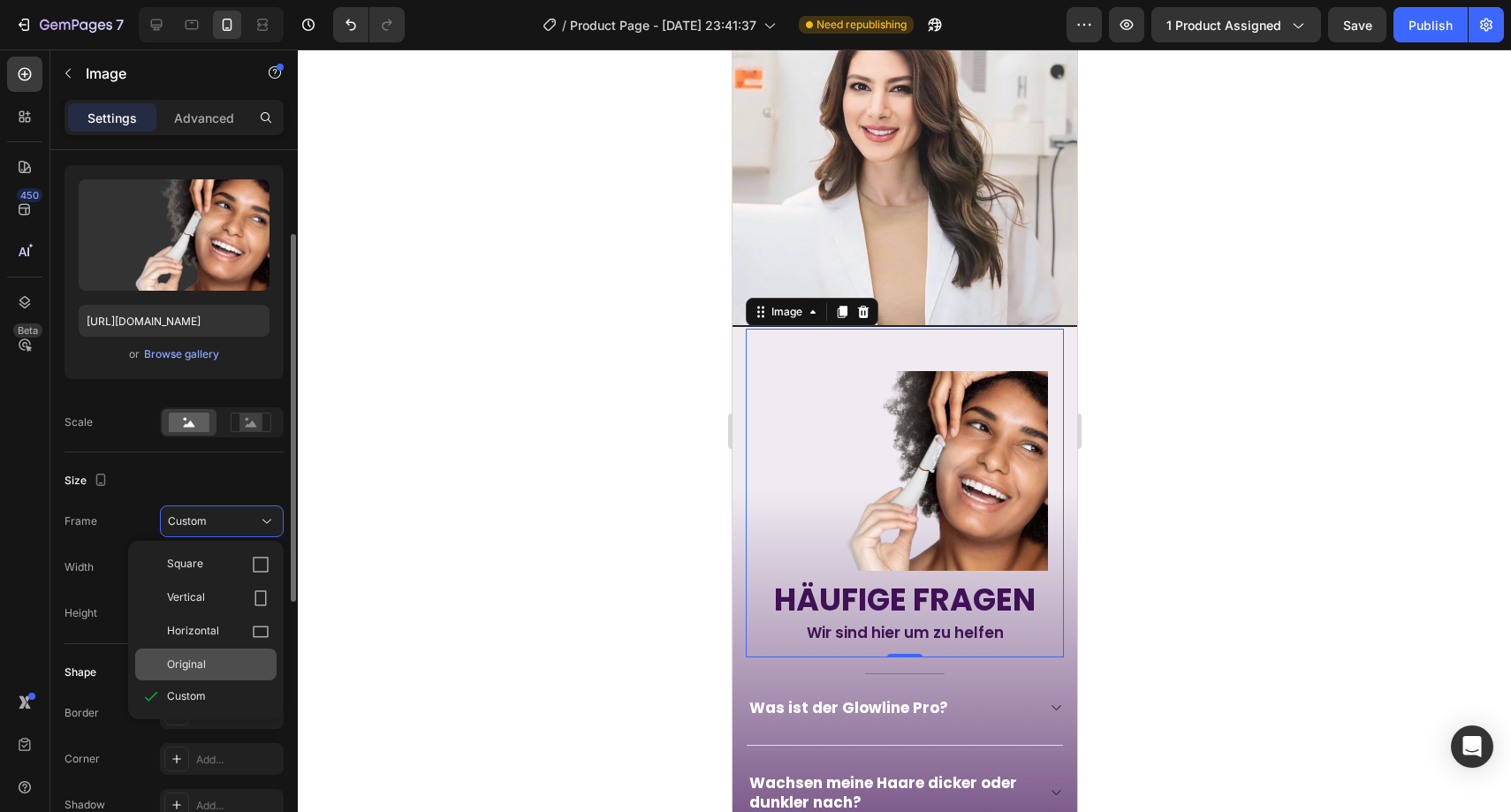
click at [239, 671] on div "Original" at bounding box center [219, 665] width 103 height 16
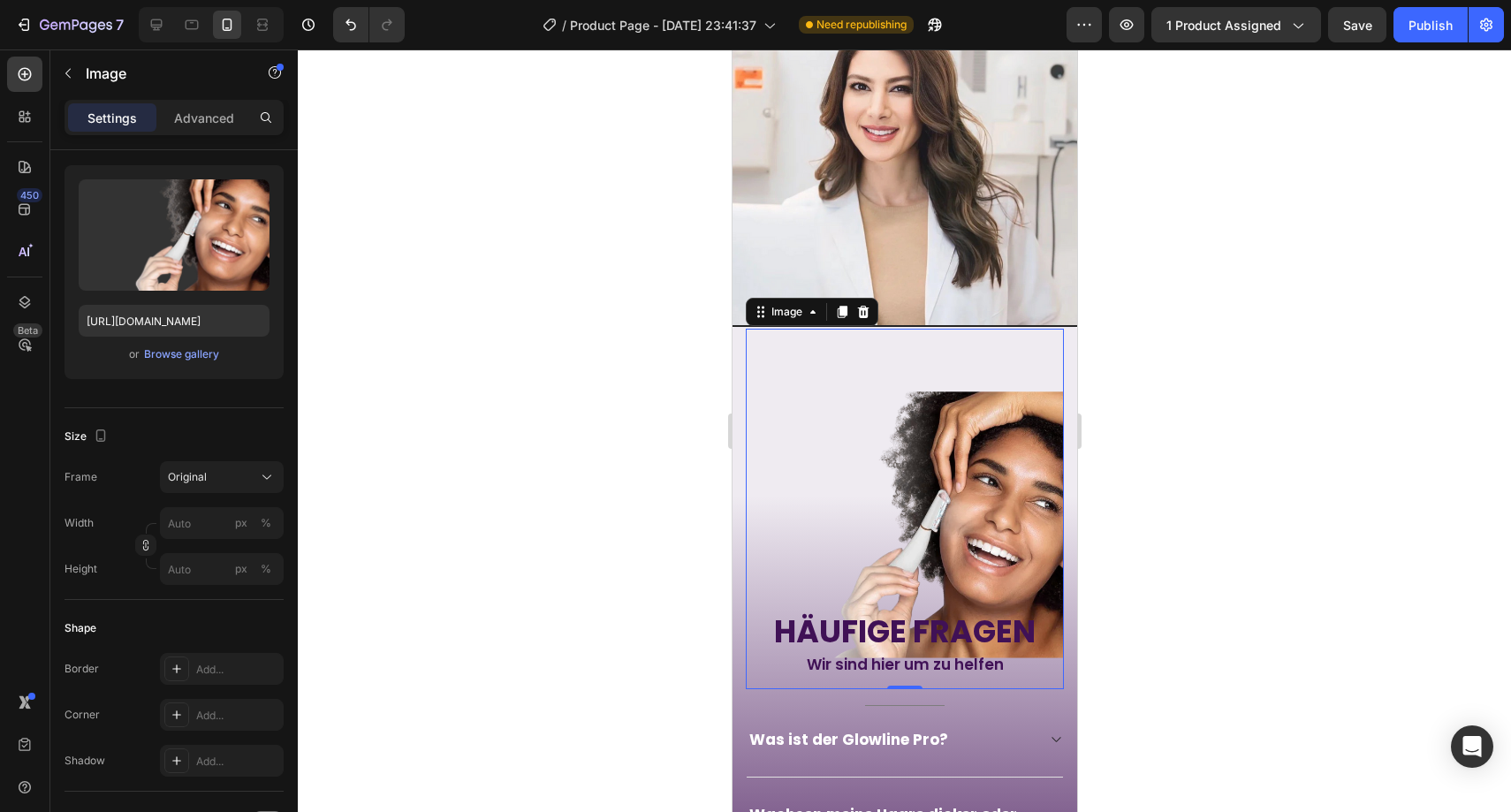
click at [541, 560] on div at bounding box center [904, 430] width 1213 height 763
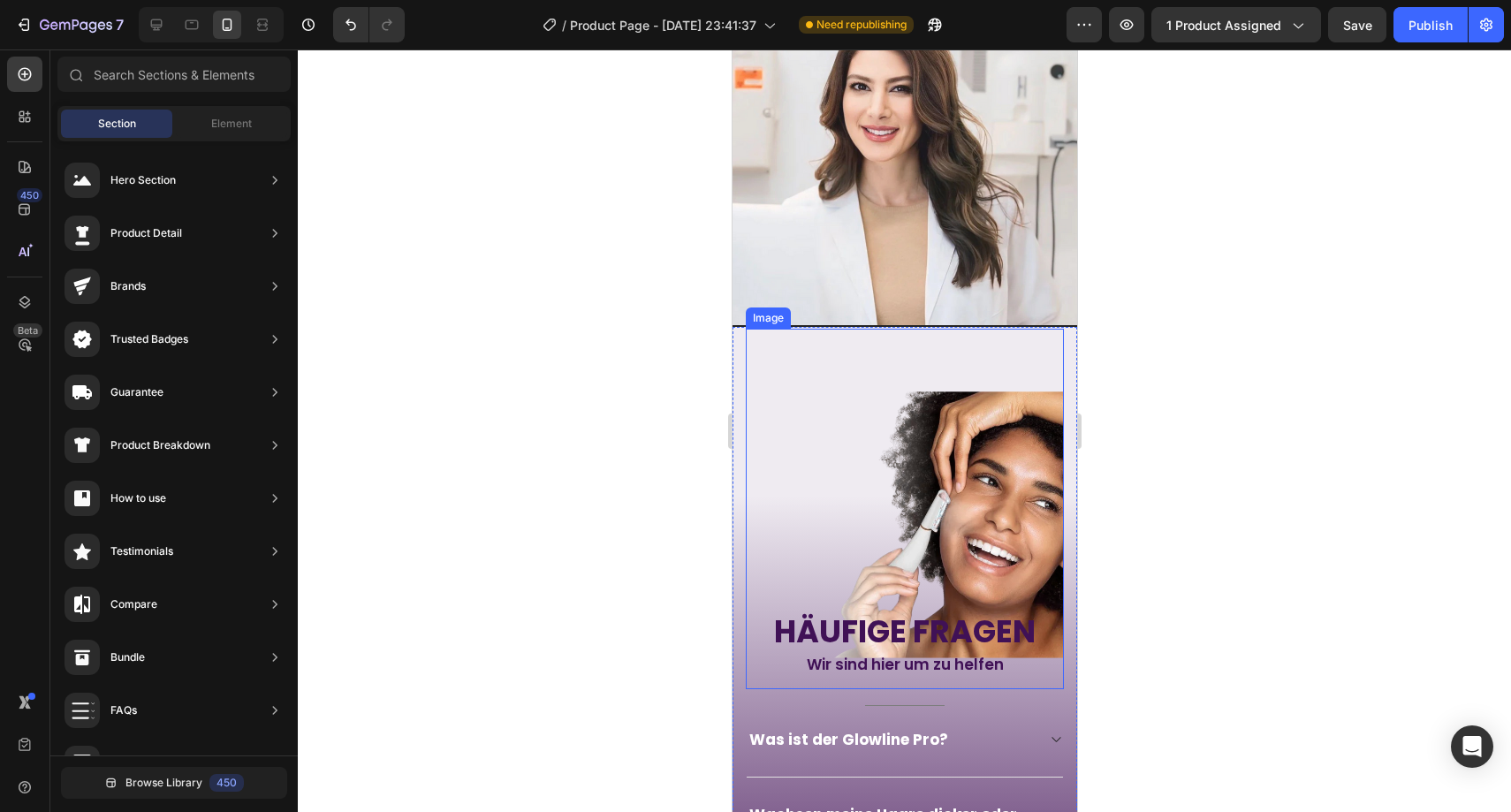
click at [888, 508] on img at bounding box center [903, 529] width 318 height 317
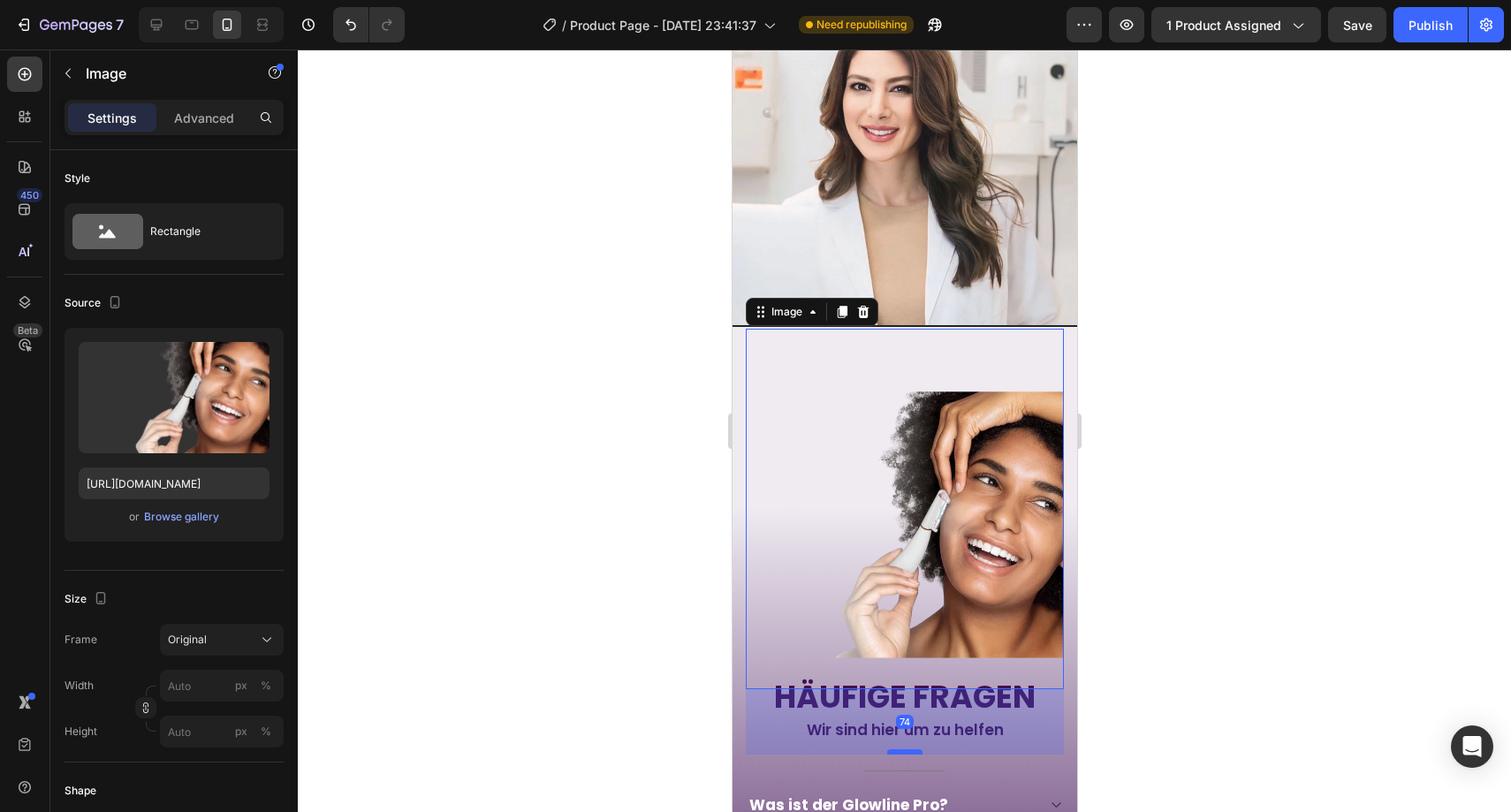
drag, startPoint x: 902, startPoint y: 642, endPoint x: 902, endPoint y: 707, distance: 65.0
click at [902, 749] on div at bounding box center [904, 751] width 36 height 5
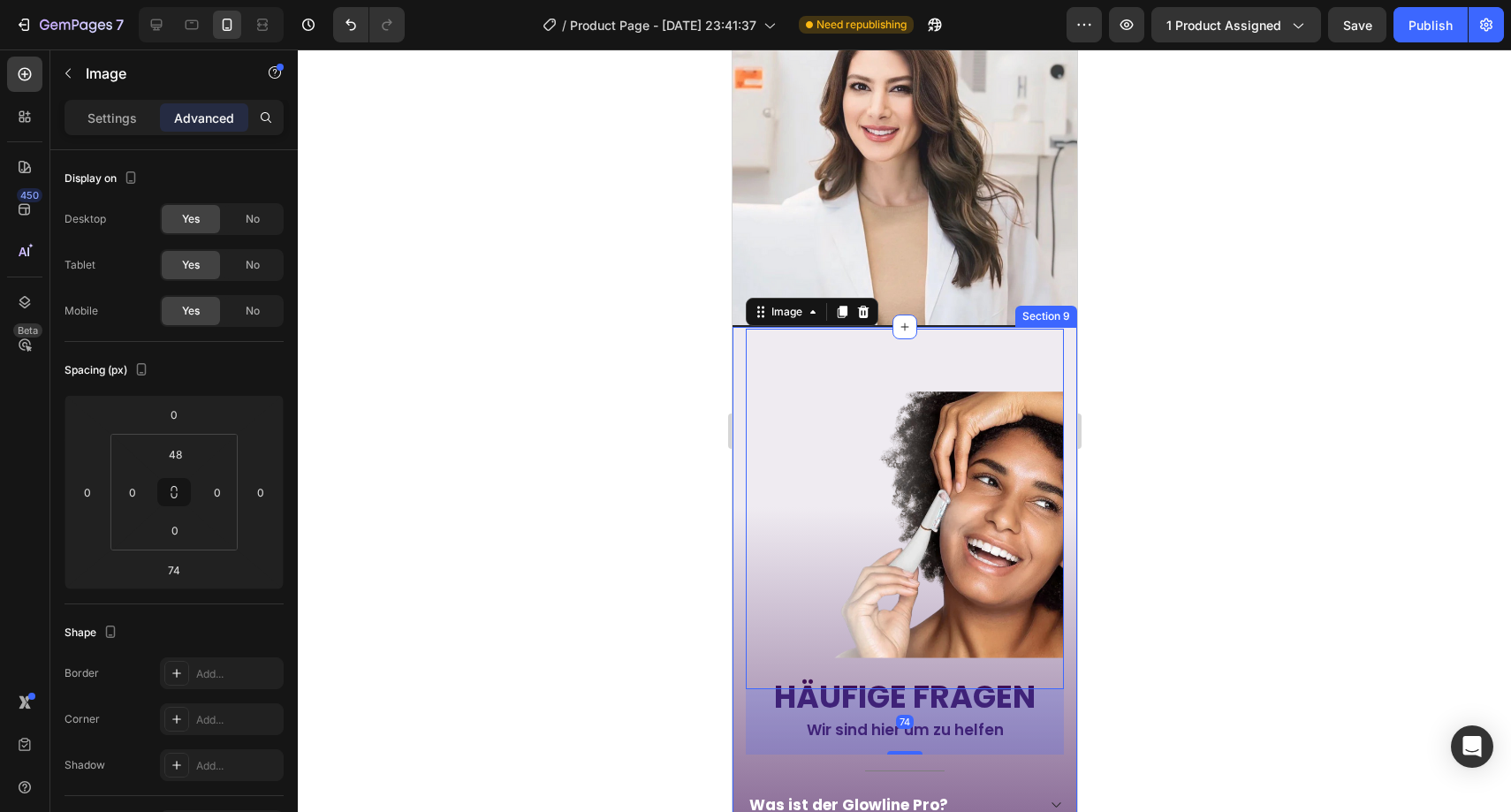
click at [1205, 544] on div at bounding box center [904, 430] width 1213 height 763
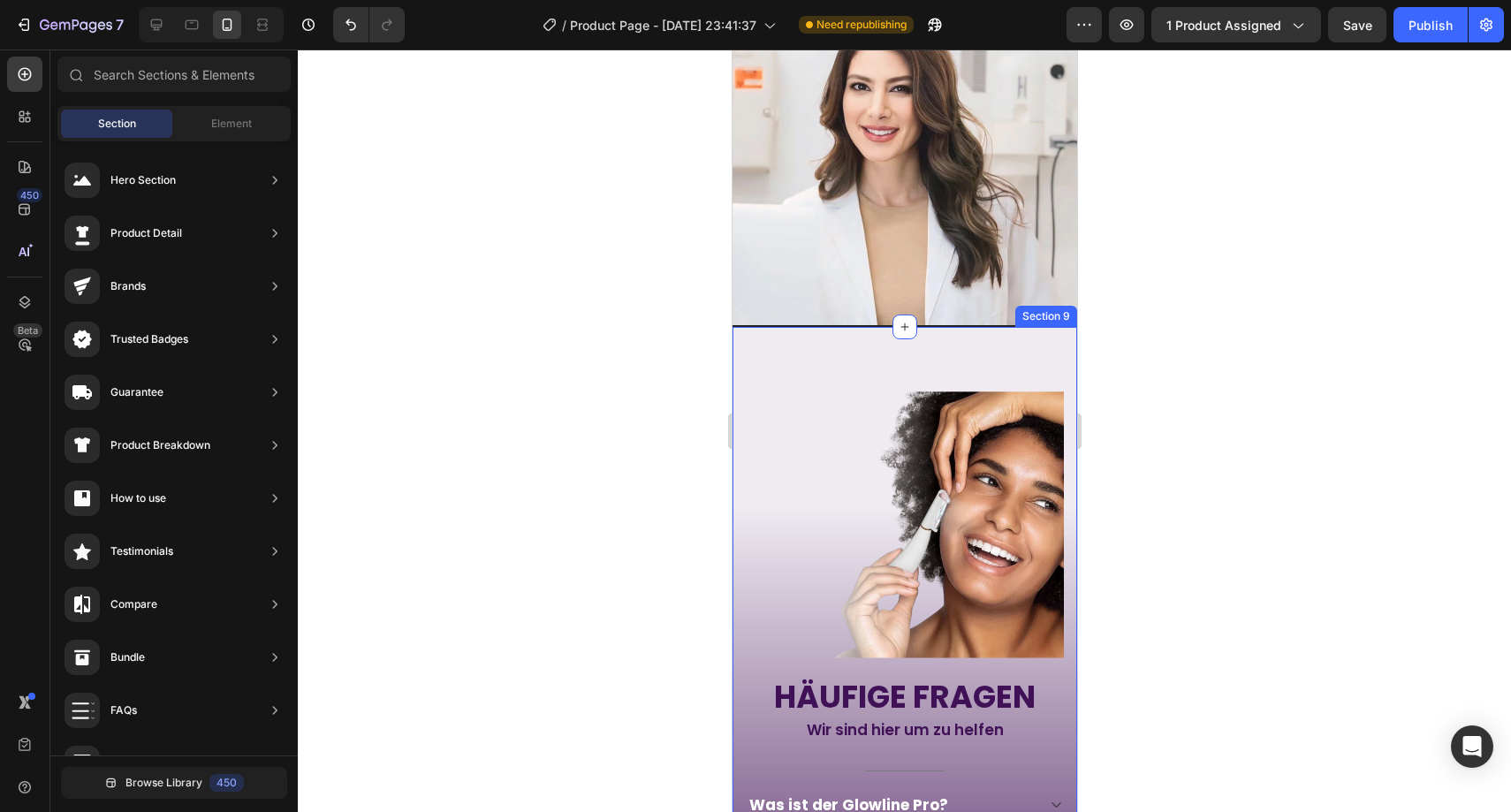
click at [1291, 499] on div at bounding box center [904, 430] width 1213 height 763
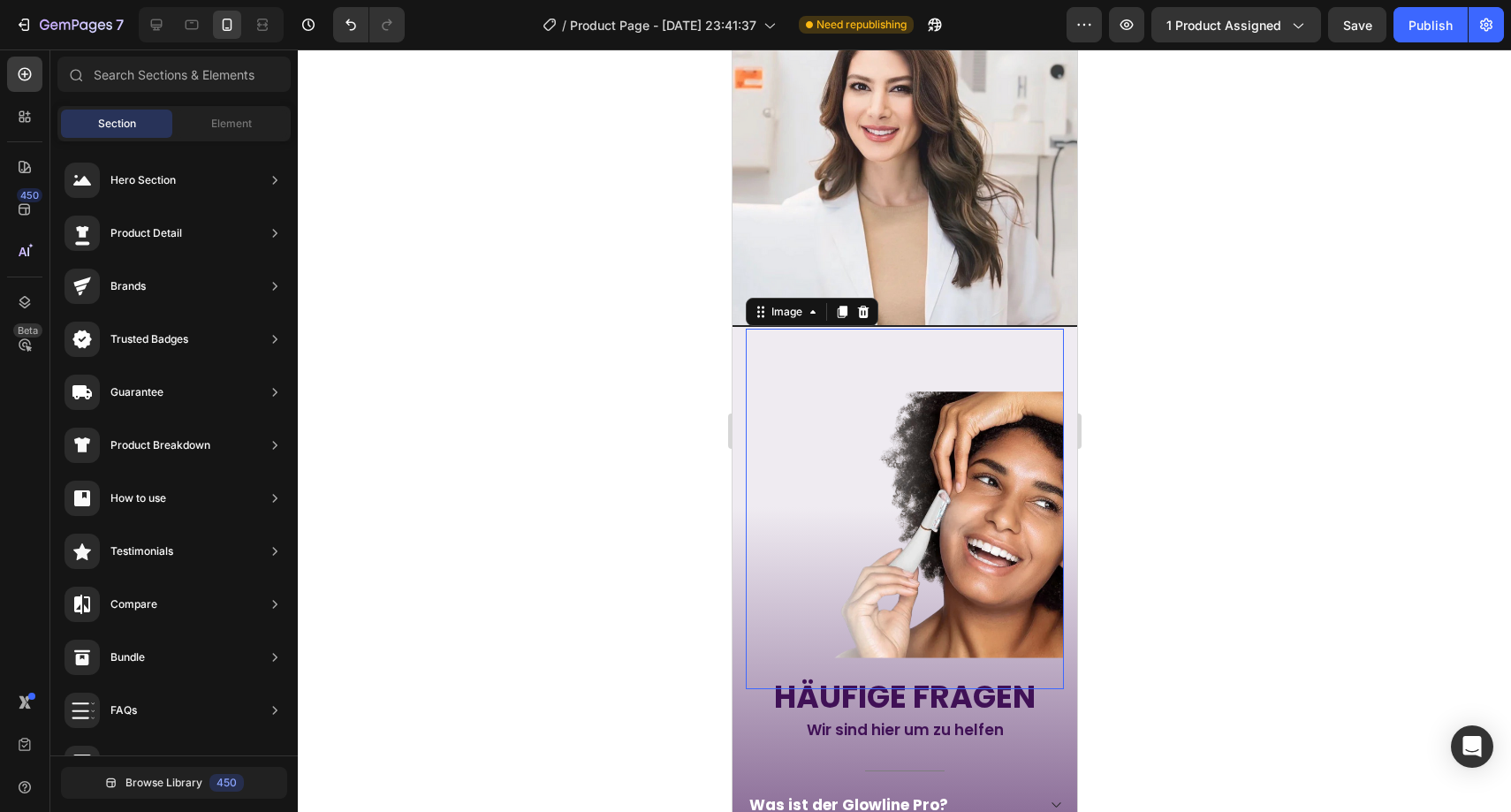
click at [950, 561] on img at bounding box center [903, 529] width 318 height 317
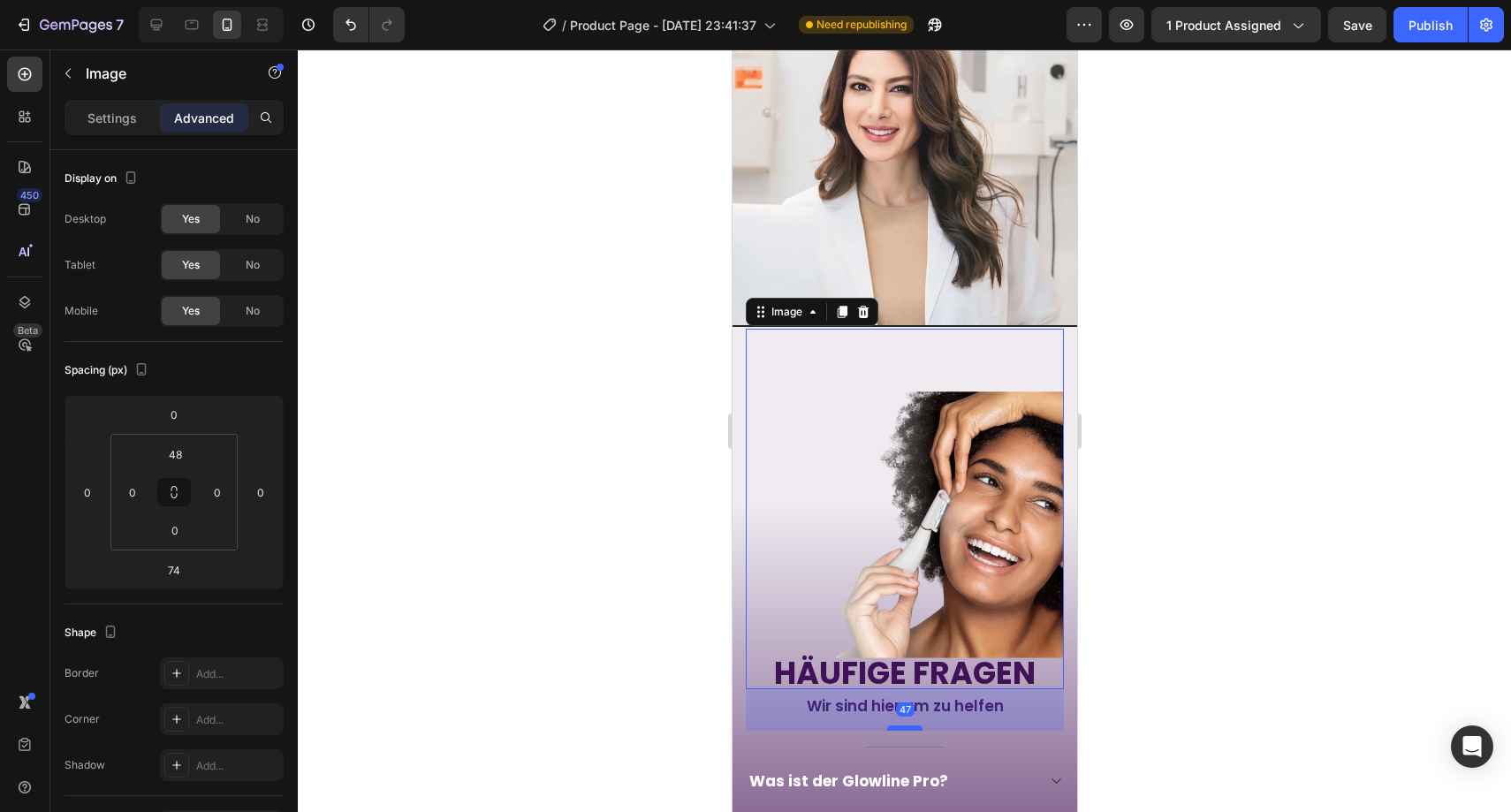
drag, startPoint x: 888, startPoint y: 708, endPoint x: 886, endPoint y: 684, distance: 24.1
click at [887, 725] on div at bounding box center [904, 727] width 36 height 5
type input "47"
drag, startPoint x: 1114, startPoint y: 554, endPoint x: 307, endPoint y: 538, distance: 807.2
click at [1114, 554] on div at bounding box center [904, 430] width 1213 height 763
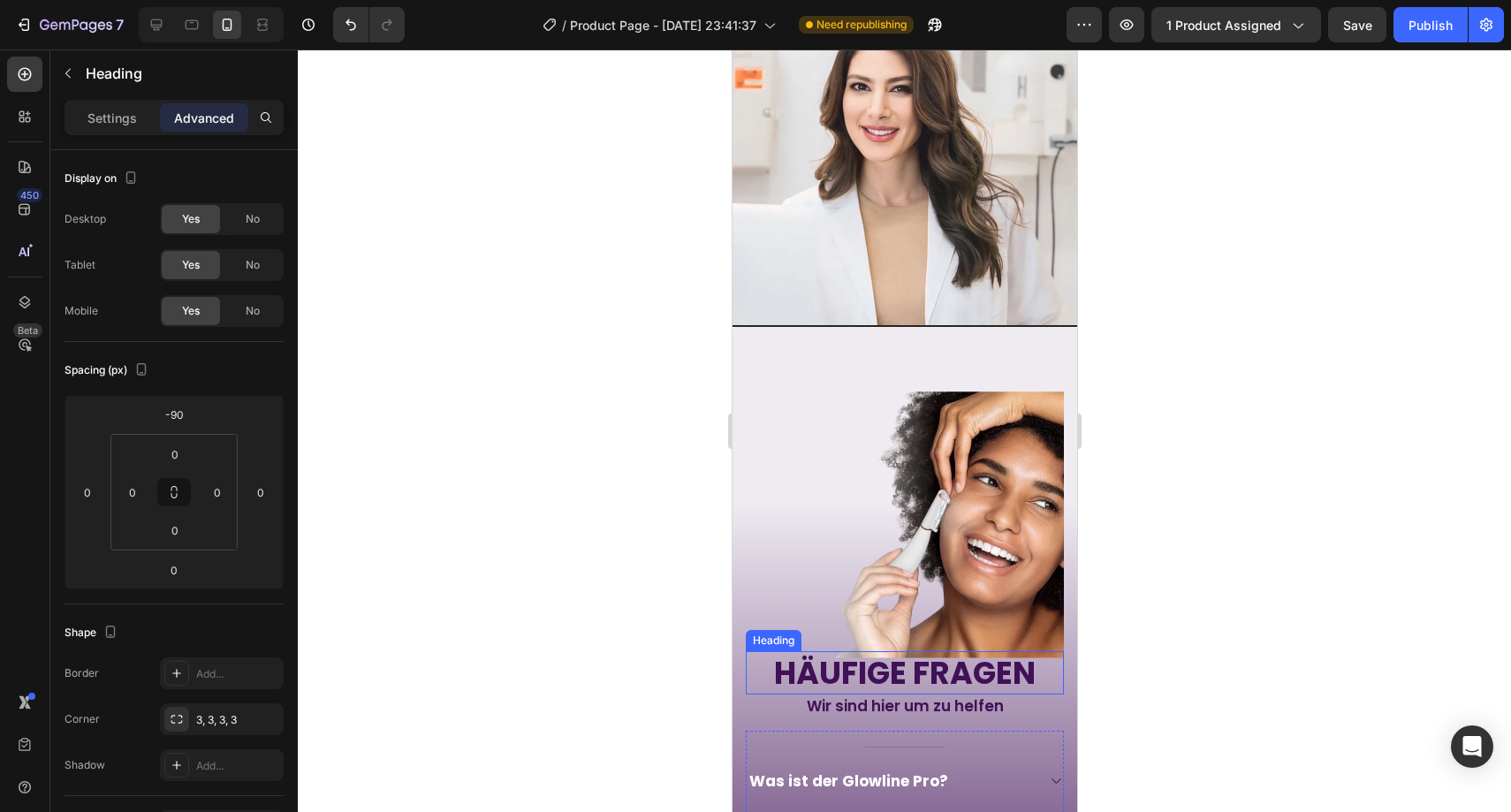
click at [968, 651] on strong "Häufige Fragen" at bounding box center [903, 673] width 261 height 44
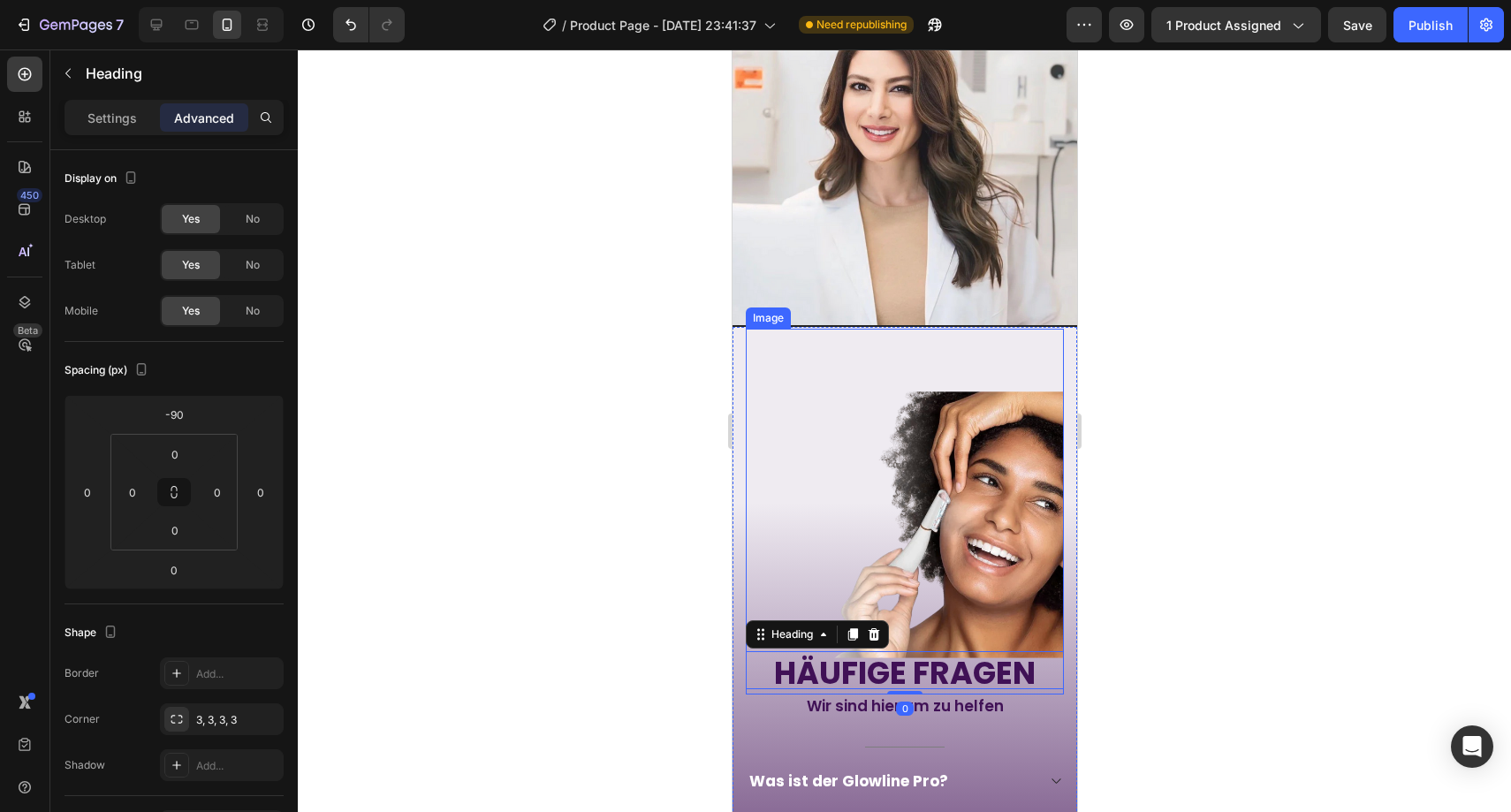
click at [954, 590] on img at bounding box center [903, 529] width 318 height 317
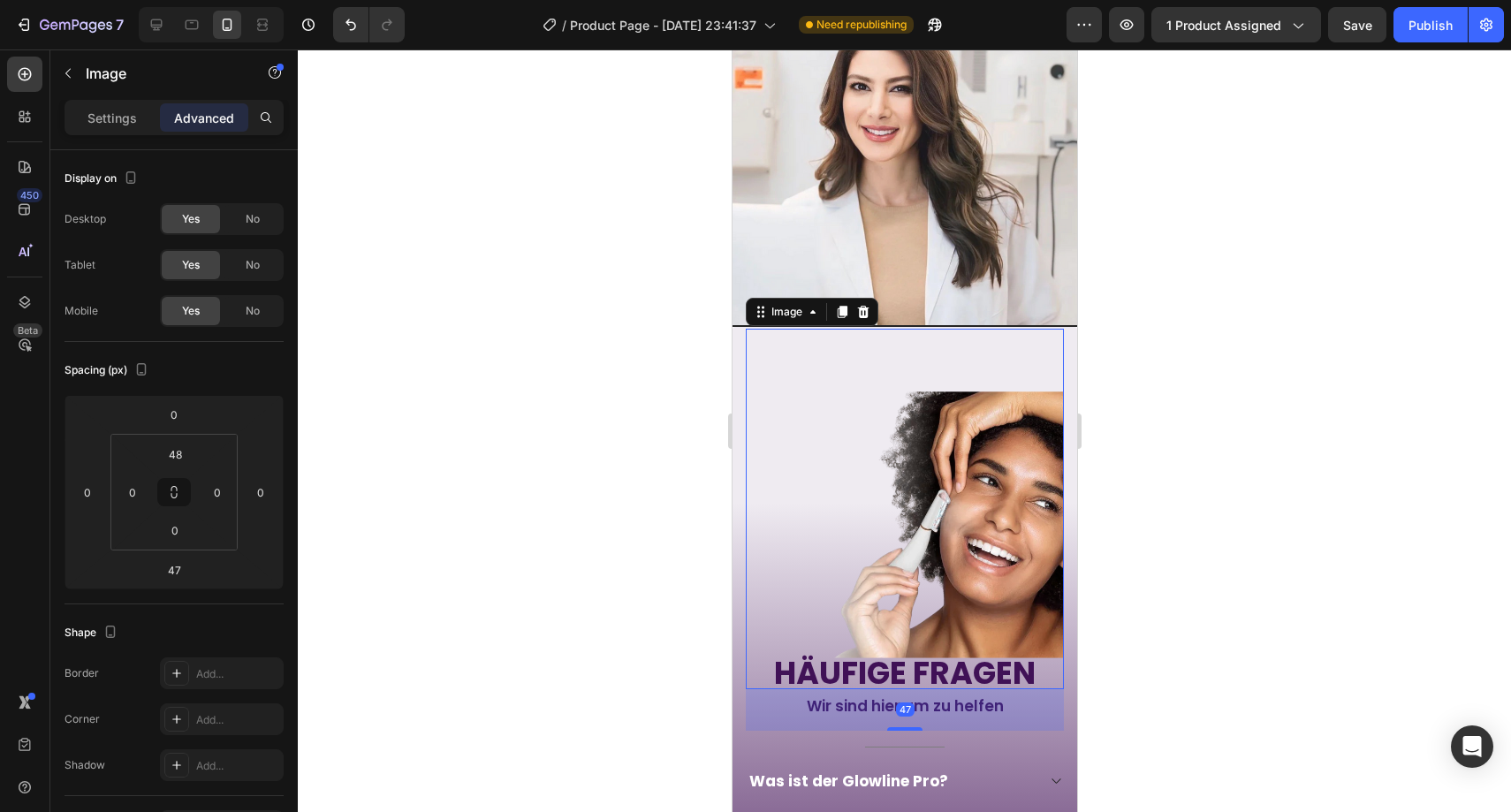
click at [888, 689] on div "47" at bounding box center [903, 710] width 318 height 42
drag, startPoint x: 891, startPoint y: 684, endPoint x: 889, endPoint y: 695, distance: 11.2
click at [889, 731] on div at bounding box center [904, 733] width 36 height 5
type input "59"
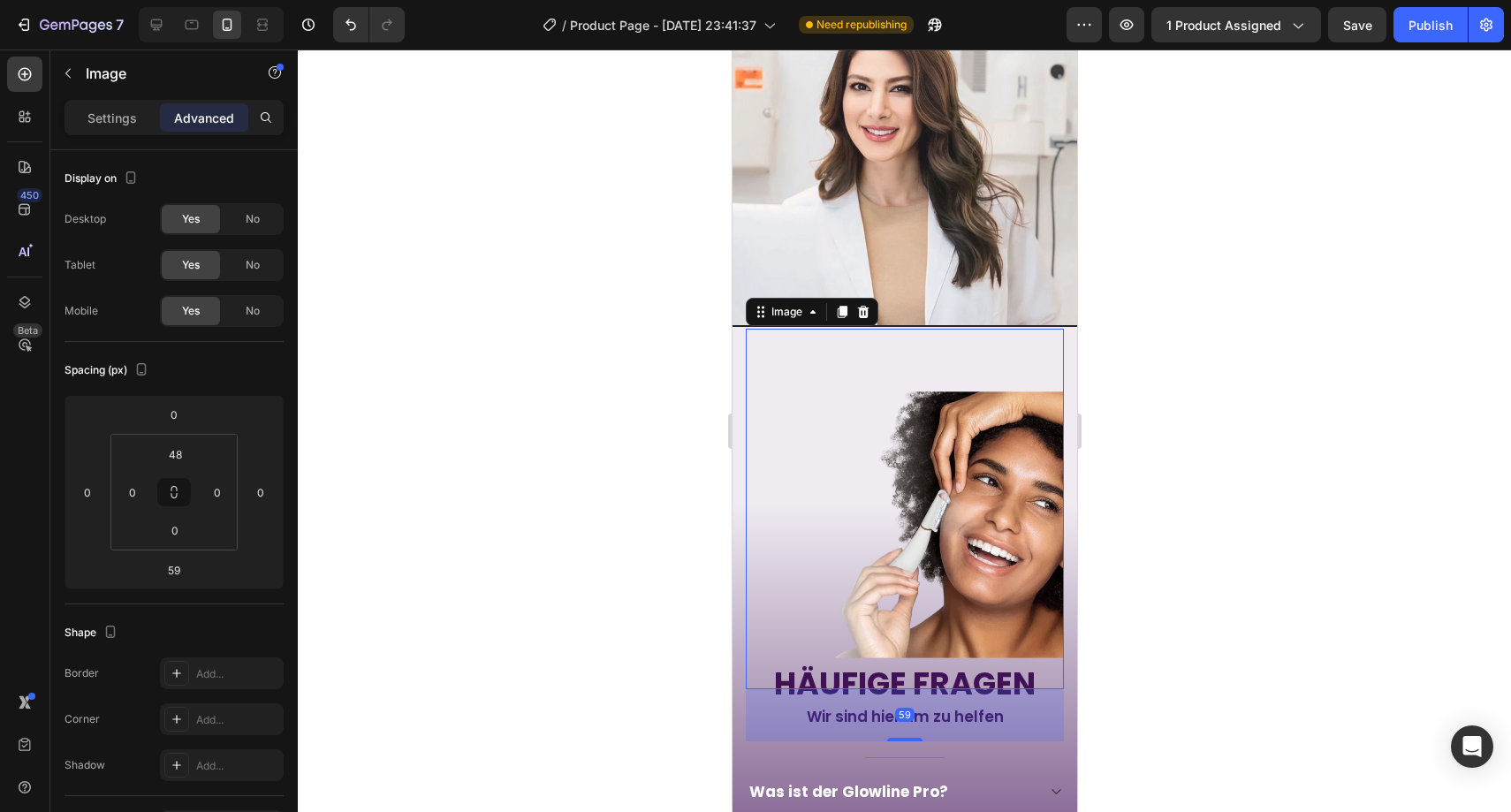
click at [1372, 406] on div at bounding box center [904, 430] width 1213 height 763
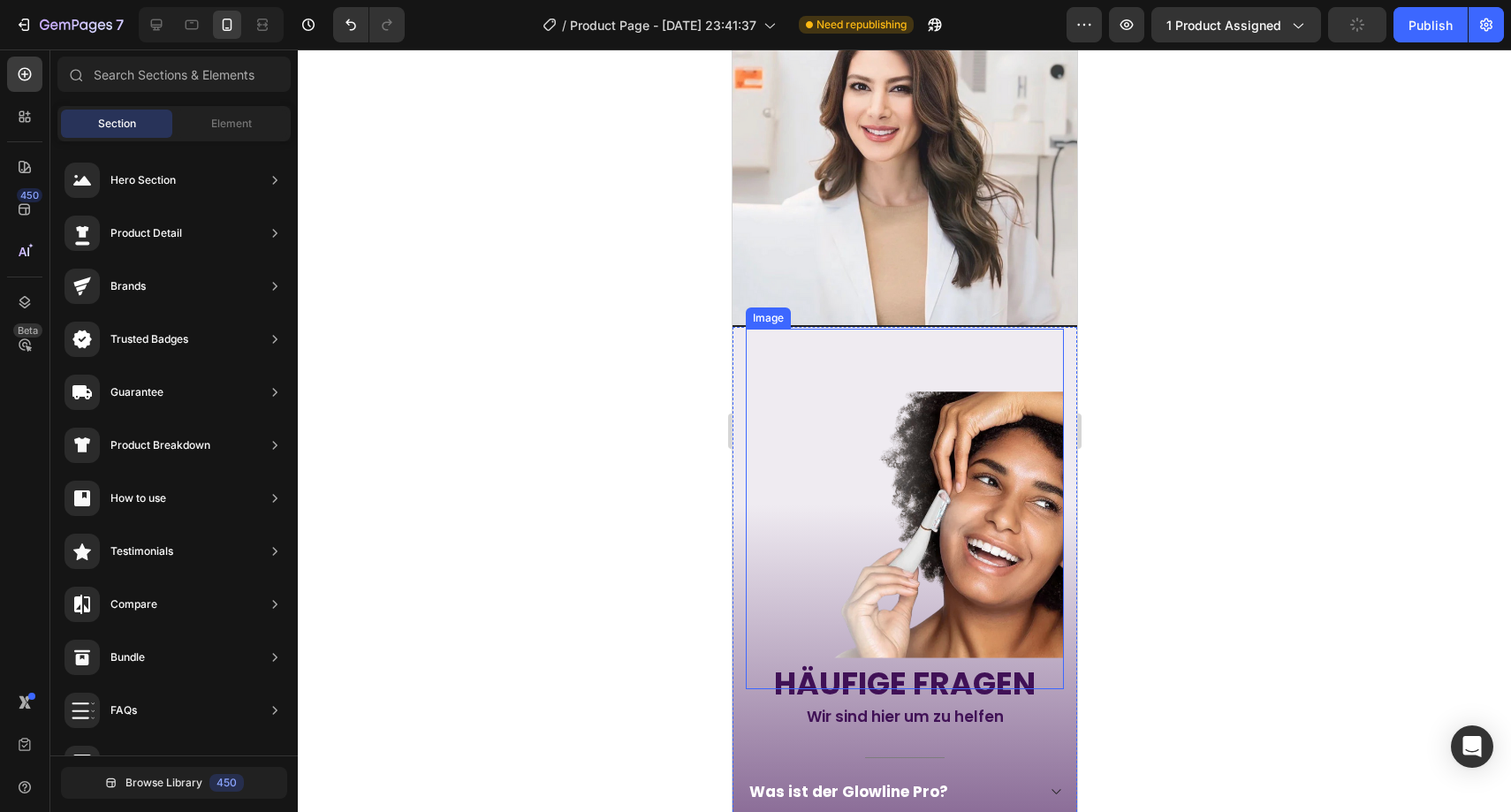
click at [848, 425] on img at bounding box center [903, 529] width 318 height 317
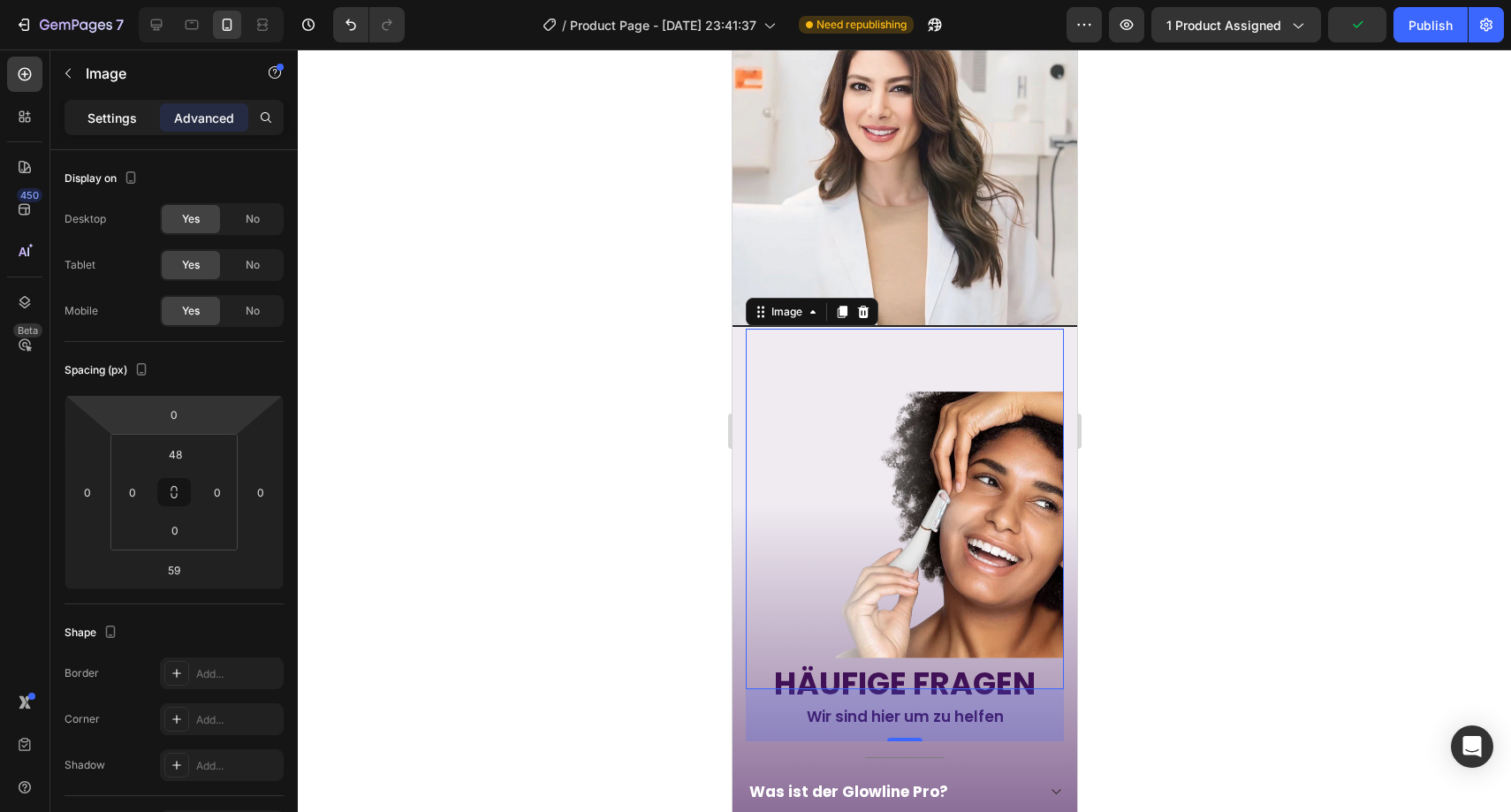
click at [115, 118] on p "Settings" at bounding box center [112, 118] width 49 height 19
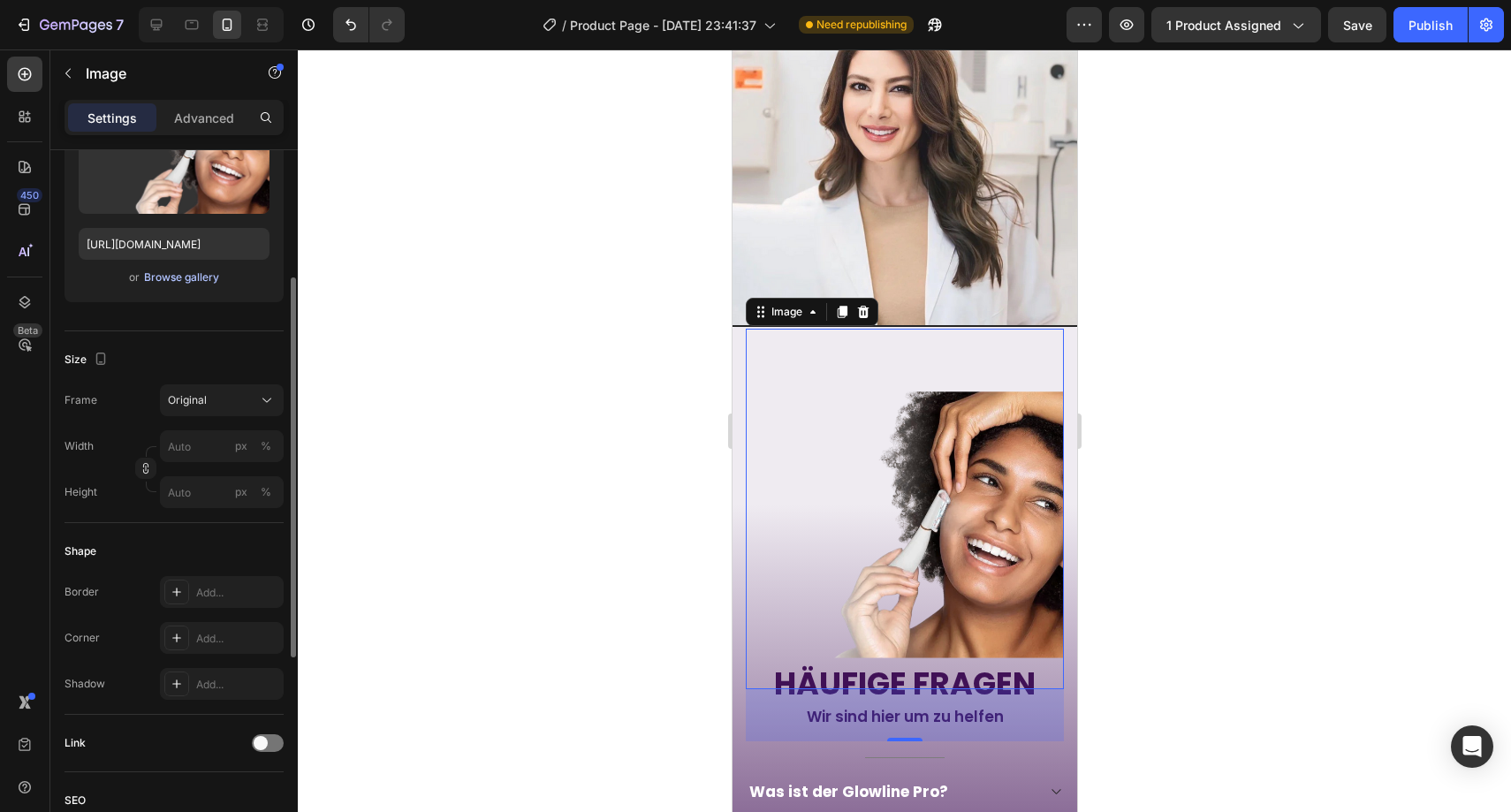
scroll to position [0, 0]
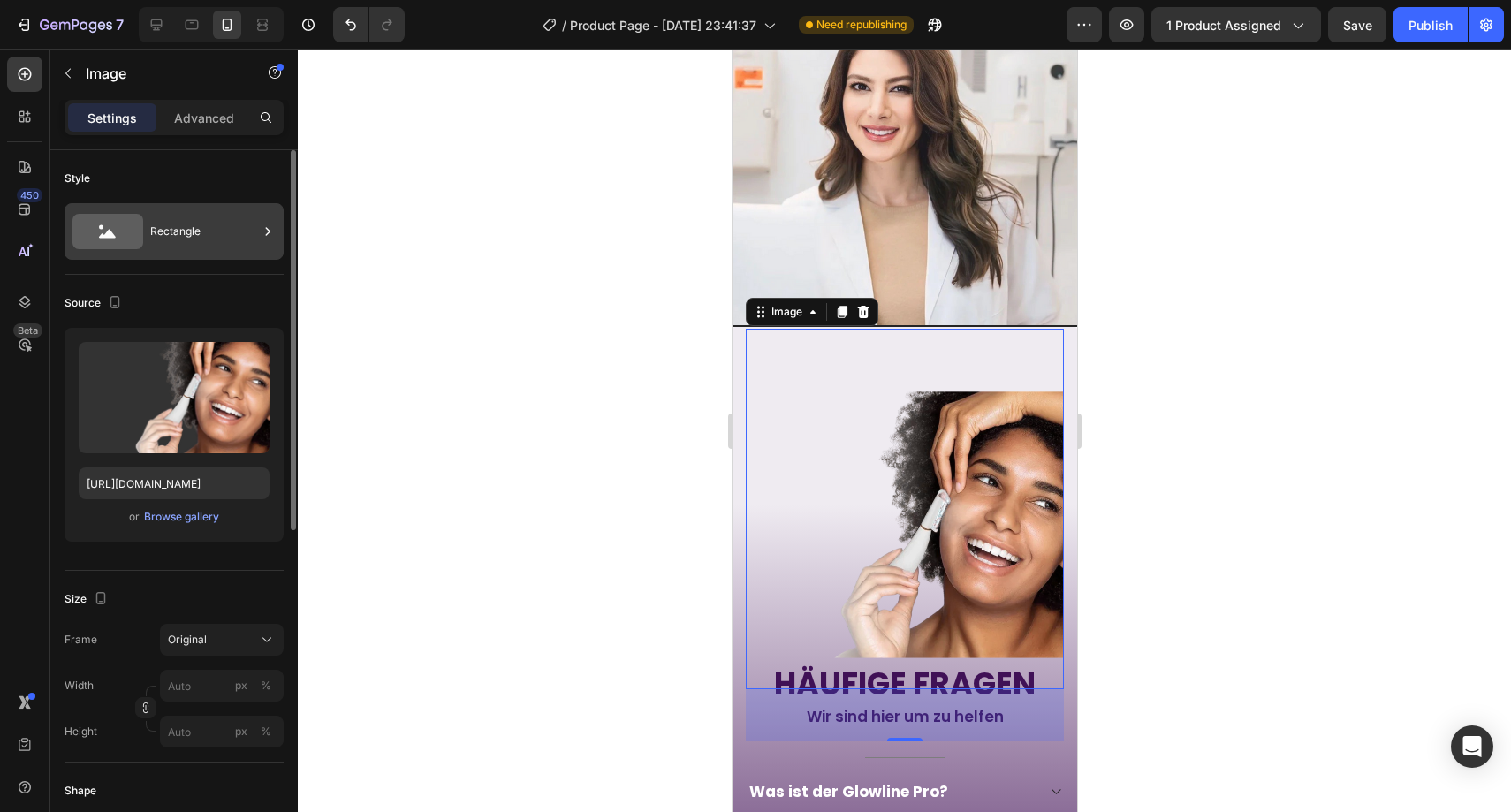
click at [203, 239] on div "Rectangle" at bounding box center [204, 230] width 108 height 41
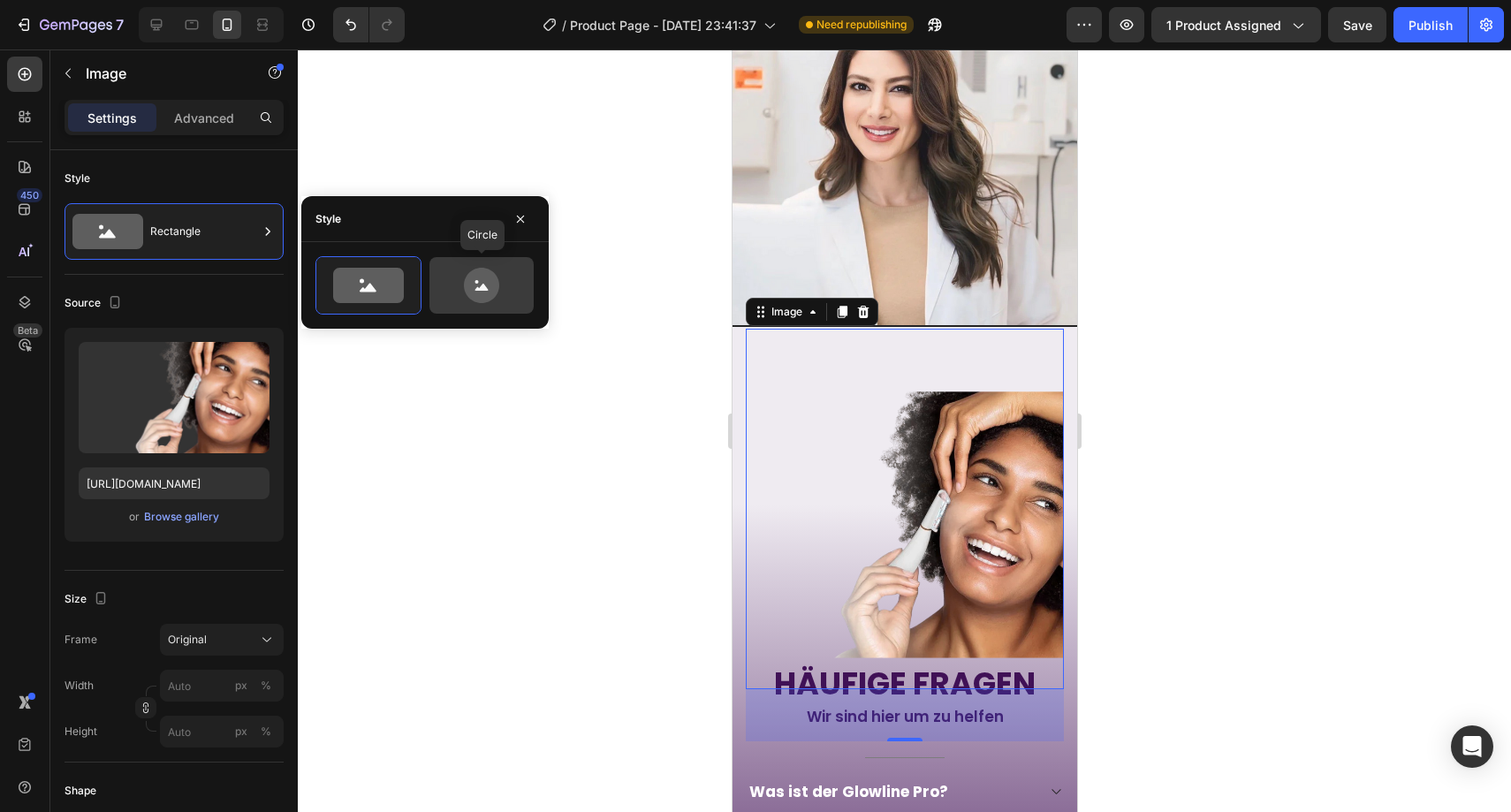
click at [465, 292] on icon at bounding box center [482, 286] width 36 height 36
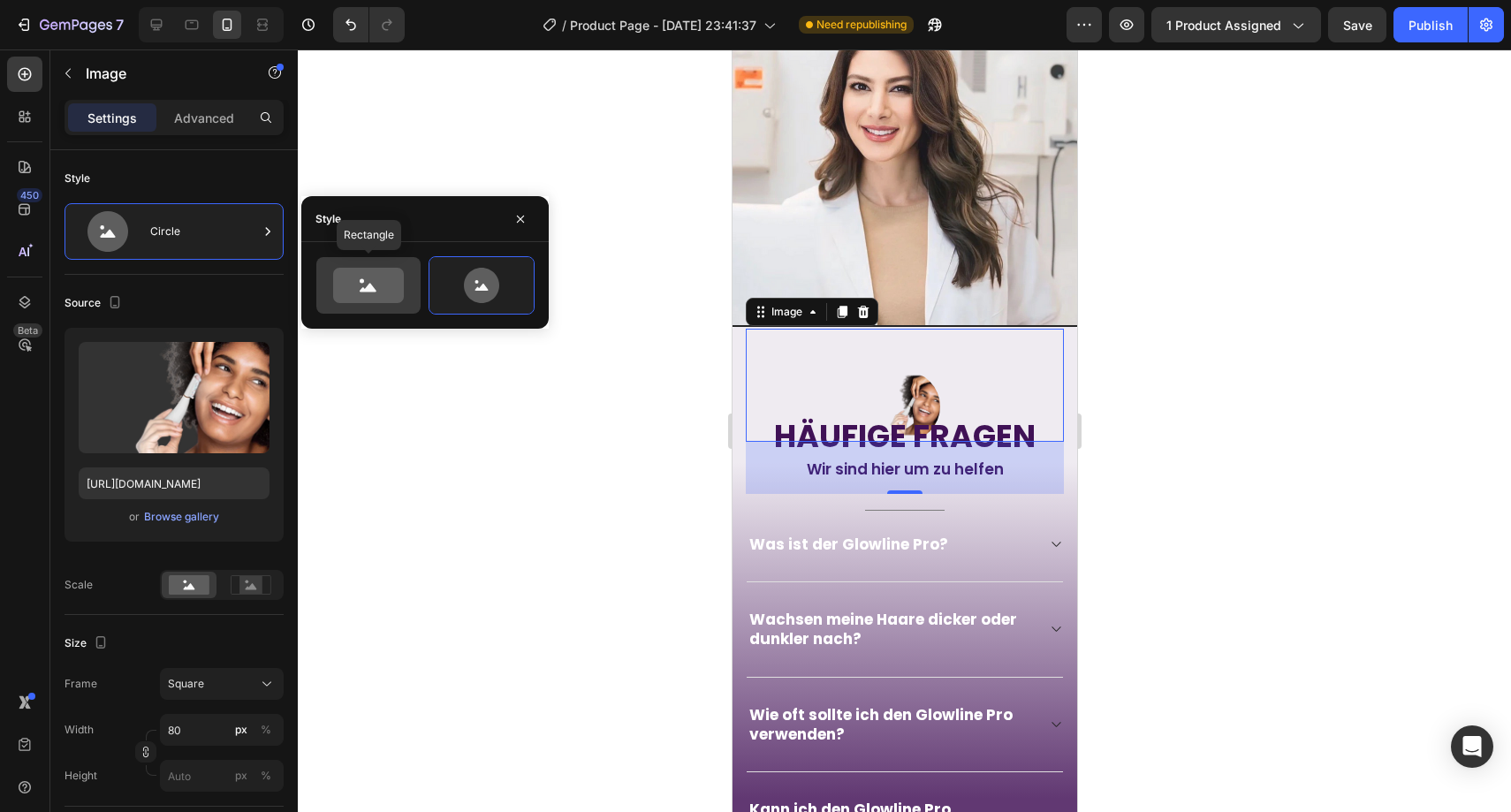
click at [404, 290] on icon at bounding box center [368, 286] width 83 height 36
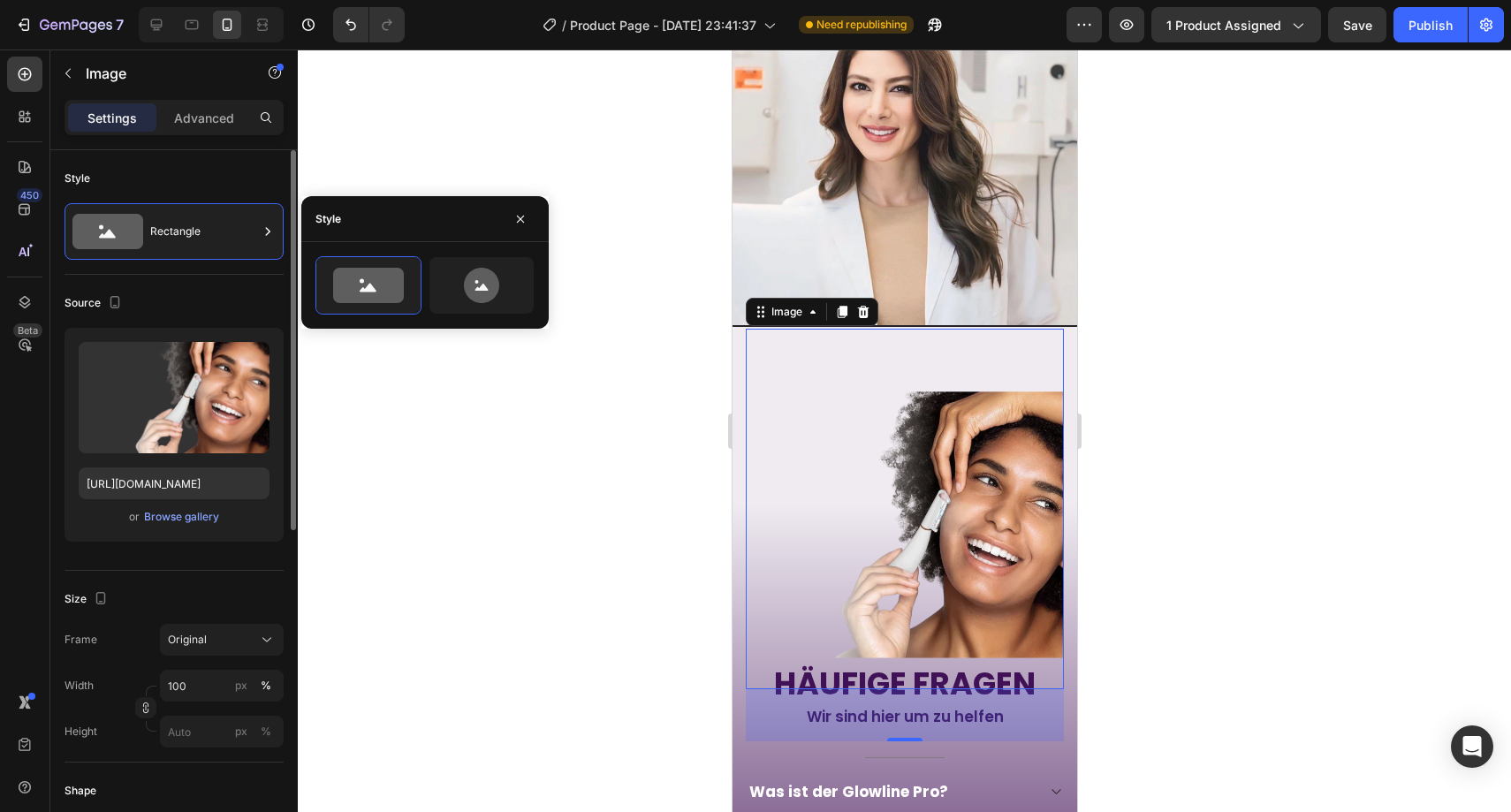
scroll to position [622, 0]
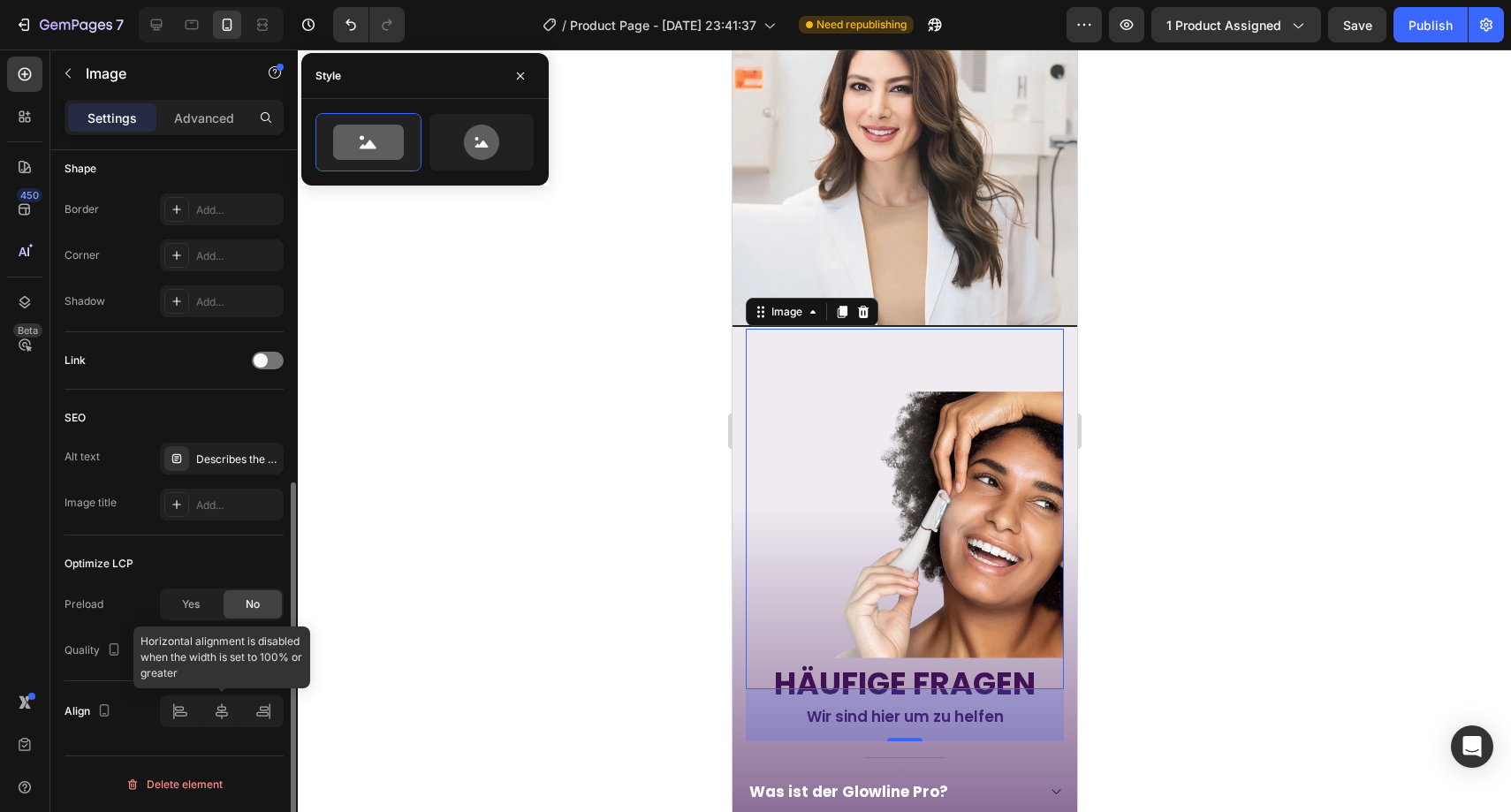
click at [212, 706] on div at bounding box center [222, 711] width 124 height 32
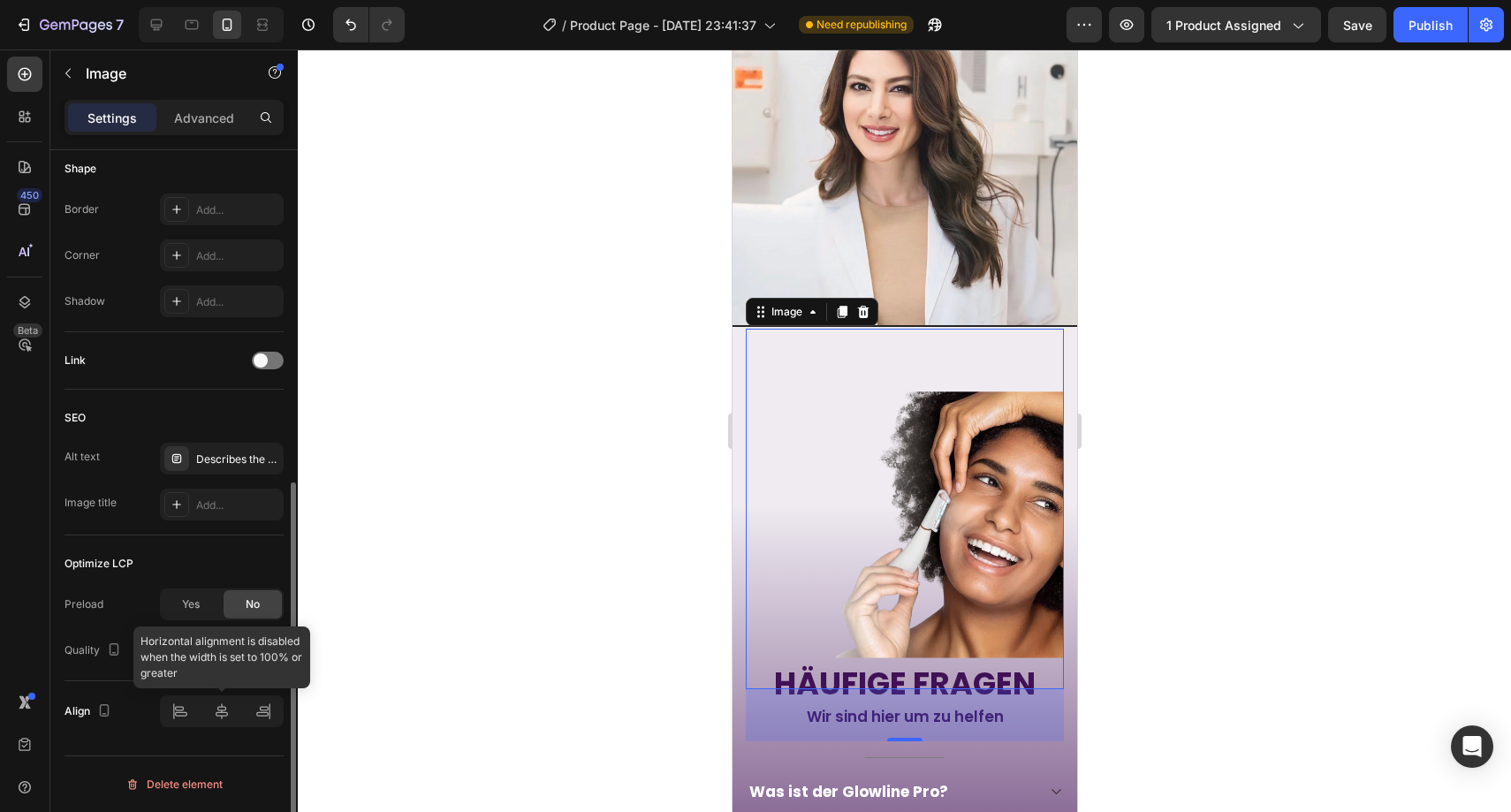
click at [177, 709] on div at bounding box center [222, 711] width 124 height 32
click at [279, 708] on div at bounding box center [222, 711] width 124 height 32
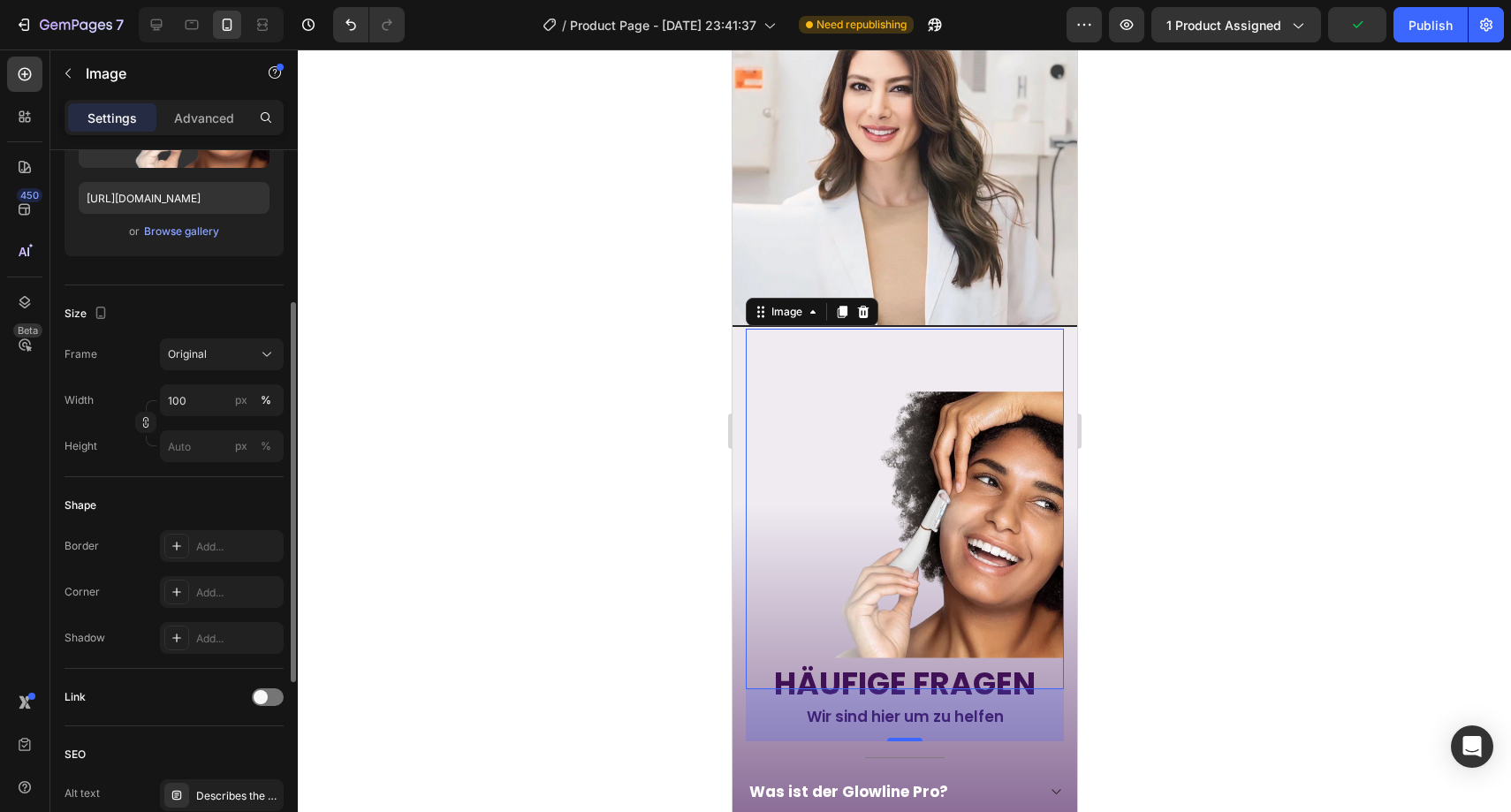
scroll to position [257, 0]
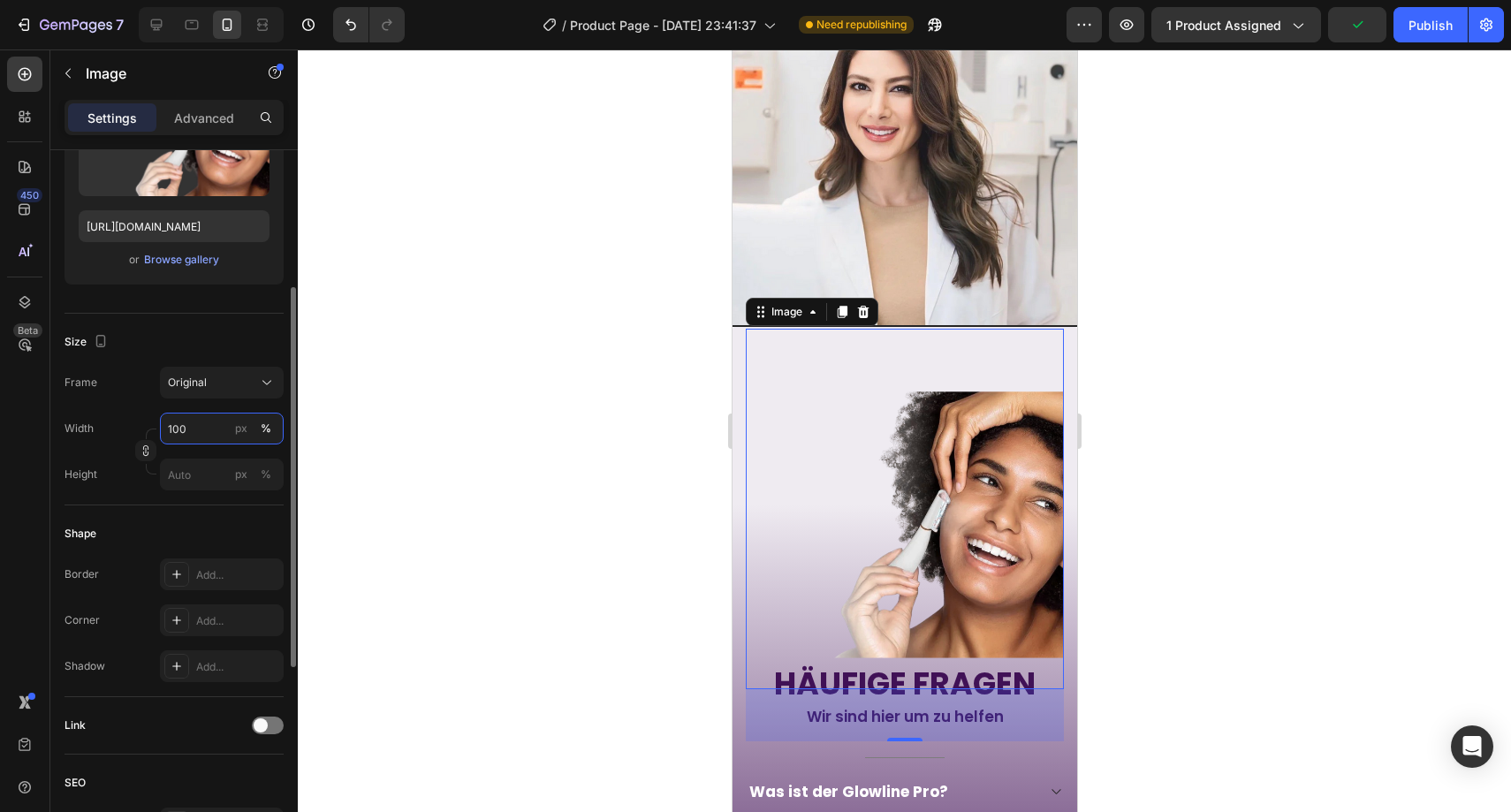
click at [218, 435] on input "100" at bounding box center [222, 428] width 124 height 32
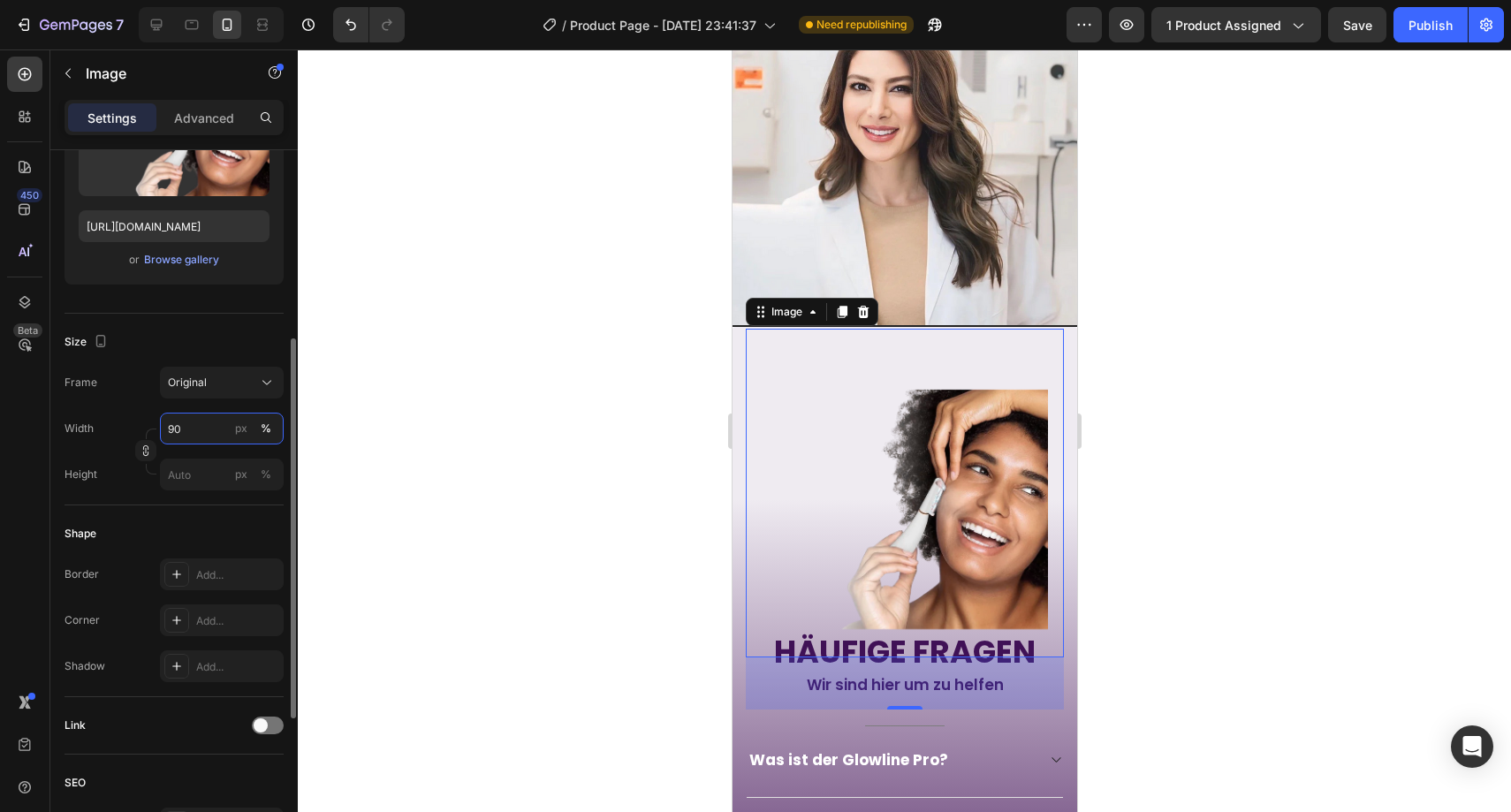
scroll to position [622, 0]
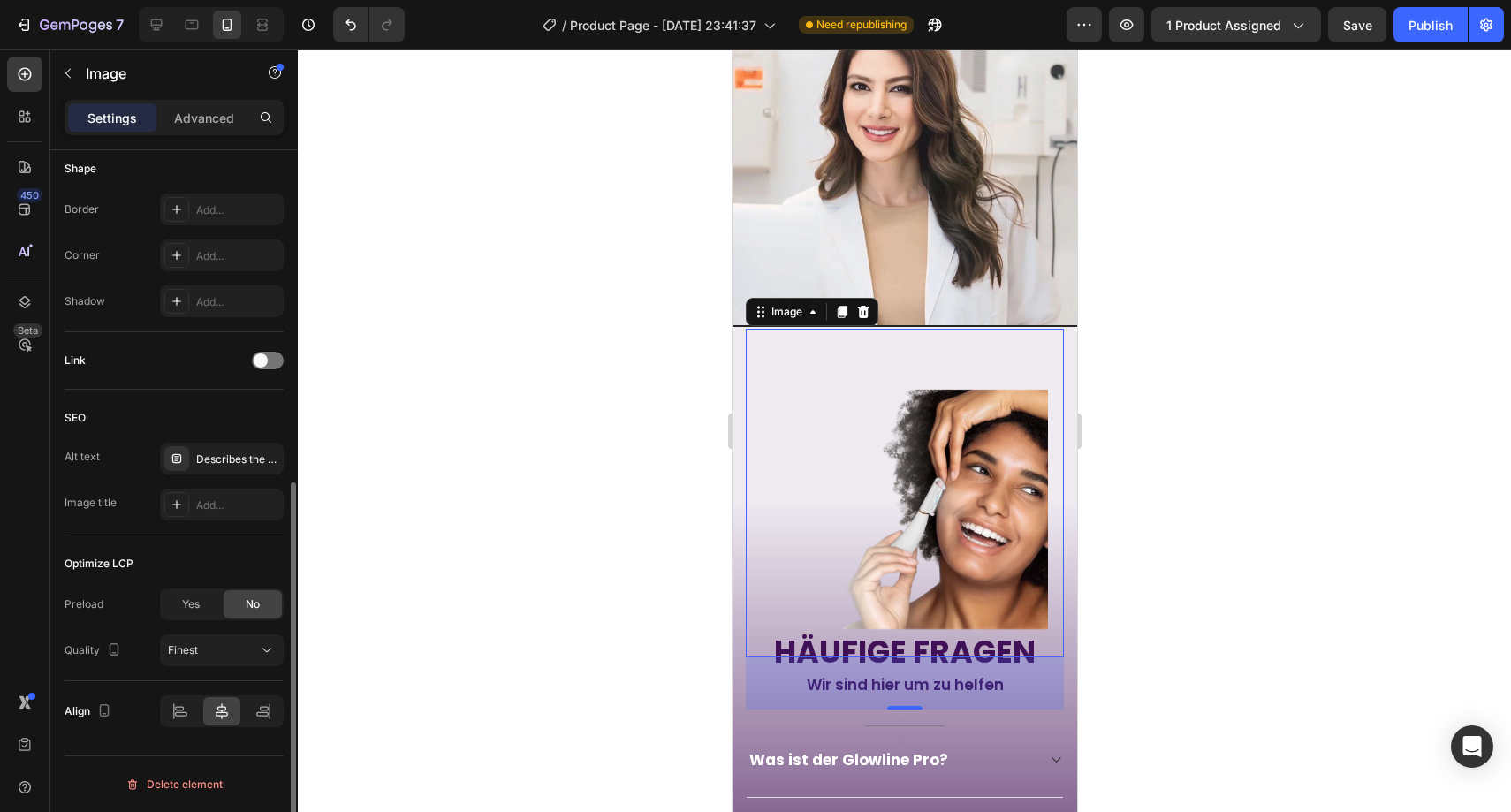
click at [229, 729] on div "Align" at bounding box center [173, 711] width 219 height 60
click at [221, 712] on icon at bounding box center [222, 711] width 18 height 18
click at [201, 712] on div "Align center" at bounding box center [222, 711] width 124 height 32
click at [190, 713] on div at bounding box center [180, 711] width 38 height 29
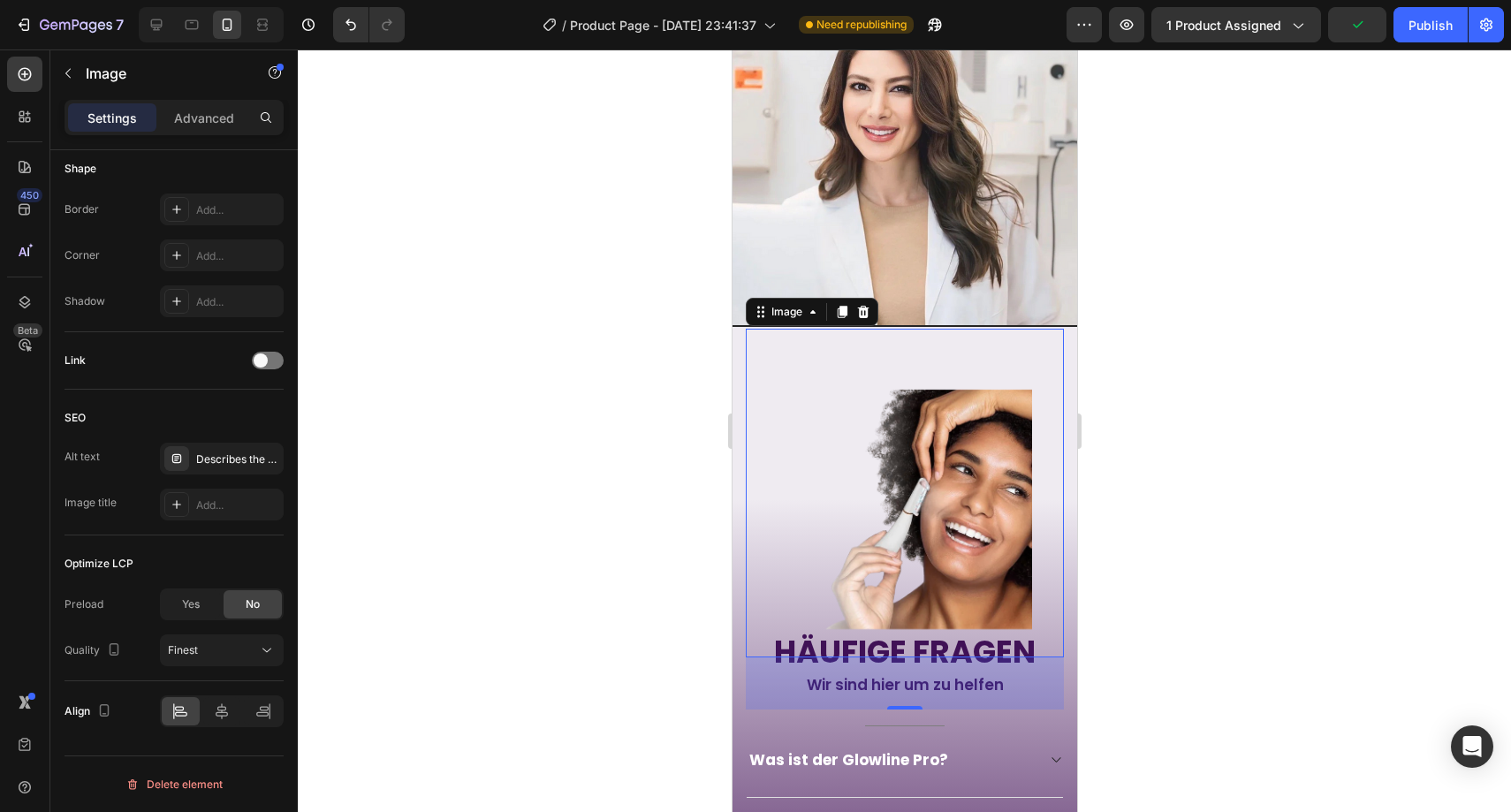
click at [863, 401] on img at bounding box center [888, 513] width 286 height 286
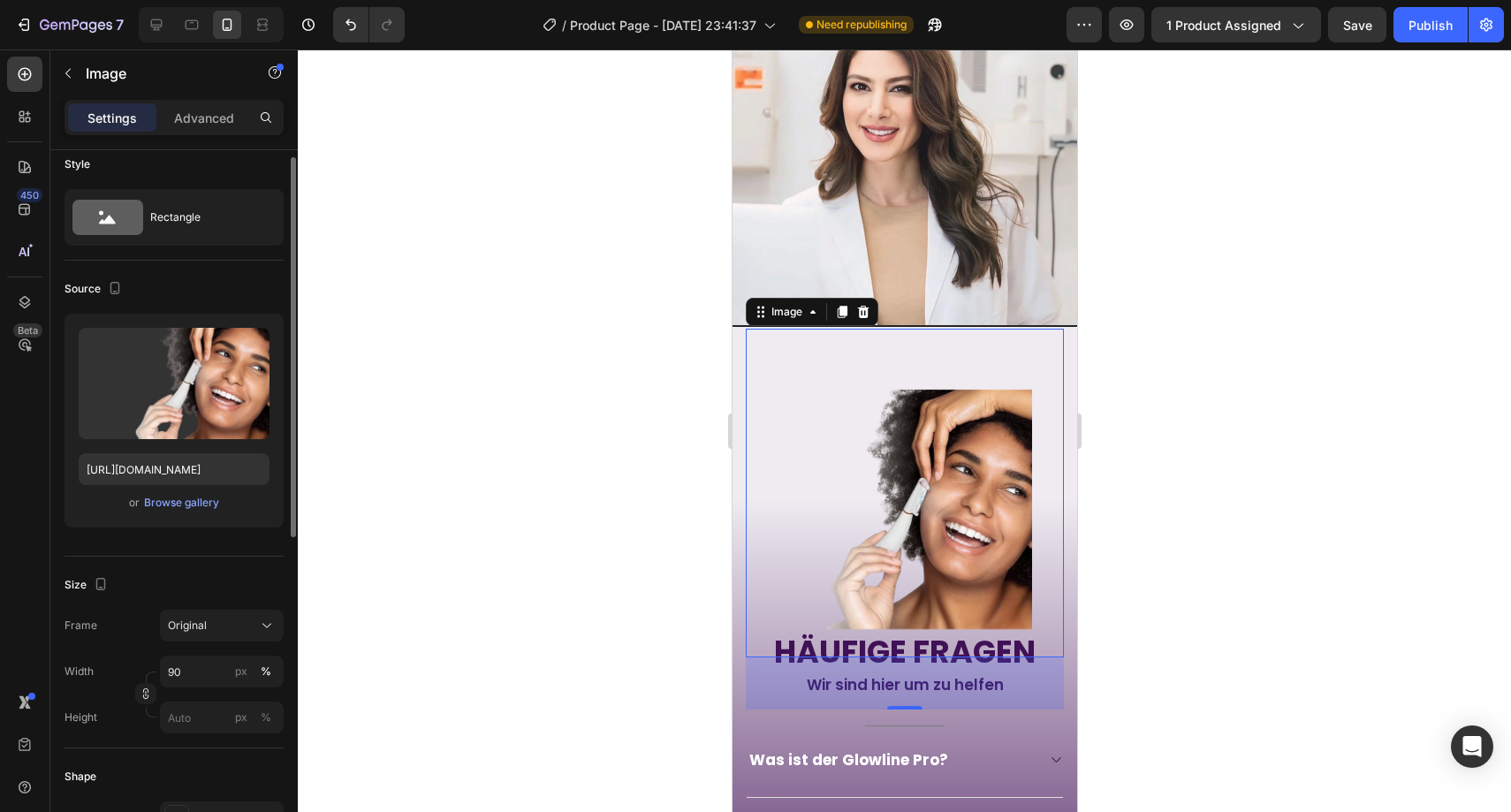
scroll to position [0, 0]
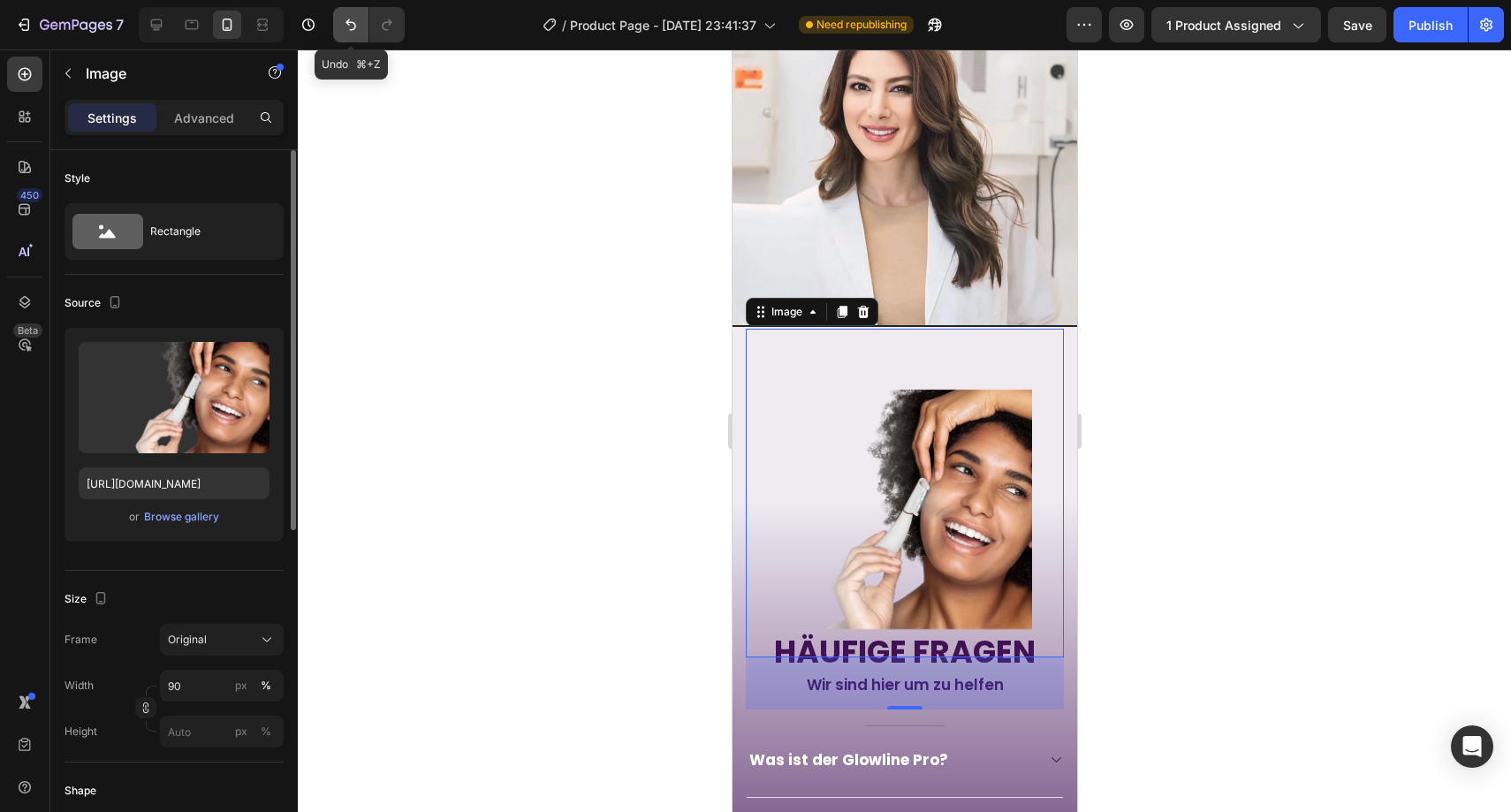
click at [357, 12] on button "Undo/Redo" at bounding box center [351, 25] width 36 height 36
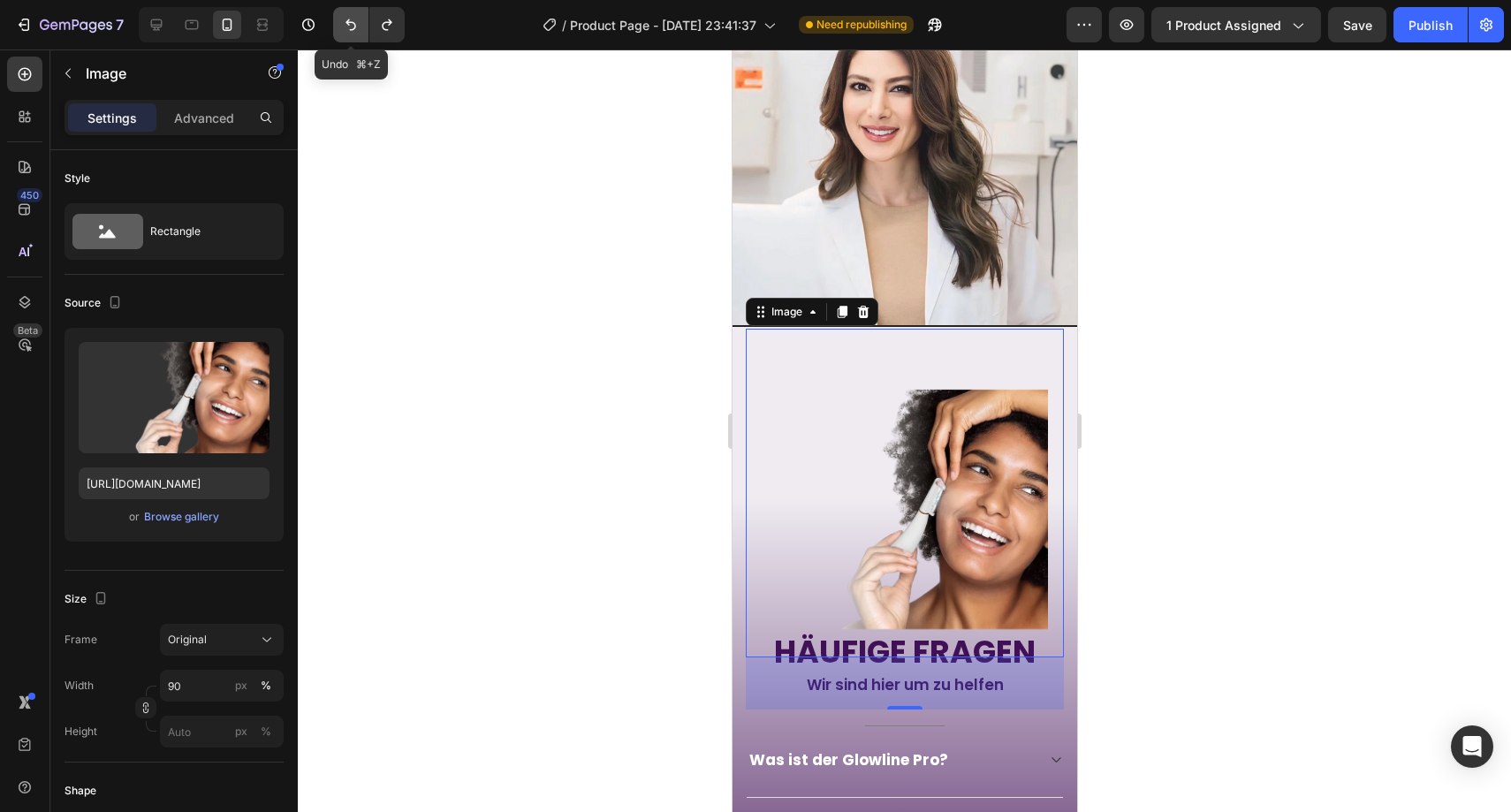
click at [356, 11] on button "Undo/Redo" at bounding box center [351, 25] width 36 height 36
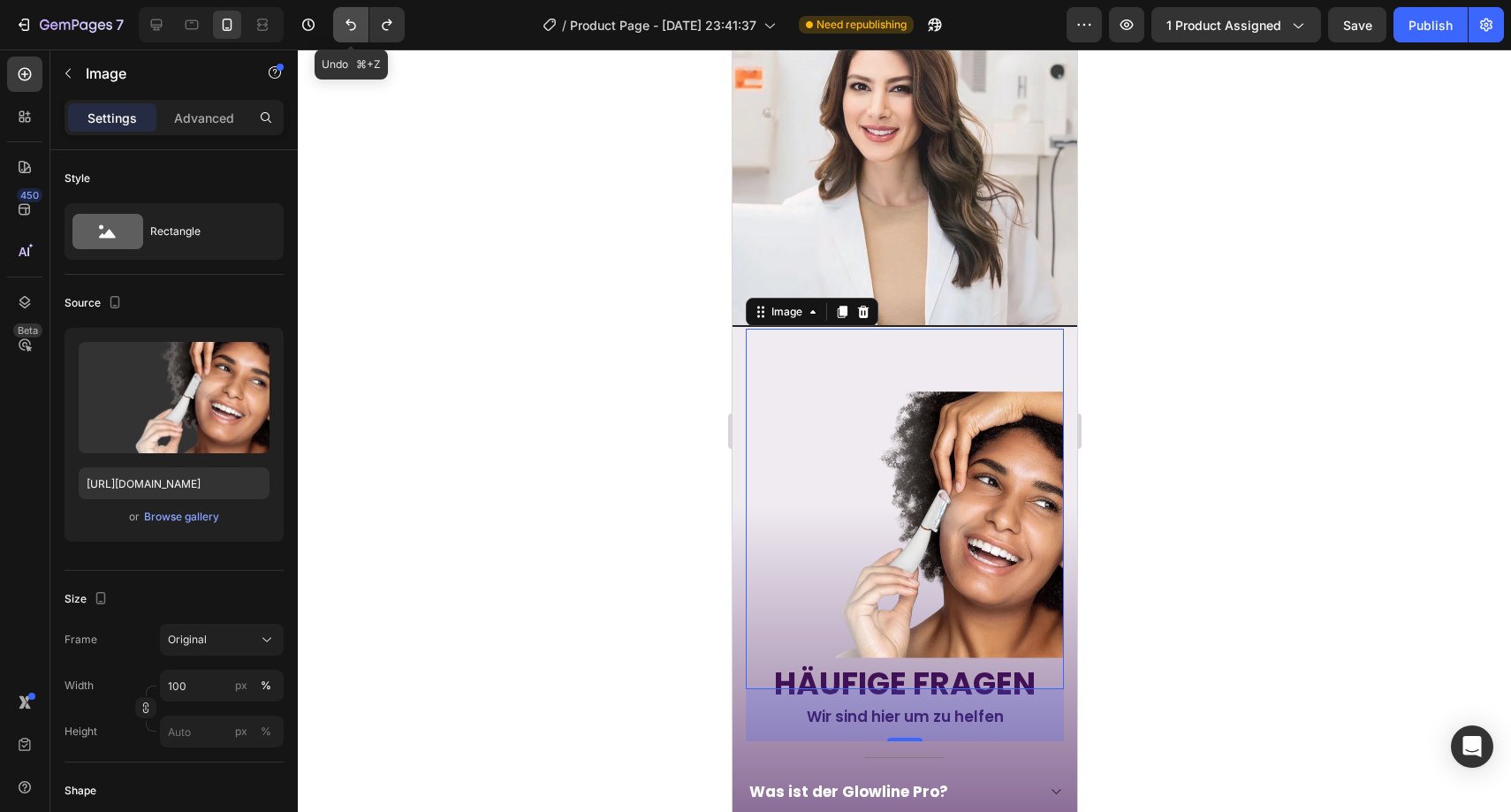
click at [356, 11] on button "Undo/Redo" at bounding box center [351, 25] width 36 height 36
type input "80"
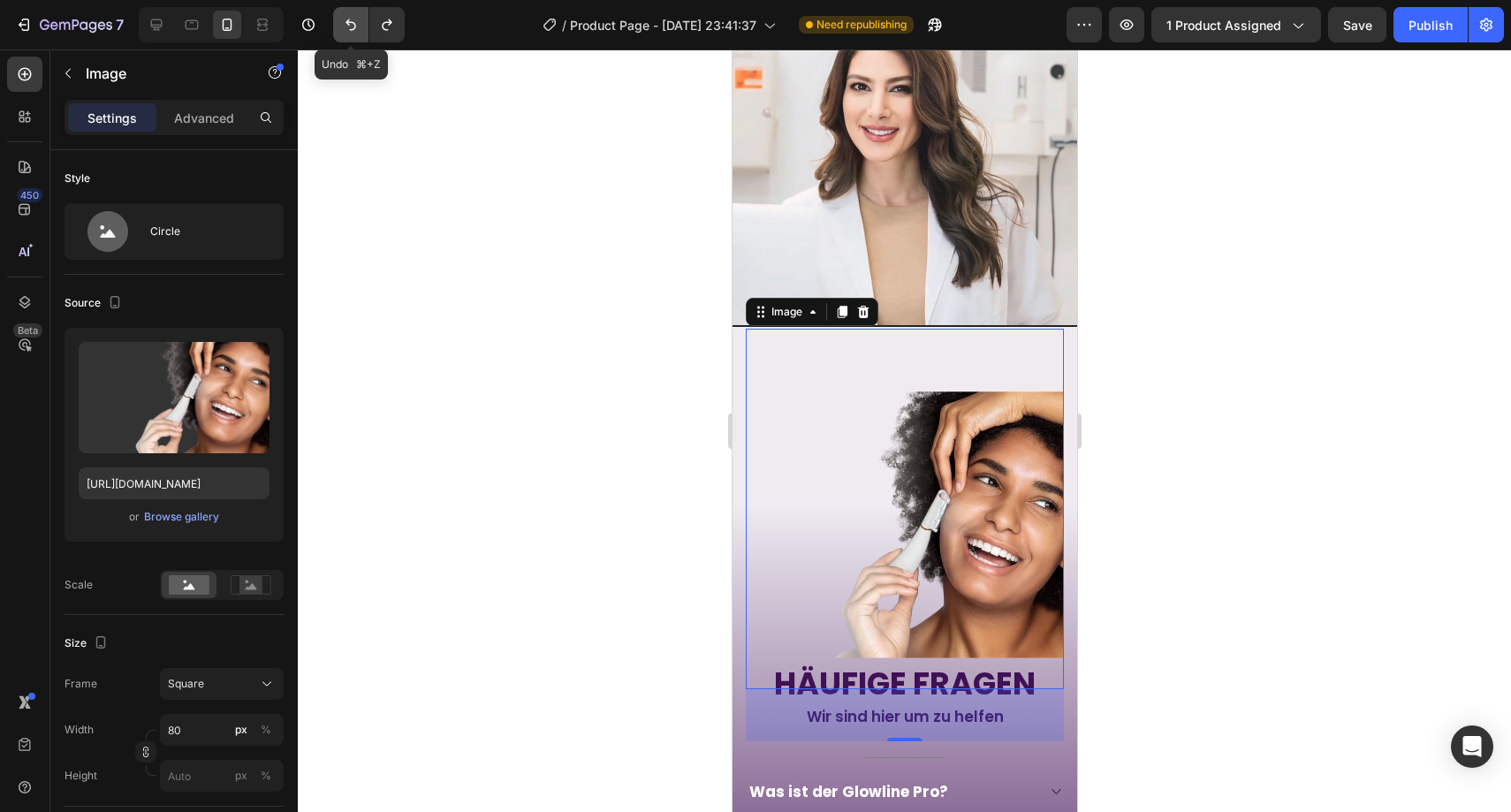
click at [356, 11] on button "Undo/Redo" at bounding box center [351, 25] width 36 height 36
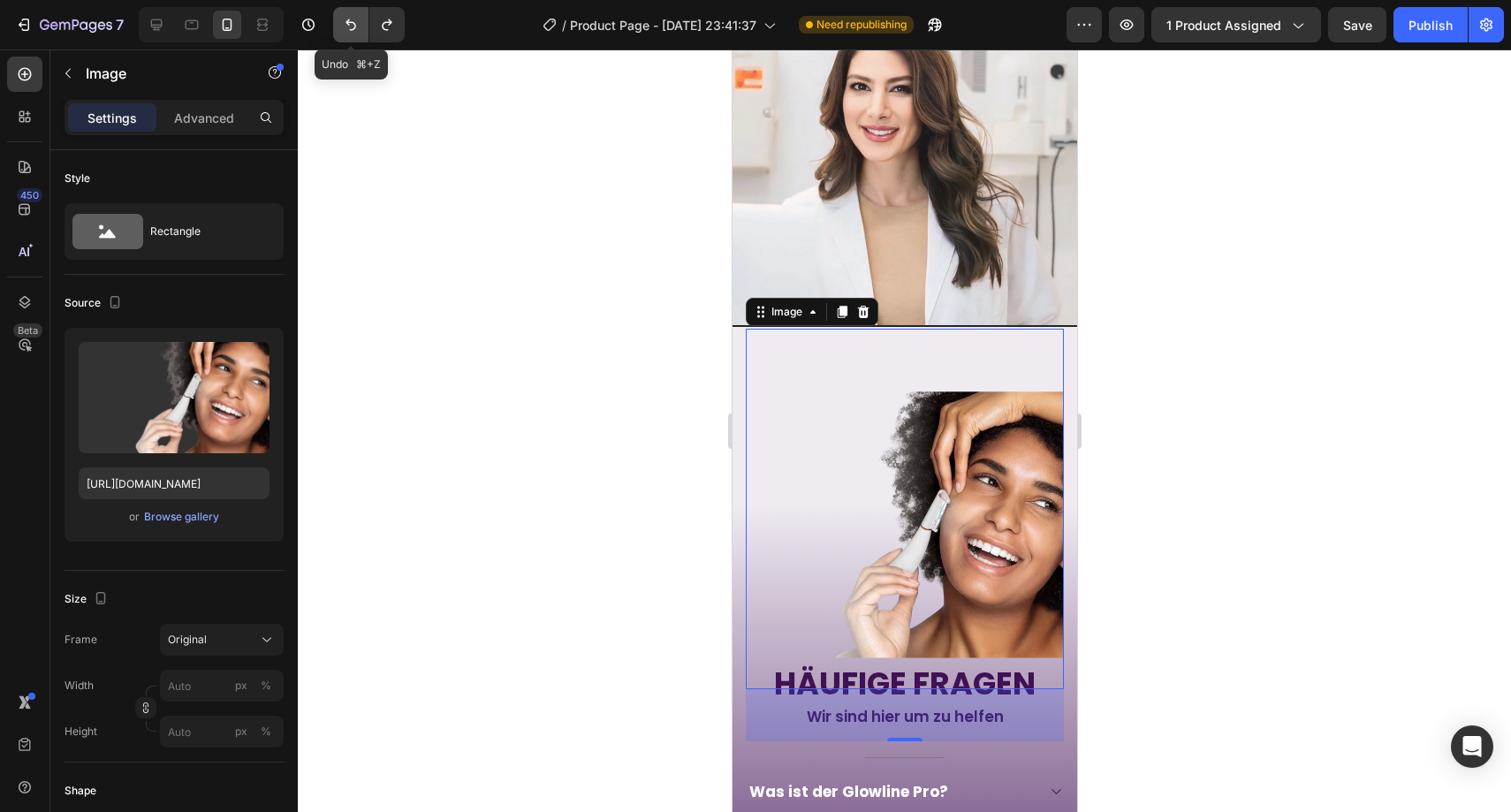
click at [356, 11] on button "Undo/Redo" at bounding box center [351, 25] width 36 height 36
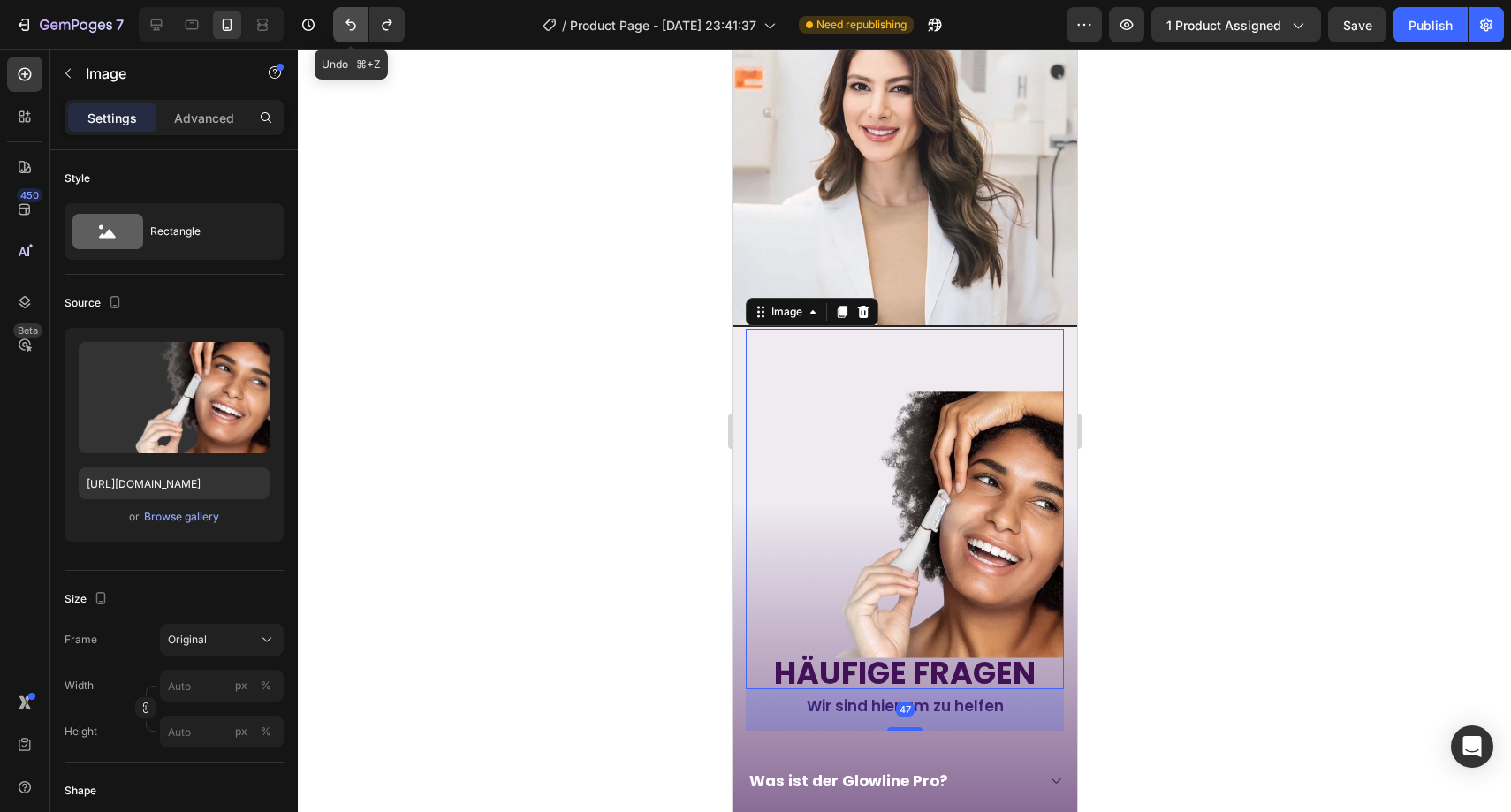
click at [356, 11] on button "Undo/Redo" at bounding box center [351, 25] width 36 height 36
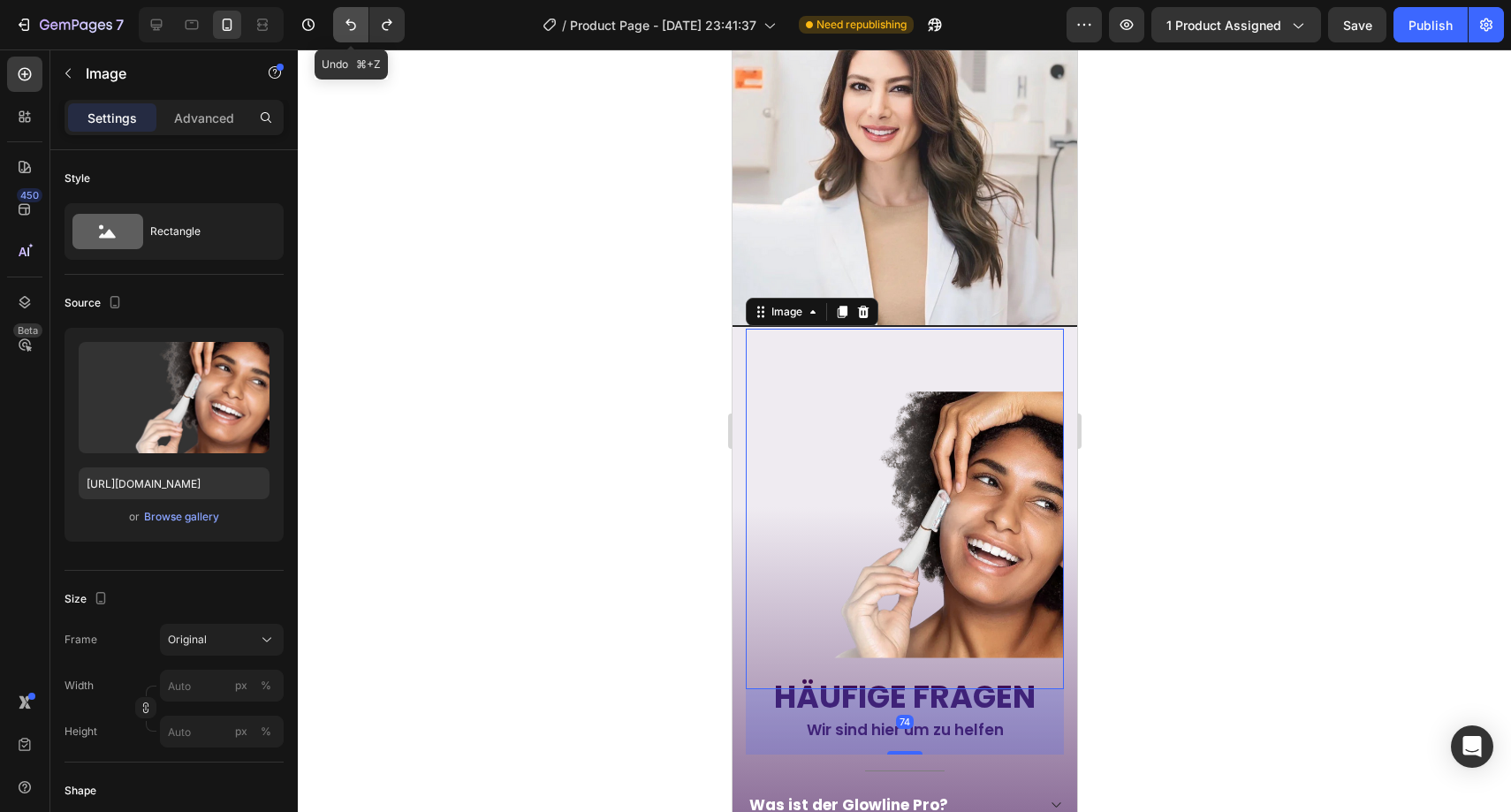
click at [356, 11] on button "Undo/Redo" at bounding box center [351, 25] width 36 height 36
type input "90"
type input "70"
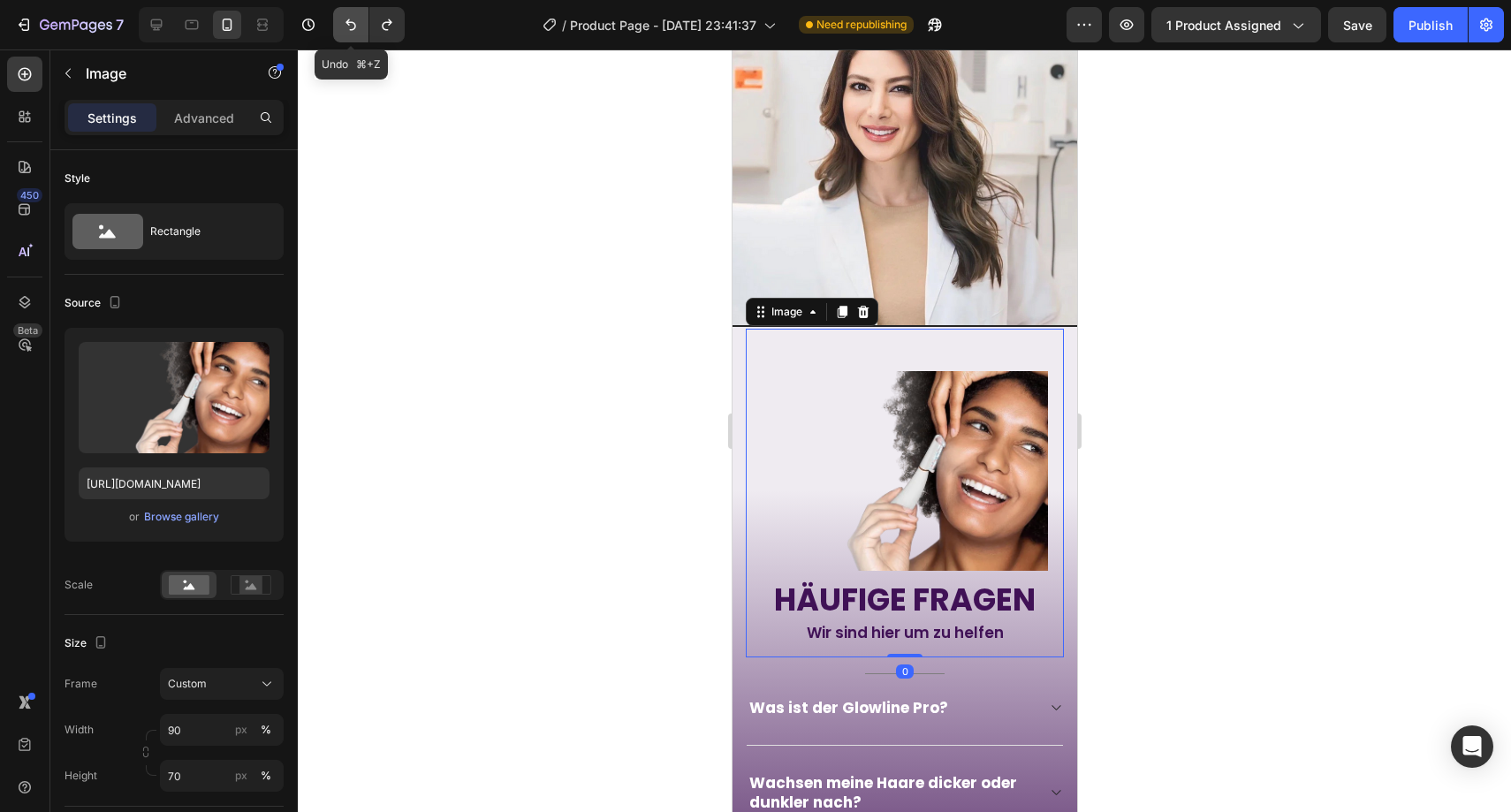
click at [356, 10] on button "Undo/Redo" at bounding box center [351, 25] width 36 height 36
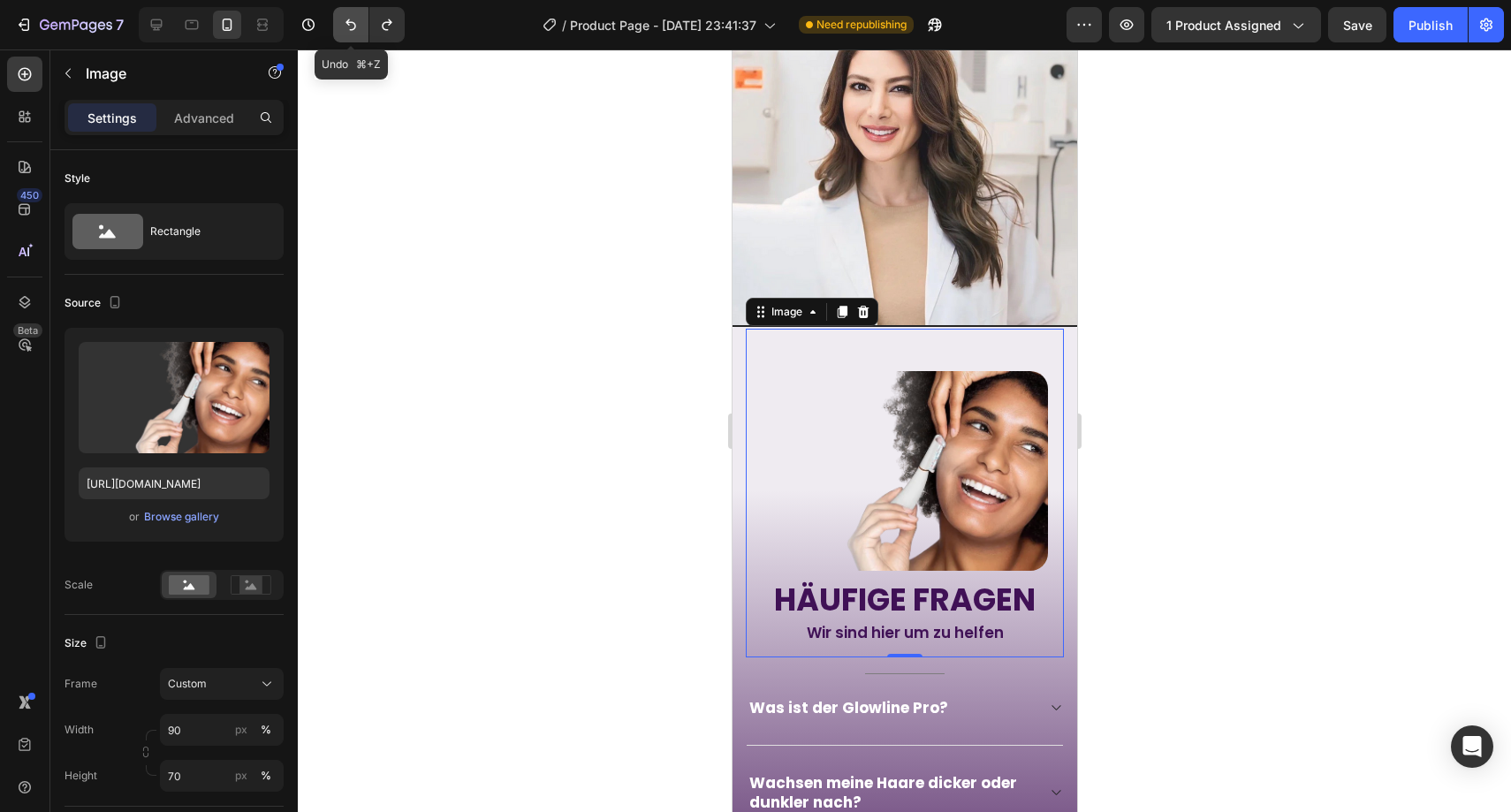
type input "https://cdn.shopify.com/s/files/1/0977/0955/6058/files/gempages_585444094575117…"
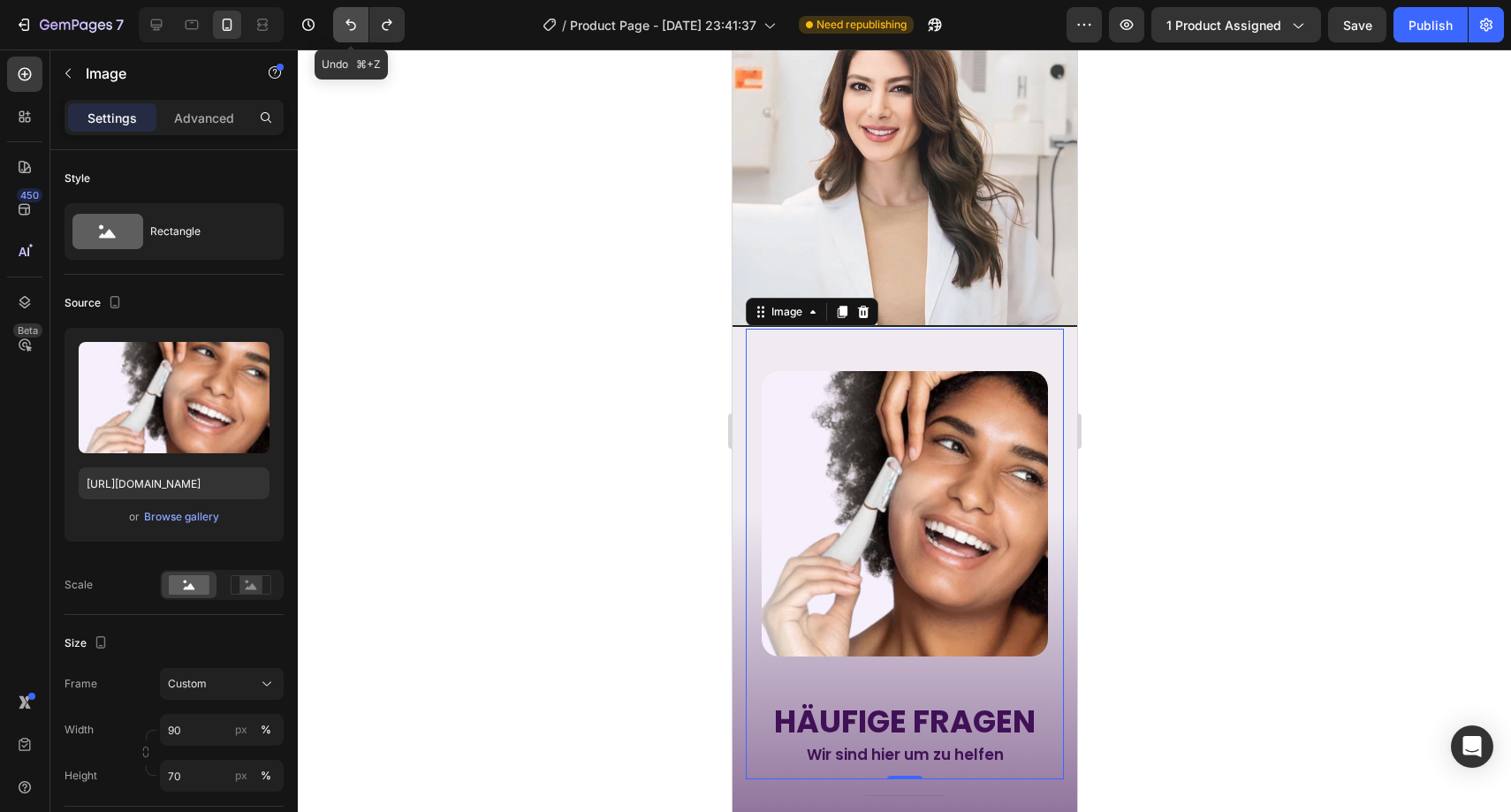
click at [355, 15] on button "Undo/Redo" at bounding box center [351, 25] width 36 height 36
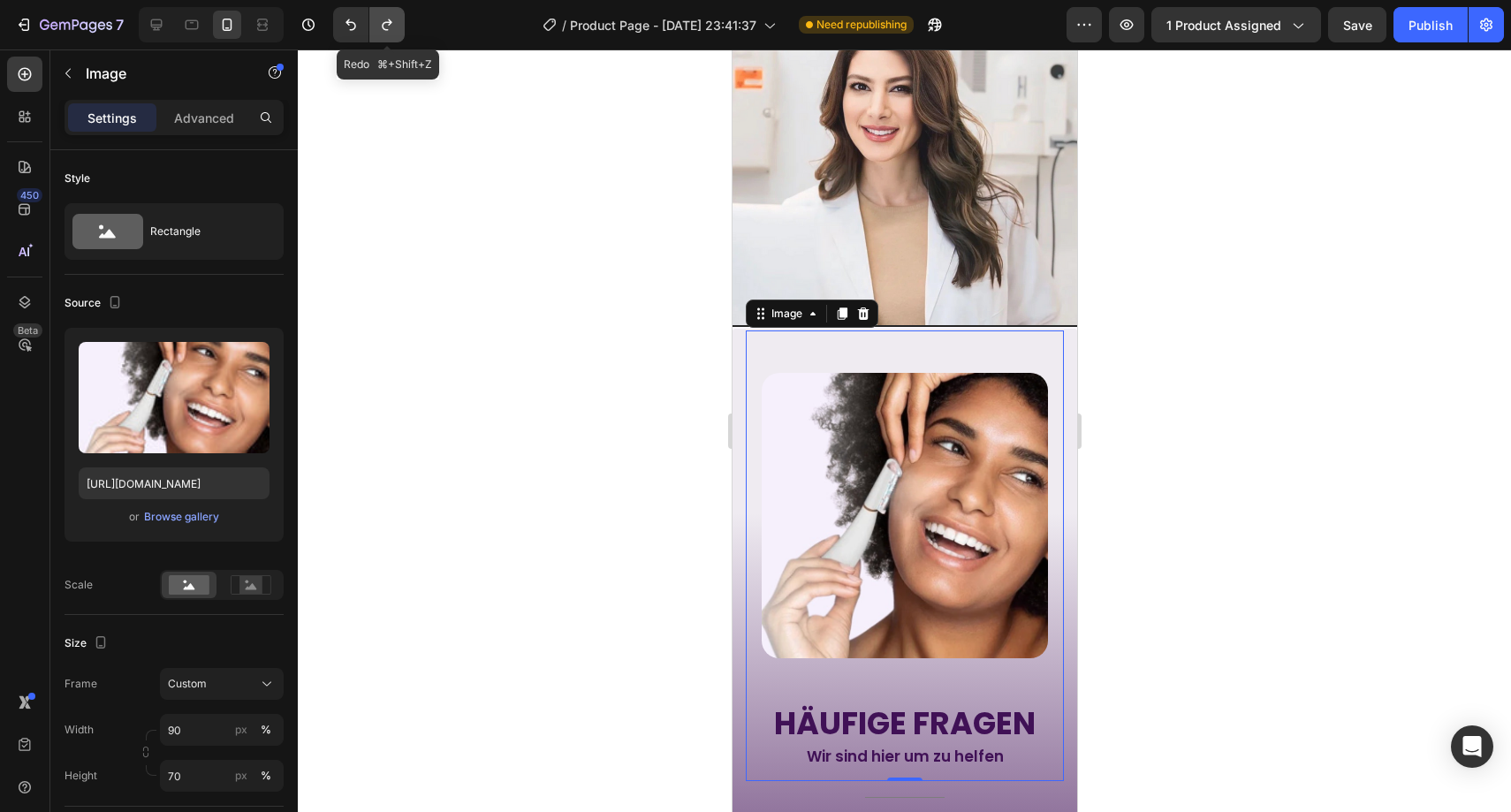
click at [384, 25] on icon "Undo/Redo" at bounding box center [387, 25] width 18 height 18
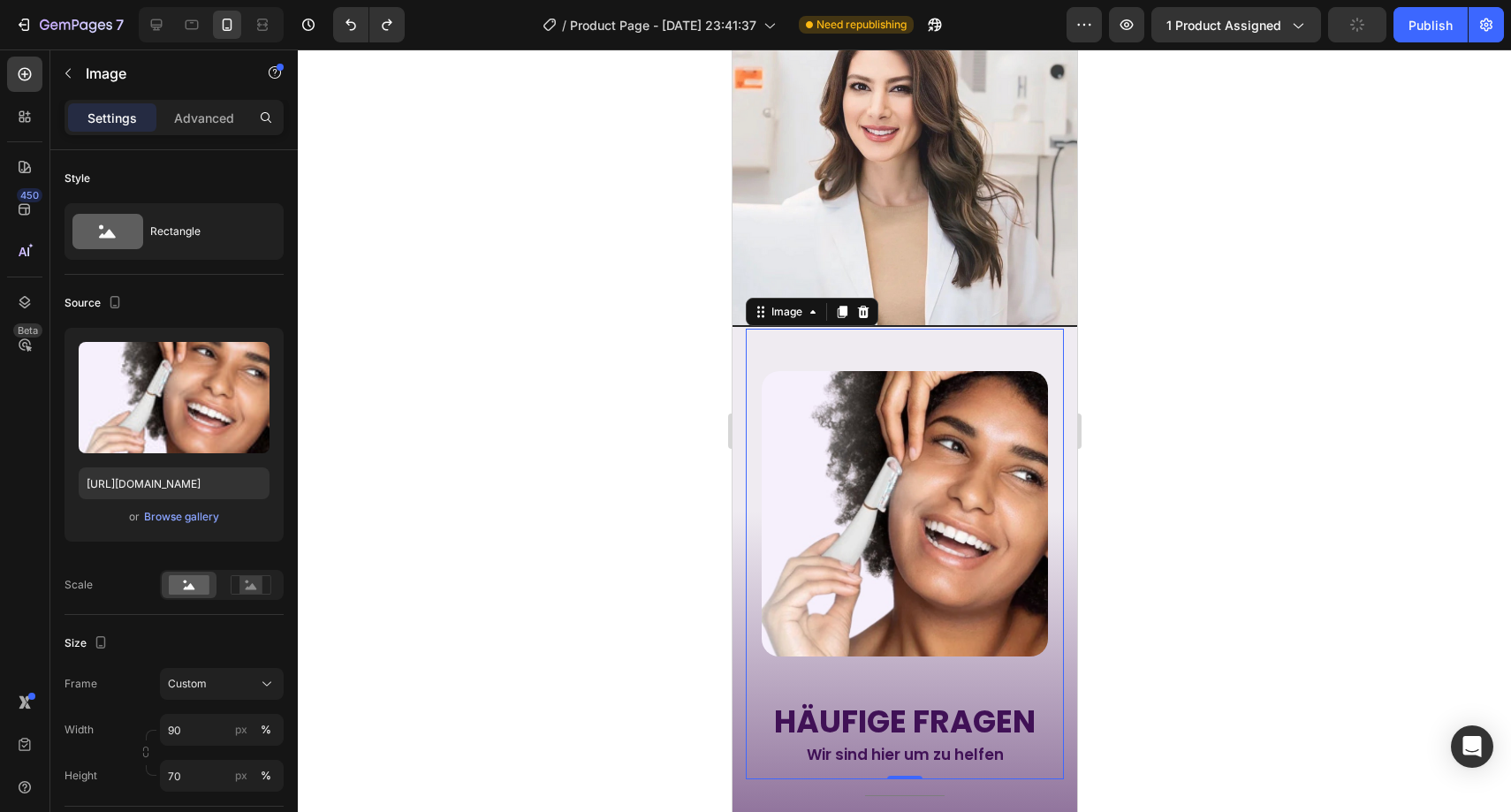
click at [531, 253] on div at bounding box center [904, 430] width 1213 height 763
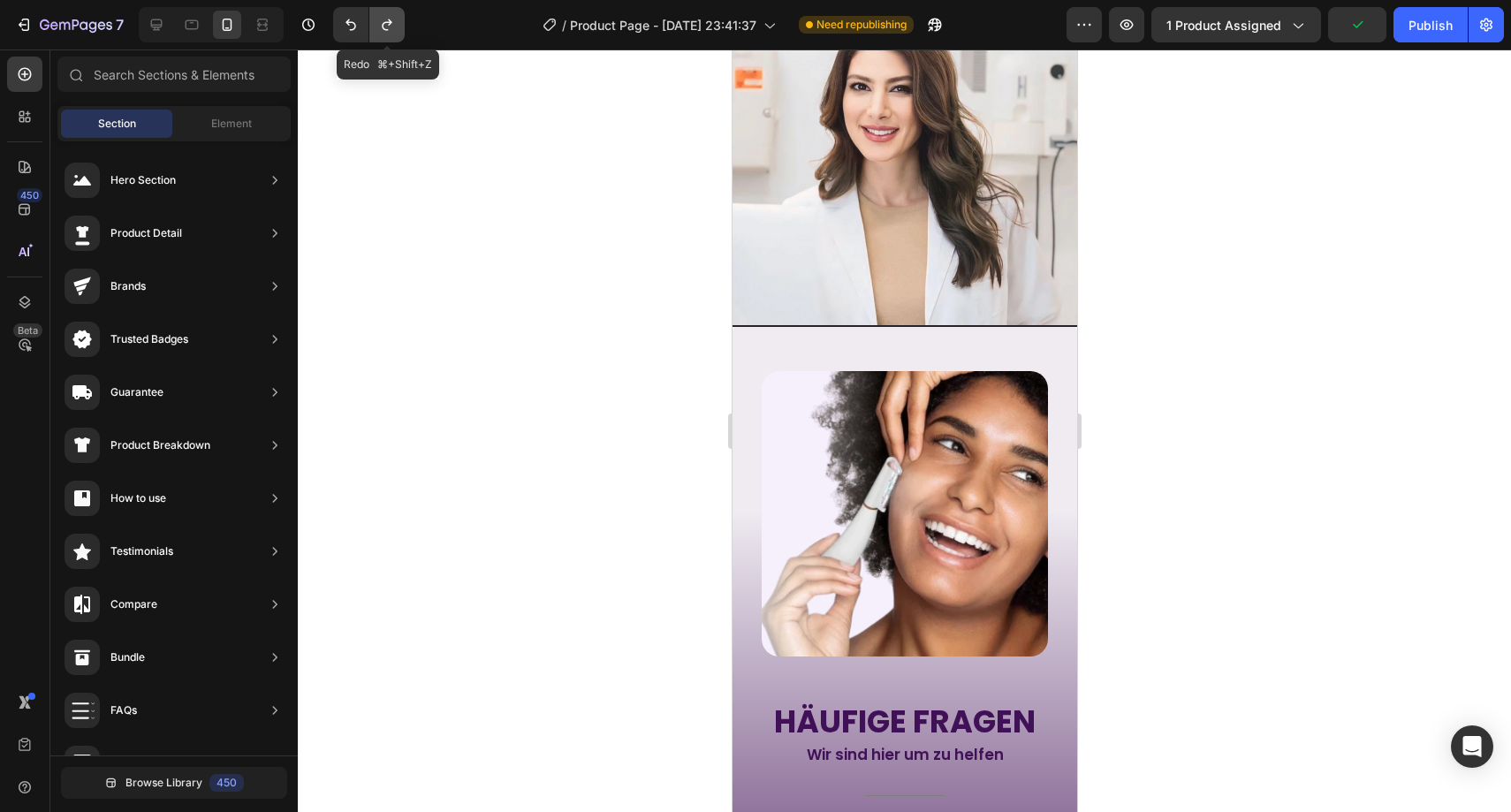
click at [395, 34] on button "Undo/Redo" at bounding box center [387, 25] width 36 height 36
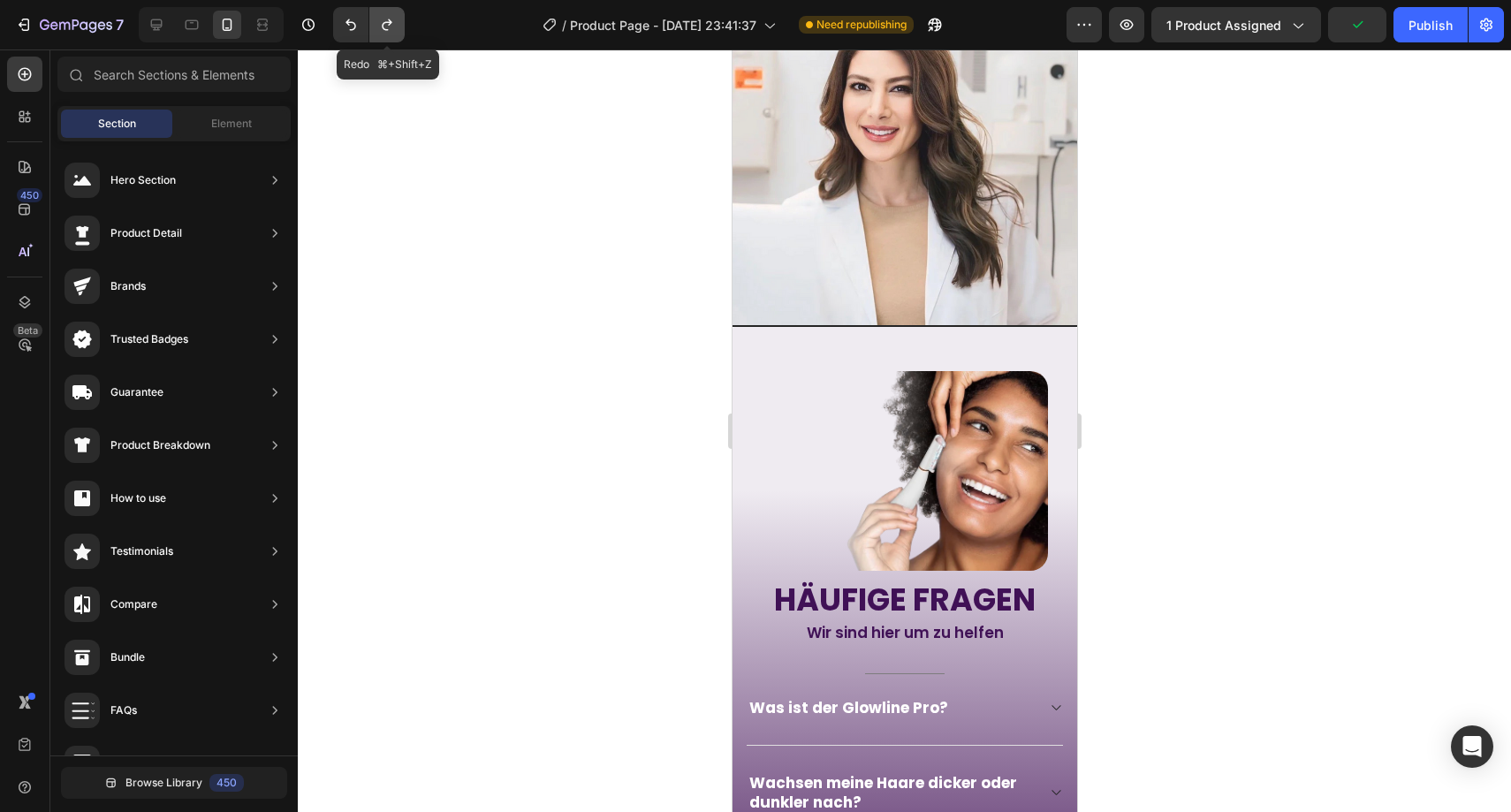
click at [395, 34] on button "Undo/Redo" at bounding box center [387, 25] width 36 height 36
click at [348, 29] on icon "Undo/Redo" at bounding box center [351, 25] width 18 height 18
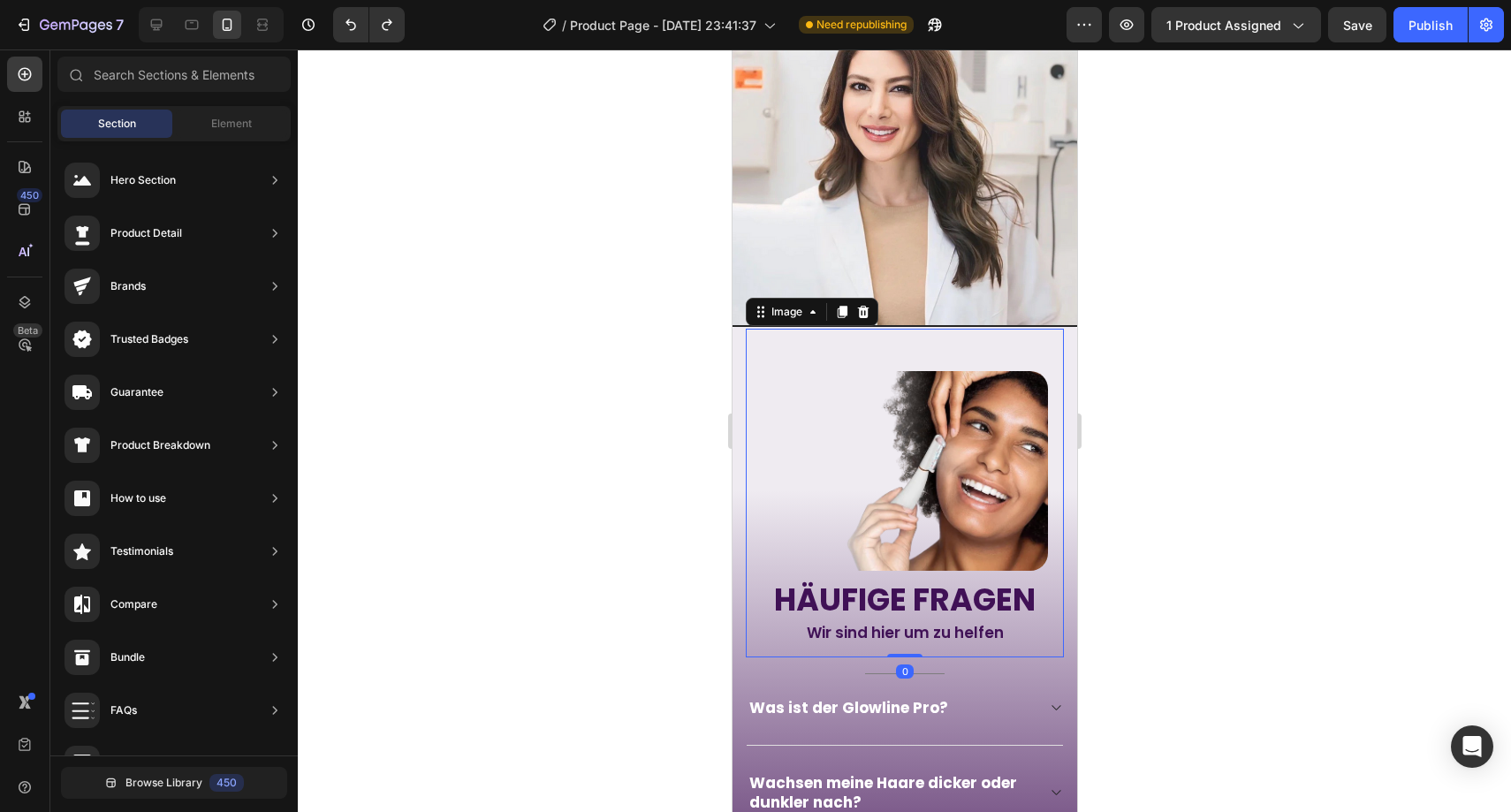
click at [915, 384] on img at bounding box center [903, 471] width 286 height 201
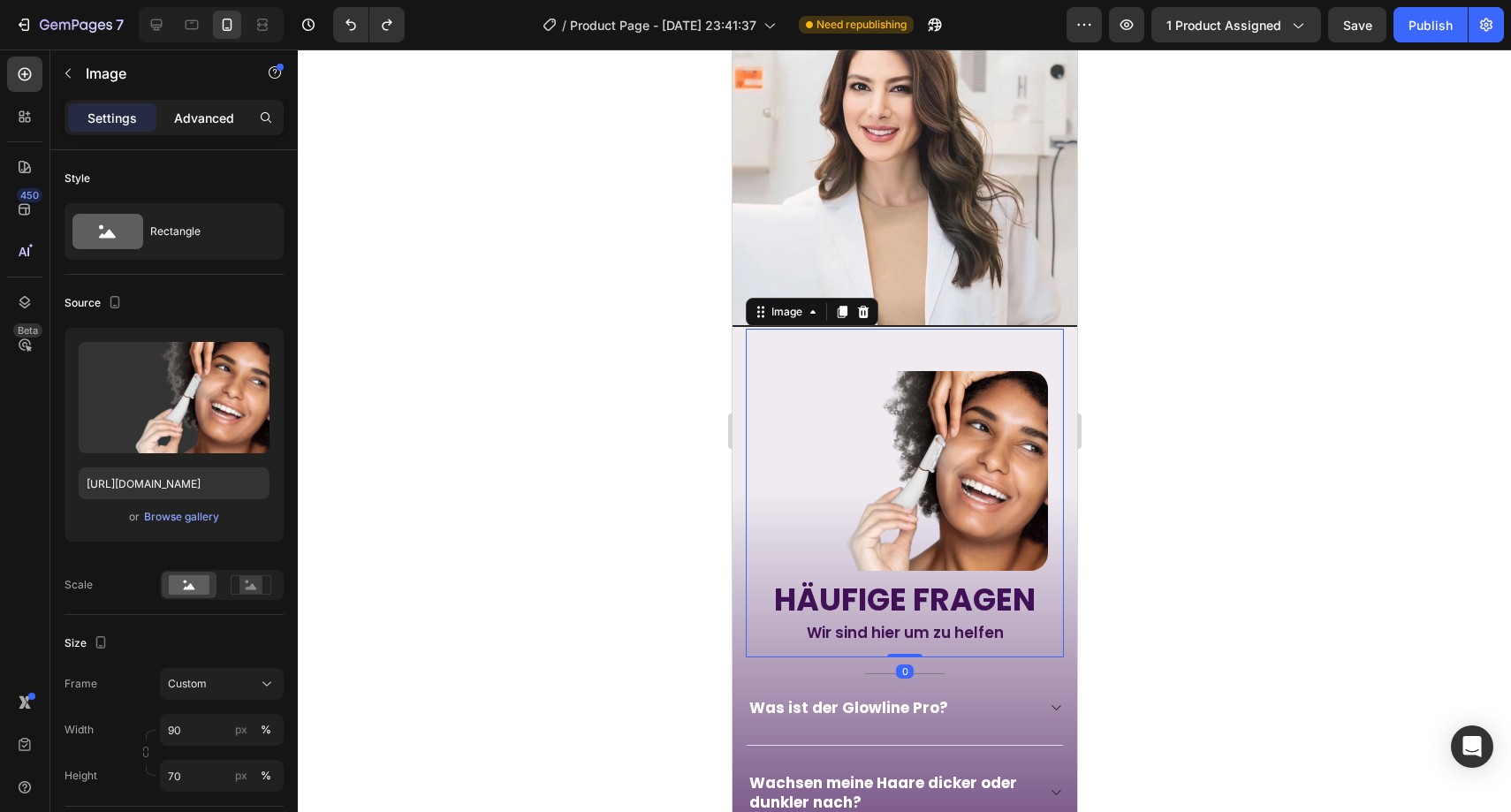
click at [194, 115] on p "Advanced" at bounding box center [204, 118] width 60 height 19
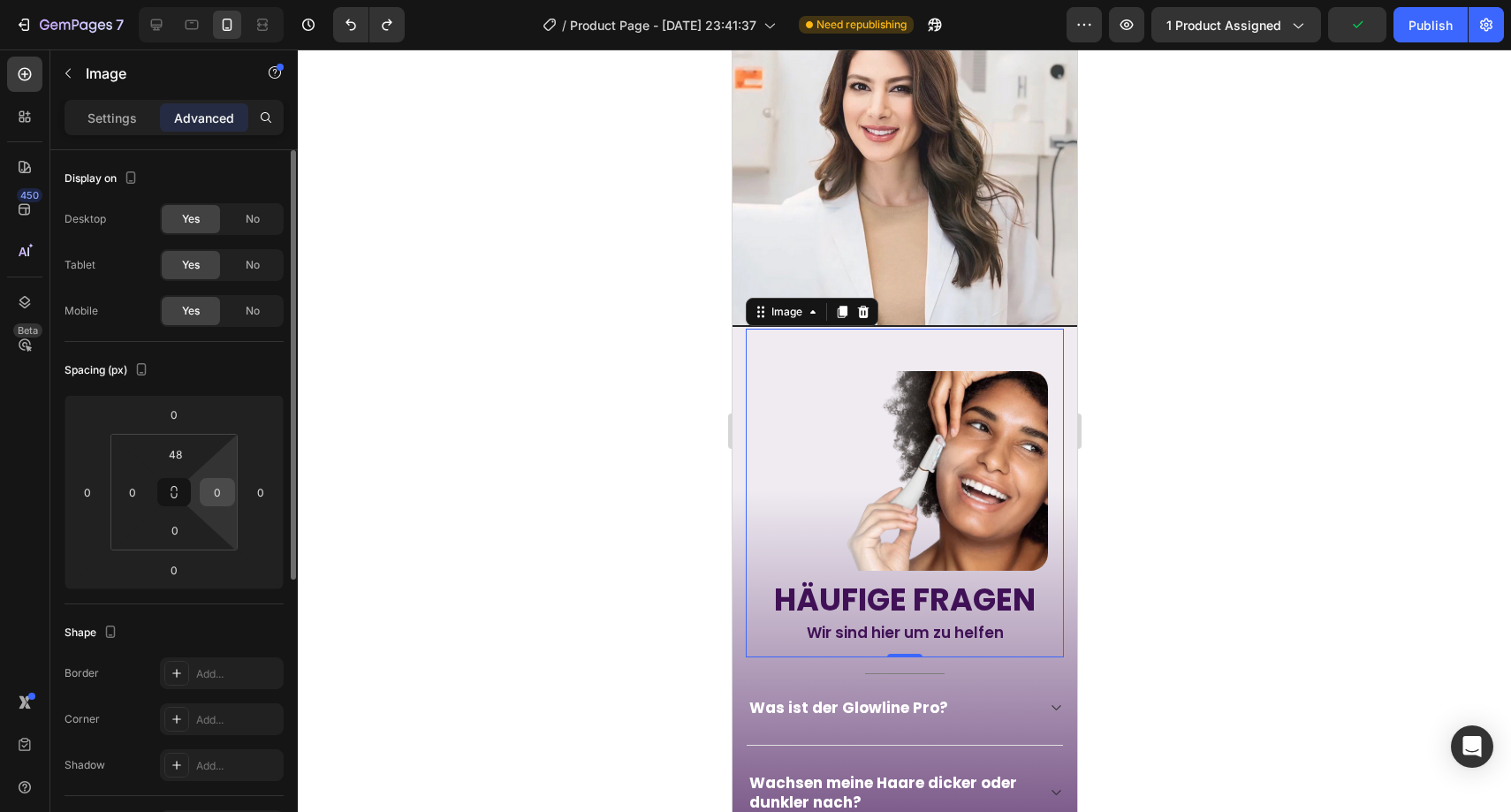
click at [220, 492] on input "0" at bounding box center [217, 492] width 27 height 27
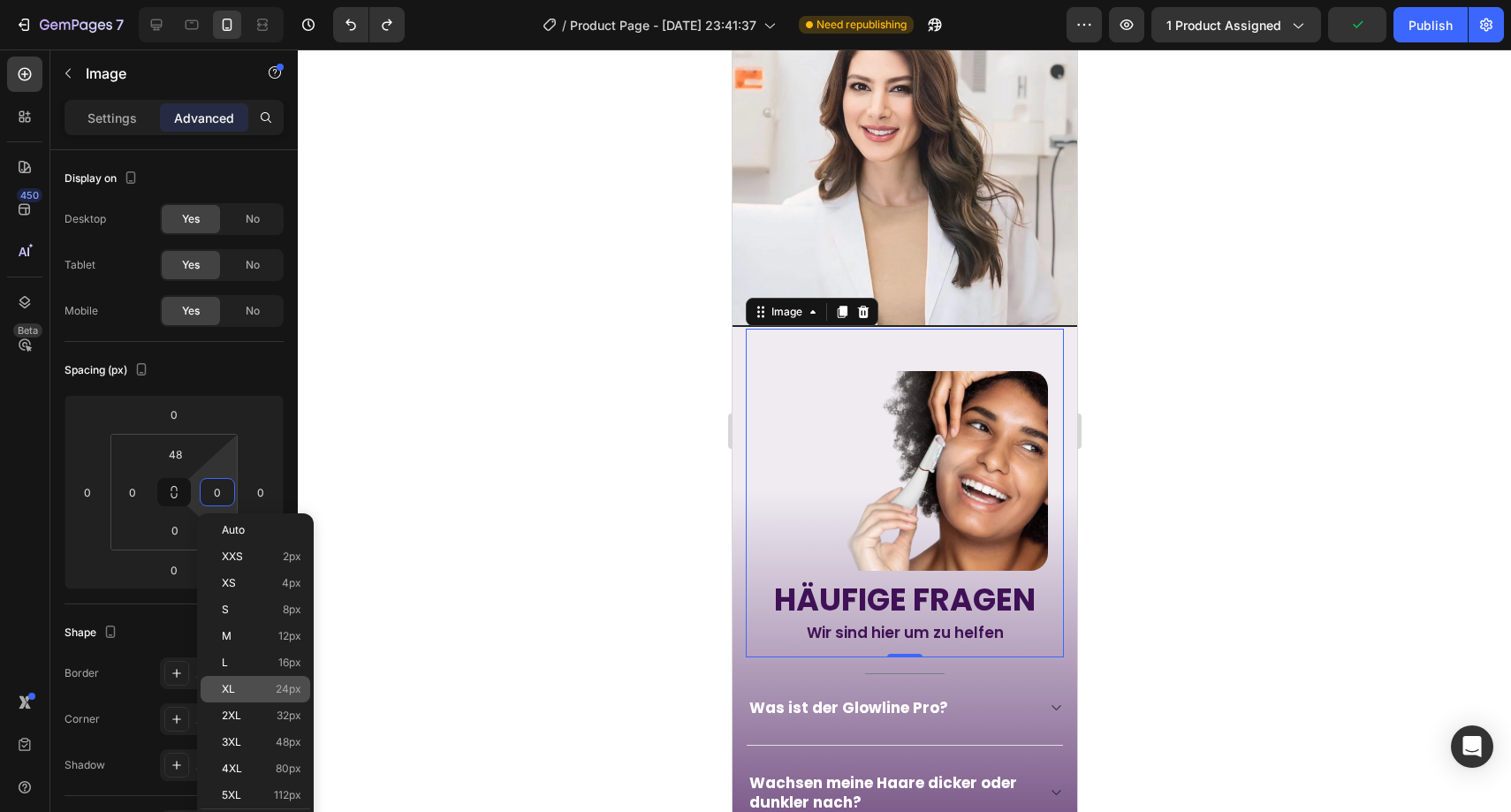
click at [248, 684] on p "XL 24px" at bounding box center [261, 688] width 79 height 13
type input "24"
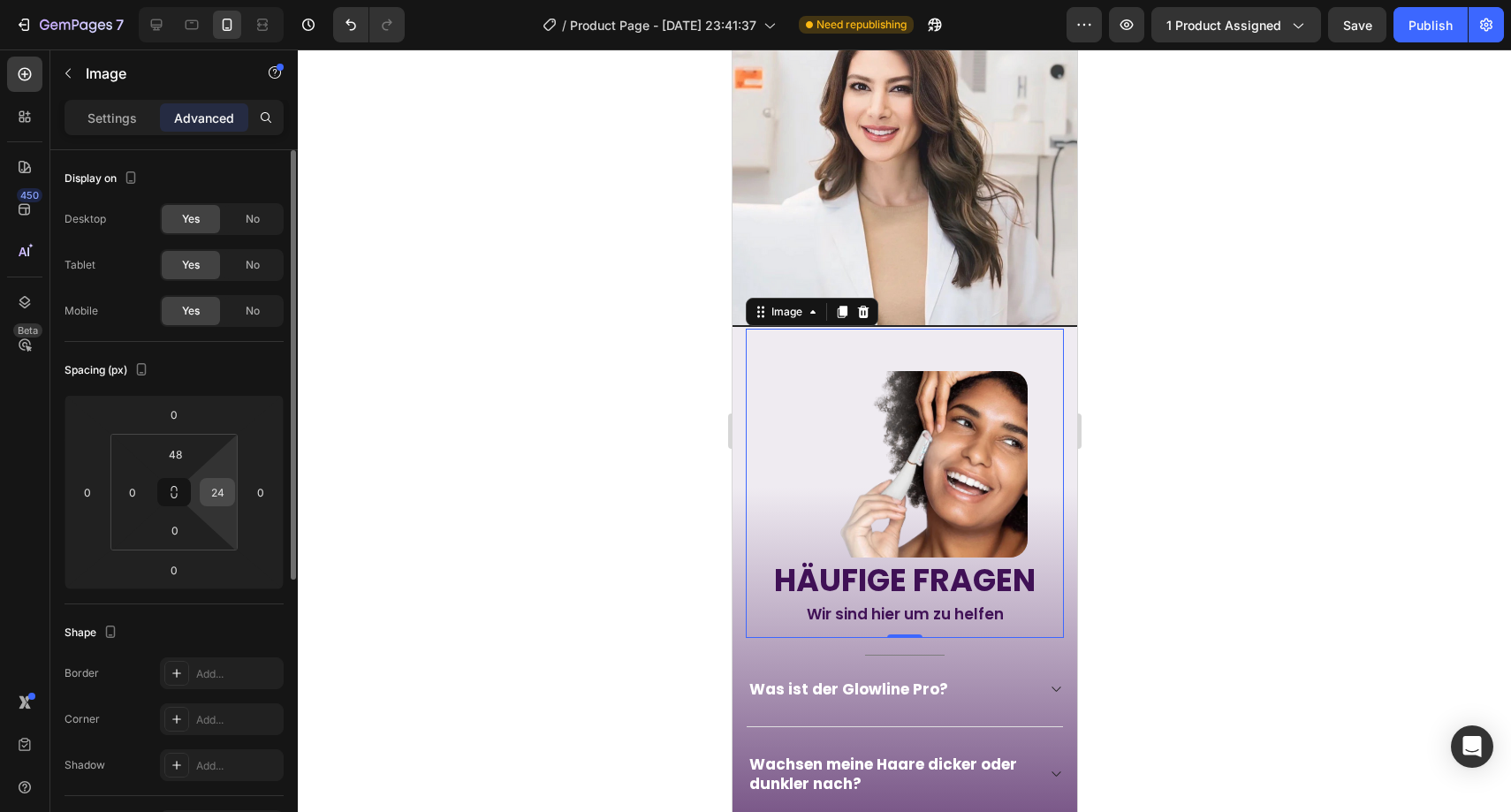
click at [211, 499] on input "24" at bounding box center [217, 492] width 27 height 27
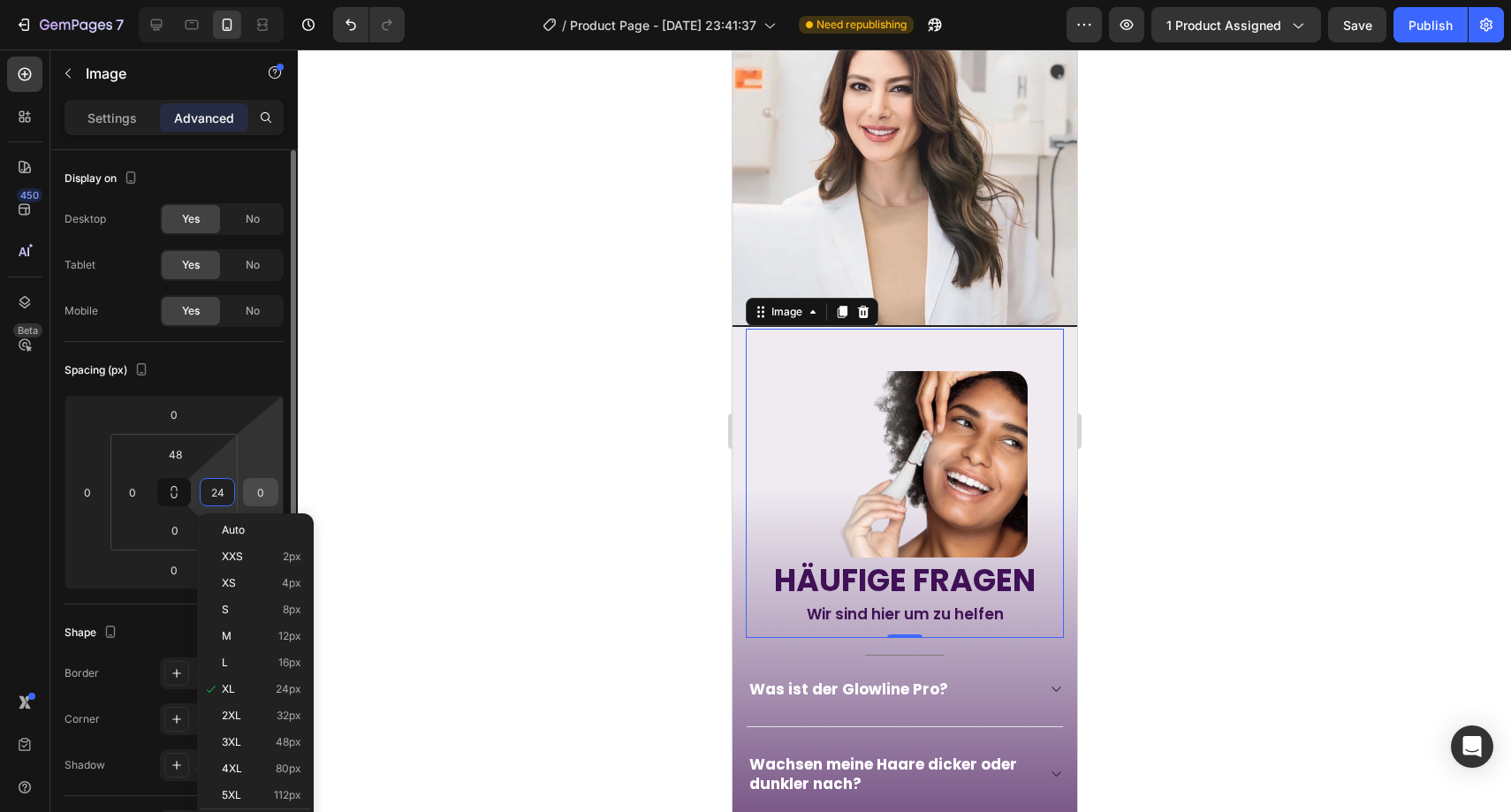
click at [248, 494] on input "0" at bounding box center [260, 492] width 27 height 27
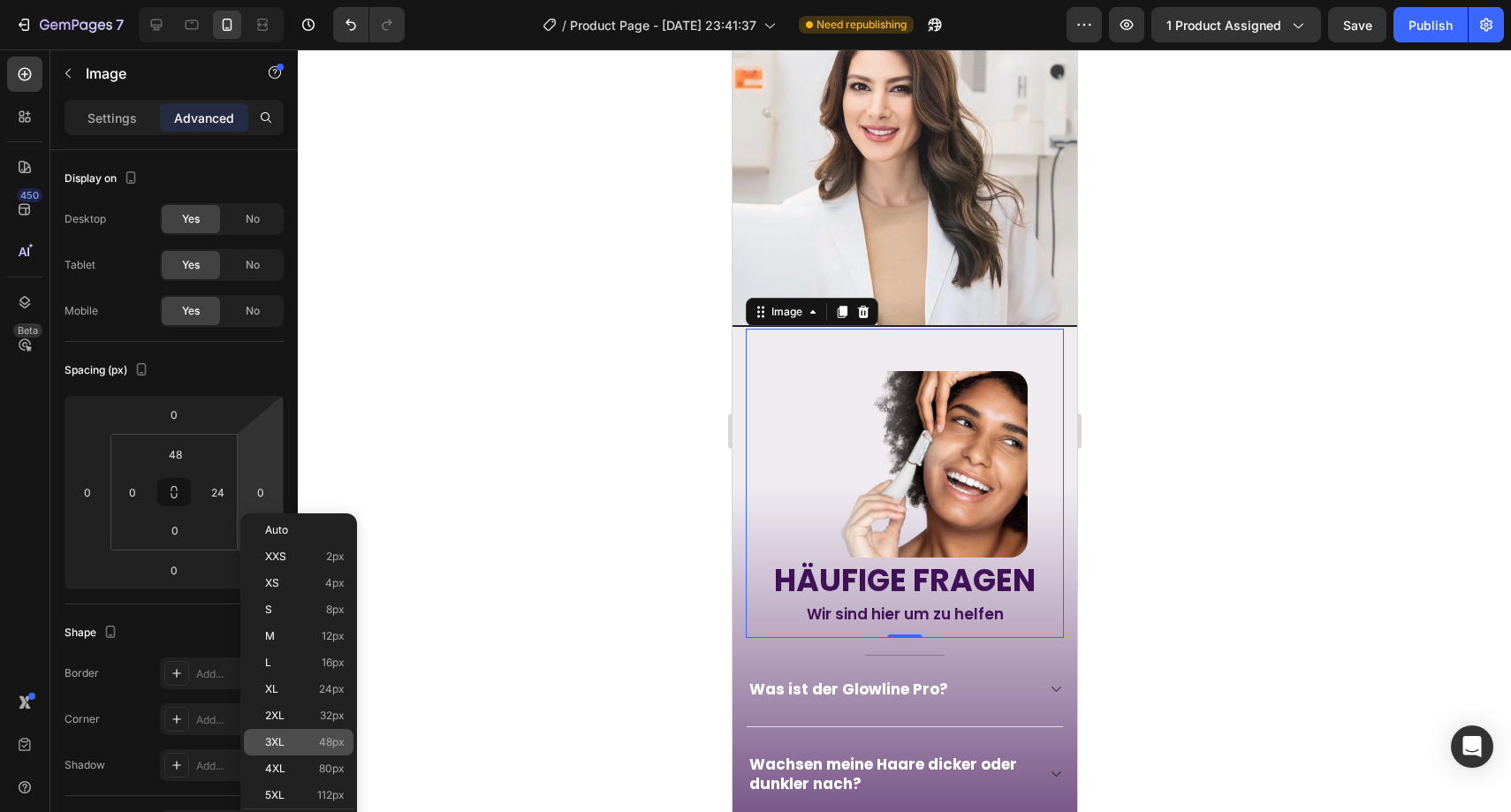
click at [276, 730] on div "3XL 48px" at bounding box center [298, 742] width 110 height 27
type input "48"
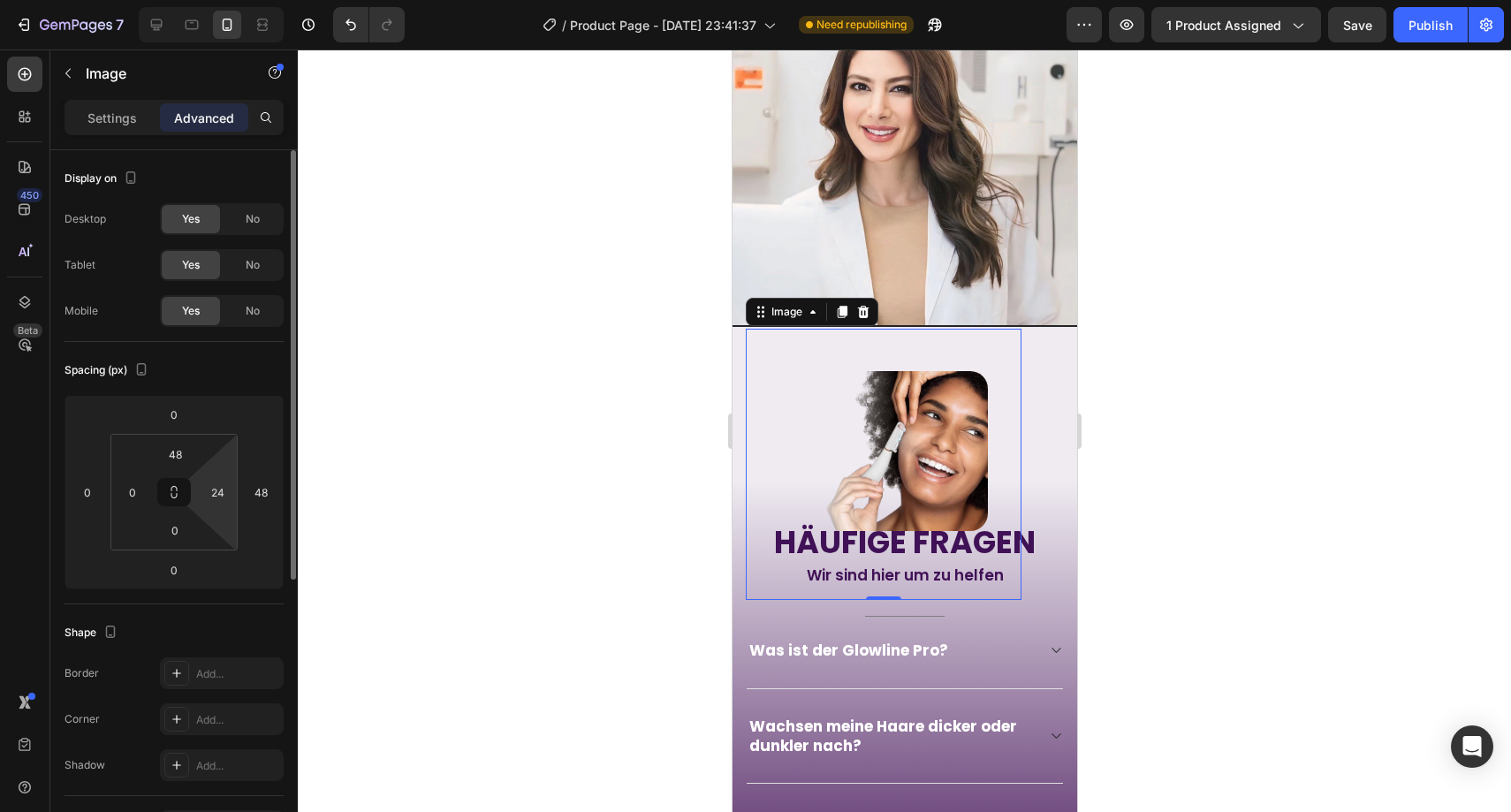
click at [232, 0] on html "7 Version history / Product Page - [DATE] 23:41:37 Need republishing Preview 1 …" at bounding box center [755, 0] width 1511 height 0
click at [229, 497] on input "24" at bounding box center [217, 492] width 27 height 27
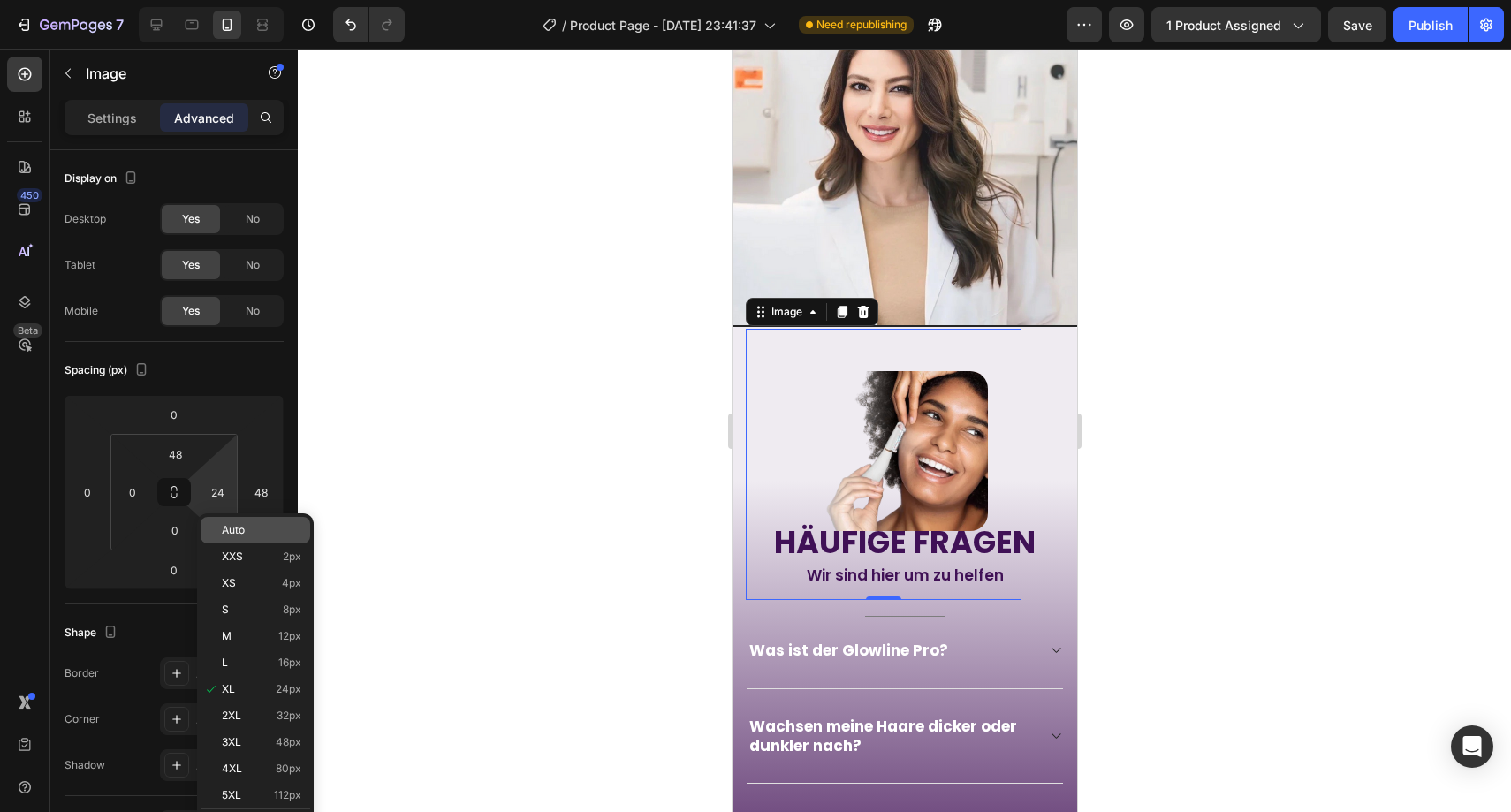
click at [244, 532] on p "Auto" at bounding box center [261, 530] width 79 height 13
type input "Auto"
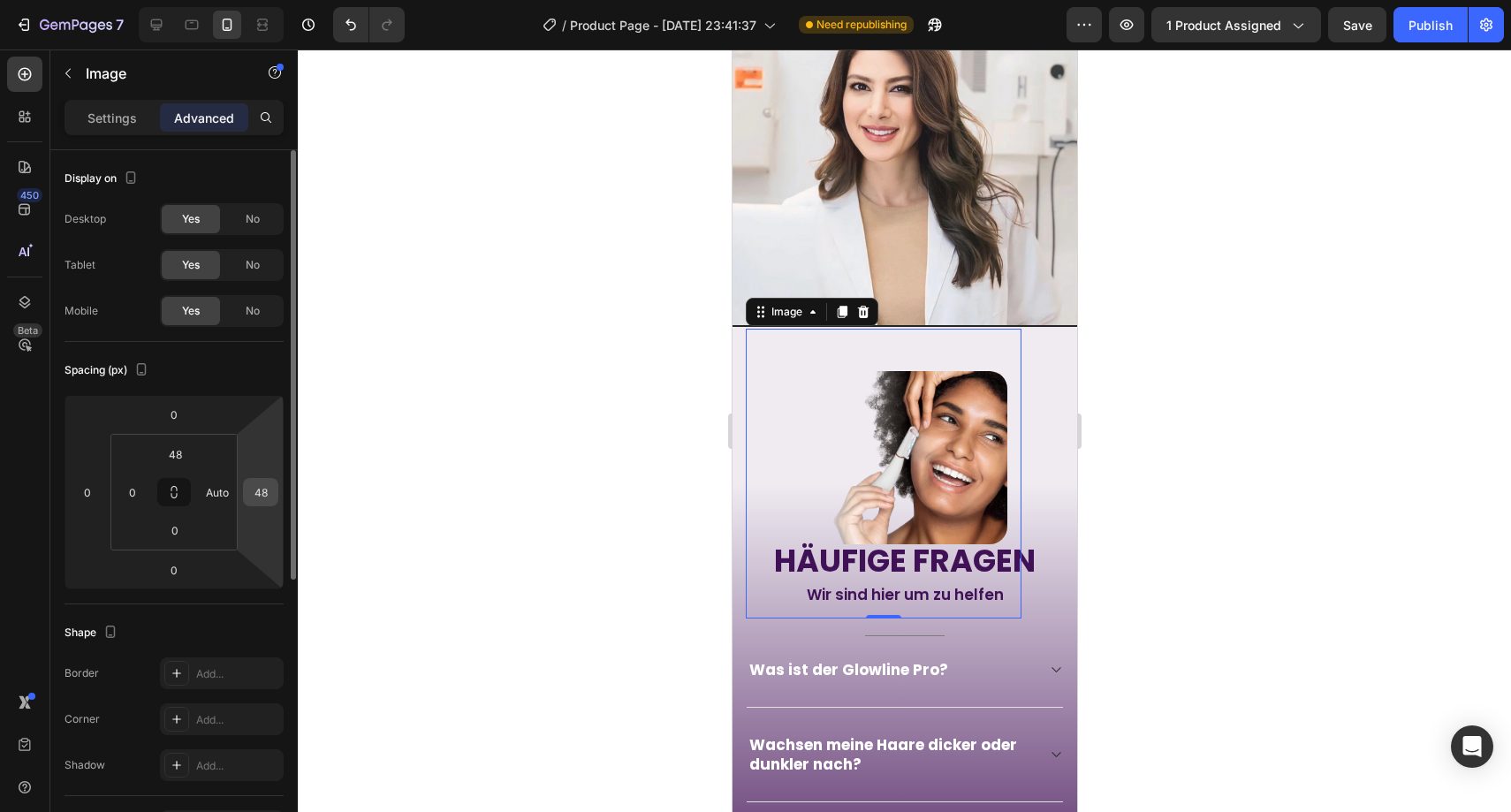
click at [253, 497] on input "48" at bounding box center [260, 492] width 27 height 27
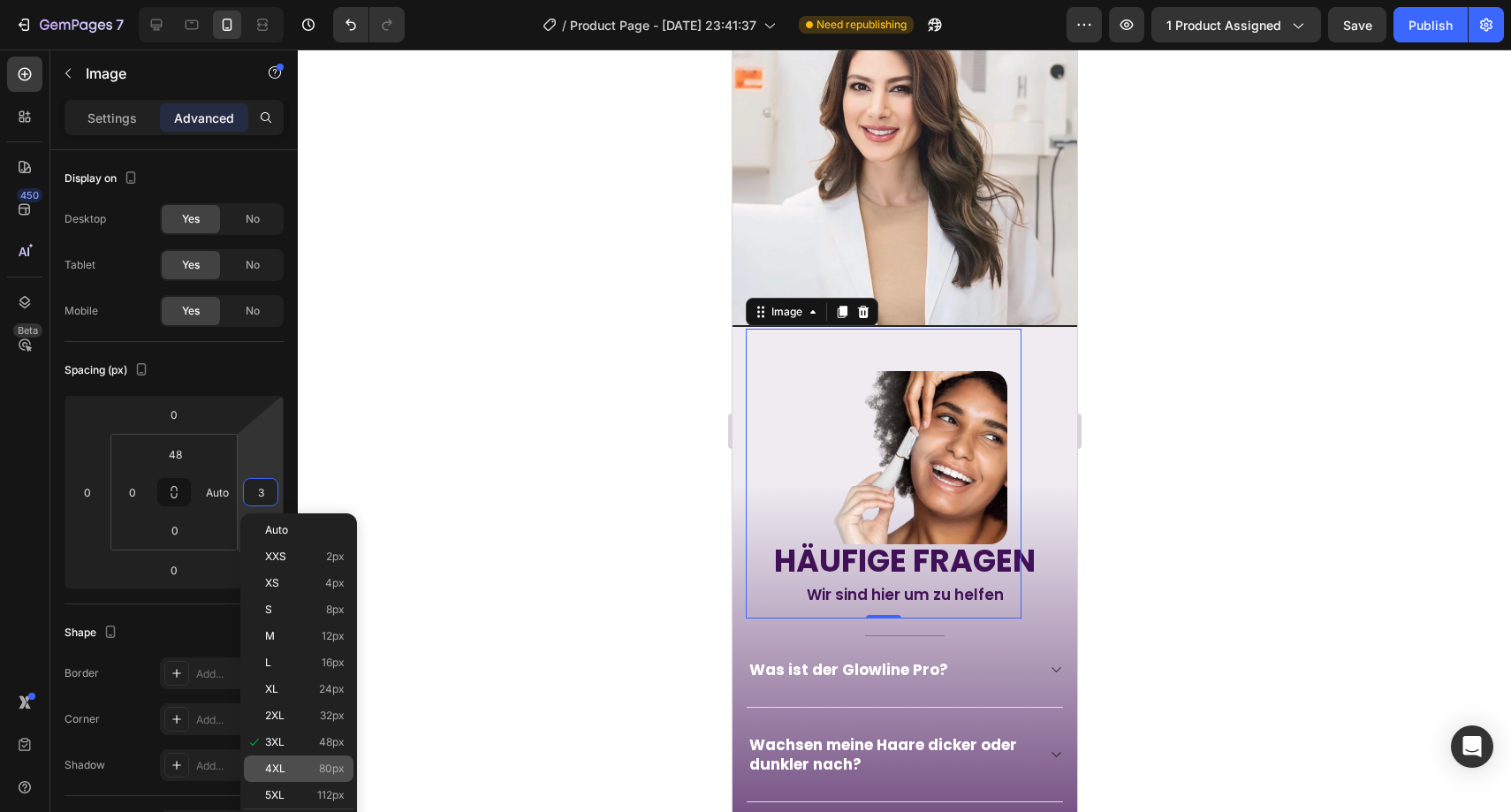
click at [283, 770] on span "4XL" at bounding box center [275, 768] width 21 height 13
type input "80"
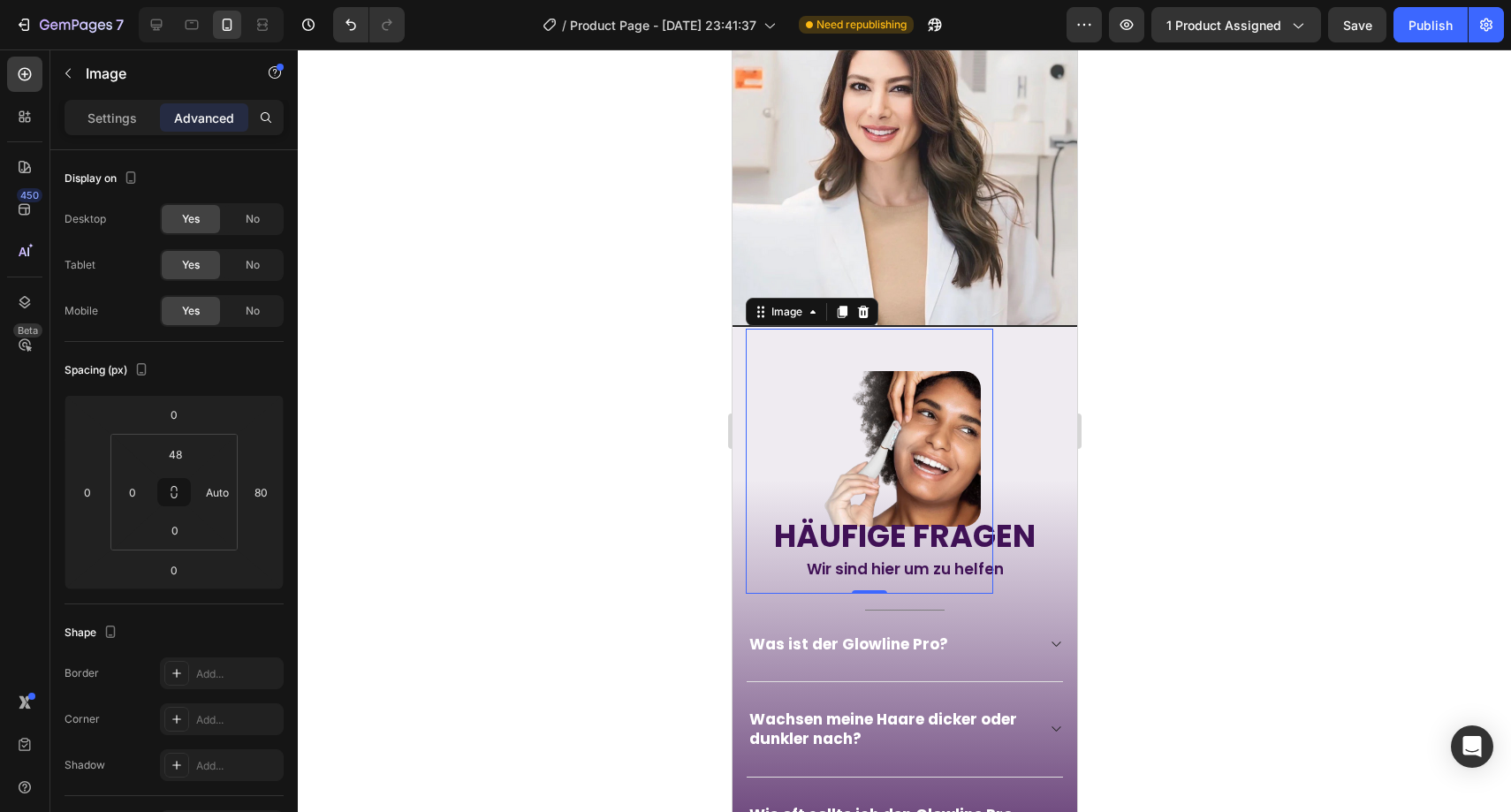
click at [536, 519] on div at bounding box center [904, 430] width 1213 height 763
click at [829, 420] on img at bounding box center [868, 448] width 223 height 155
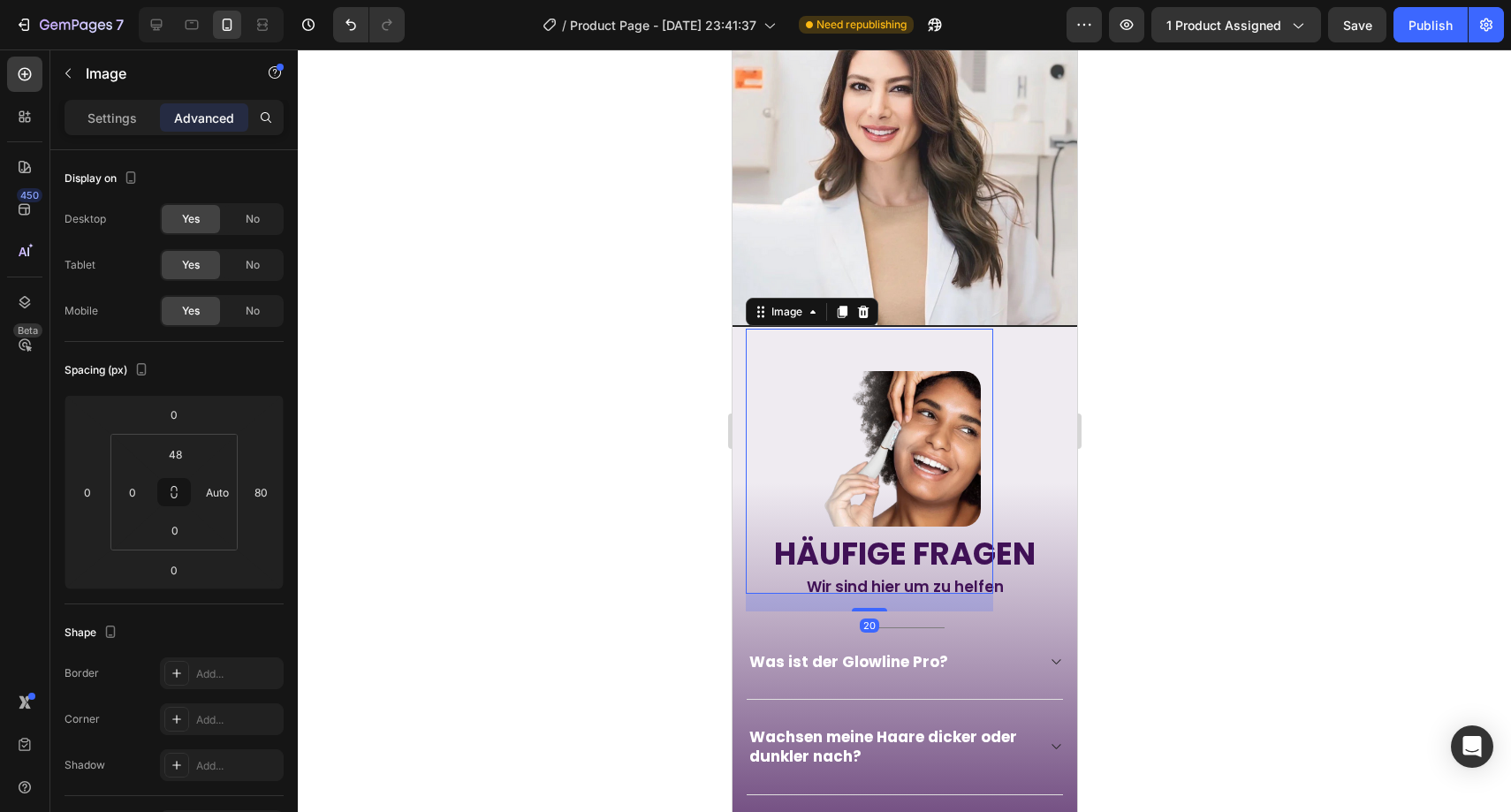
drag, startPoint x: 854, startPoint y: 549, endPoint x: 775, endPoint y: 557, distance: 79.4
click at [852, 607] on div at bounding box center [869, 609] width 36 height 4
type input "21"
click at [539, 495] on div at bounding box center [904, 430] width 1213 height 763
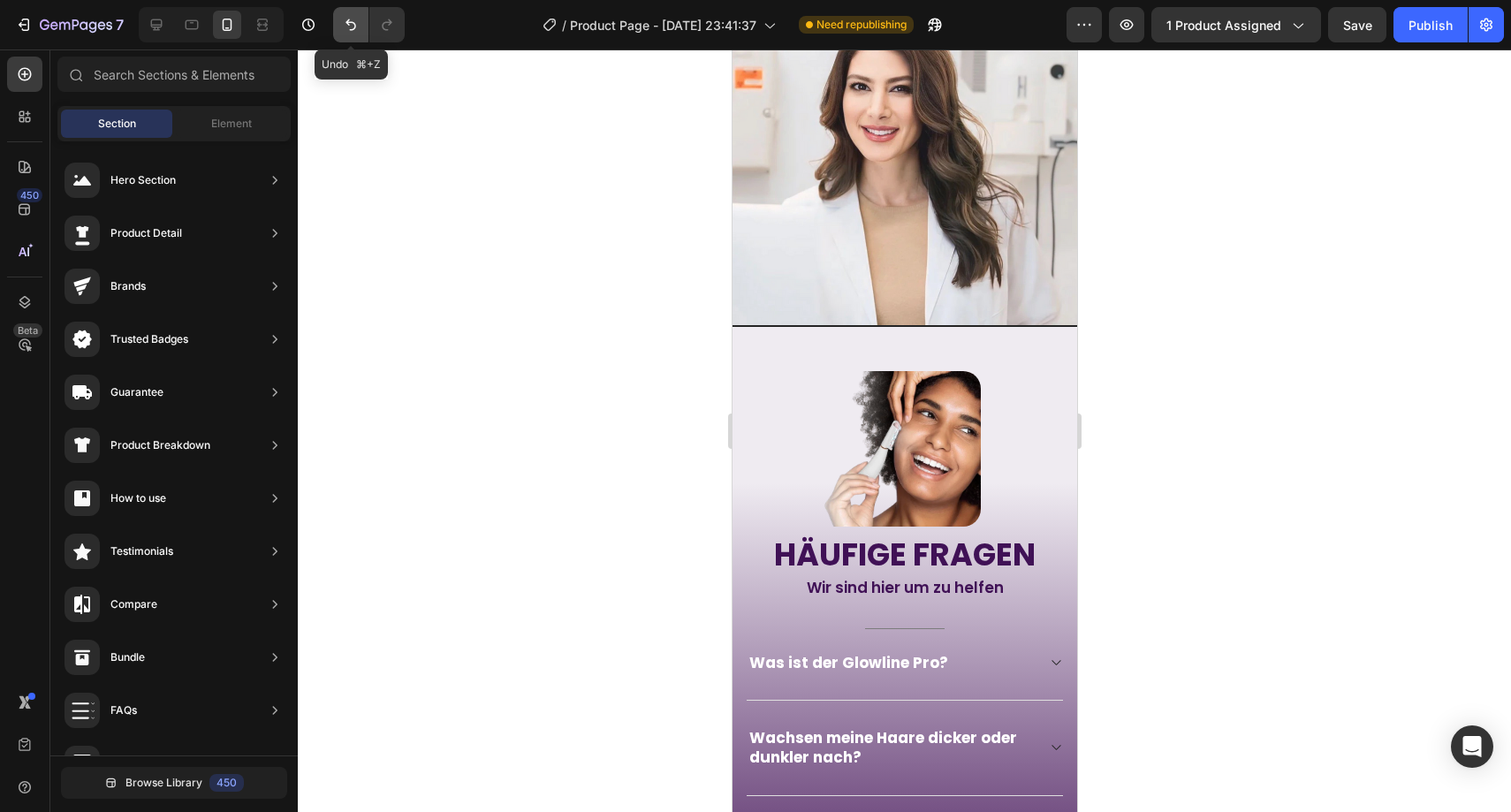
click at [358, 24] on icon "Undo/Redo" at bounding box center [351, 25] width 18 height 18
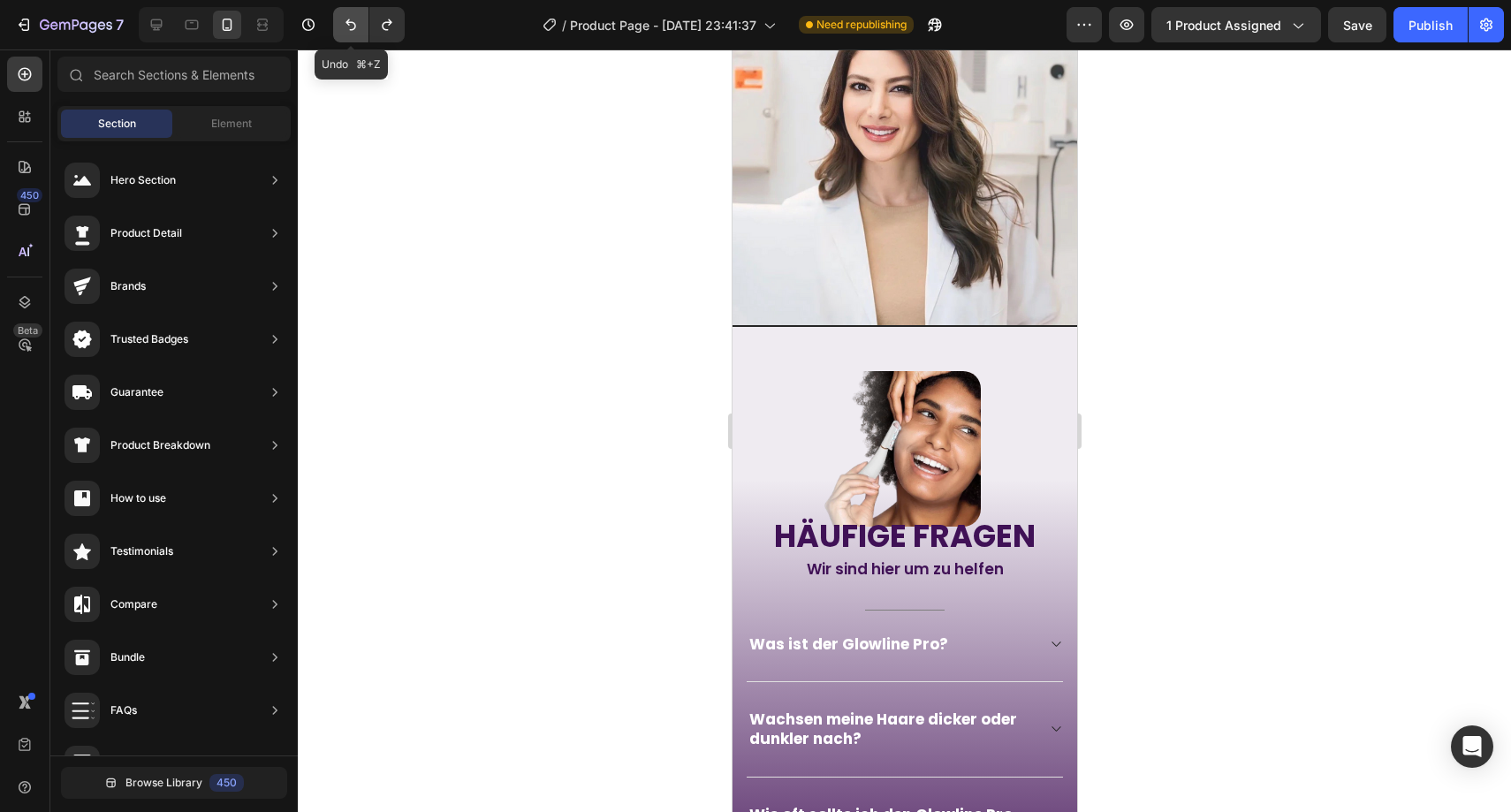
click at [358, 24] on icon "Undo/Redo" at bounding box center [351, 25] width 18 height 18
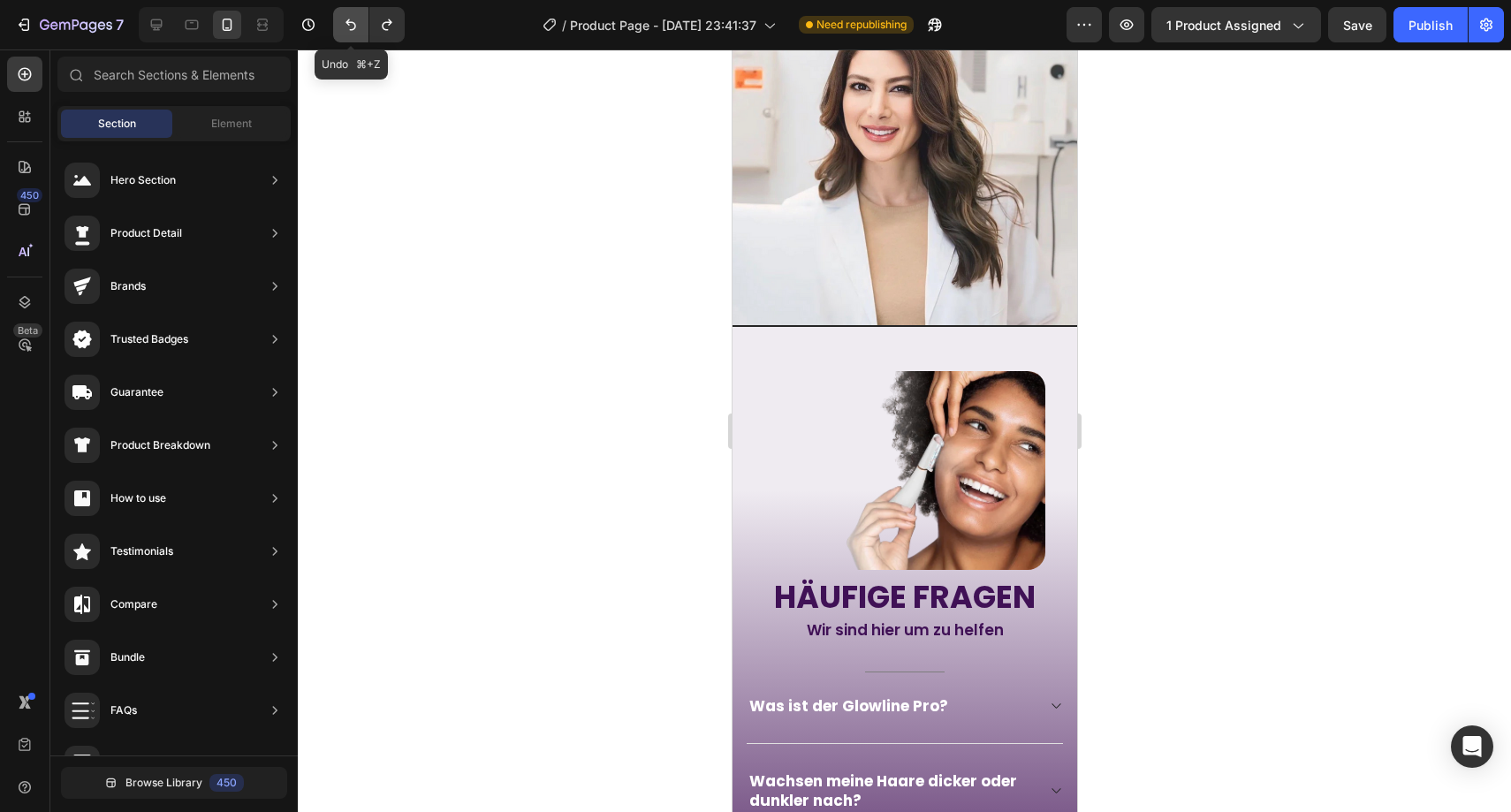
click at [358, 24] on icon "Undo/Redo" at bounding box center [351, 25] width 18 height 18
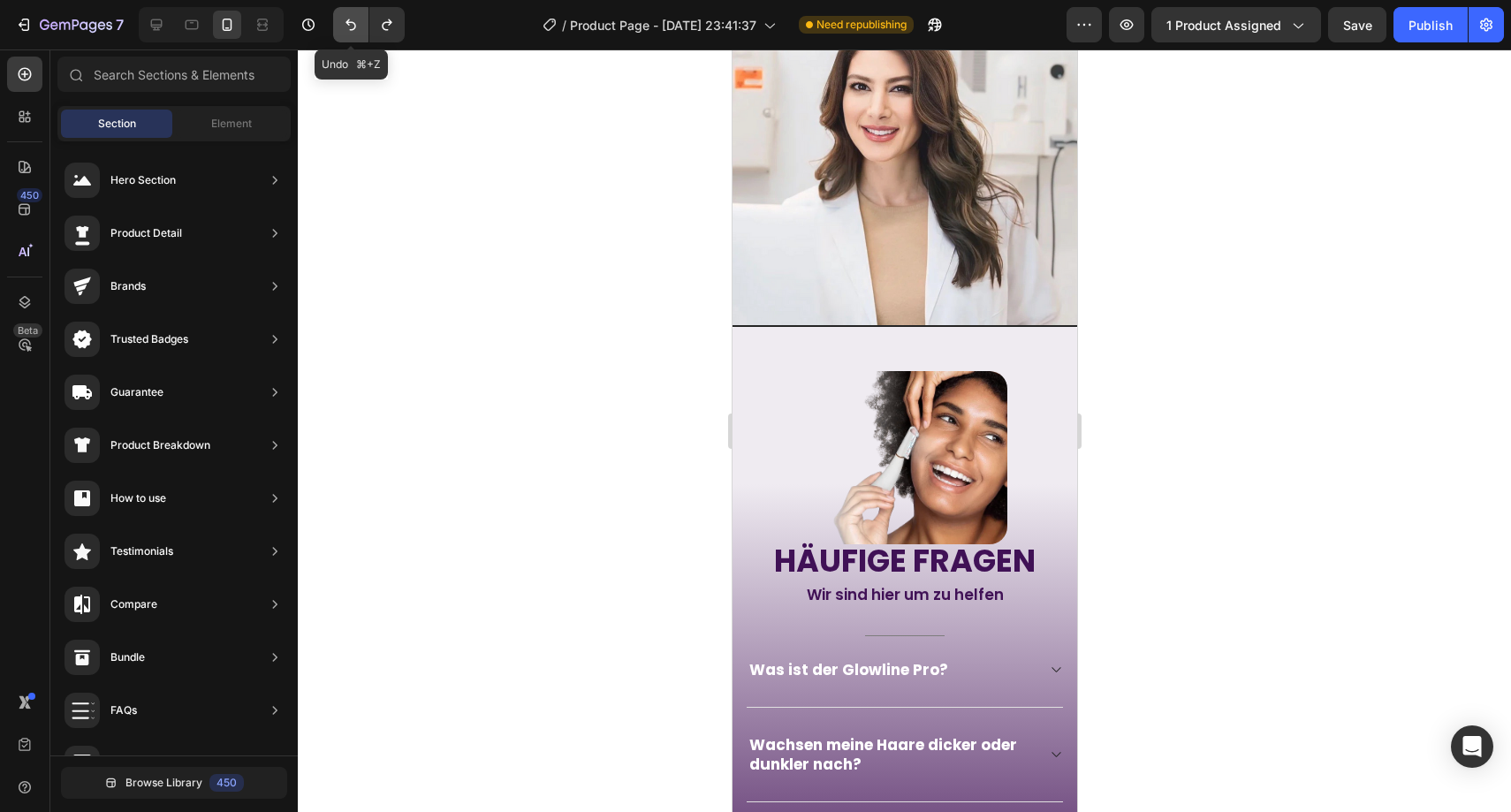
click at [358, 24] on icon "Undo/Redo" at bounding box center [351, 25] width 18 height 18
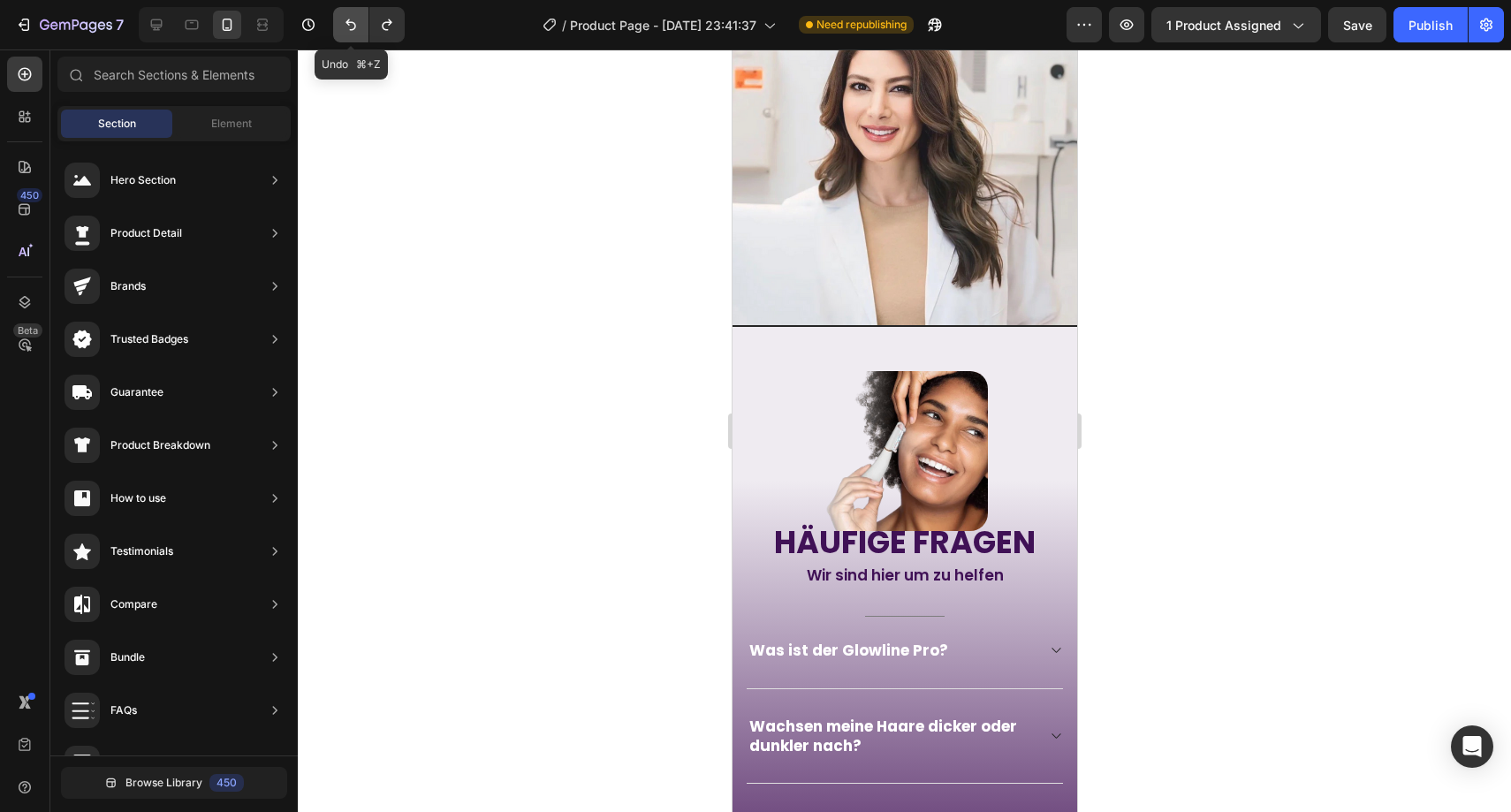
click at [358, 24] on icon "Undo/Redo" at bounding box center [351, 25] width 18 height 18
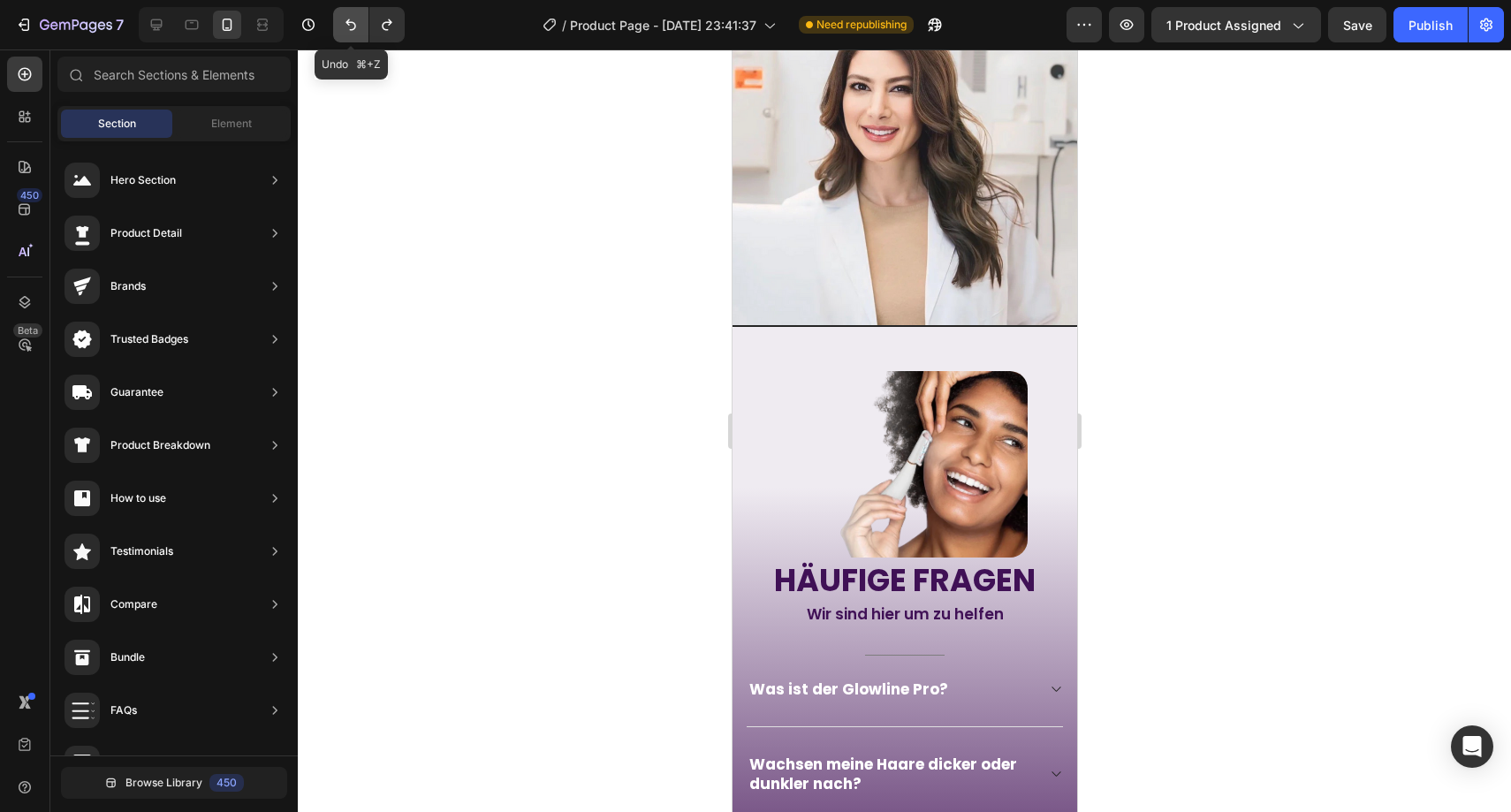
click at [358, 24] on icon "Undo/Redo" at bounding box center [351, 25] width 18 height 18
click at [358, 23] on icon "Undo/Redo" at bounding box center [351, 25] width 18 height 18
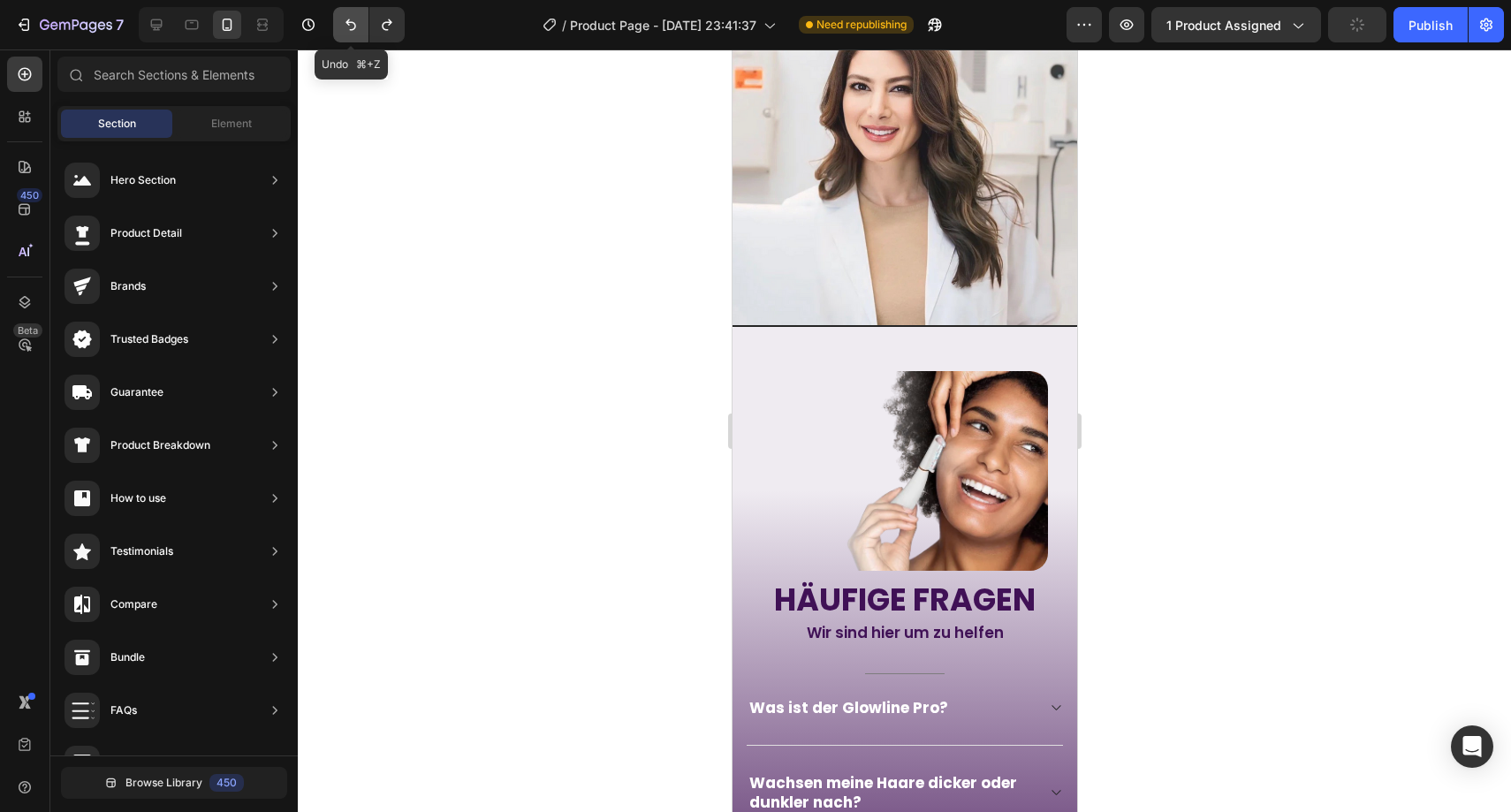
click at [358, 23] on icon "Undo/Redo" at bounding box center [351, 25] width 18 height 18
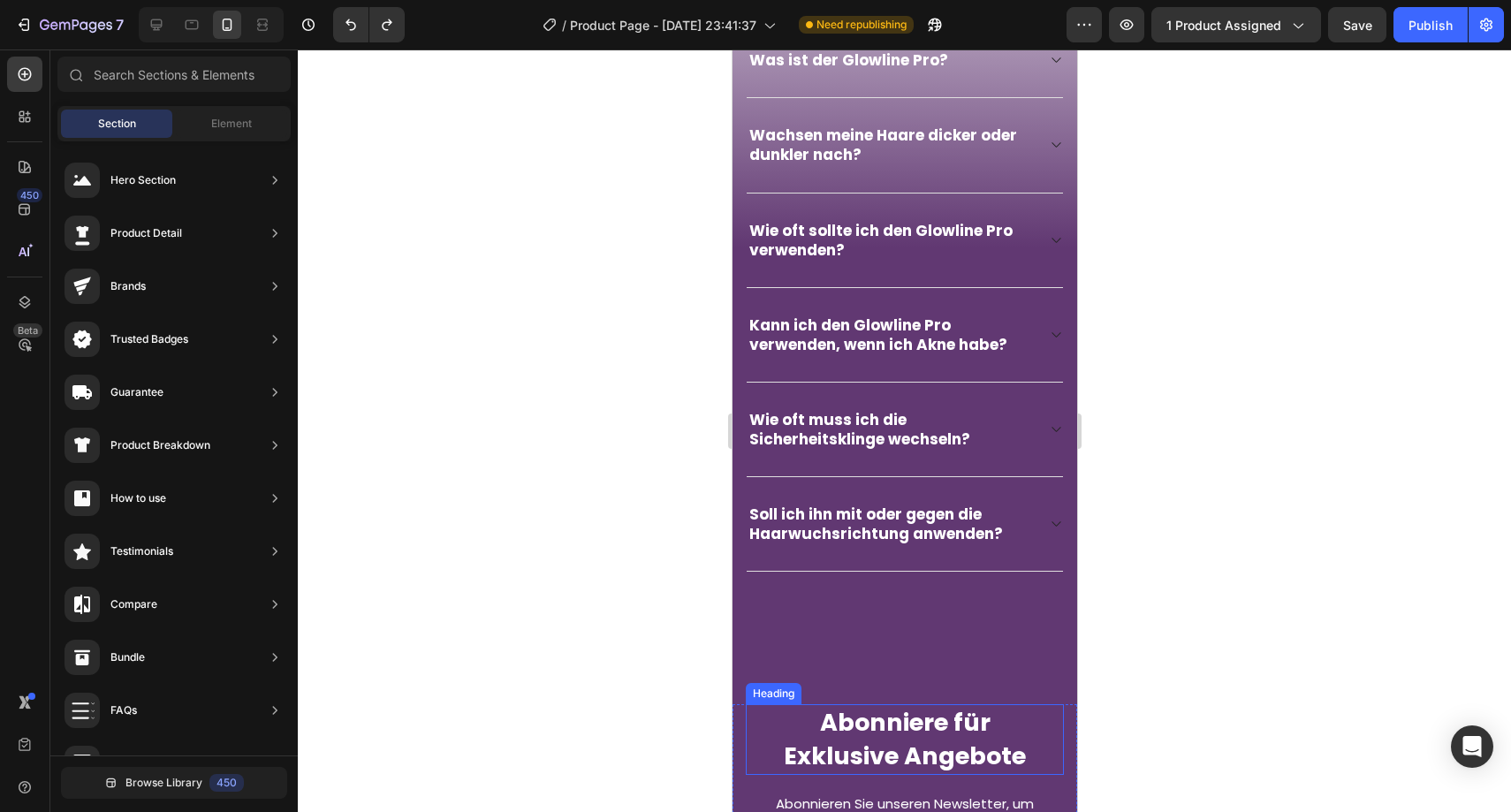
scroll to position [5164, 0]
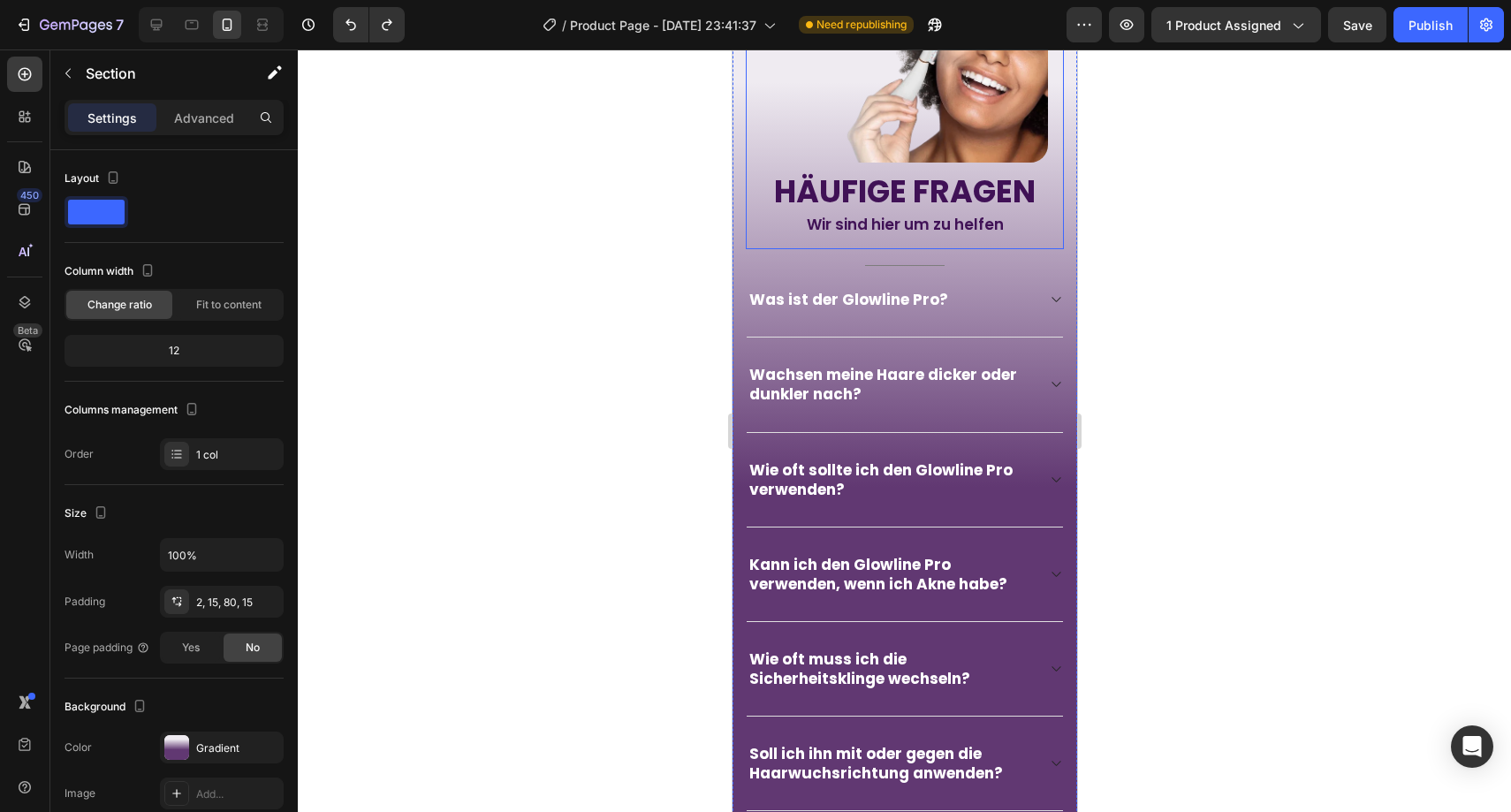
scroll to position [4364, 0]
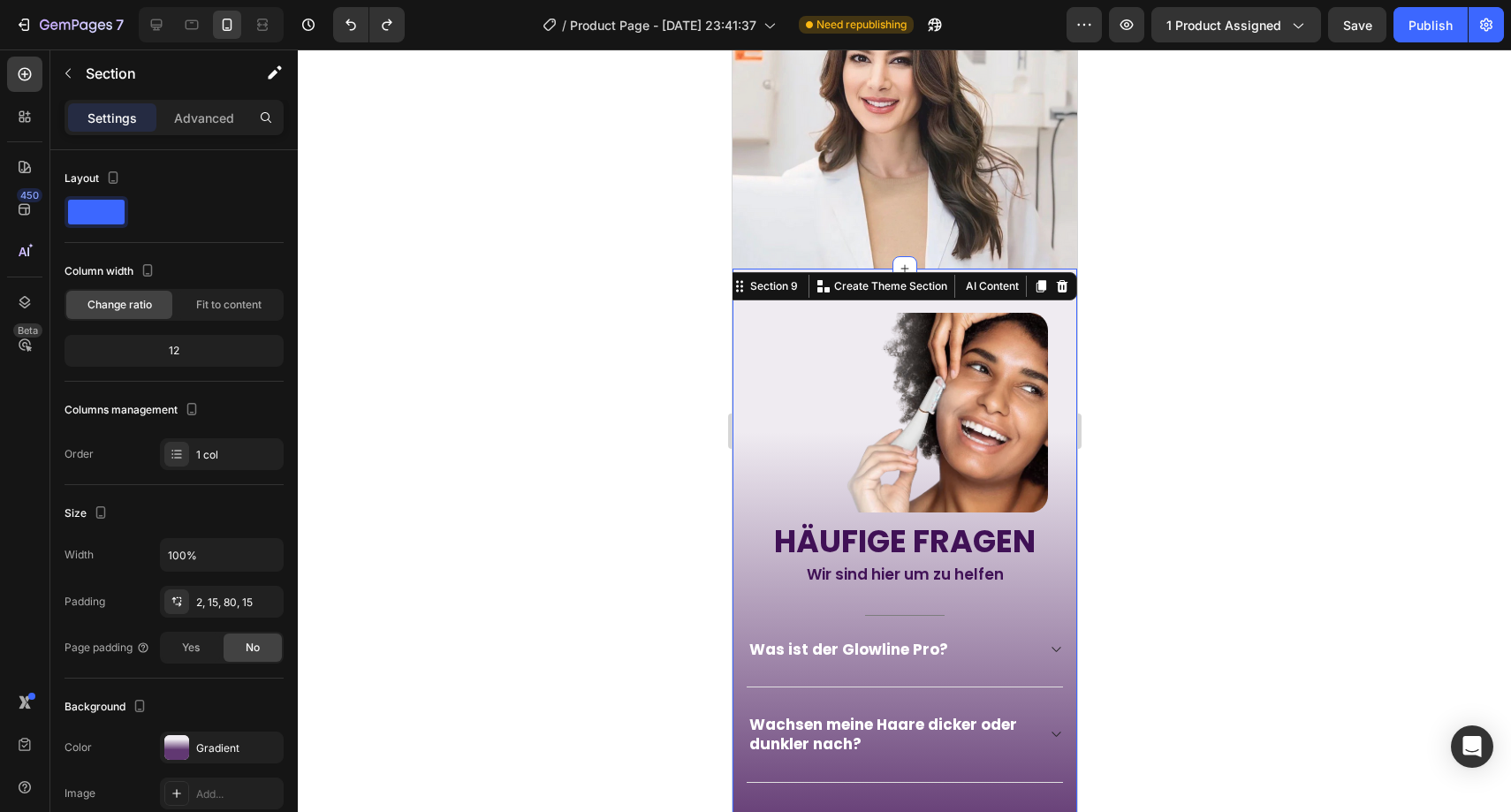
click at [1251, 263] on div at bounding box center [904, 430] width 1213 height 763
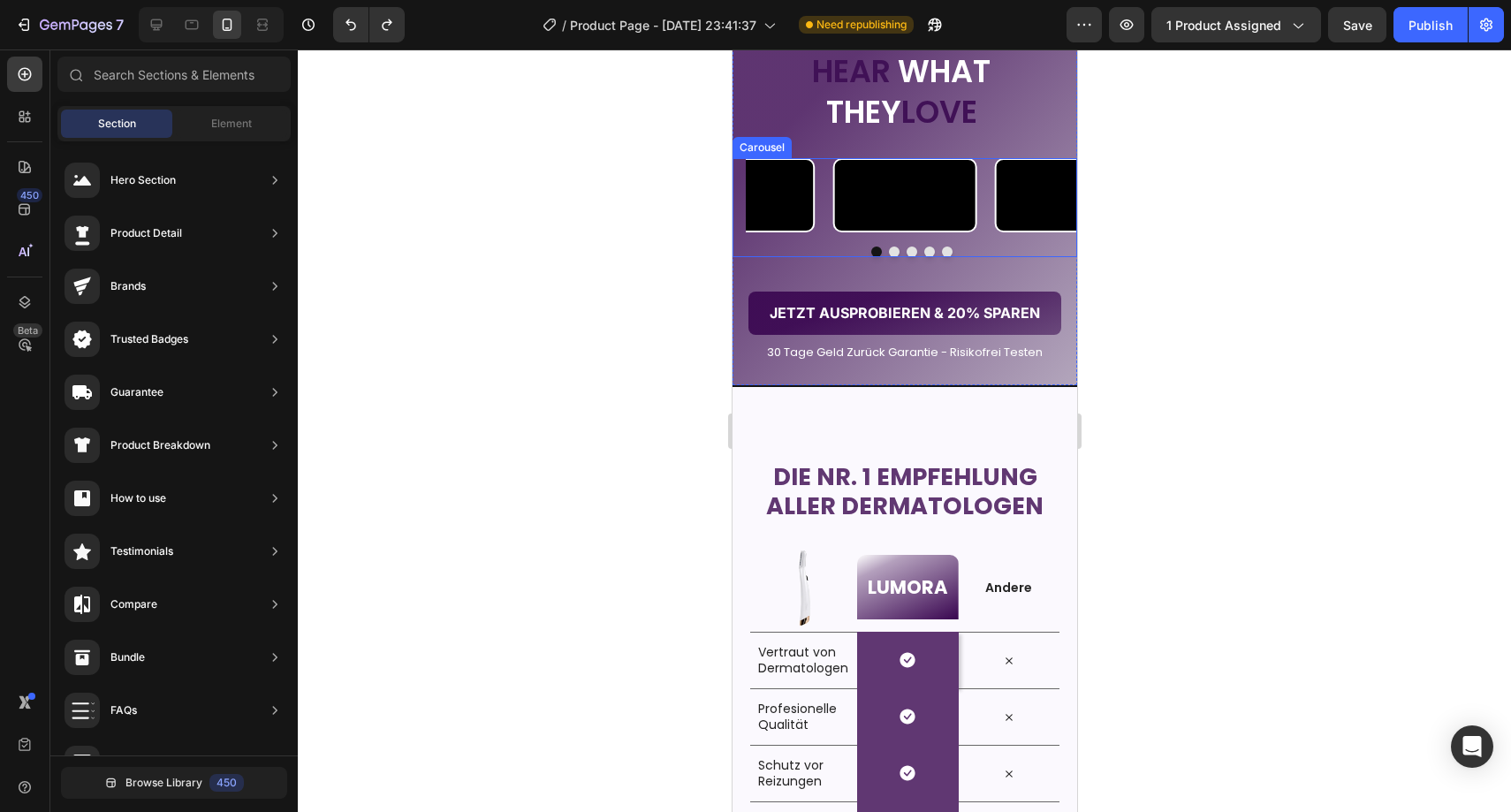
scroll to position [2566, 0]
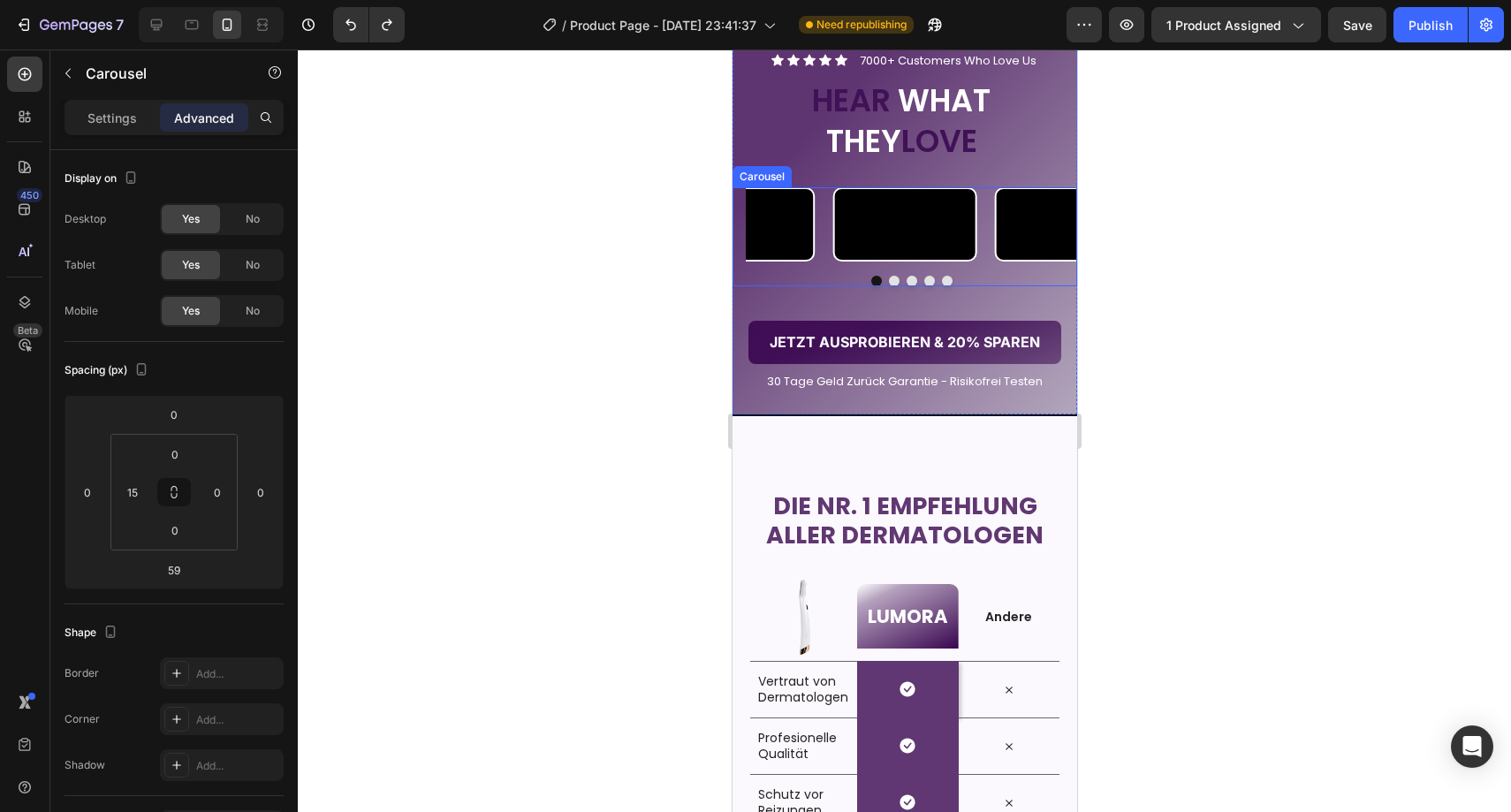
click at [813, 260] on div "Video Video Video Video Video" at bounding box center [910, 224] width 331 height 73
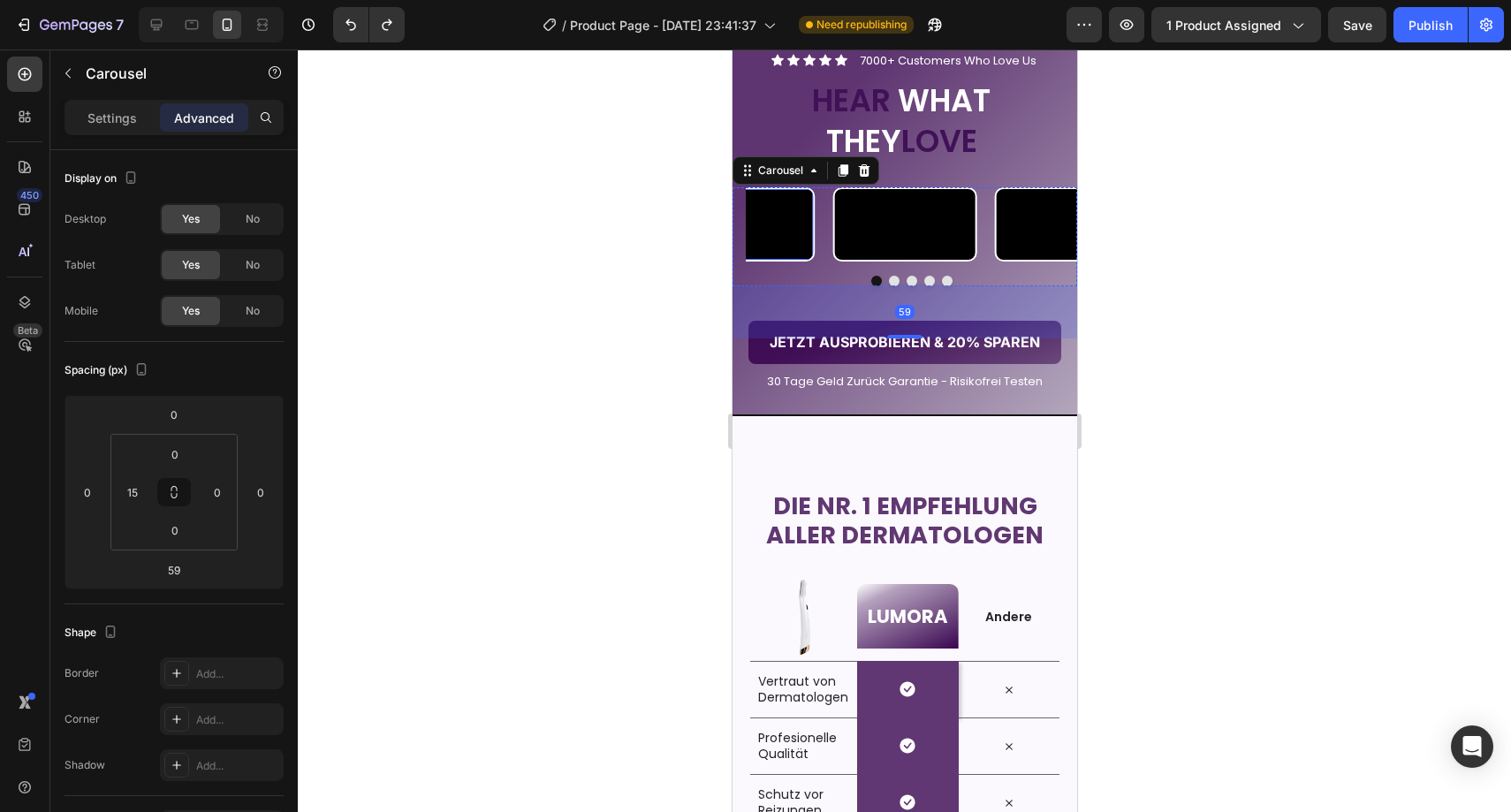
click at [797, 259] on video at bounding box center [743, 224] width 141 height 70
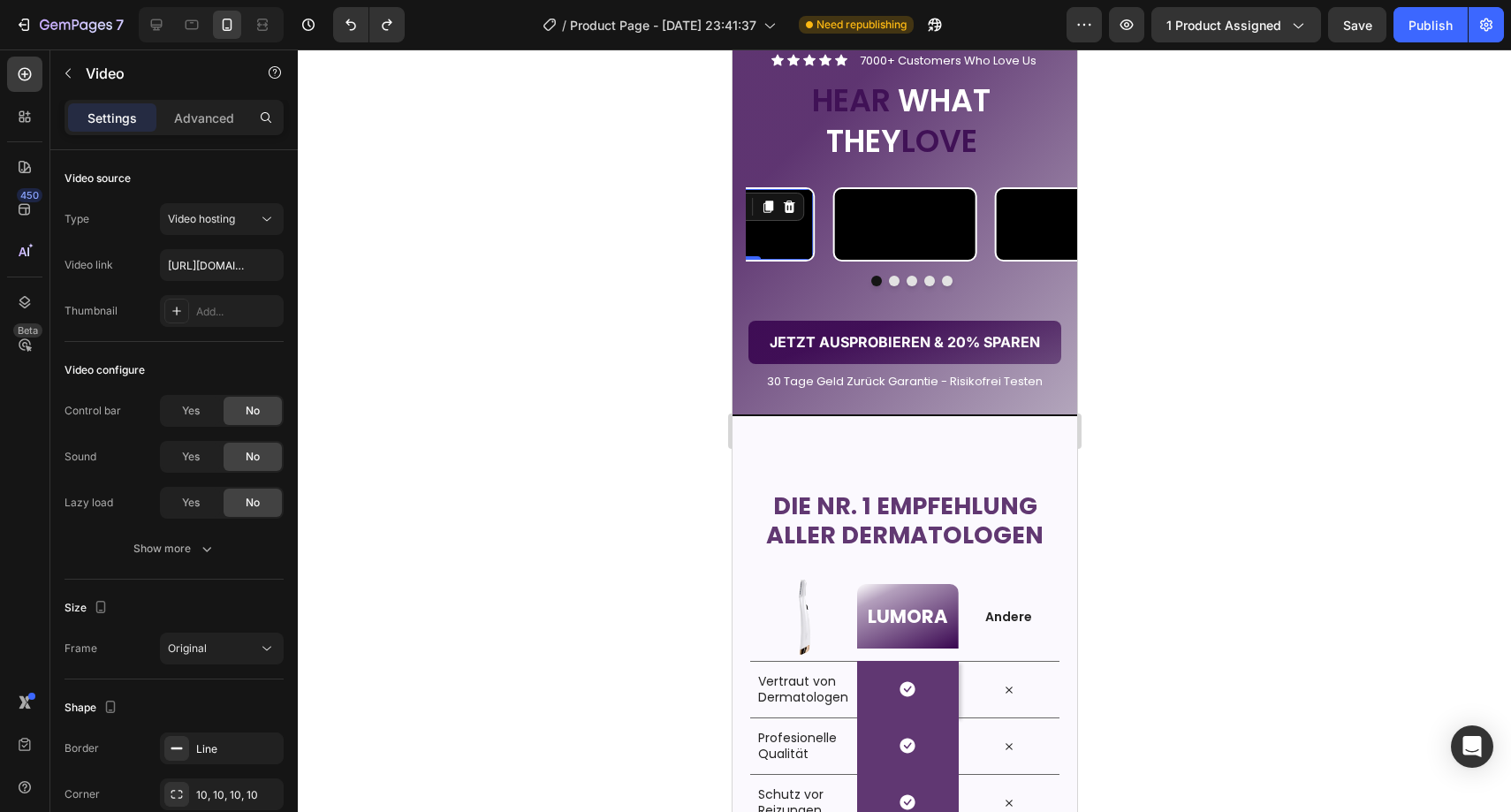
click at [429, 442] on div at bounding box center [904, 430] width 1213 height 763
click at [848, 259] on video at bounding box center [904, 224] width 141 height 70
click at [686, 298] on div at bounding box center [904, 430] width 1213 height 763
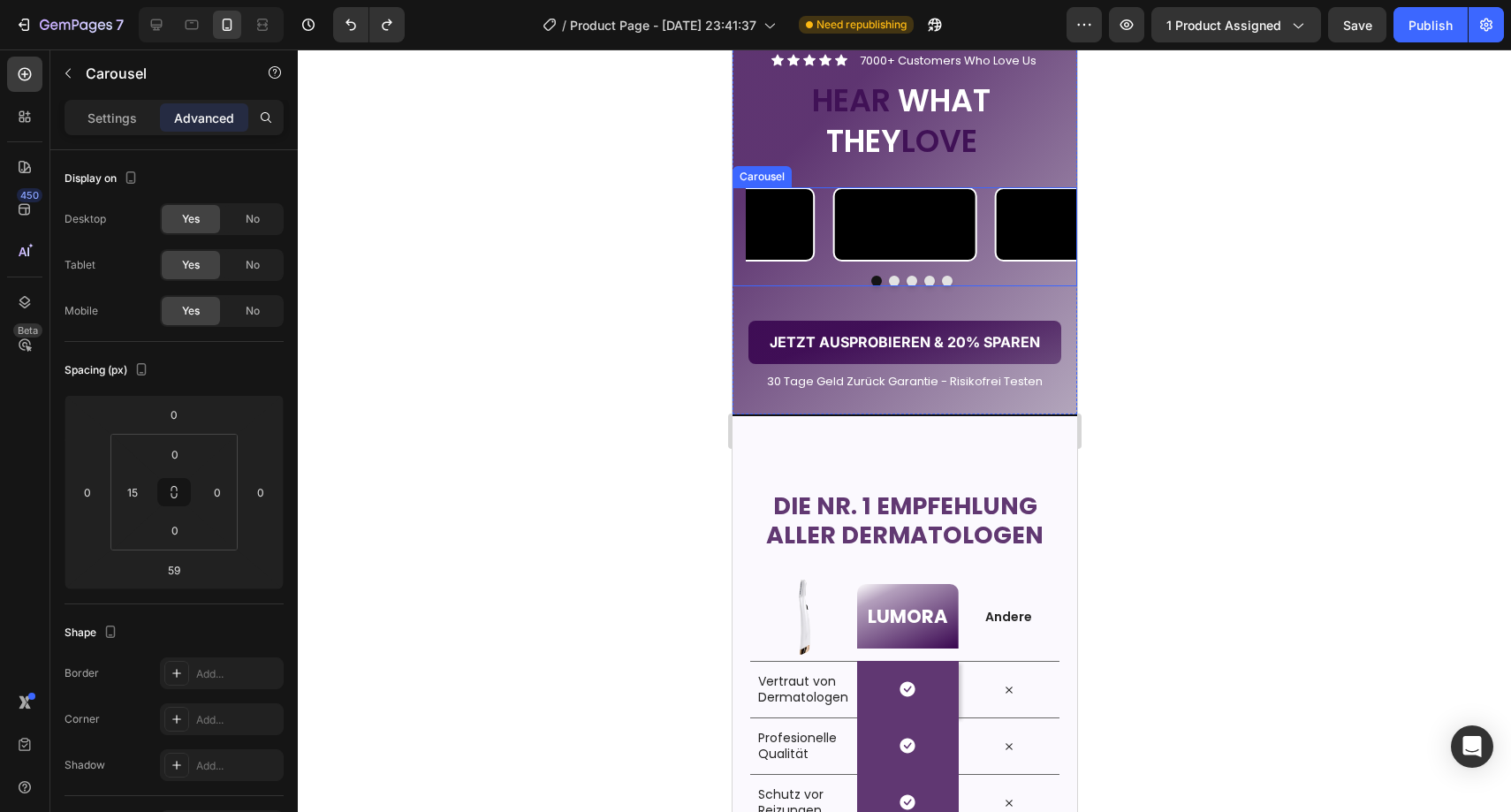
click at [1041, 260] on div "Video" at bounding box center [1066, 224] width 144 height 73
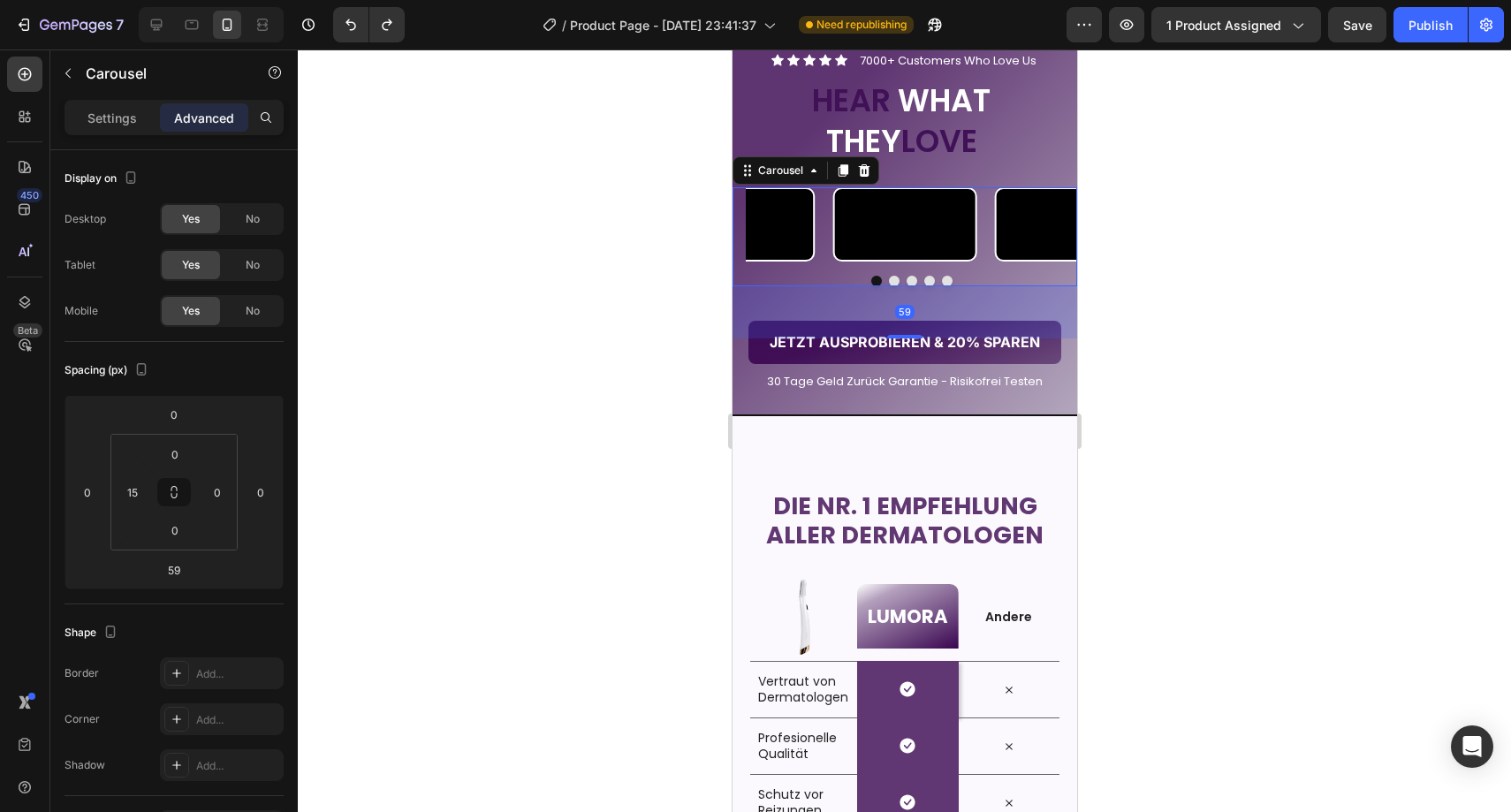
click at [1156, 390] on div at bounding box center [904, 430] width 1213 height 763
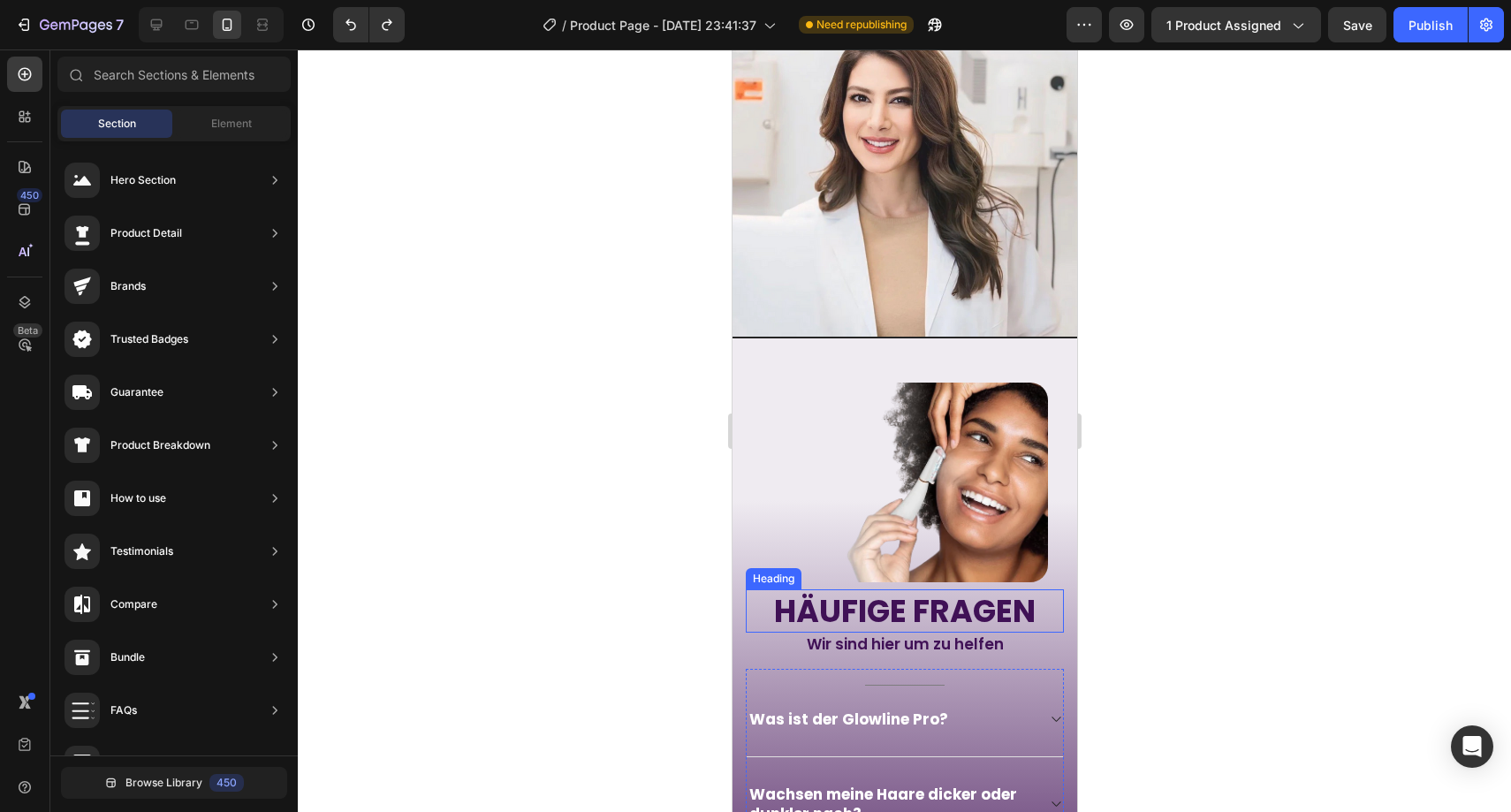
scroll to position [4431, 0]
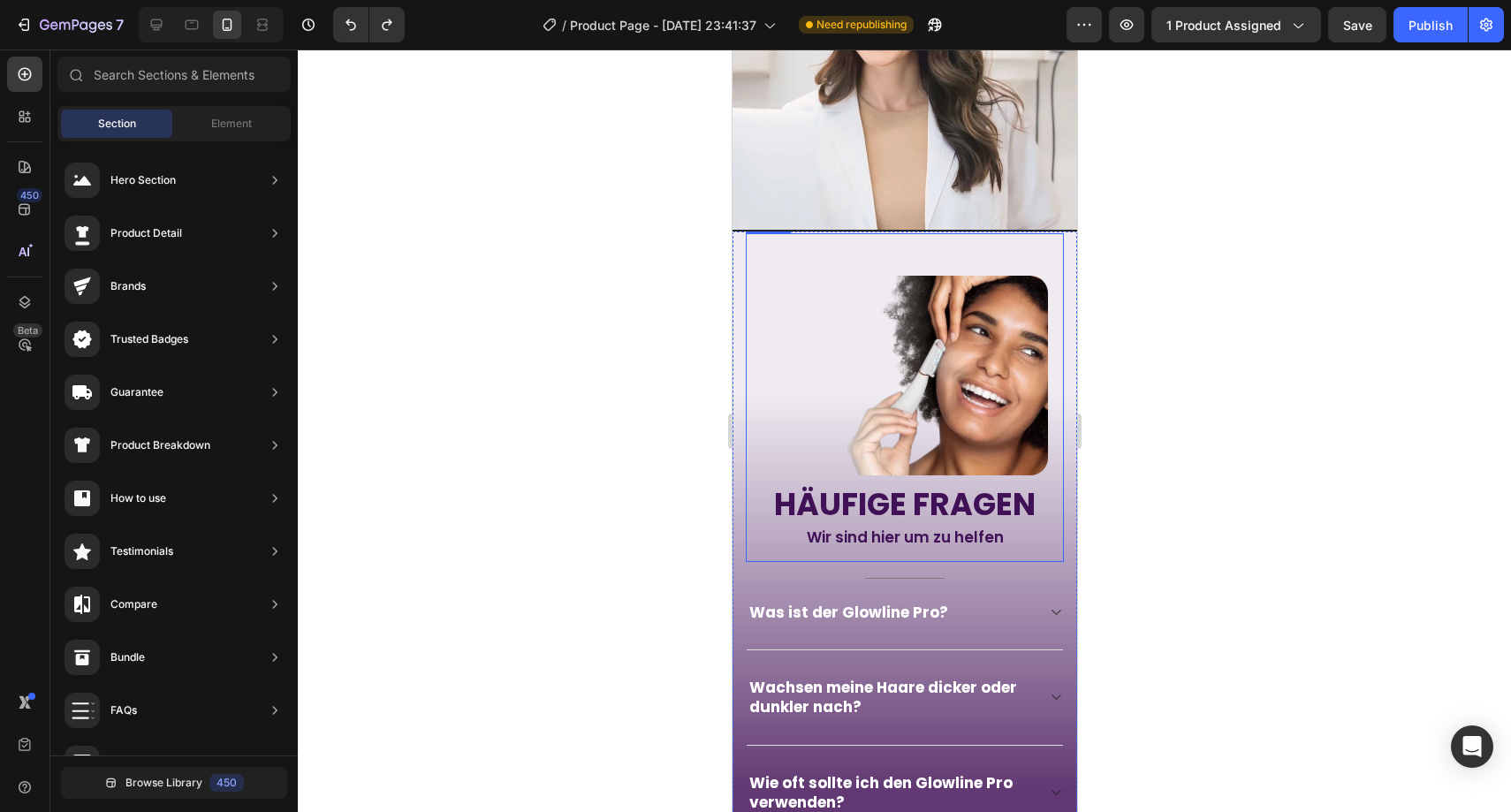
click at [932, 404] on img at bounding box center [903, 376] width 286 height 201
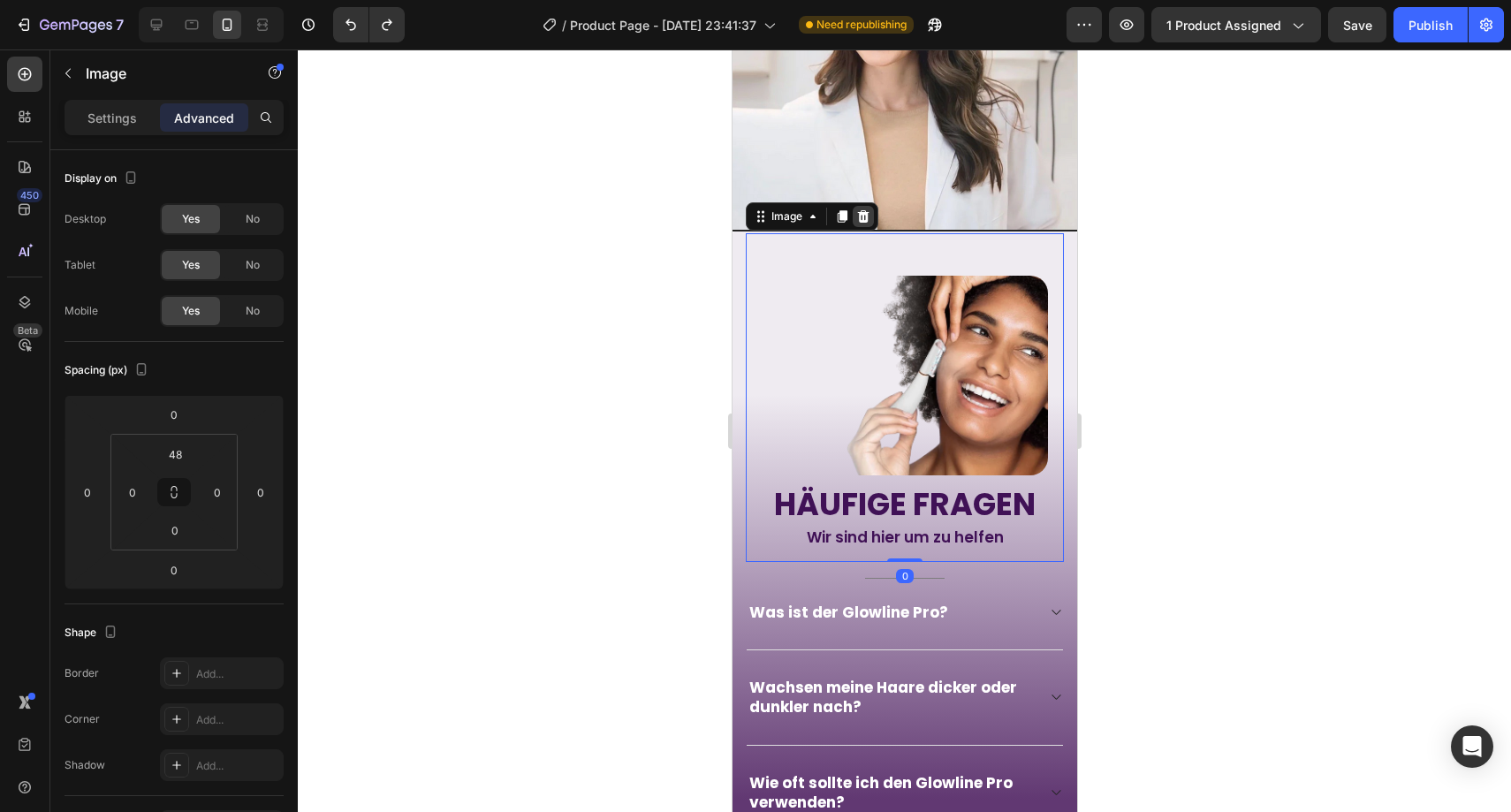
click at [862, 211] on icon at bounding box center [863, 217] width 12 height 13
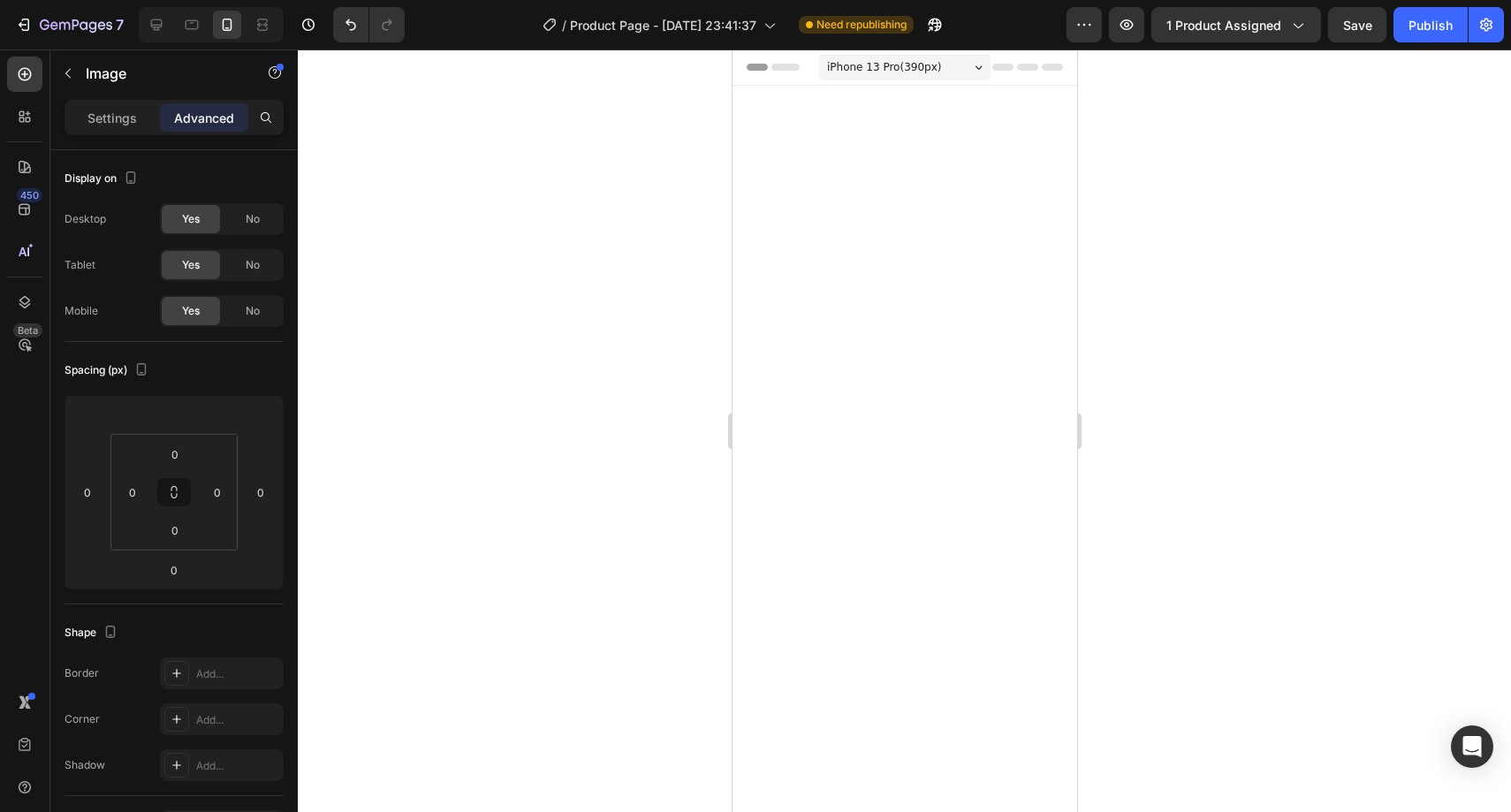
scroll to position [4431, 0]
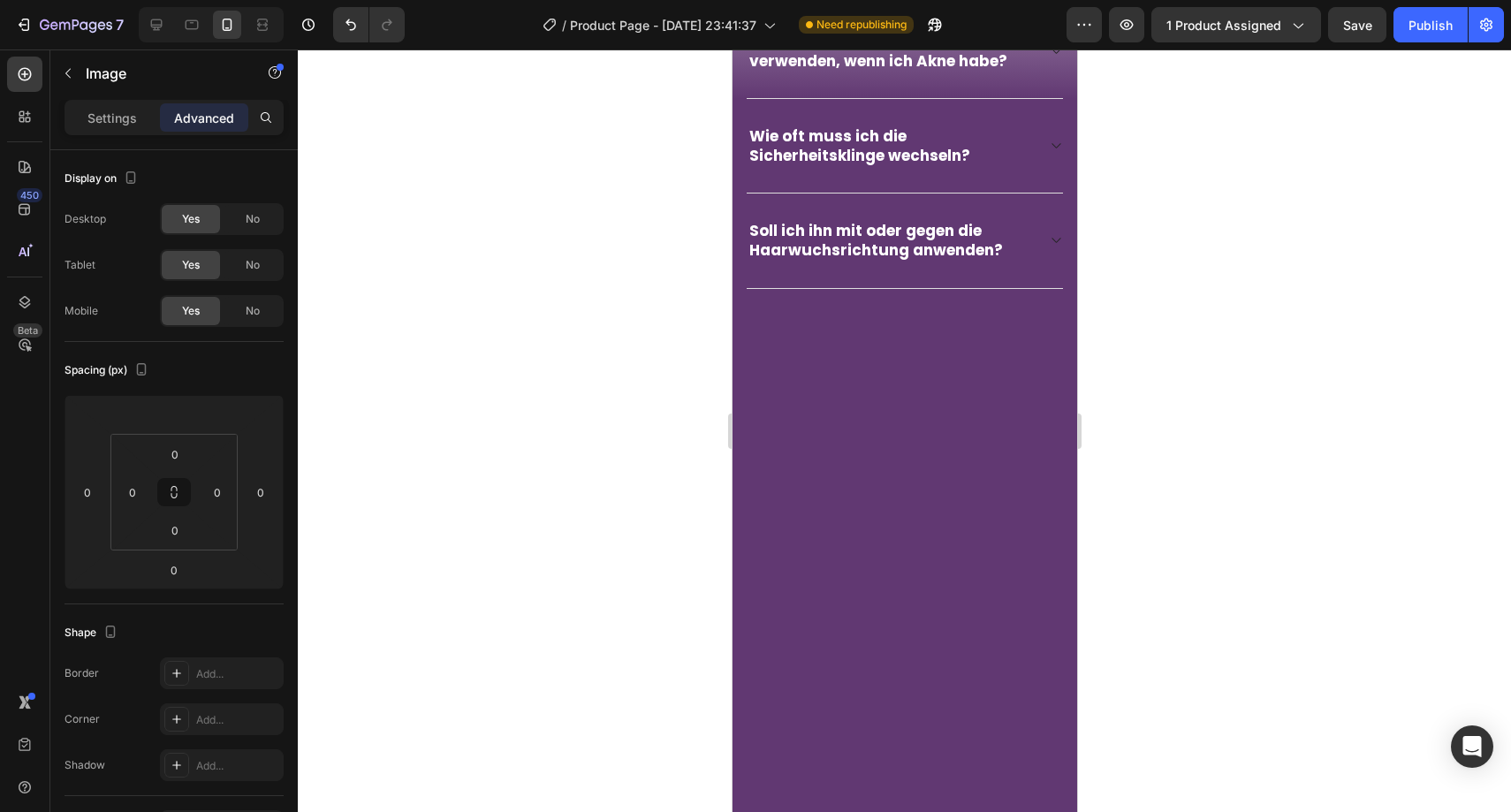
drag, startPoint x: 909, startPoint y: 200, endPoint x: 914, endPoint y: 279, distance: 79.2
type input "90"
click at [1147, 226] on div at bounding box center [904, 430] width 1213 height 763
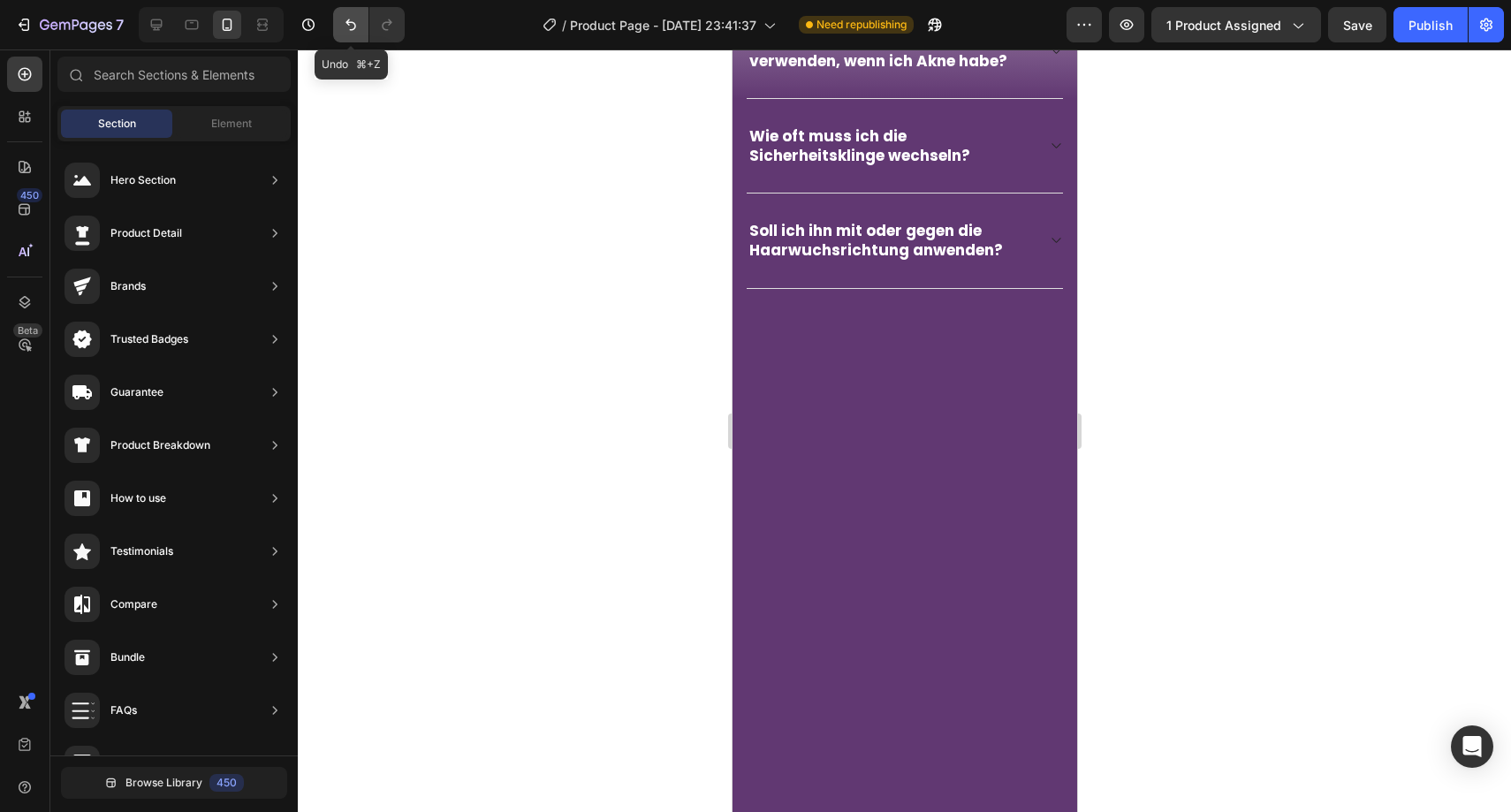
click at [356, 24] on icon "Undo/Redo" at bounding box center [351, 25] width 18 height 18
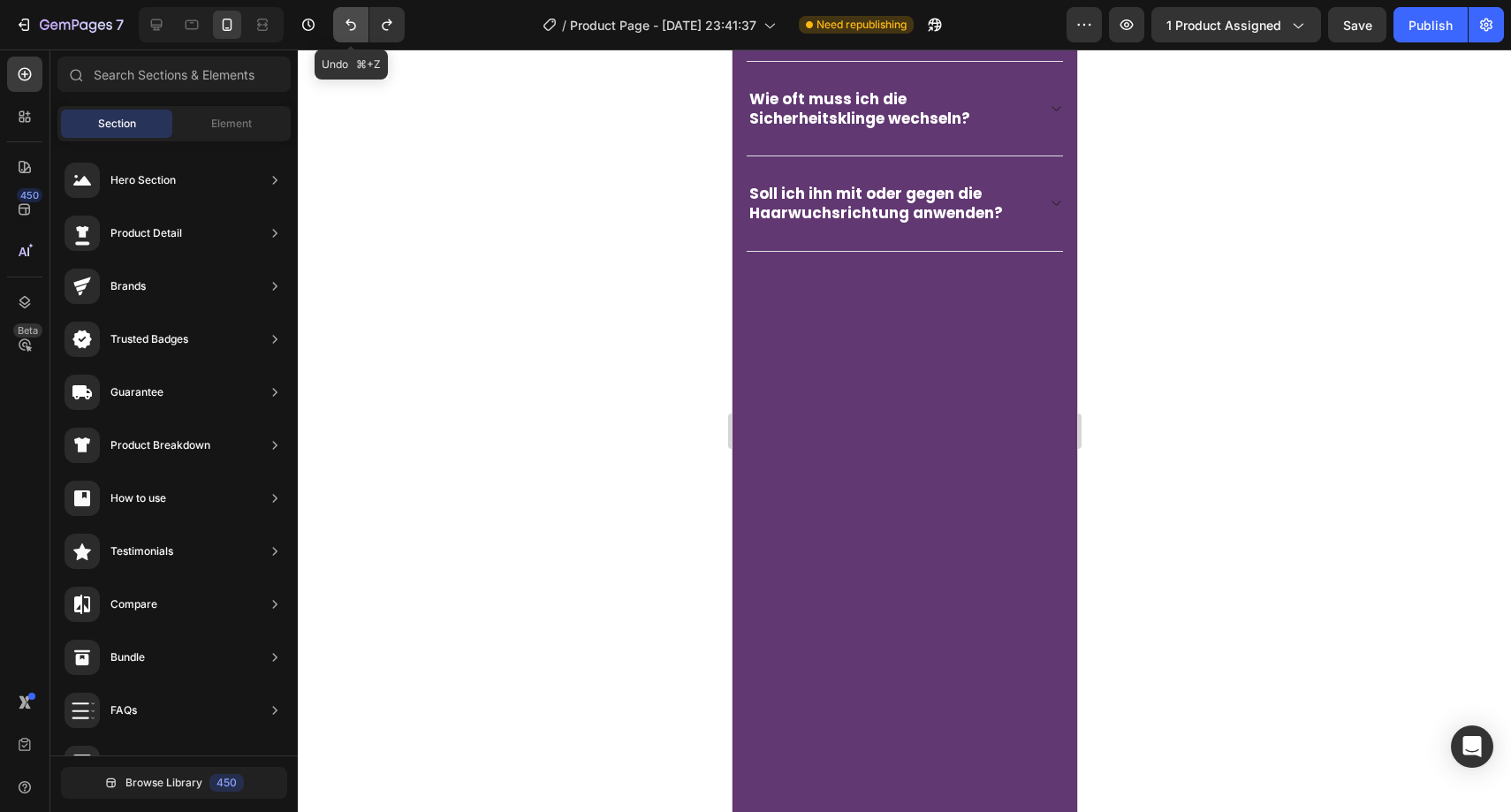
click at [356, 24] on icon "Undo/Redo" at bounding box center [351, 25] width 18 height 18
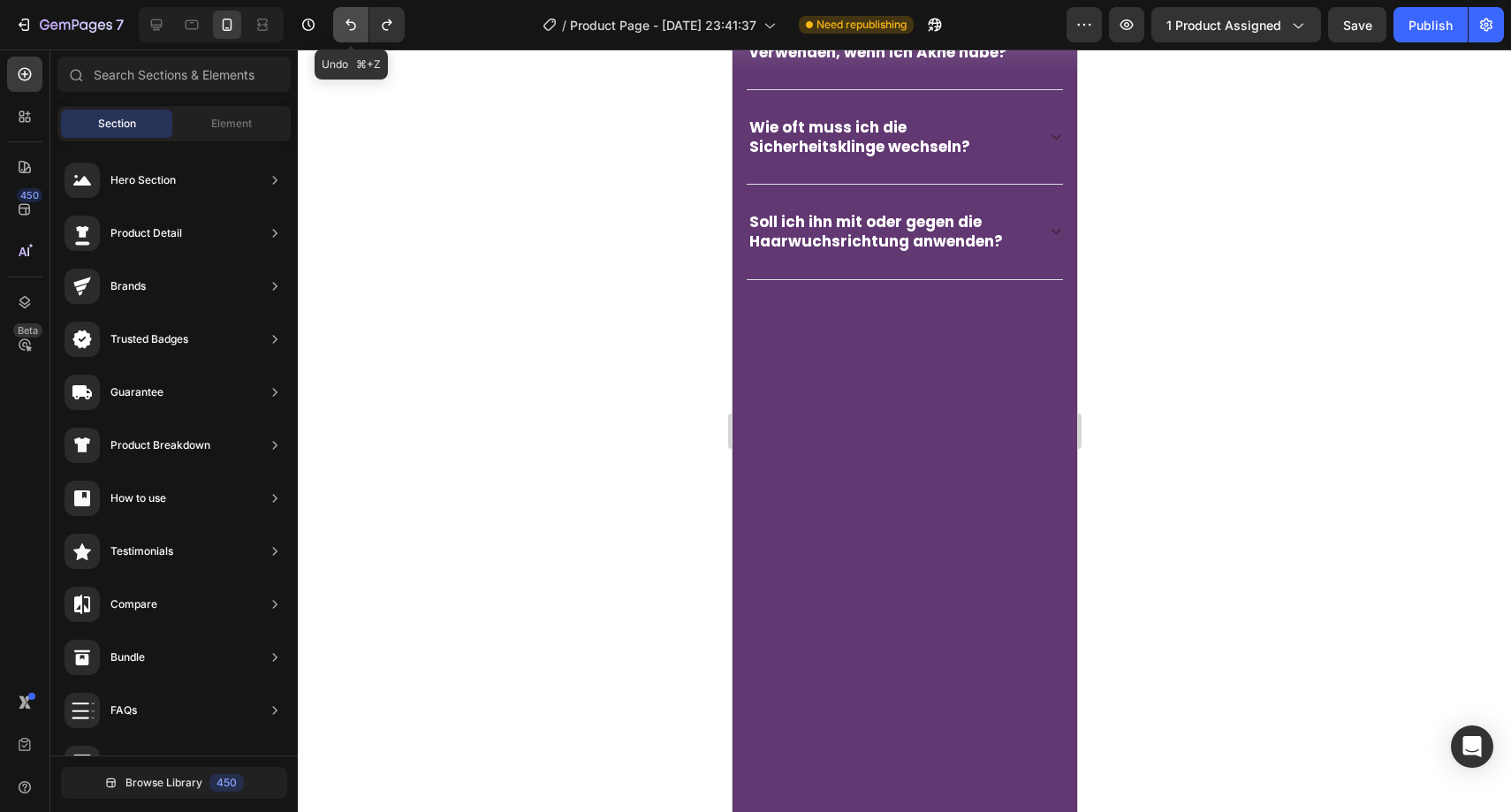
click at [356, 24] on icon "Undo/Redo" at bounding box center [351, 25] width 18 height 18
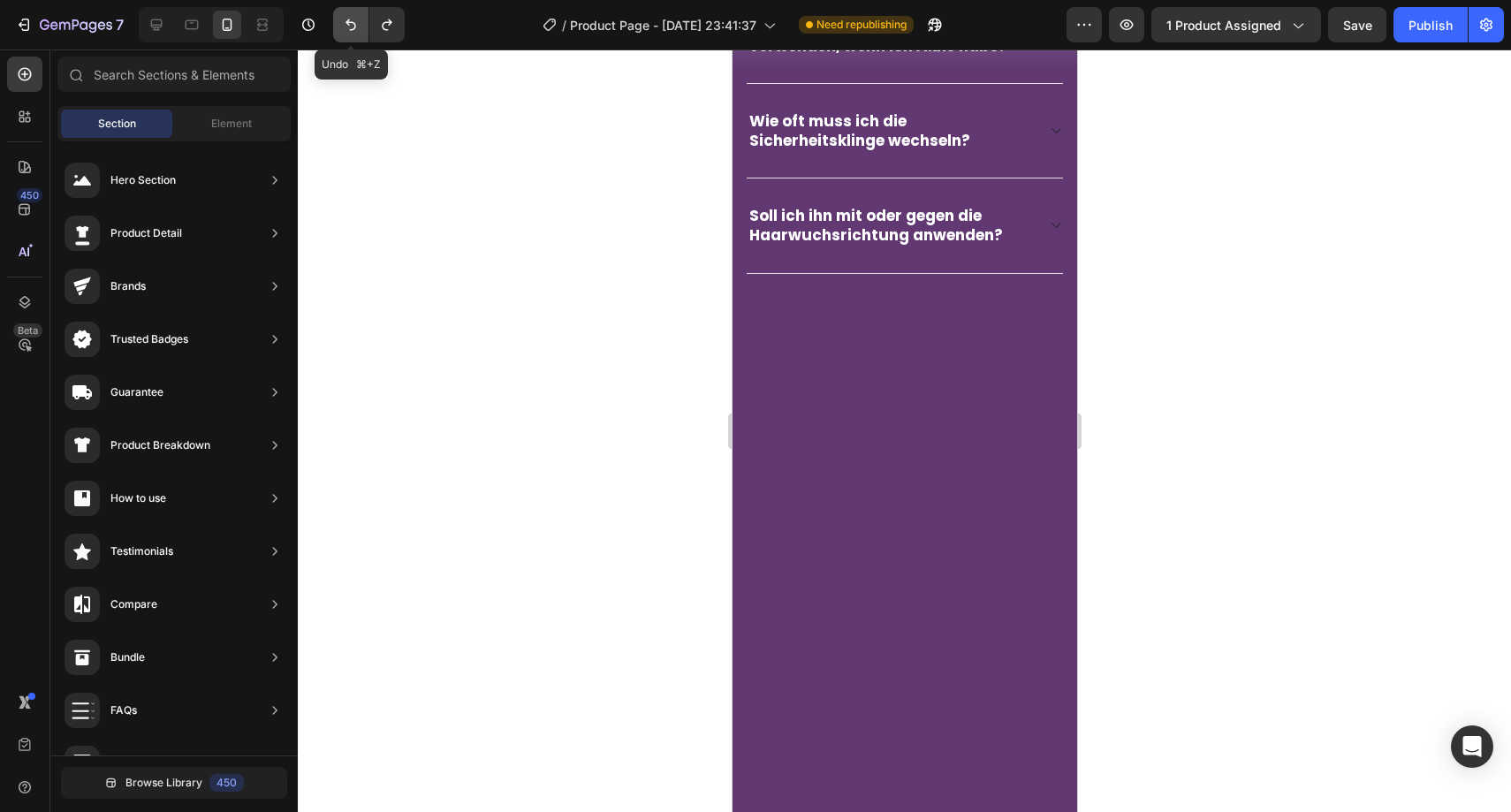
click at [356, 24] on icon "Undo/Redo" at bounding box center [351, 25] width 18 height 18
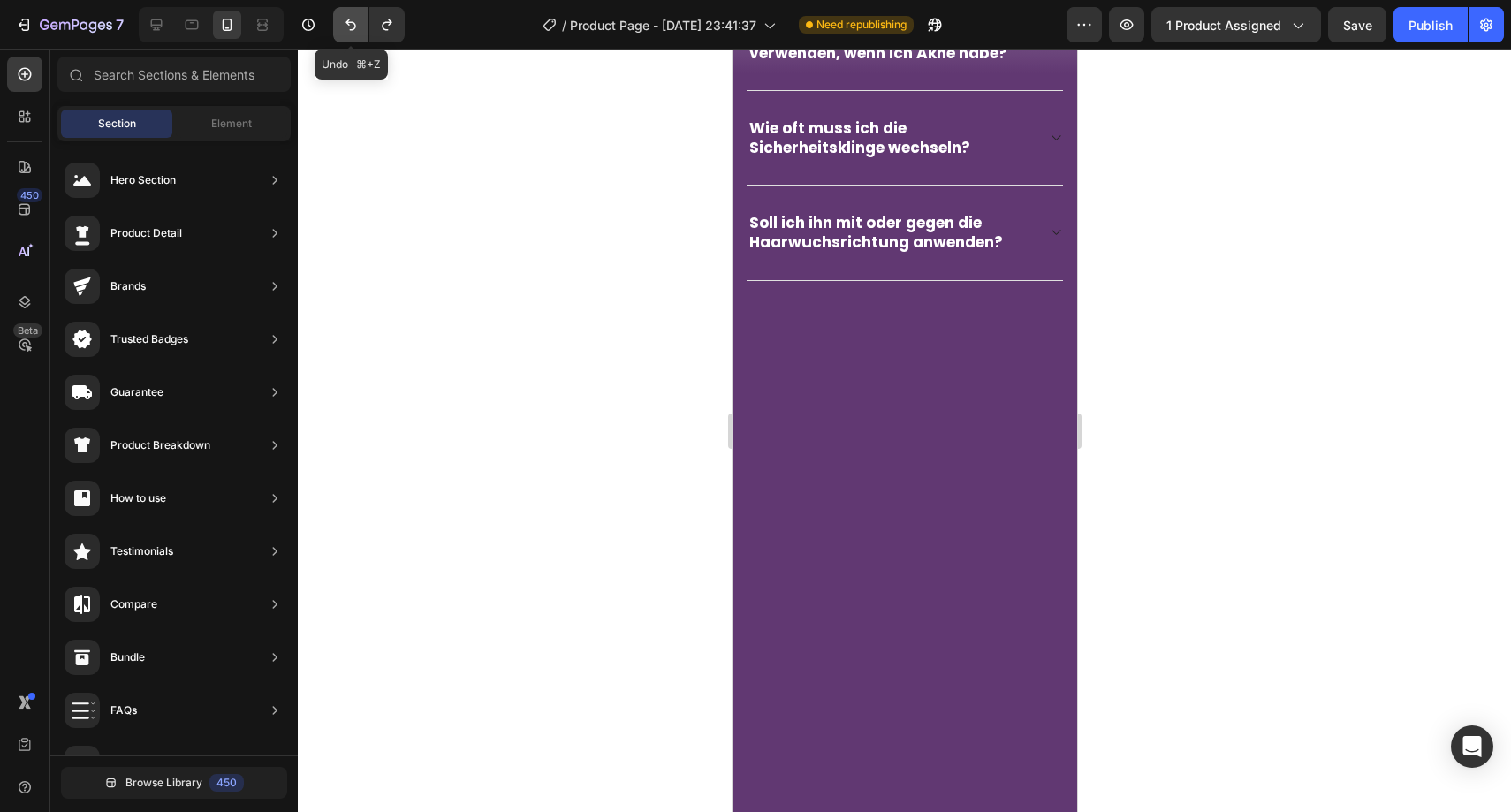
click at [356, 24] on icon "Undo/Redo" at bounding box center [351, 25] width 18 height 18
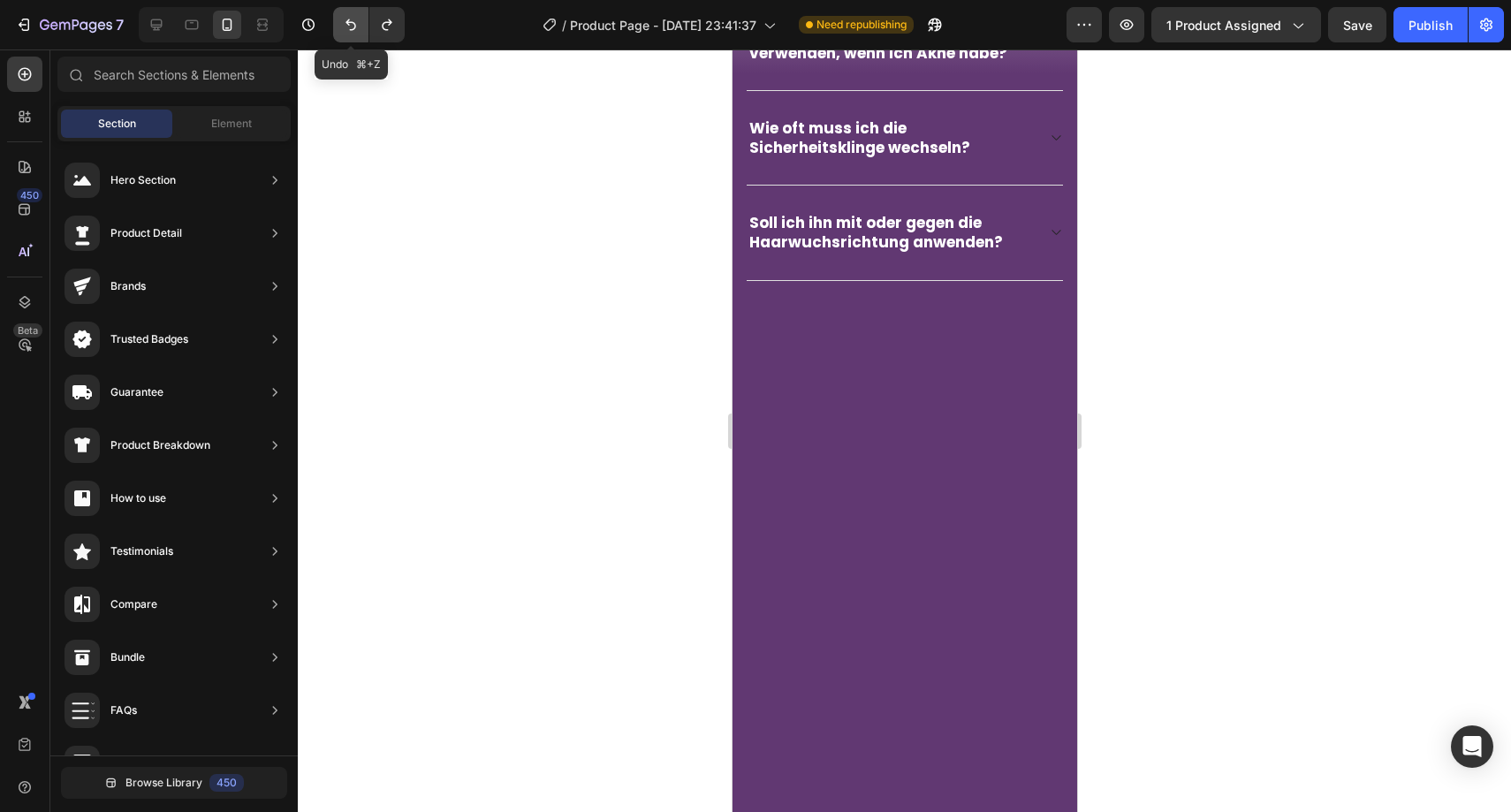
click at [356, 24] on icon "Undo/Redo" at bounding box center [351, 25] width 18 height 18
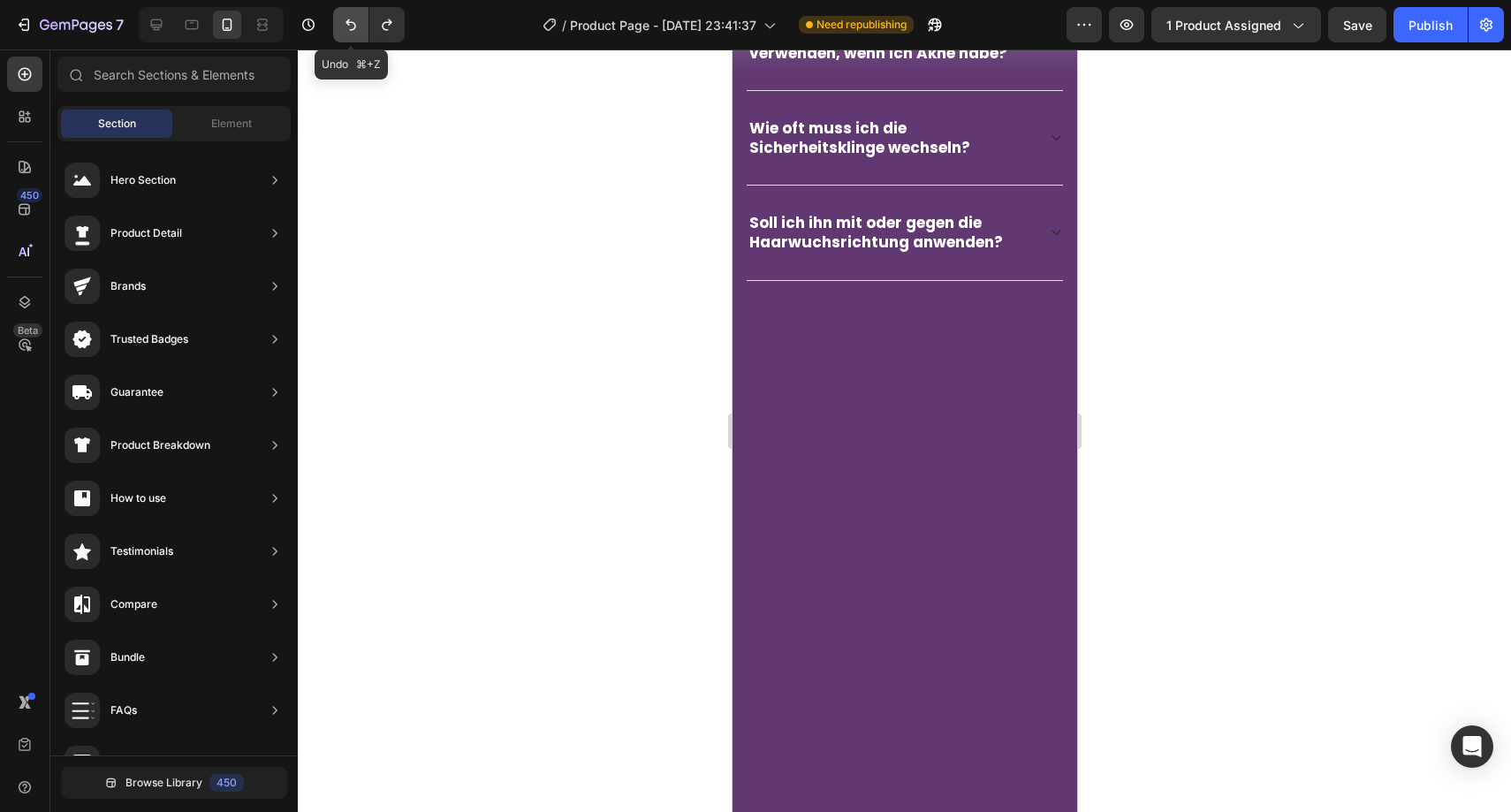
click at [356, 24] on icon "Undo/Redo" at bounding box center [351, 25] width 18 height 18
drag, startPoint x: 426, startPoint y: 133, endPoint x: 410, endPoint y: 112, distance: 26.4
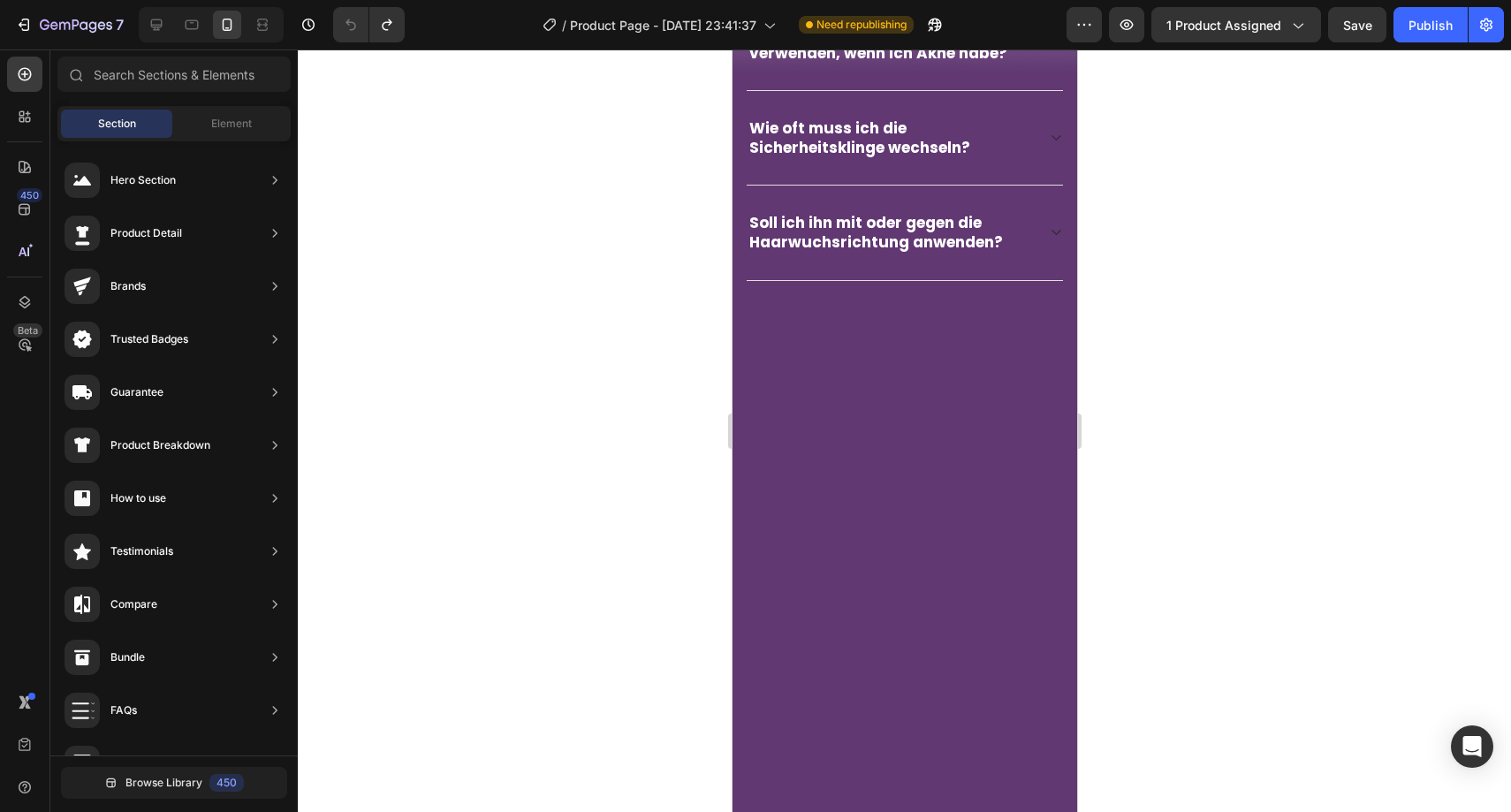
click at [426, 133] on div at bounding box center [904, 430] width 1213 height 763
click at [390, 34] on button "Undo/Redo" at bounding box center [387, 25] width 36 height 36
click at [390, 35] on button "Undo/Redo" at bounding box center [387, 25] width 36 height 36
click at [390, 34] on button "Undo/Redo" at bounding box center [387, 25] width 36 height 36
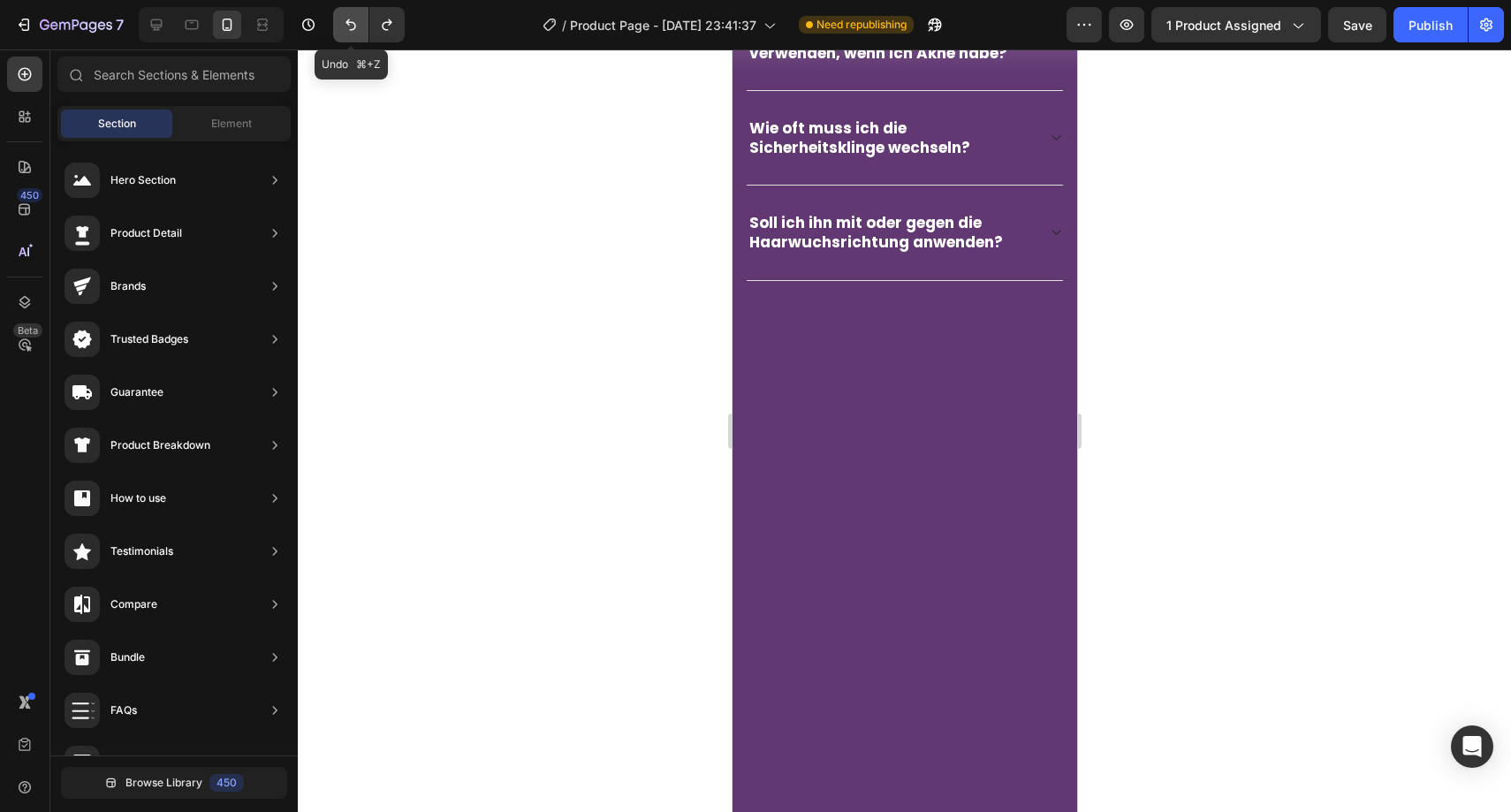
click at [359, 30] on button "Undo/Redo" at bounding box center [351, 25] width 36 height 36
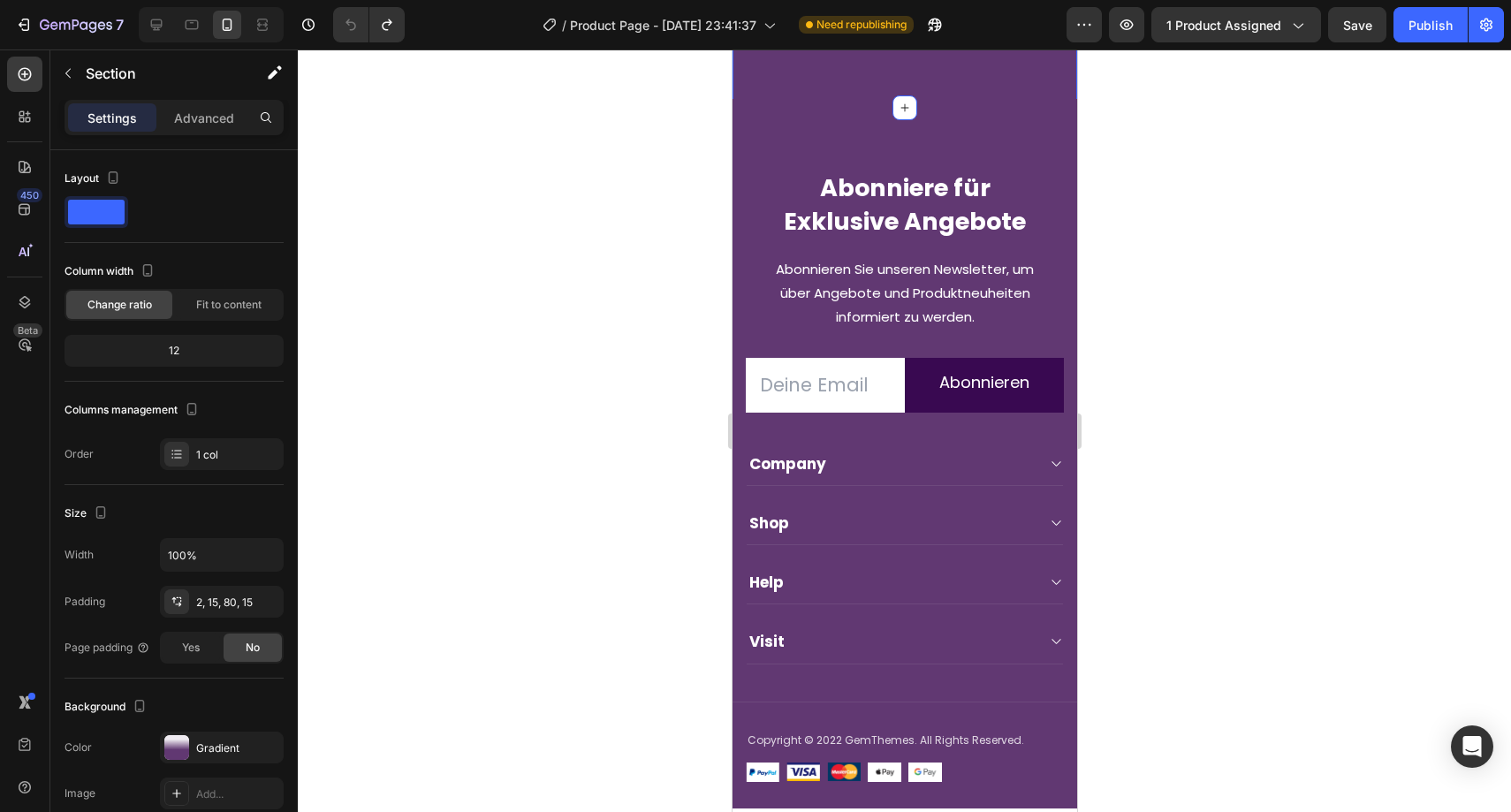
scroll to position [5207, 0]
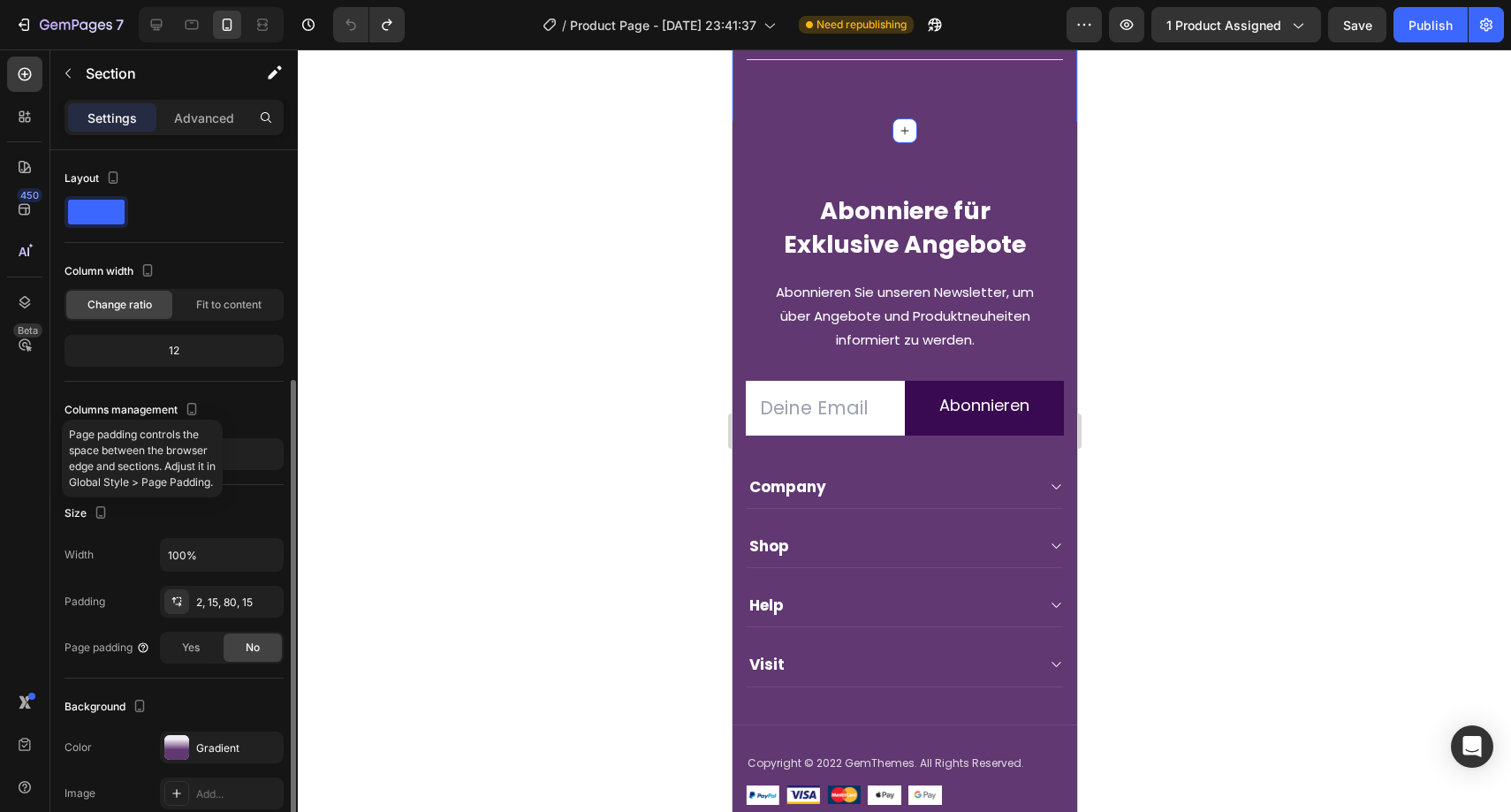
scroll to position [136, 0]
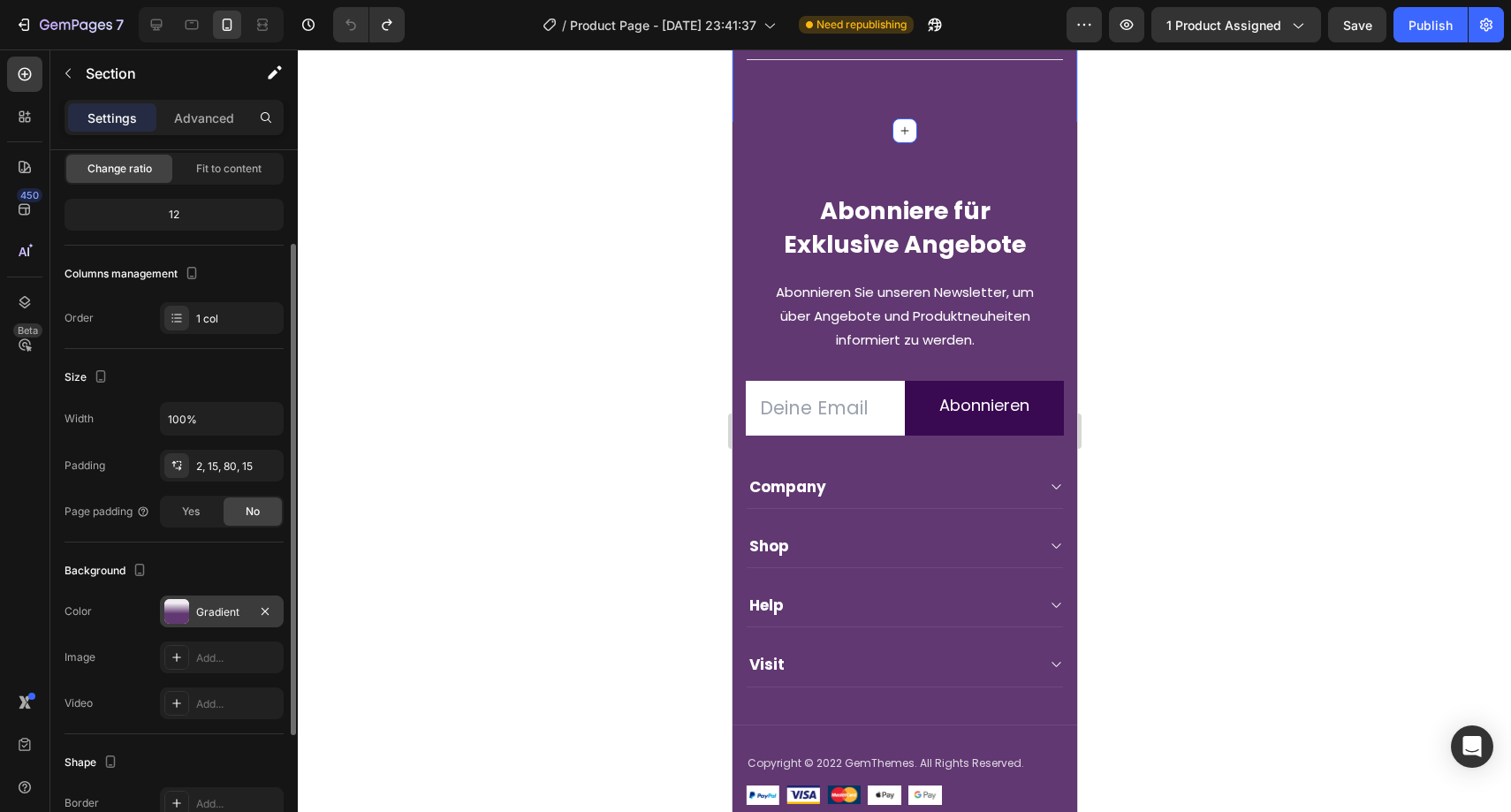
click at [236, 613] on div "Gradient" at bounding box center [222, 612] width 51 height 16
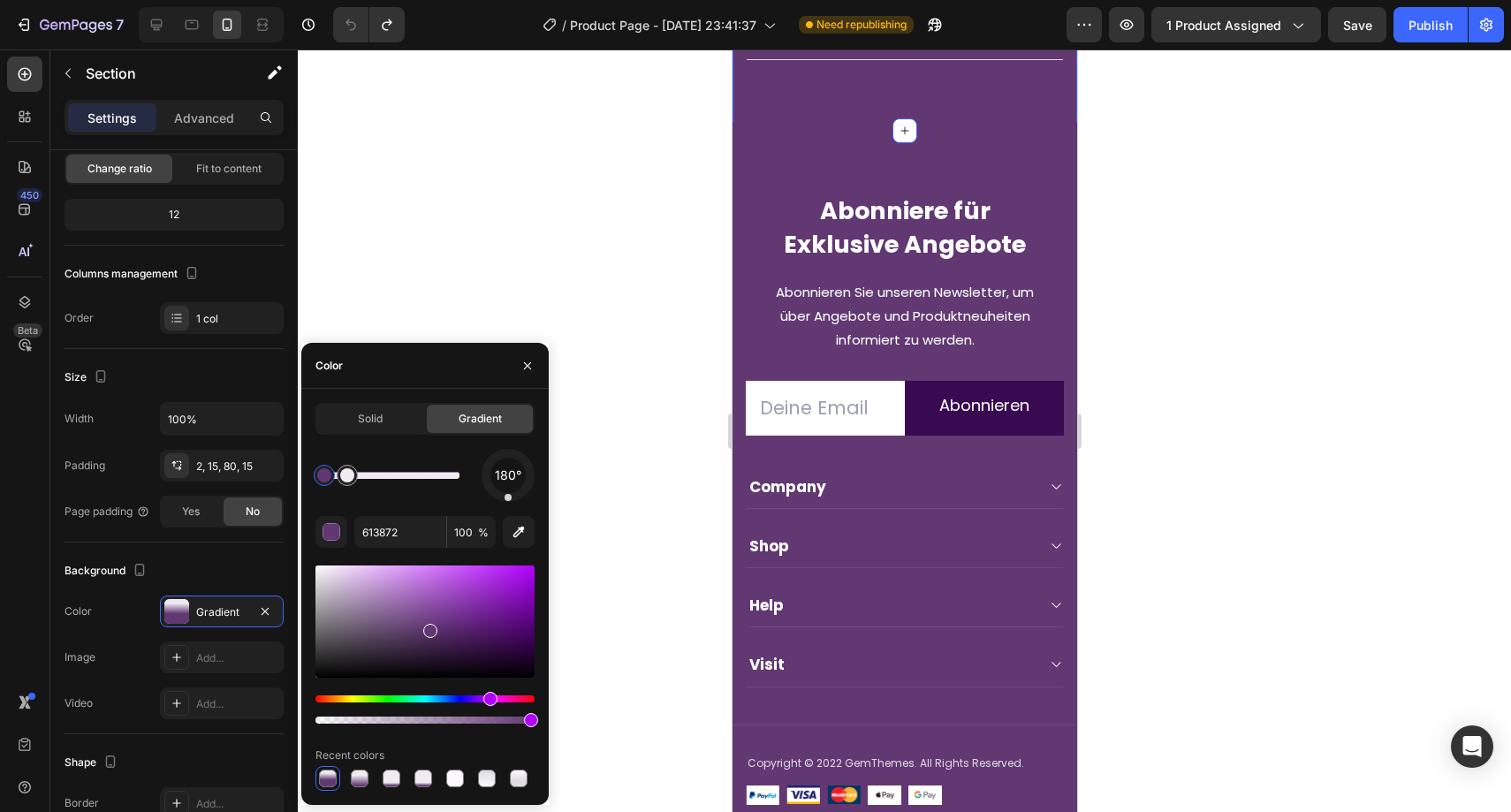
drag, startPoint x: 397, startPoint y: 475, endPoint x: 304, endPoint y: 475, distance: 93.0
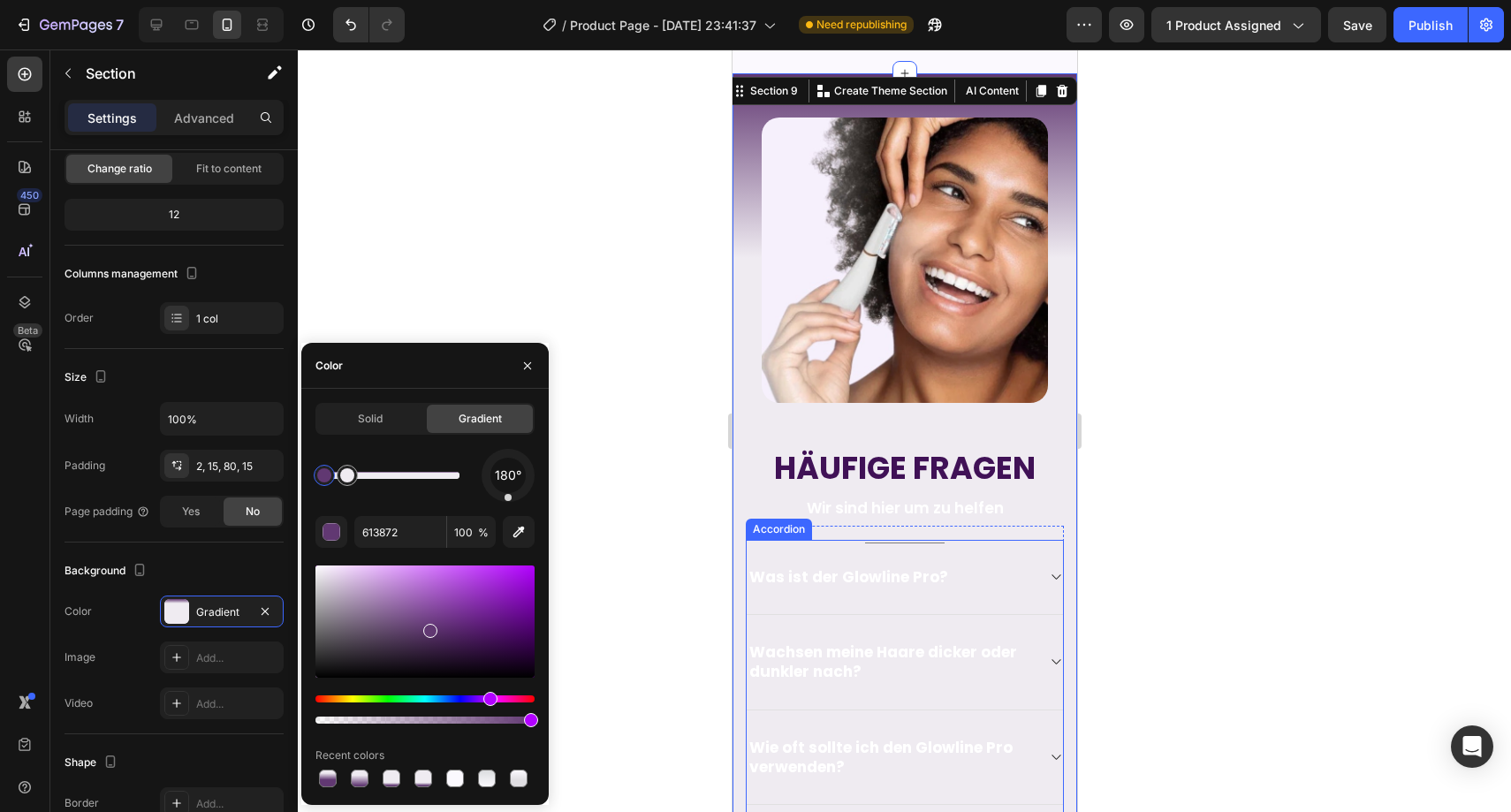
scroll to position [4547, 0]
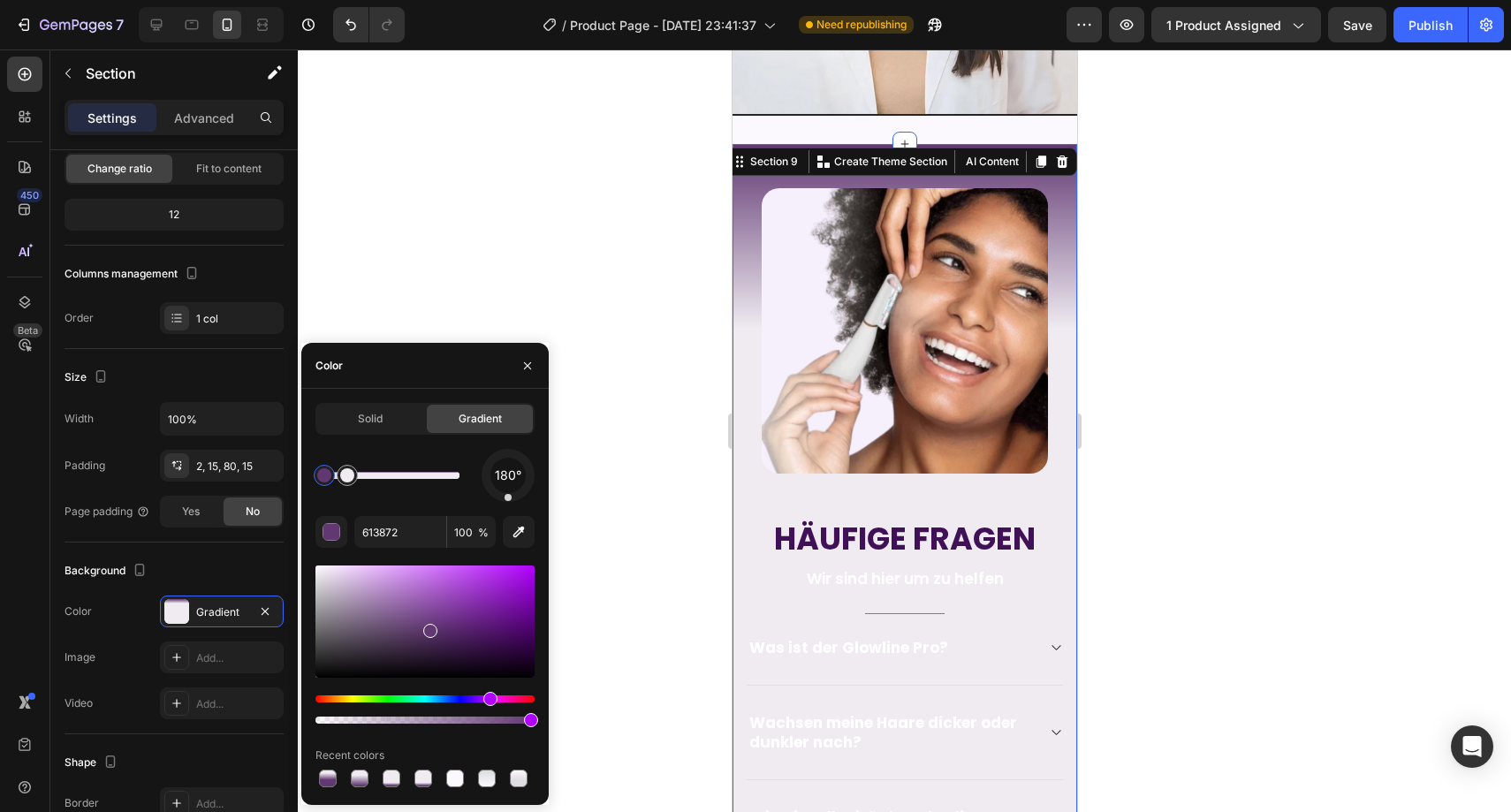
click at [328, 480] on div at bounding box center [325, 475] width 14 height 14
click at [312, 546] on div "Solid Gradient 180° 613872 100 % Recent colors" at bounding box center [425, 596] width 247 height 388
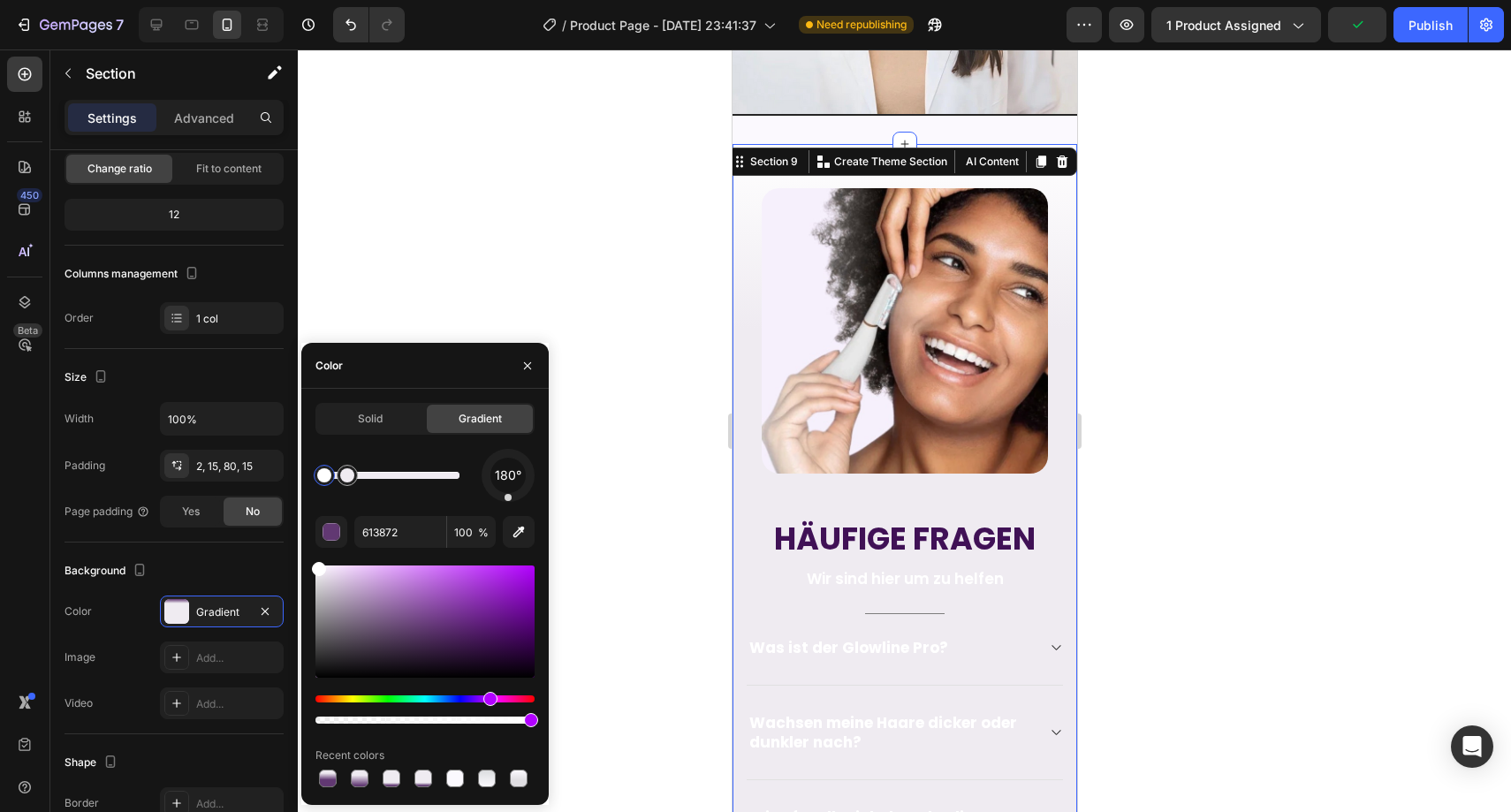
type input "FFFFFF"
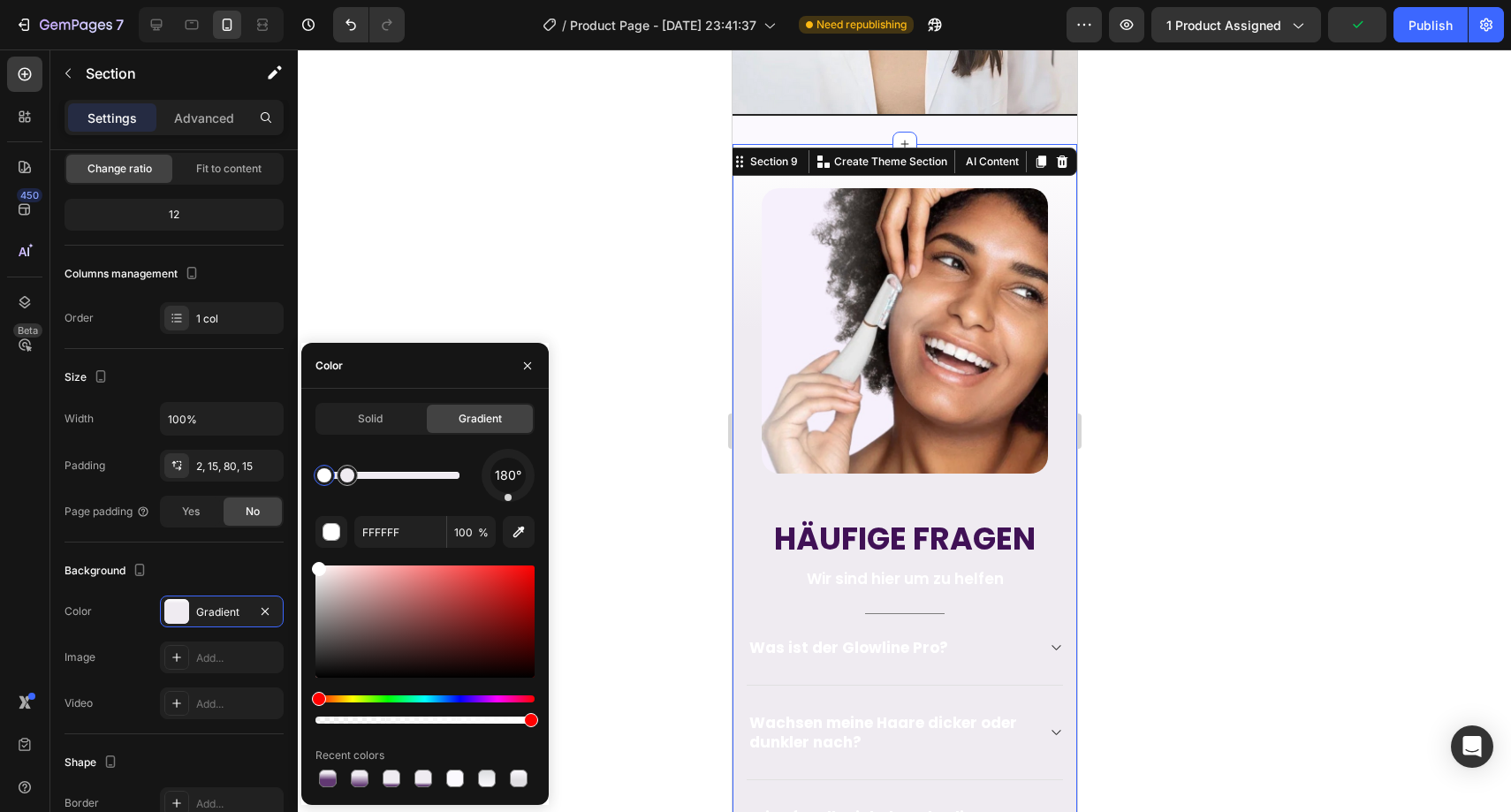
click at [579, 373] on div at bounding box center [904, 430] width 1213 height 763
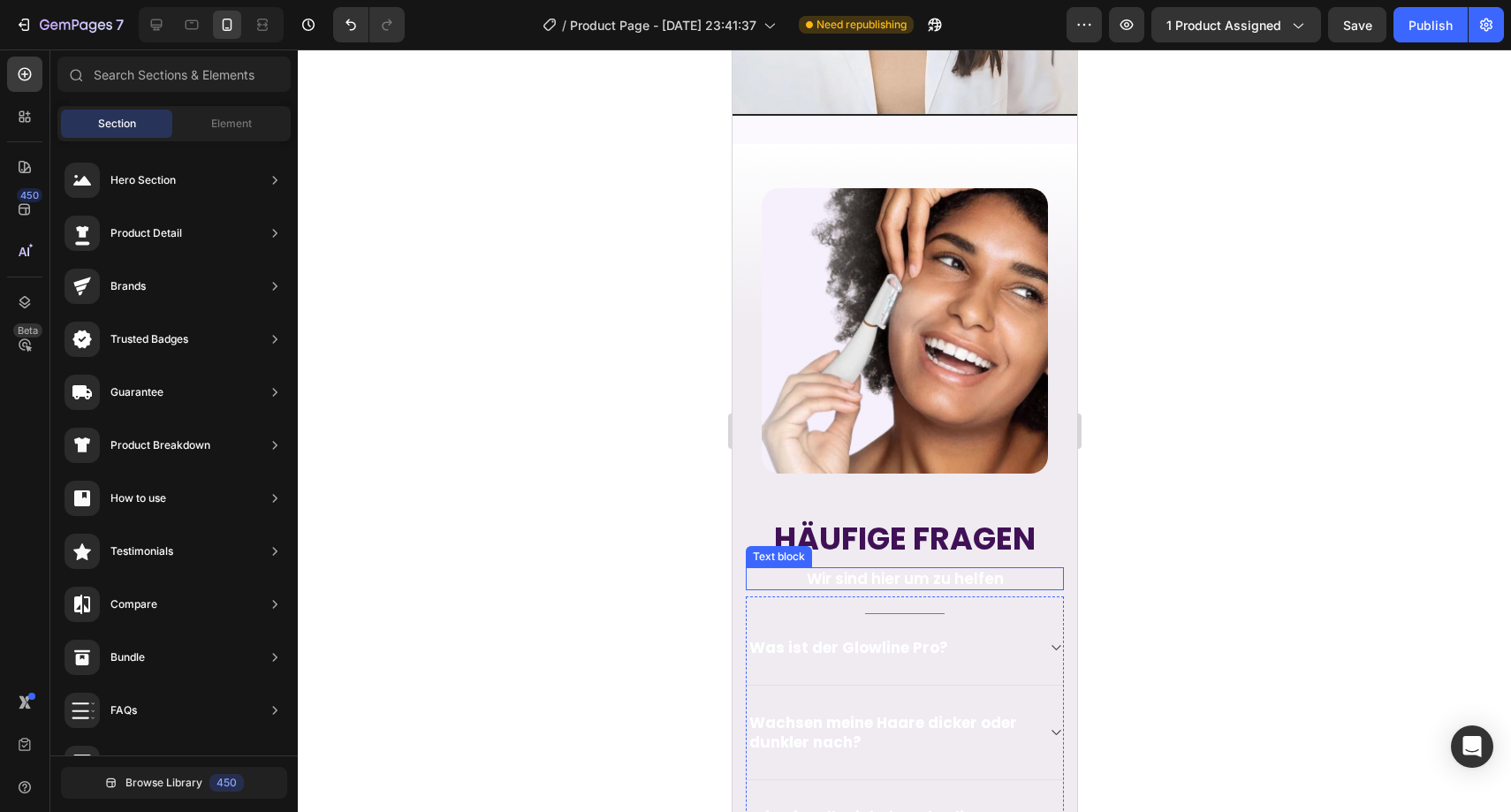
click at [826, 569] on p "Wir sind hier um zu helfen" at bounding box center [904, 579] width 315 height 20
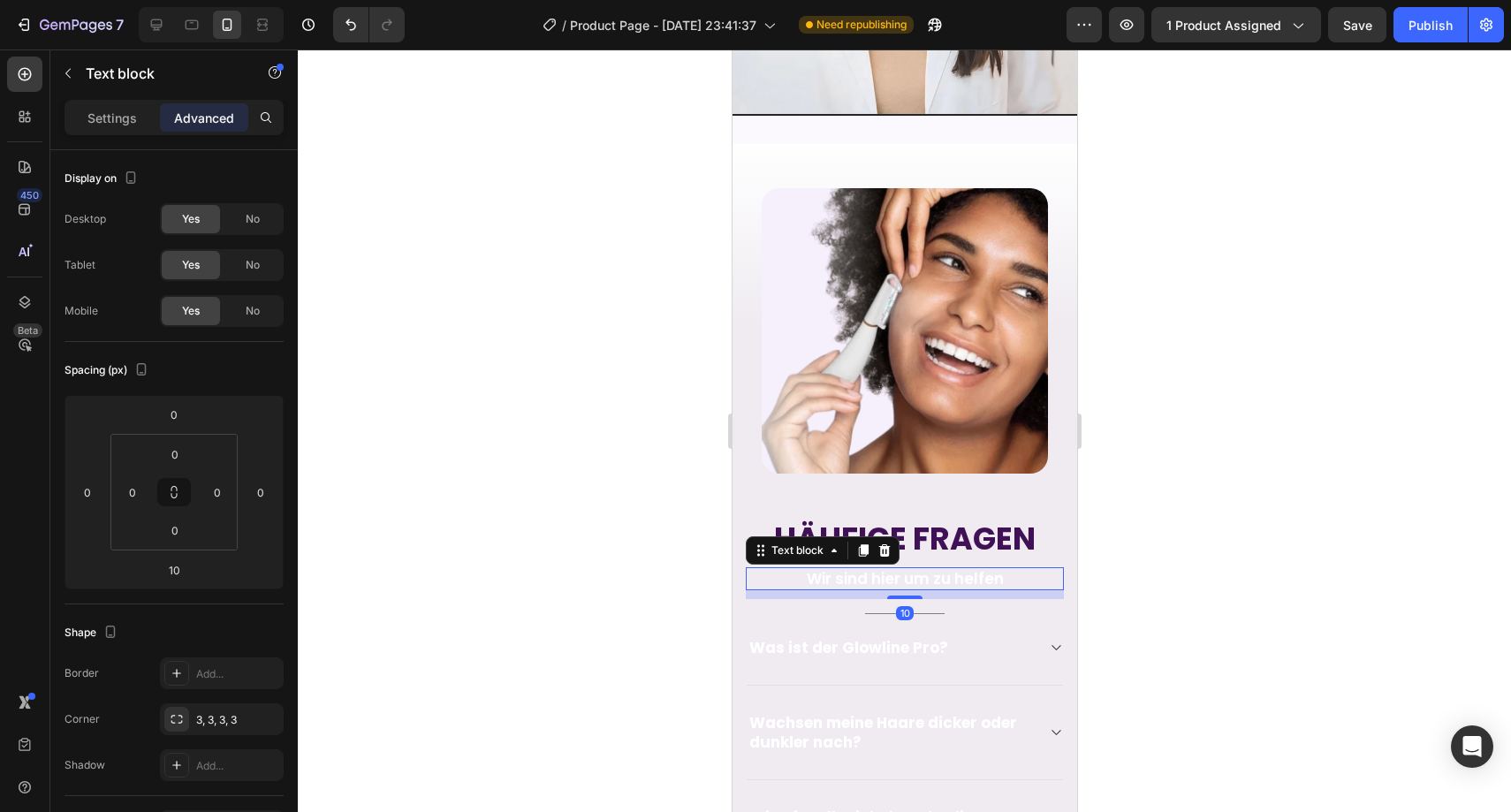
click at [826, 569] on p "Wir sind hier um zu helfen" at bounding box center [904, 579] width 315 height 20
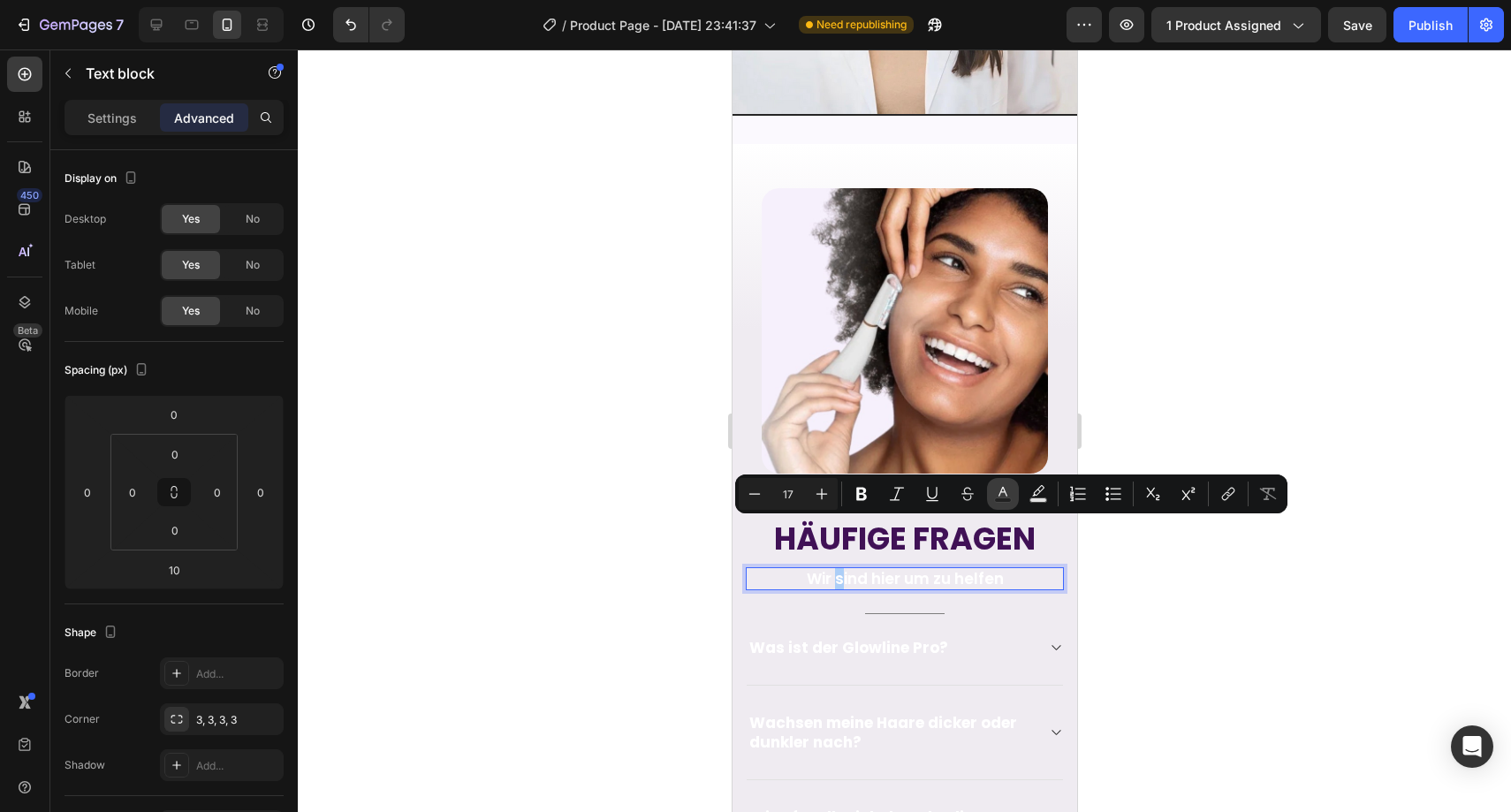
click at [1011, 495] on icon "Editor contextual toolbar" at bounding box center [1003, 494] width 18 height 18
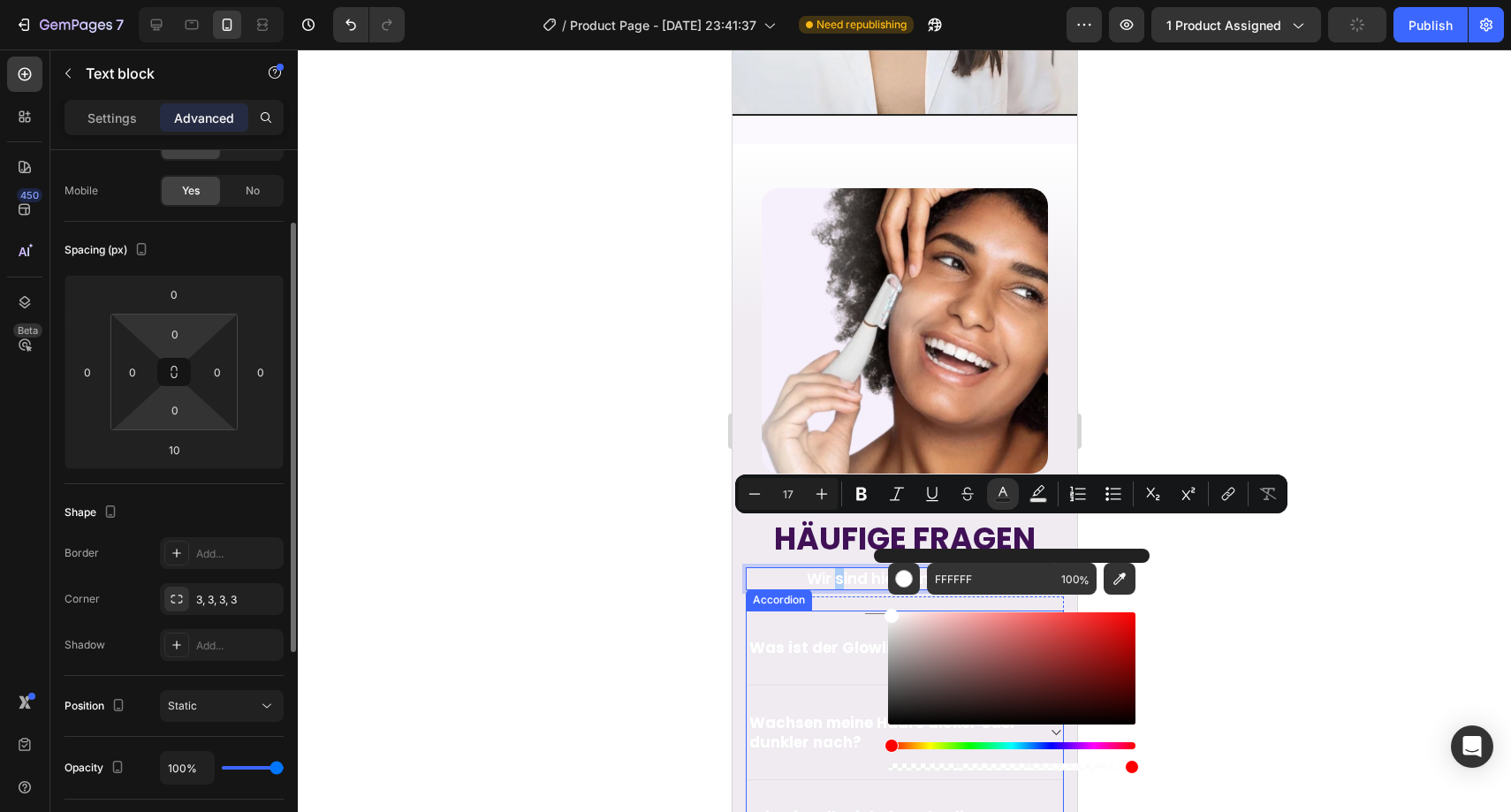
scroll to position [0, 0]
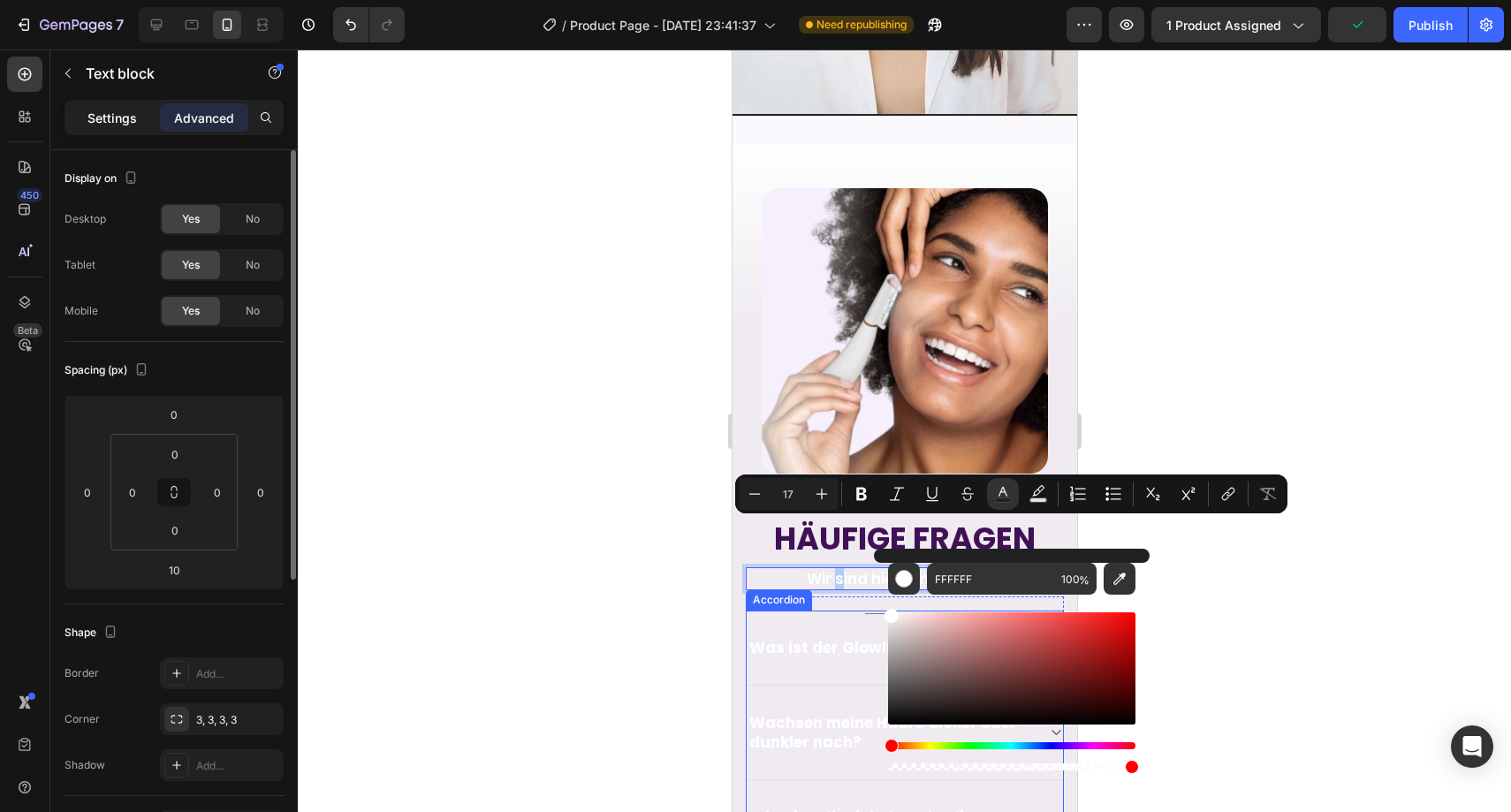
click at [138, 126] on div "Settings" at bounding box center [112, 117] width 88 height 29
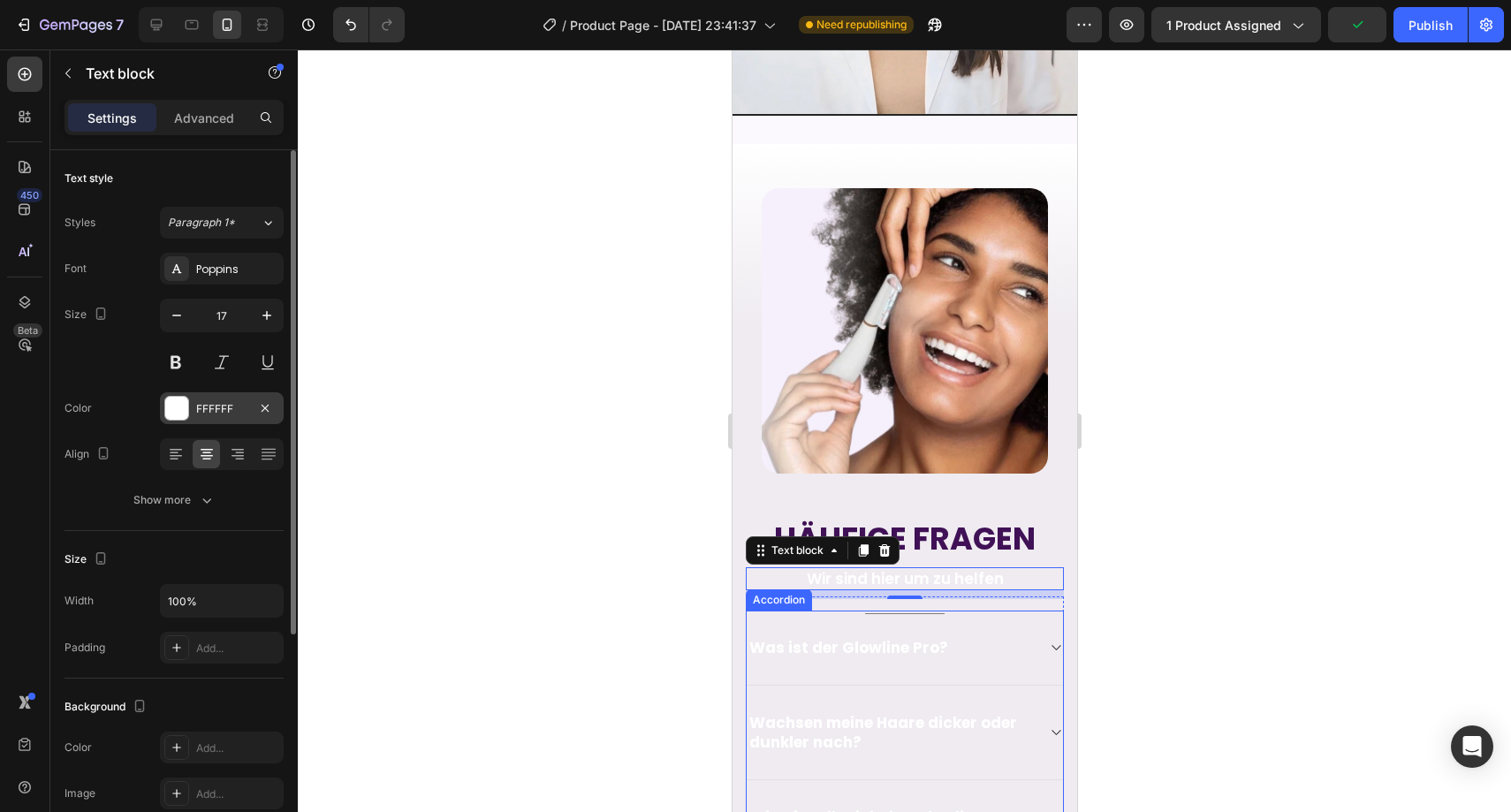
click at [228, 401] on div "FFFFFF" at bounding box center [222, 408] width 51 height 16
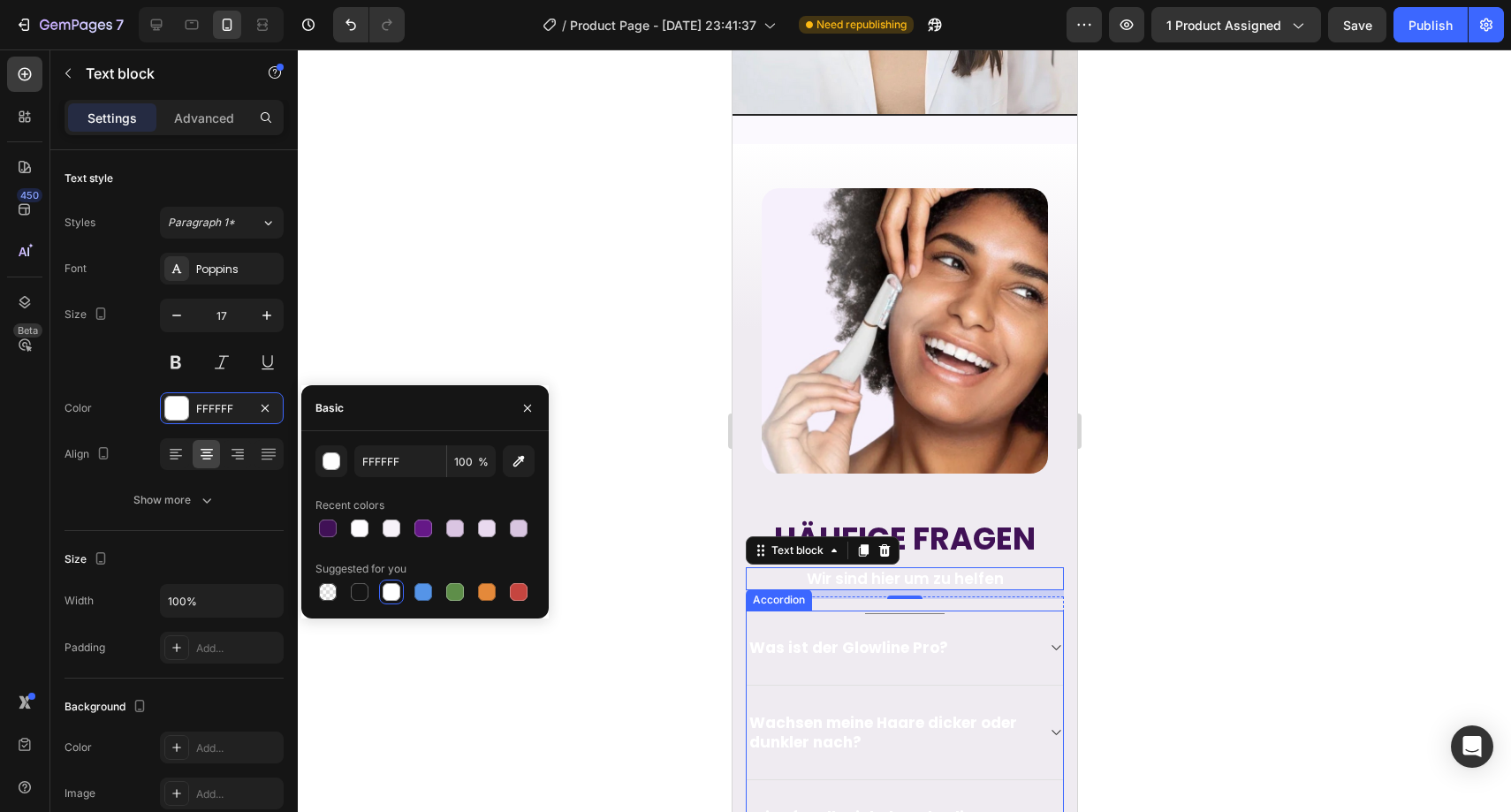
click at [366, 586] on div at bounding box center [360, 591] width 18 height 18
type input "151515"
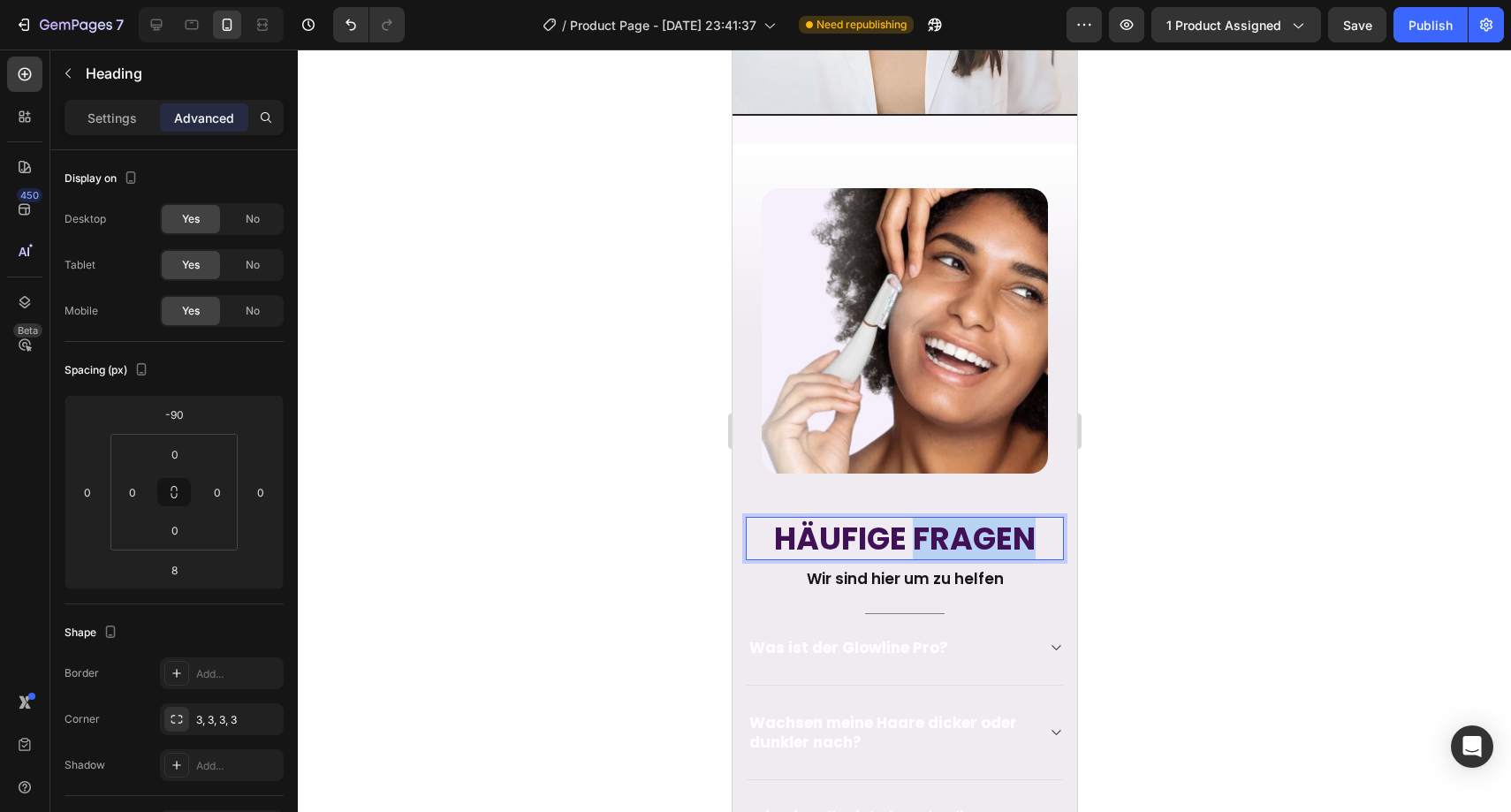
click at [936, 516] on h2 "Häufige Fragen" at bounding box center [903, 538] width 318 height 45
click at [936, 518] on p "Häufige Fragen" at bounding box center [904, 538] width 315 height 41
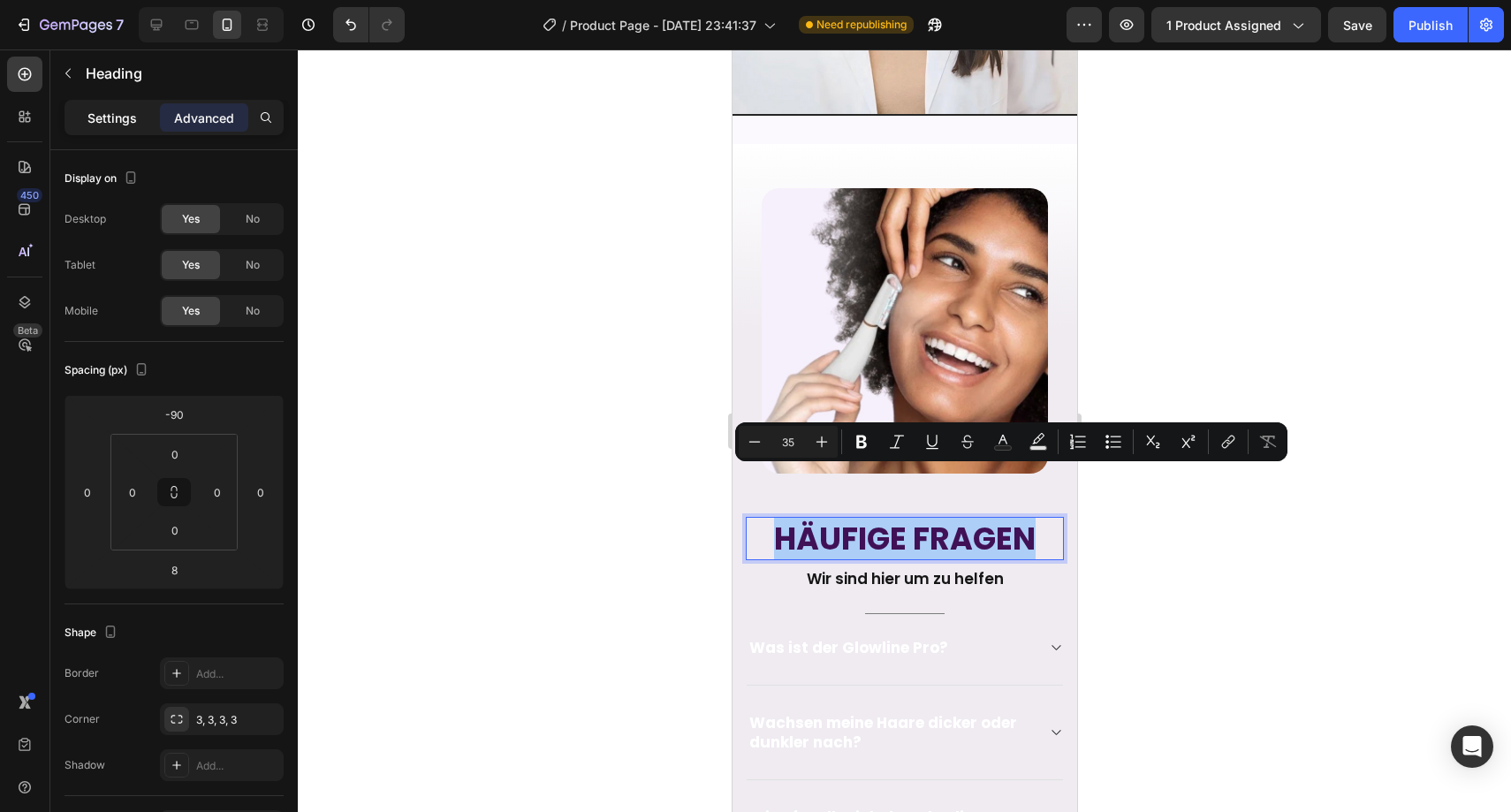
click at [122, 122] on p "Settings" at bounding box center [112, 118] width 49 height 19
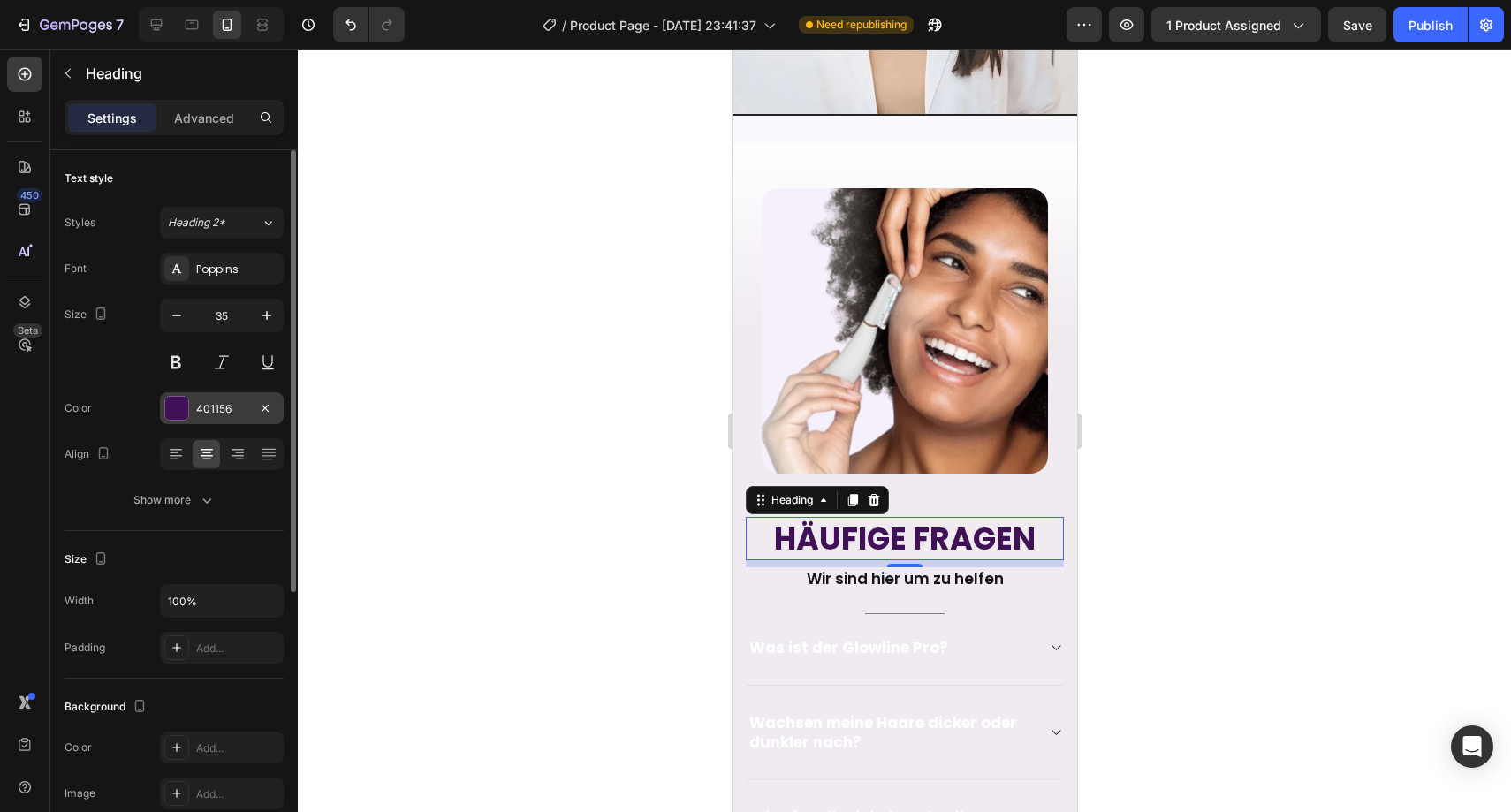
click at [194, 406] on div "401156" at bounding box center [222, 407] width 124 height 32
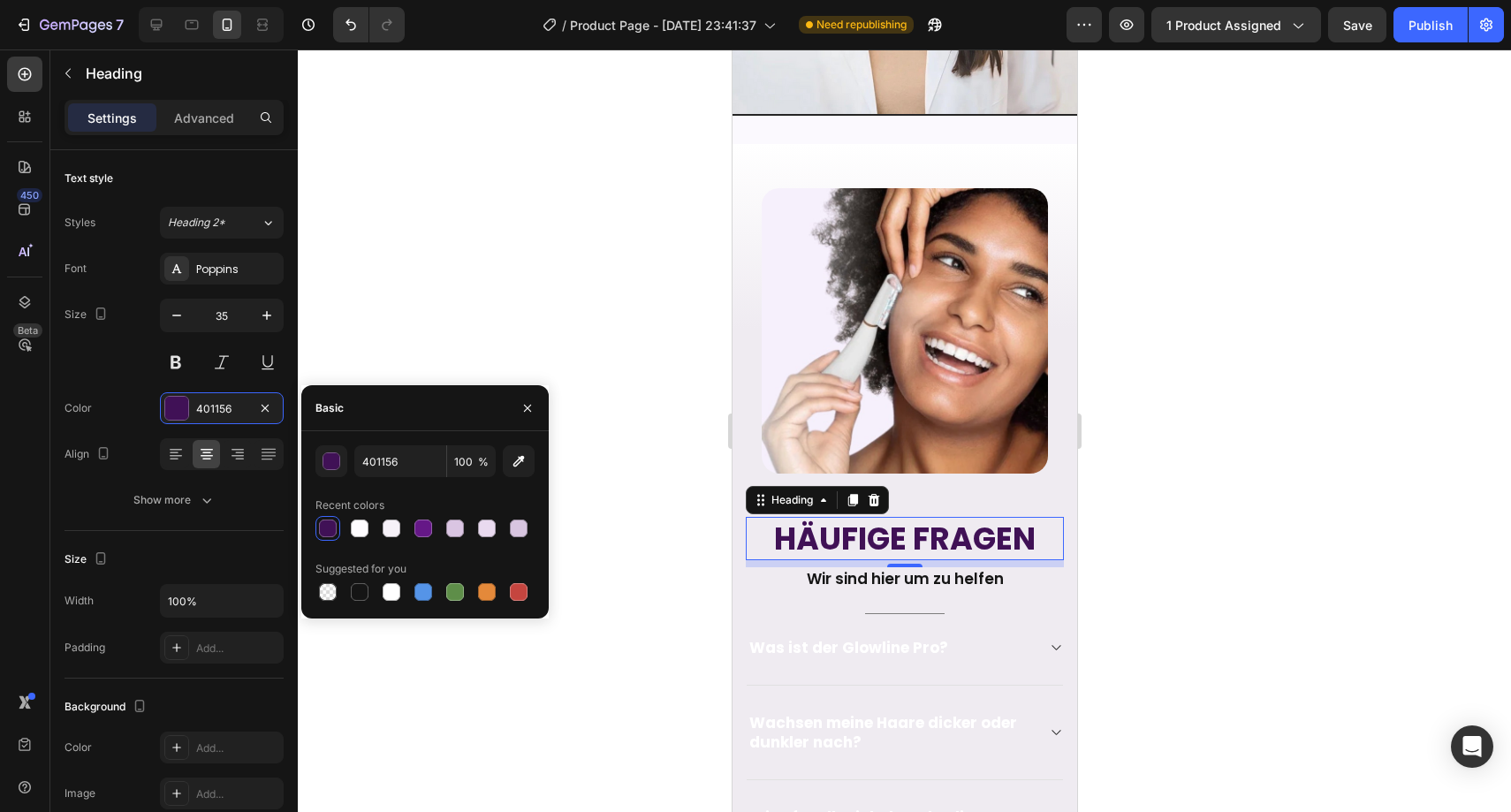
click at [372, 586] on div at bounding box center [425, 591] width 219 height 25
click at [354, 597] on div at bounding box center [360, 591] width 18 height 18
type input "151515"
click at [696, 535] on div at bounding box center [904, 430] width 1213 height 763
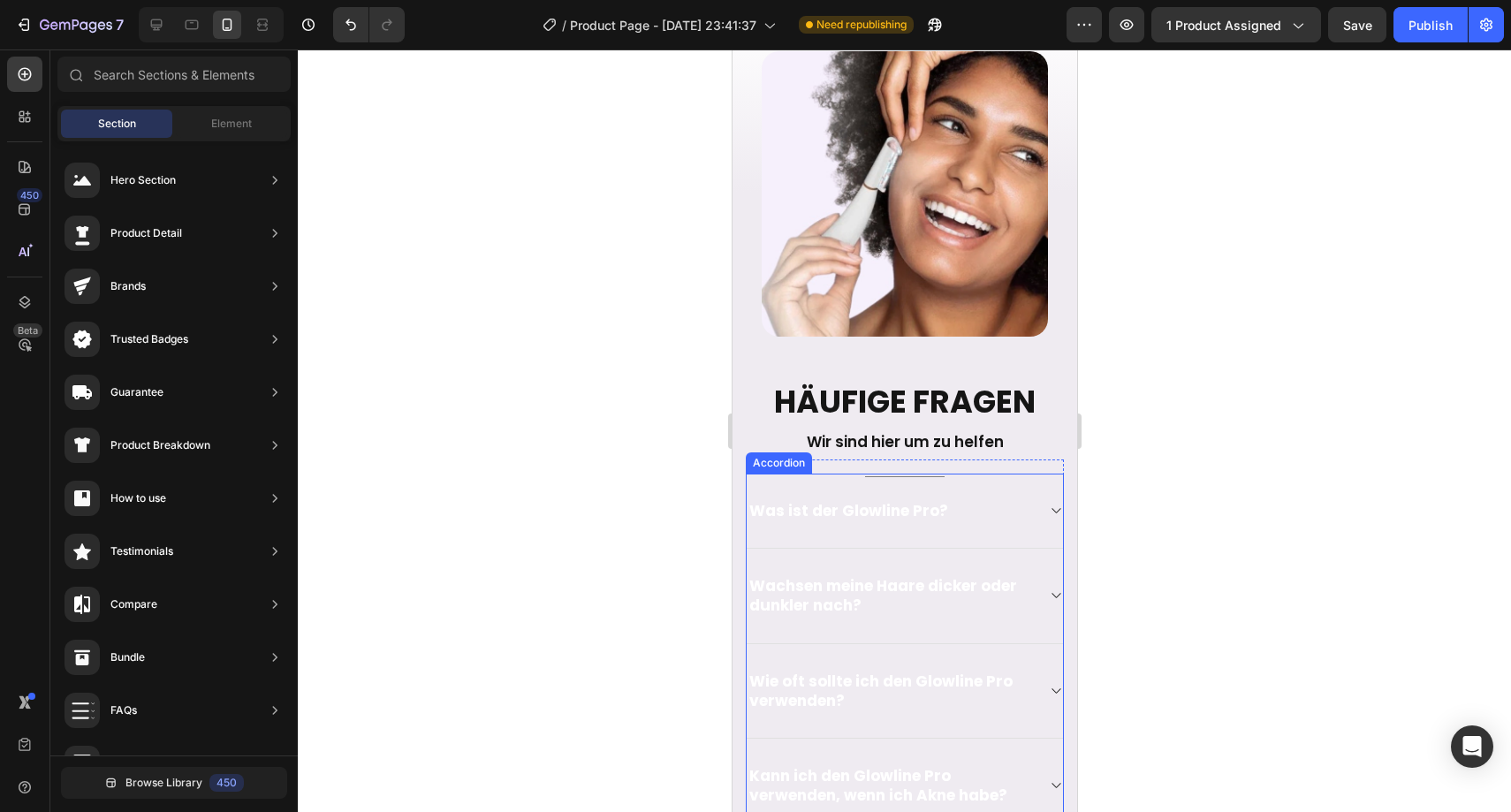
scroll to position [4657, 0]
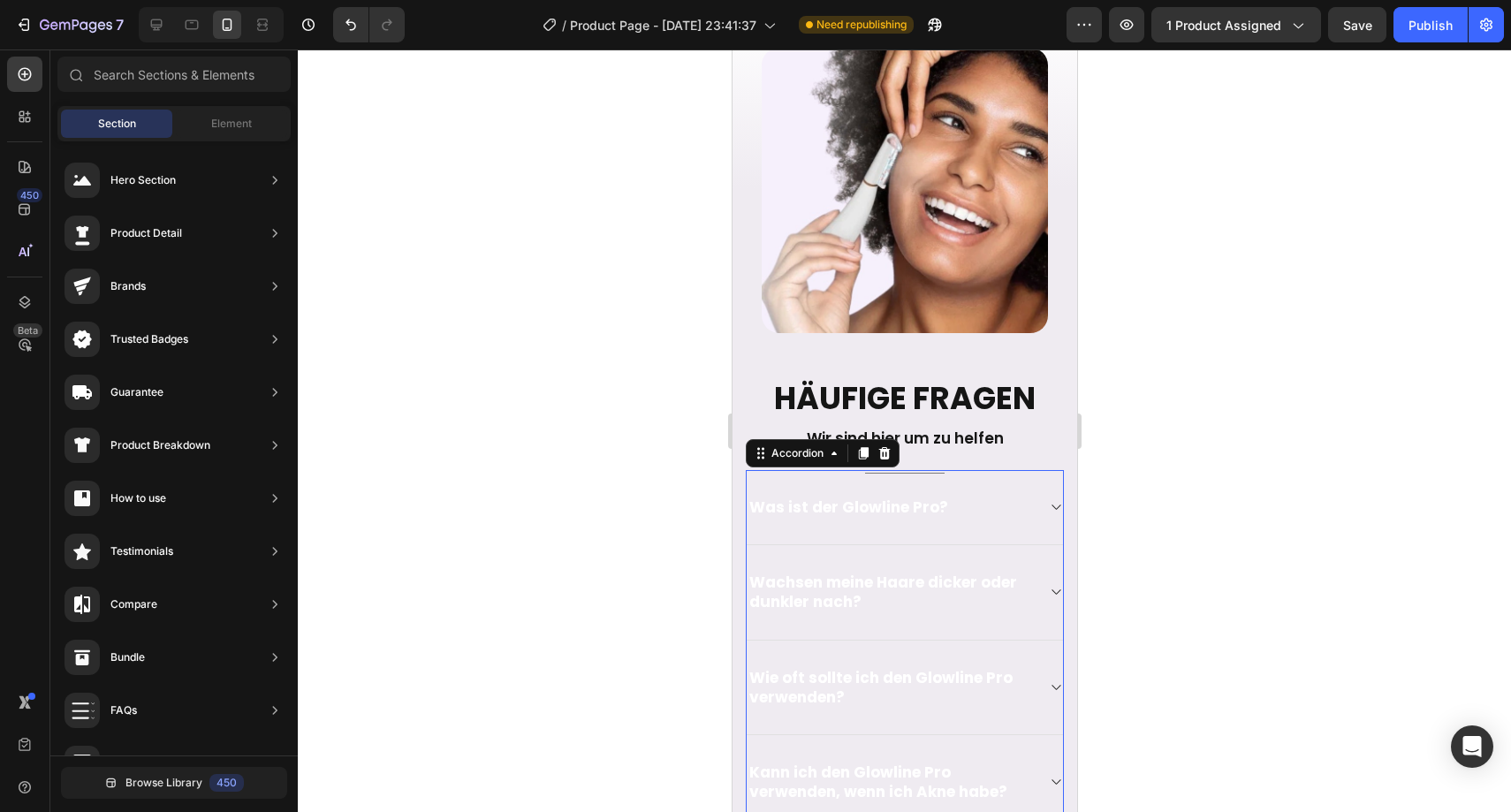
click at [931, 496] on span "Was ist der Glowline Pro?" at bounding box center [847, 506] width 199 height 21
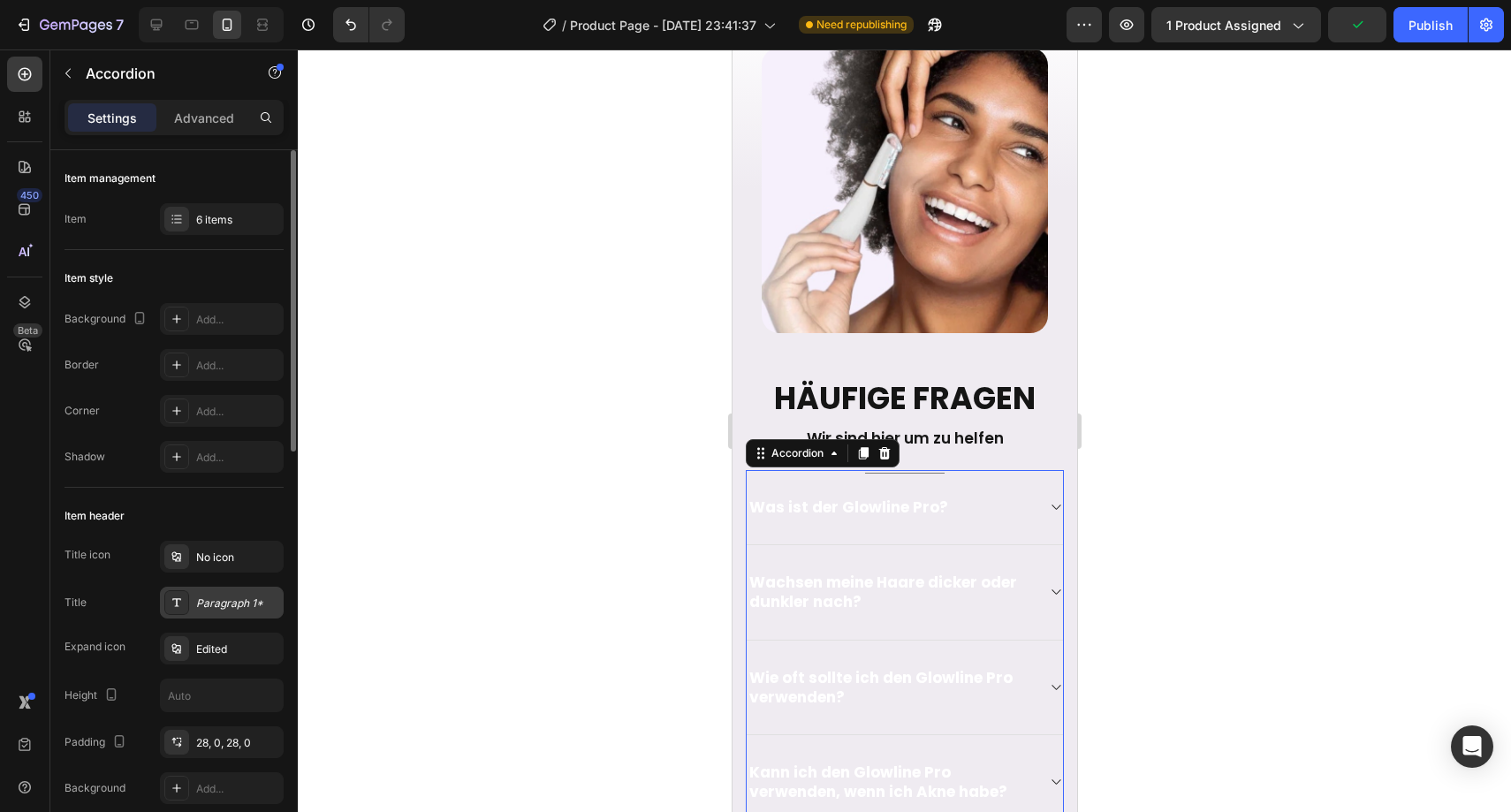
click at [242, 611] on div "Paragraph 1*" at bounding box center [222, 602] width 124 height 32
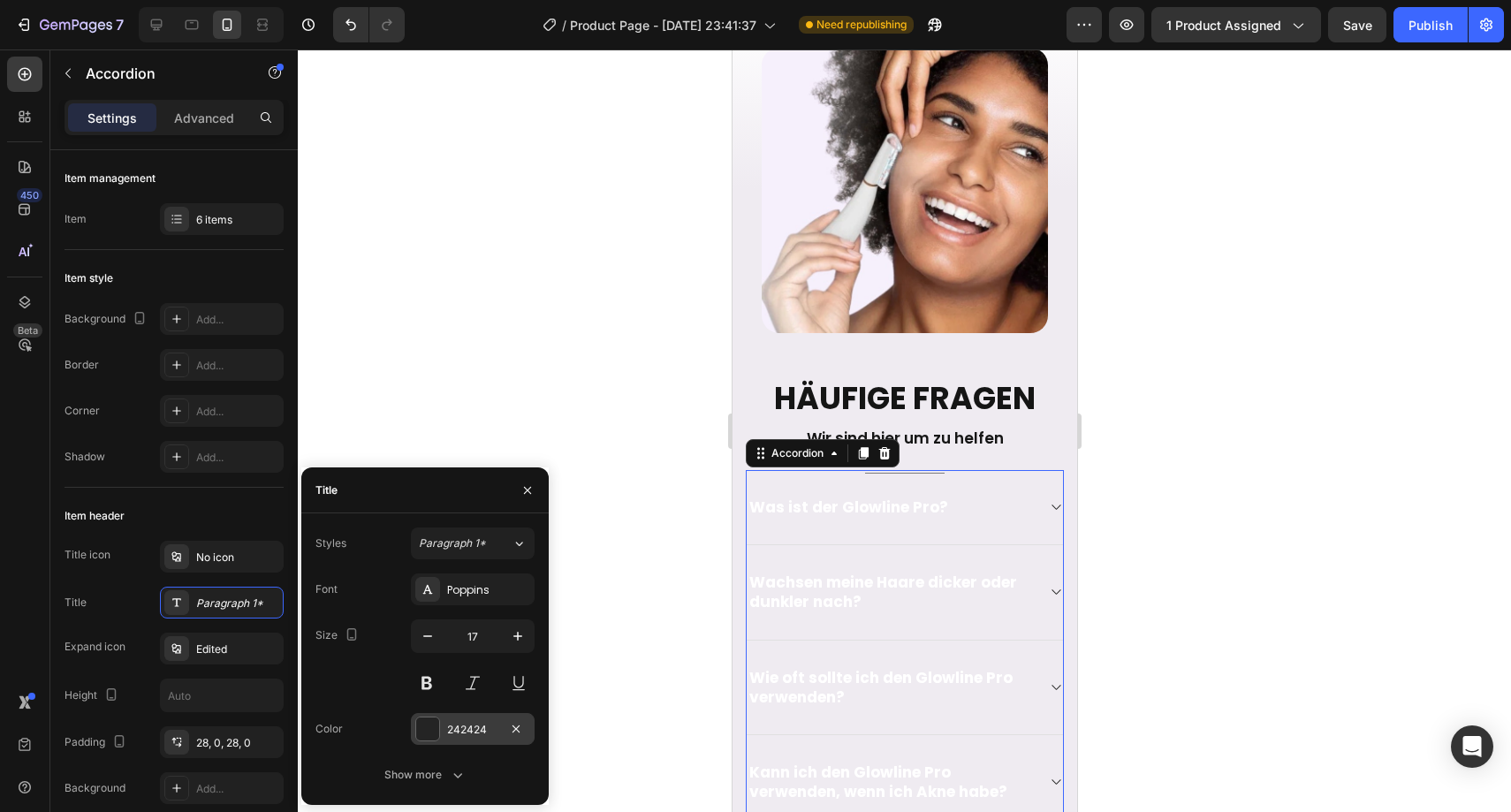
click at [450, 722] on div "242424" at bounding box center [473, 730] width 51 height 16
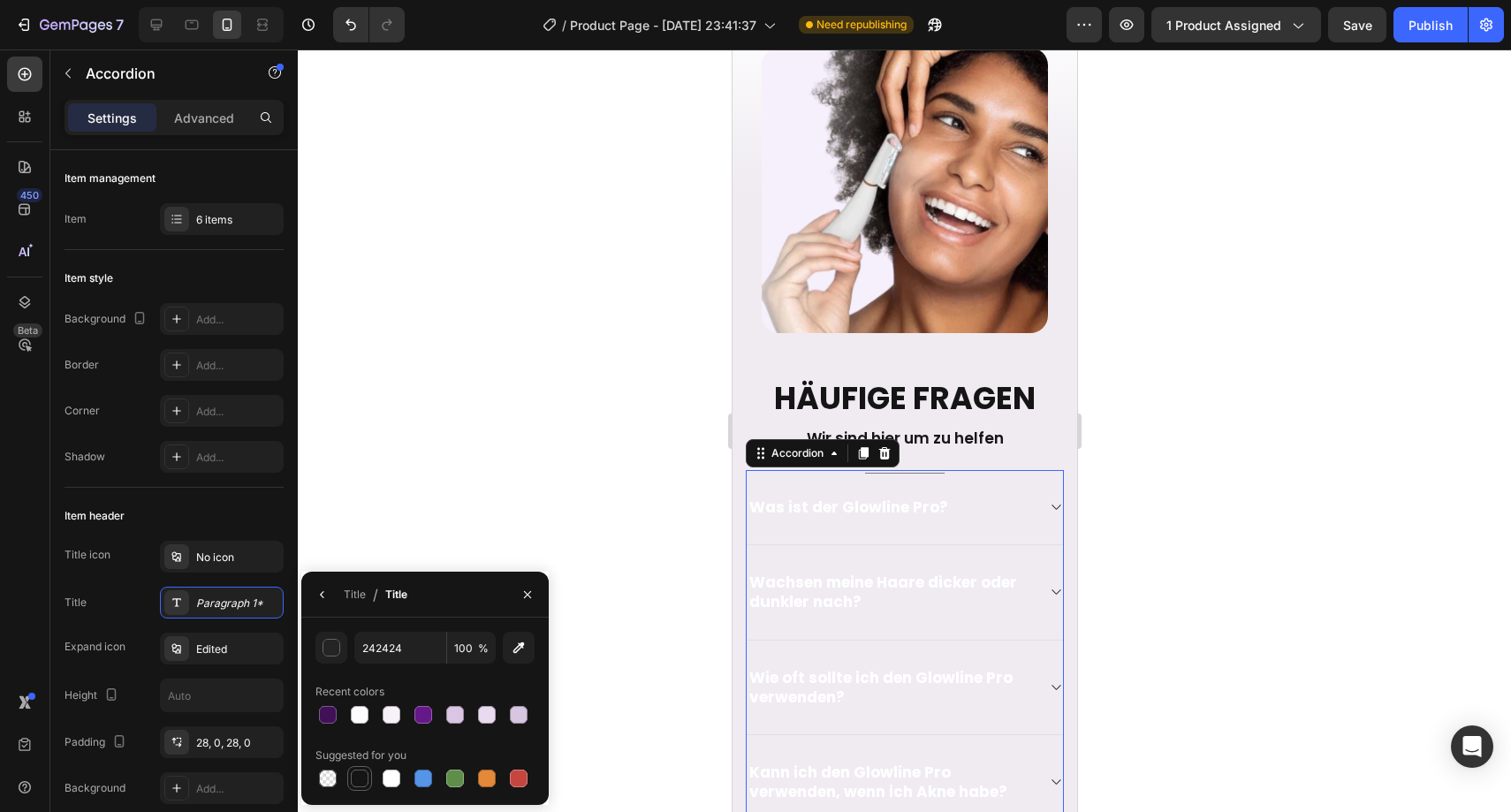
click at [367, 769] on div at bounding box center [359, 777] width 21 height 21
type input "151515"
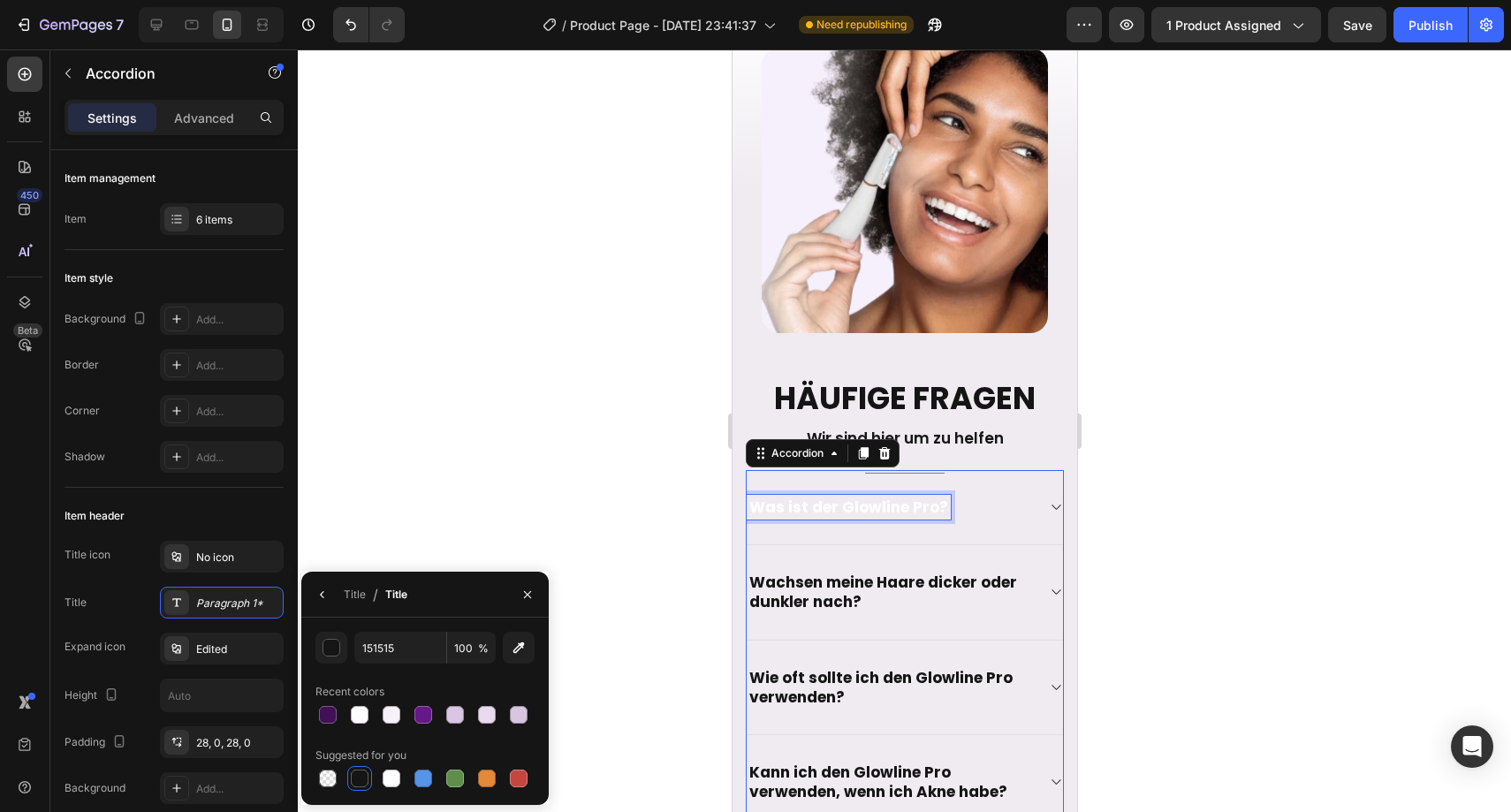
click at [769, 496] on span "Was ist der Glowline Pro?" at bounding box center [847, 506] width 199 height 21
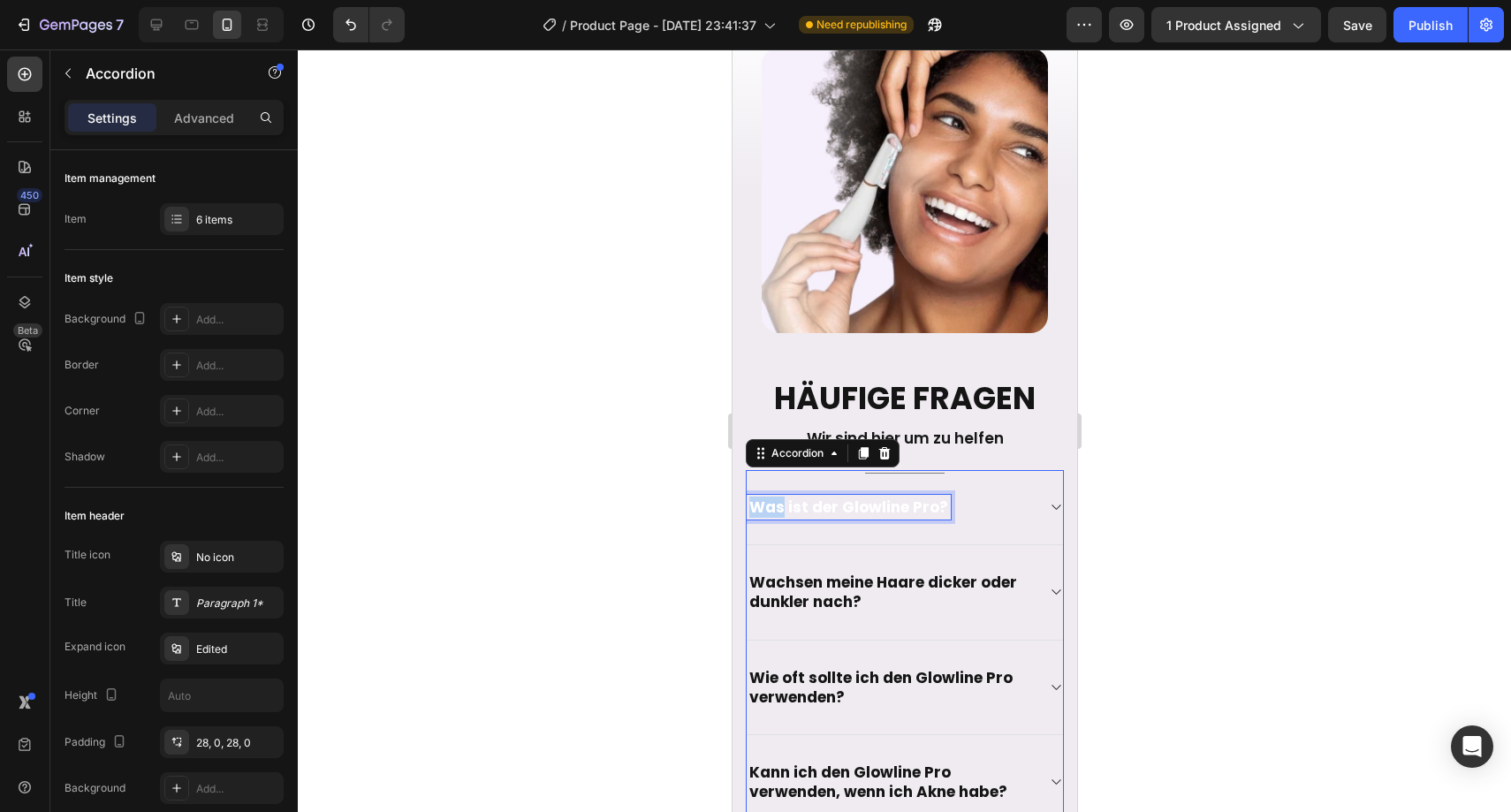
click at [769, 496] on span "Was ist der Glowline Pro?" at bounding box center [847, 506] width 199 height 21
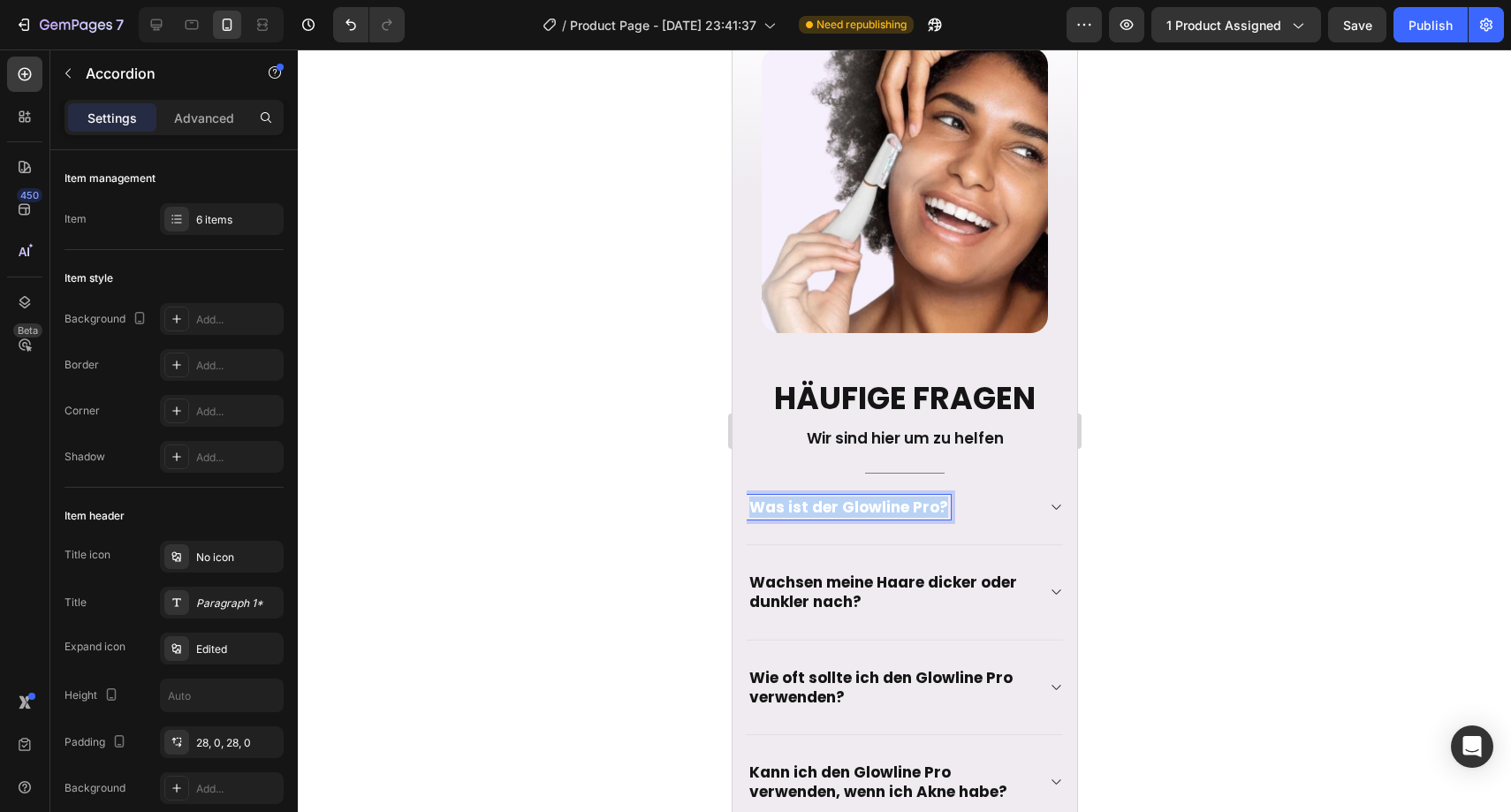
click at [769, 496] on span "Was ist der Glowline Pro?" at bounding box center [847, 506] width 199 height 21
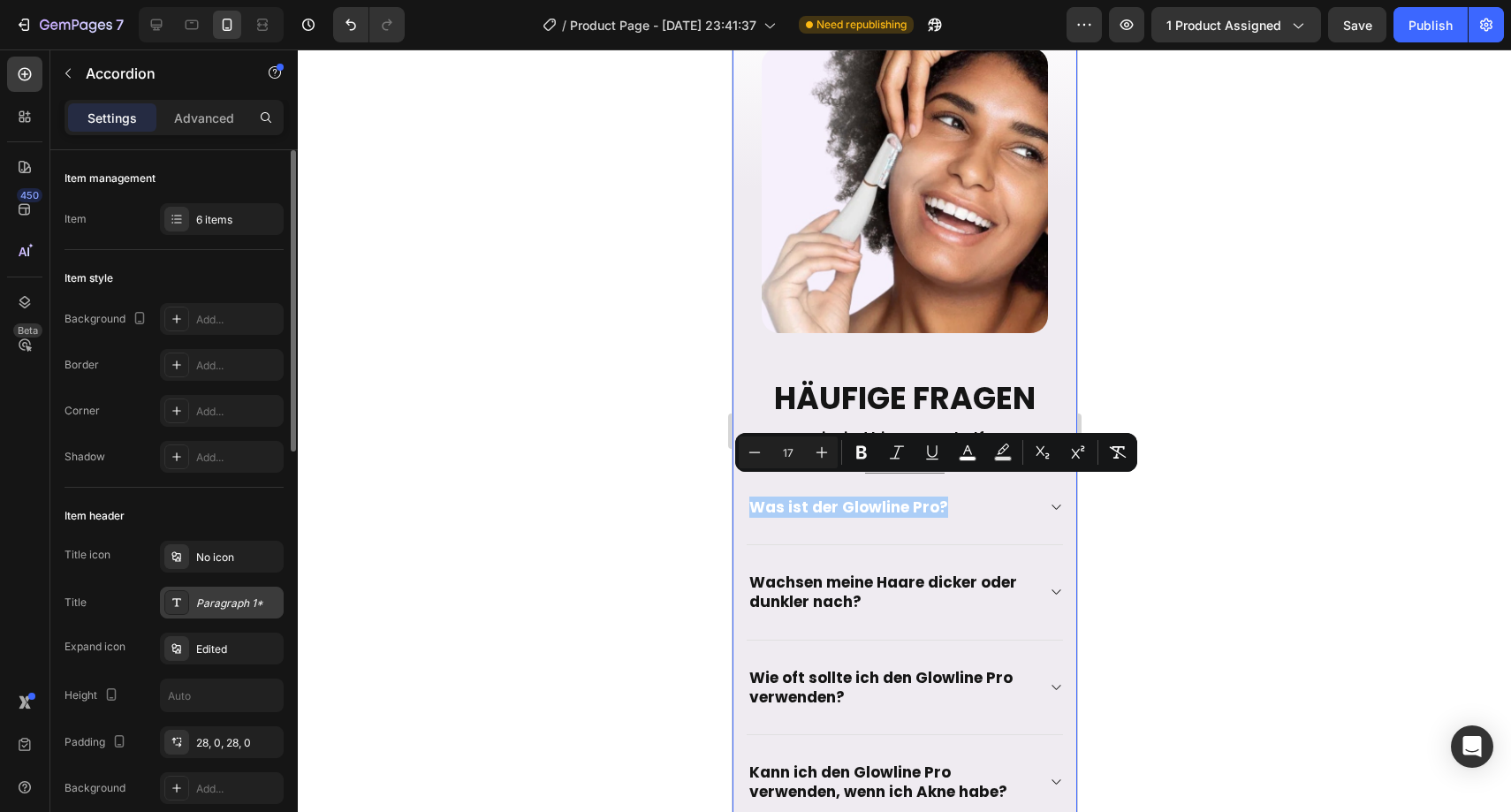
click at [211, 610] on div "Paragraph 1*" at bounding box center [222, 602] width 124 height 32
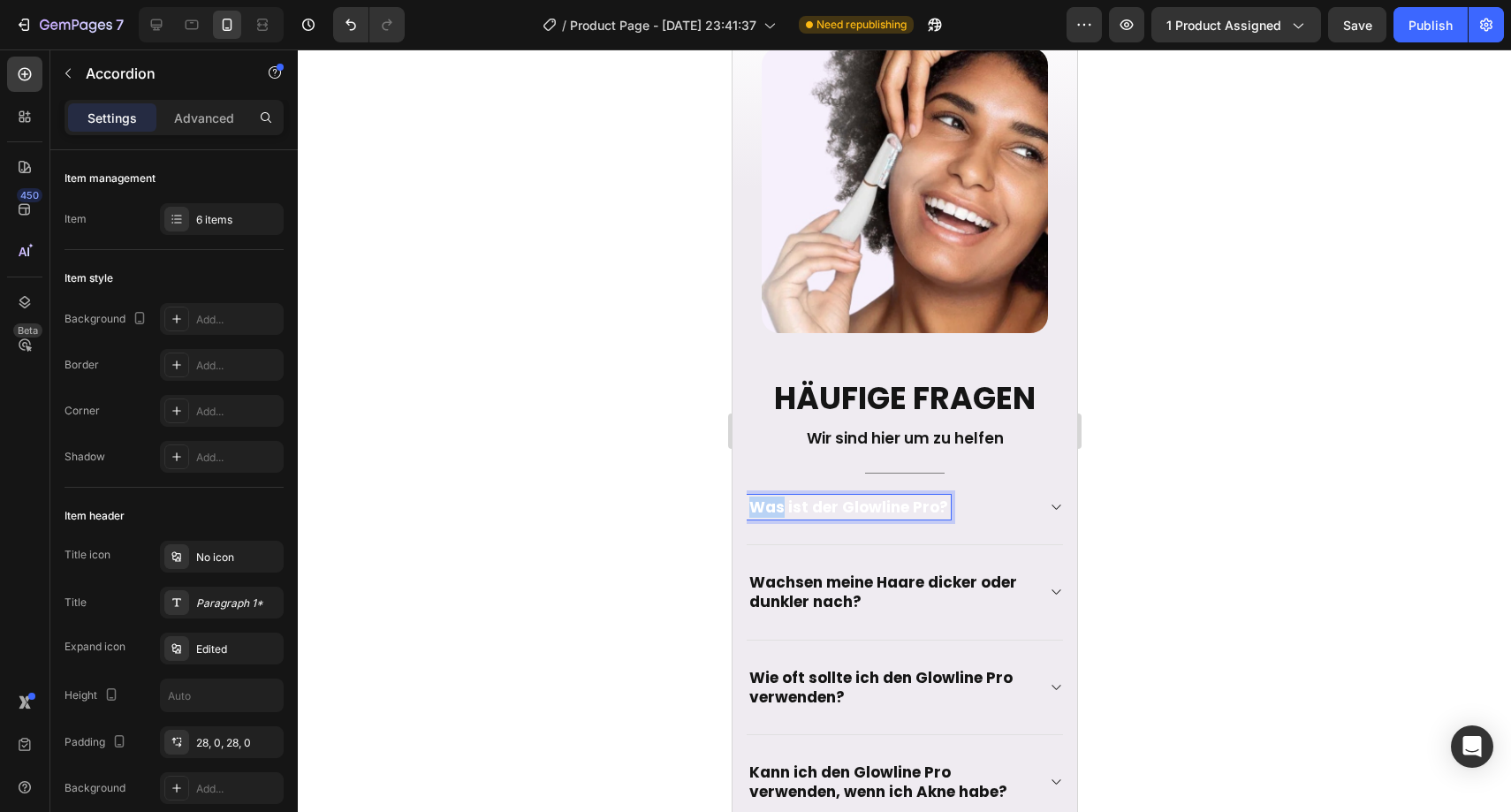
click at [766, 496] on span "Was ist der Glowline Pro?" at bounding box center [847, 506] width 199 height 21
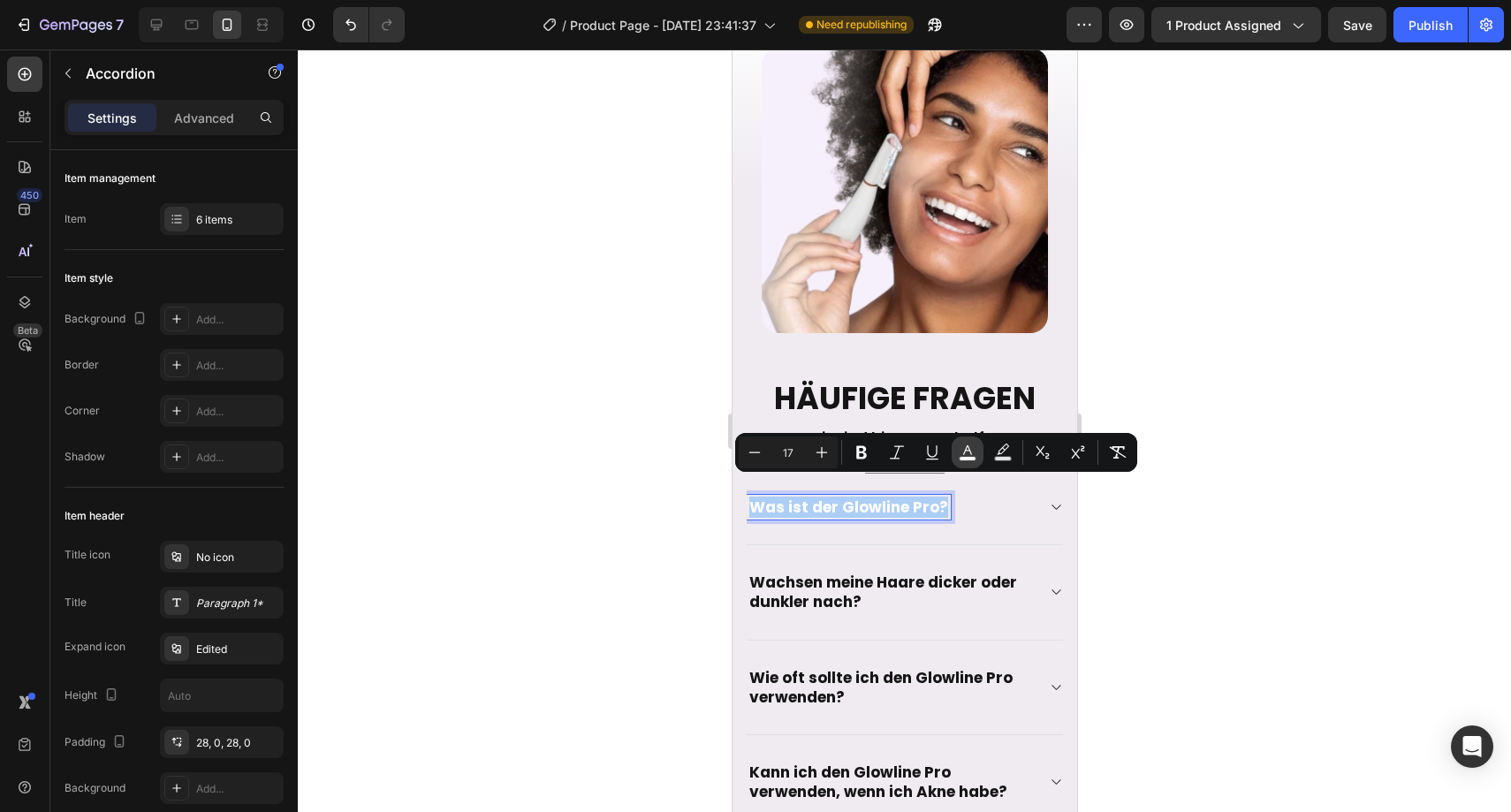
click at [955, 458] on button "color" at bounding box center [968, 452] width 32 height 32
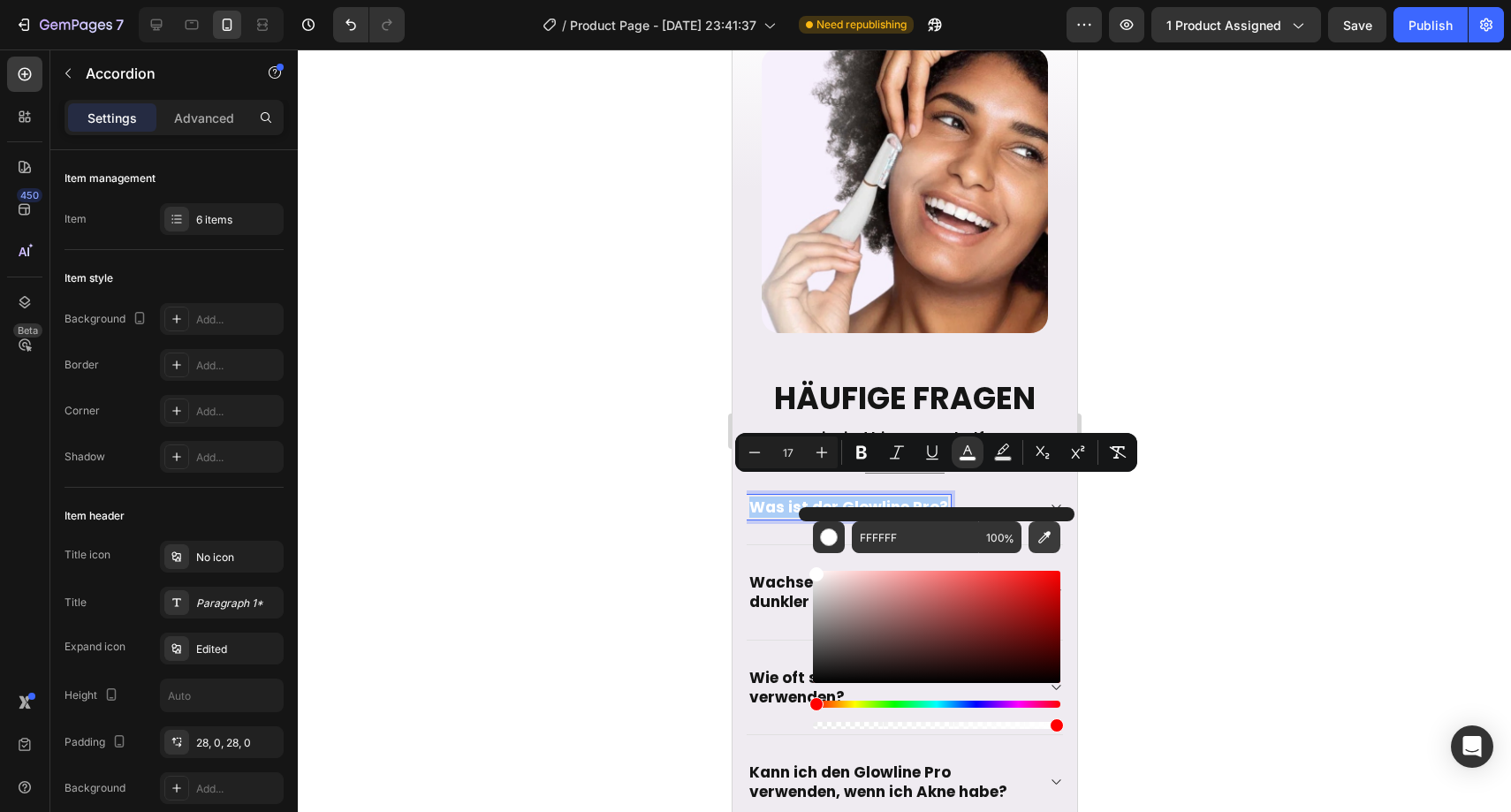
click at [1041, 541] on icon "Editor contextual toolbar" at bounding box center [1044, 537] width 13 height 13
type input "151515"
click at [688, 507] on div at bounding box center [904, 430] width 1213 height 763
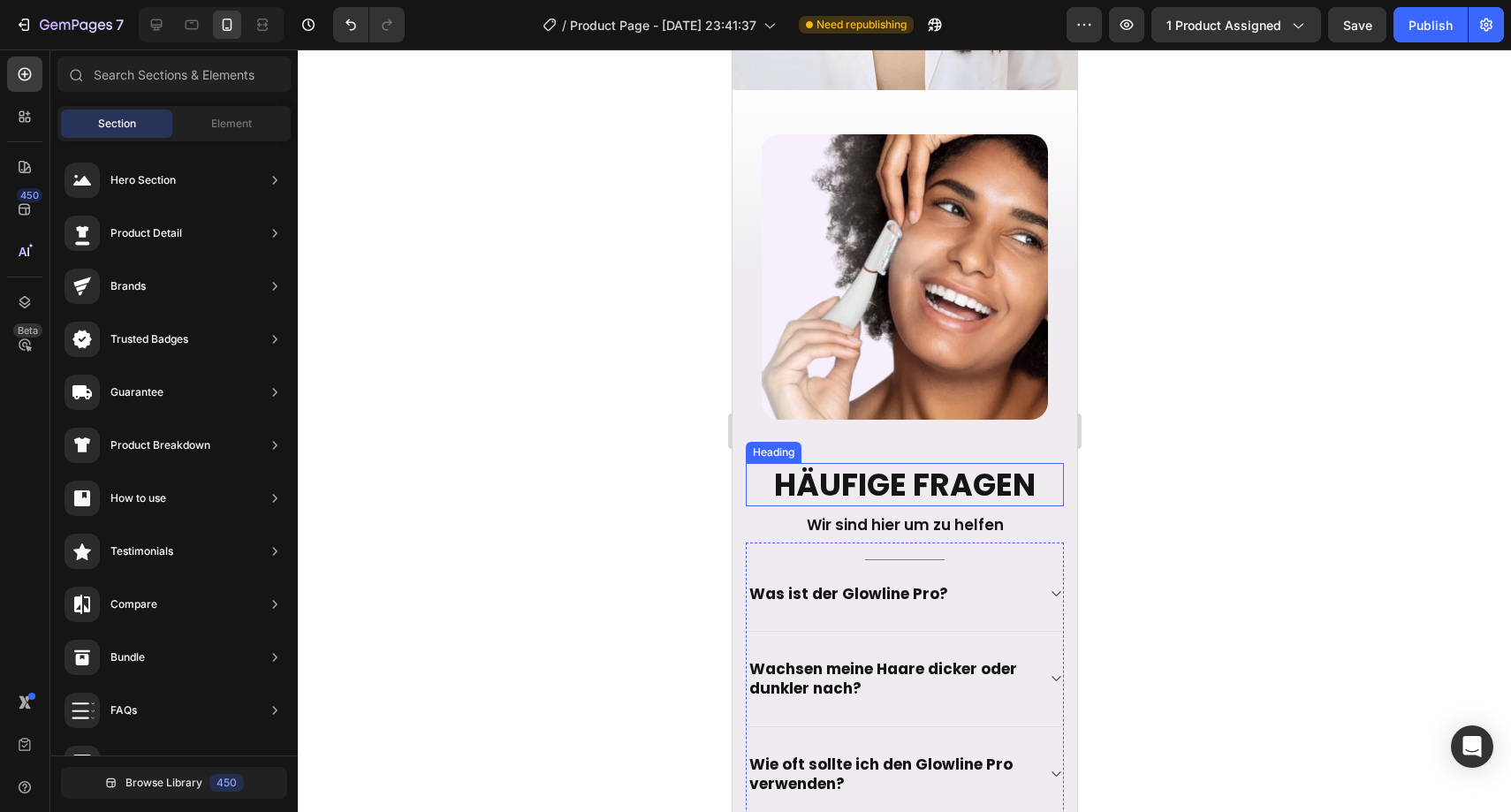
scroll to position [4495, 0]
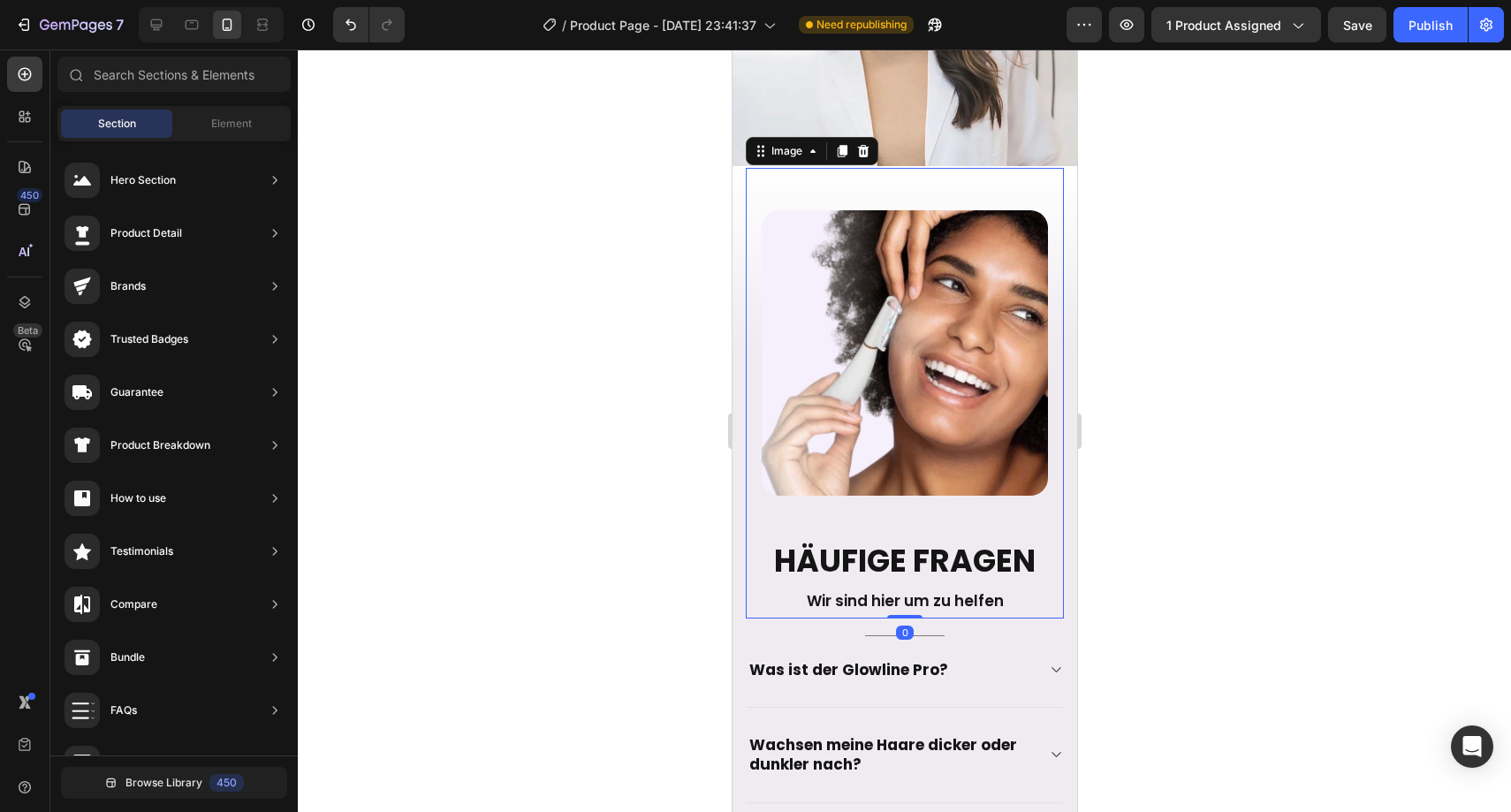
click at [927, 299] on img at bounding box center [903, 353] width 286 height 285
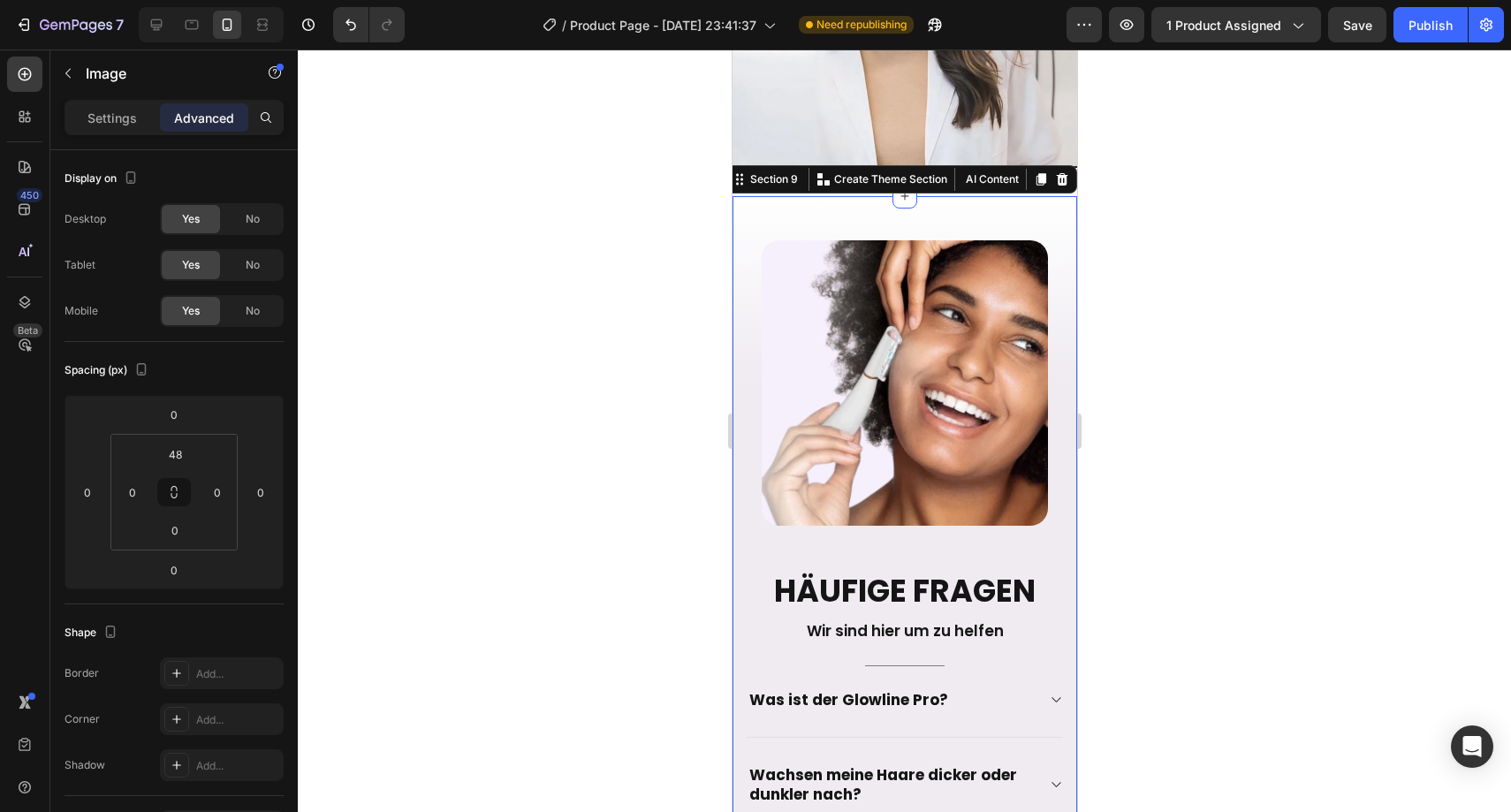
click at [734, 243] on div "Image Häufige Fragen Heading Wir sind hier um zu helfen Text block Title Line W…" at bounding box center [903, 739] width 344 height 1086
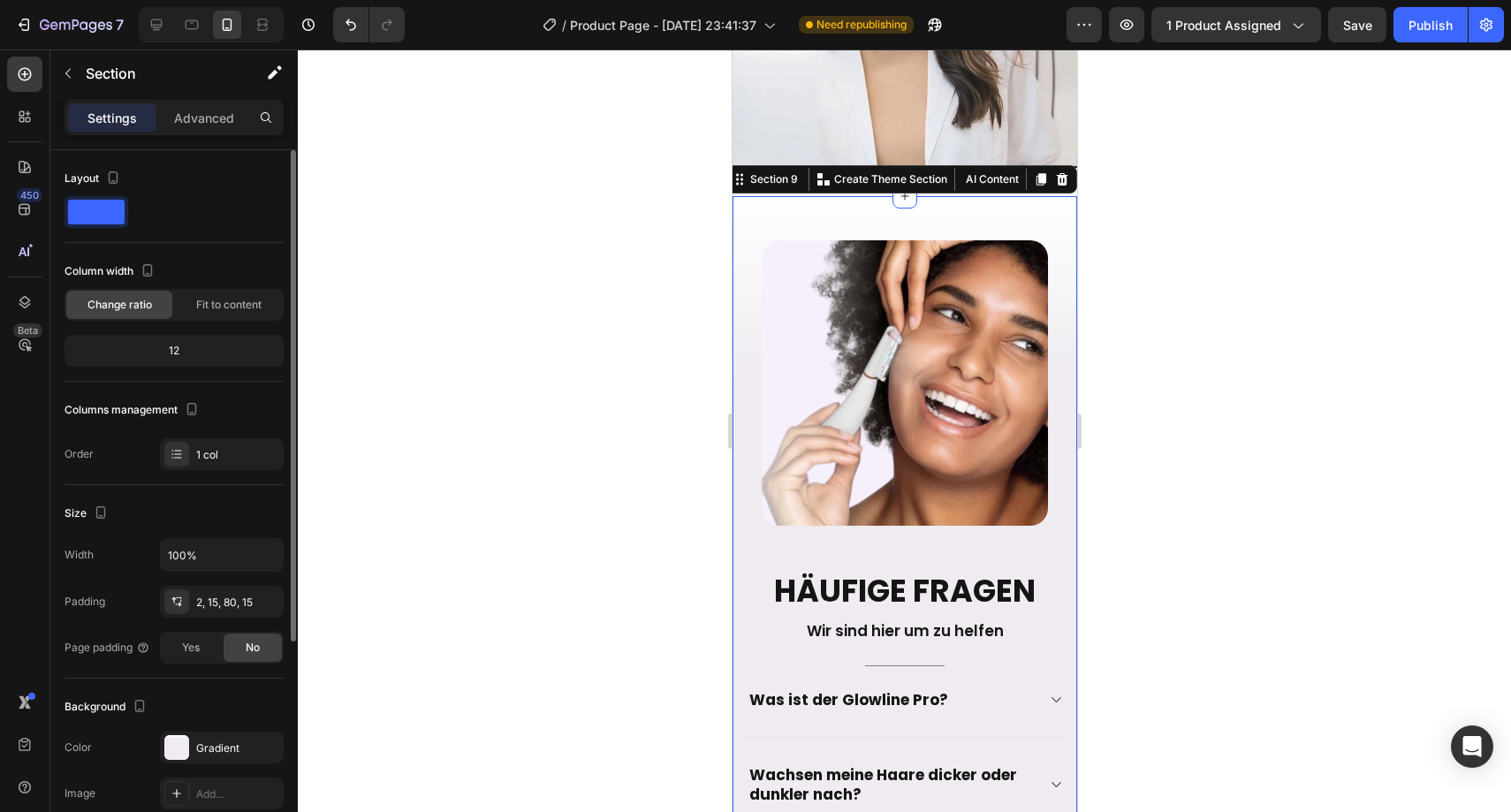
click at [202, 731] on div "Background The changes might be hidden by the video. Color Gradient Image Add..…" at bounding box center [173, 774] width 219 height 192
click at [204, 739] on div "Gradient" at bounding box center [222, 747] width 124 height 32
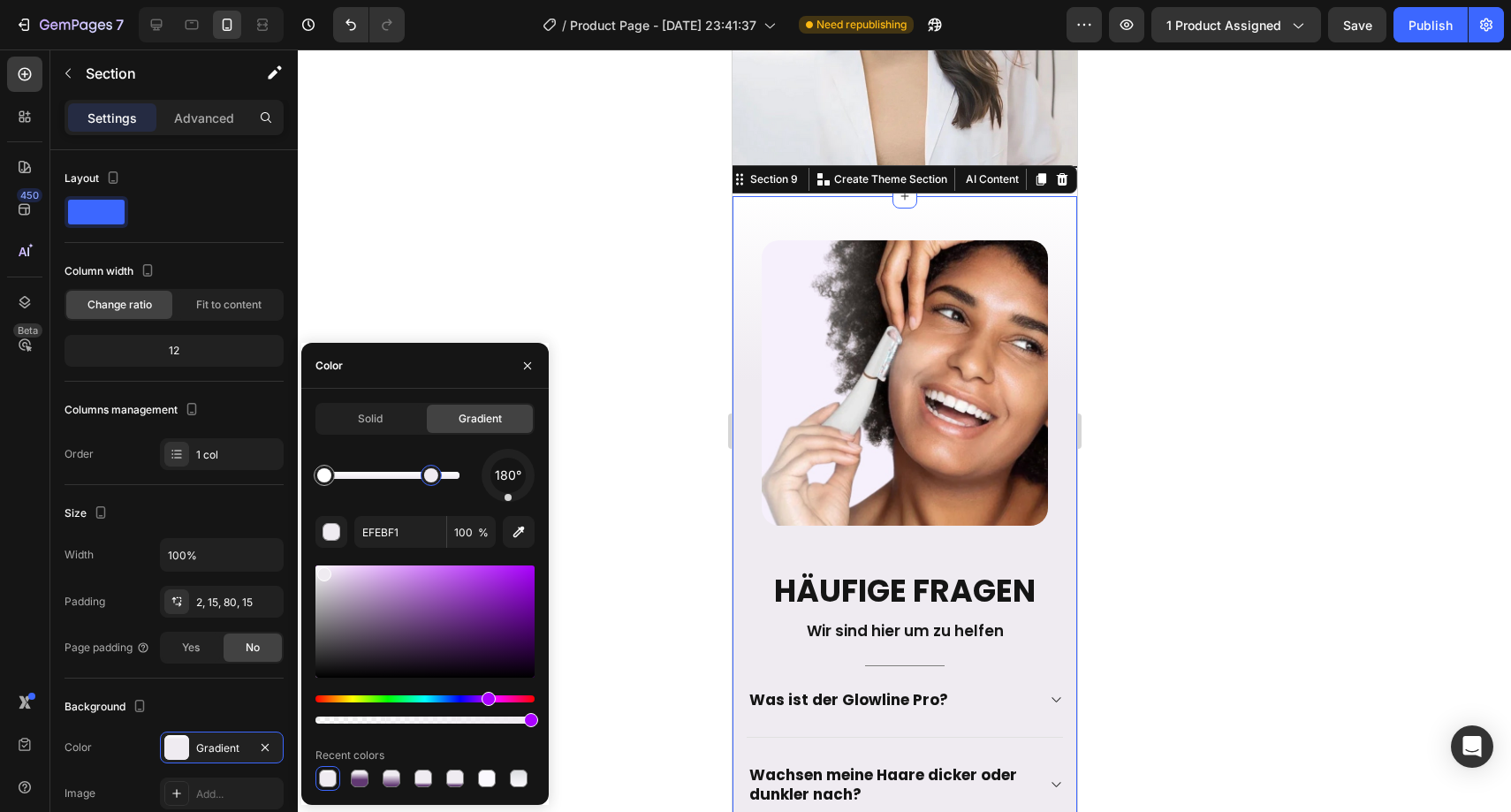
drag, startPoint x: 353, startPoint y: 479, endPoint x: 432, endPoint y: 469, distance: 79.6
click at [432, 469] on div at bounding box center [431, 475] width 14 height 14
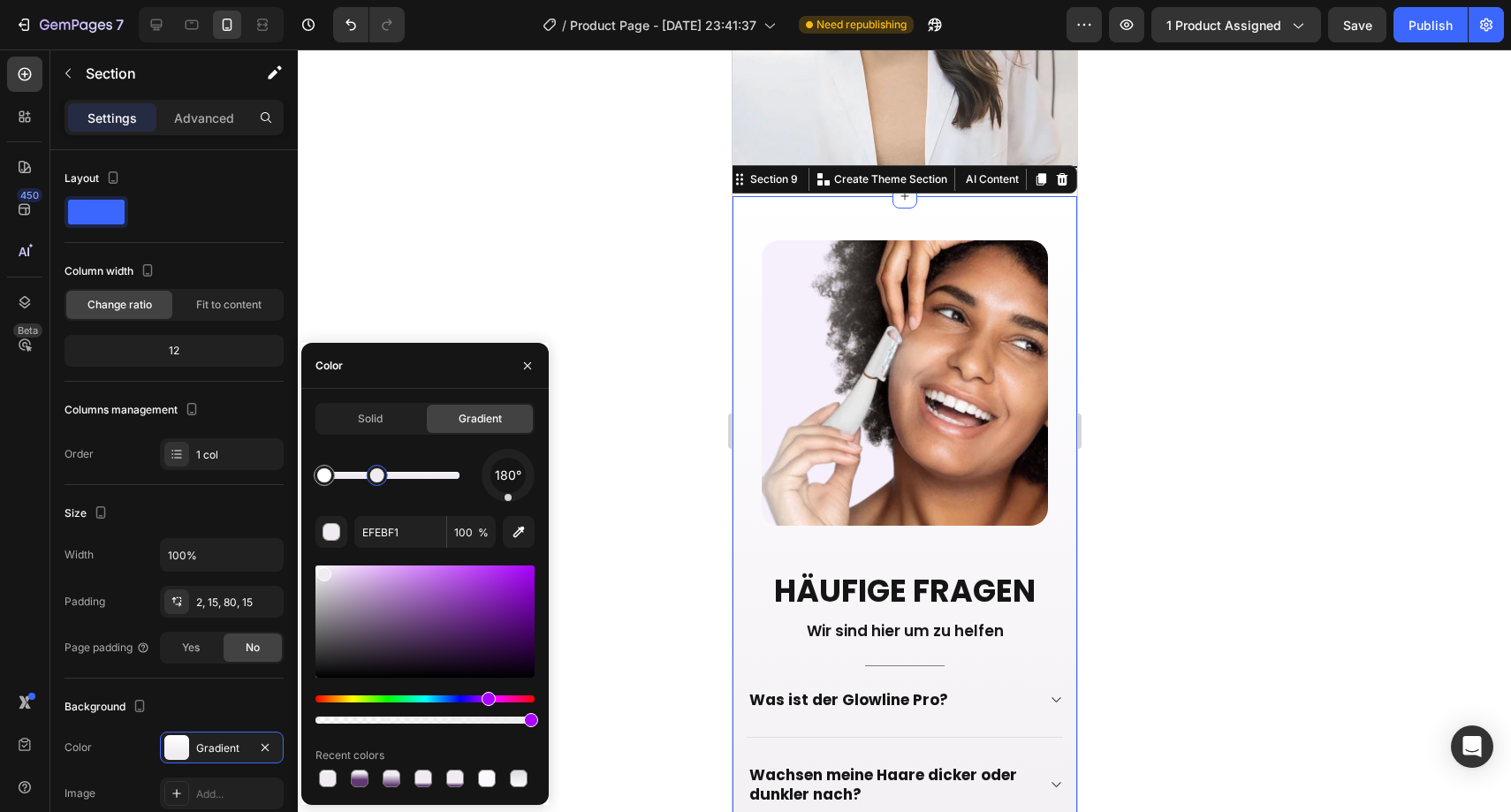
drag, startPoint x: 432, startPoint y: 469, endPoint x: 375, endPoint y: 467, distance: 57.0
click at [376, 468] on div at bounding box center [377, 475] width 14 height 14
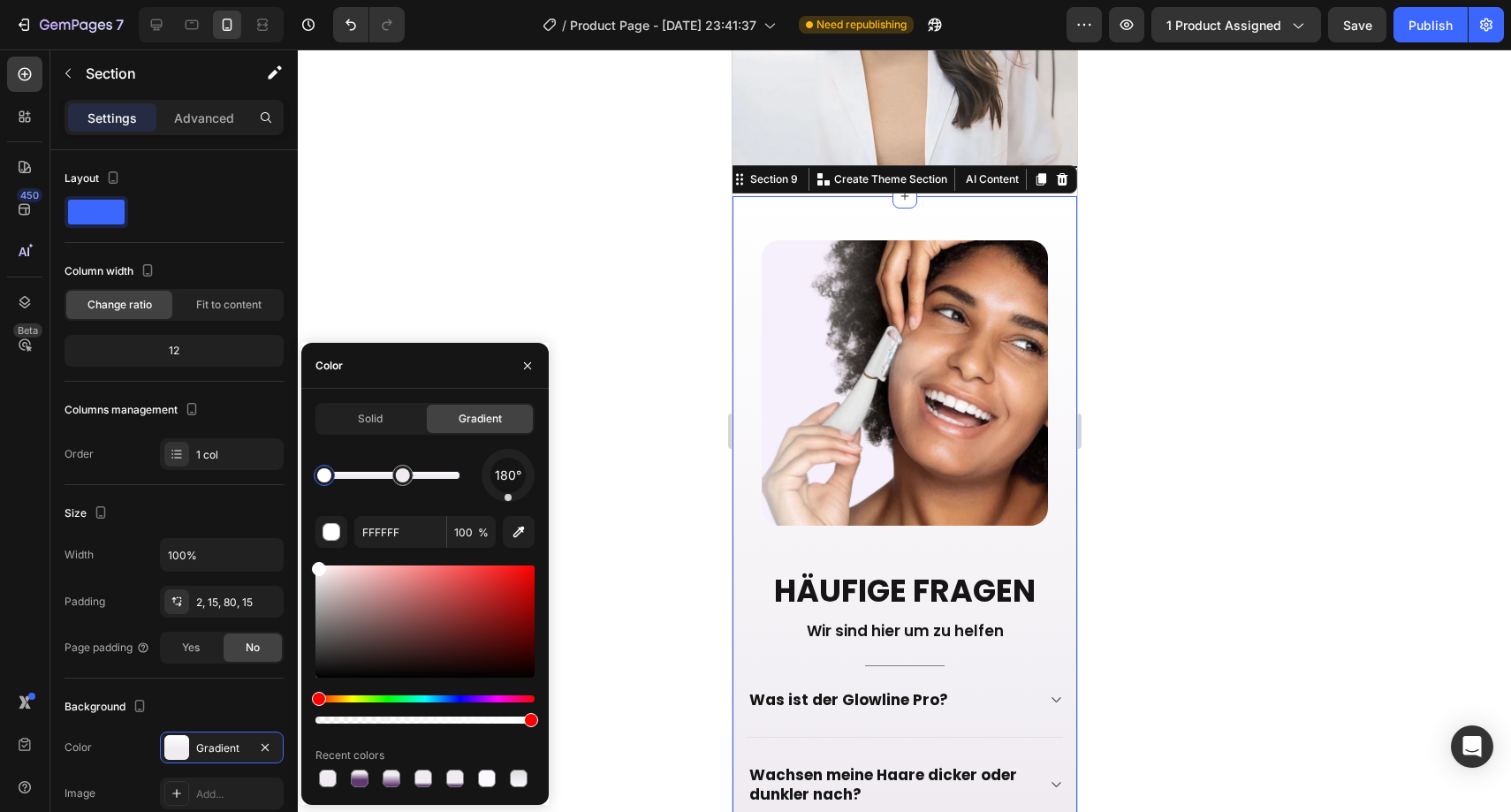
drag, startPoint x: 374, startPoint y: 477, endPoint x: 403, endPoint y: 475, distance: 29.1
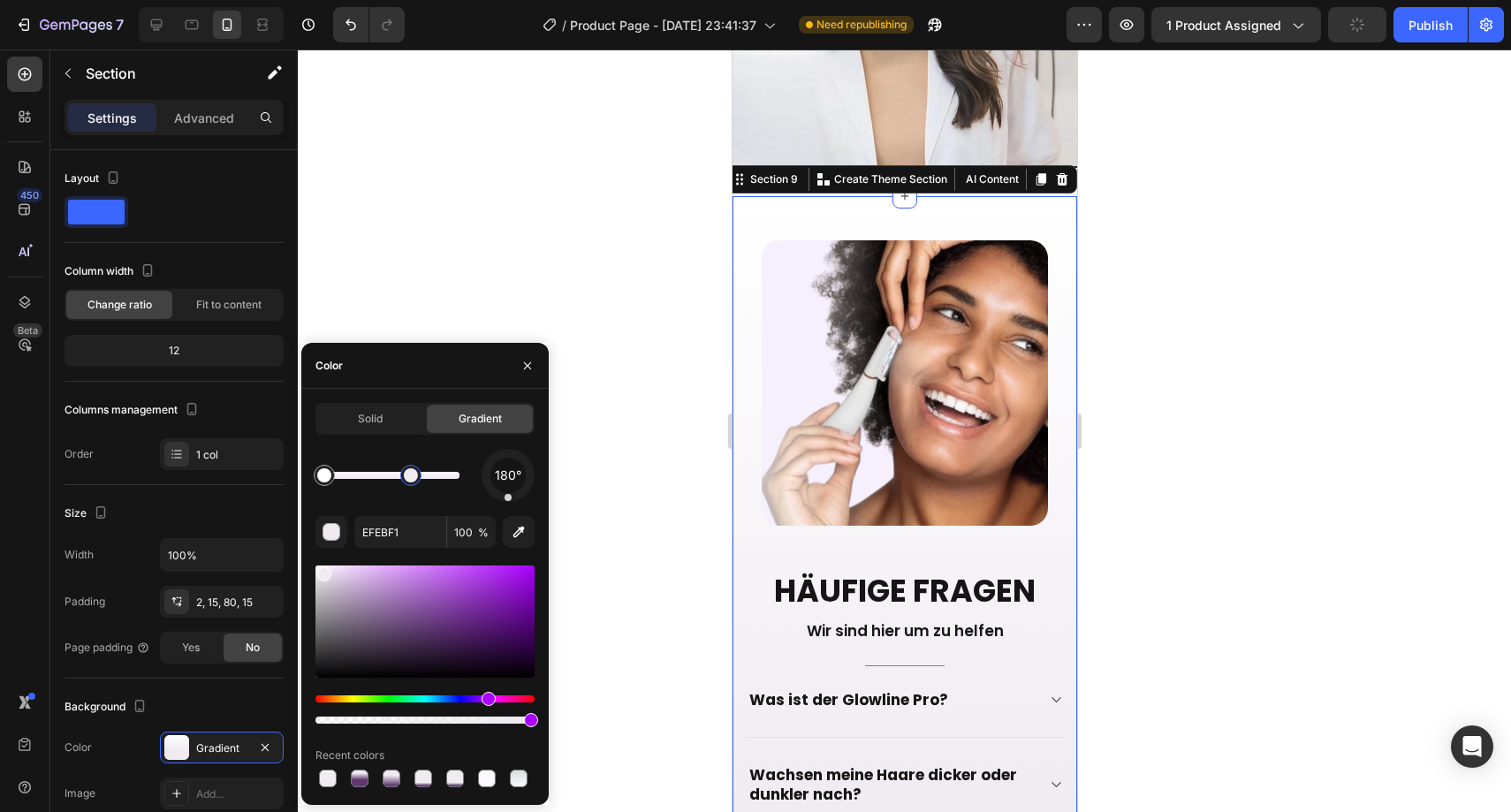
drag, startPoint x: 403, startPoint y: 475, endPoint x: 414, endPoint y: 474, distance: 11.0
click at [413, 474] on div at bounding box center [411, 475] width 14 height 14
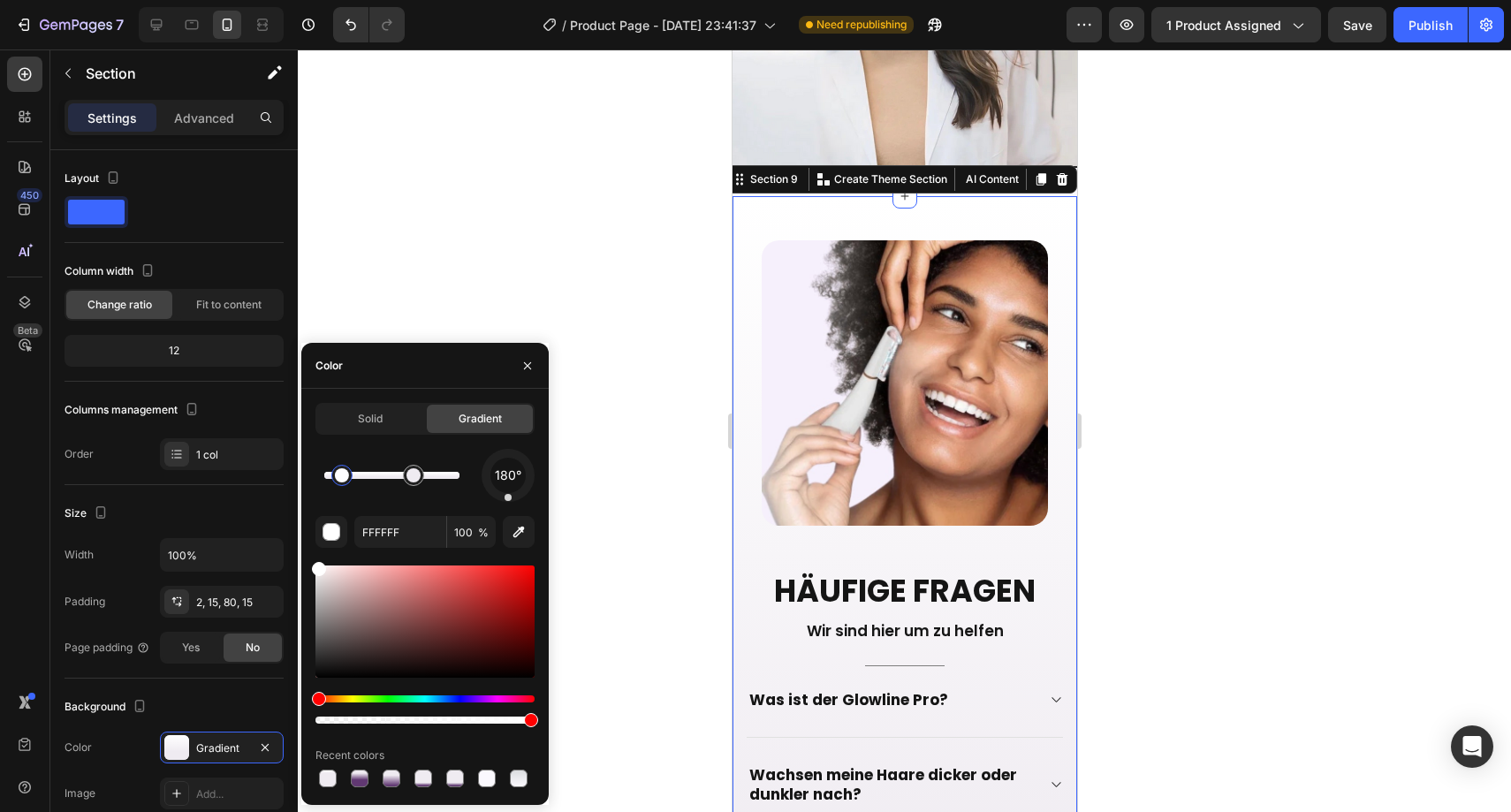
drag, startPoint x: 325, startPoint y: 470, endPoint x: 350, endPoint y: 473, distance: 25.2
click at [349, 473] on div at bounding box center [341, 475] width 14 height 14
click at [351, 473] on div at bounding box center [349, 475] width 14 height 14
click at [514, 519] on button "button" at bounding box center [519, 532] width 32 height 32
type input "F7F0FB"
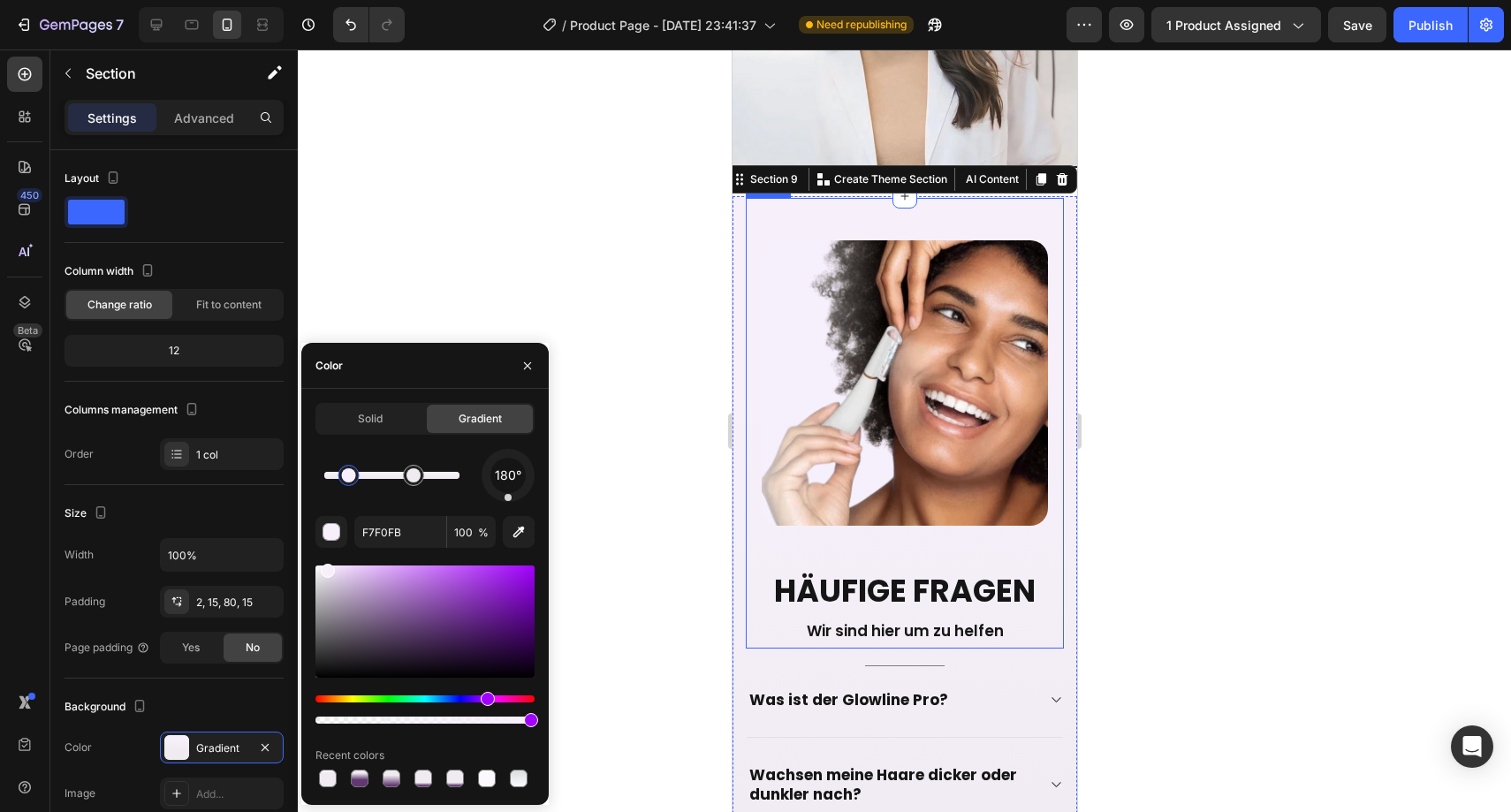
click at [631, 291] on div at bounding box center [904, 430] width 1213 height 763
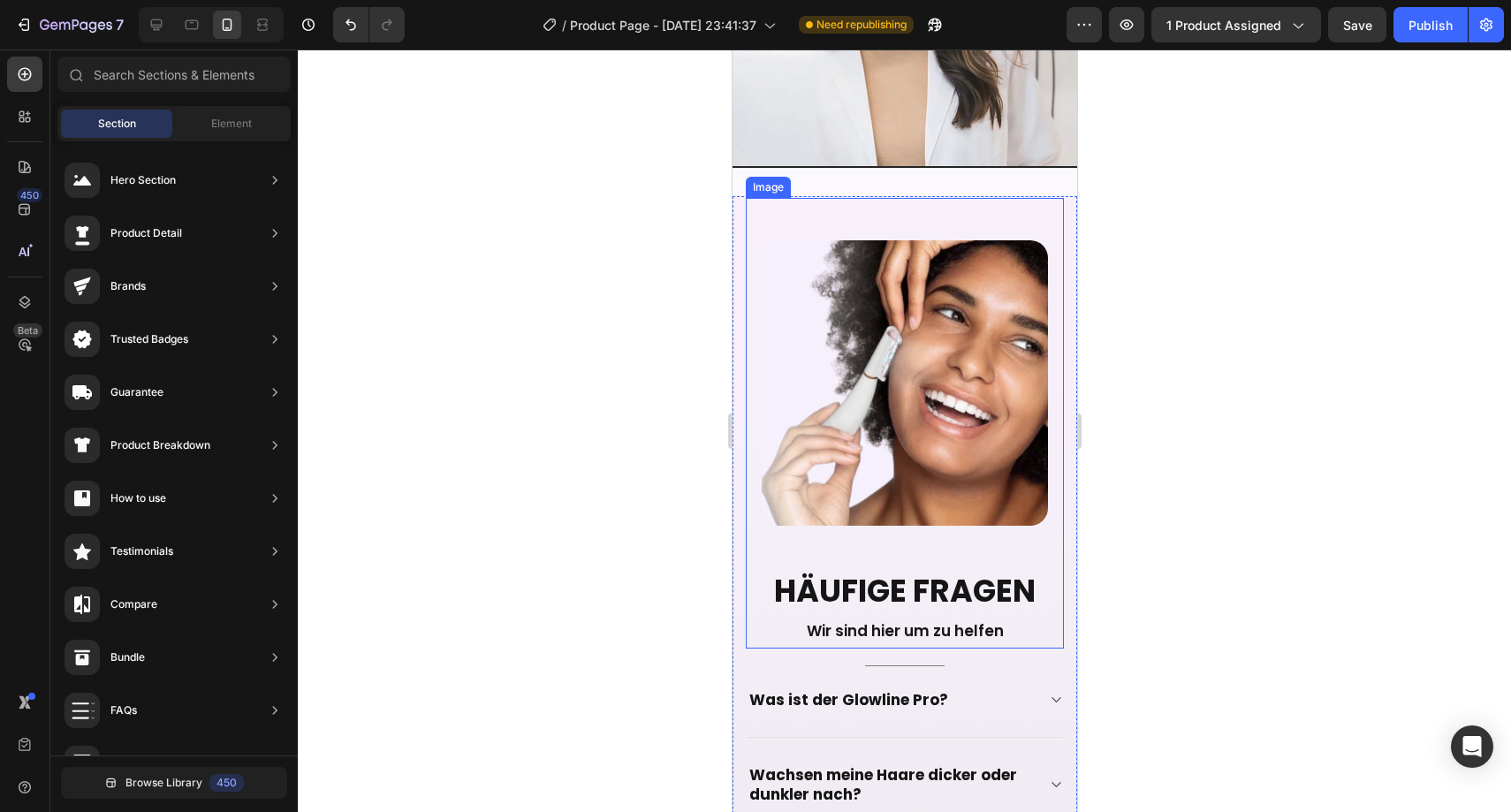
click at [631, 291] on div at bounding box center [904, 430] width 1213 height 763
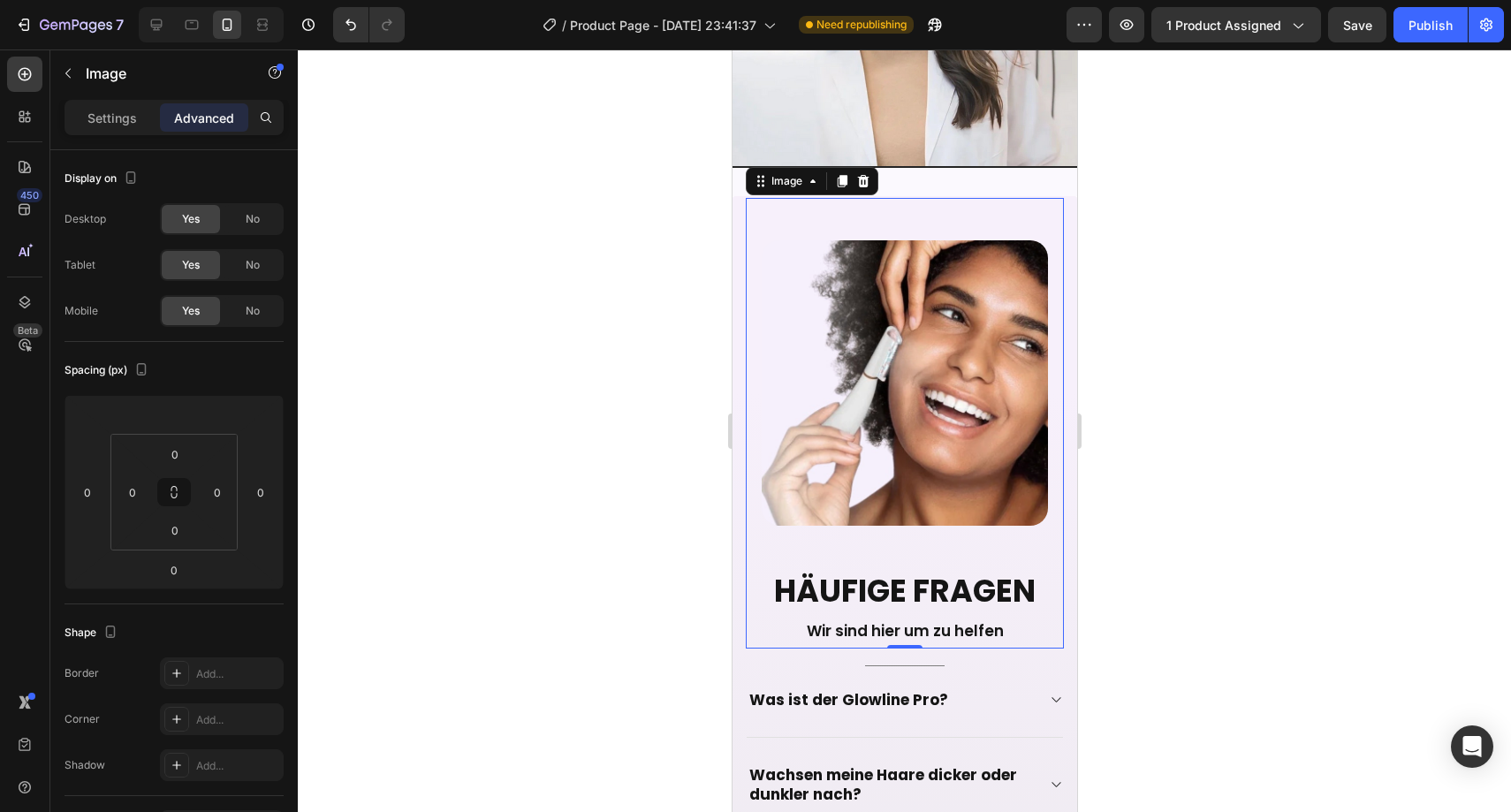
drag, startPoint x: 848, startPoint y: 175, endPoint x: 845, endPoint y: 161, distance: 14.3
click at [848, 198] on div "Image 0" at bounding box center [903, 422] width 318 height 450
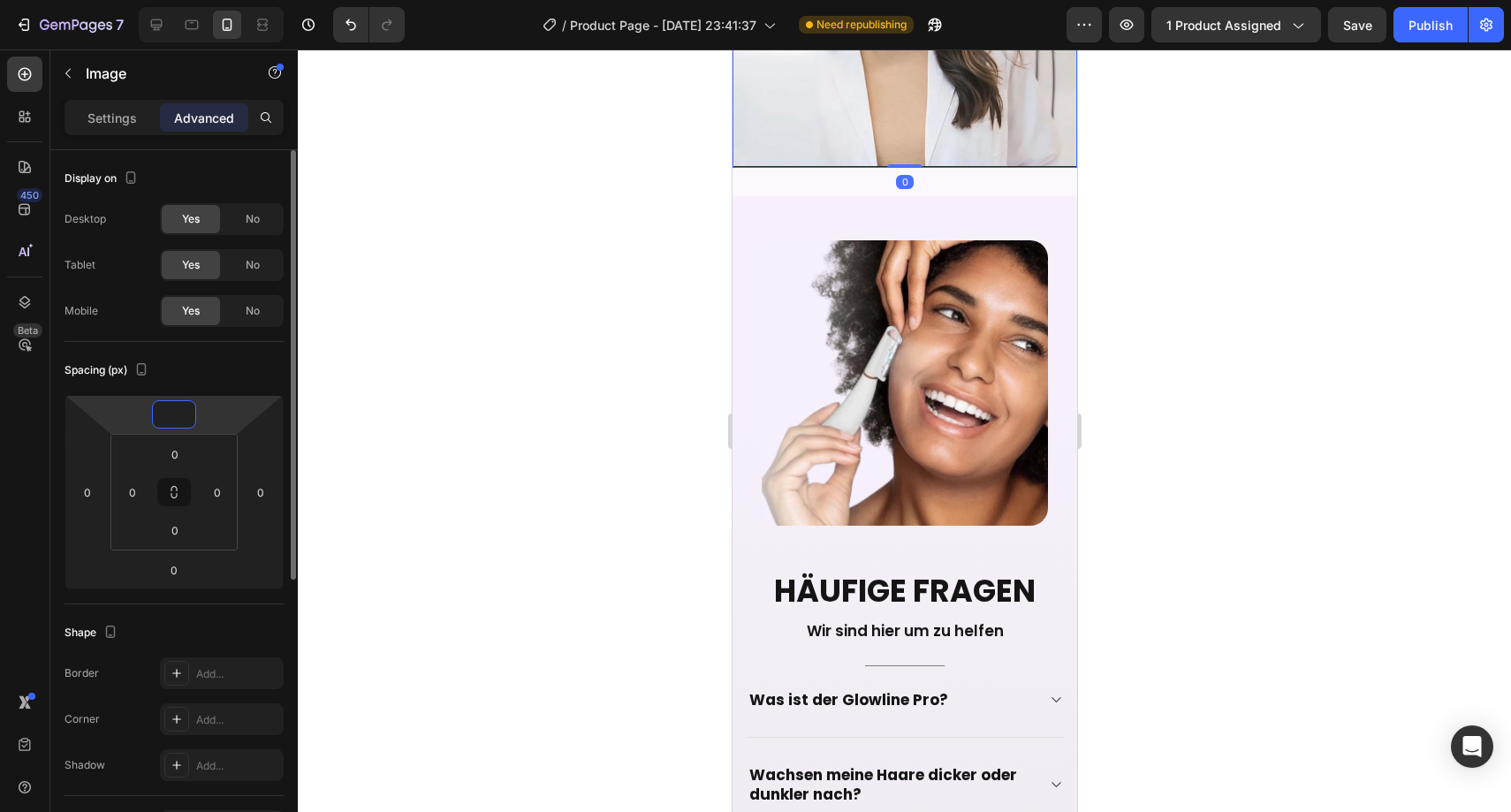
click at [186, 404] on input "number" at bounding box center [174, 413] width 36 height 27
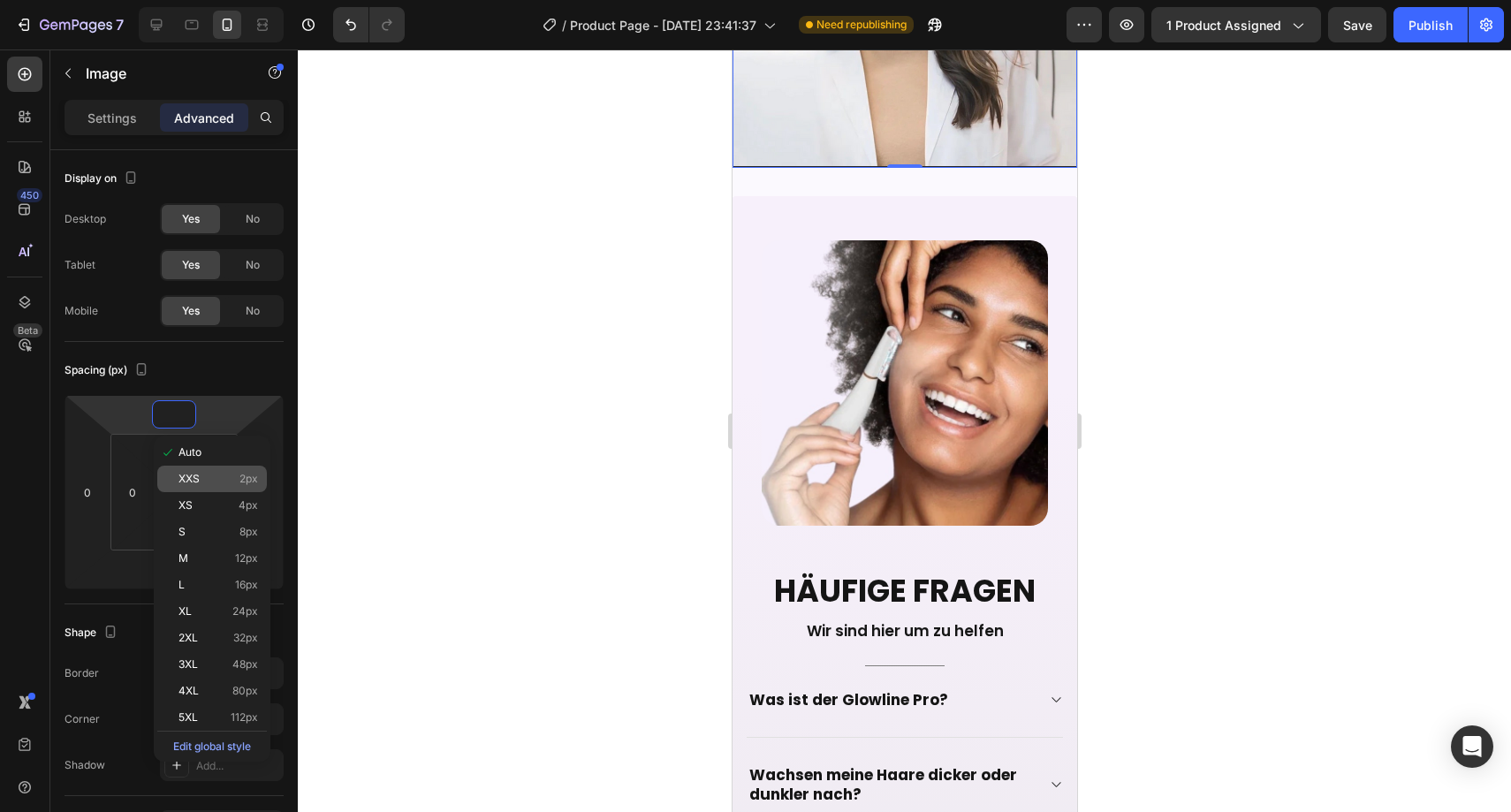
click at [208, 470] on div "XXS 2px" at bounding box center [212, 479] width 110 height 27
type input "2"
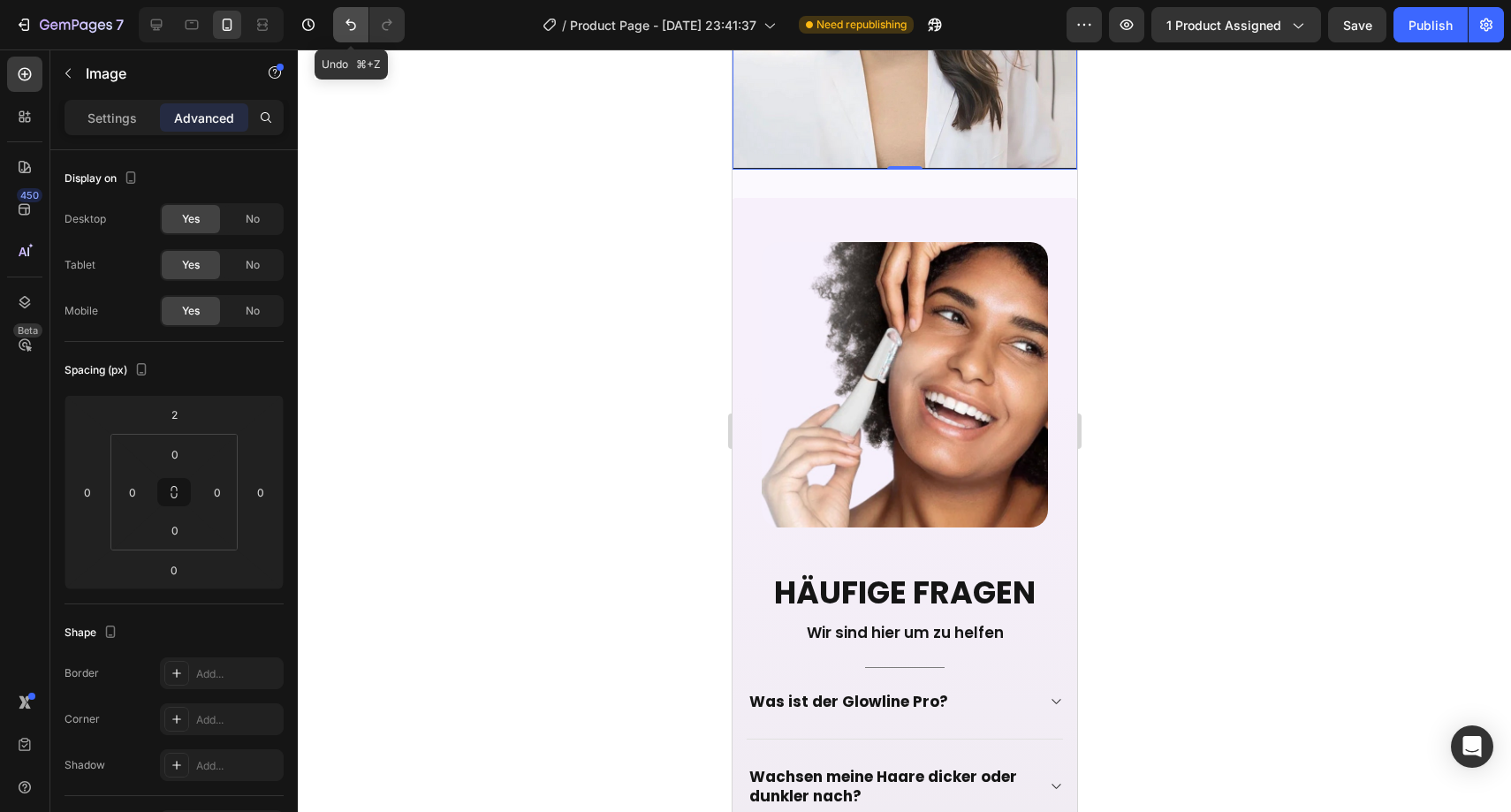
click at [351, 36] on button "Undo/Redo" at bounding box center [351, 25] width 36 height 36
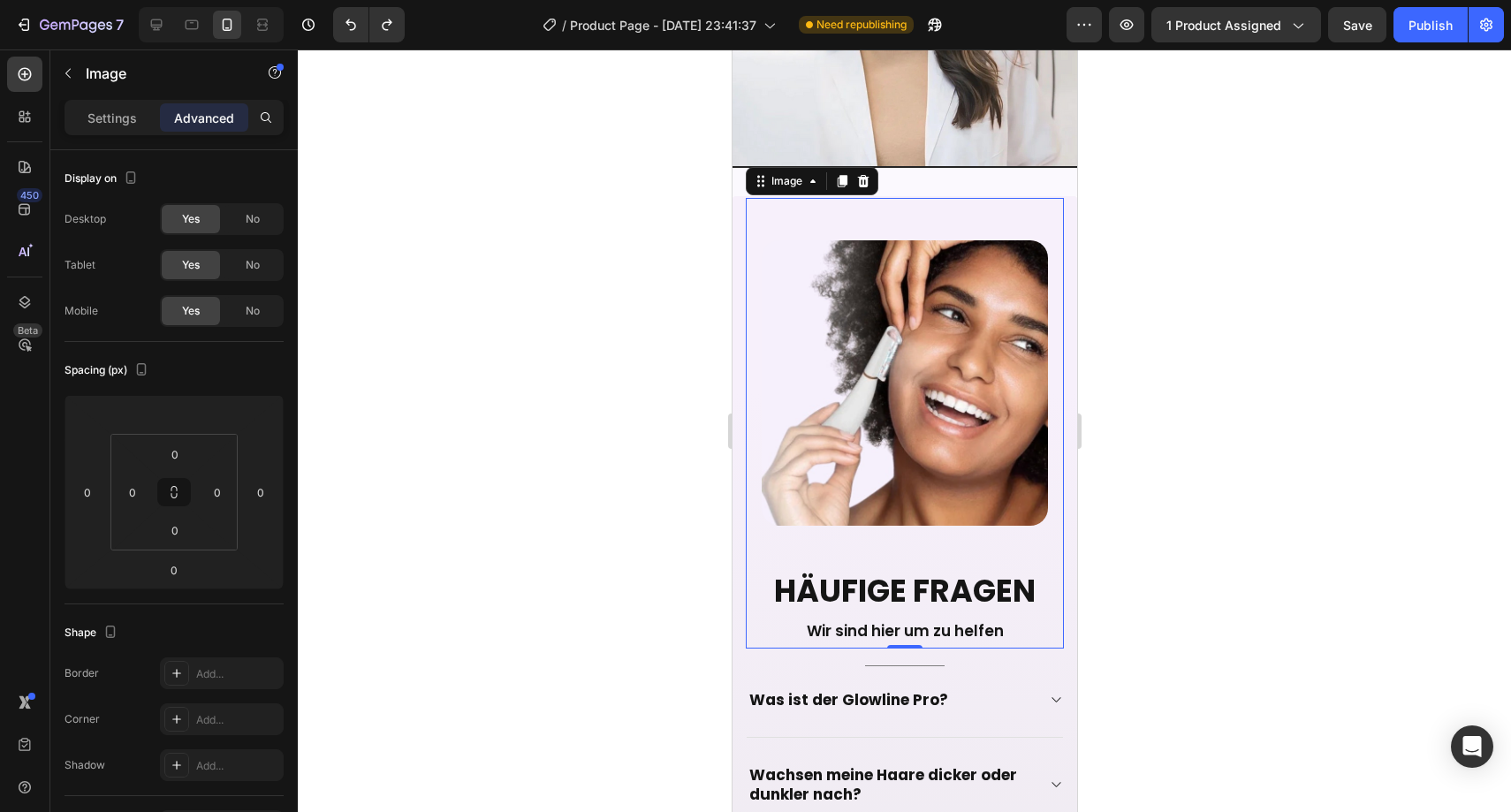
click at [769, 198] on div "Image 0" at bounding box center [903, 422] width 318 height 450
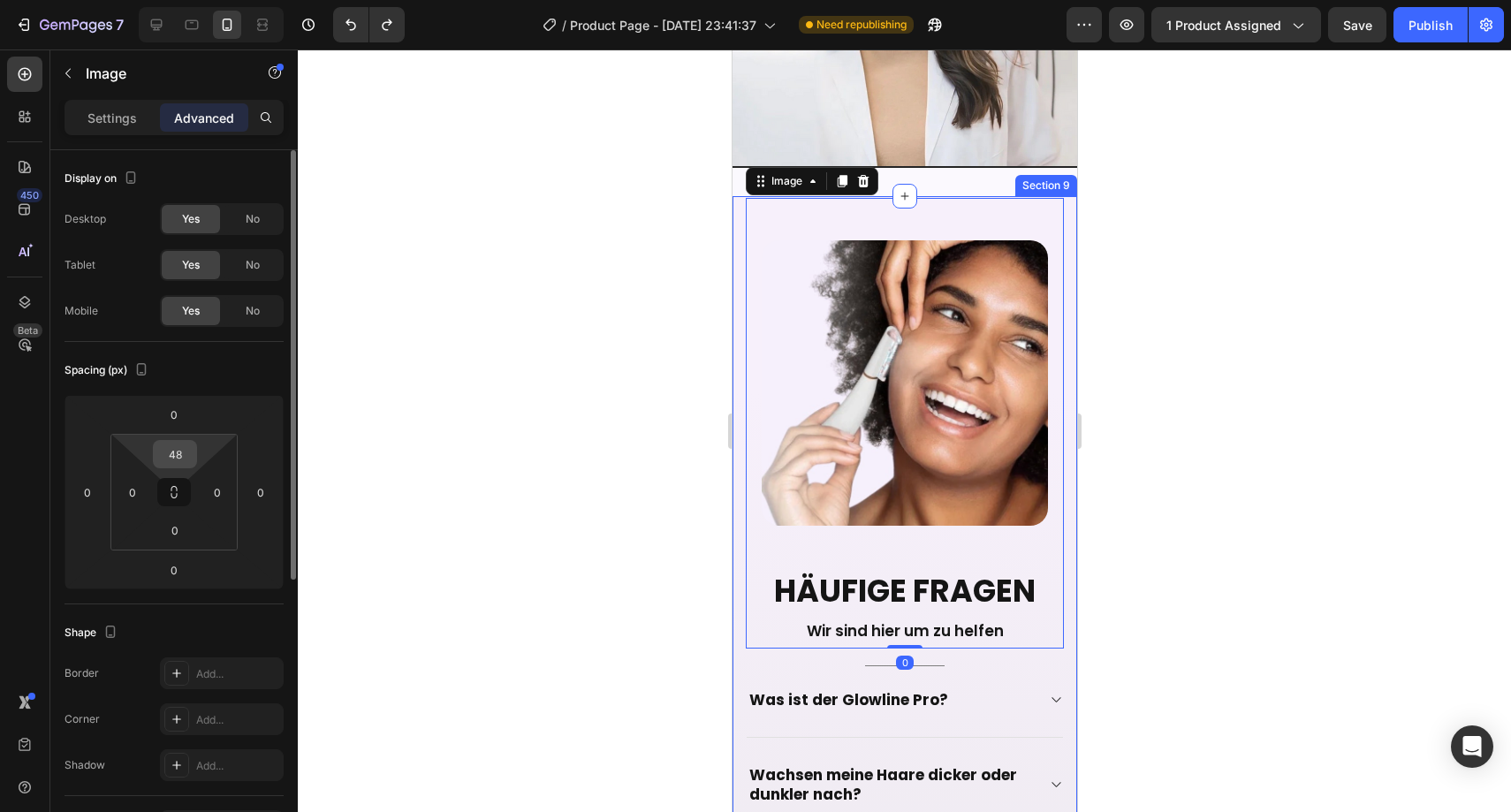
click at [181, 460] on input "48" at bounding box center [175, 454] width 36 height 27
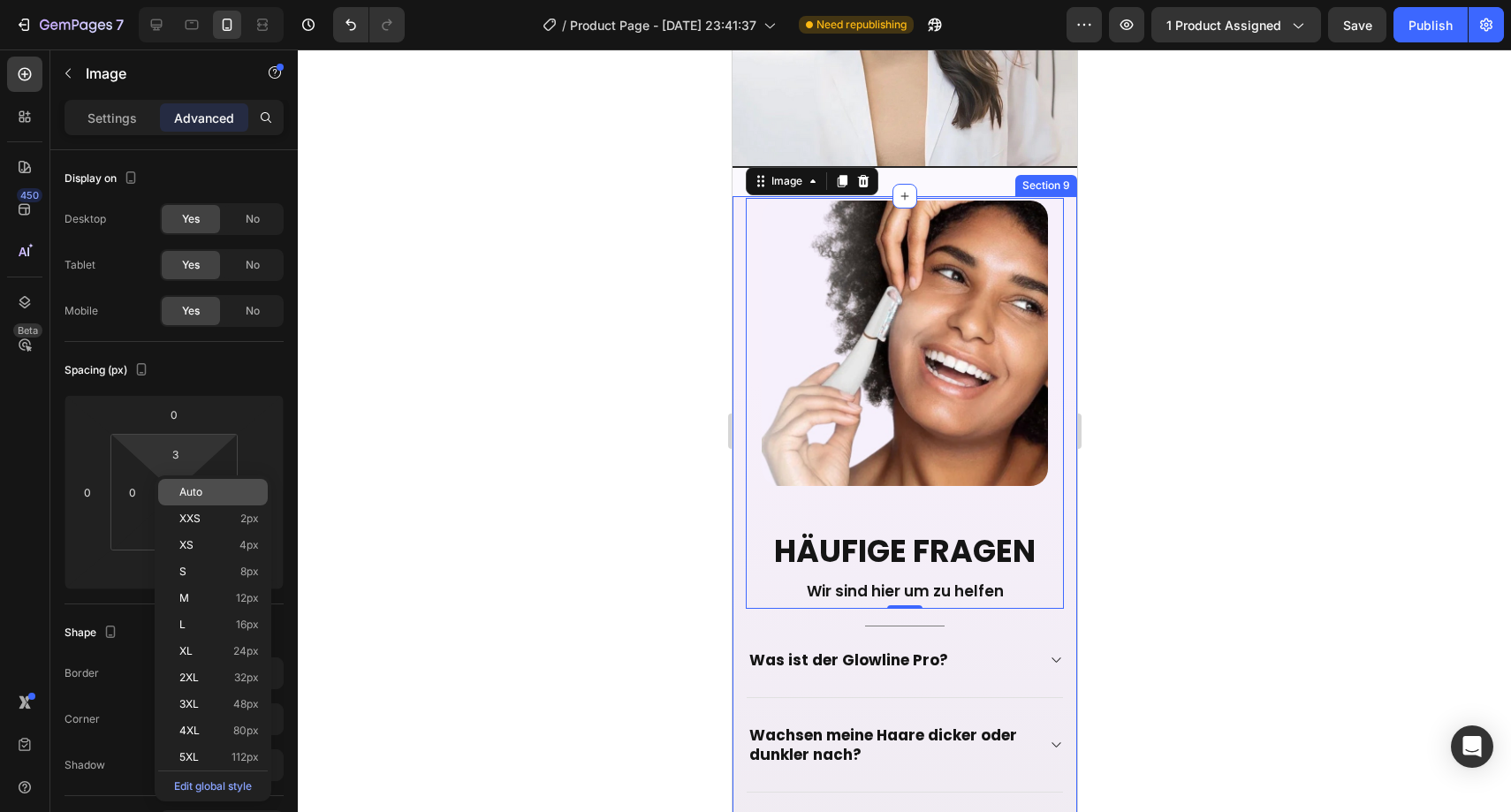
click at [202, 492] on span "Auto" at bounding box center [190, 492] width 23 height 13
type input "Auto"
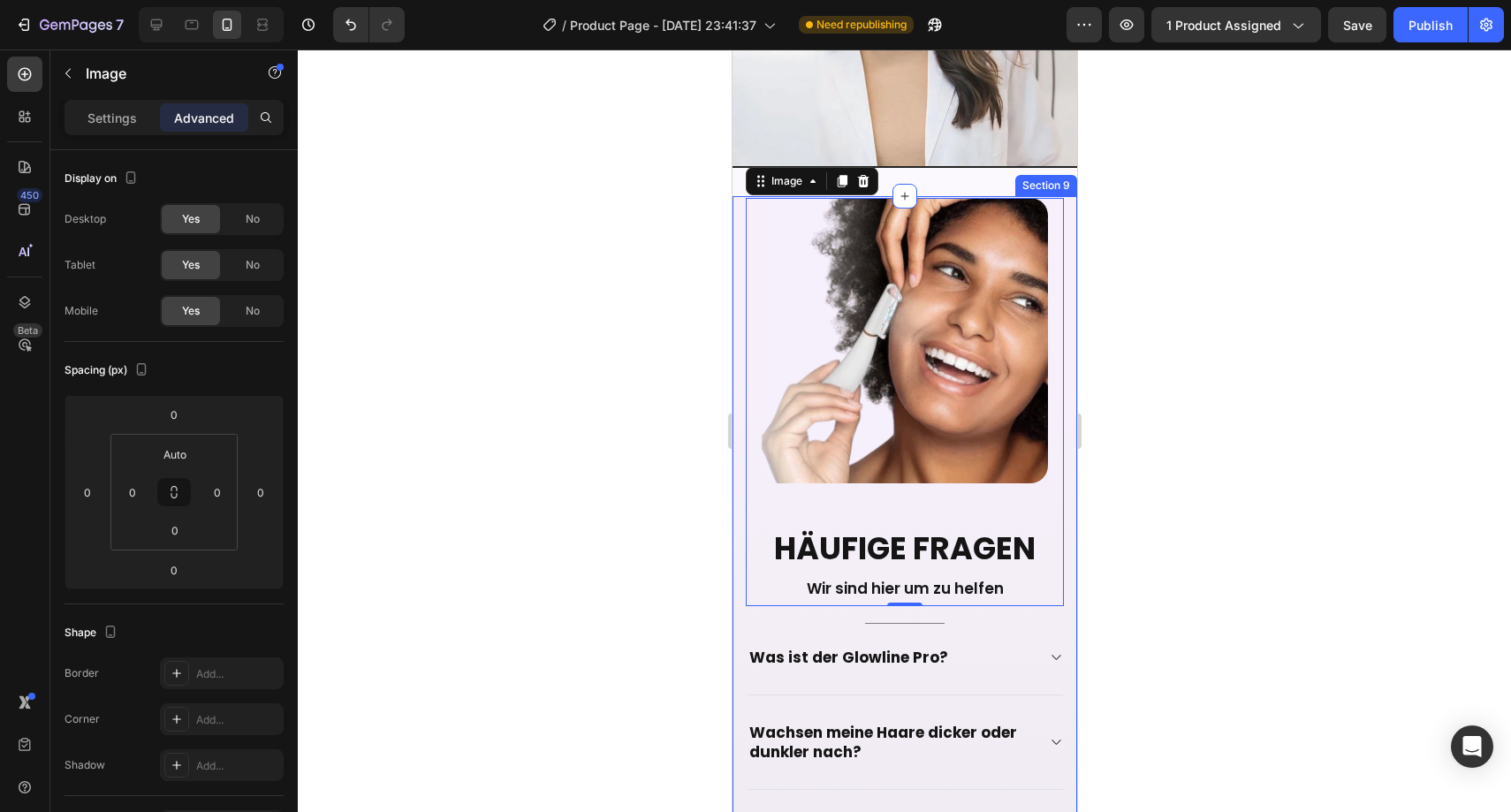
click at [409, 359] on div at bounding box center [904, 430] width 1213 height 763
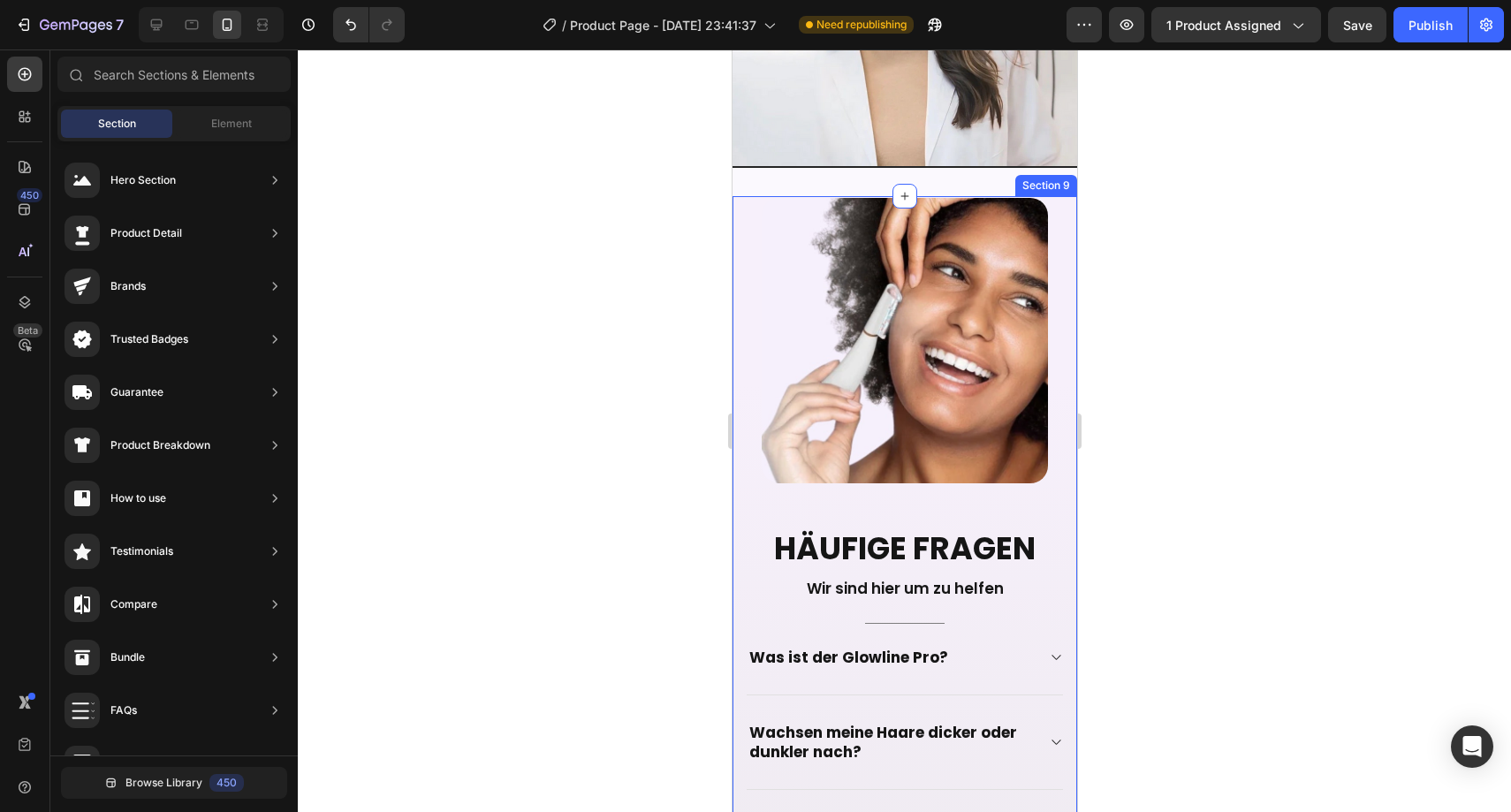
click at [587, 334] on div at bounding box center [904, 430] width 1213 height 763
click at [357, 30] on icon "Undo/Redo" at bounding box center [351, 25] width 18 height 18
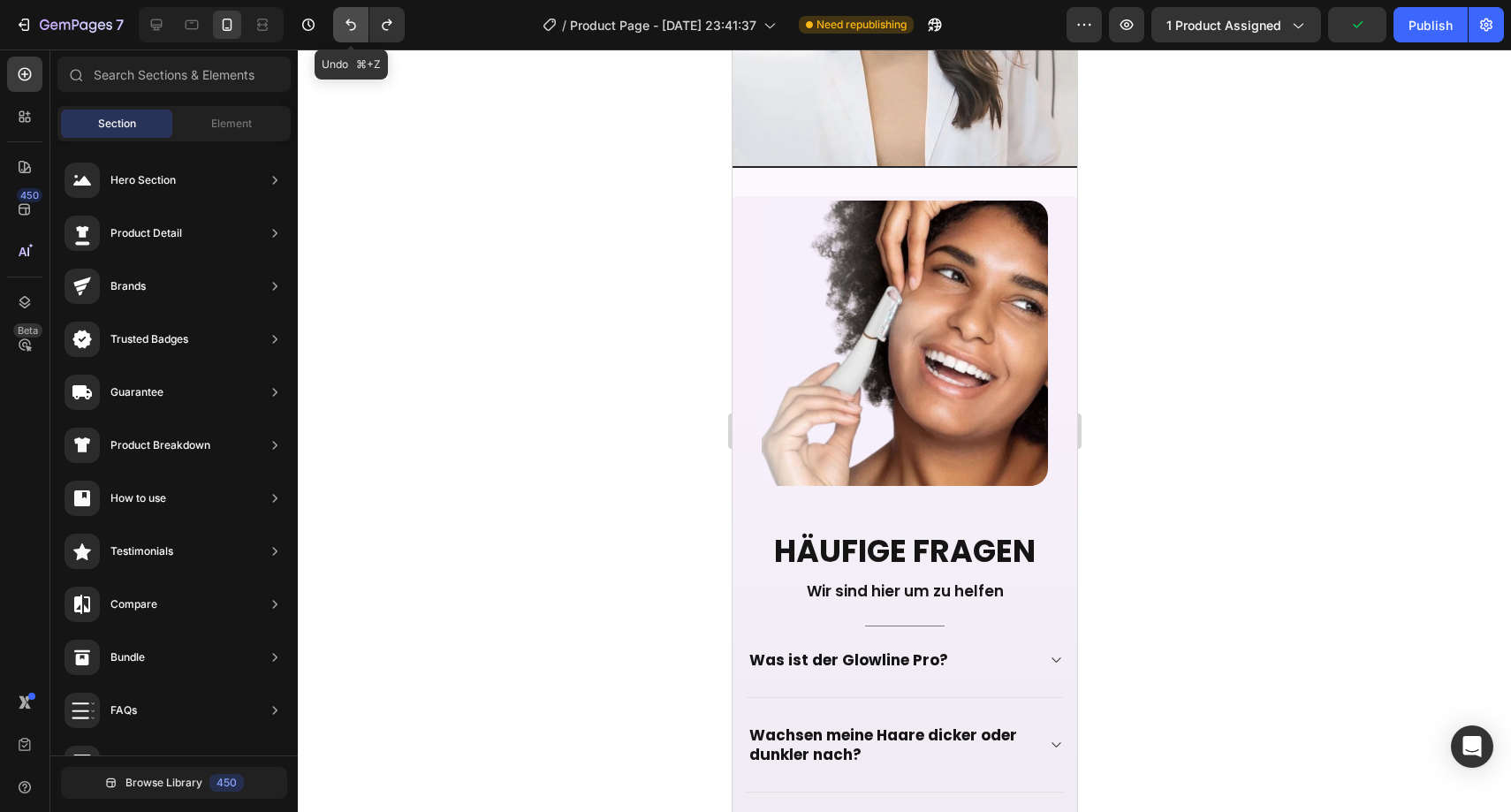
click at [346, 25] on icon "Undo/Redo" at bounding box center [351, 25] width 18 height 18
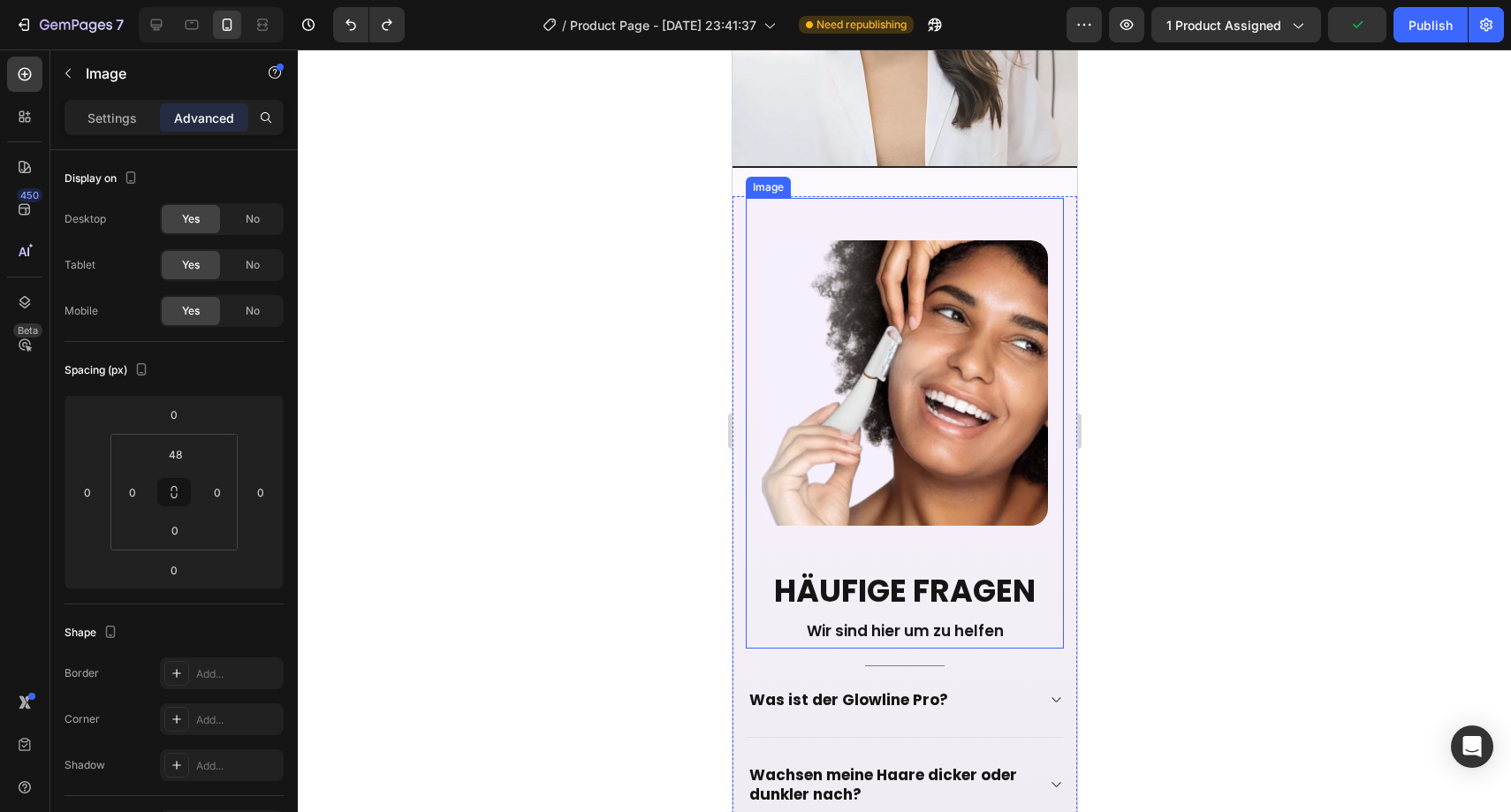
click at [758, 198] on div "Image" at bounding box center [903, 422] width 318 height 450
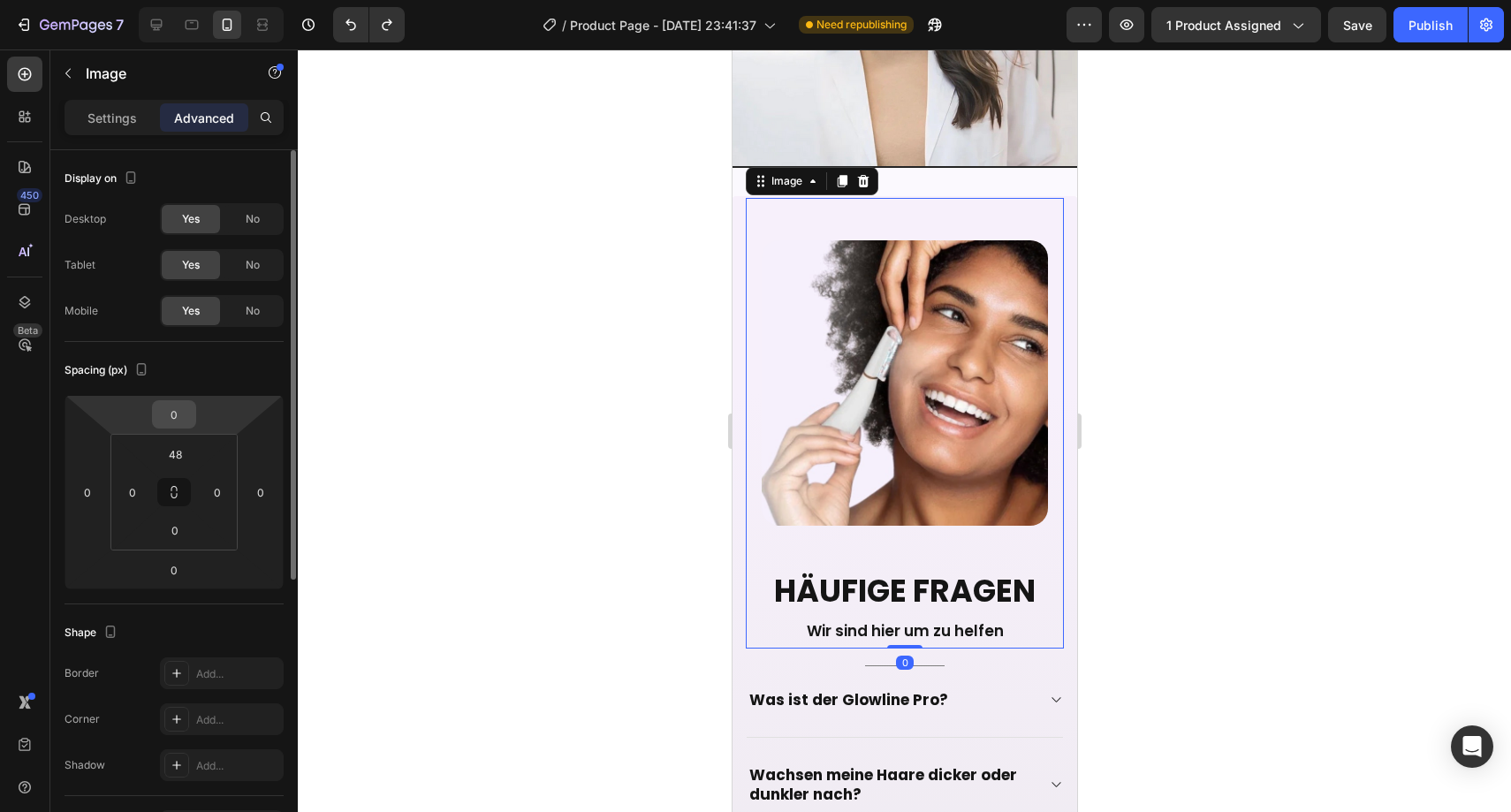
click at [169, 415] on input "0" at bounding box center [174, 413] width 36 height 27
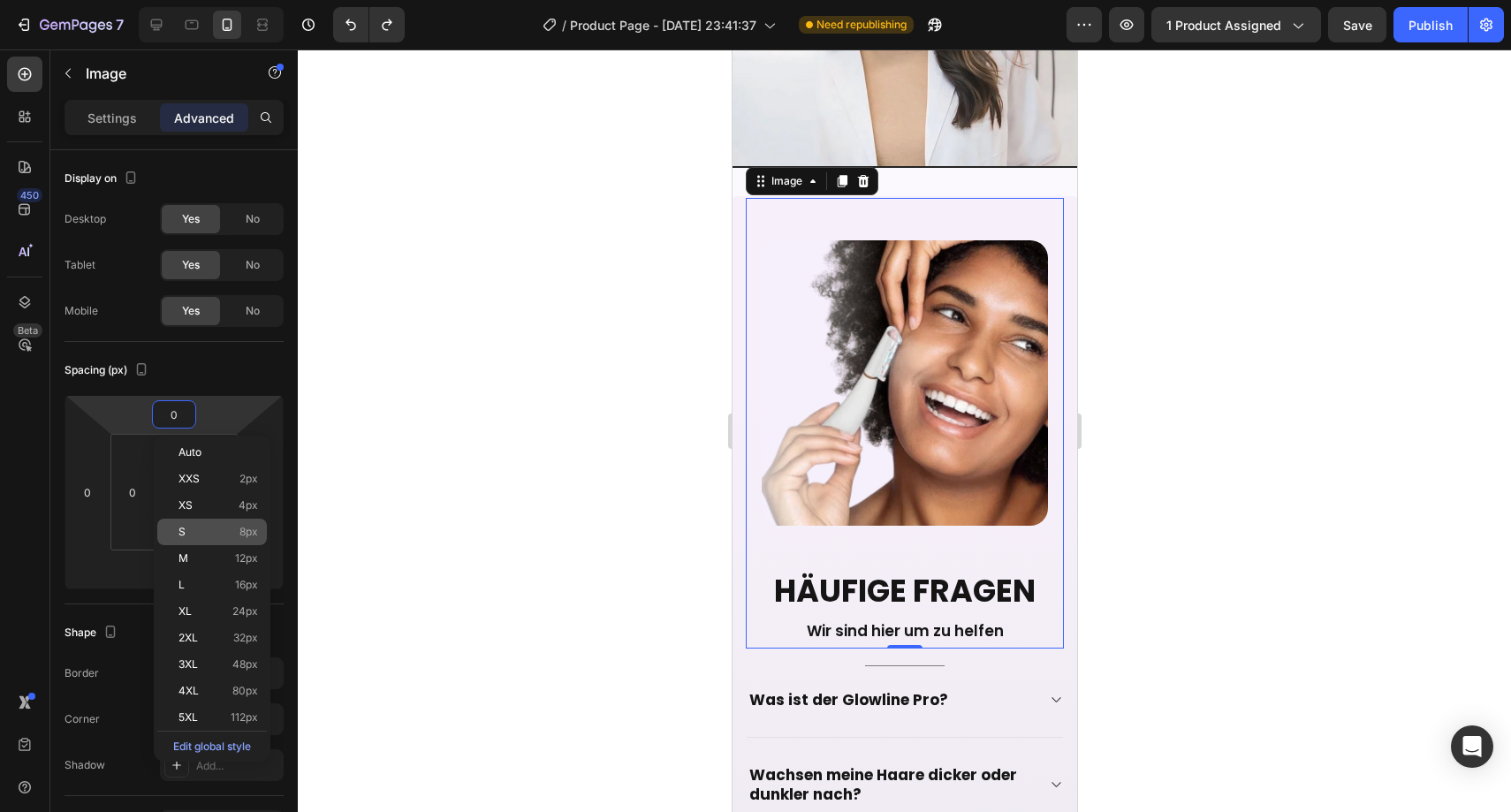
click at [223, 529] on p "S 8px" at bounding box center [218, 531] width 79 height 13
type input "8"
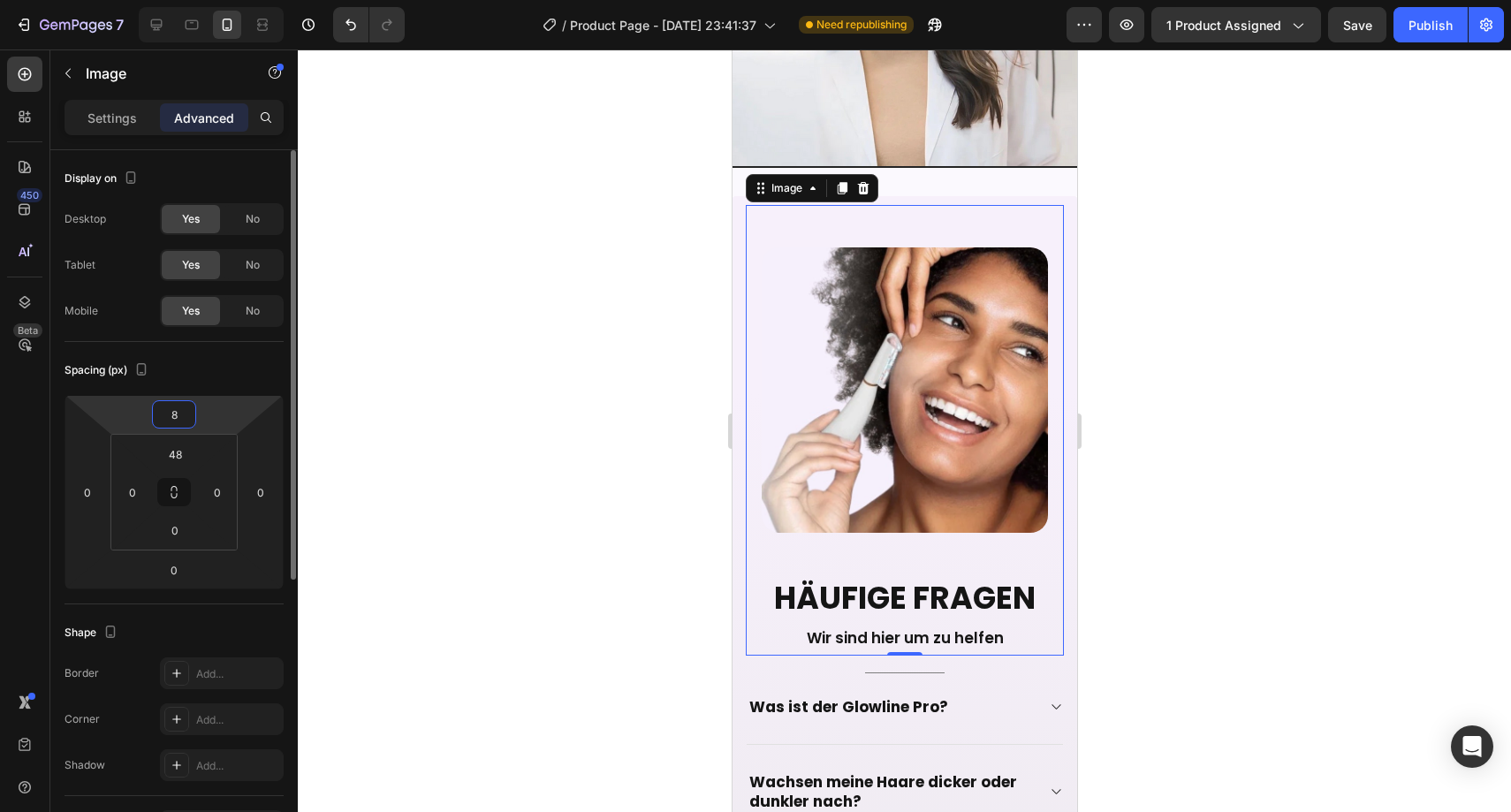
click at [179, 416] on input "8" at bounding box center [174, 413] width 36 height 27
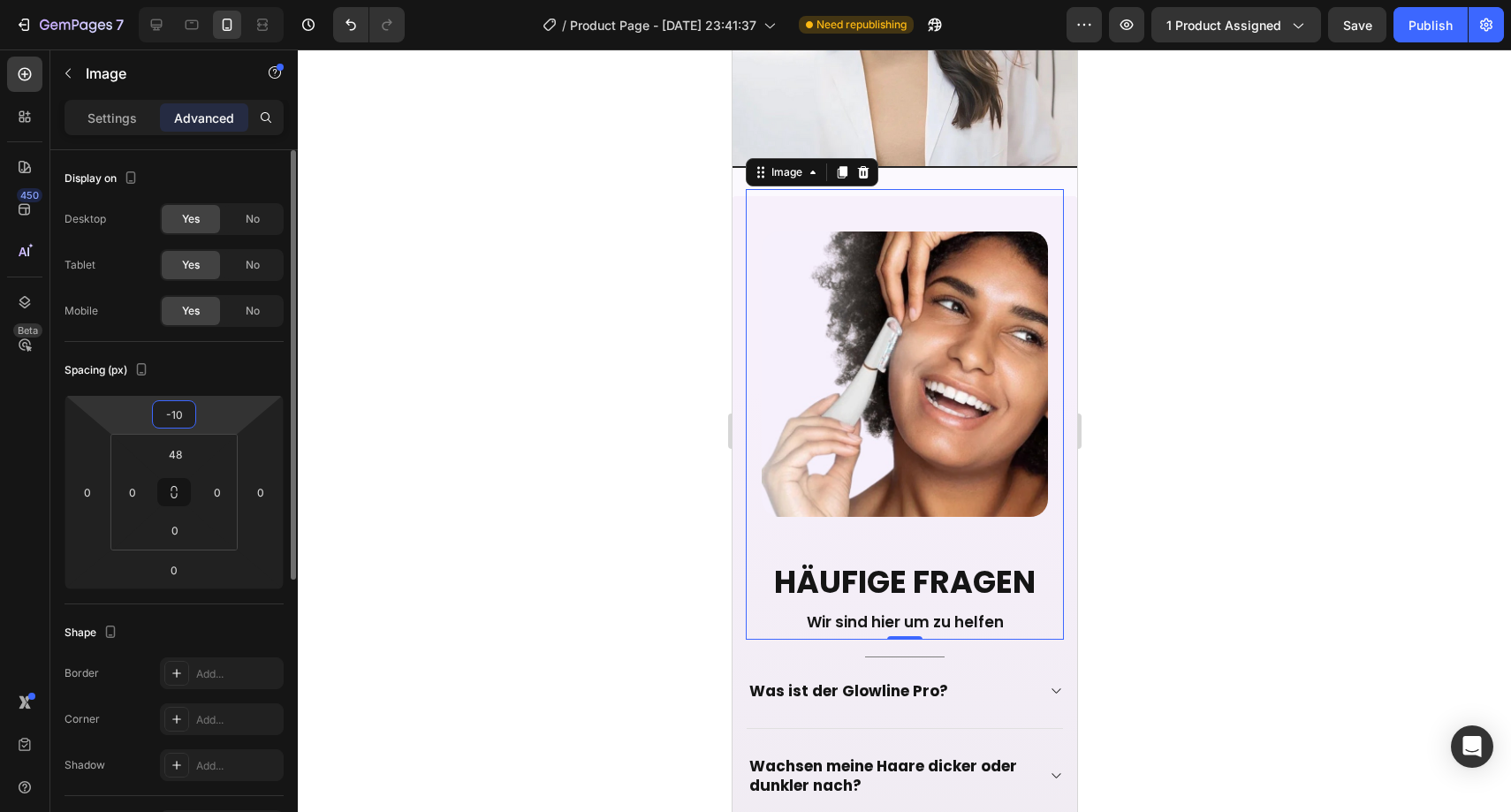
type input "-1"
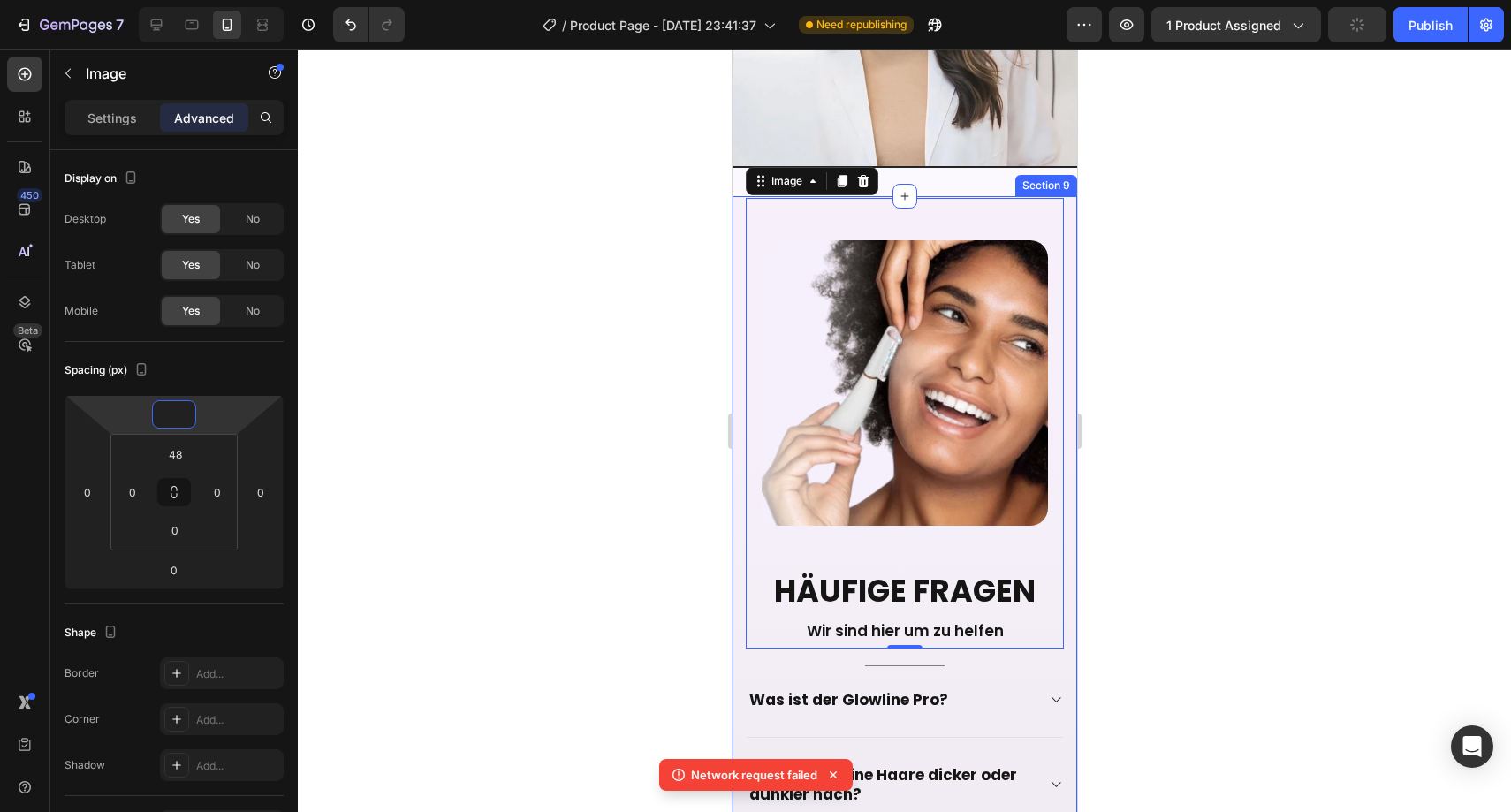
click at [732, 296] on div "Image 0 Häufige Fragen Heading Wir sind hier um zu helfen Text block Title Line…" at bounding box center [903, 739] width 344 height 1086
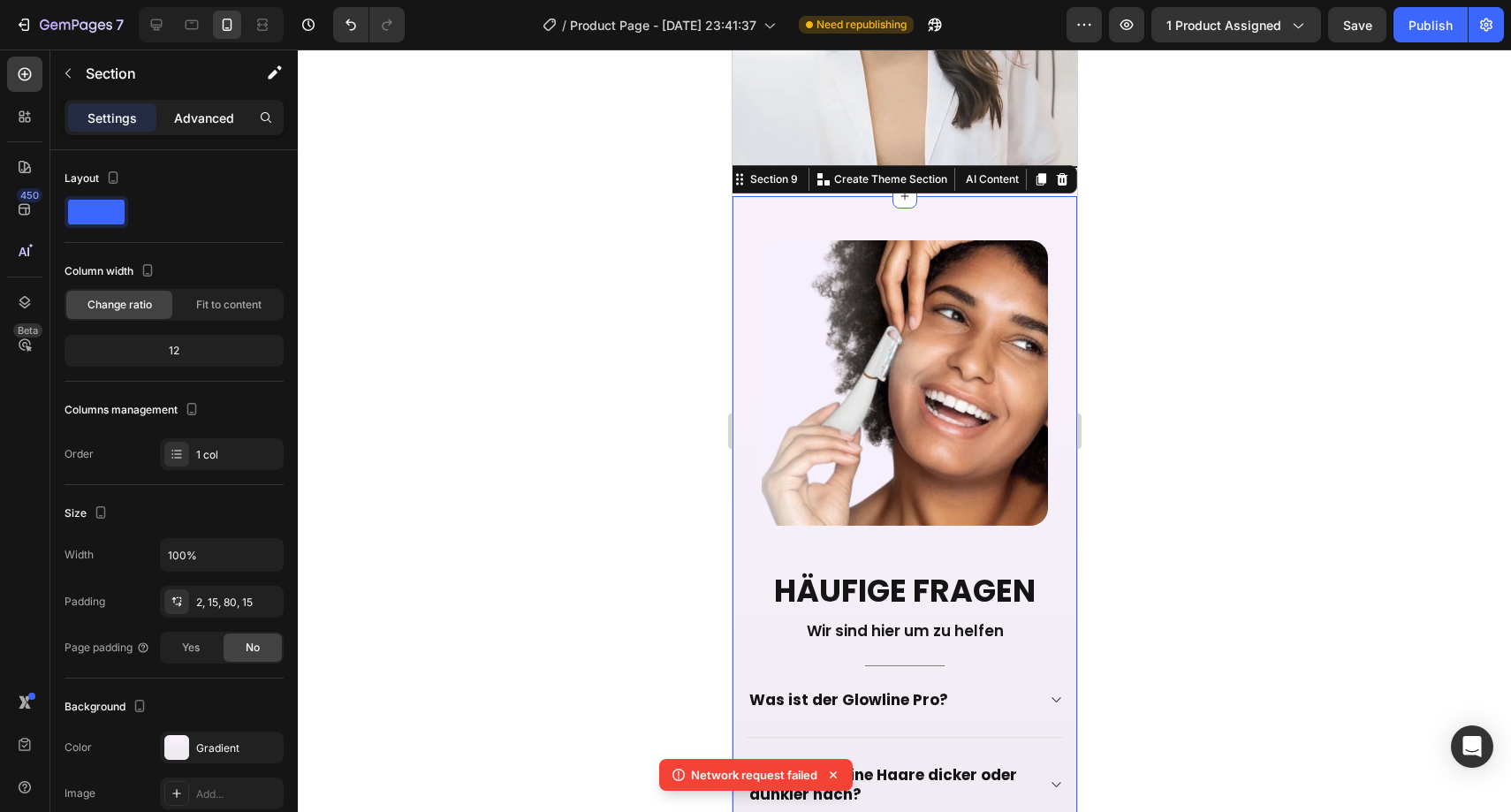
click at [188, 116] on p "Advanced" at bounding box center [204, 118] width 60 height 19
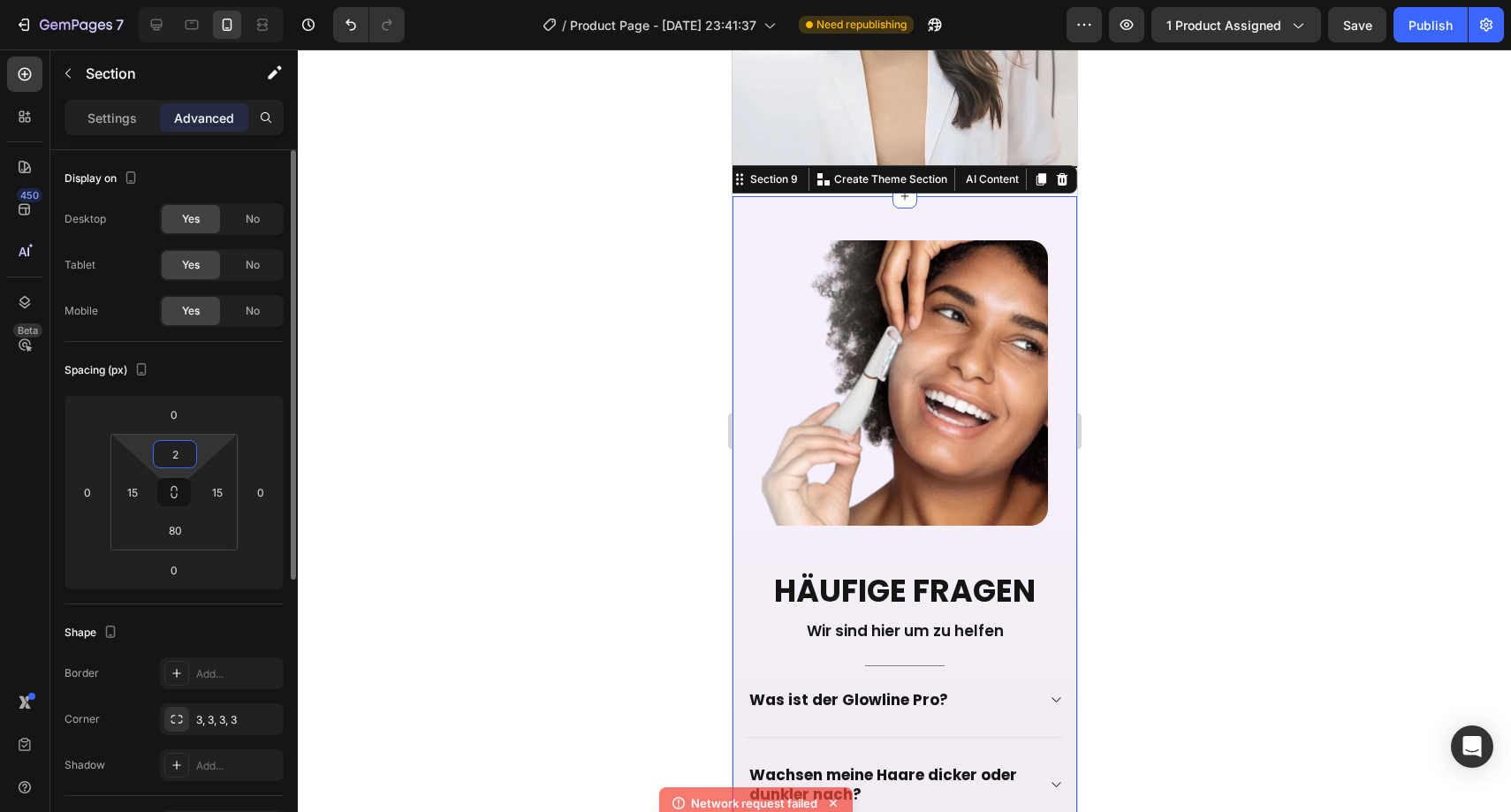
click at [189, 455] on input "2" at bounding box center [175, 454] width 36 height 27
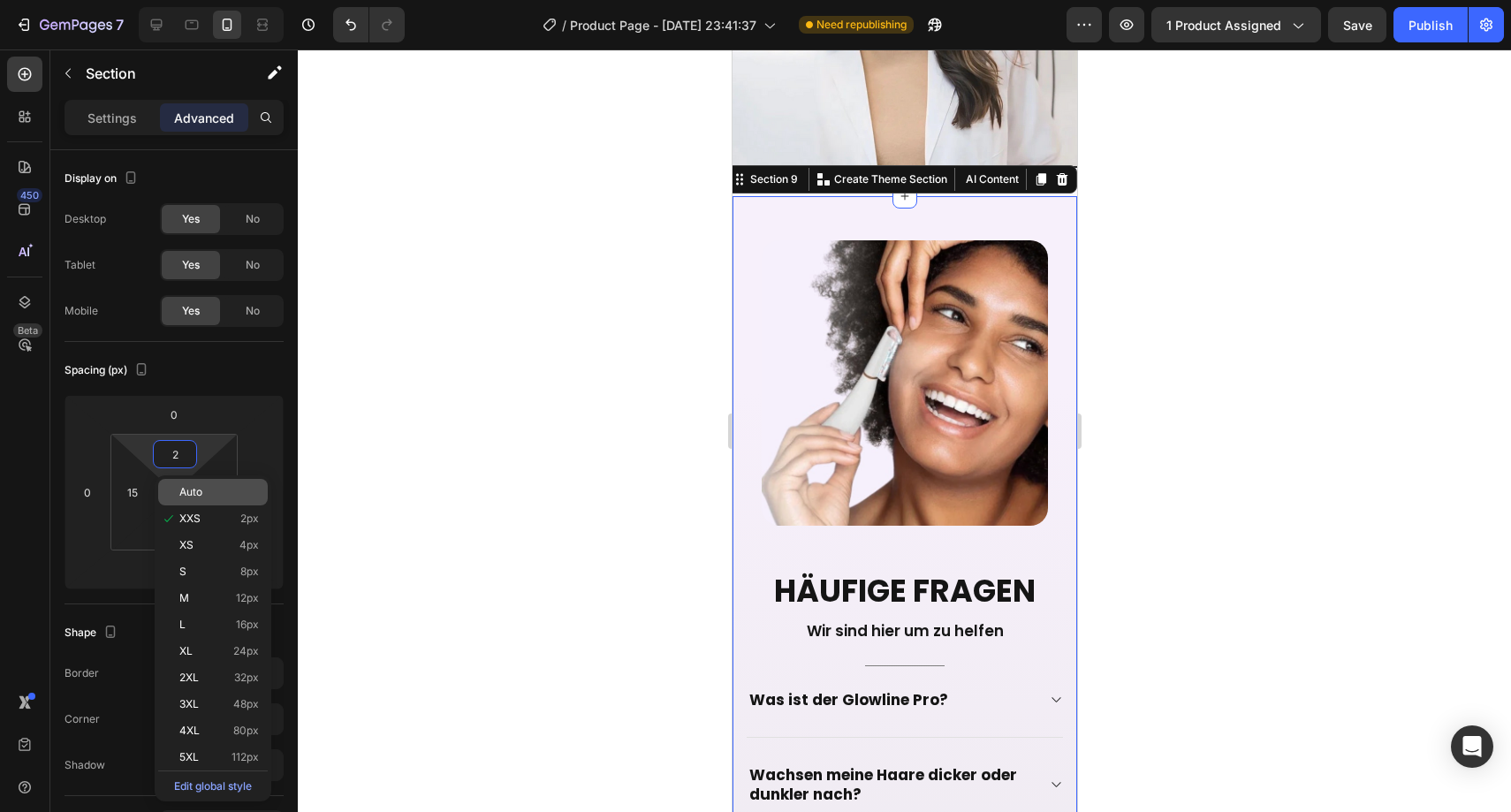
click at [188, 490] on span "Auto" at bounding box center [190, 492] width 23 height 13
type input "Auto"
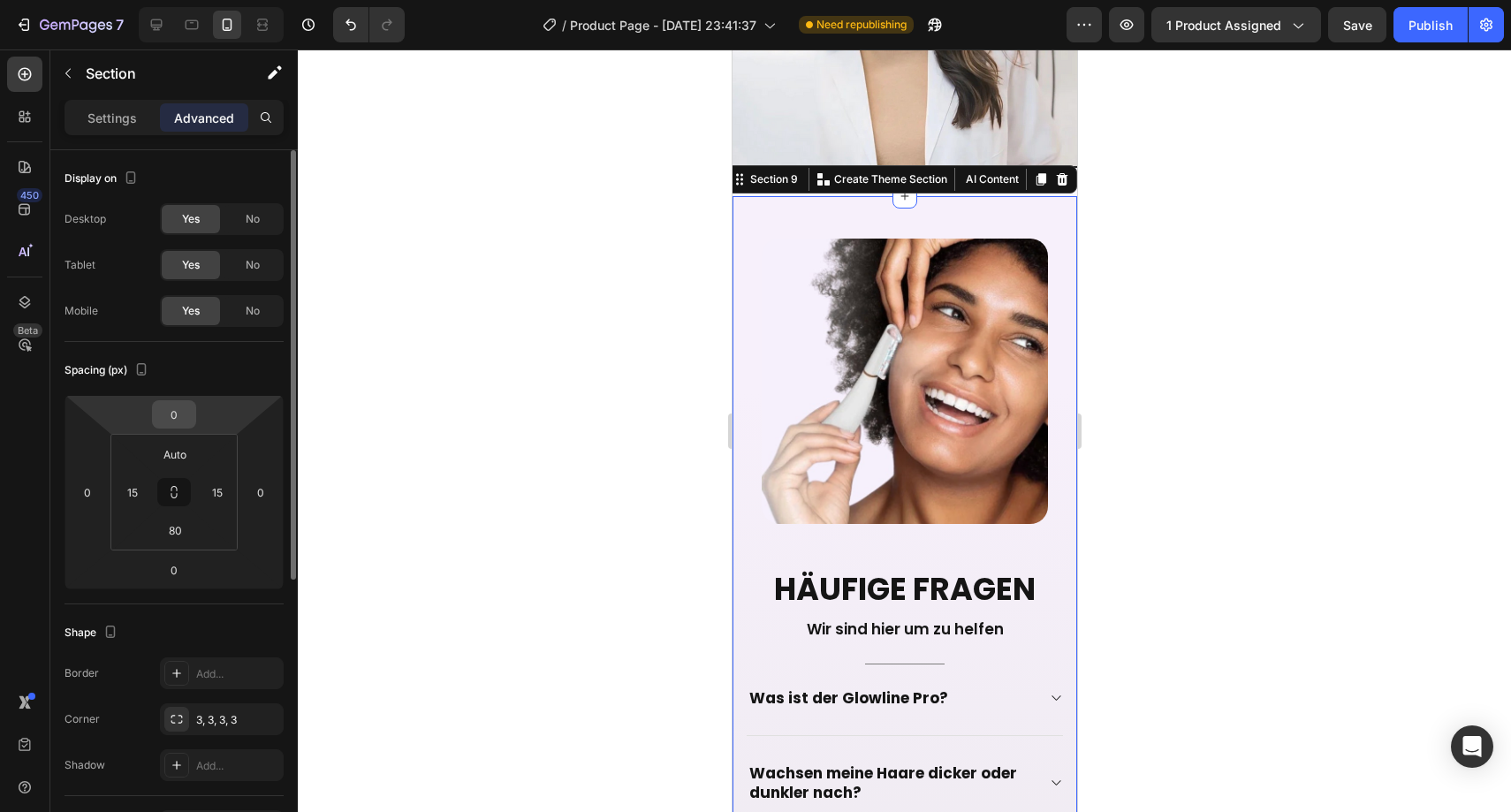
click at [178, 423] on input "0" at bounding box center [174, 413] width 36 height 27
type input "-10"
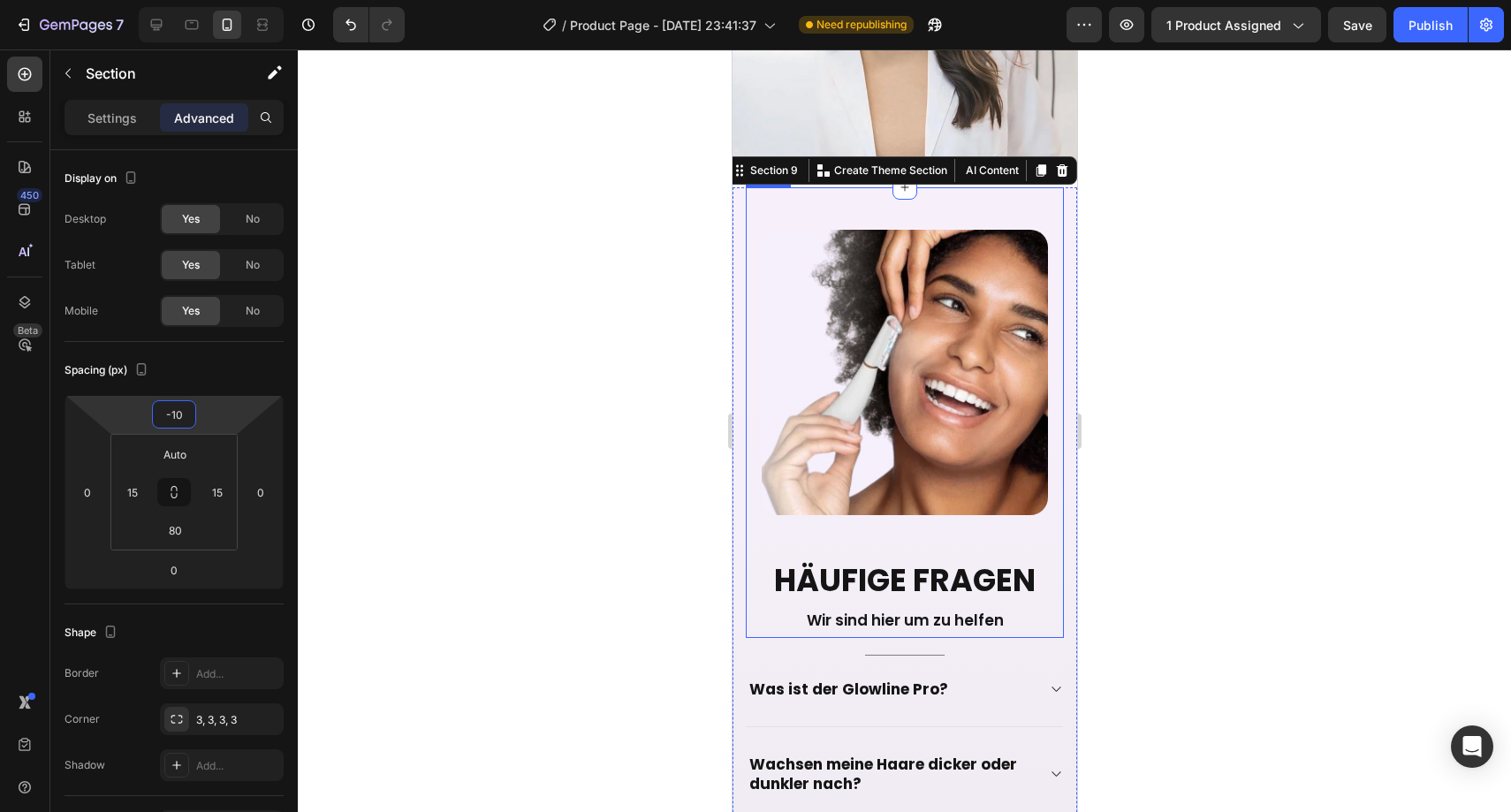
drag, startPoint x: 907, startPoint y: 396, endPoint x: 928, endPoint y: 393, distance: 21.2
click at [907, 396] on img at bounding box center [903, 372] width 286 height 285
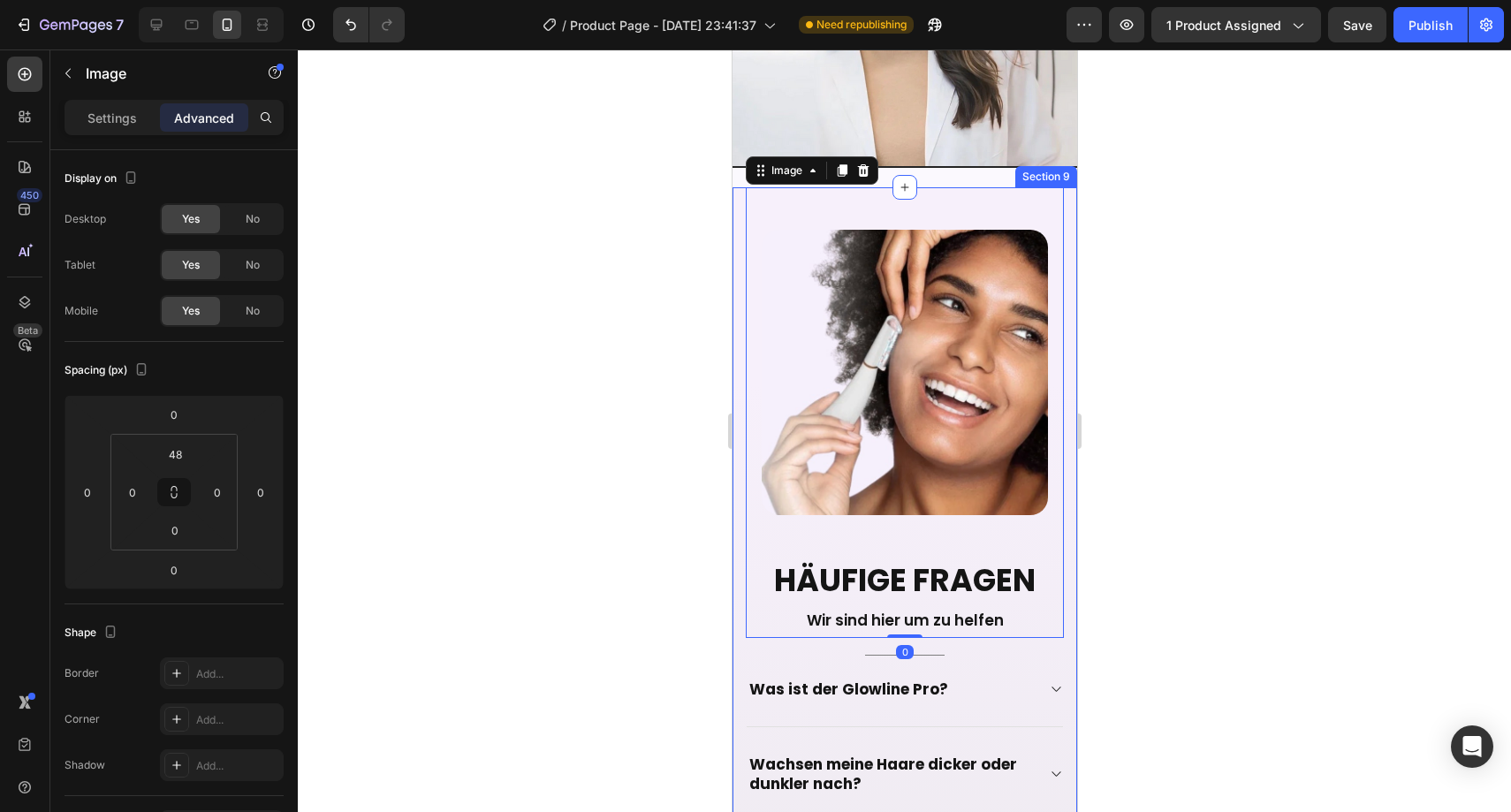
click at [1139, 330] on div at bounding box center [904, 430] width 1213 height 763
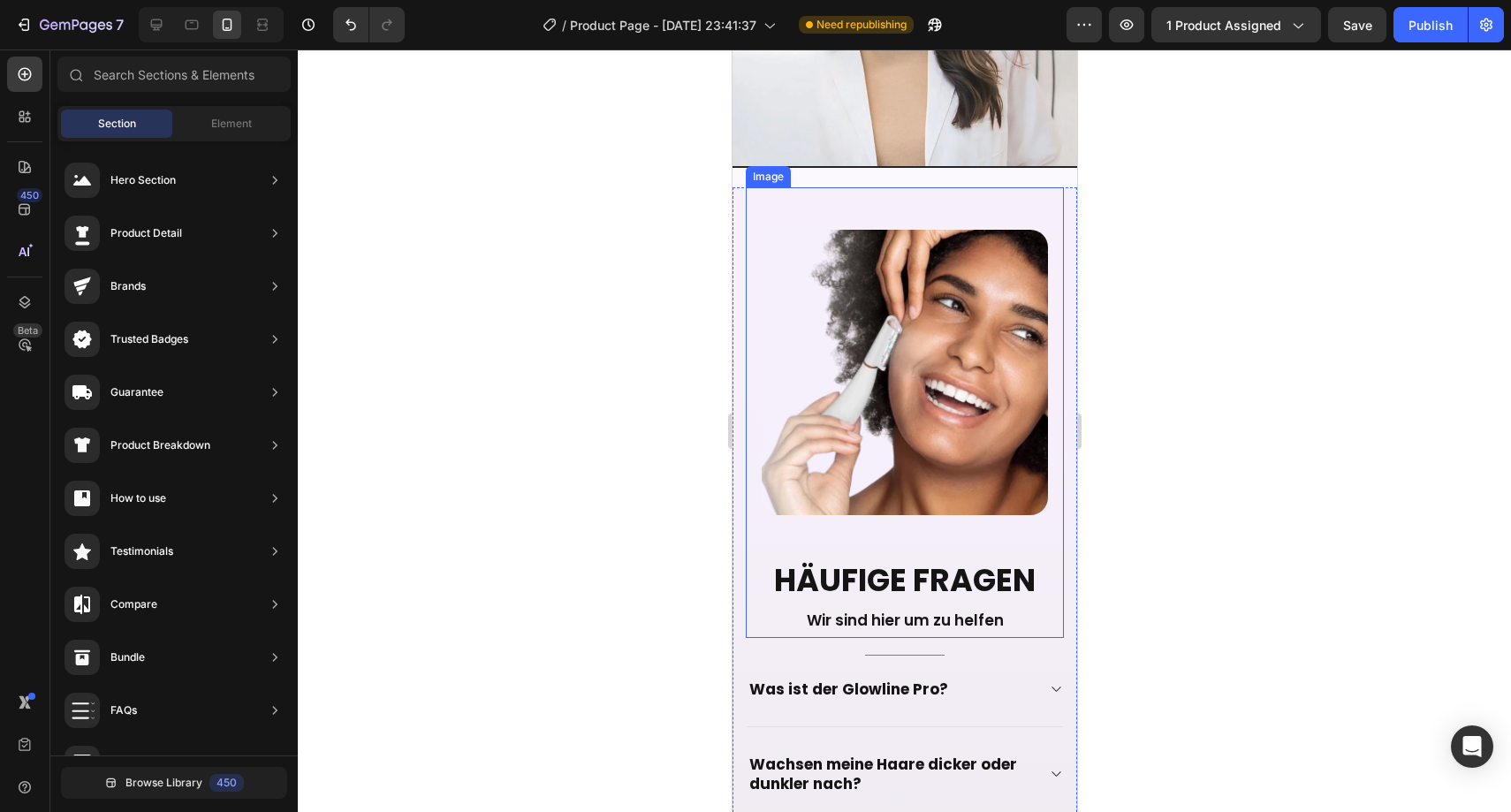
click at [786, 263] on img at bounding box center [903, 372] width 286 height 285
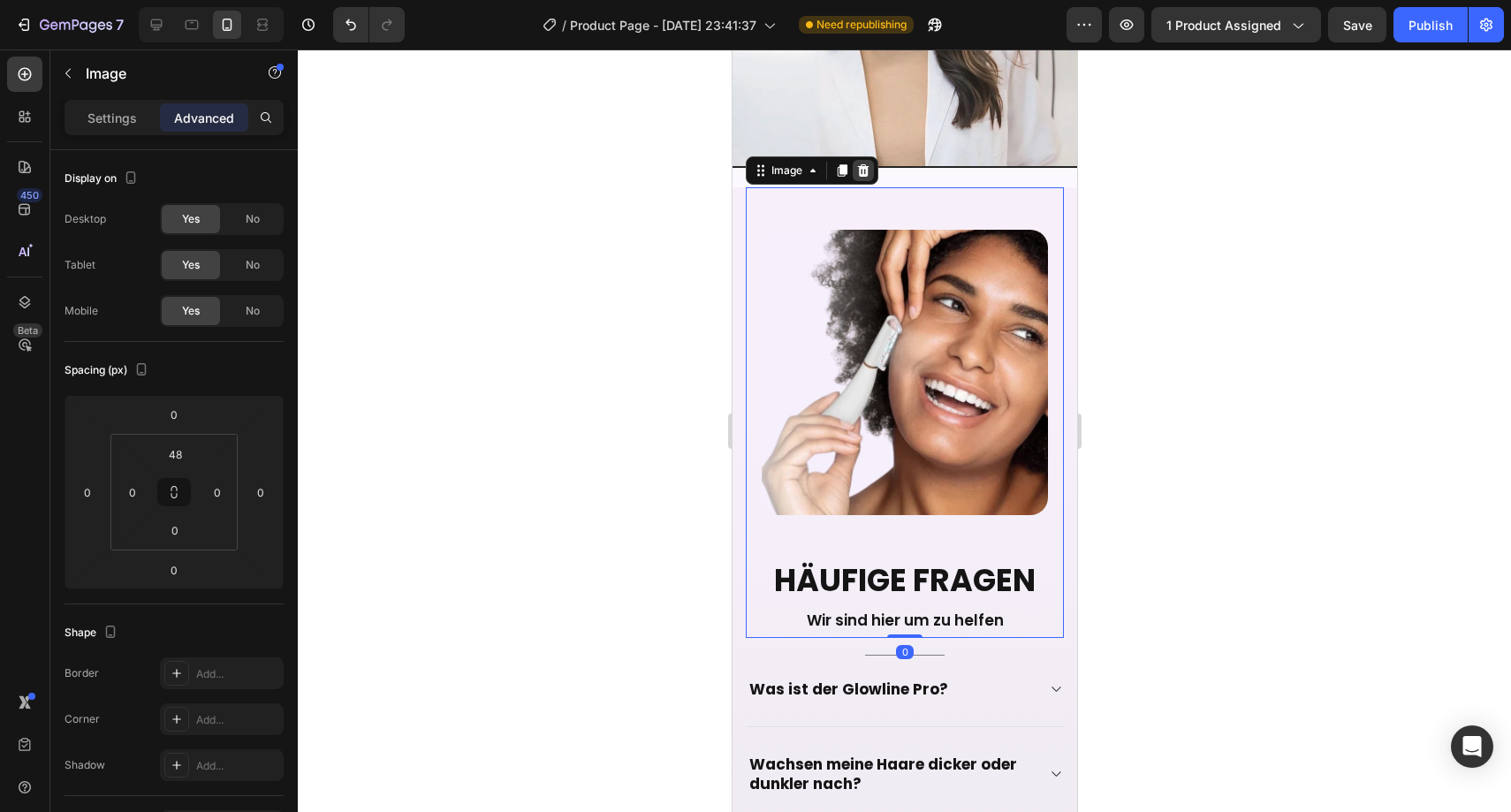
click at [861, 164] on icon at bounding box center [863, 170] width 12 height 13
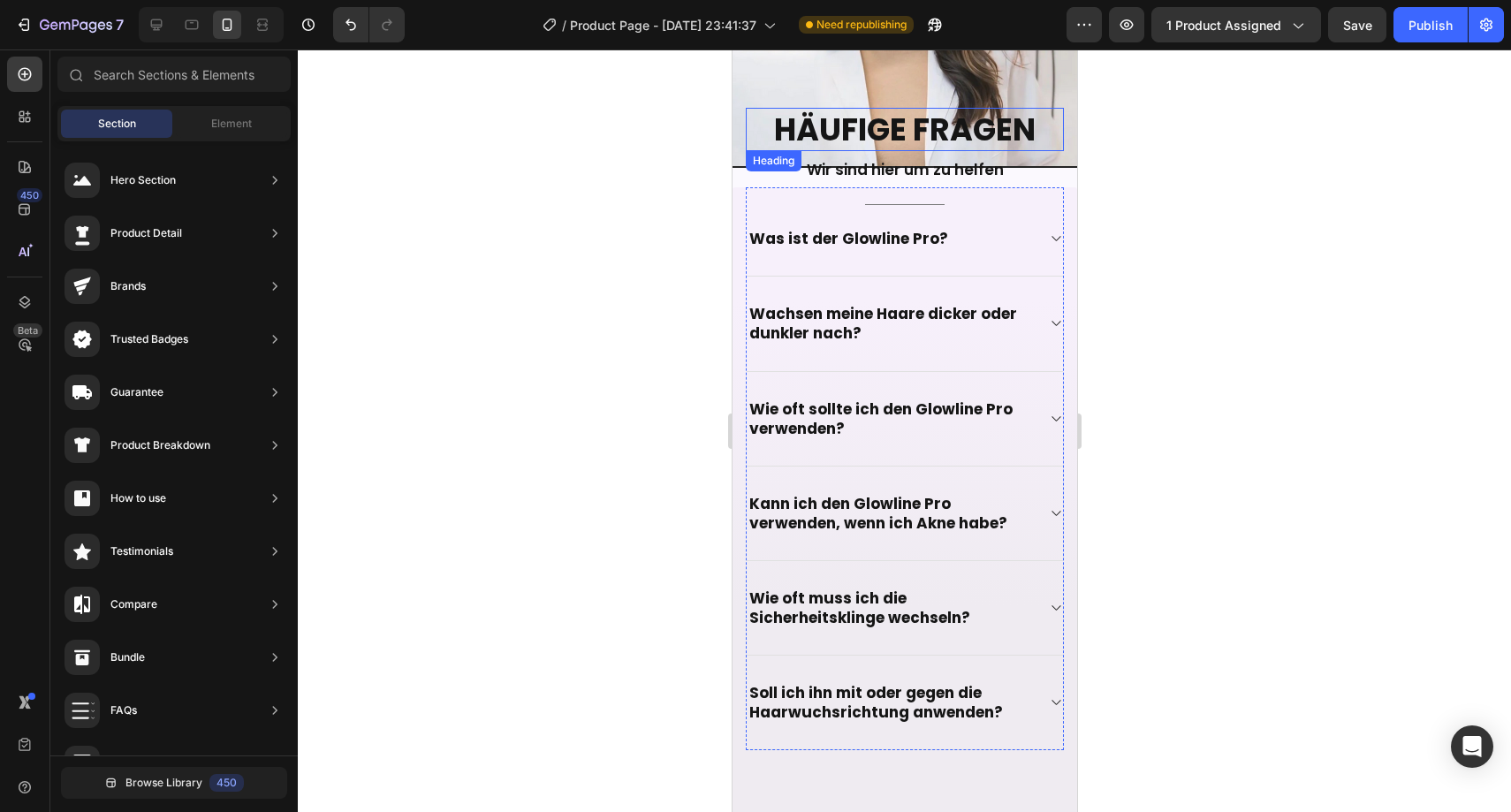
scroll to position [4387, 0]
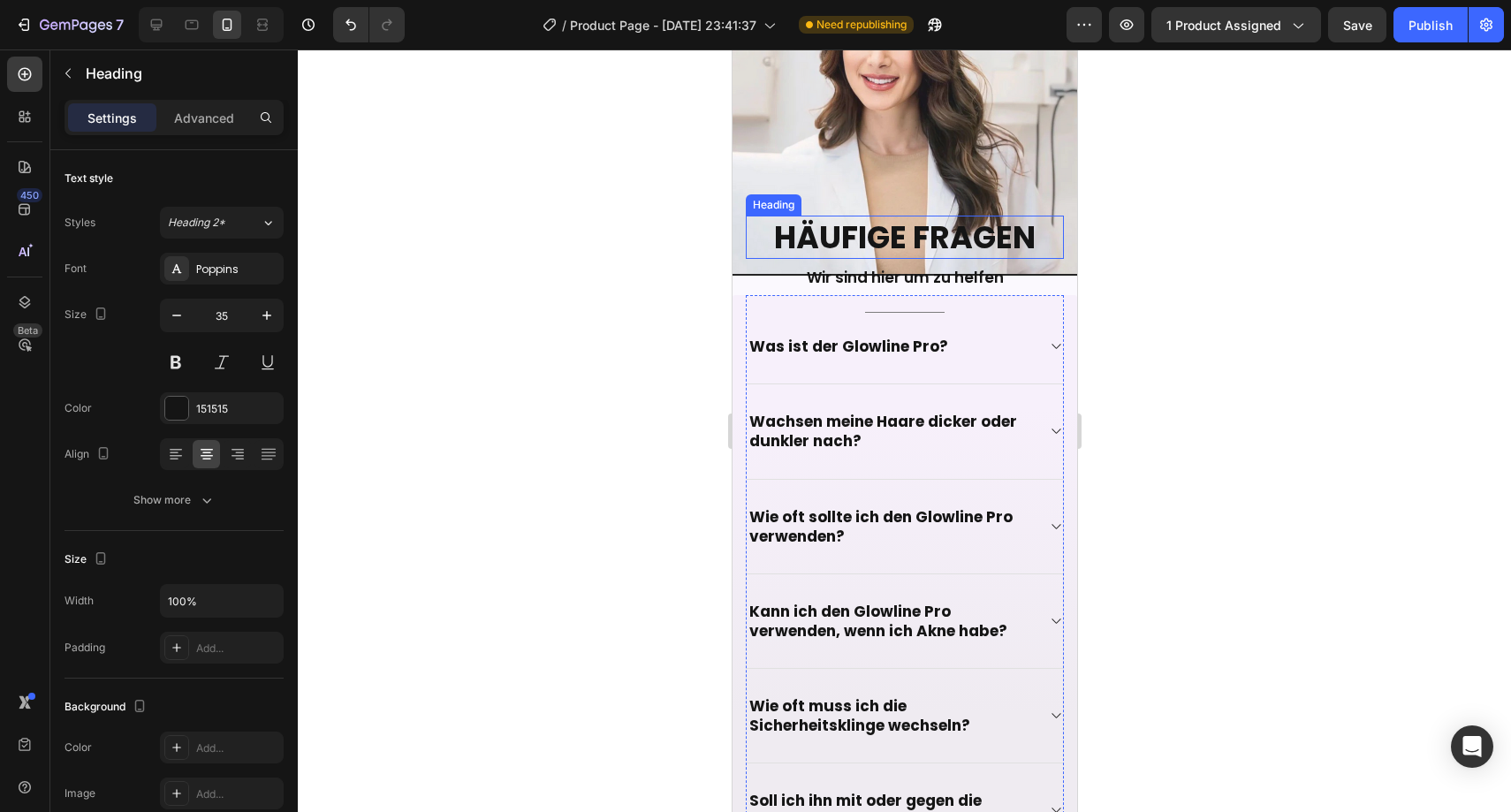
click at [855, 218] on p "Häufige Fragen" at bounding box center [904, 237] width 315 height 41
click at [228, 106] on div "Advanced" at bounding box center [204, 117] width 88 height 29
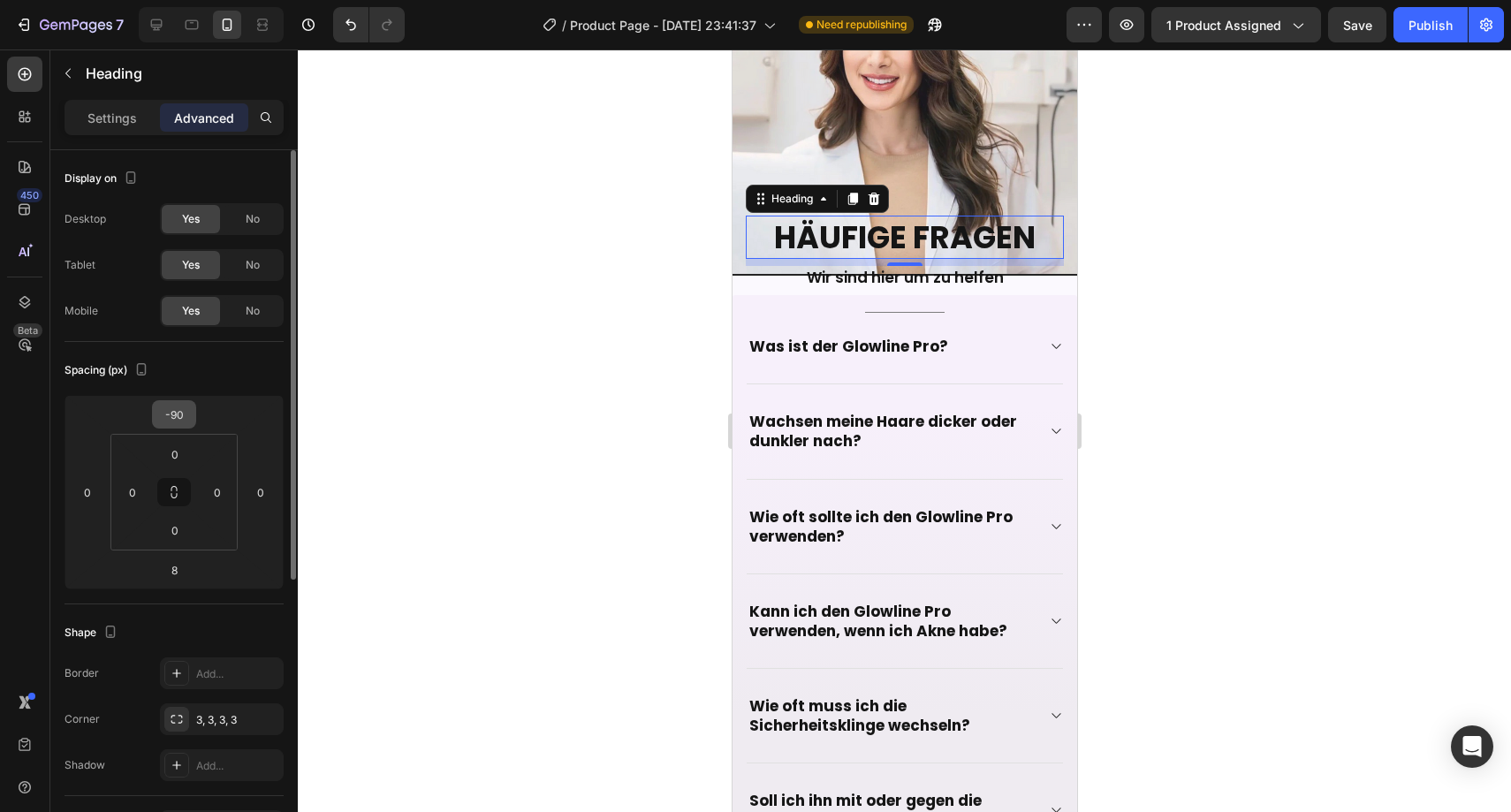
click at [174, 0] on html "7 Version history / Product Page - [DATE] 23:41:37 Need republishing Preview 1 …" at bounding box center [755, 0] width 1511 height 0
click at [182, 413] on input "-90" at bounding box center [174, 413] width 36 height 27
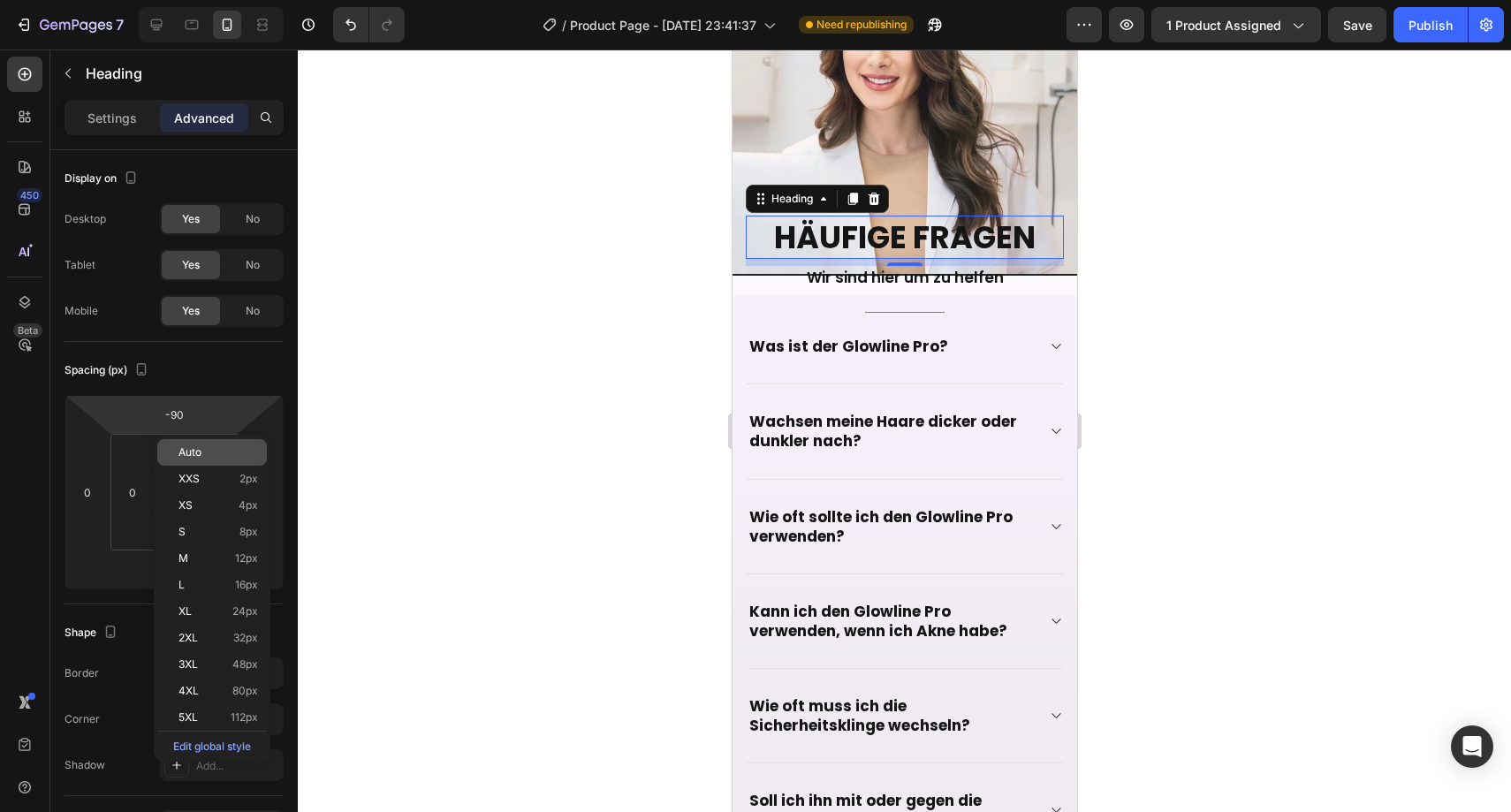
click at [189, 453] on span "Auto" at bounding box center [189, 452] width 23 height 13
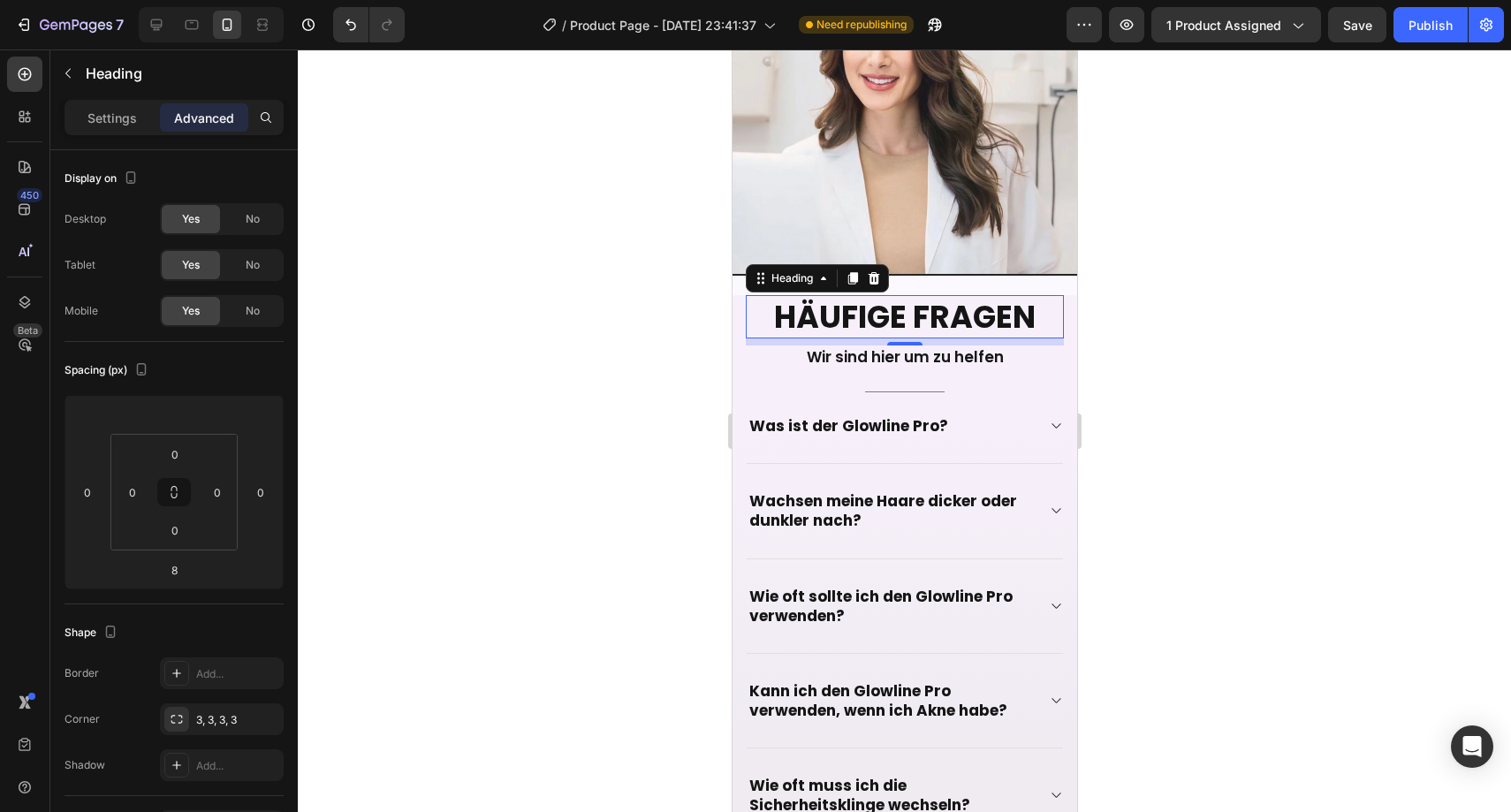
click at [518, 291] on div at bounding box center [904, 430] width 1213 height 763
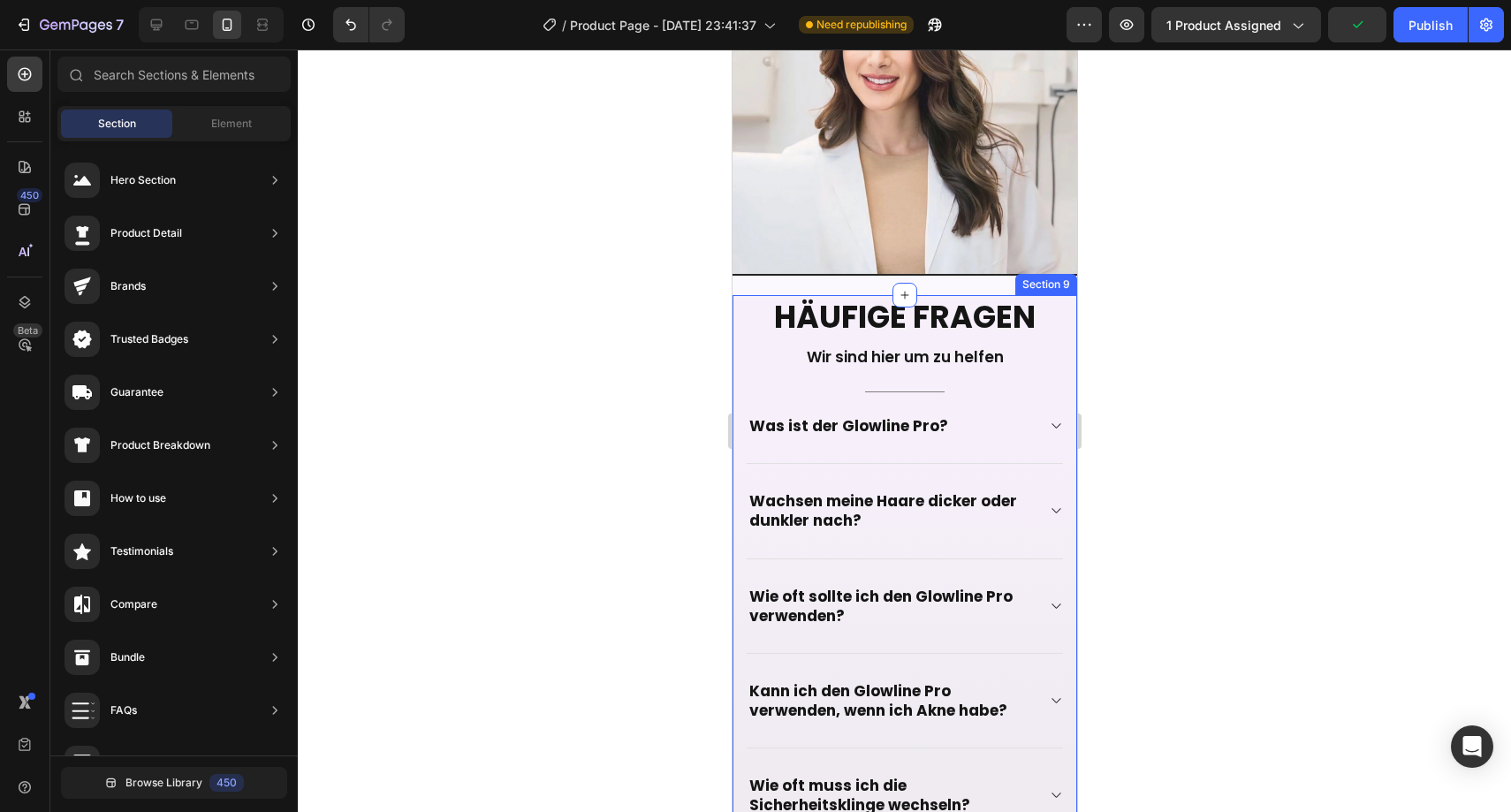
click at [735, 295] on div "Häufige Fragen Heading Wir sind hier um zu helfen Text block Title Line Was ist…" at bounding box center [903, 652] width 344 height 714
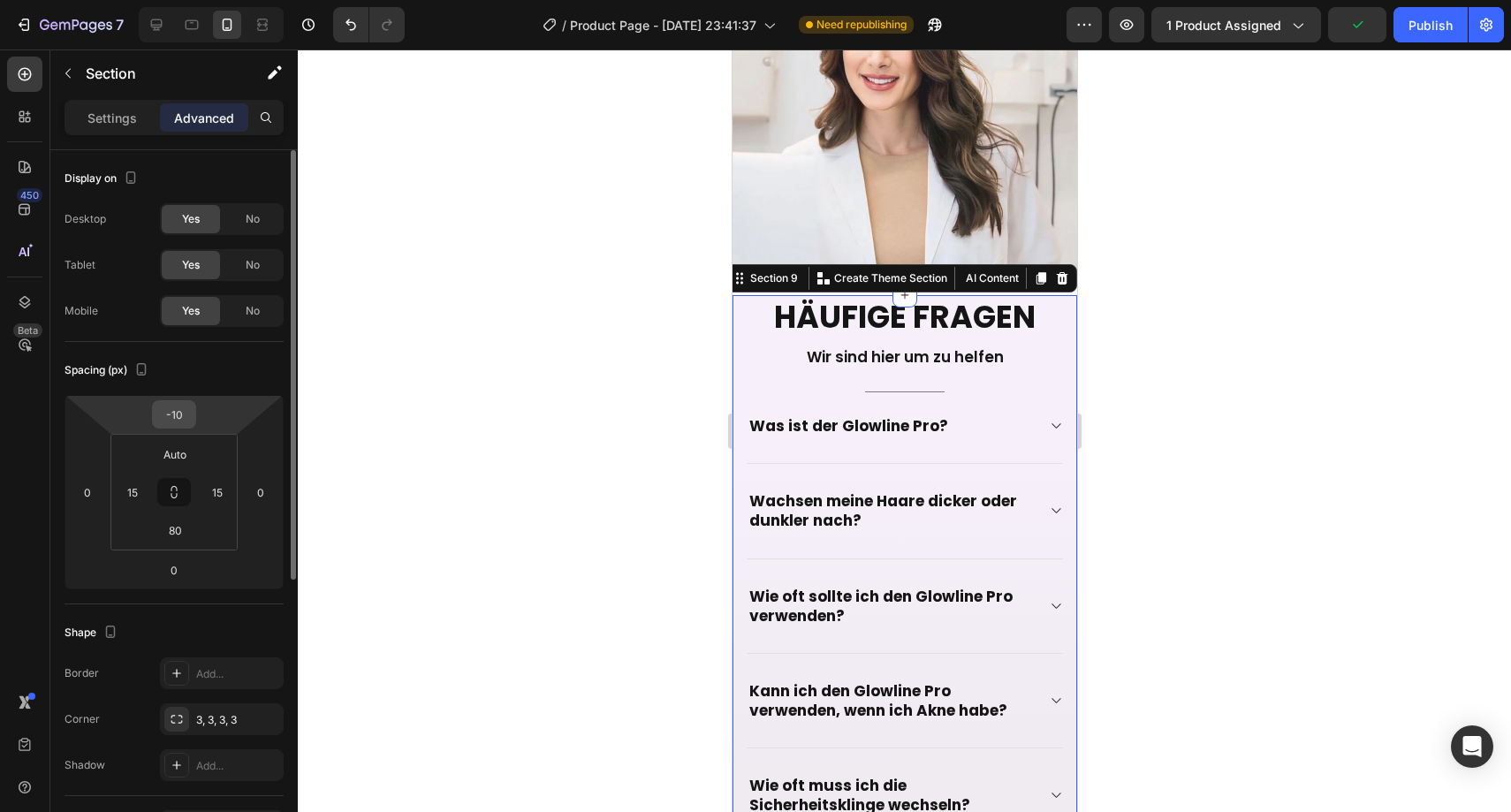
click at [185, 403] on input "-10" at bounding box center [174, 413] width 36 height 27
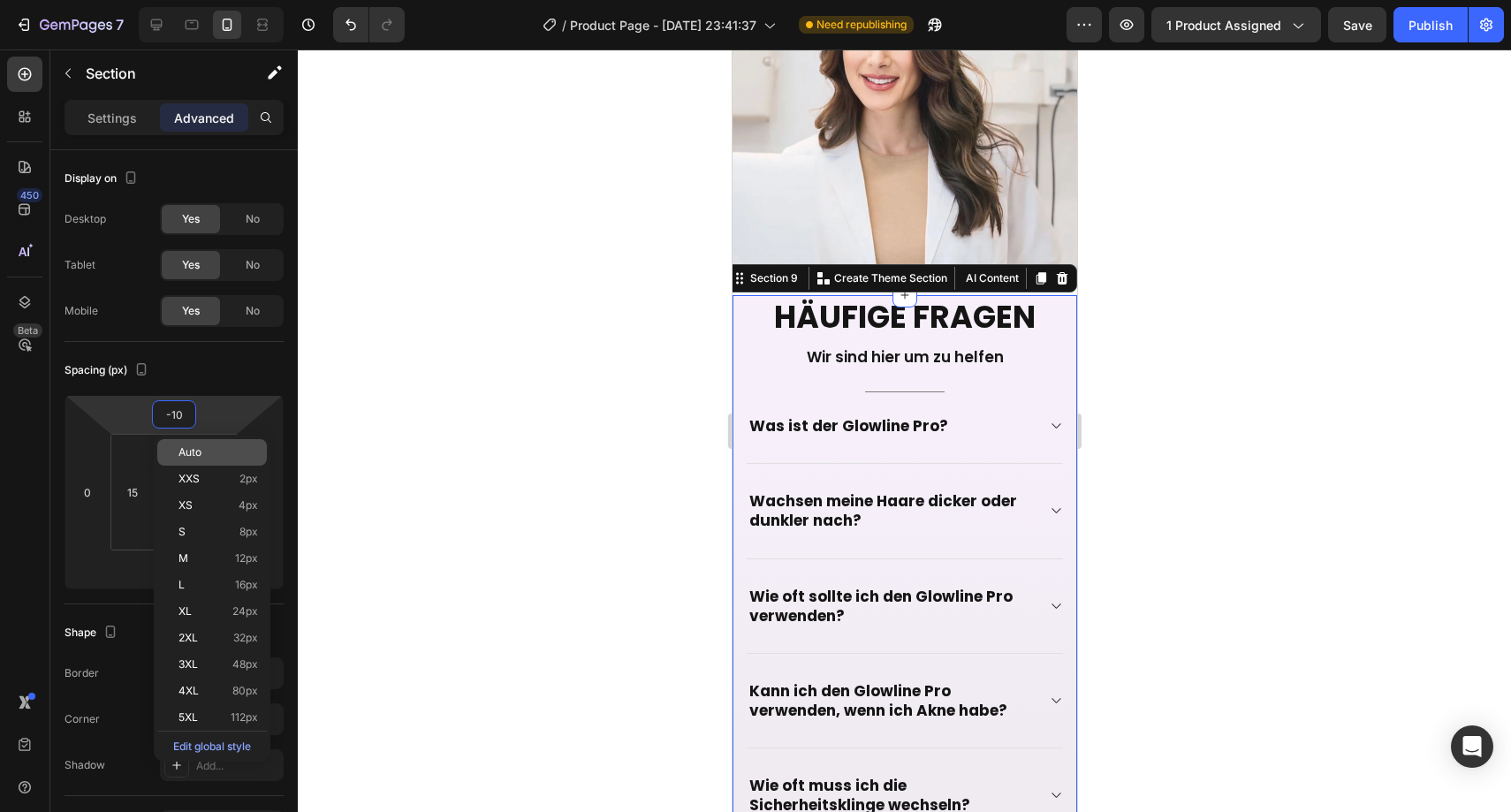
click at [196, 444] on div "Auto" at bounding box center [212, 452] width 110 height 27
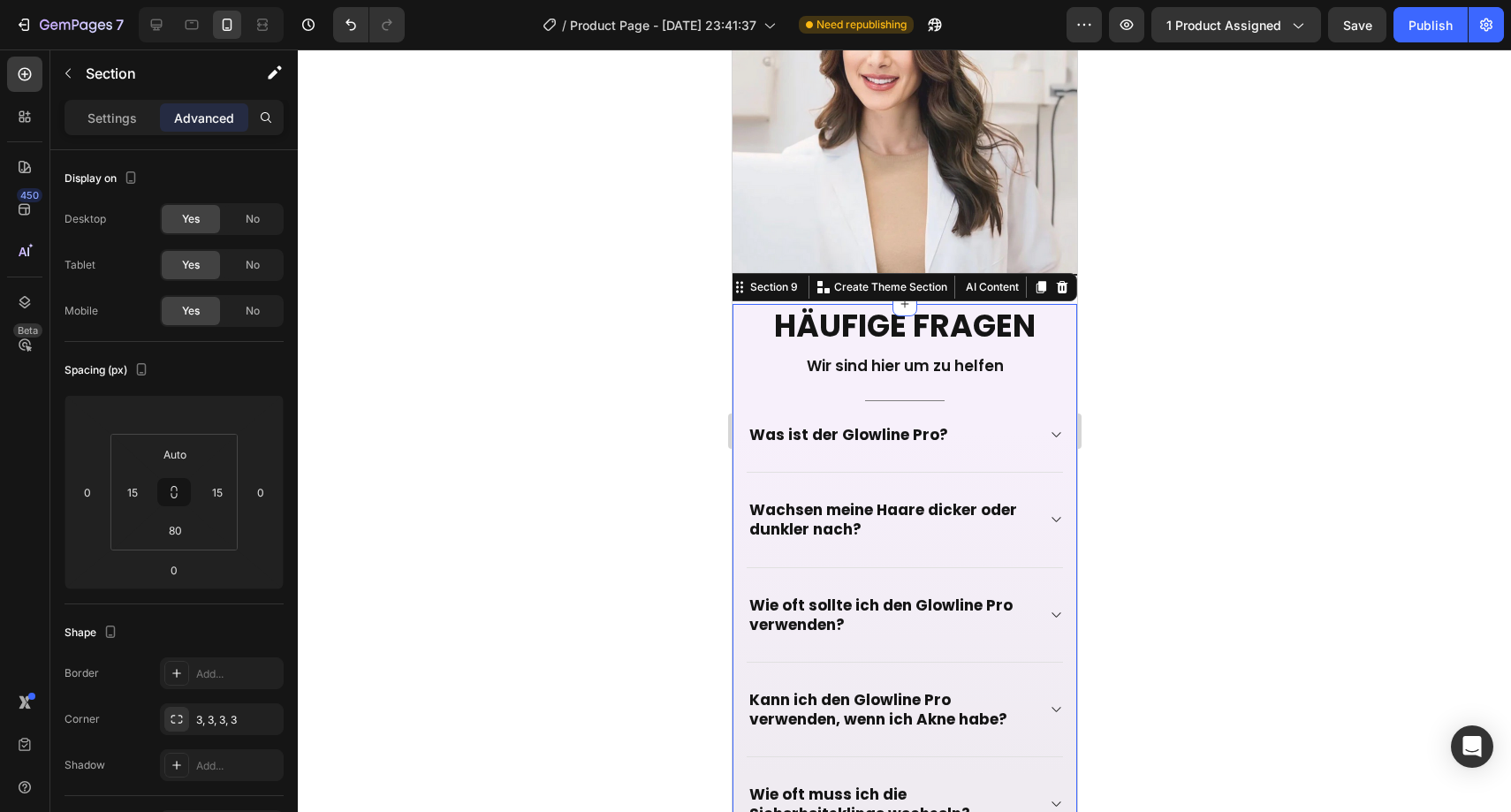
click at [588, 319] on div at bounding box center [904, 430] width 1213 height 763
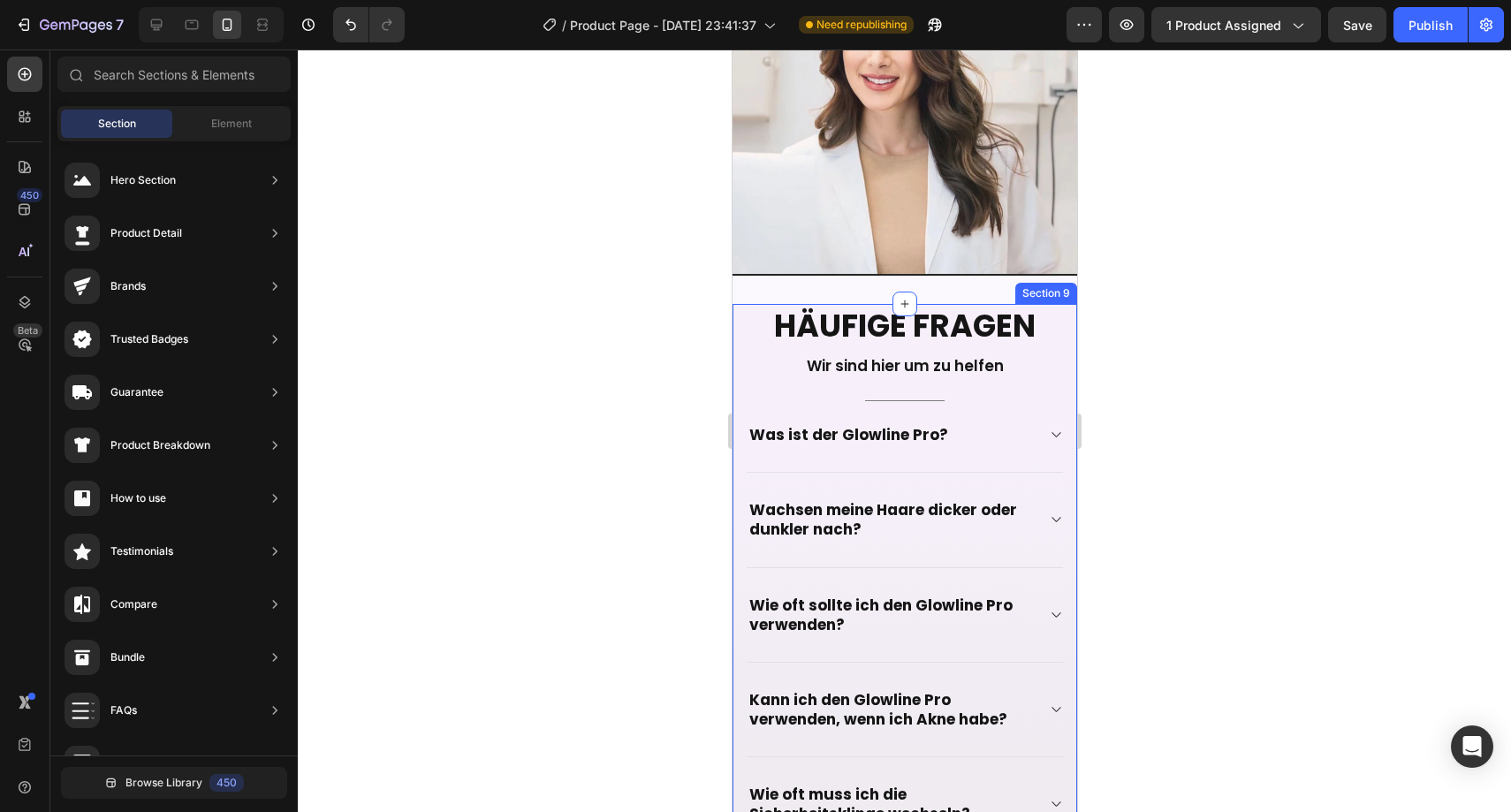
click at [739, 304] on div "Häufige Fragen Heading Wir sind hier um zu helfen Text block Title Line Was ist…" at bounding box center [903, 661] width 344 height 714
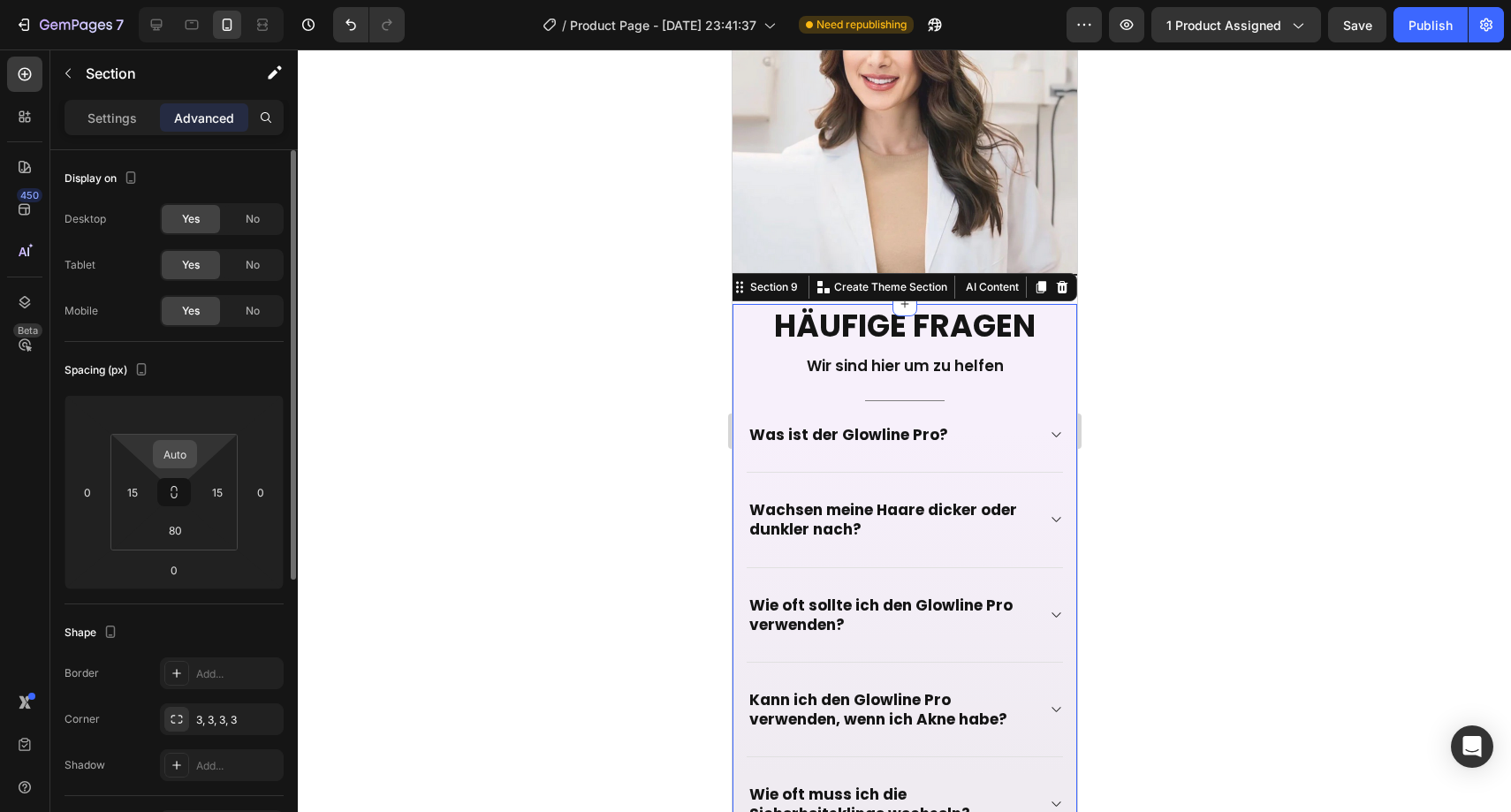
click at [186, 442] on input "Auto" at bounding box center [175, 454] width 36 height 27
click at [186, 410] on input "number" at bounding box center [174, 413] width 36 height 27
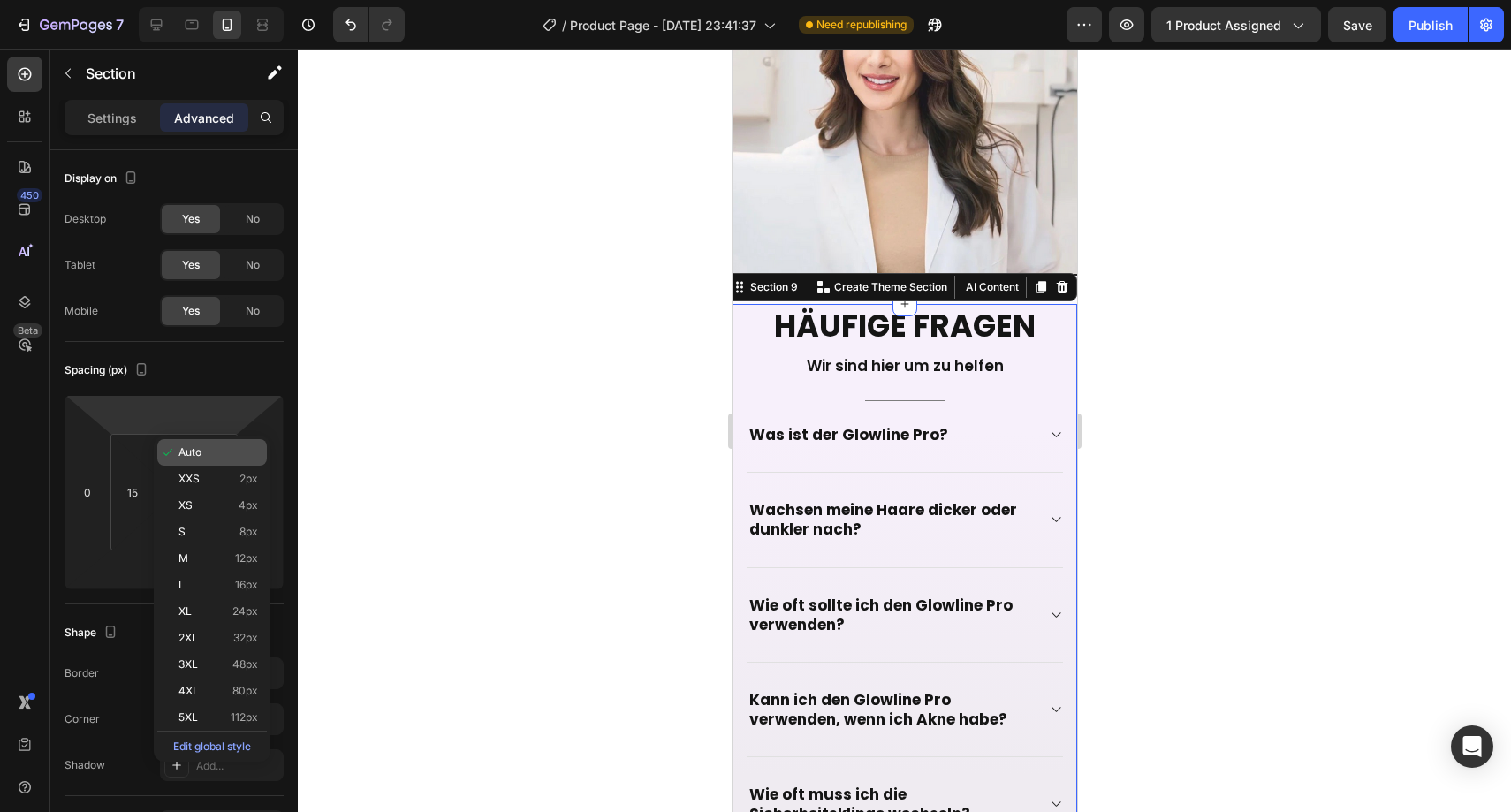
click at [201, 450] on span "Auto" at bounding box center [189, 452] width 23 height 13
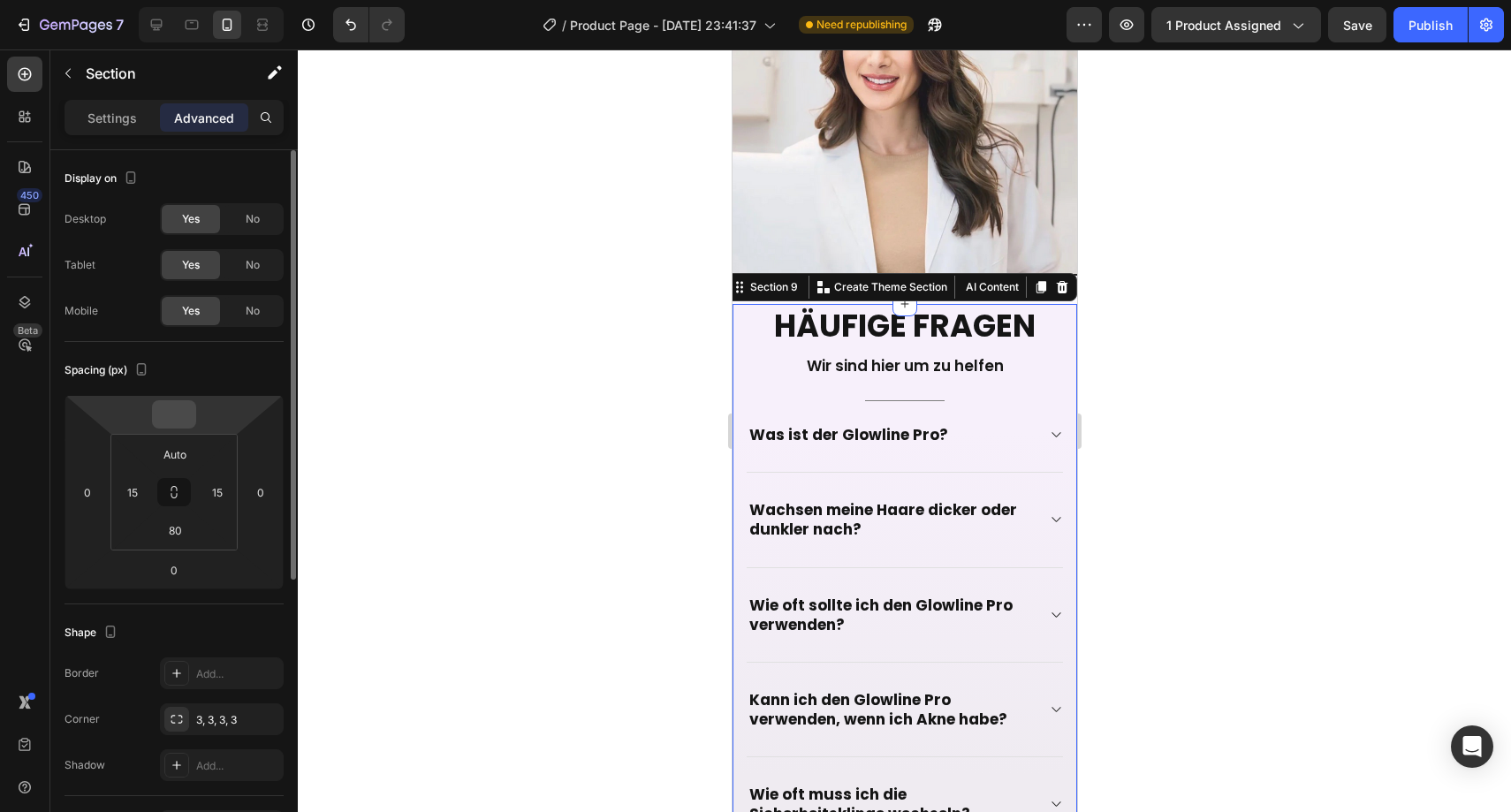
click at [177, 408] on input "number" at bounding box center [174, 413] width 36 height 27
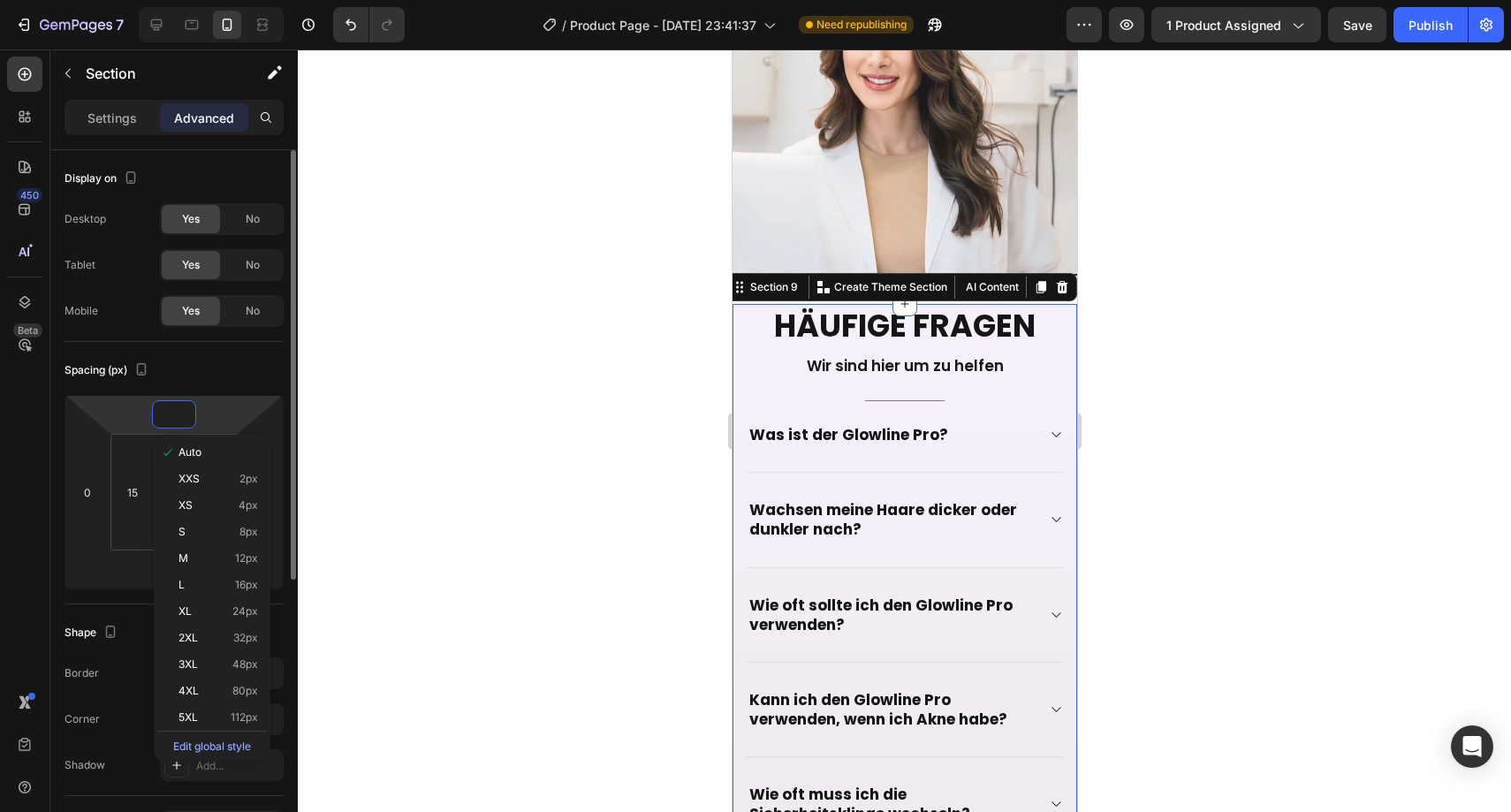
type input "0"
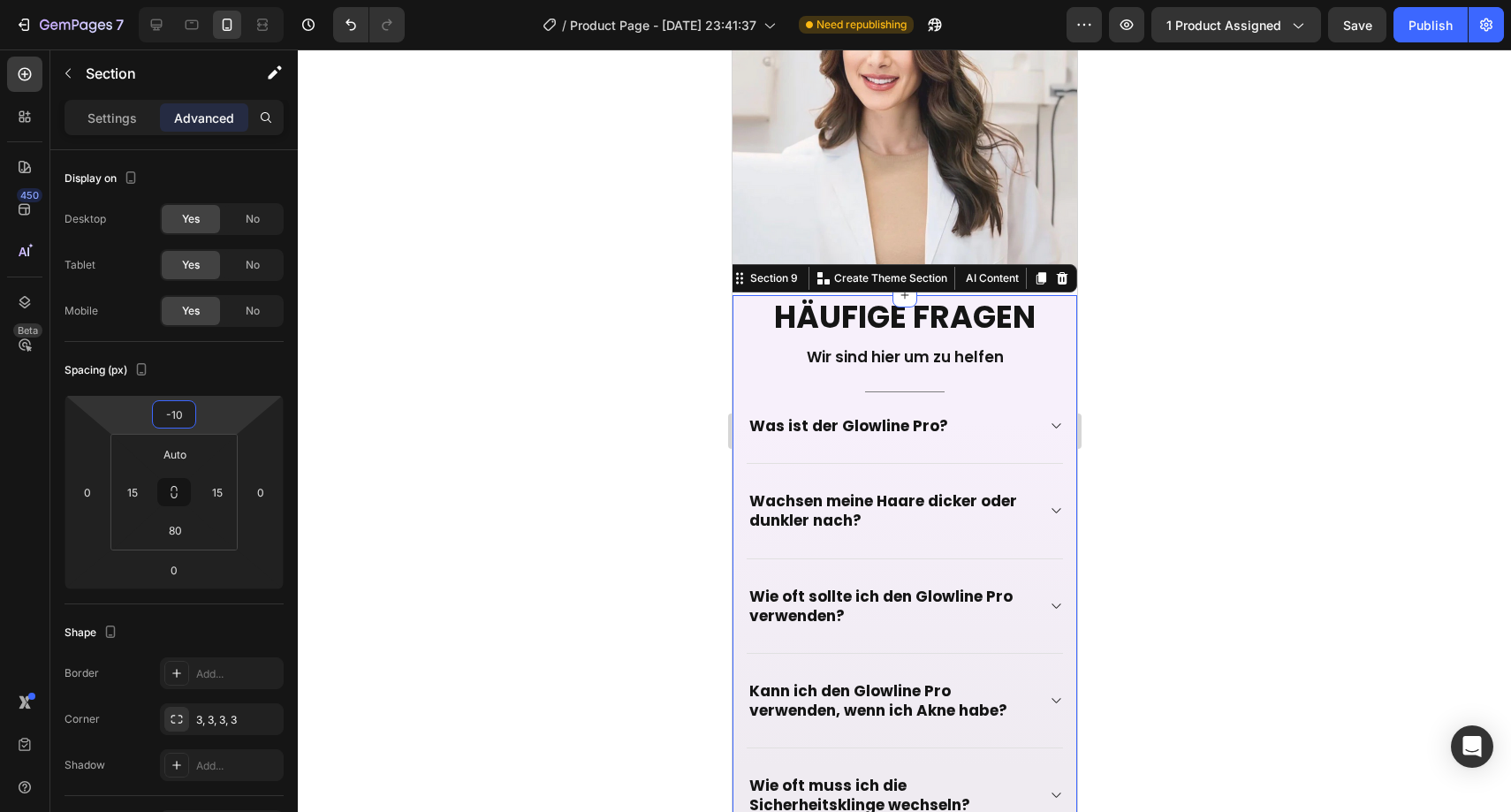
type input "-1"
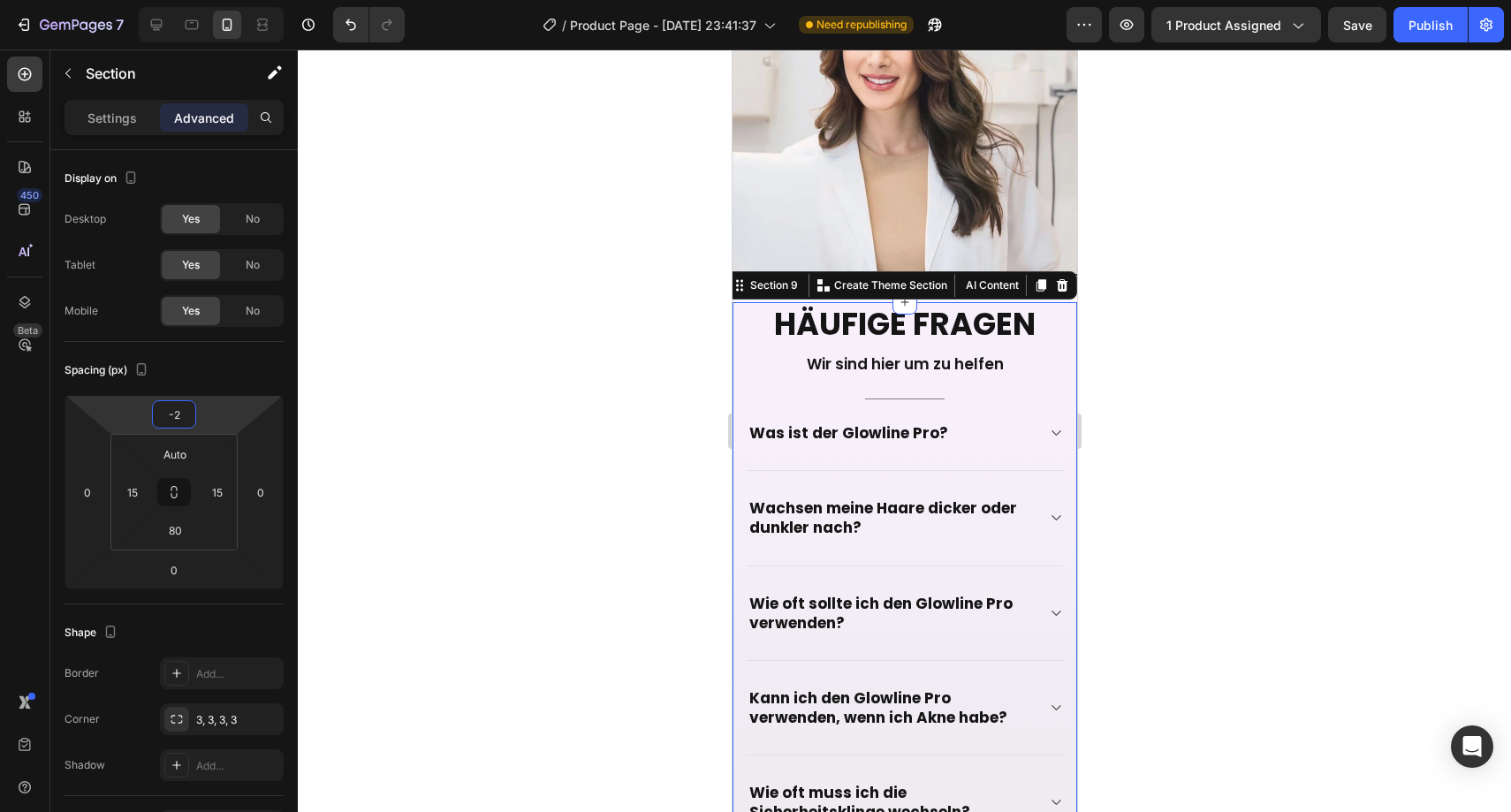
type input "-20"
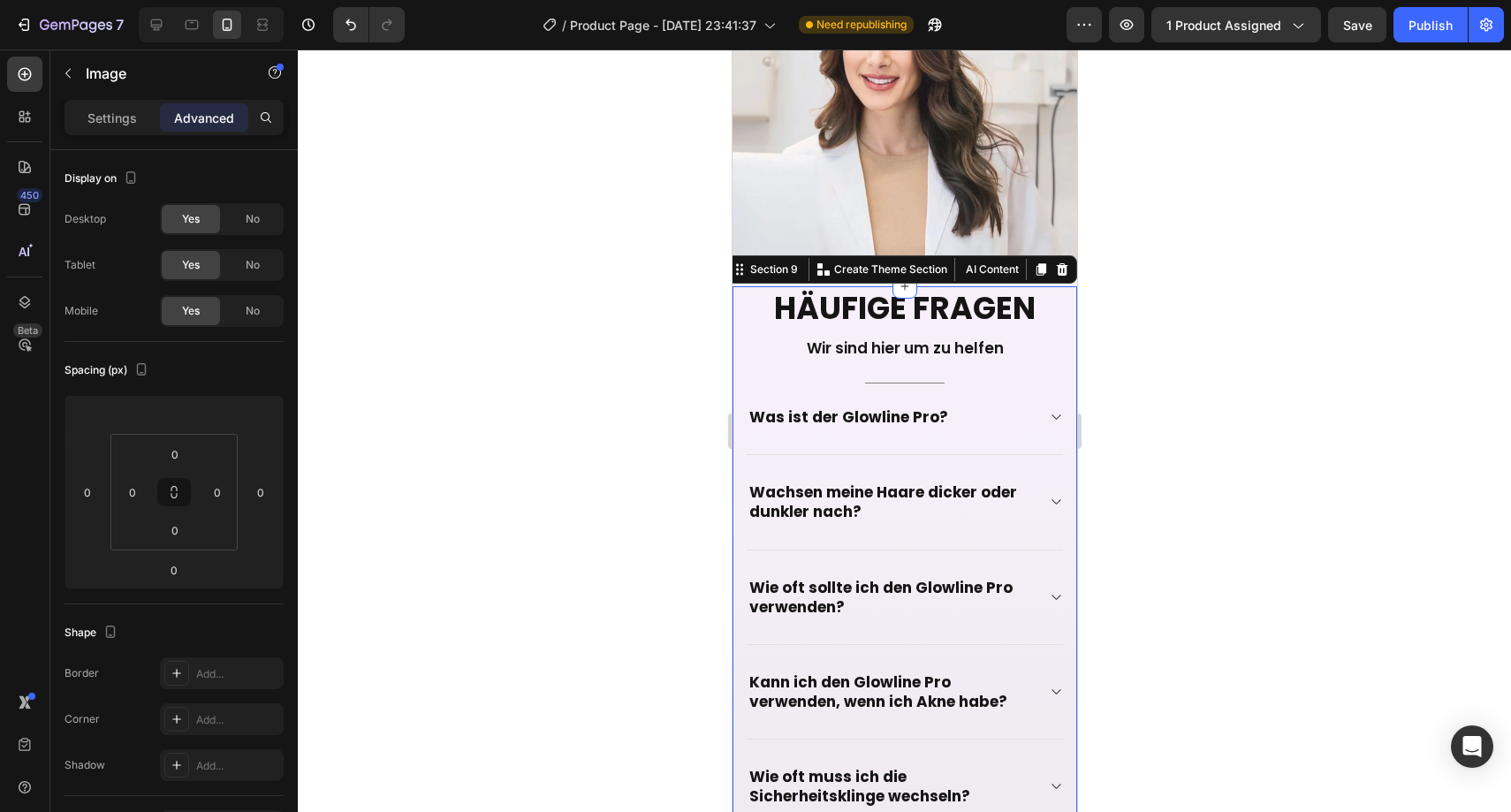
click at [741, 288] on div "Häufige Fragen Heading Wir sind hier um zu helfen Text block Title Line Was ist…" at bounding box center [903, 643] width 344 height 714
click at [204, 0] on html "7 Version history / Product Page - [DATE] 23:41:37 Need republishing Preview 1 …" at bounding box center [755, 0] width 1511 height 0
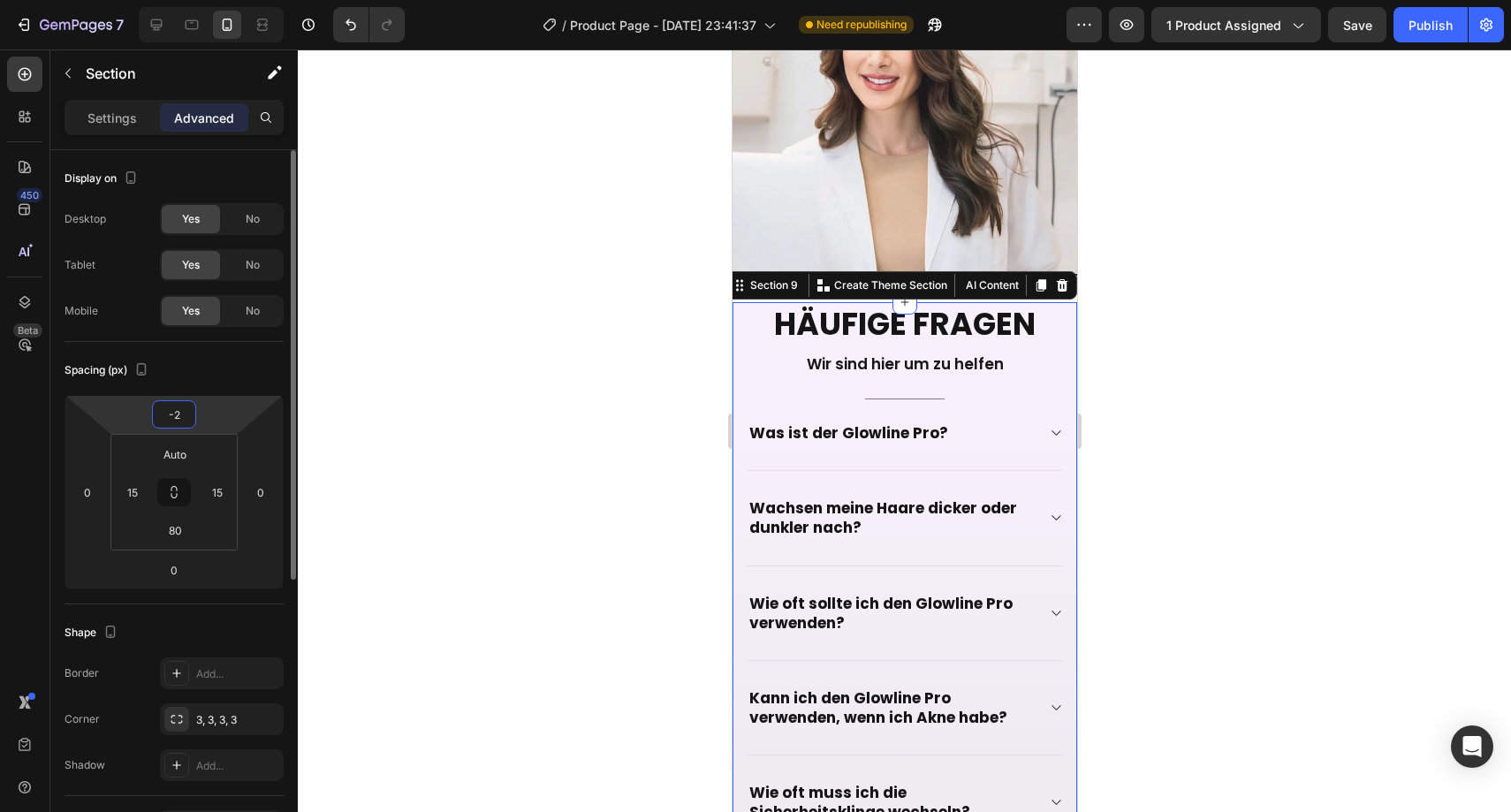
type input "-25"
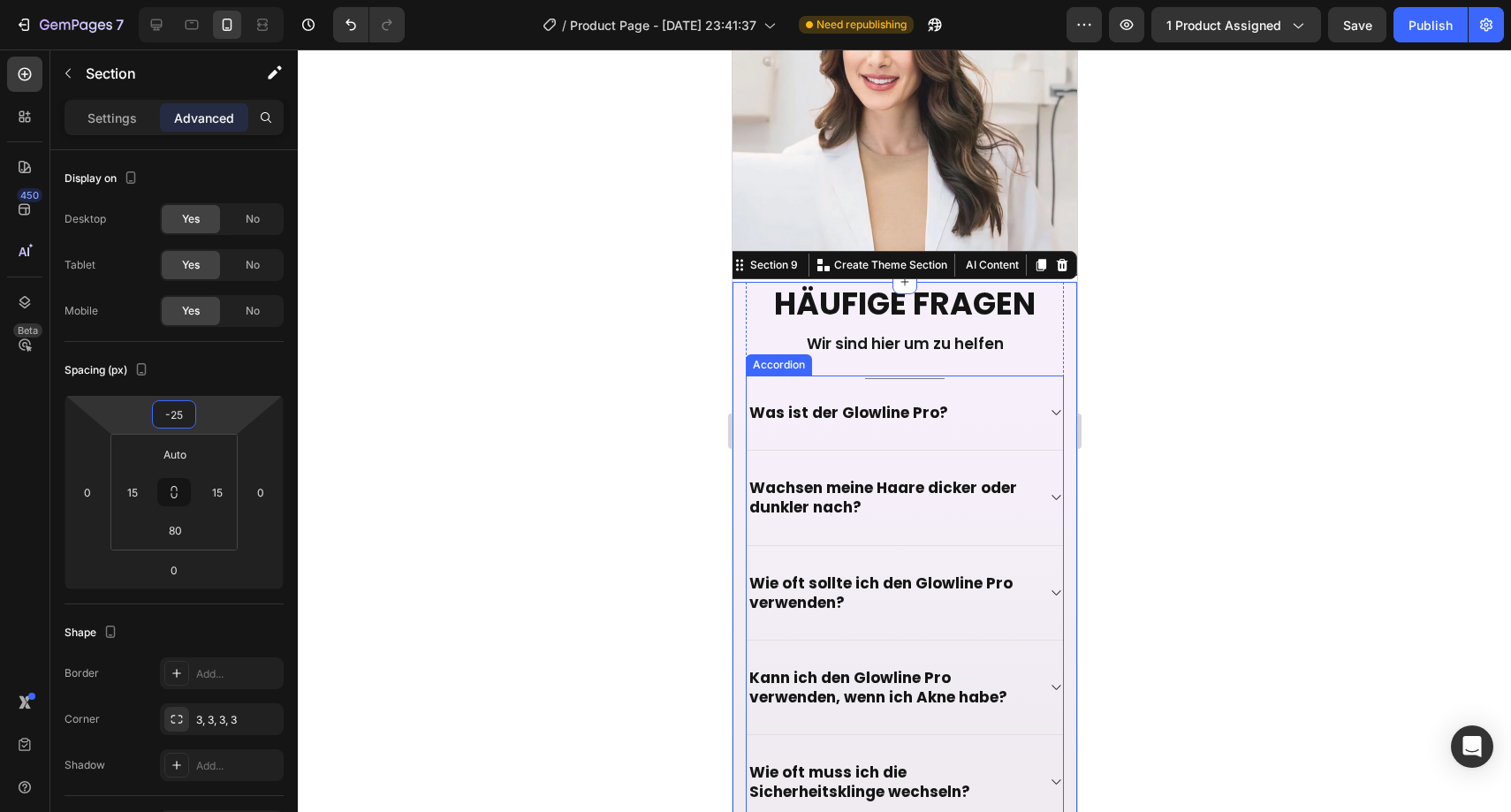
click at [982, 401] on div "Was ist der Glowline Pro?" at bounding box center [890, 412] width 288 height 25
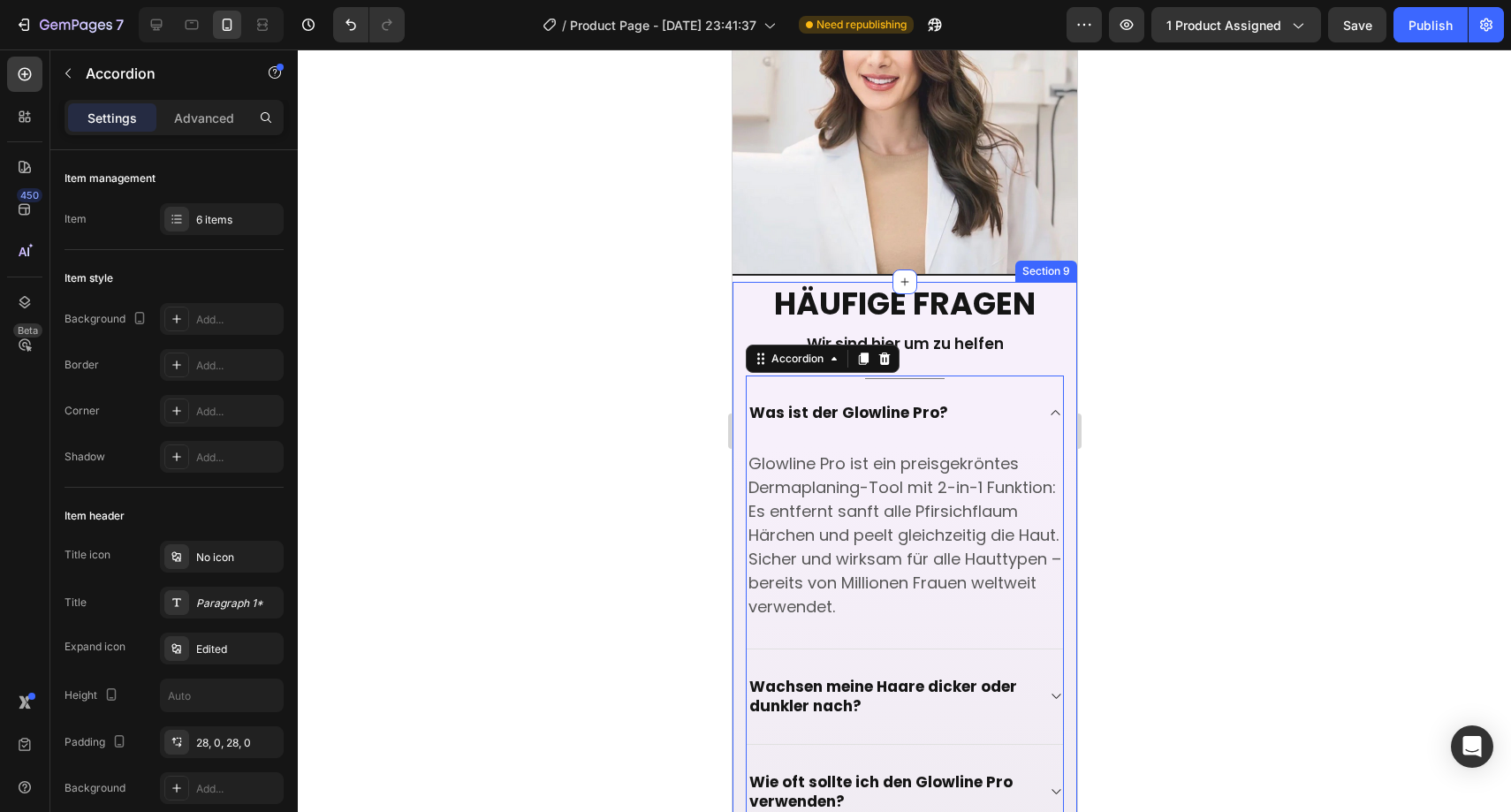
click at [1142, 285] on div at bounding box center [904, 430] width 1213 height 763
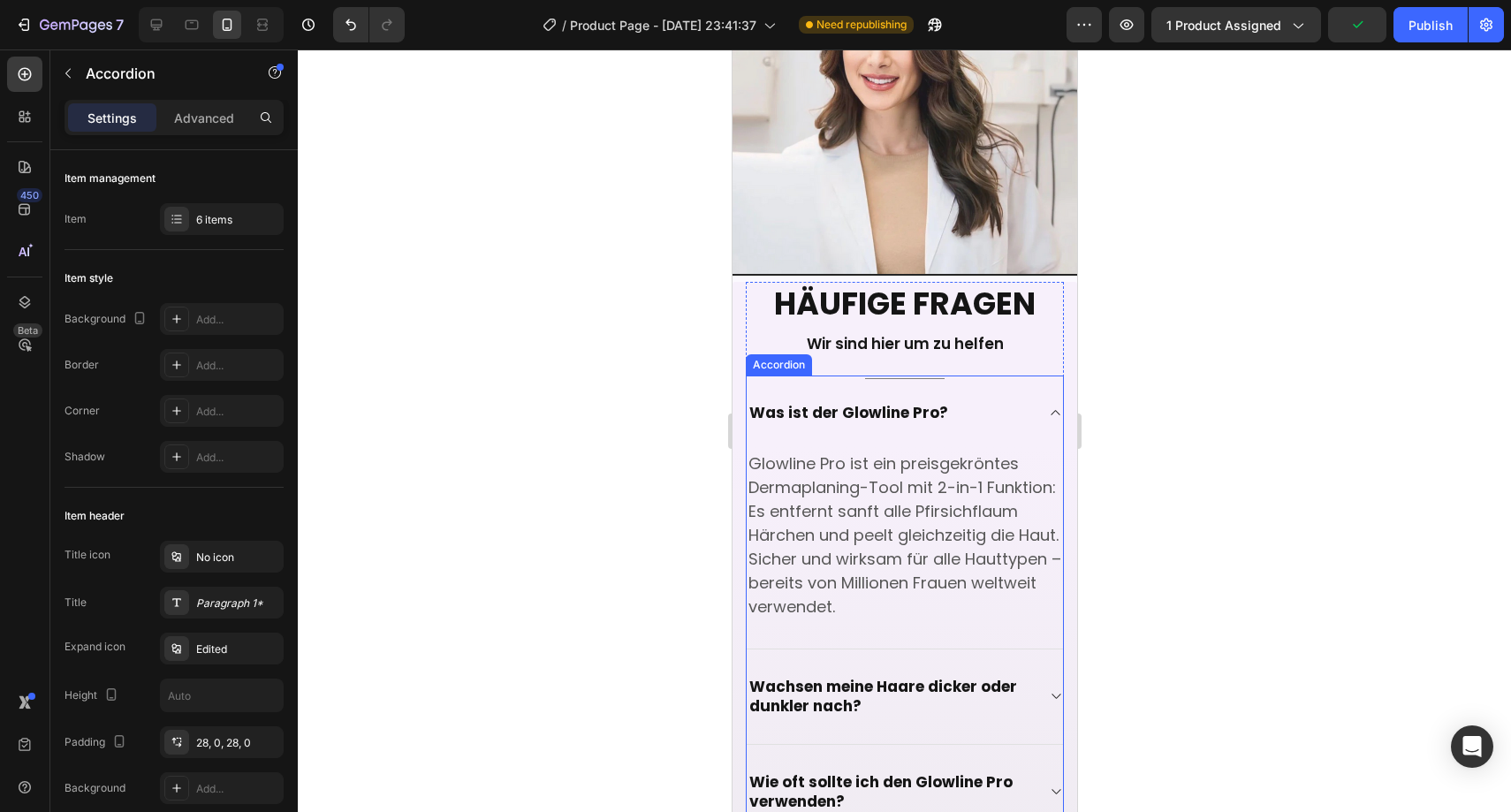
click at [871, 402] on span "Was ist der Glowline Pro?" at bounding box center [847, 411] width 199 height 21
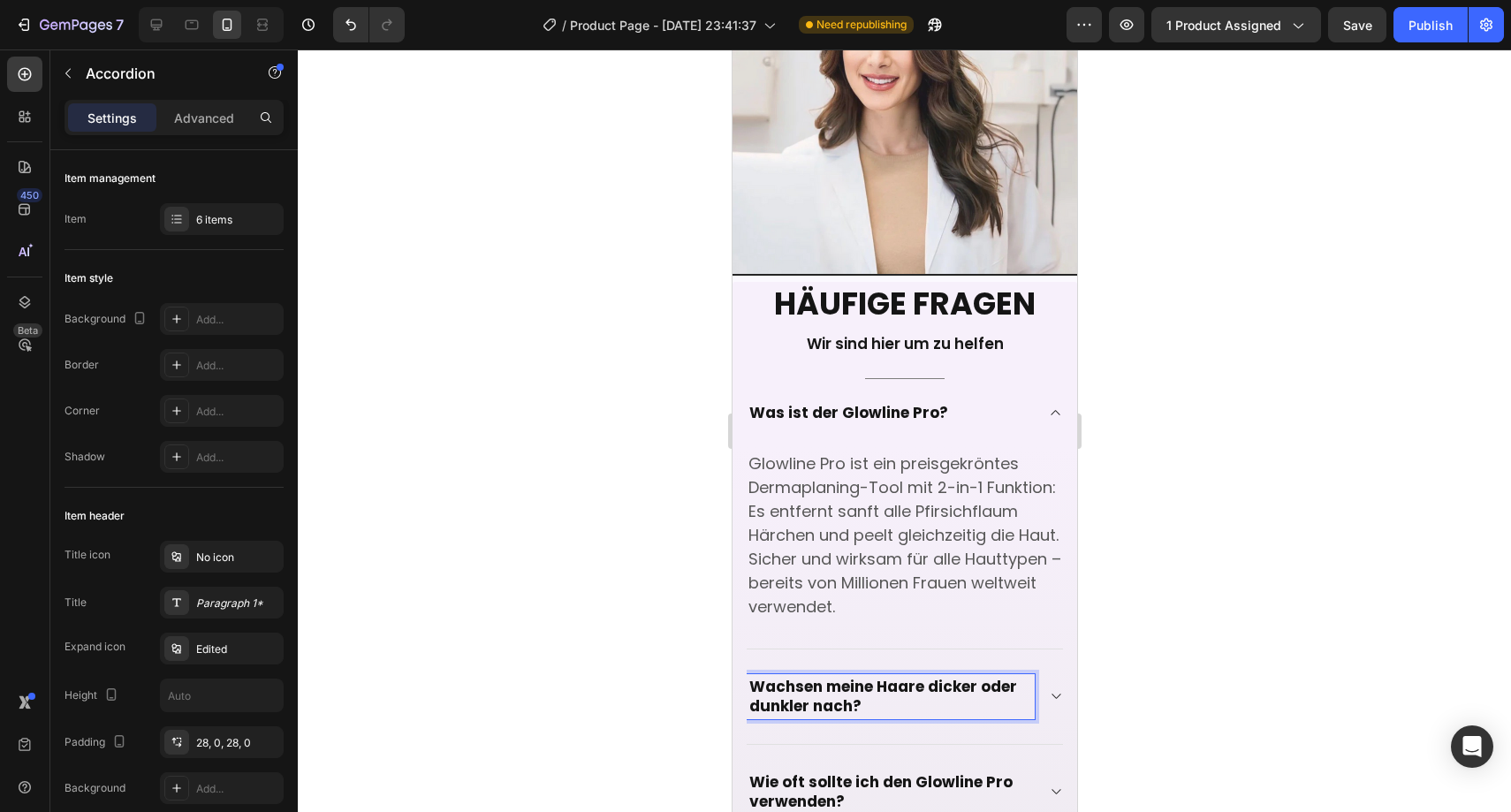
click at [1048, 689] on icon at bounding box center [1054, 696] width 13 height 14
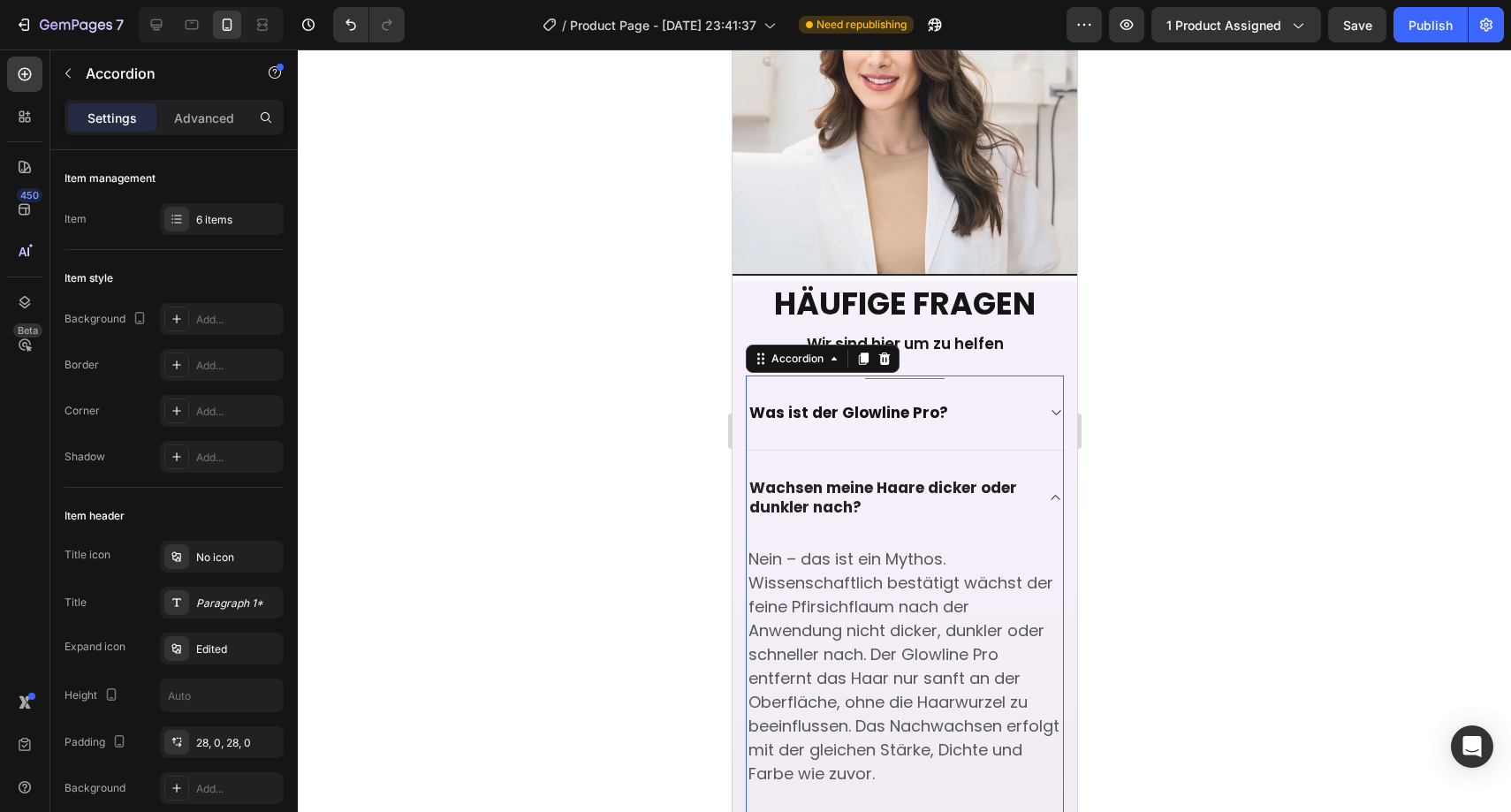
click at [1048, 491] on icon at bounding box center [1054, 497] width 13 height 14
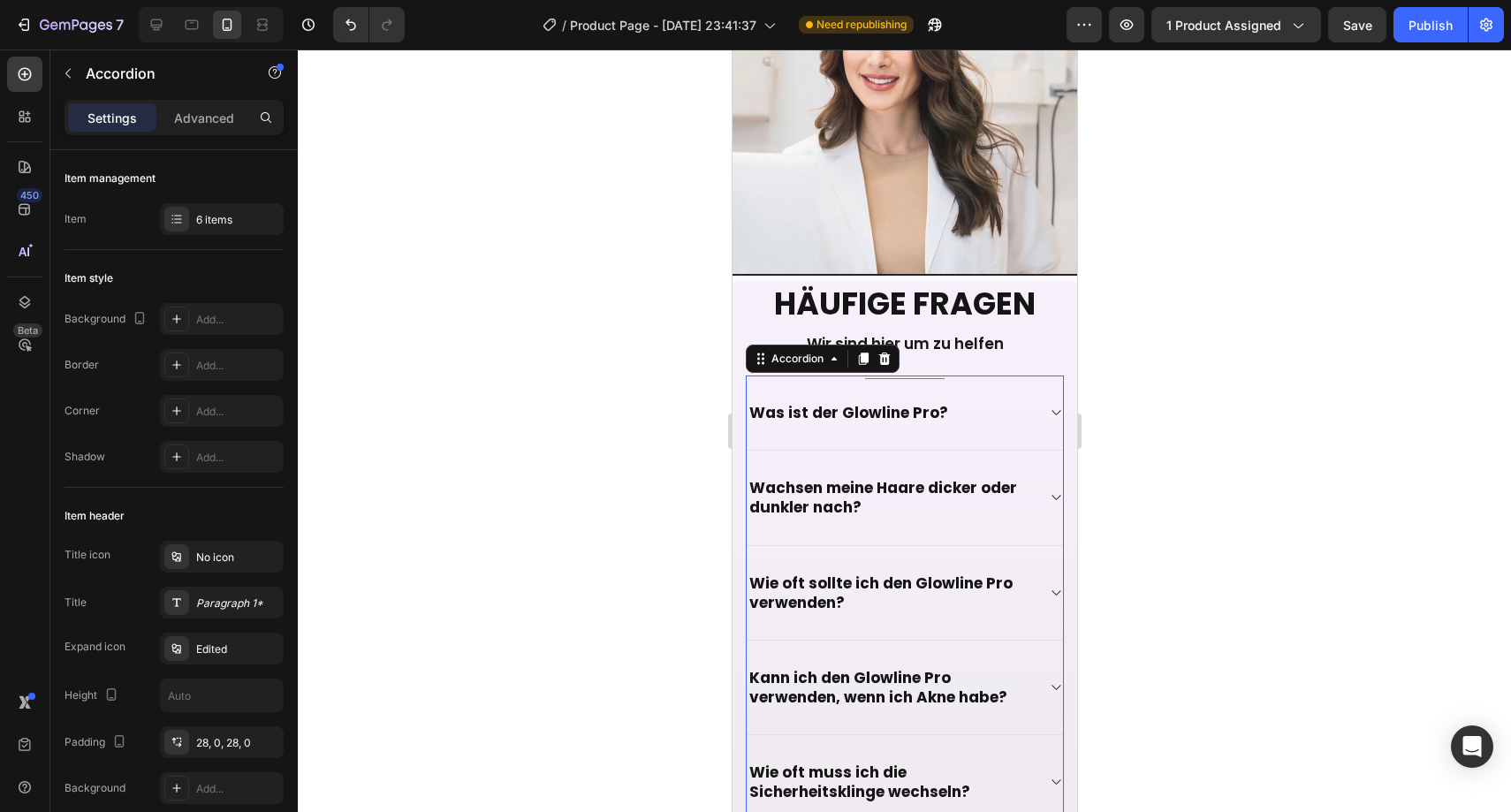
click at [1048, 406] on icon at bounding box center [1054, 412] width 13 height 14
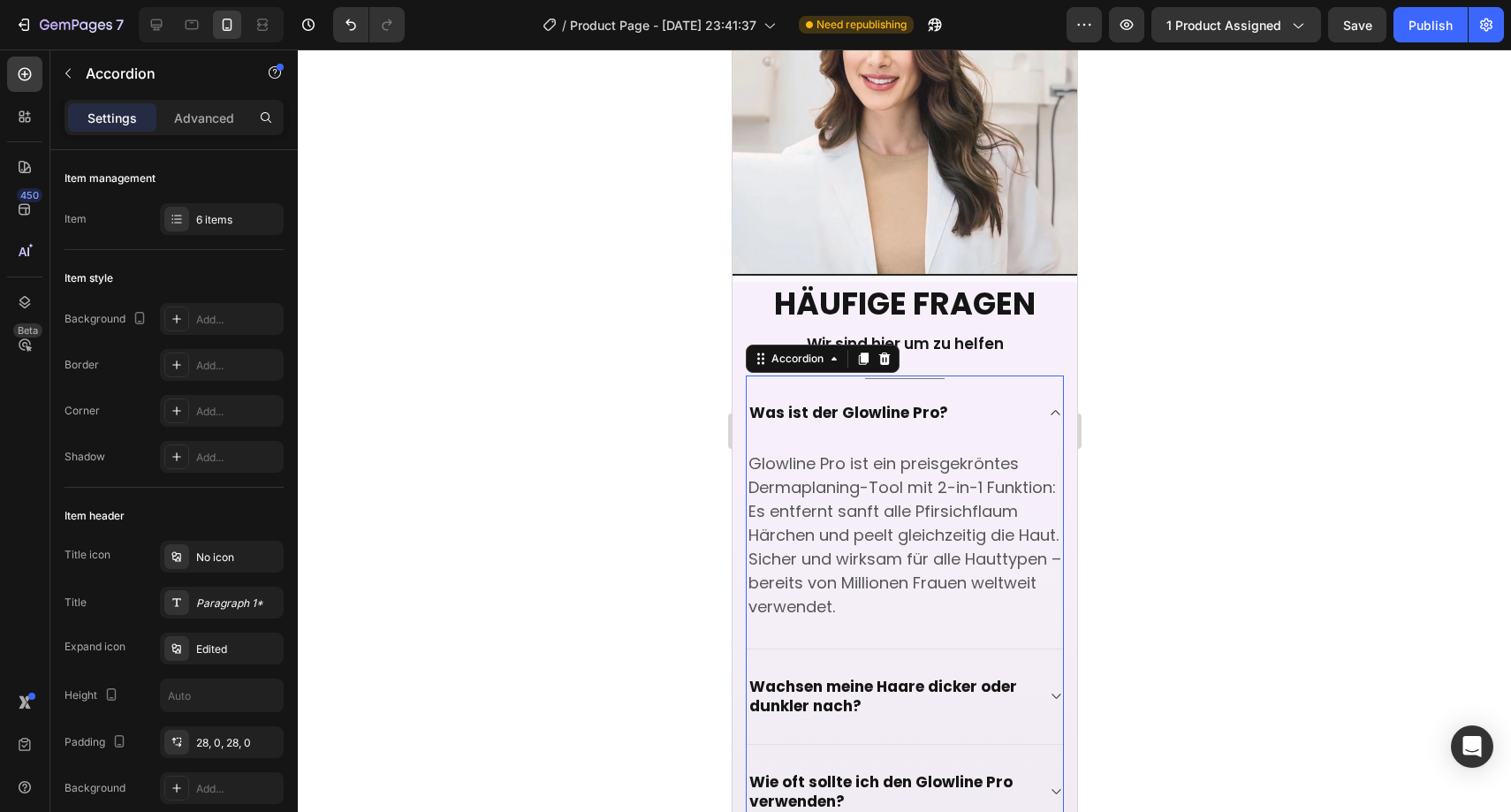
click at [1048, 406] on icon at bounding box center [1054, 412] width 13 height 14
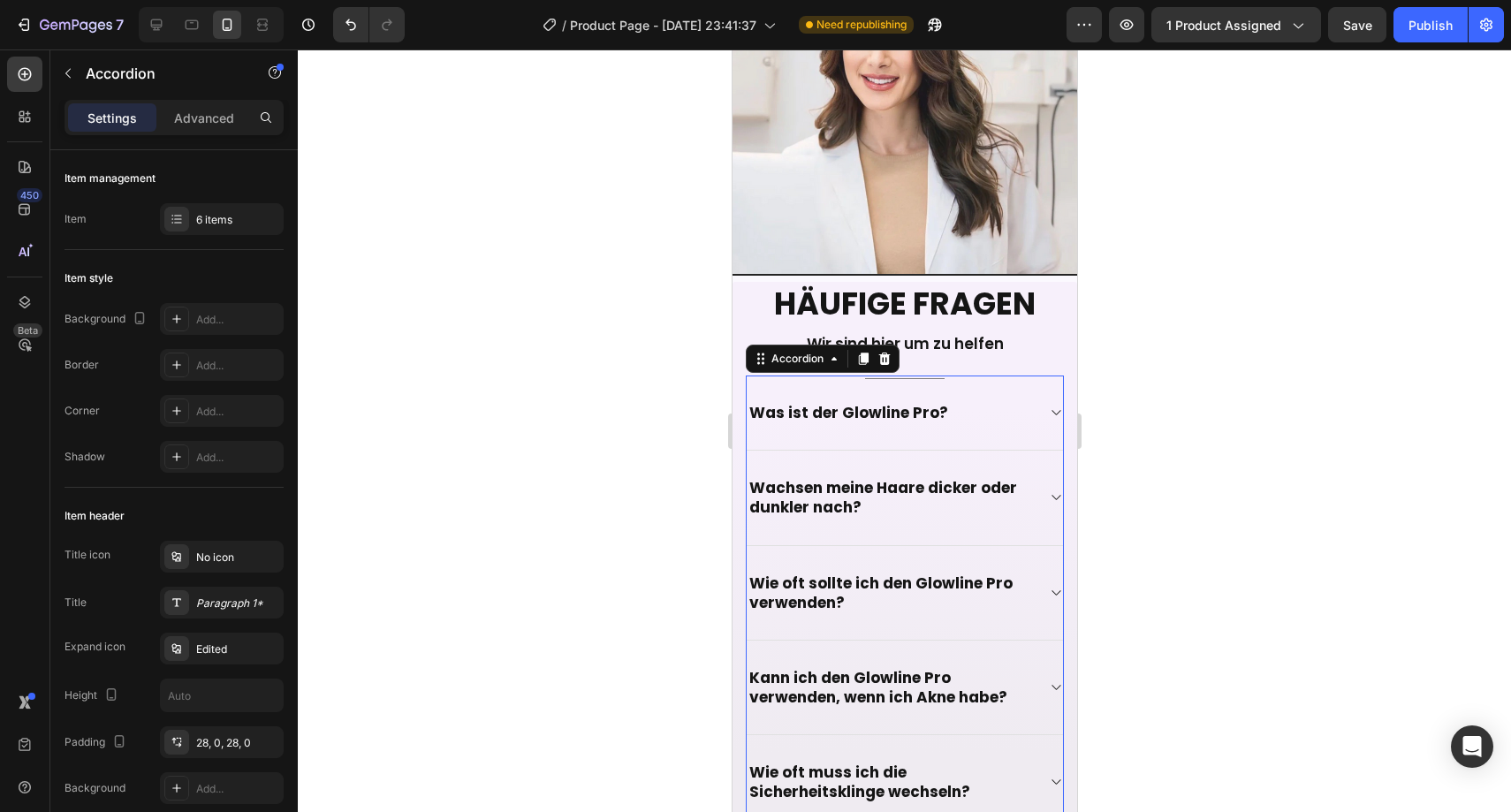
click at [1223, 351] on div at bounding box center [904, 430] width 1213 height 763
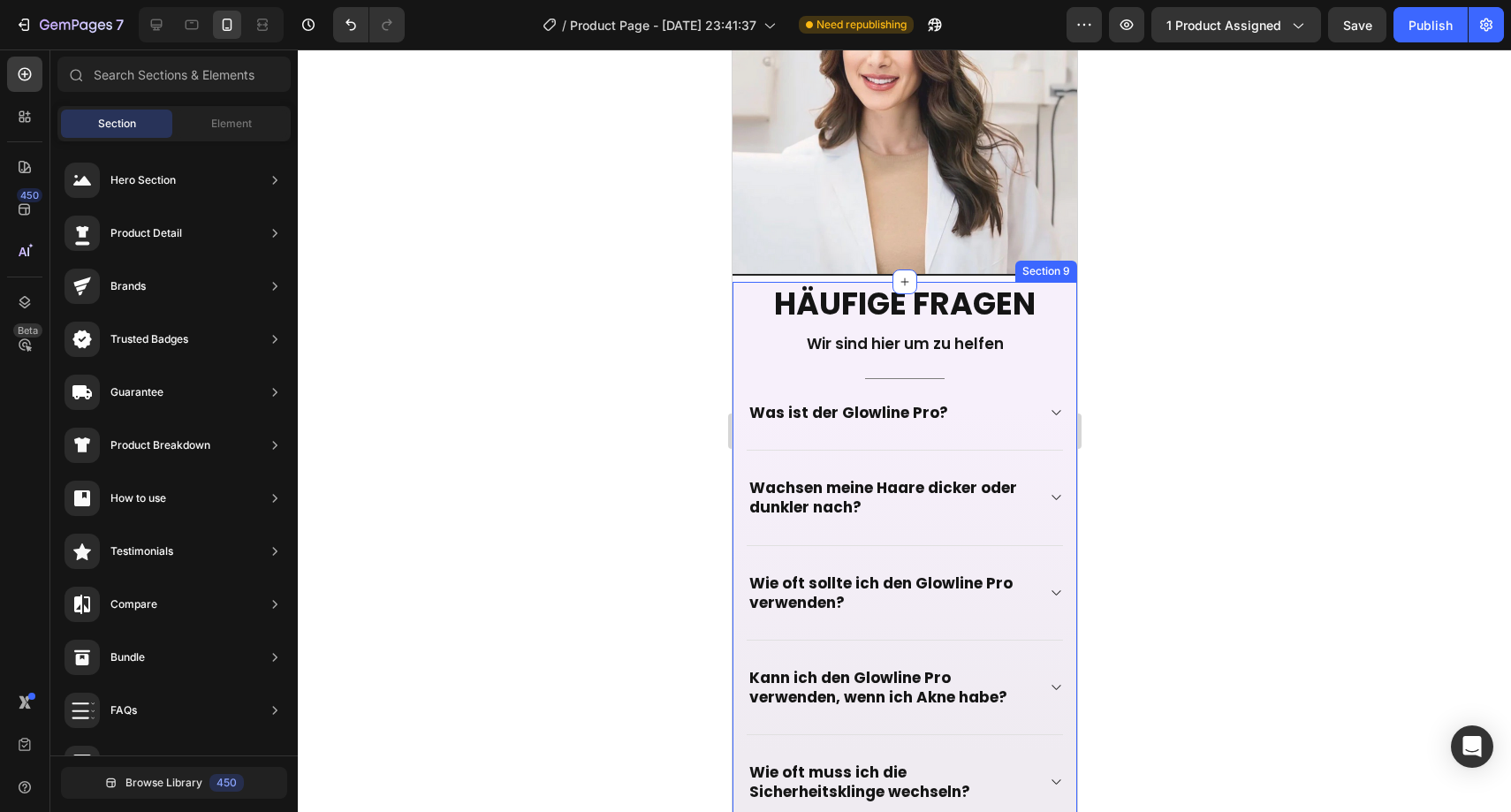
click at [742, 285] on div "Häufige Fragen Heading Wir sind hier um zu helfen Text block Title Line Was ist…" at bounding box center [903, 639] width 344 height 714
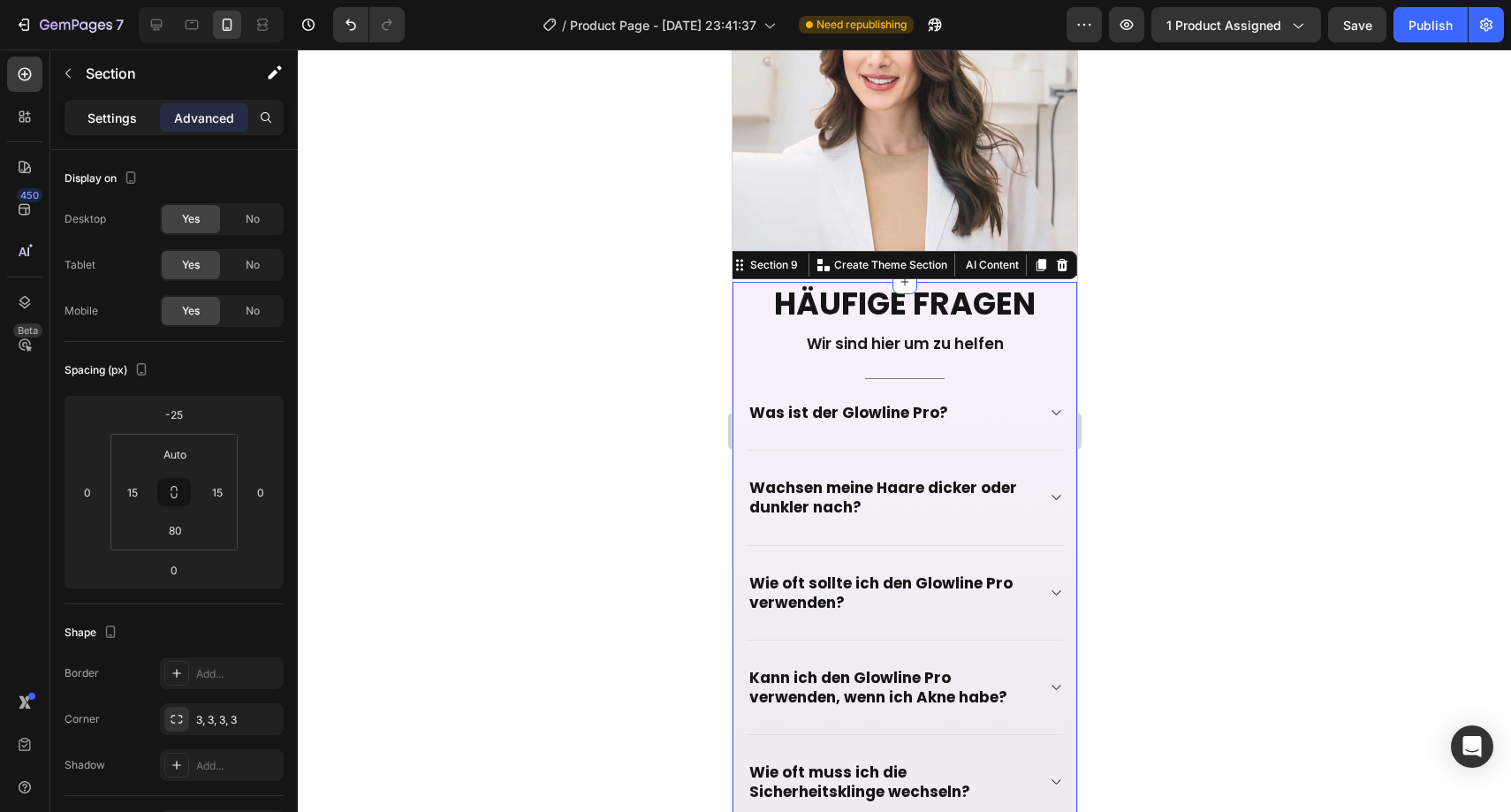
click at [124, 116] on p "Settings" at bounding box center [112, 118] width 49 height 19
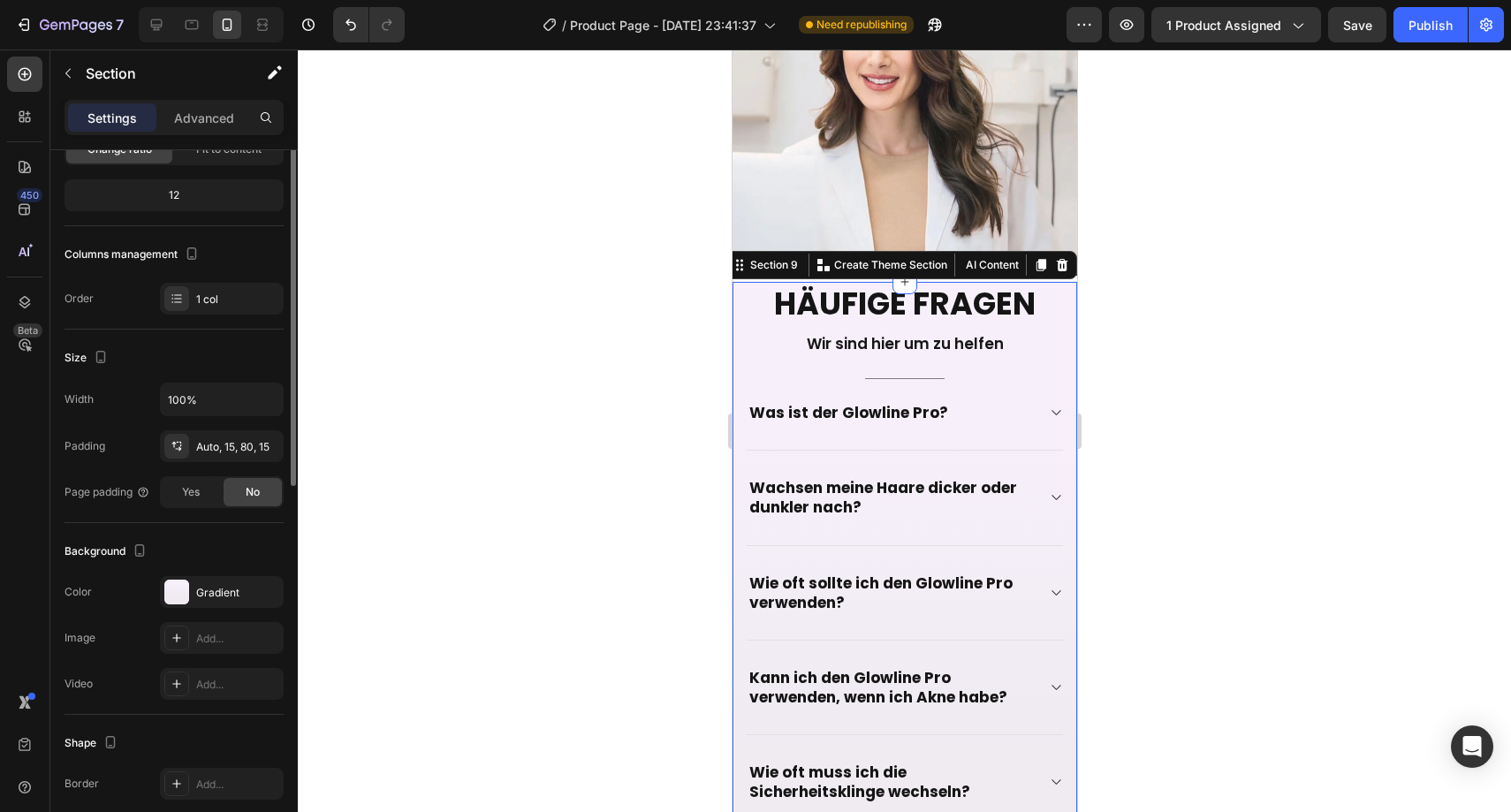
scroll to position [293, 0]
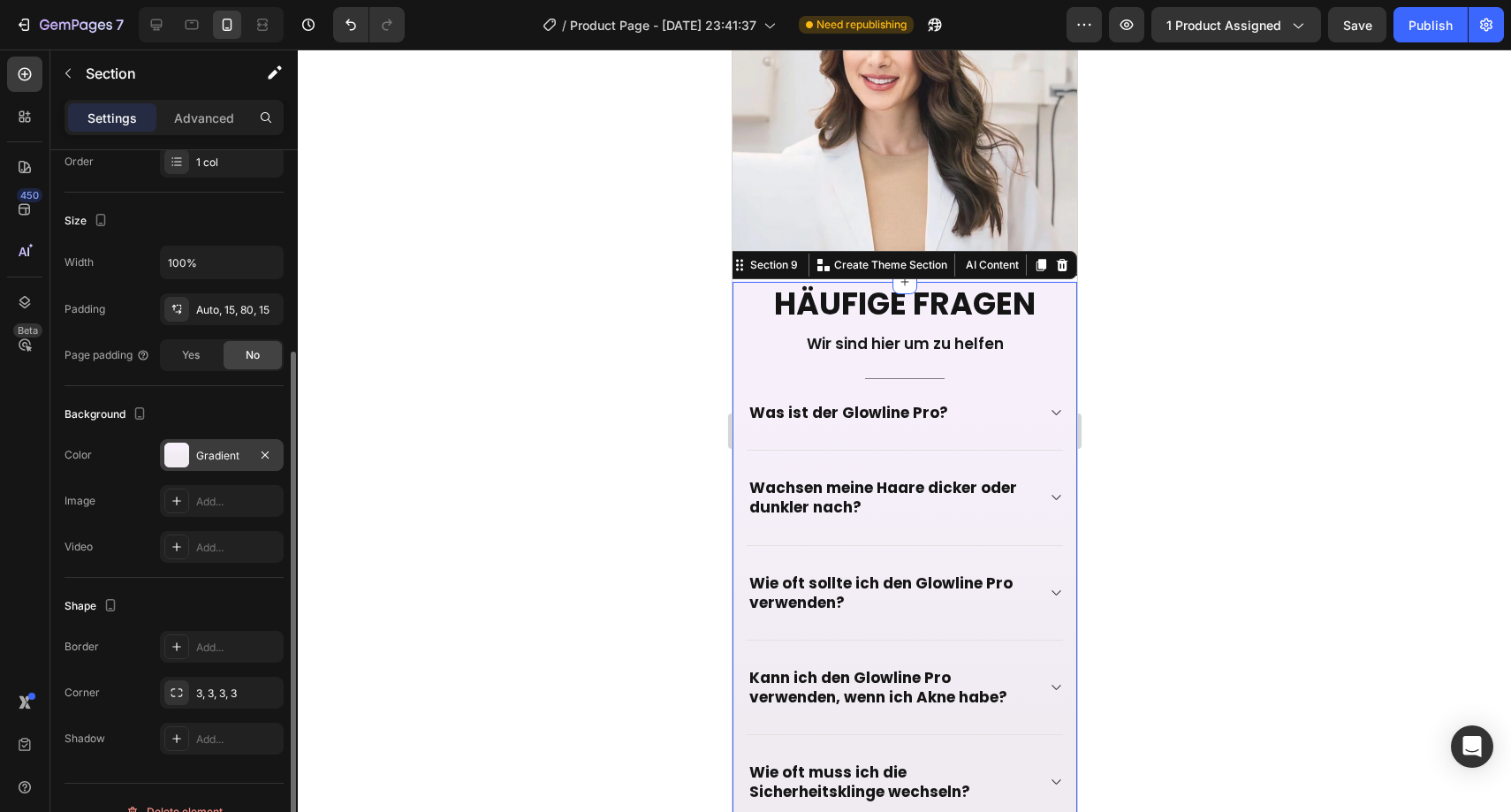
click at [221, 463] on div "Gradient" at bounding box center [222, 456] width 51 height 16
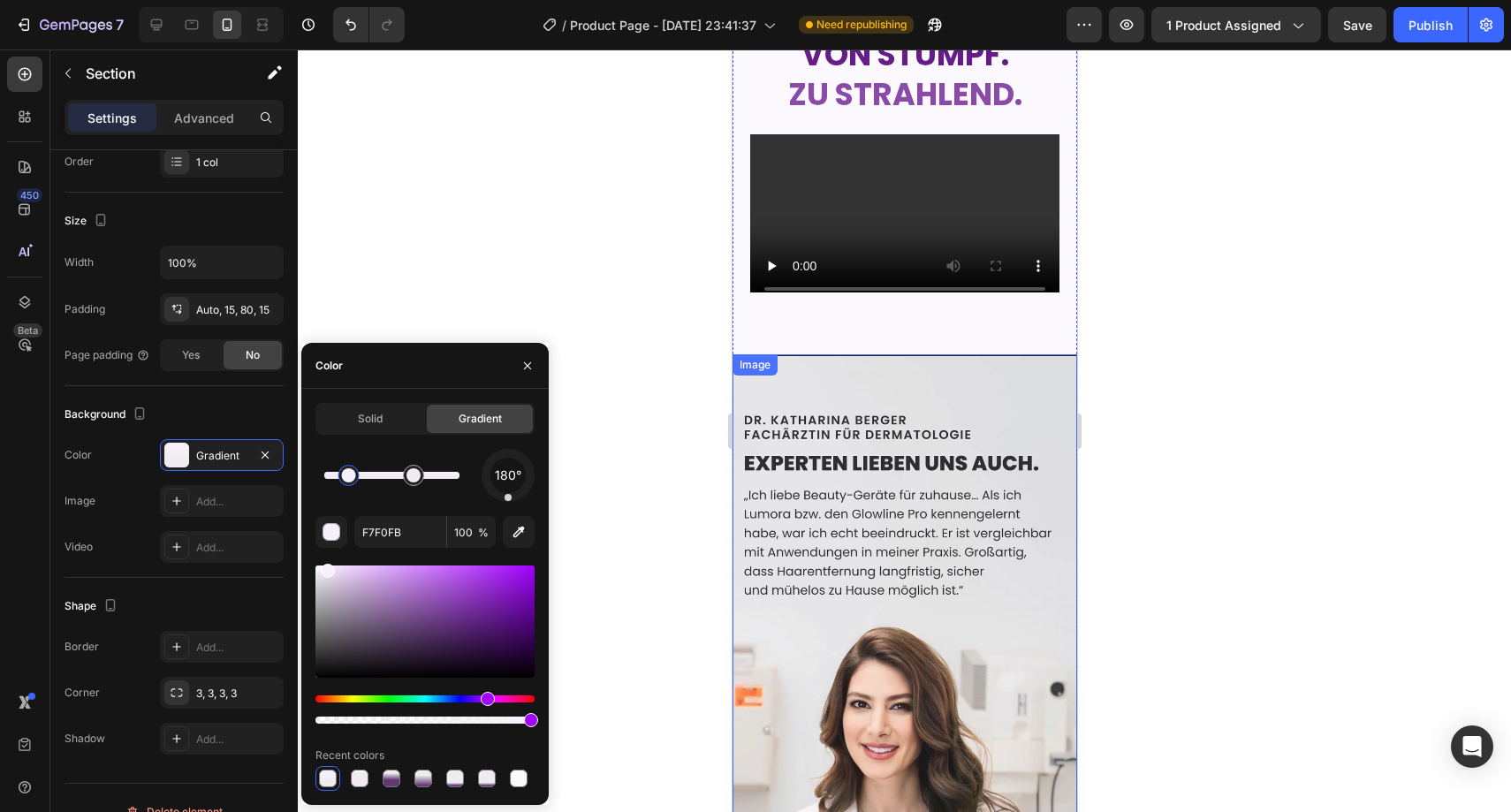
scroll to position [3691, 0]
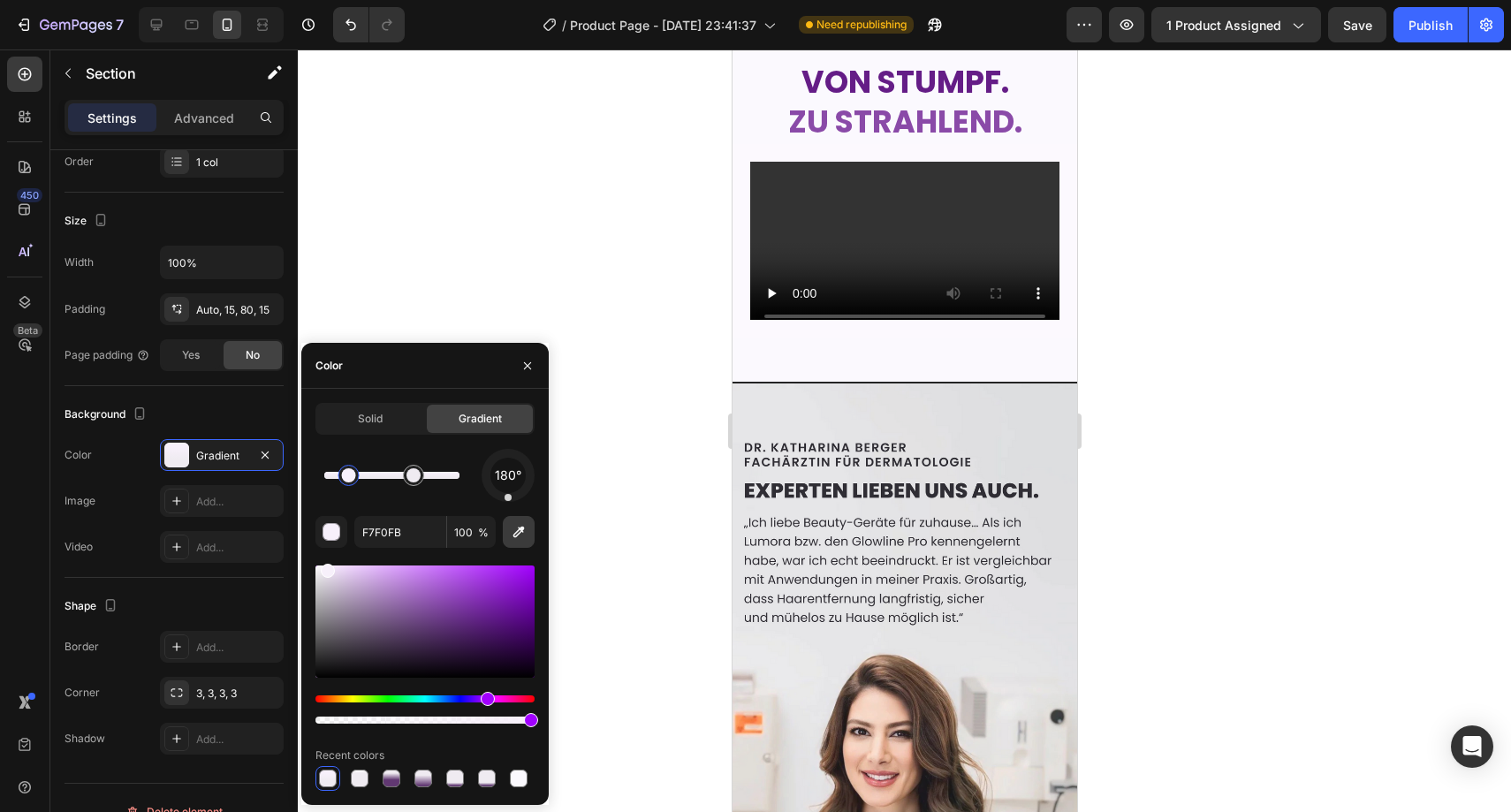
click at [521, 535] on icon "button" at bounding box center [519, 532] width 18 height 18
type input "FCF9FE"
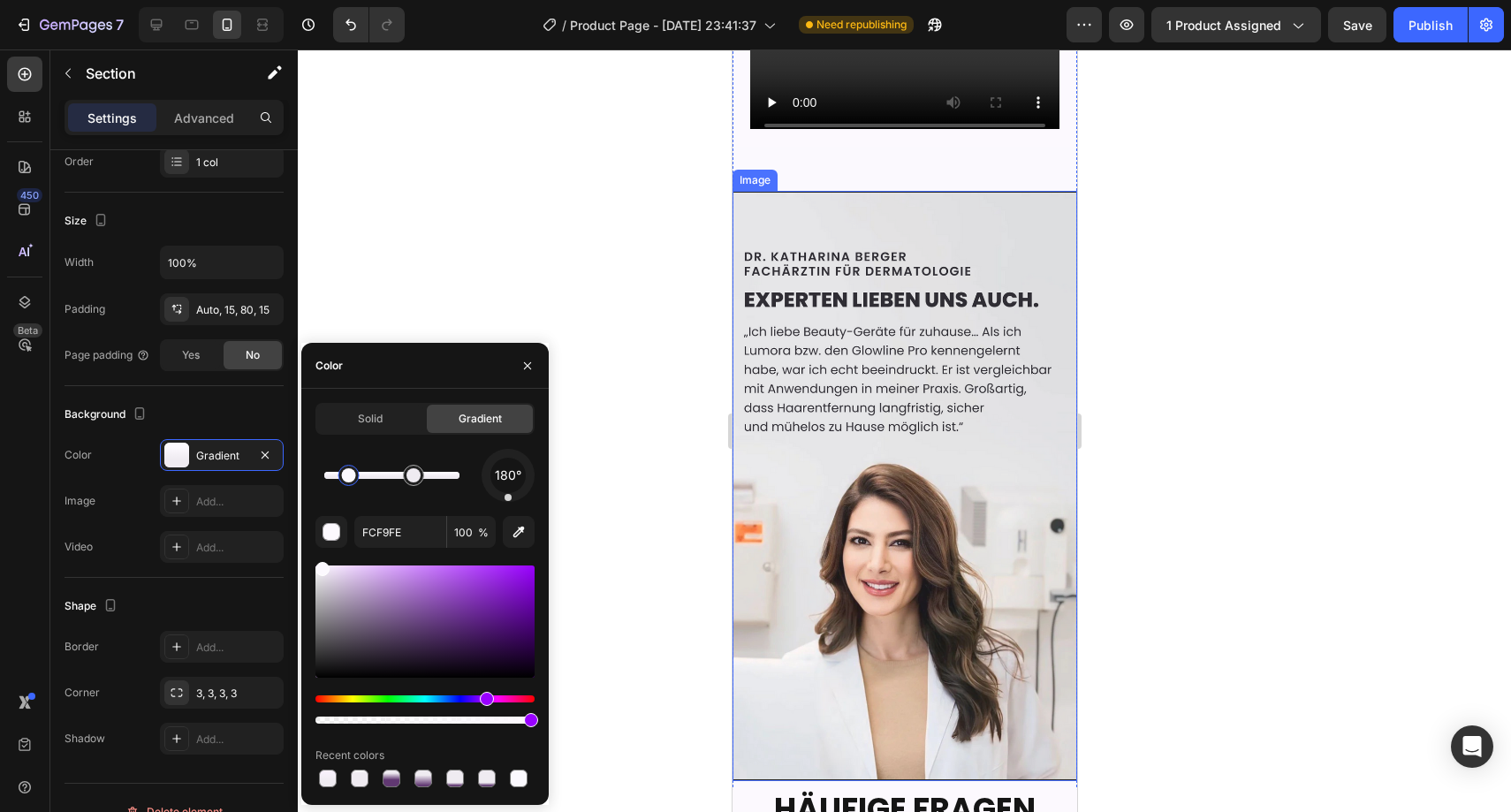
scroll to position [4464, 0]
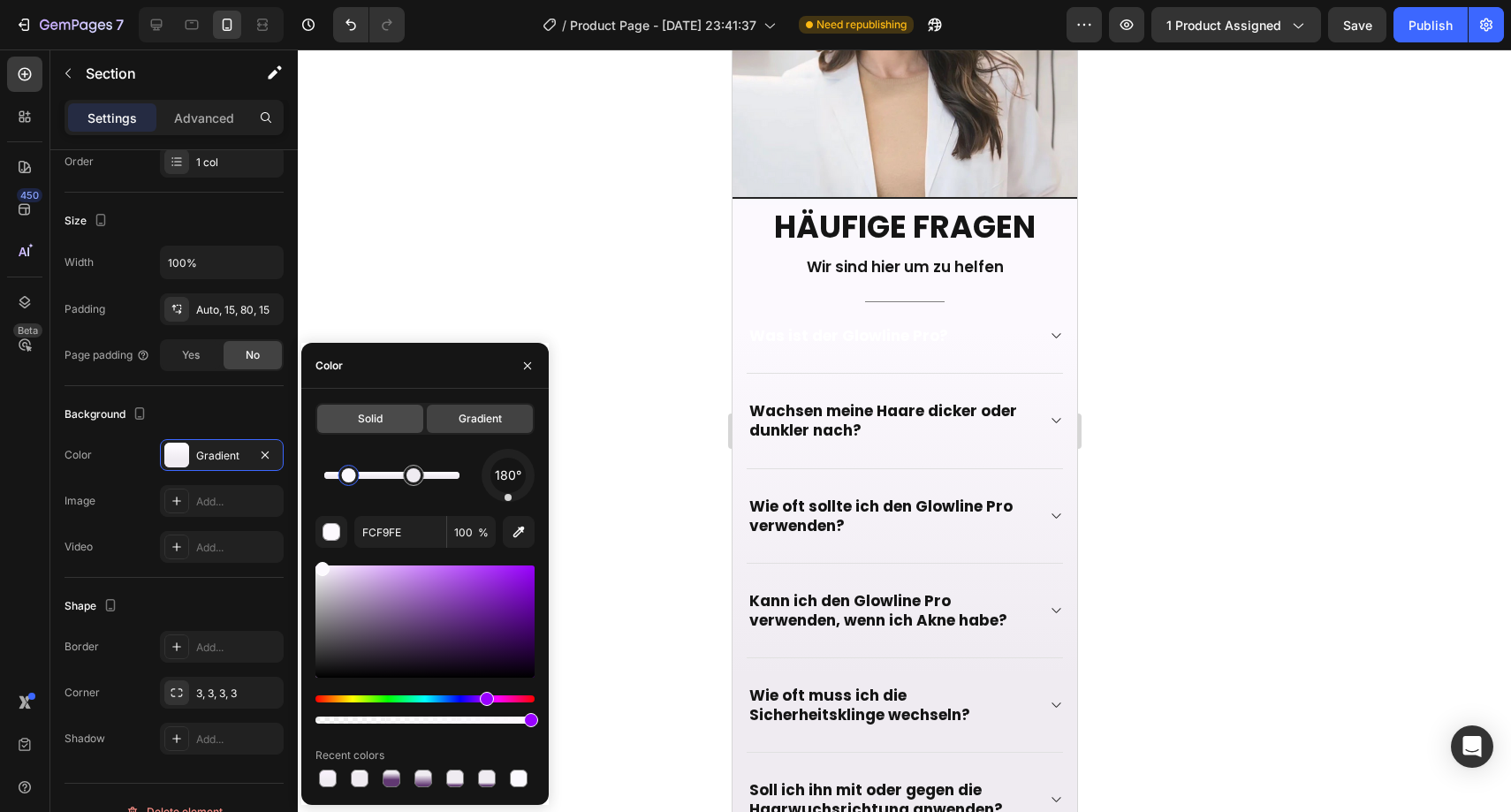
click at [387, 411] on div "Solid" at bounding box center [370, 418] width 106 height 29
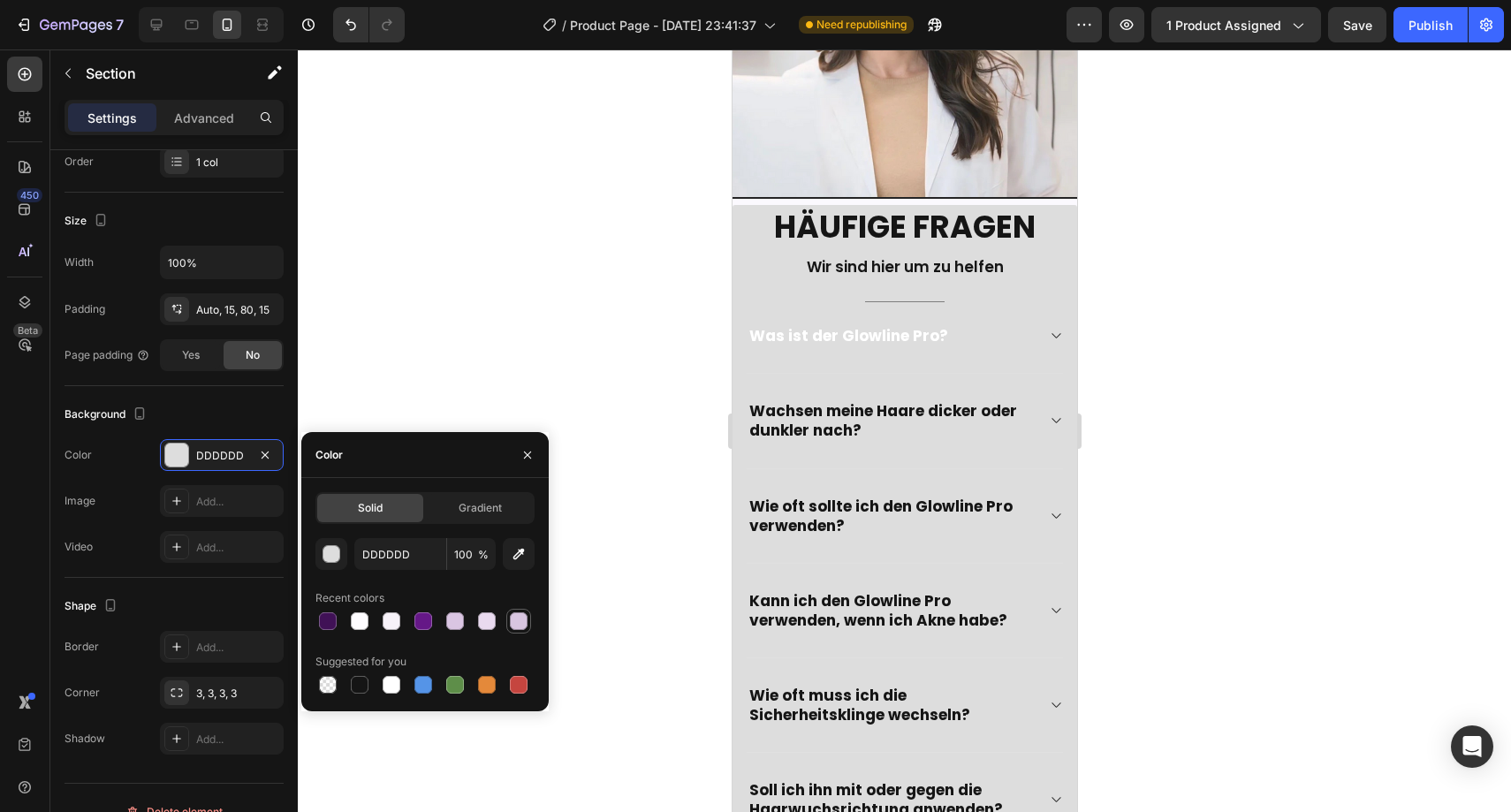
click at [517, 615] on div at bounding box center [519, 621] width 18 height 18
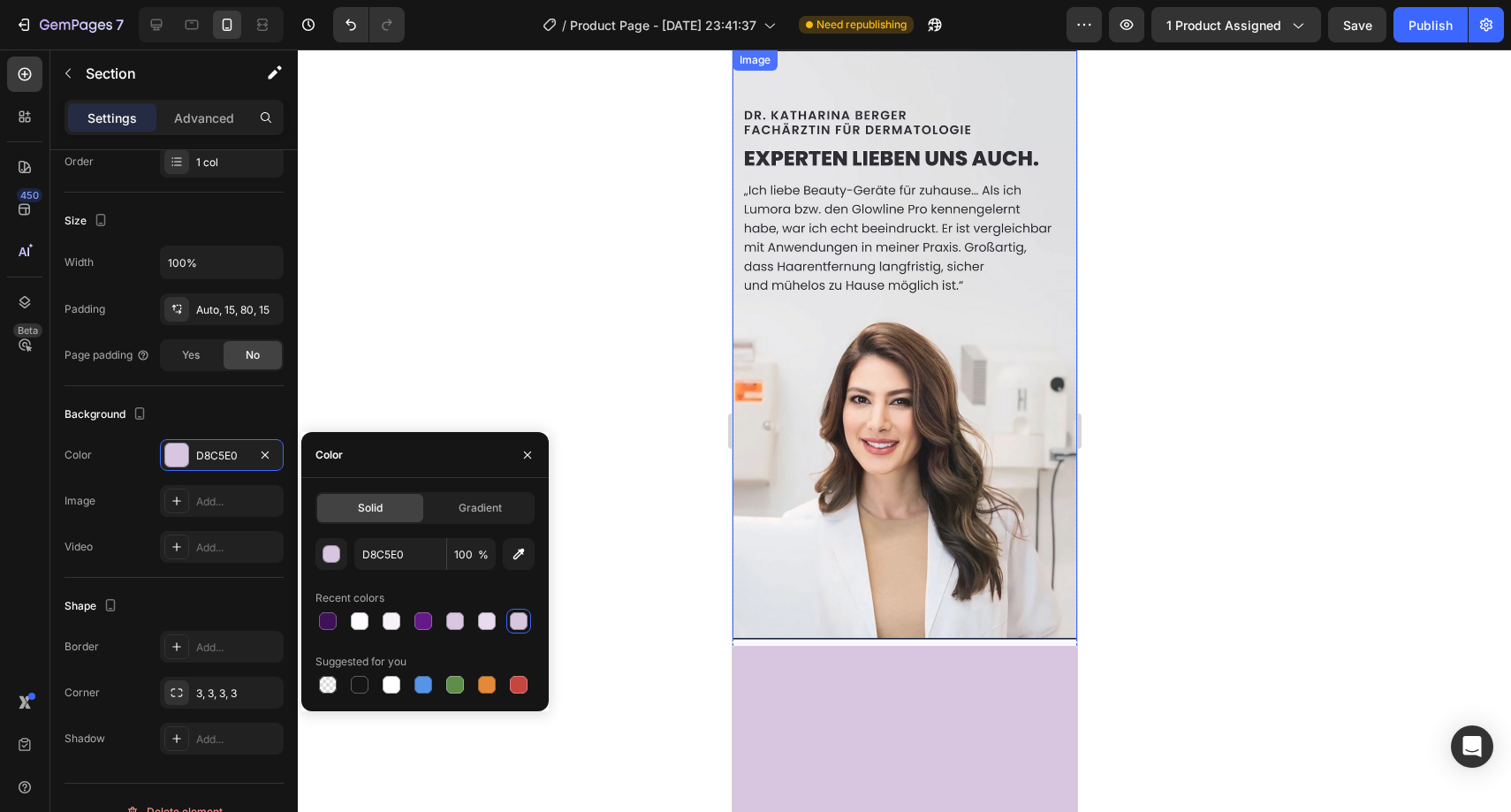
scroll to position [3742, 0]
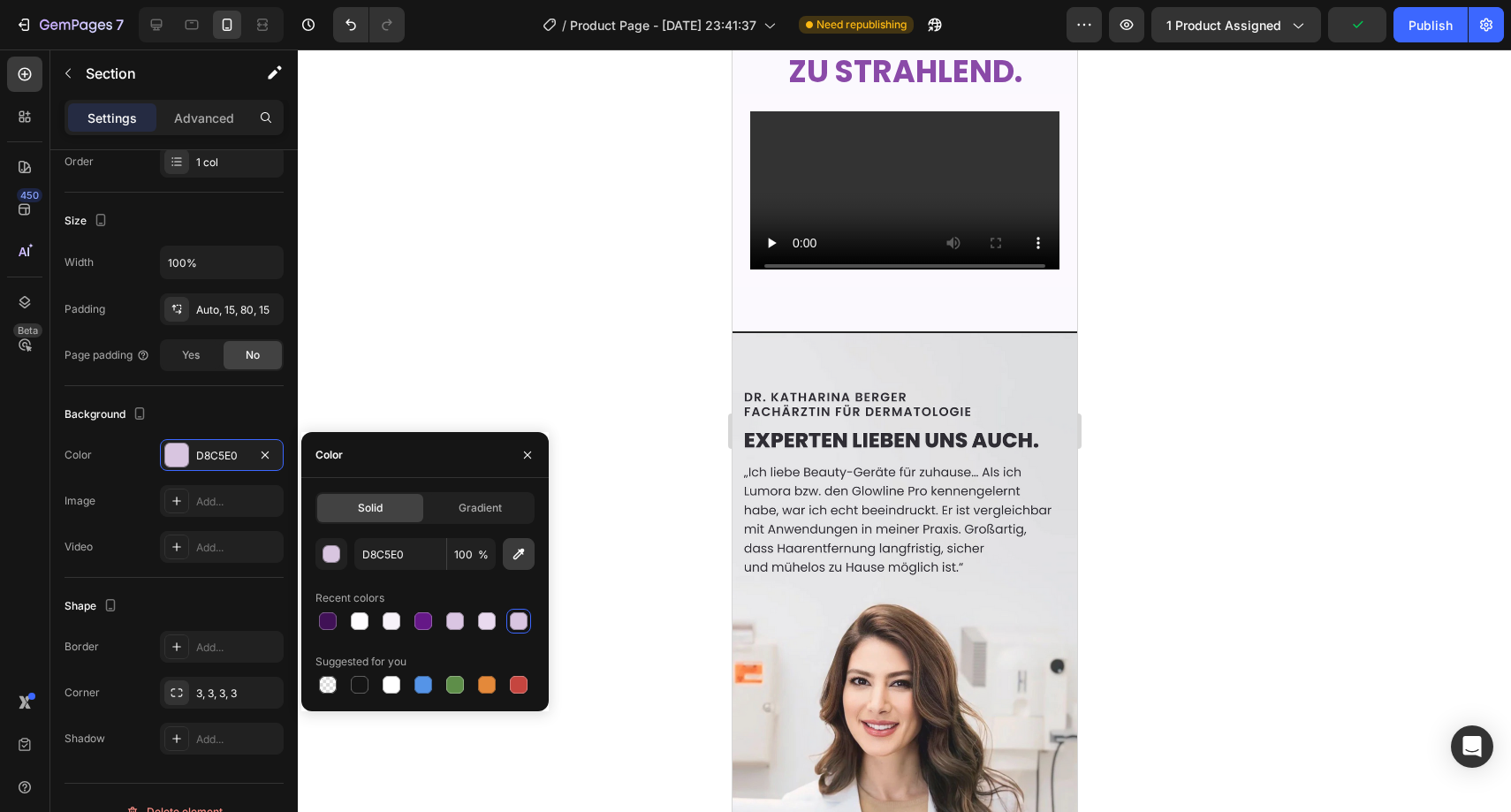
click at [523, 553] on icon "button" at bounding box center [519, 554] width 18 height 18
type input "FBF9FE"
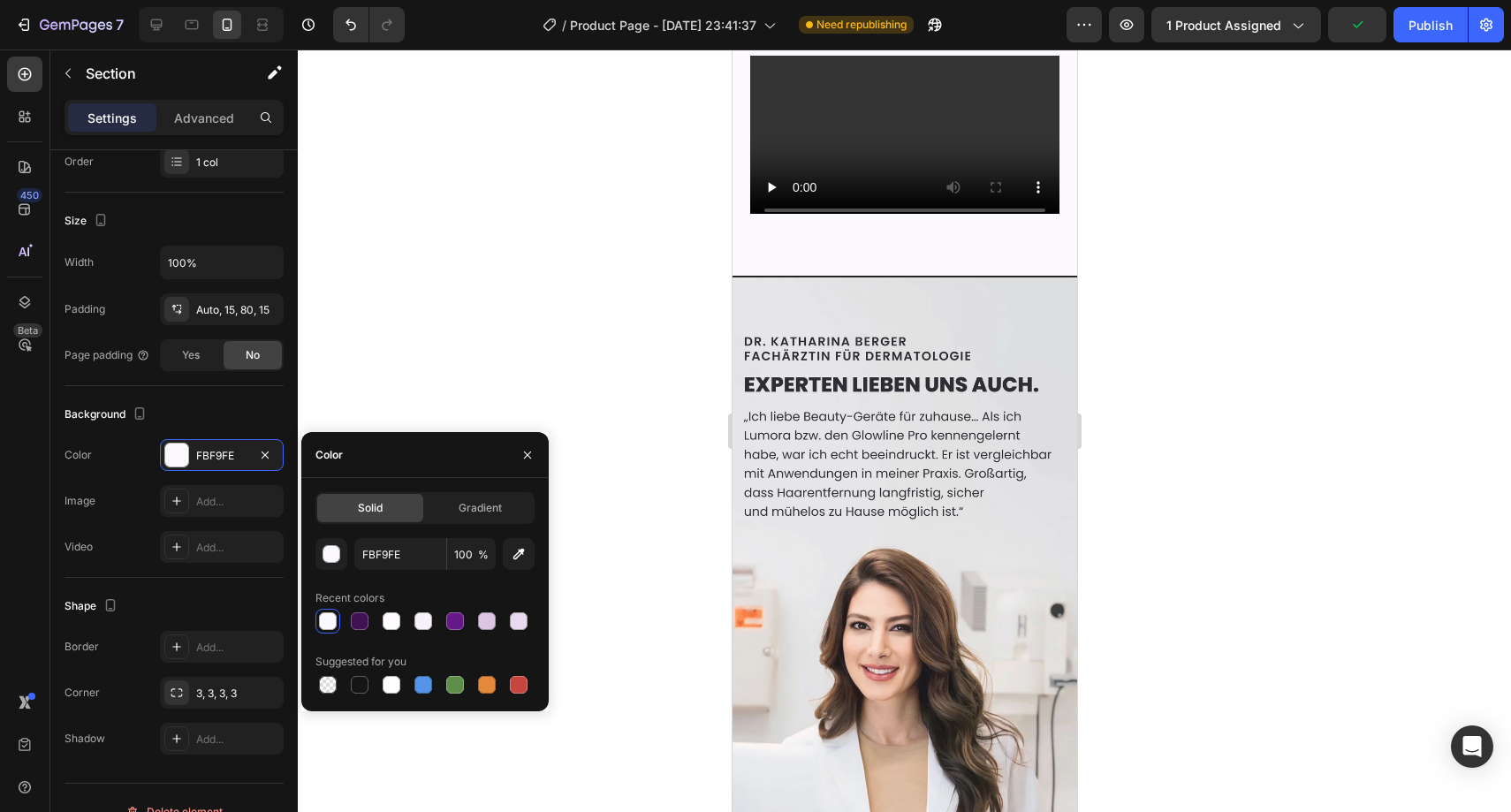
scroll to position [4250, 0]
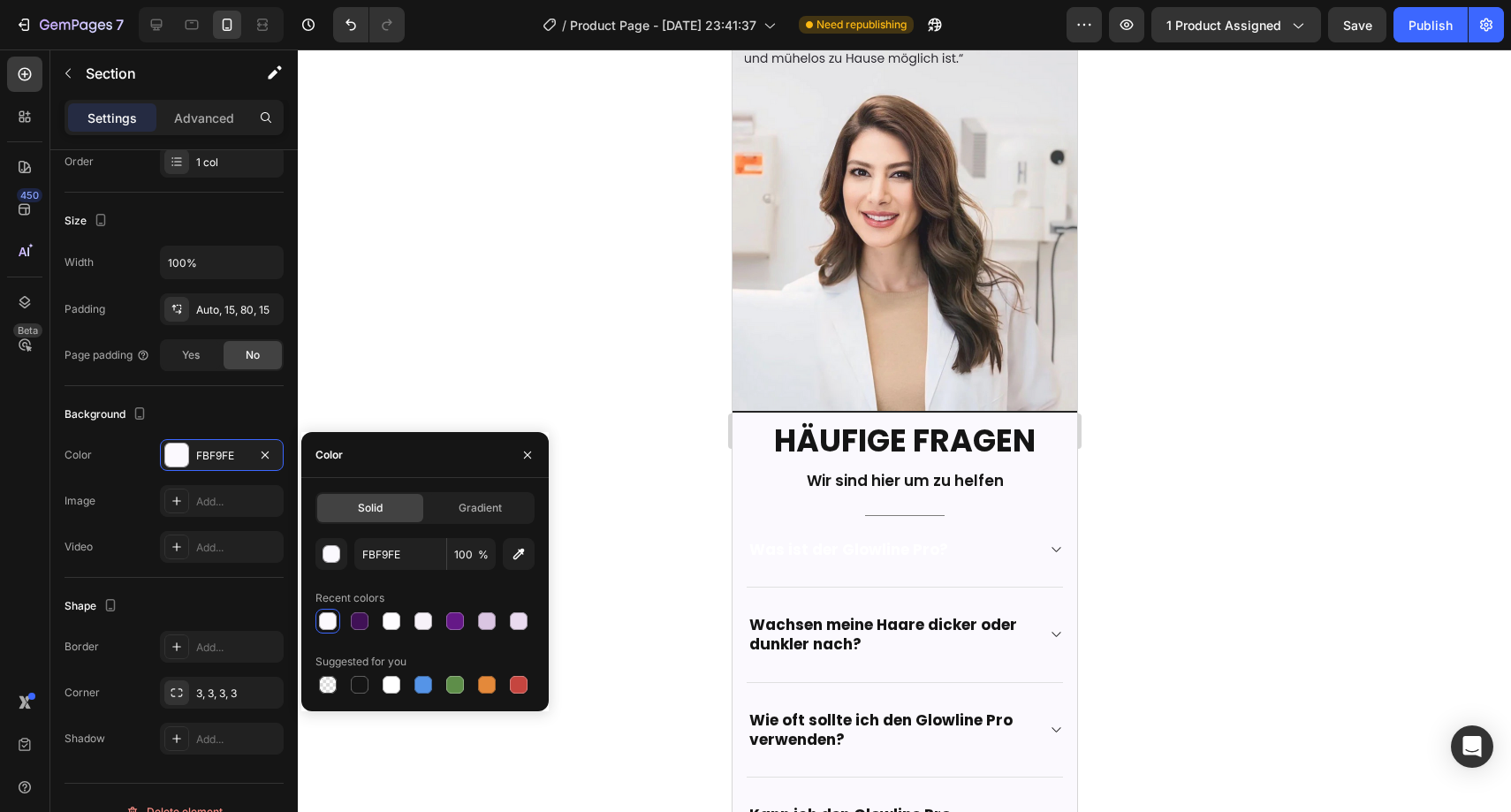
click at [1239, 383] on div at bounding box center [904, 430] width 1213 height 763
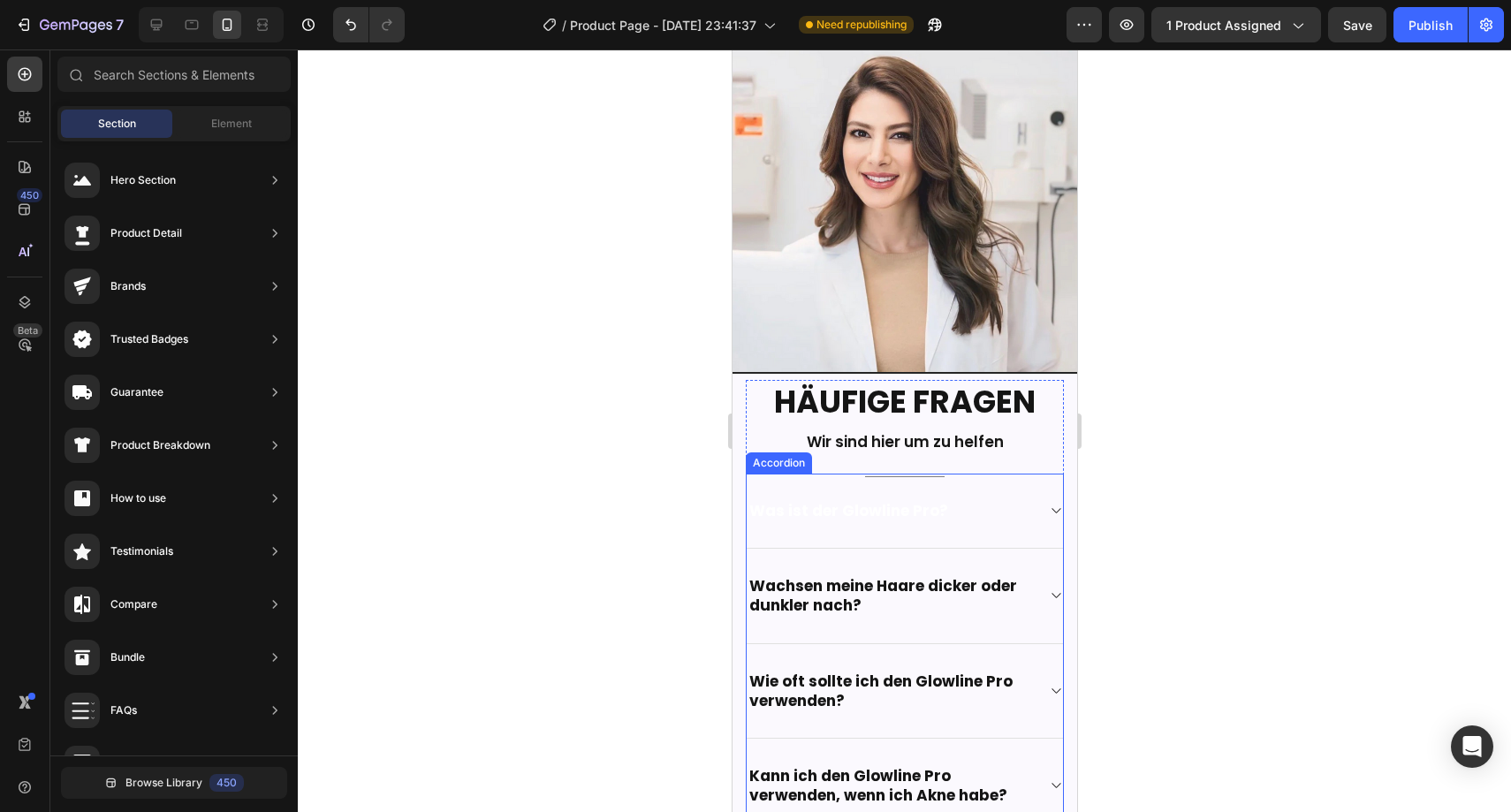
scroll to position [4382, 0]
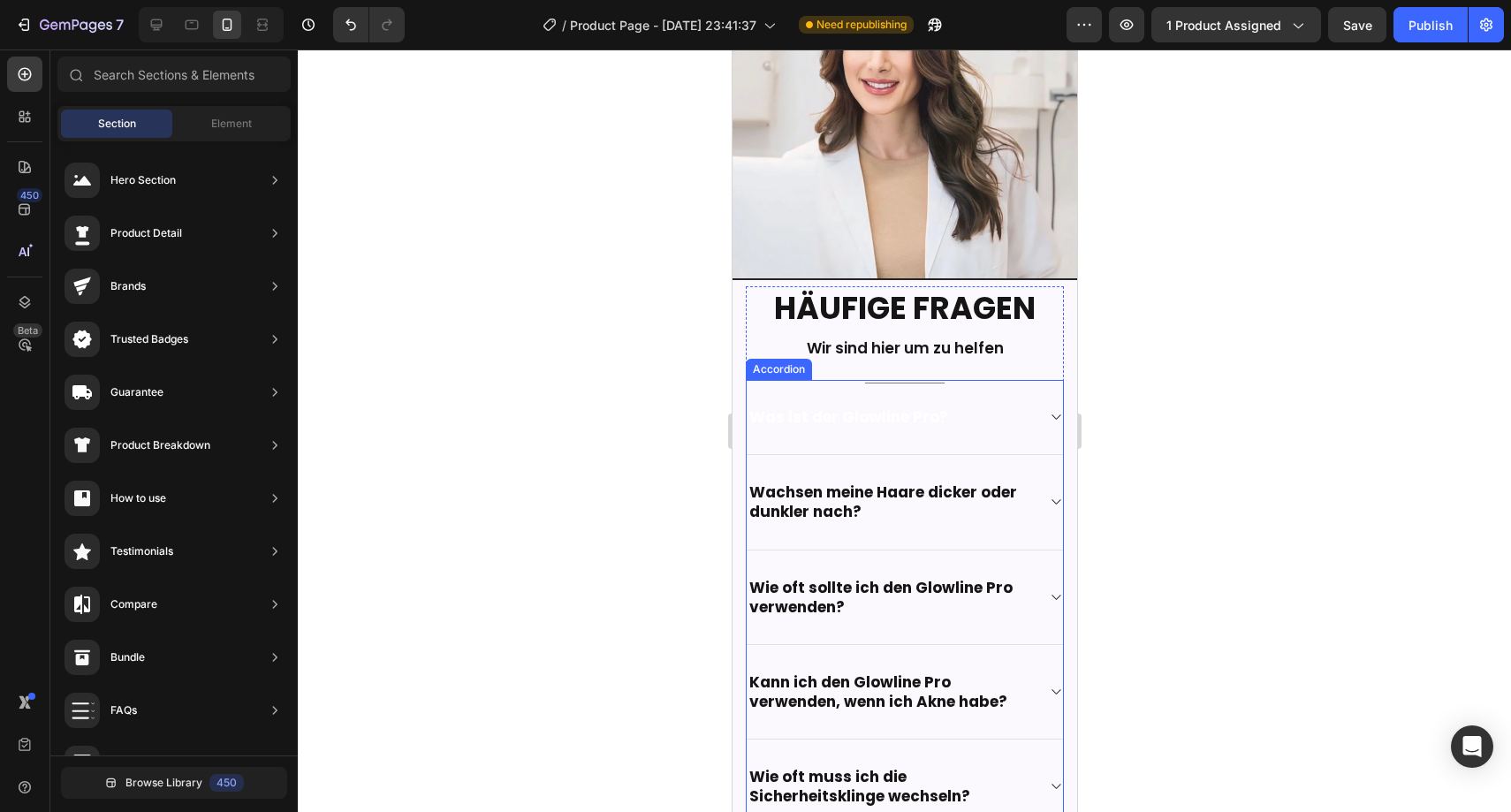
click at [929, 405] on div "Was ist der Glowline Pro?" at bounding box center [848, 416] width 204 height 25
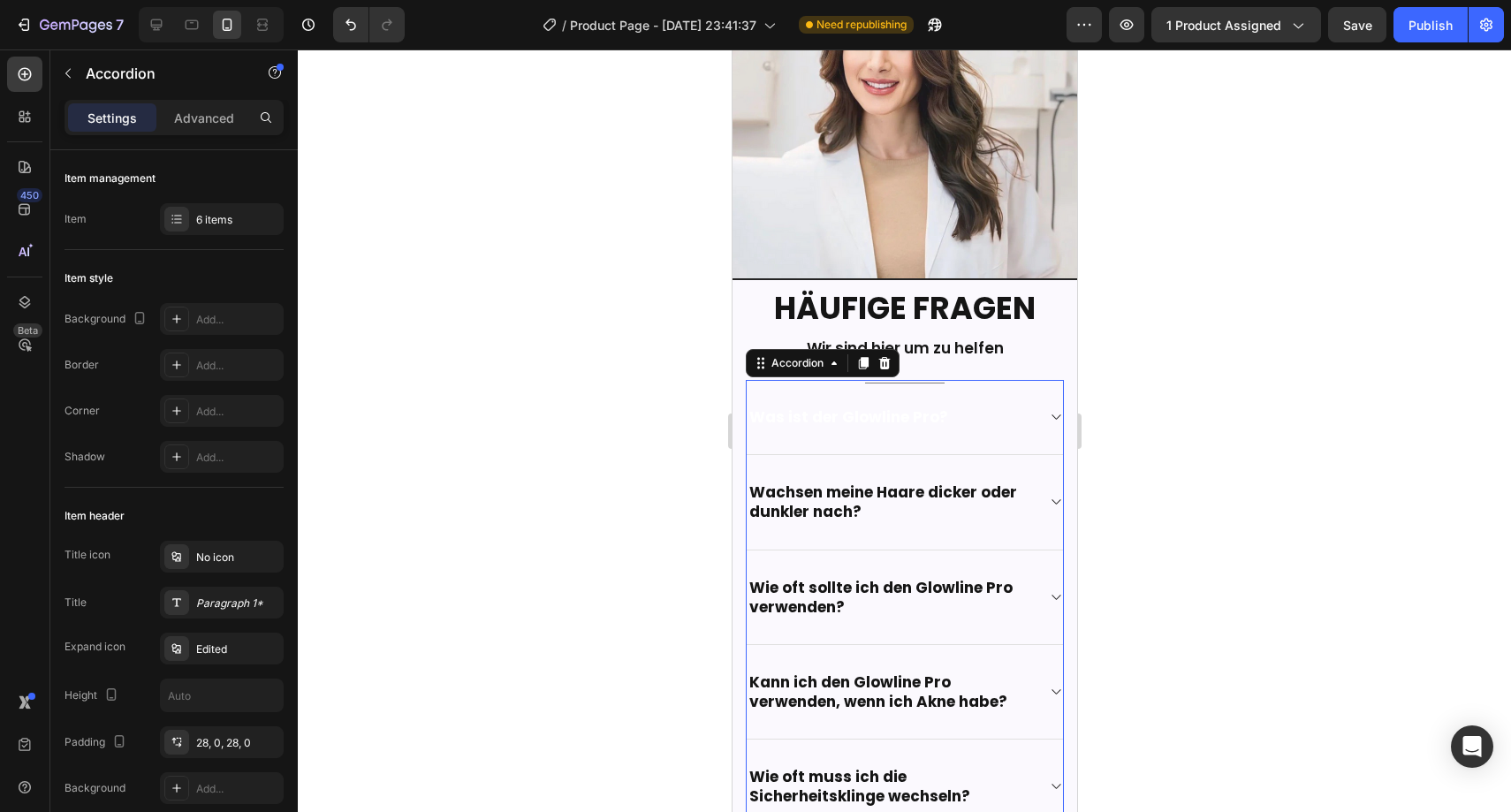
click at [929, 405] on div "Was ist der Glowline Pro?" at bounding box center [848, 416] width 204 height 25
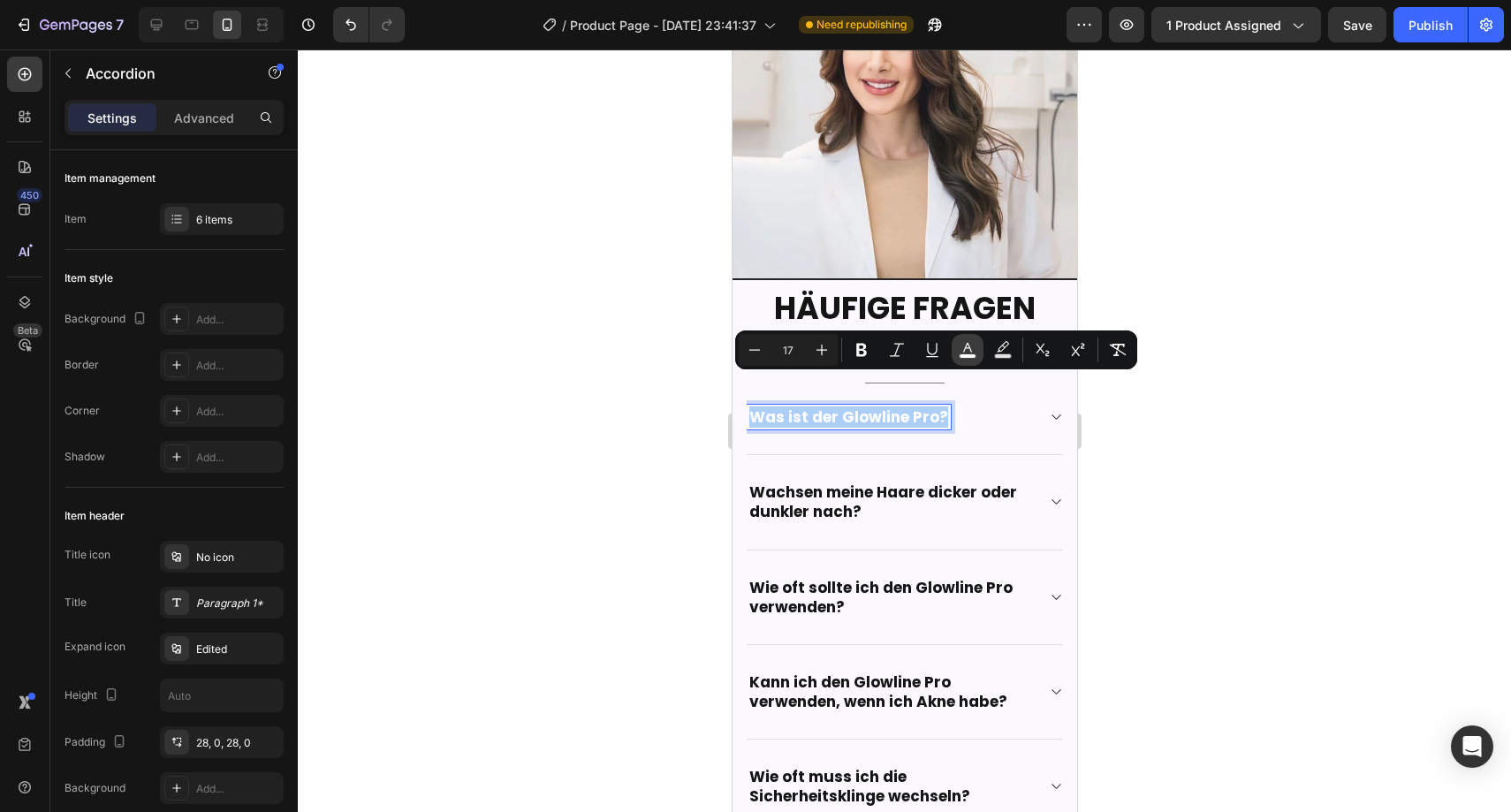
click at [971, 354] on rect "Editor contextual toolbar" at bounding box center [968, 356] width 17 height 4
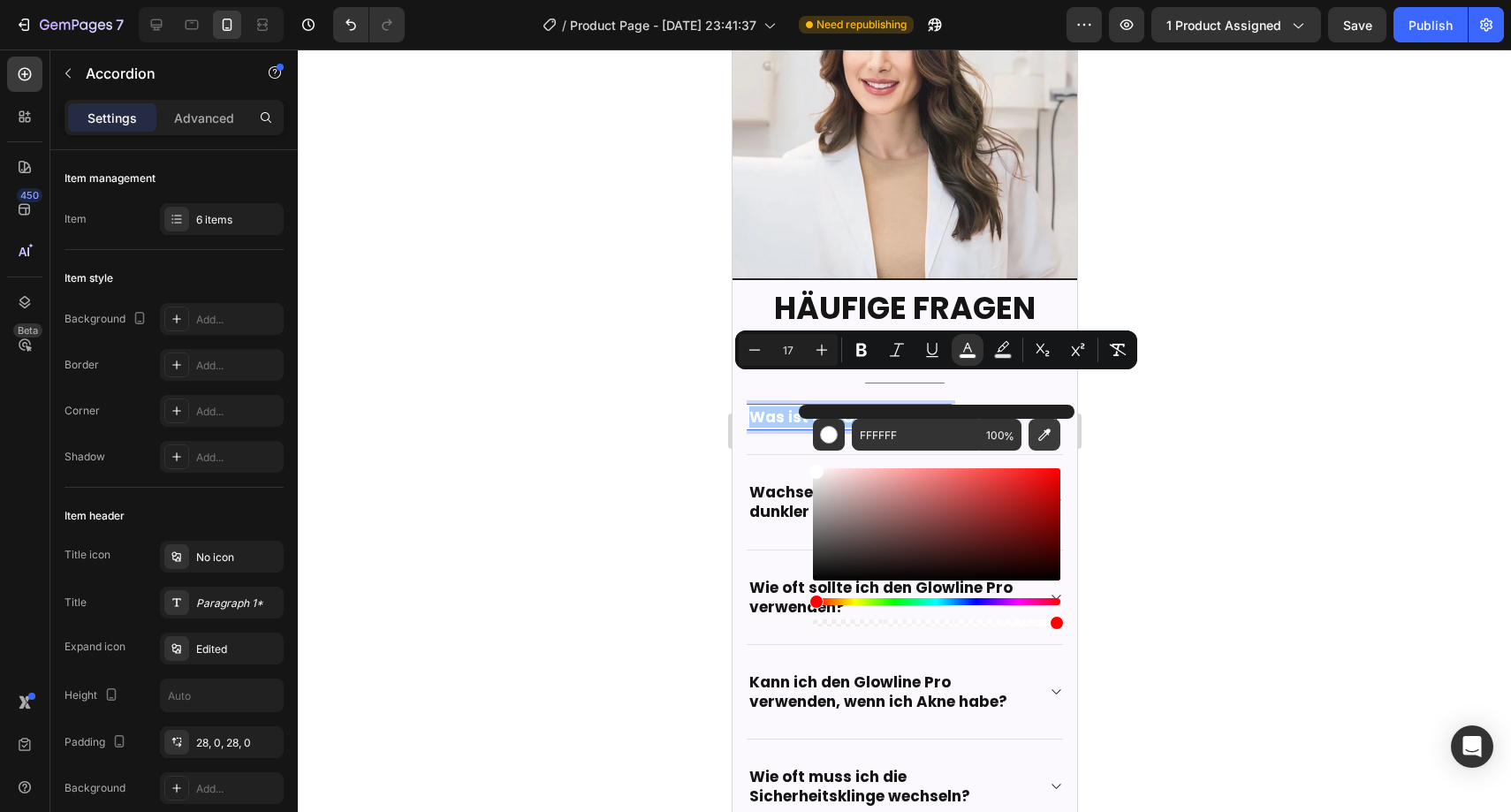
click at [1055, 436] on button "Editor contextual toolbar" at bounding box center [1044, 434] width 32 height 32
type input "151515"
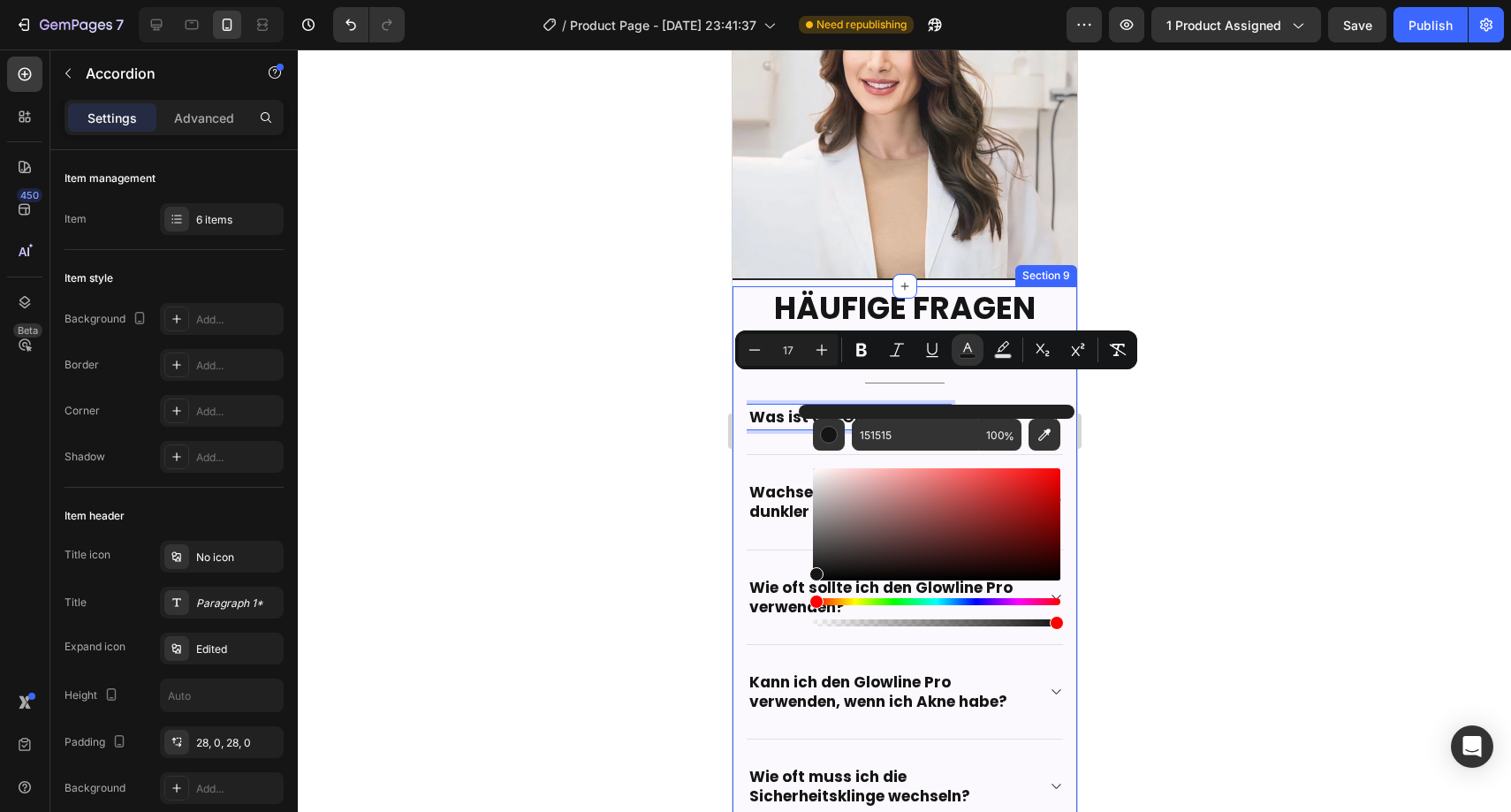
click at [647, 418] on div at bounding box center [904, 430] width 1213 height 763
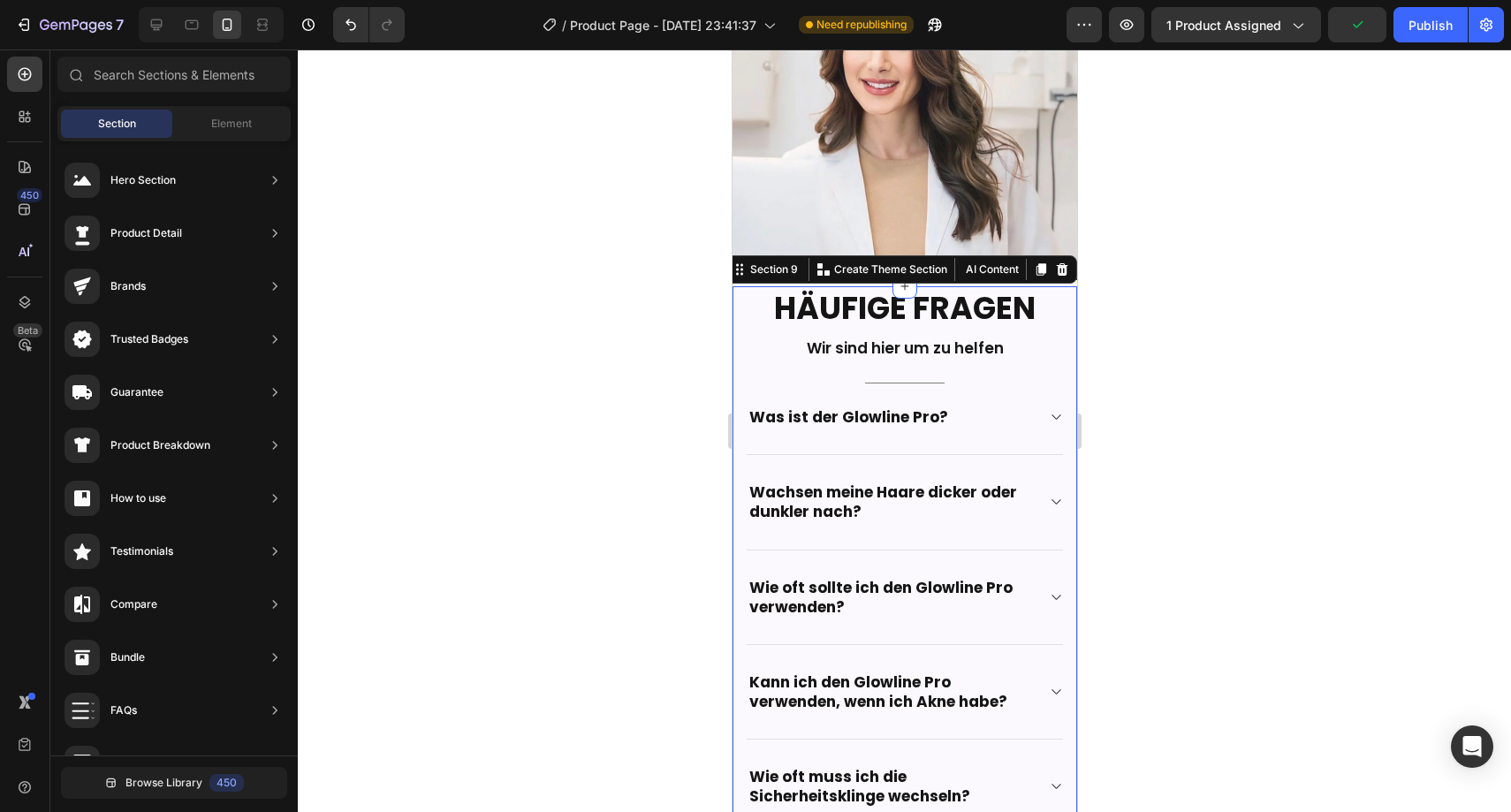
click at [741, 286] on div "Häufige Fragen Heading Wir sind hier um zu helfen Text block Title Line Was ist…" at bounding box center [903, 643] width 344 height 714
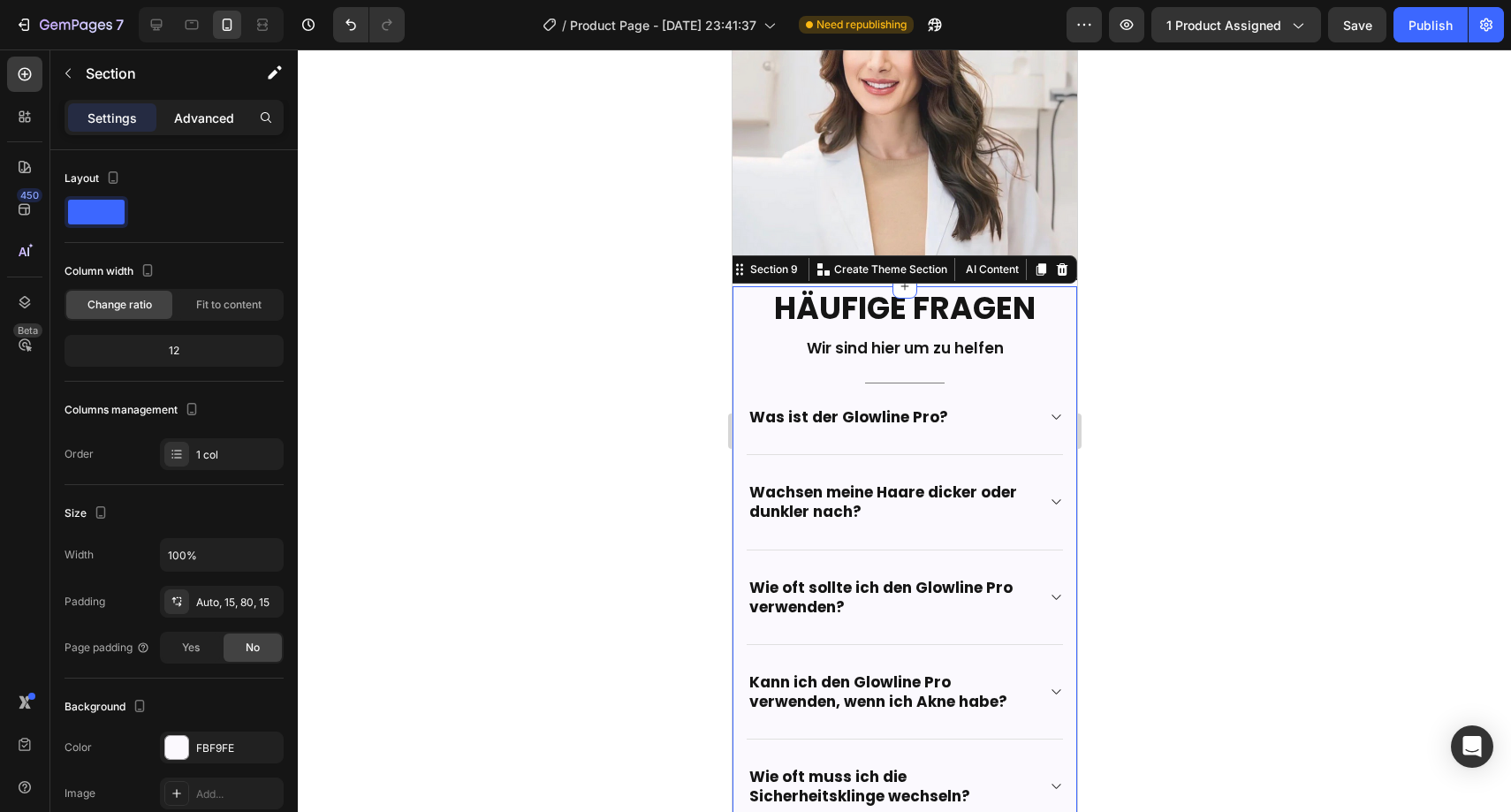
click at [217, 122] on p "Advanced" at bounding box center [204, 118] width 60 height 19
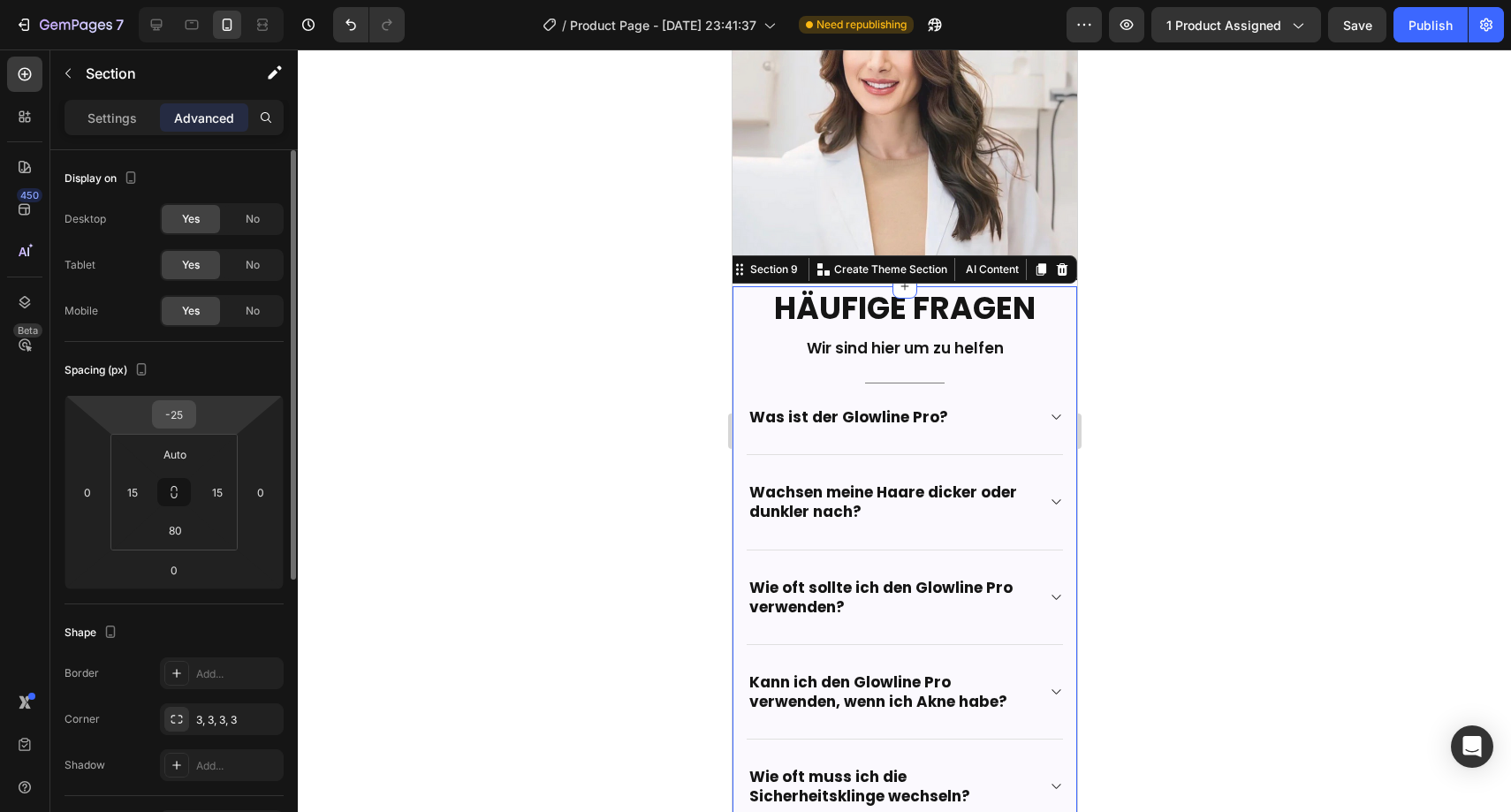
click at [183, 406] on input "-25" at bounding box center [174, 413] width 36 height 27
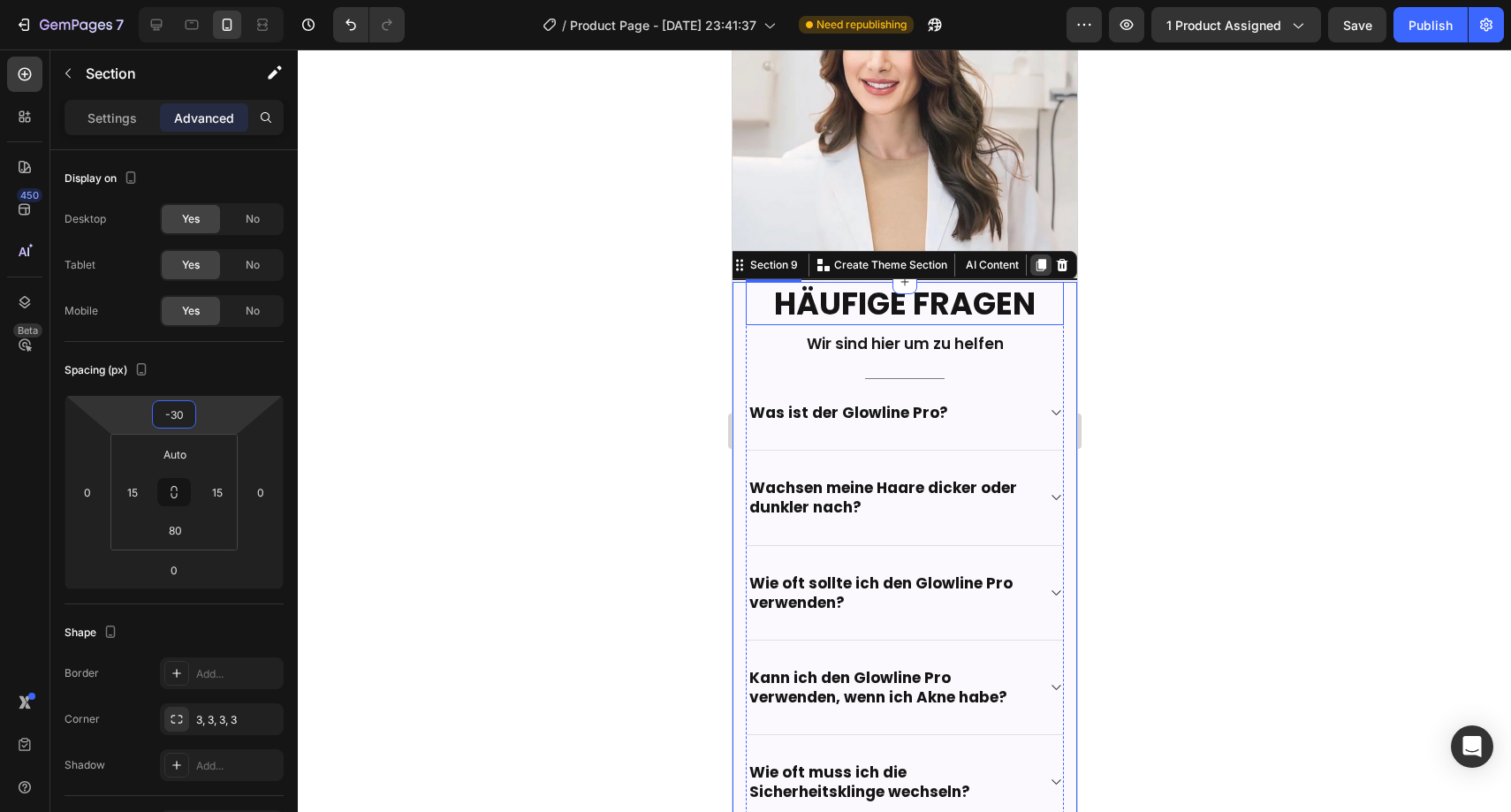
type input "-30"
drag, startPoint x: 1017, startPoint y: 226, endPoint x: 1026, endPoint y: 223, distance: 9.5
click at [1026, 251] on div "Section 9 You can create reusable sections Create Theme Section AI Content Writ…" at bounding box center [899, 265] width 352 height 29
click at [1171, 209] on div at bounding box center [904, 430] width 1213 height 763
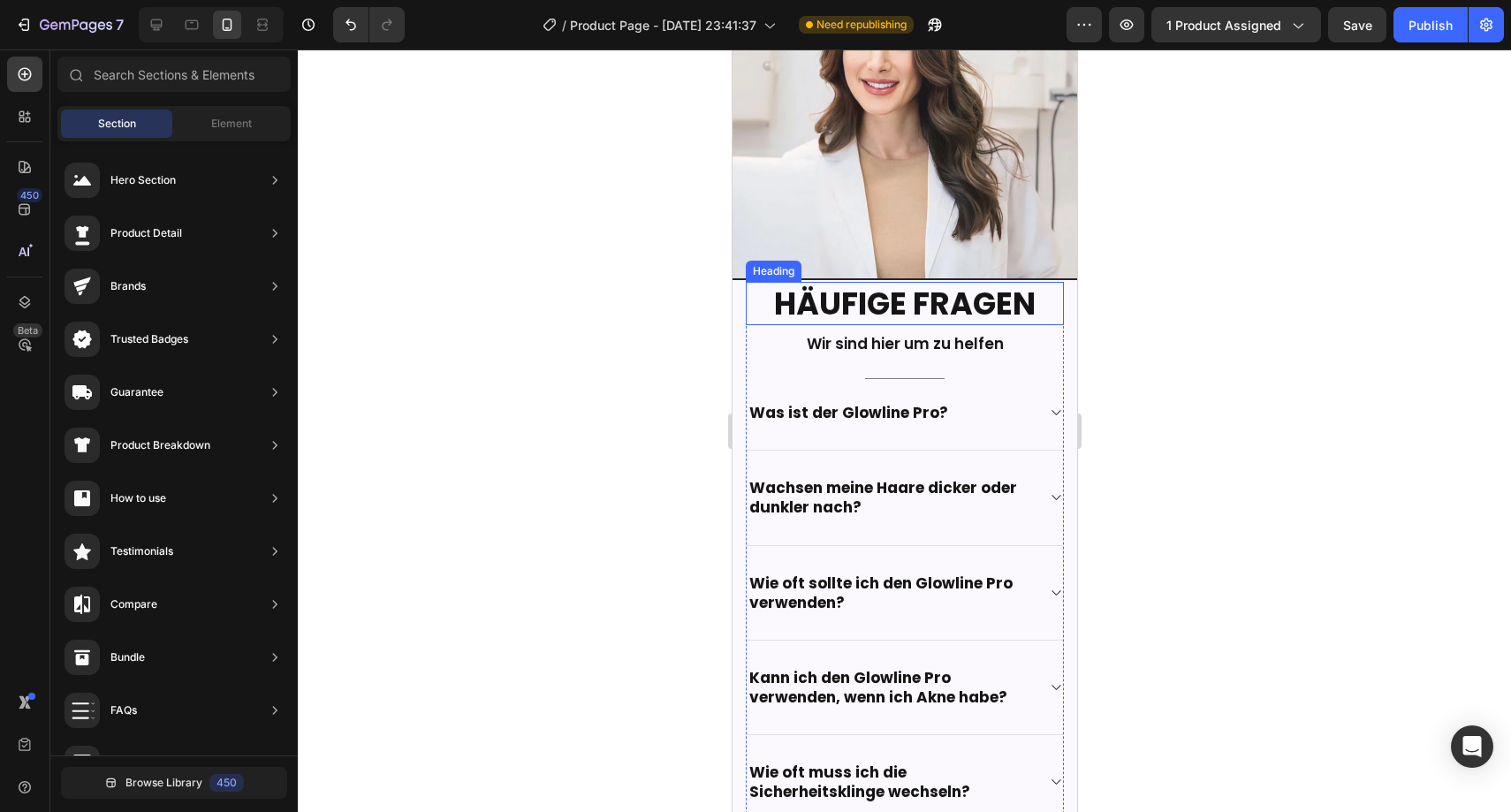
click at [875, 282] on h2 "Häufige Fragen" at bounding box center [903, 304] width 318 height 45
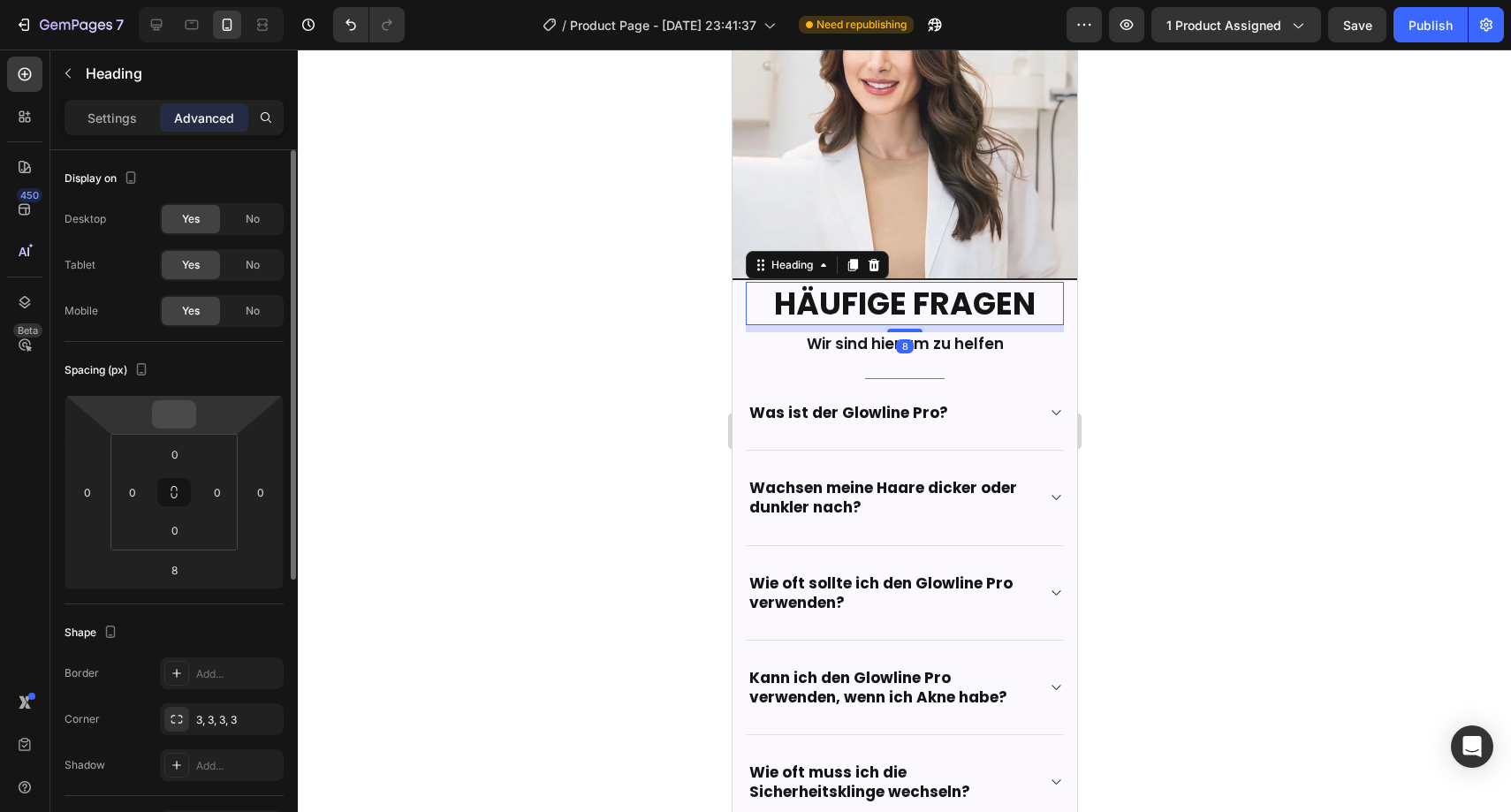
click at [172, 414] on input "number" at bounding box center [174, 413] width 36 height 27
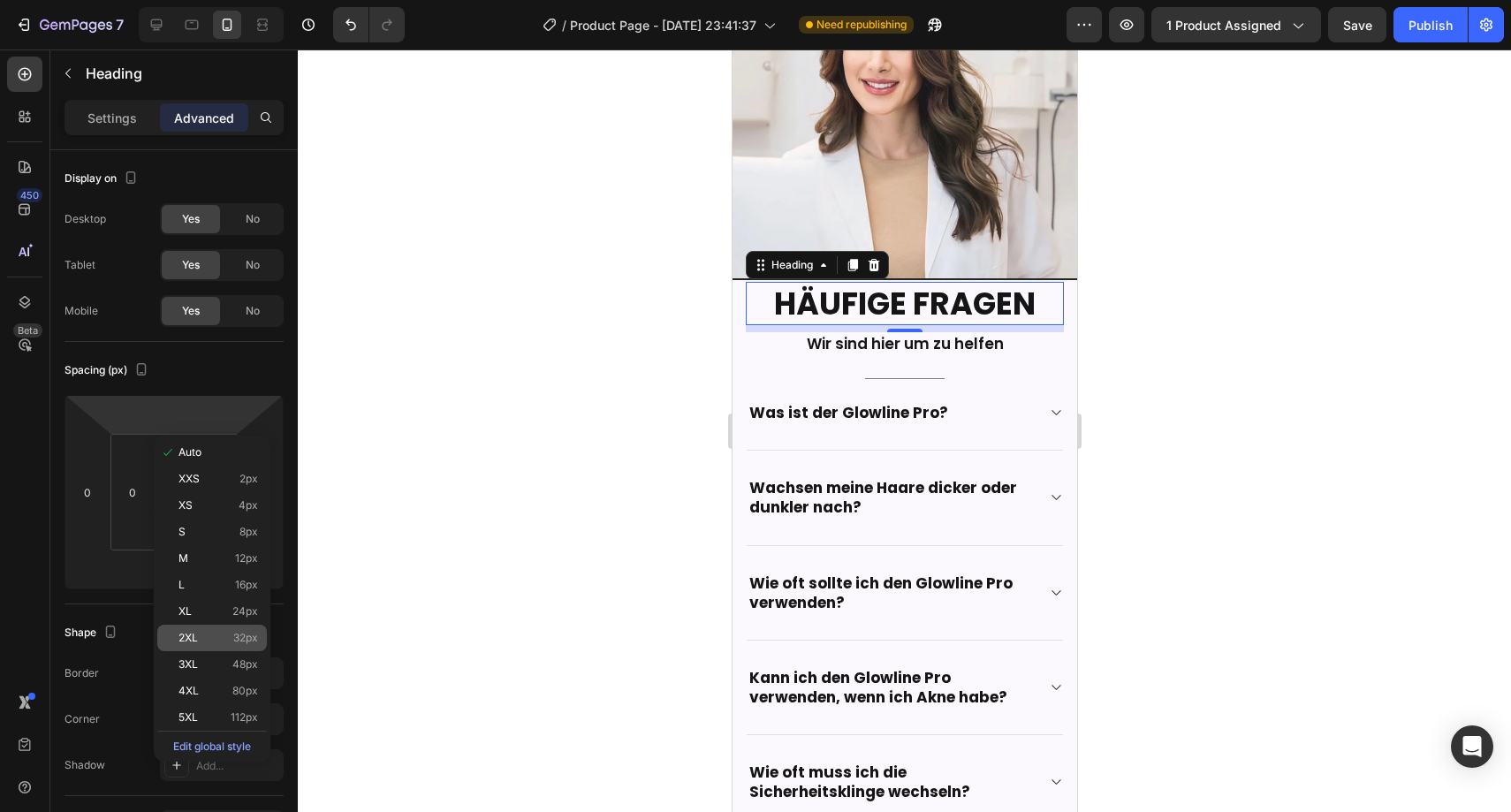
click at [232, 634] on p "2XL 32px" at bounding box center [218, 638] width 79 height 13
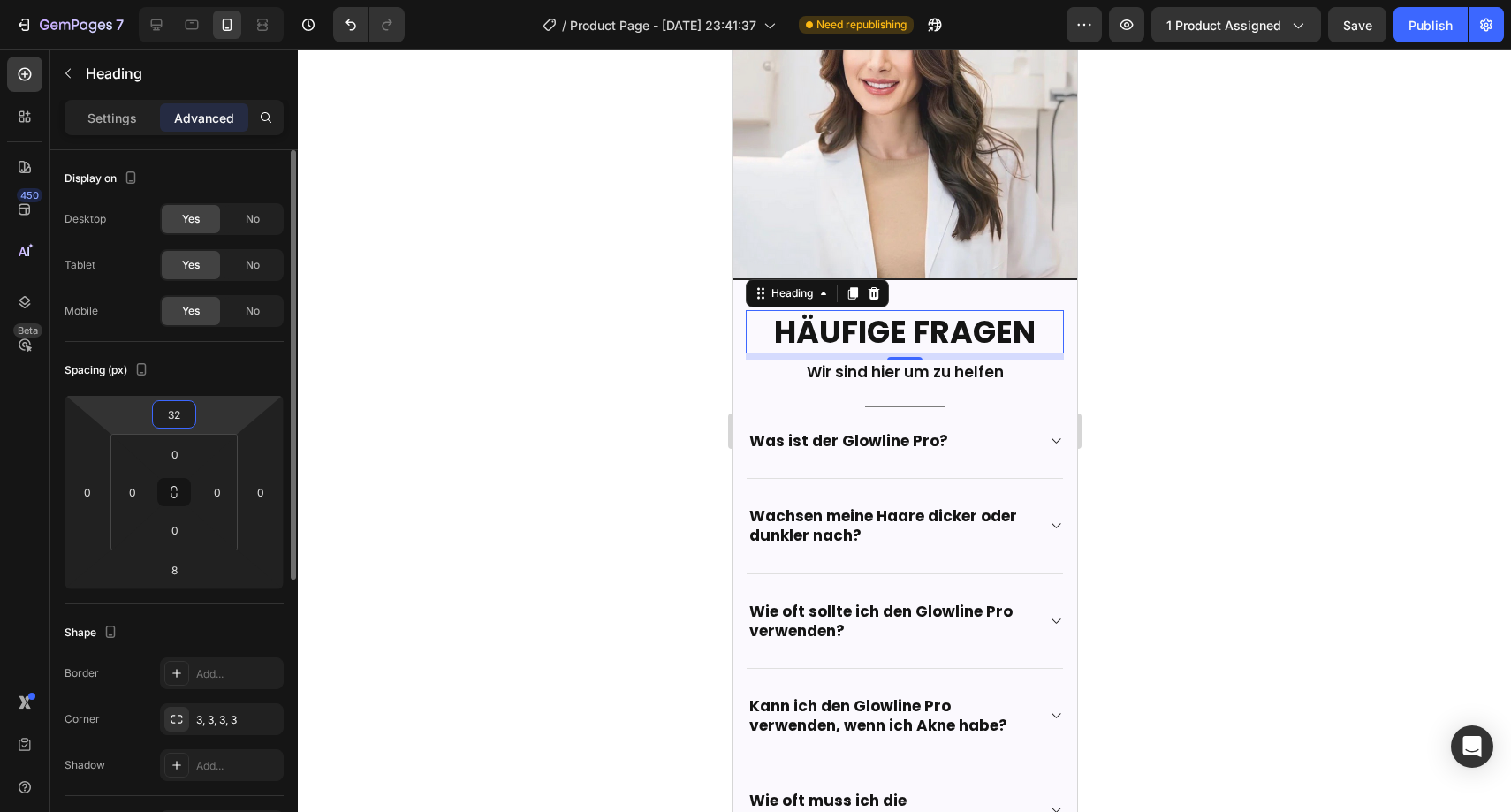
click at [184, 409] on input "32" at bounding box center [174, 413] width 36 height 27
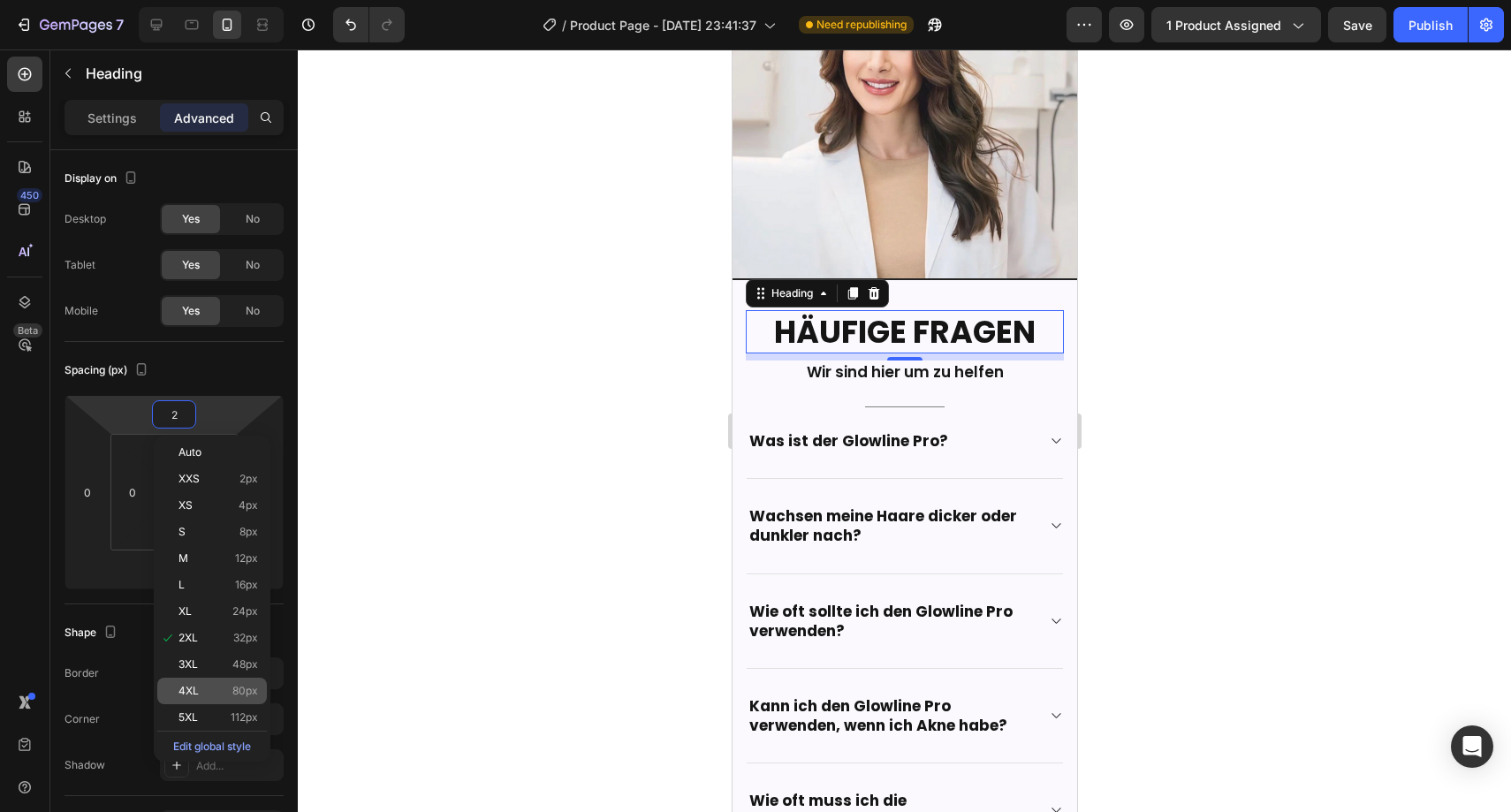
click at [204, 698] on div "4XL 80px" at bounding box center [212, 690] width 110 height 27
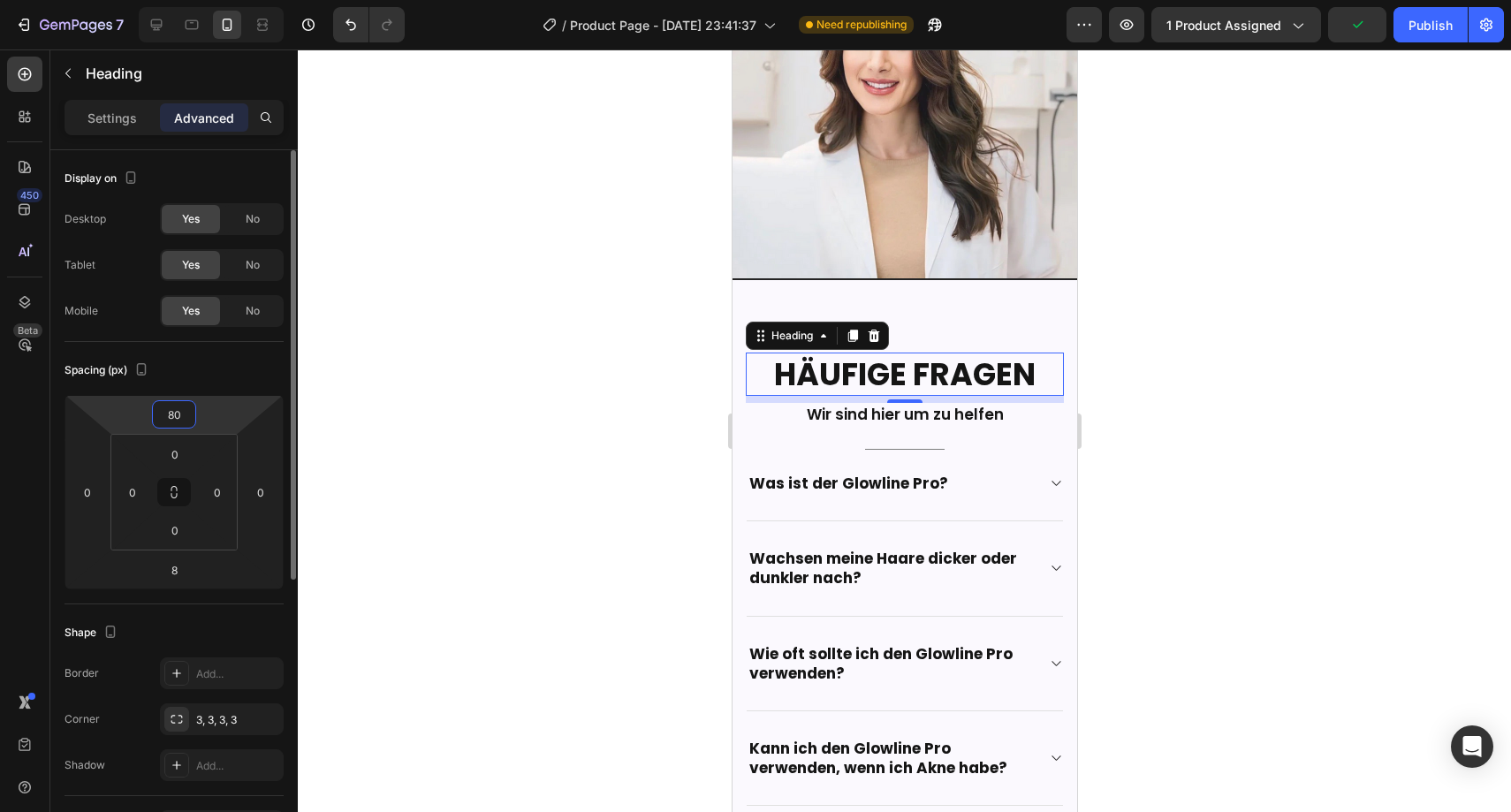
click at [173, 411] on input "80" at bounding box center [174, 413] width 36 height 27
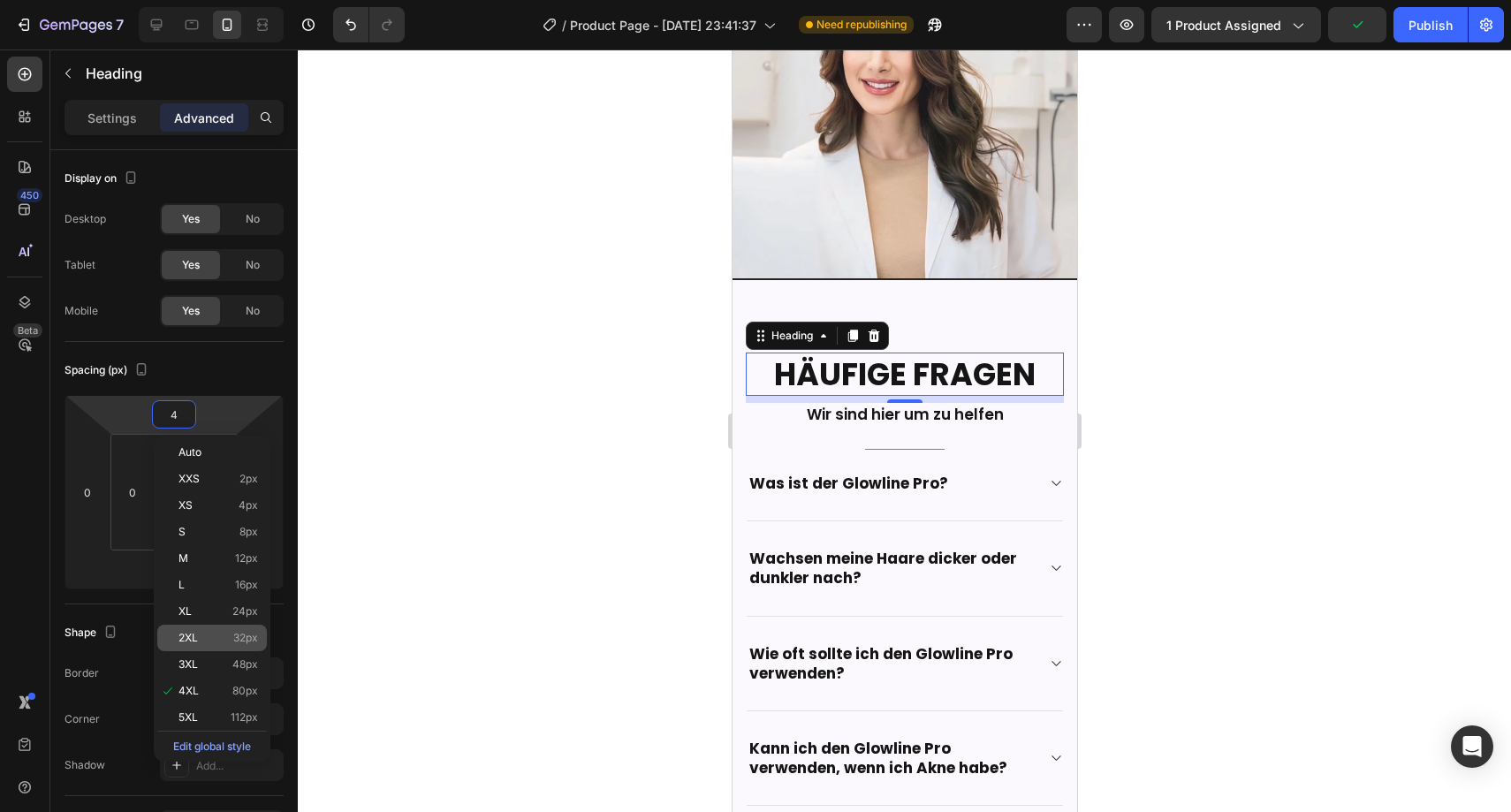
click at [202, 644] on div "2XL 32px" at bounding box center [212, 637] width 110 height 27
type input "32"
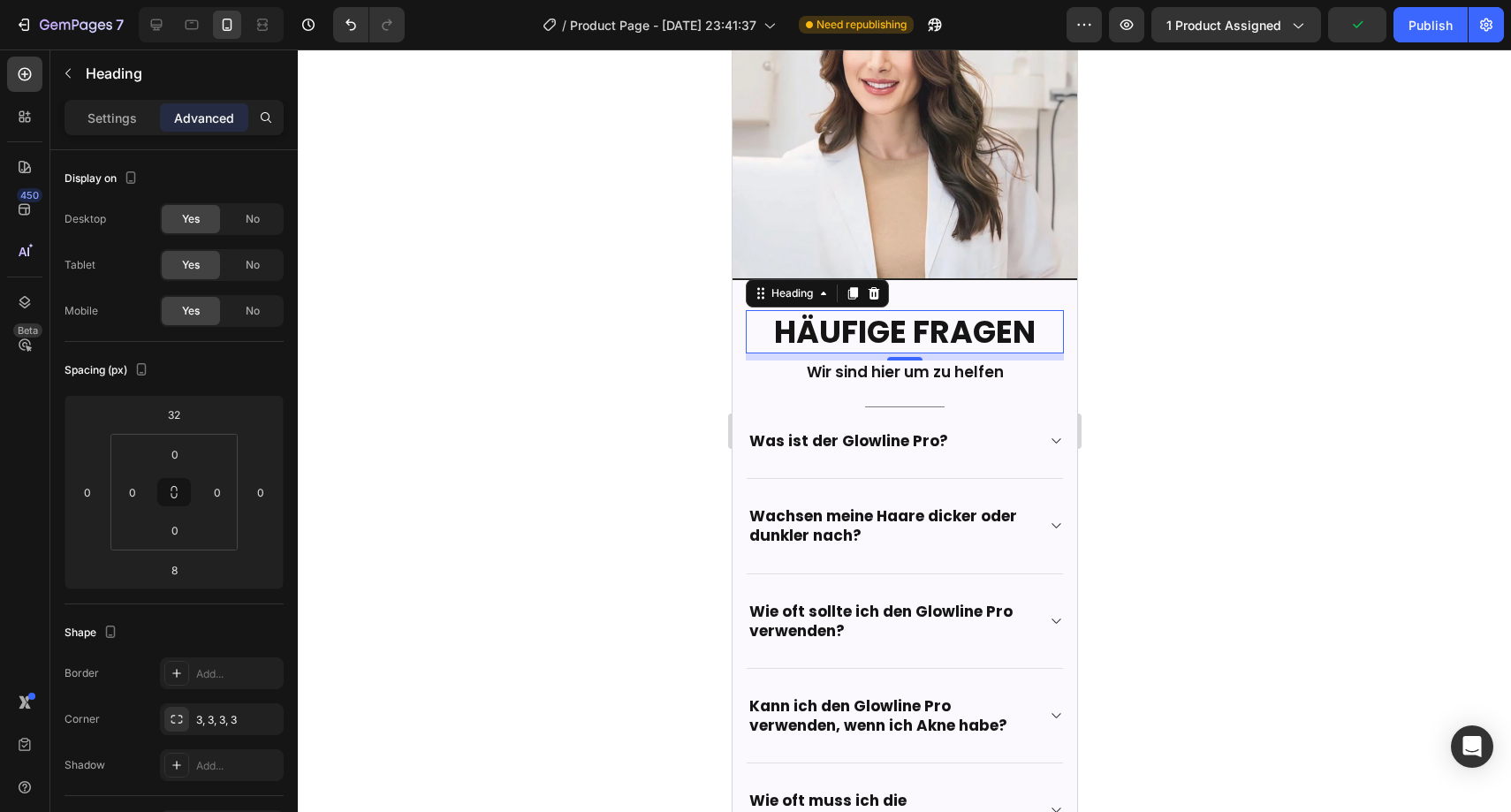
click at [447, 522] on div at bounding box center [904, 430] width 1213 height 763
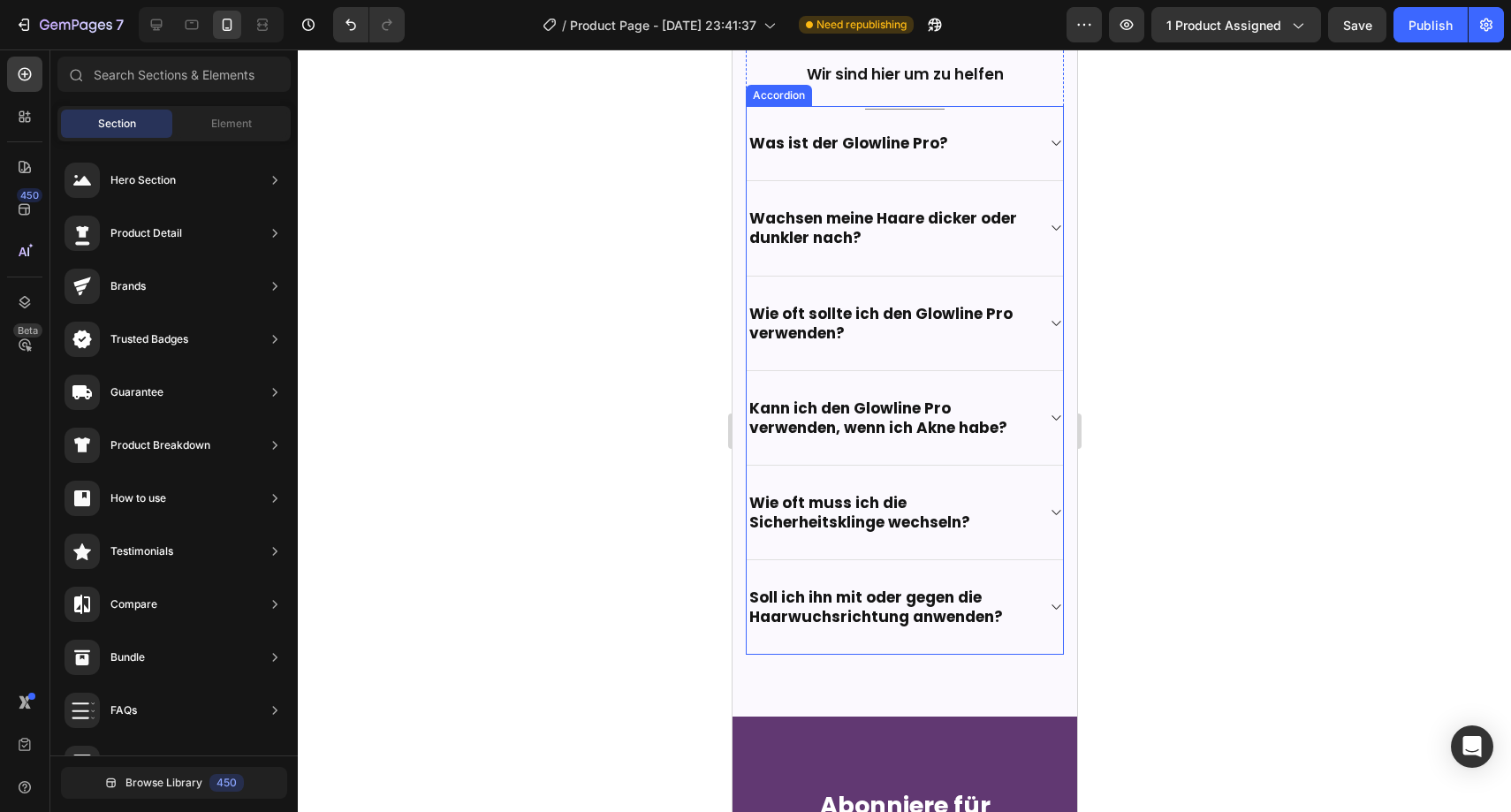
scroll to position [4763, 0]
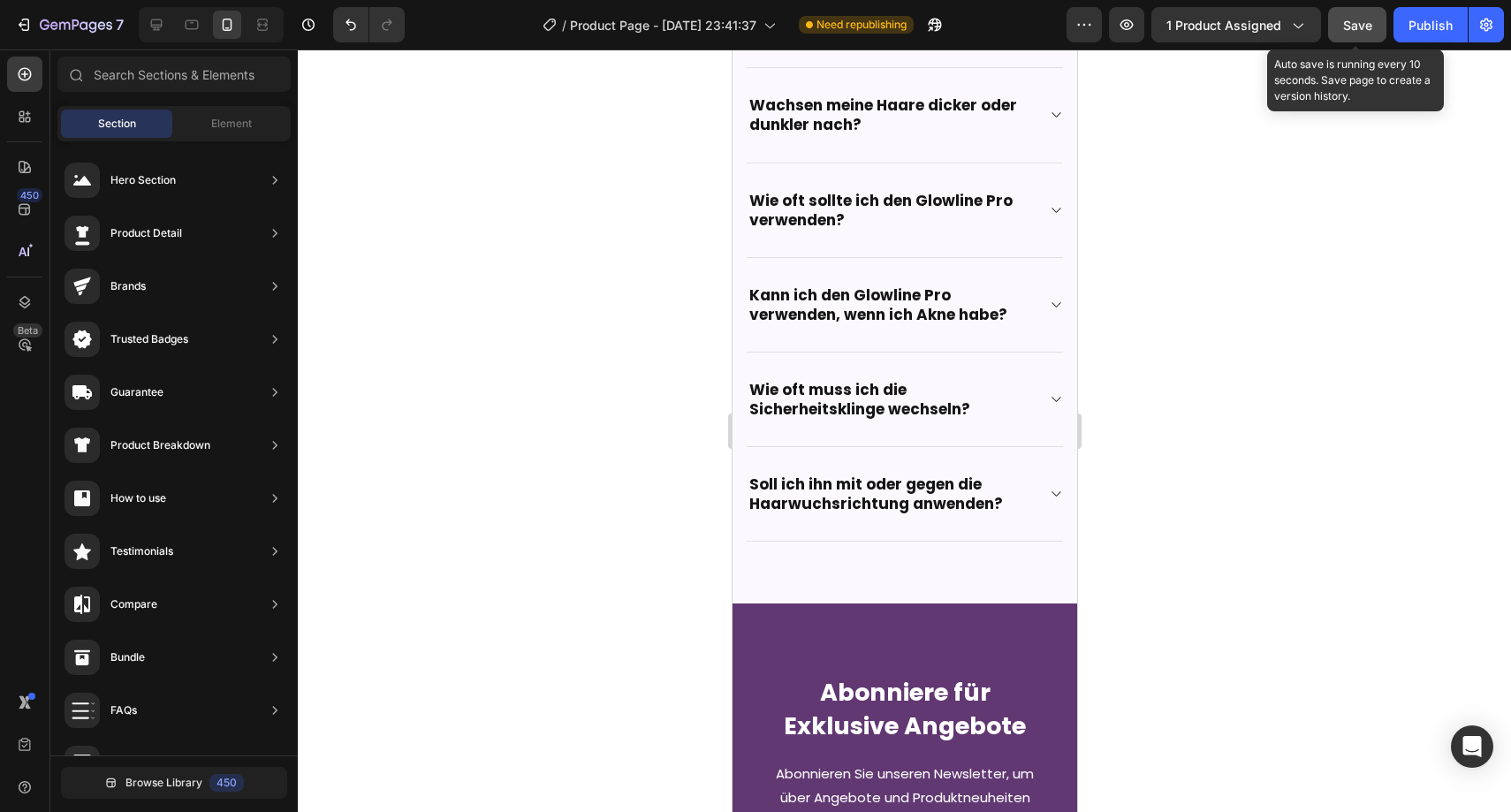
click at [1351, 28] on span "Save" at bounding box center [1357, 25] width 29 height 15
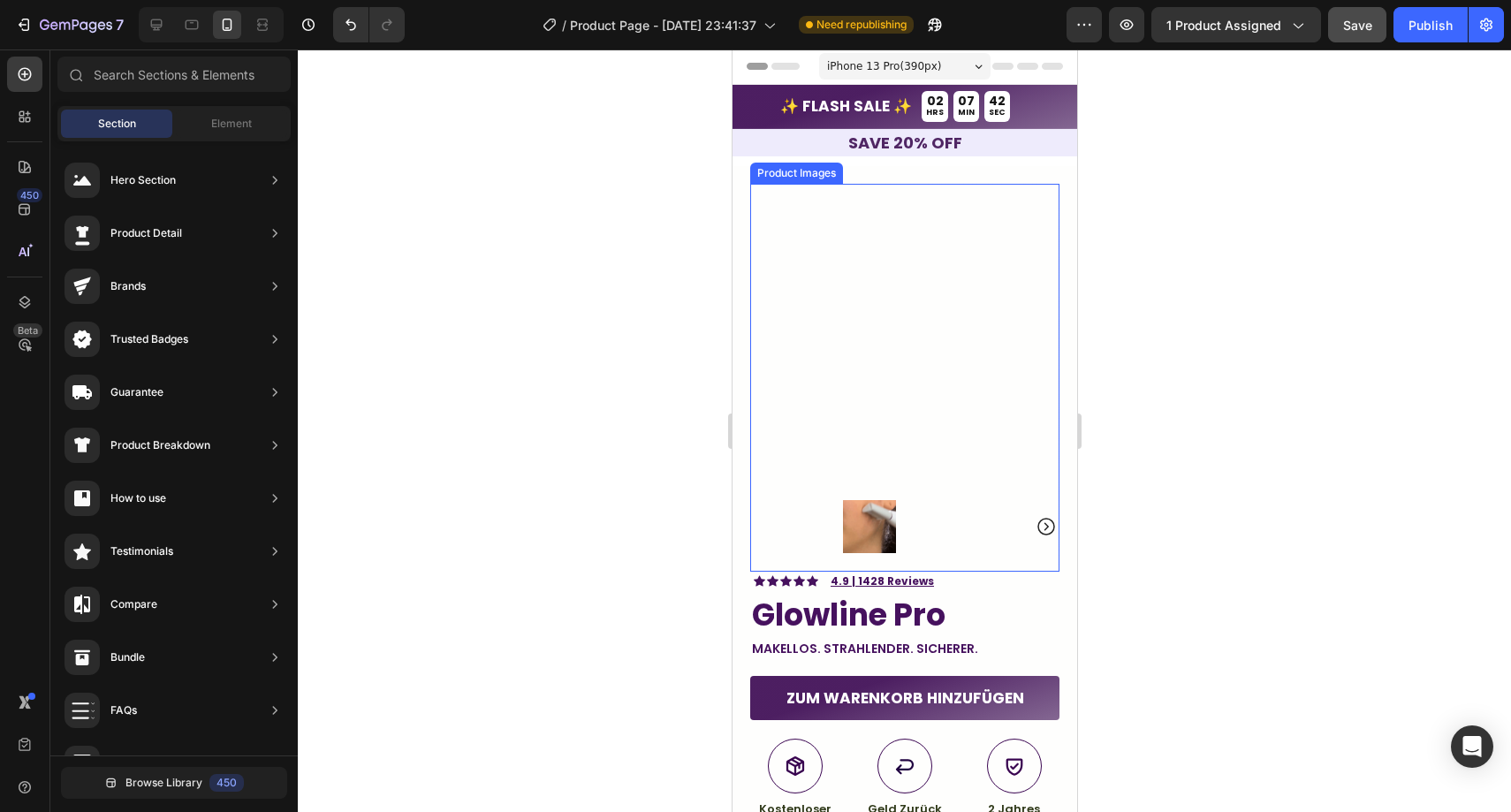
scroll to position [0, 0]
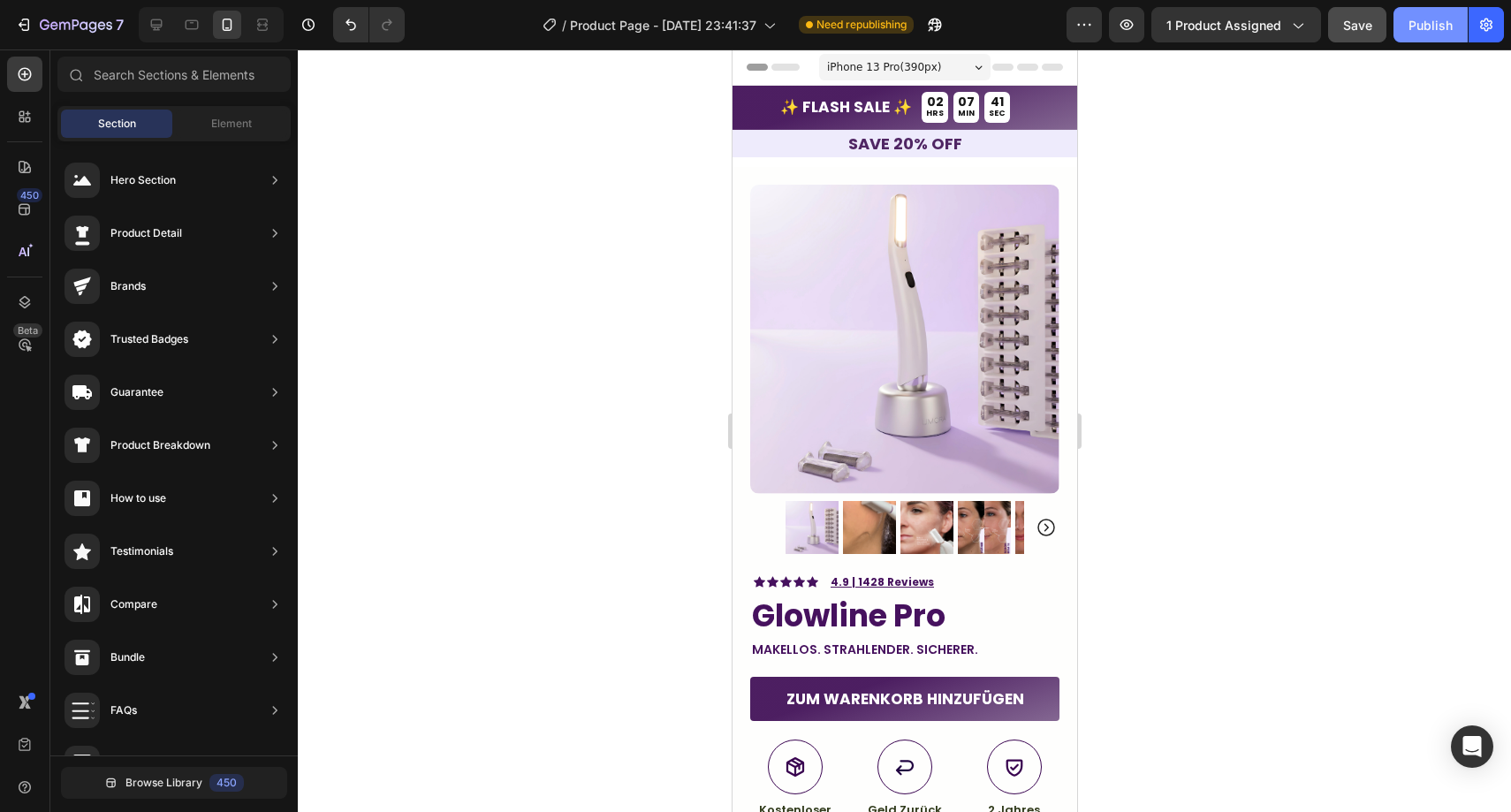
click at [1409, 30] on div "Publish" at bounding box center [1430, 25] width 45 height 19
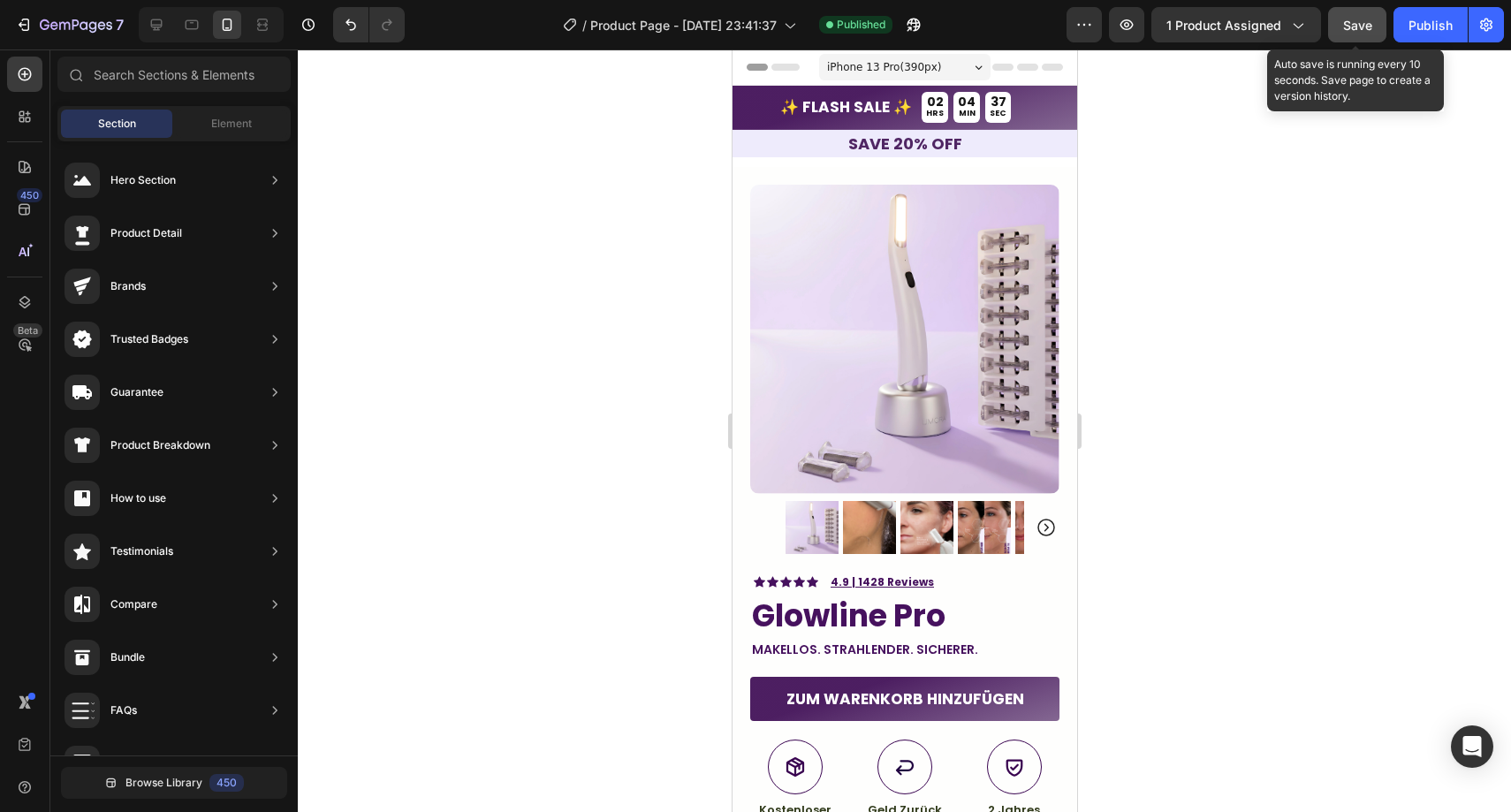
click at [1369, 31] on span "Save" at bounding box center [1357, 25] width 29 height 15
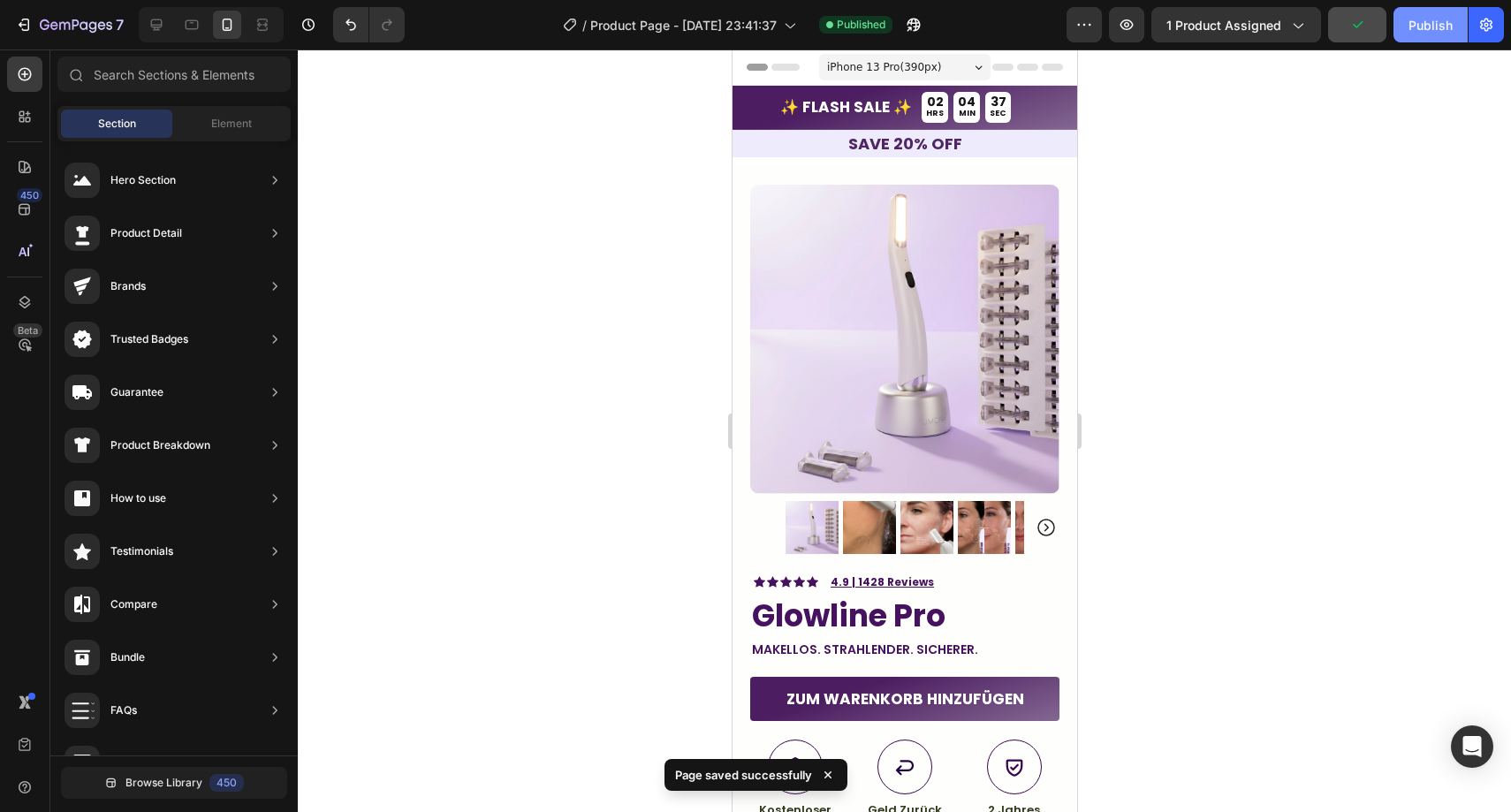
click at [1424, 23] on div "Publish" at bounding box center [1430, 25] width 45 height 19
